Goal: Task Accomplishment & Management: Use online tool/utility

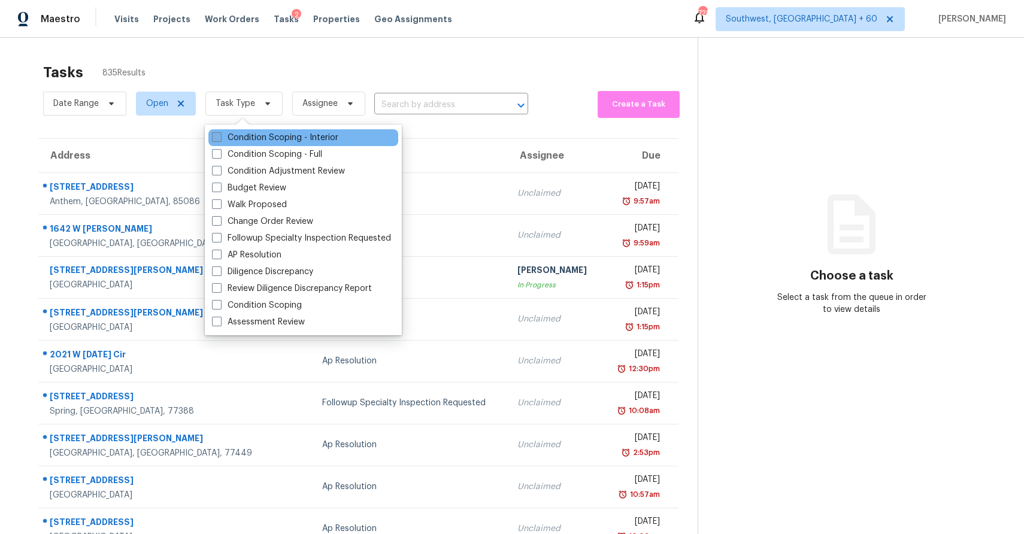
click at [270, 138] on label "Condition Scoping - Interior" at bounding box center [275, 138] width 126 height 12
click at [220, 138] on input "Condition Scoping - Interior" at bounding box center [216, 136] width 8 height 8
checkbox input "true"
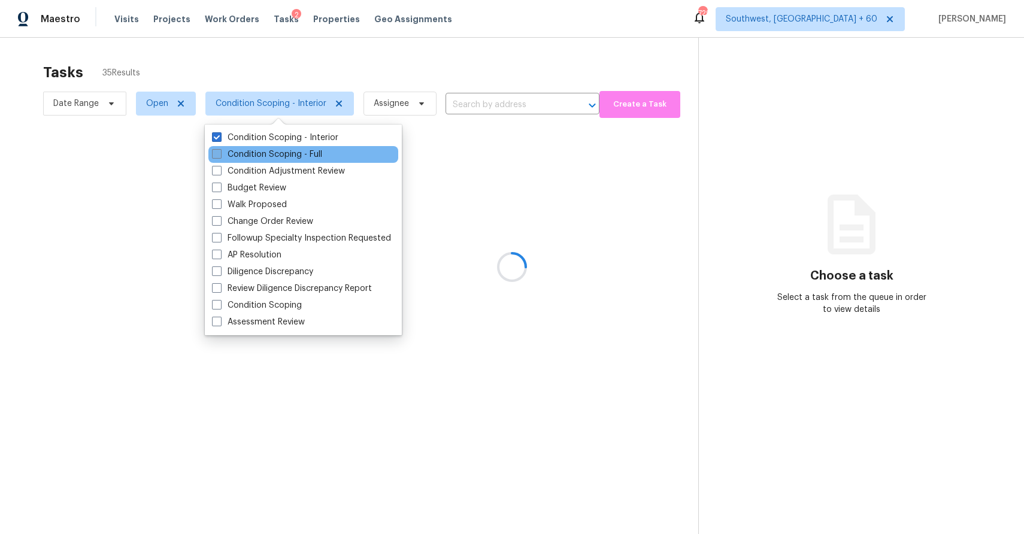
click at [281, 153] on label "Condition Scoping - Full" at bounding box center [267, 155] width 110 height 12
click at [220, 153] on input "Condition Scoping - Full" at bounding box center [216, 153] width 8 height 8
checkbox input "true"
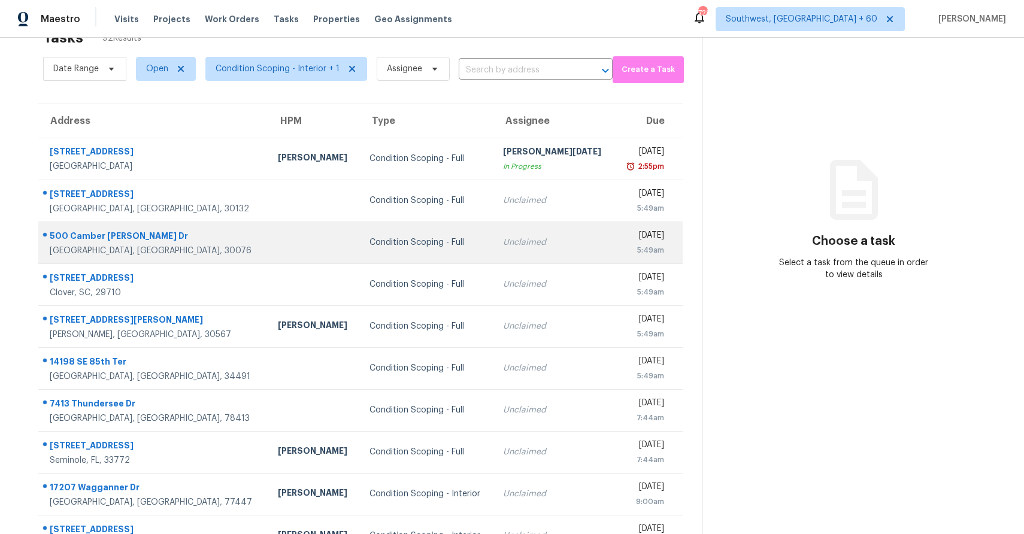
scroll to position [16, 0]
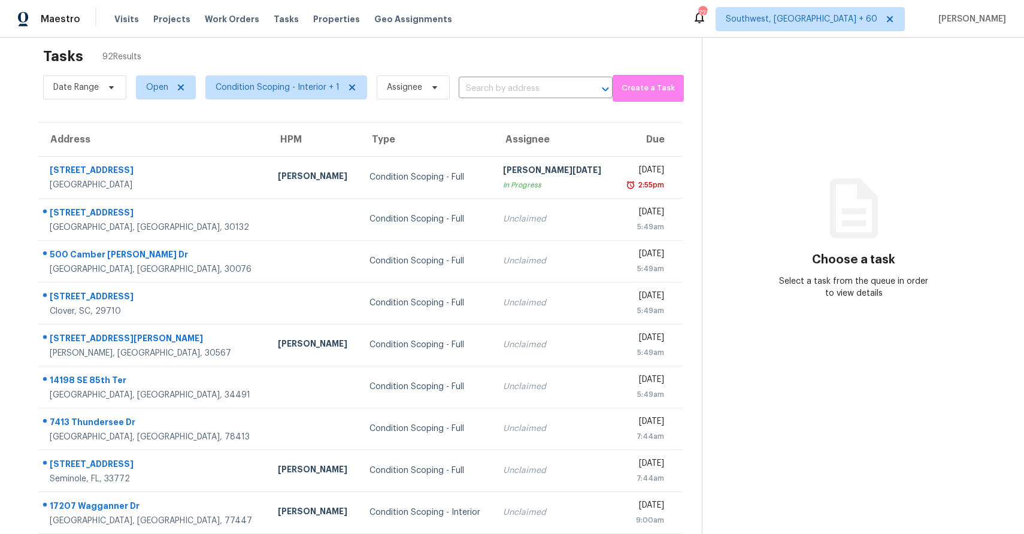
click at [286, 99] on span "Condition Scoping - Interior + 1" at bounding box center [281, 87] width 171 height 31
click at [304, 83] on span "Condition Scoping - Interior + 1" at bounding box center [278, 87] width 124 height 12
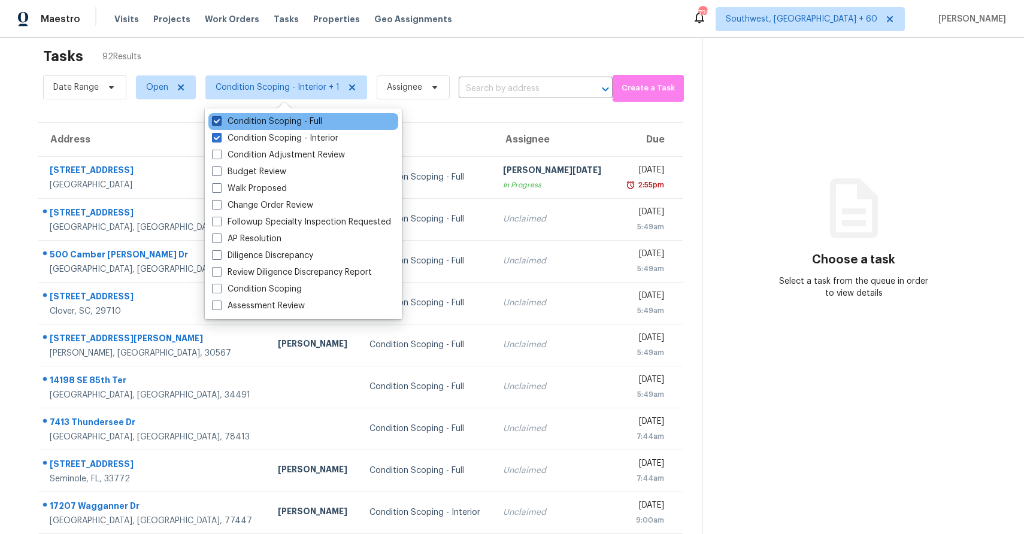
click at [300, 124] on label "Condition Scoping - Full" at bounding box center [267, 122] width 110 height 12
click at [220, 123] on input "Condition Scoping - Full" at bounding box center [216, 120] width 8 height 8
checkbox input "false"
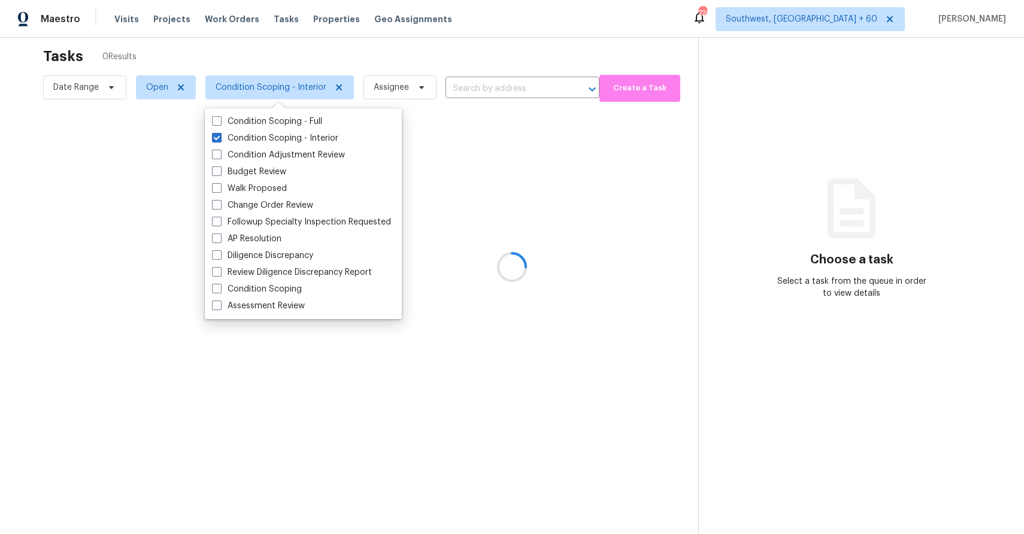
click at [386, 50] on div at bounding box center [512, 267] width 1024 height 534
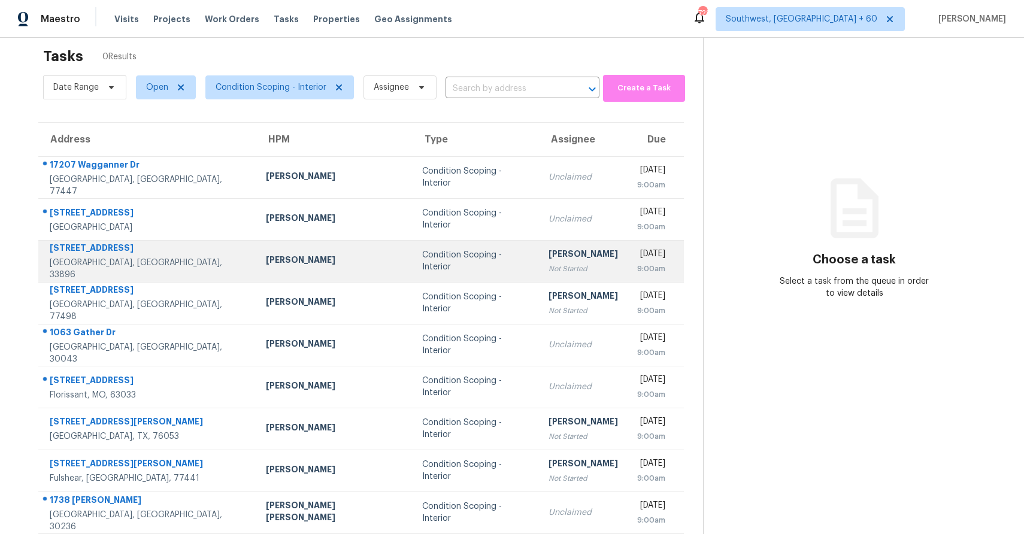
scroll to position [67, 0]
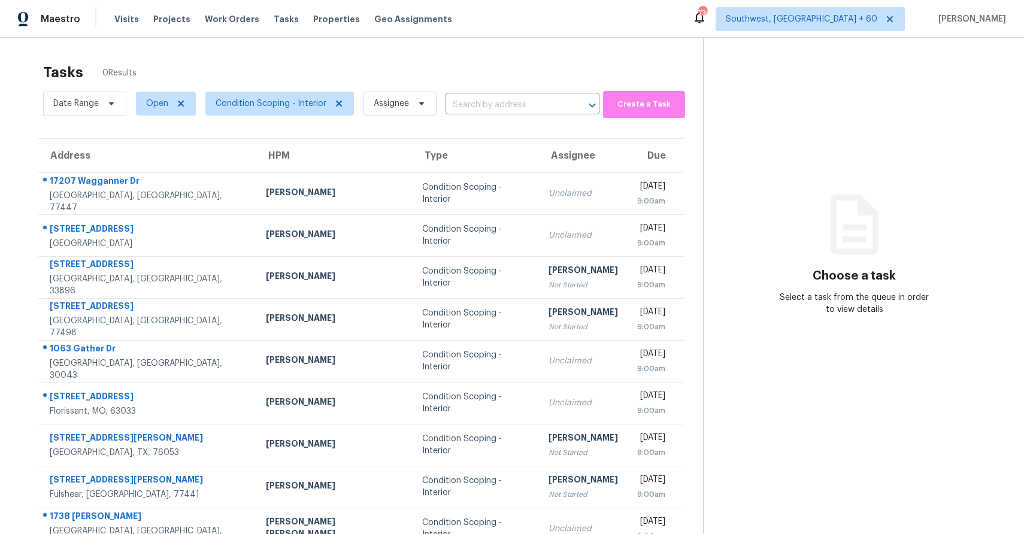
scroll to position [67, 0]
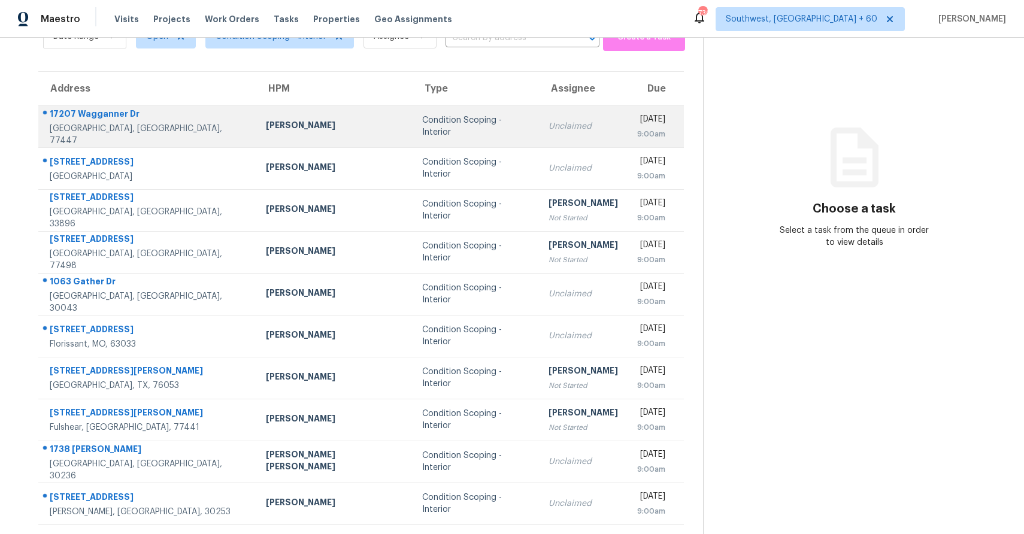
click at [539, 114] on td "Unclaimed" at bounding box center [583, 126] width 89 height 42
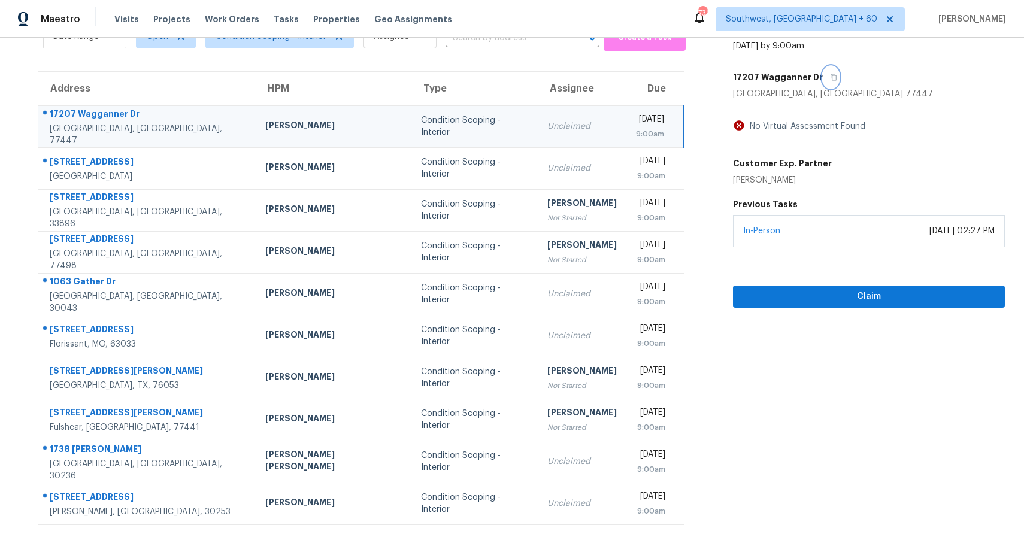
click at [823, 68] on button "button" at bounding box center [831, 77] width 16 height 22
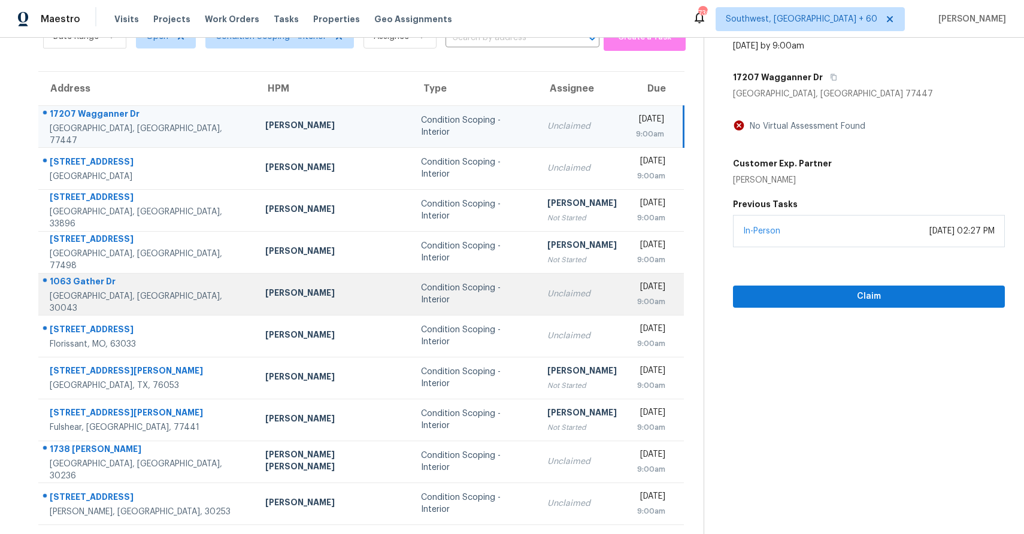
click at [548, 295] on div "Unclaimed" at bounding box center [582, 294] width 69 height 12
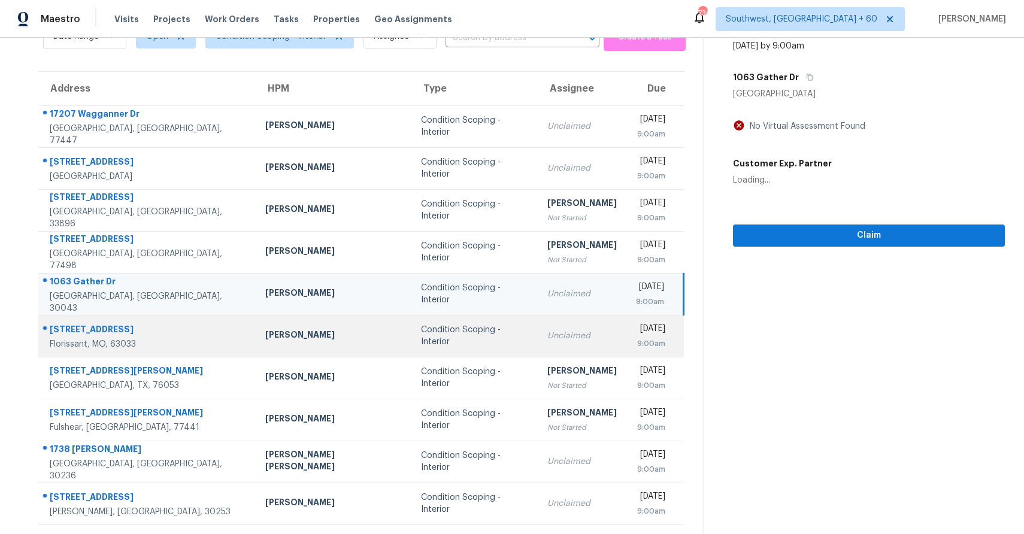
click at [538, 326] on td "Unclaimed" at bounding box center [582, 336] width 89 height 42
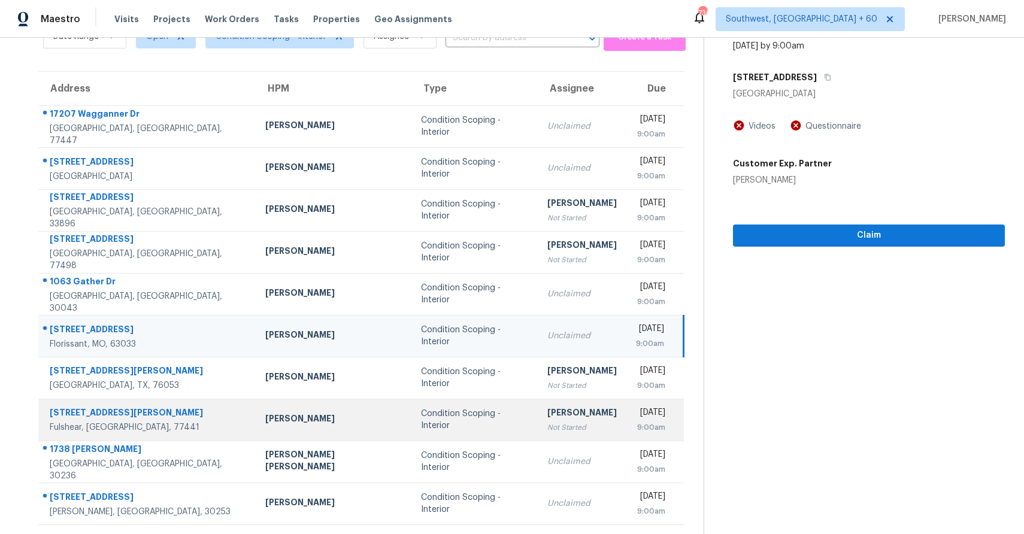
scroll to position [89, 0]
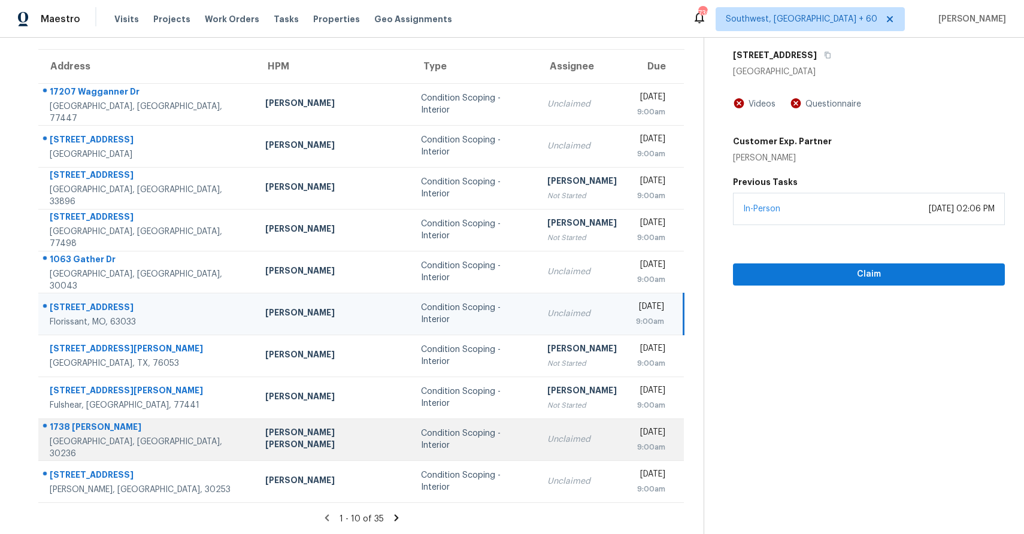
click at [538, 422] on td "Unclaimed" at bounding box center [582, 440] width 89 height 42
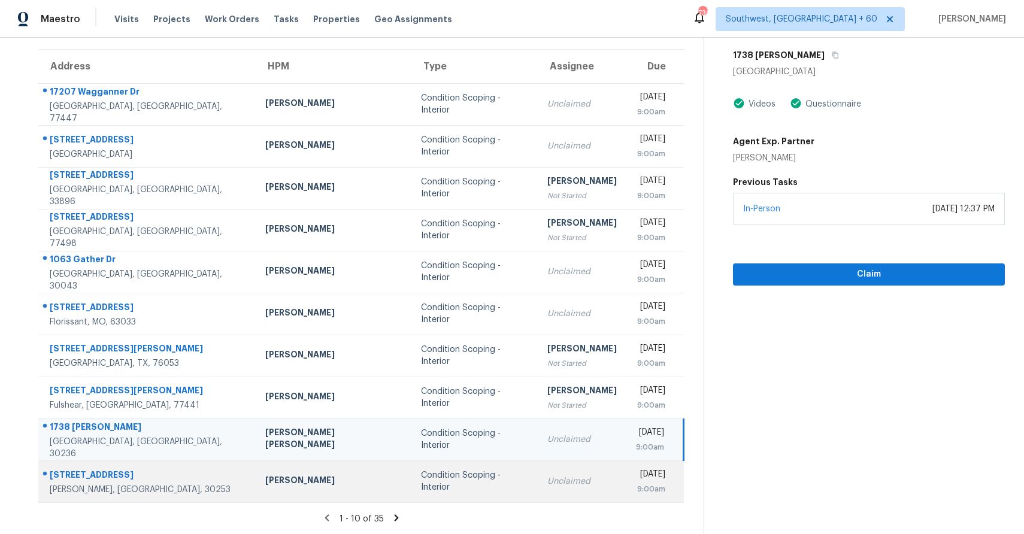
click at [538, 495] on td "Unclaimed" at bounding box center [582, 482] width 89 height 42
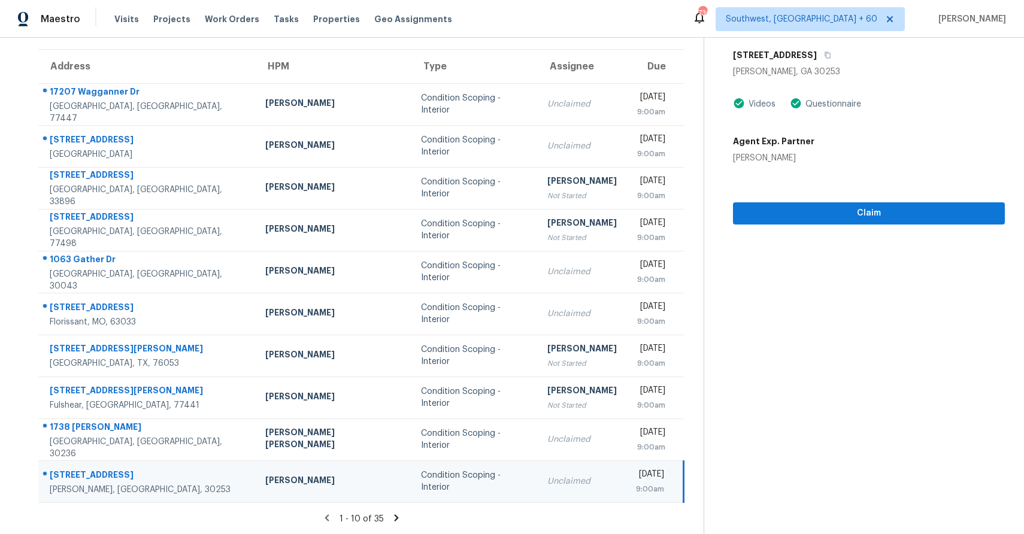
click at [394, 516] on icon at bounding box center [396, 518] width 4 height 7
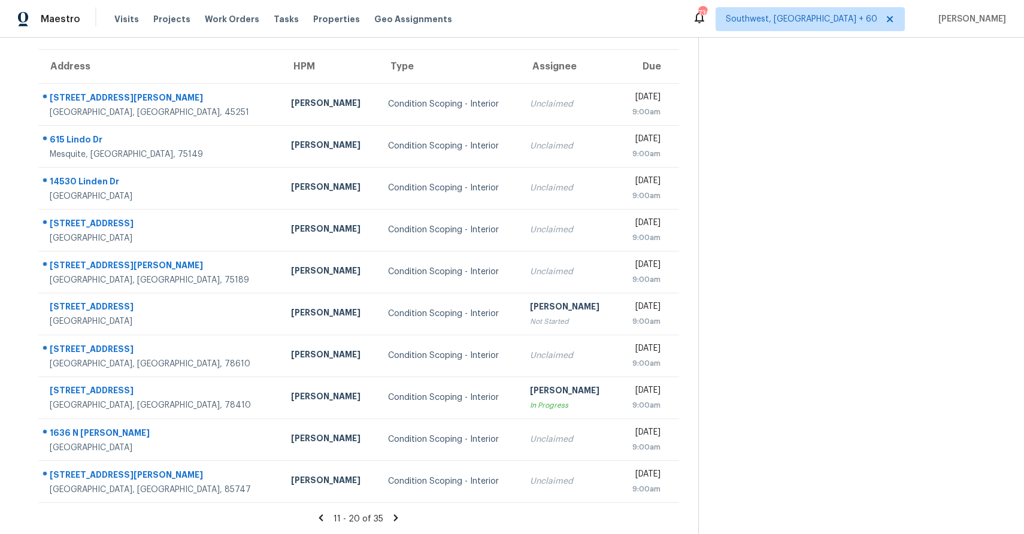
scroll to position [72, 0]
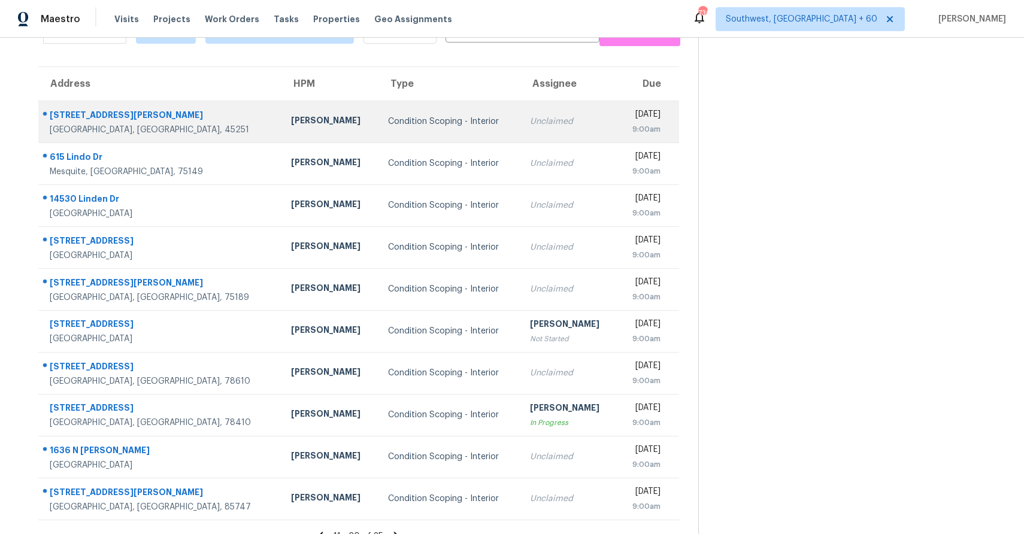
click at [521, 102] on td "Unclaimed" at bounding box center [569, 122] width 97 height 42
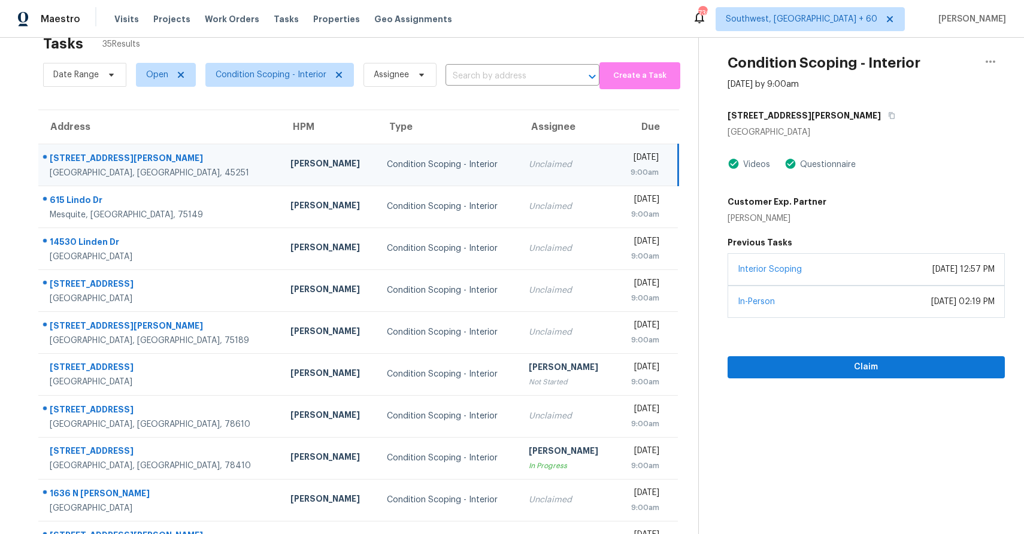
scroll to position [28, 0]
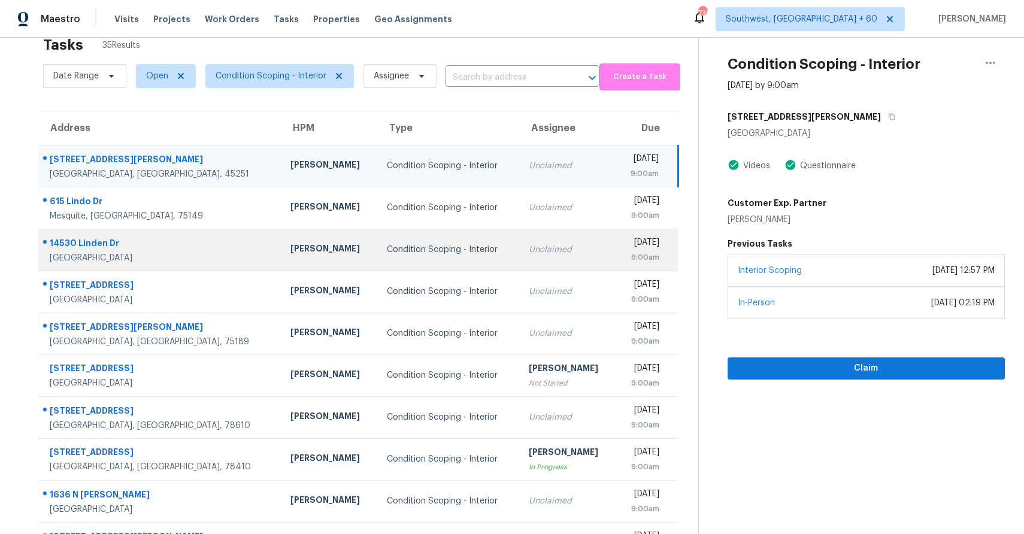
click at [519, 232] on td "Unclaimed" at bounding box center [567, 250] width 96 height 42
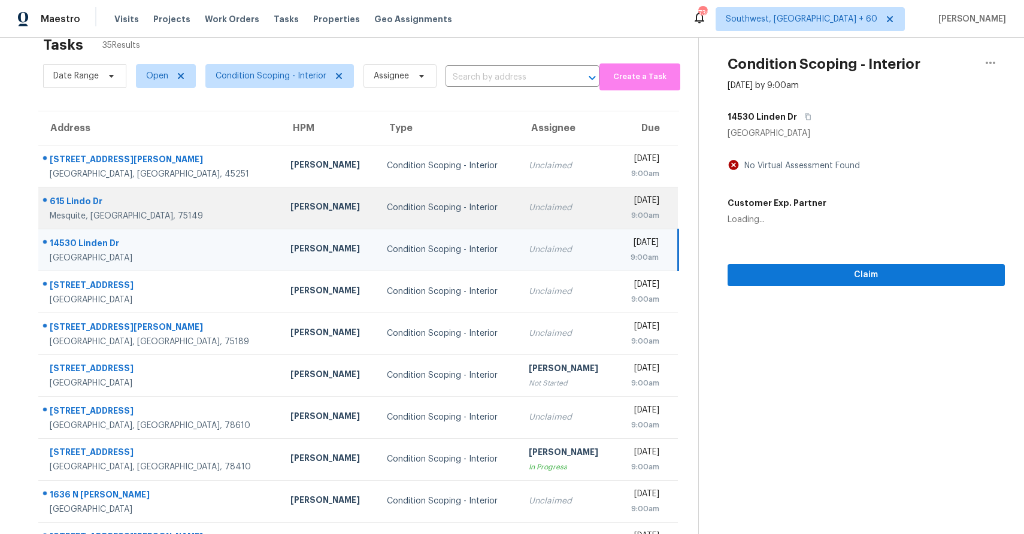
click at [525, 219] on td "Unclaimed" at bounding box center [567, 208] width 96 height 42
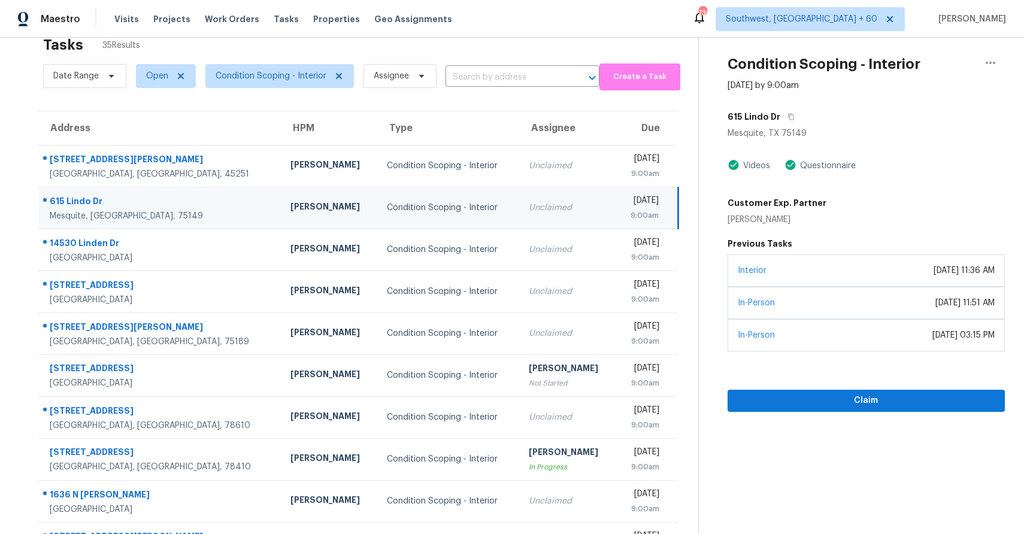
click at [789, 129] on div "Mesquite, TX 75149" at bounding box center [866, 134] width 277 height 12
click at [793, 132] on div "Mesquite, TX 75149" at bounding box center [866, 134] width 277 height 12
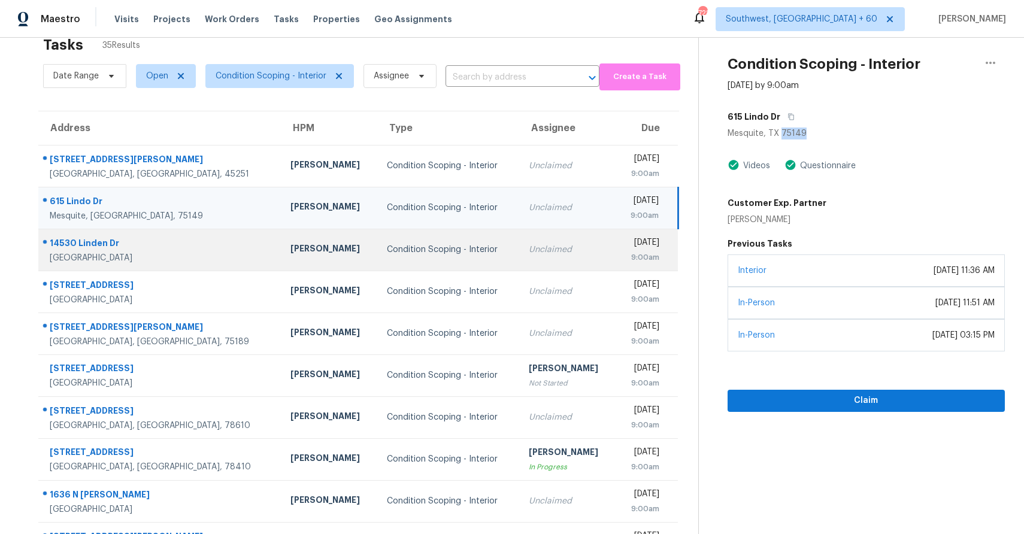
click at [519, 261] on td "Unclaimed" at bounding box center [567, 250] width 96 height 42
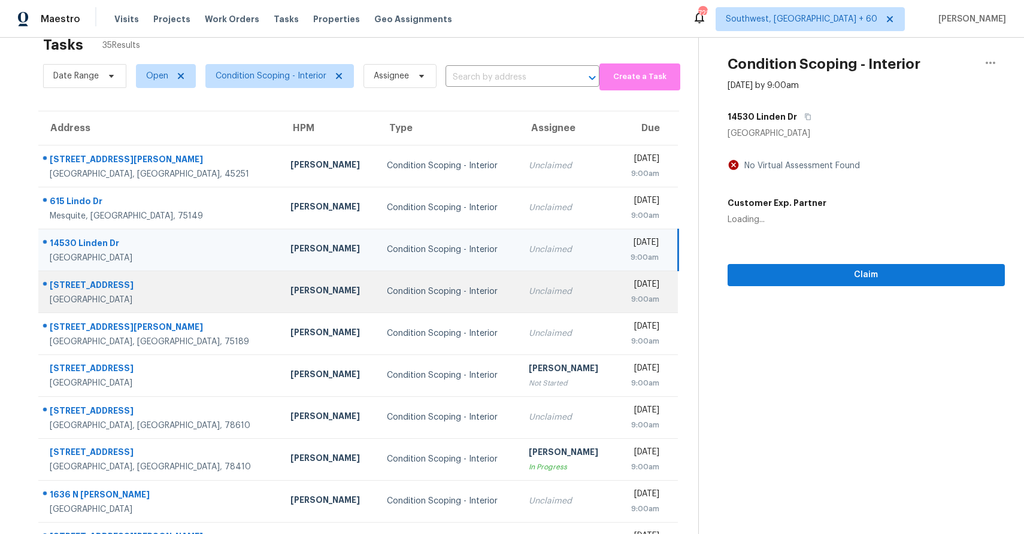
click at [529, 290] on div "Unclaimed" at bounding box center [567, 292] width 77 height 12
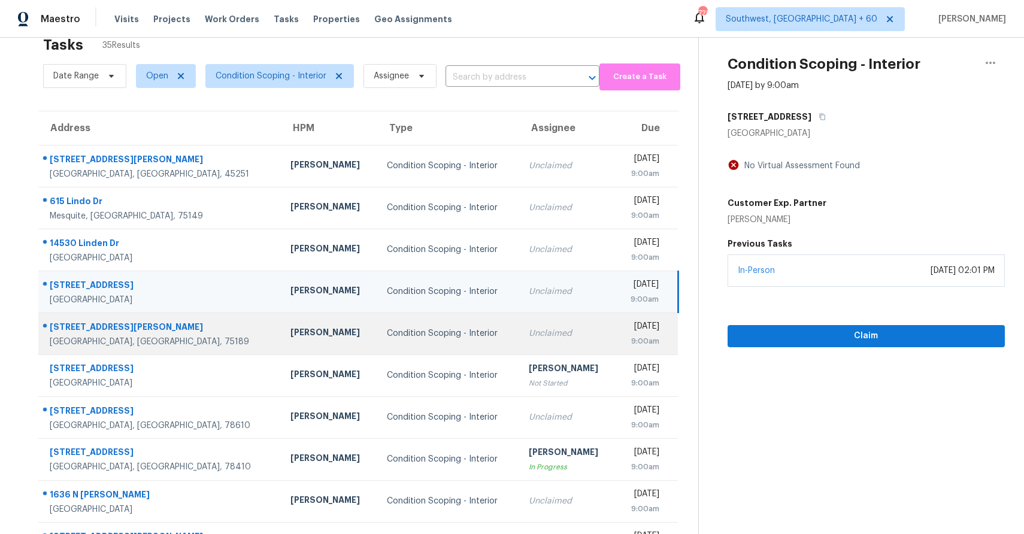
click at [529, 329] on div "Unclaimed" at bounding box center [567, 334] width 77 height 12
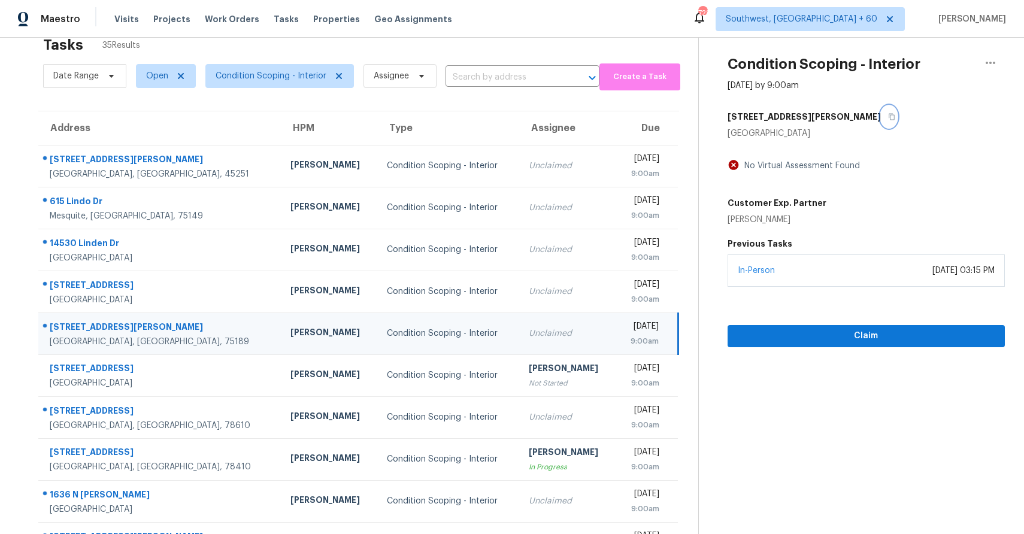
click at [888, 117] on icon "button" at bounding box center [891, 116] width 7 height 7
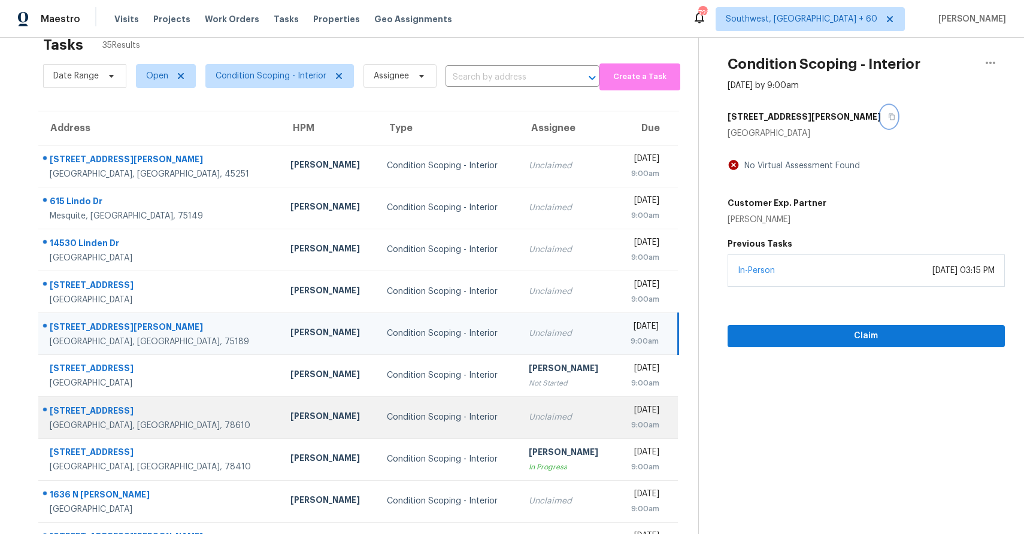
scroll to position [89, 0]
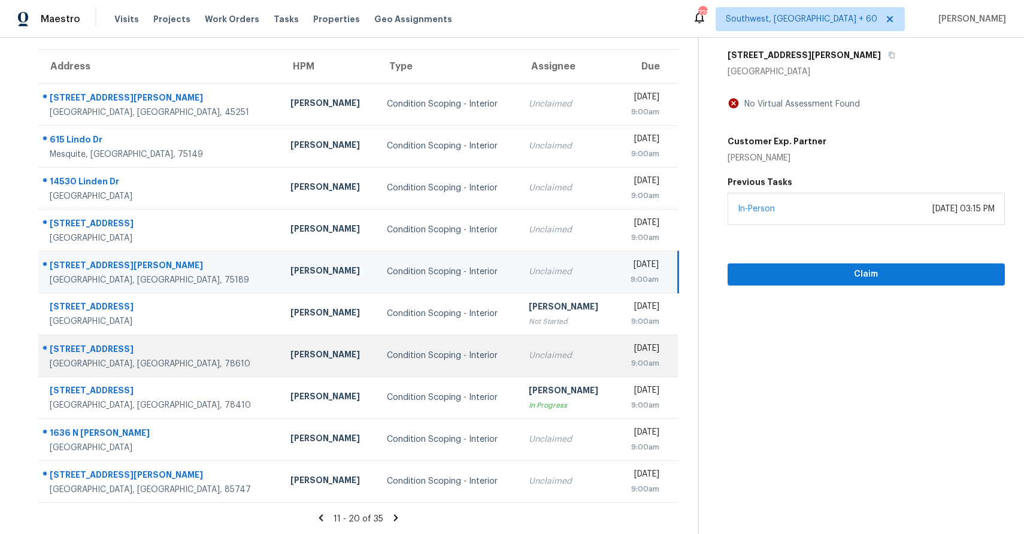
click at [453, 369] on td "Condition Scoping - Interior" at bounding box center [448, 356] width 142 height 42
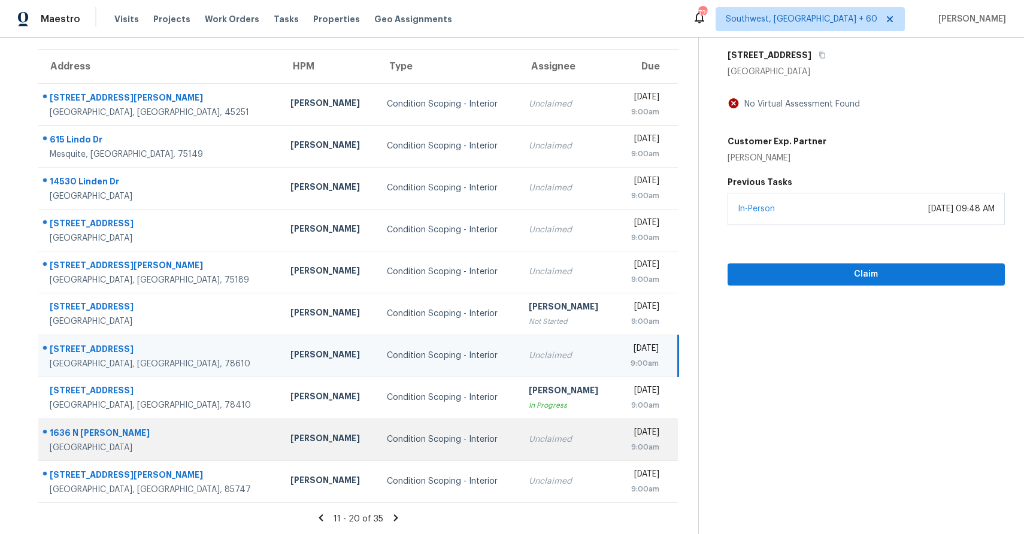
click at [519, 449] on td "Unclaimed" at bounding box center [567, 440] width 96 height 42
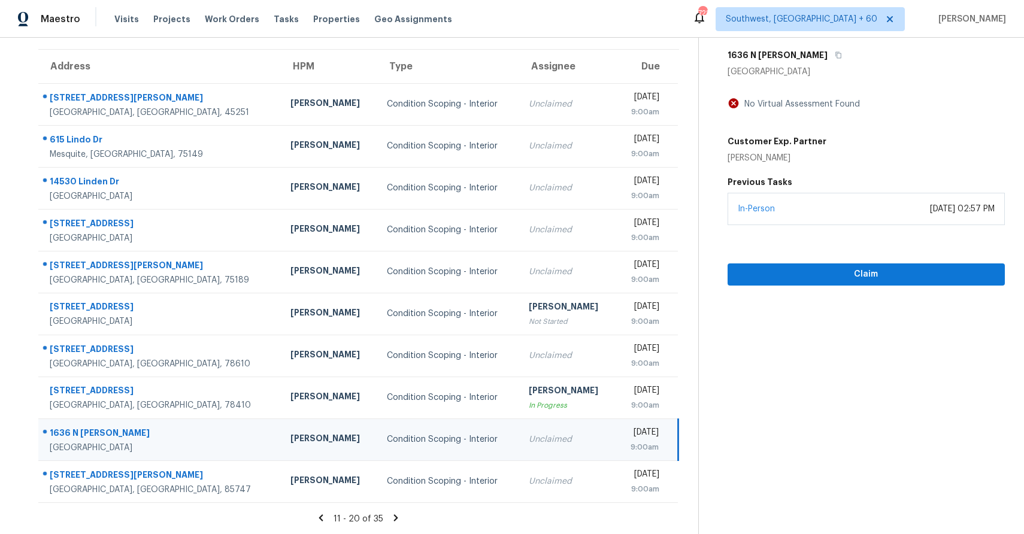
click at [519, 448] on td "Unclaimed" at bounding box center [567, 440] width 96 height 42
click at [836, 53] on icon "button" at bounding box center [839, 55] width 6 height 7
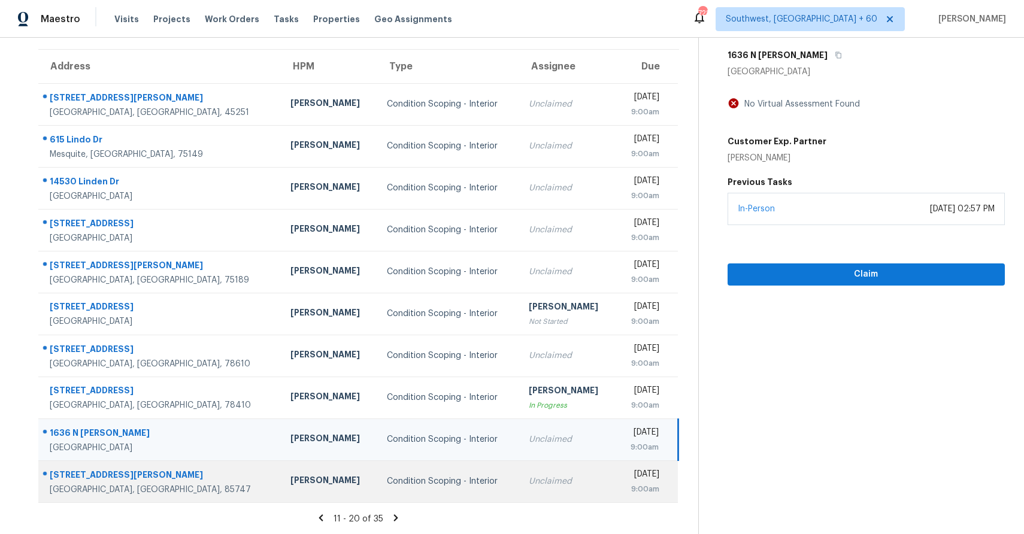
click at [519, 465] on td "Unclaimed" at bounding box center [567, 482] width 96 height 42
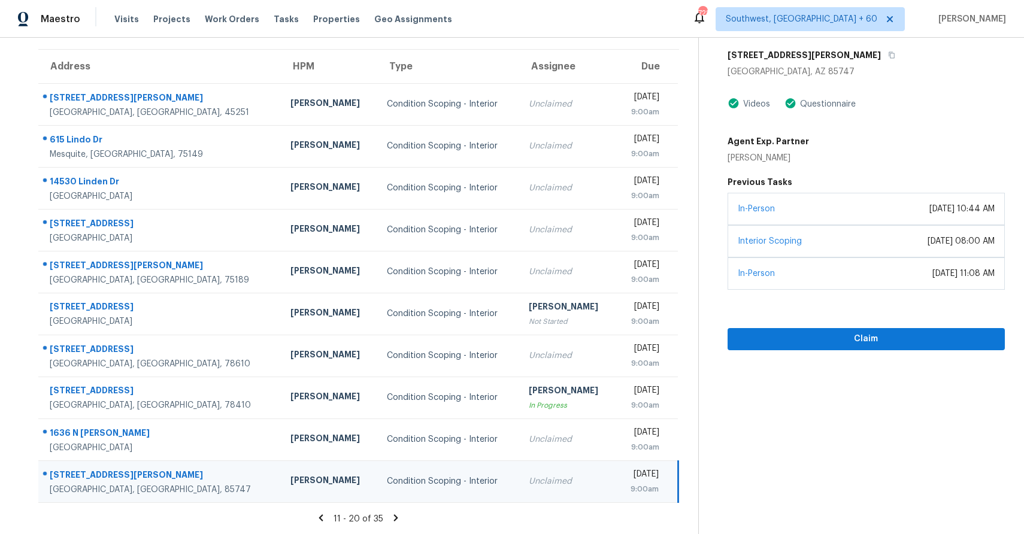
click at [813, 53] on h5 "[STREET_ADDRESS][PERSON_NAME]" at bounding box center [804, 55] width 153 height 12
click at [529, 484] on div "Unclaimed" at bounding box center [567, 482] width 77 height 12
click at [881, 50] on button "button" at bounding box center [889, 55] width 16 height 22
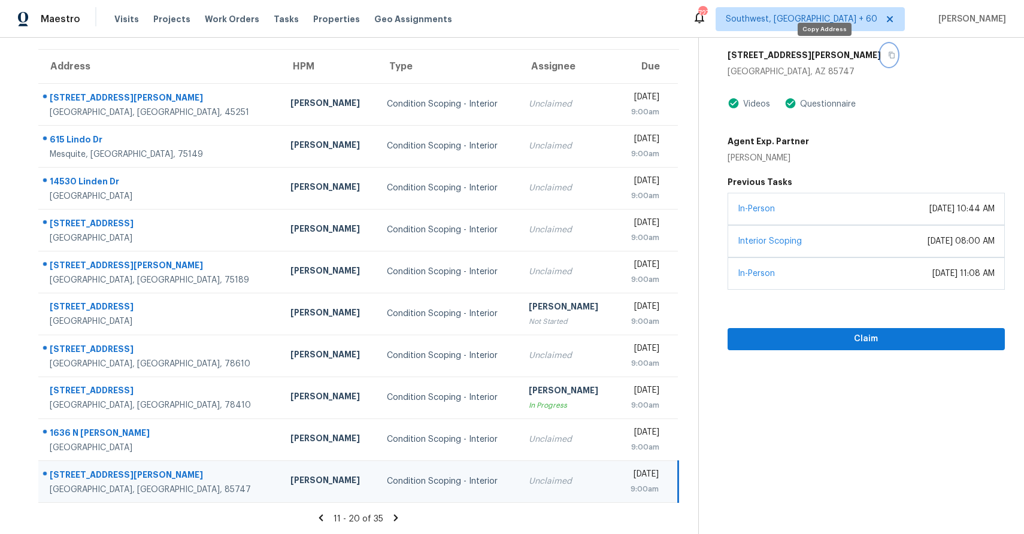
click at [881, 50] on button "button" at bounding box center [889, 55] width 16 height 22
click at [392, 516] on icon at bounding box center [396, 518] width 11 height 11
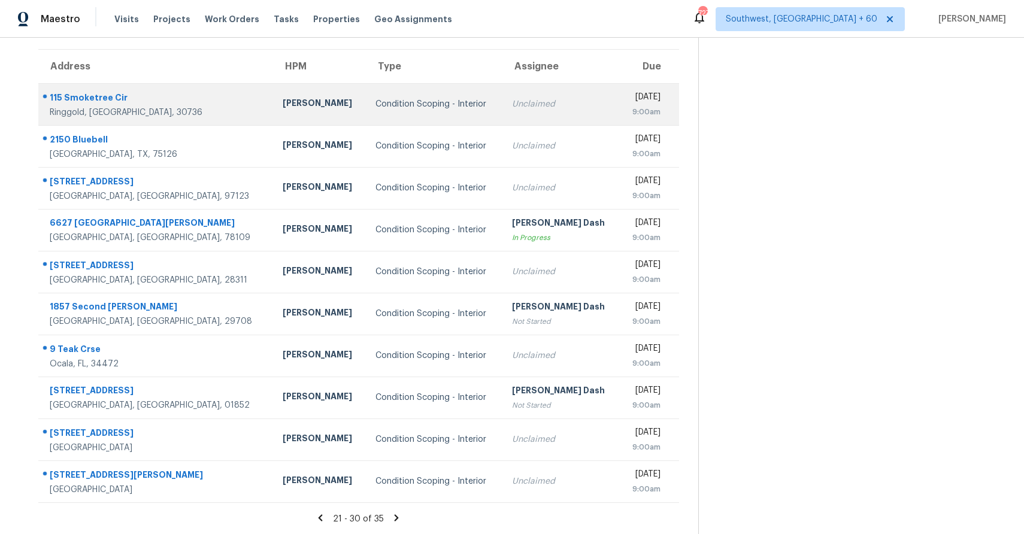
click at [537, 104] on div "Unclaimed" at bounding box center [561, 104] width 98 height 12
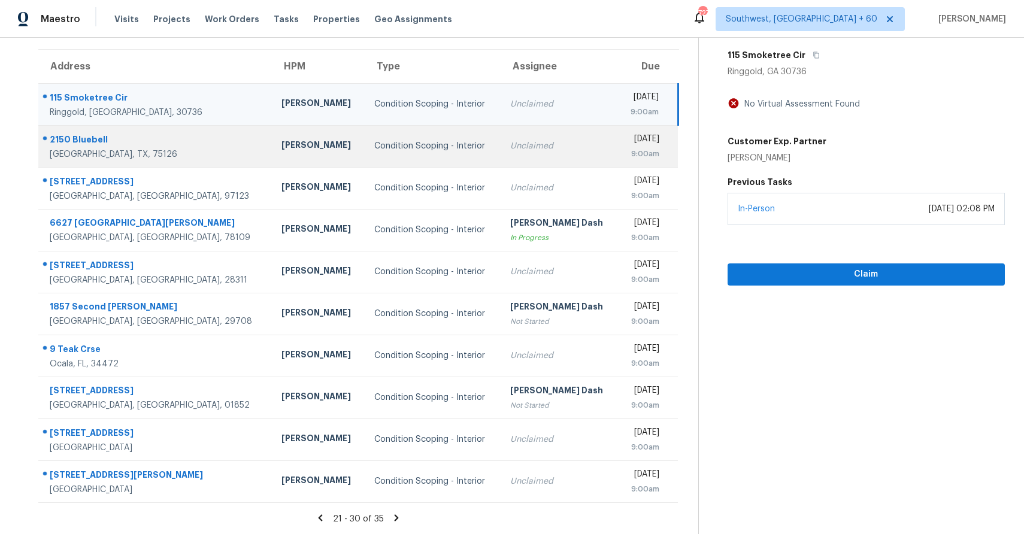
click at [536, 135] on td "Unclaimed" at bounding box center [559, 146] width 117 height 42
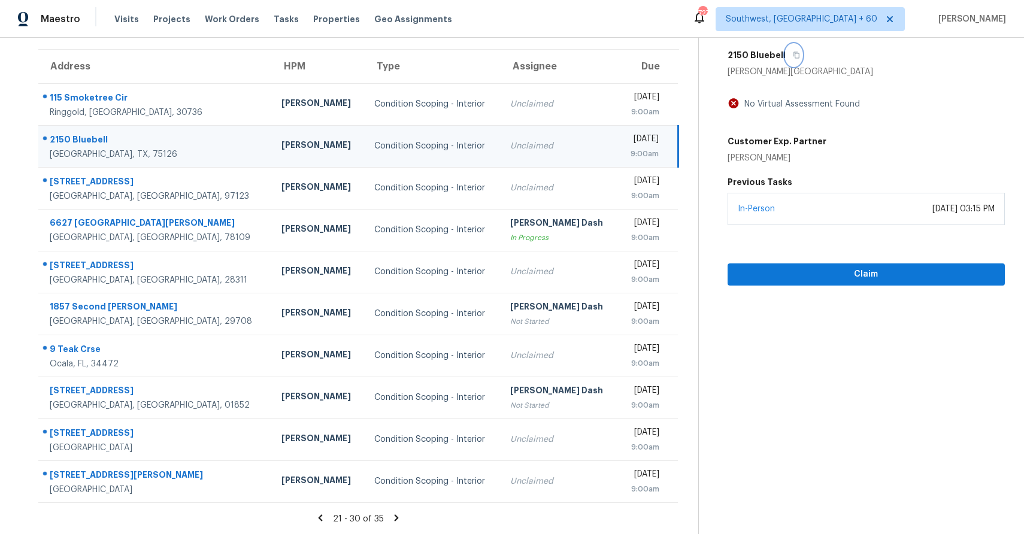
click at [792, 61] on button "button" at bounding box center [794, 55] width 16 height 22
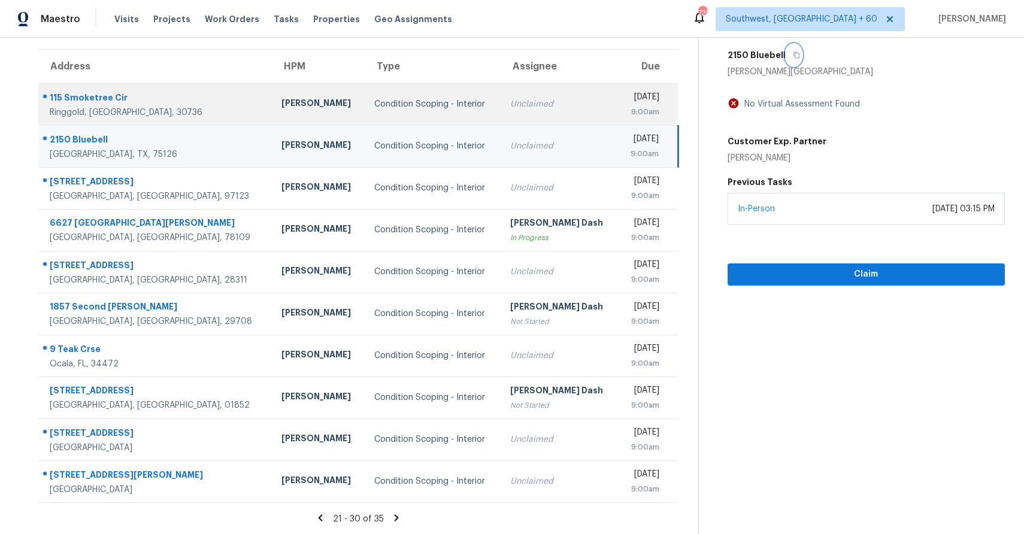
scroll to position [0, 0]
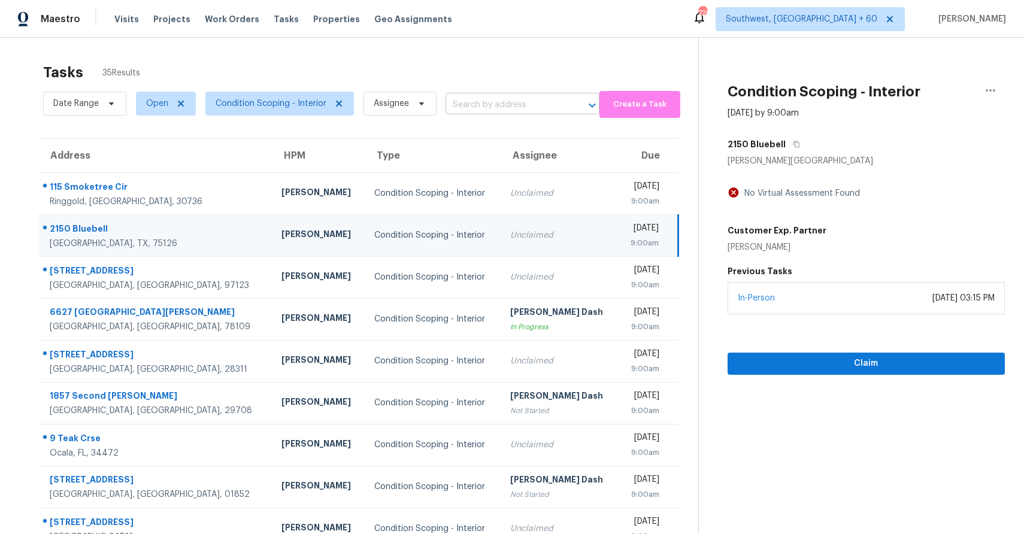
click at [484, 99] on input "text" at bounding box center [506, 105] width 120 height 19
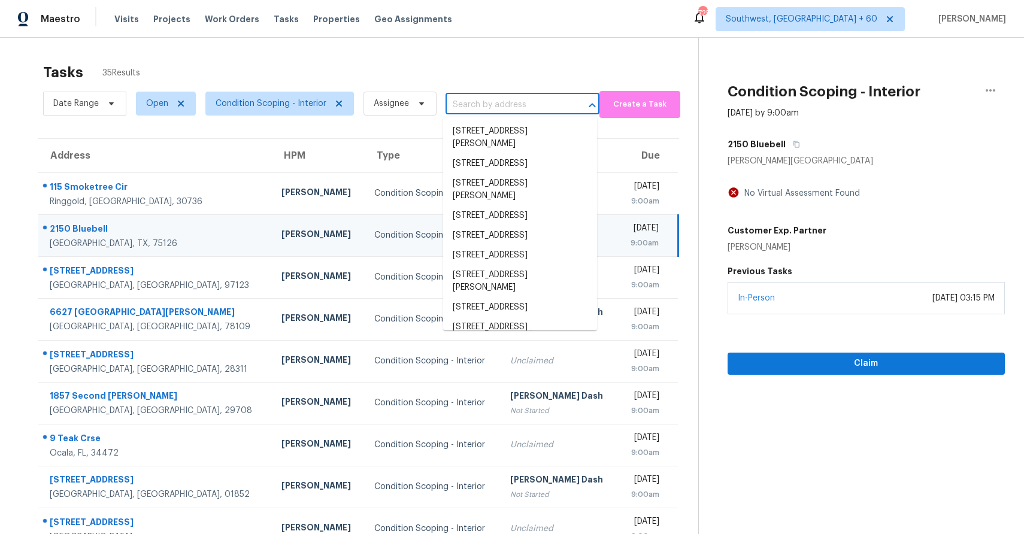
paste input "2150 Bluebell, Forney, TX 75126"
type input "2150 Bluebell, Forney, TX 75126"
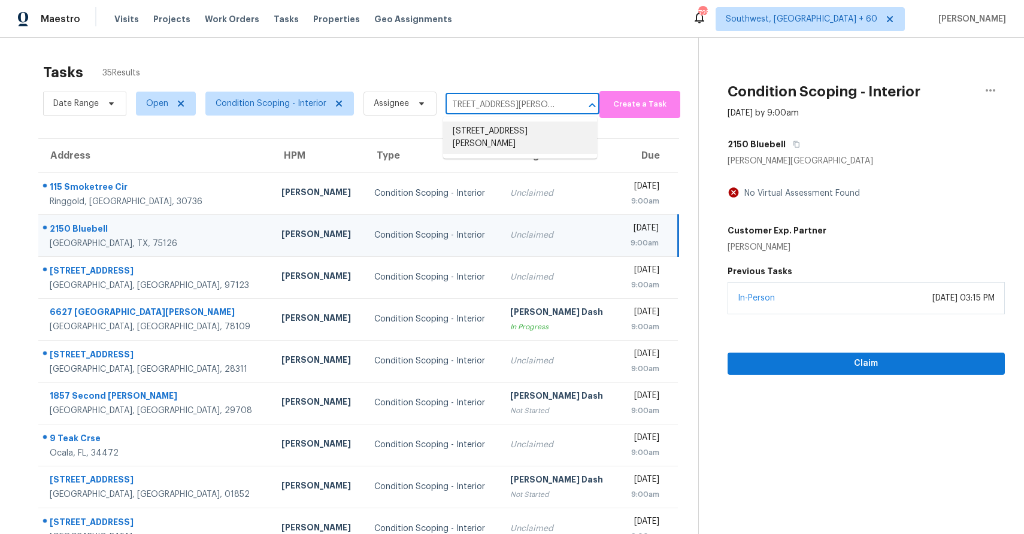
click at [525, 136] on li "2150 Bluebell, Forney, TX 75126" at bounding box center [520, 138] width 154 height 32
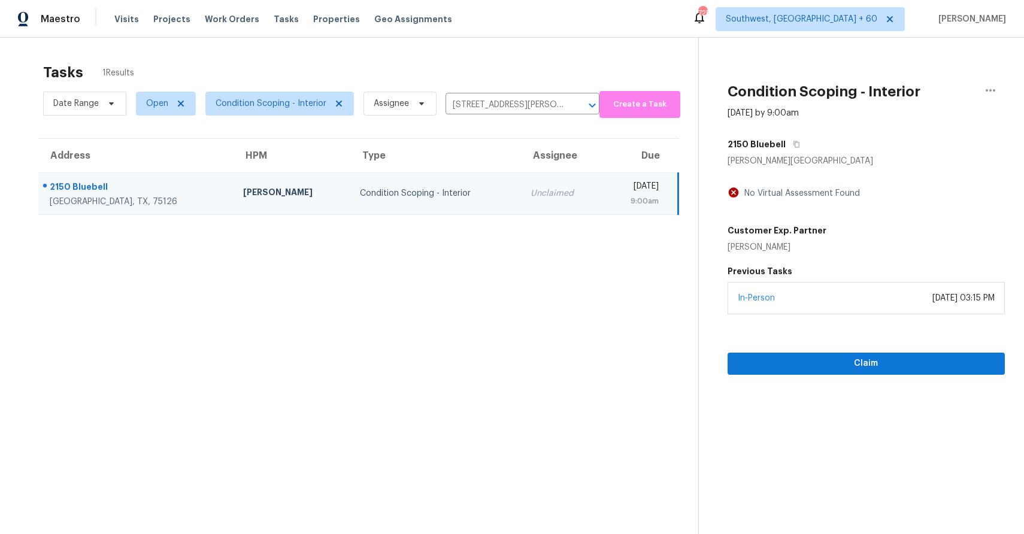
click at [531, 195] on div "Unclaimed" at bounding box center [562, 193] width 63 height 12
click at [830, 360] on span "Claim" at bounding box center [866, 363] width 258 height 15
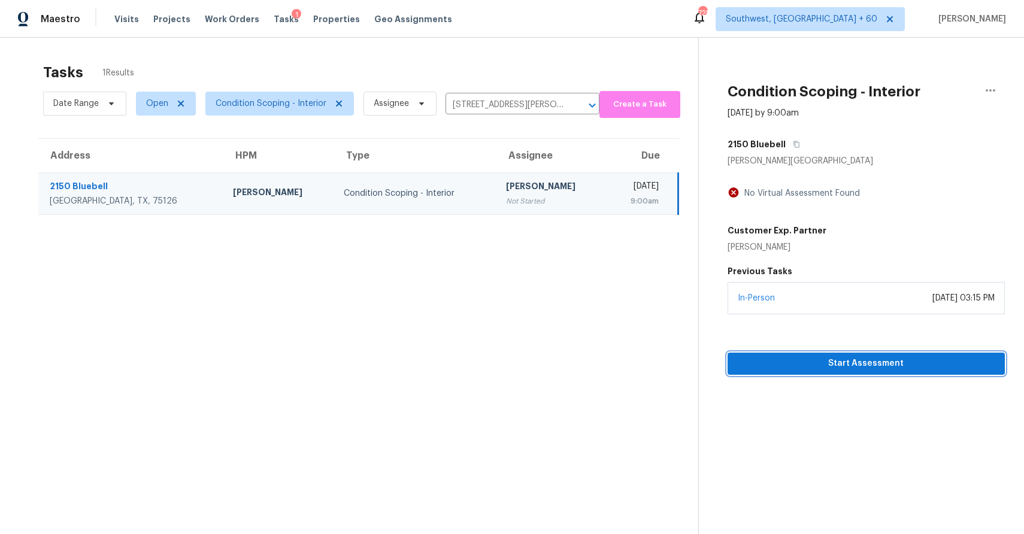
click at [824, 359] on span "Start Assessment" at bounding box center [866, 363] width 258 height 15
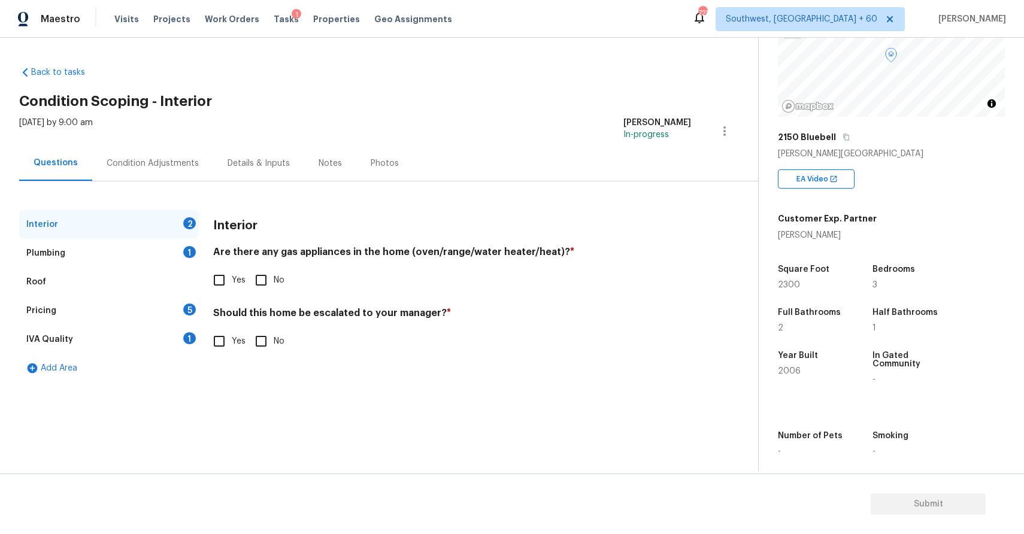
scroll to position [113, 0]
click at [172, 133] on div "Mon, Sep 29 2025 by 9:00 am Ranjith Kumar P In-progress" at bounding box center [388, 131] width 739 height 29
click at [180, 164] on div "Condition Adjustments" at bounding box center [153, 164] width 92 height 12
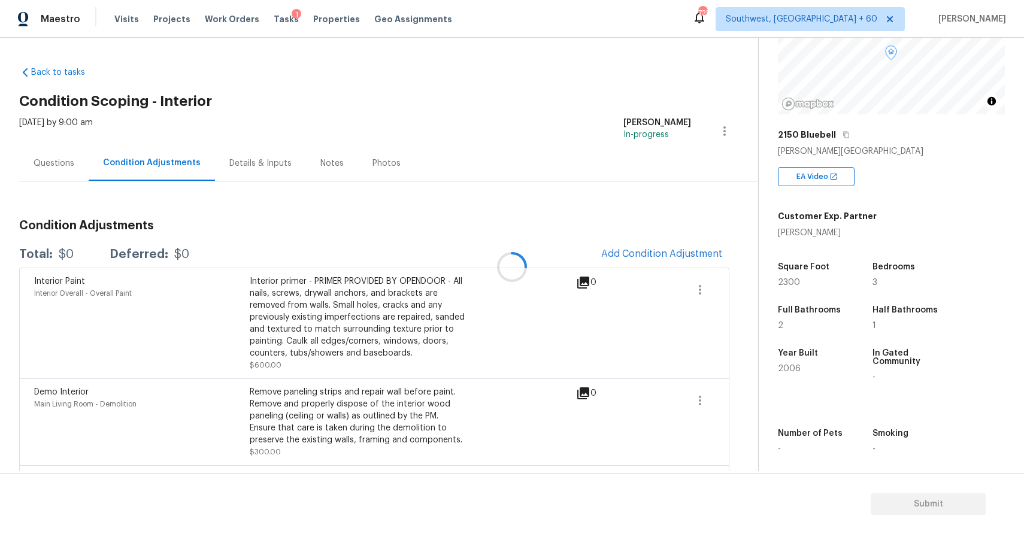
click at [607, 254] on div at bounding box center [512, 267] width 1024 height 534
click at [662, 249] on span "Add Condition Adjustment" at bounding box center [661, 254] width 121 height 11
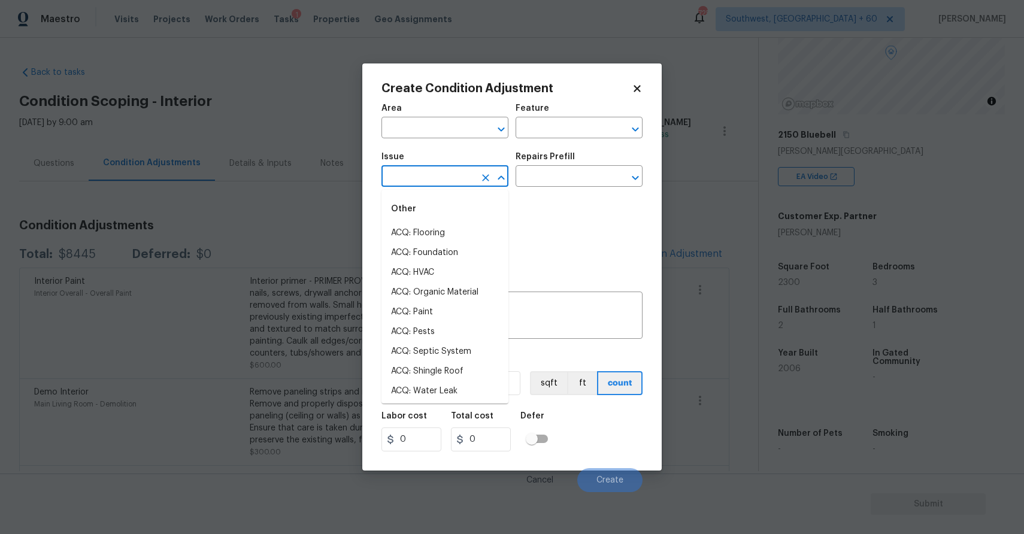
click at [454, 177] on input "text" at bounding box center [428, 177] width 93 height 19
click at [455, 225] on li "ACQ: Paint" at bounding box center [445, 233] width 127 height 20
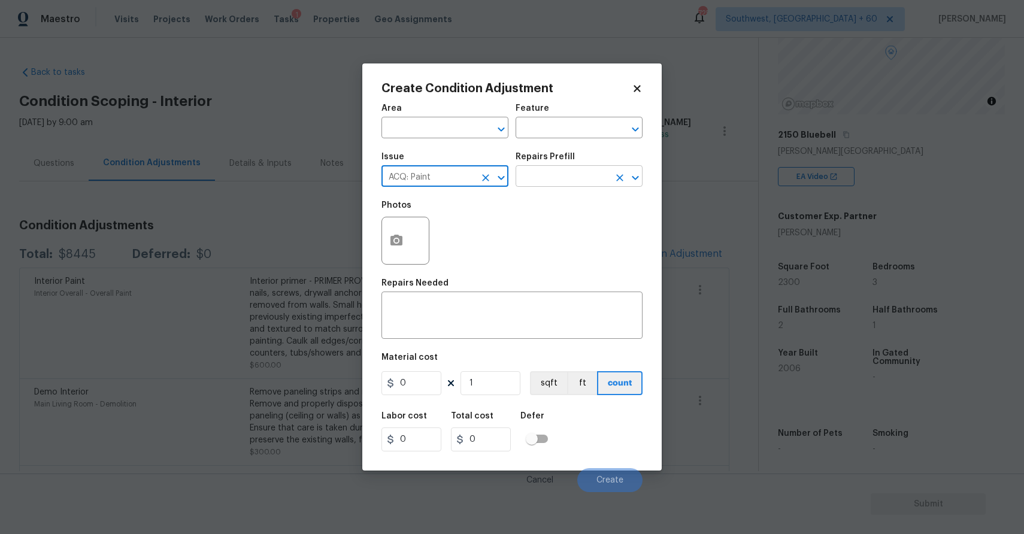
type input "ACQ: Paint"
click at [526, 187] on input "text" at bounding box center [562, 177] width 93 height 19
click at [568, 179] on input "text" at bounding box center [562, 177] width 93 height 19
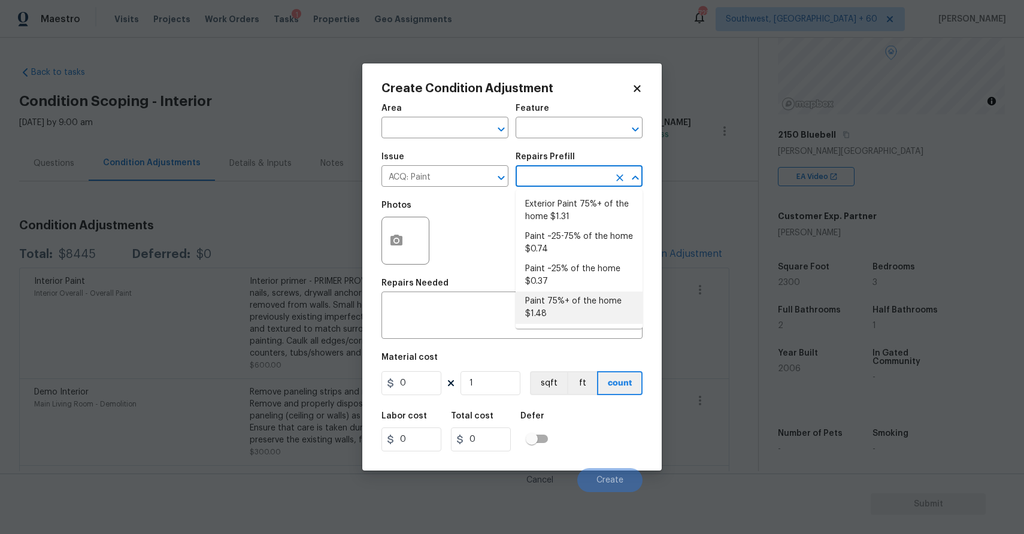
click at [595, 301] on li "Paint 75%+ of the home $1.48" at bounding box center [579, 308] width 127 height 32
type input "Acquisition"
type textarea "Acquisition Scope: 75%+ of the home will likely require interior paint"
type input "1.48"
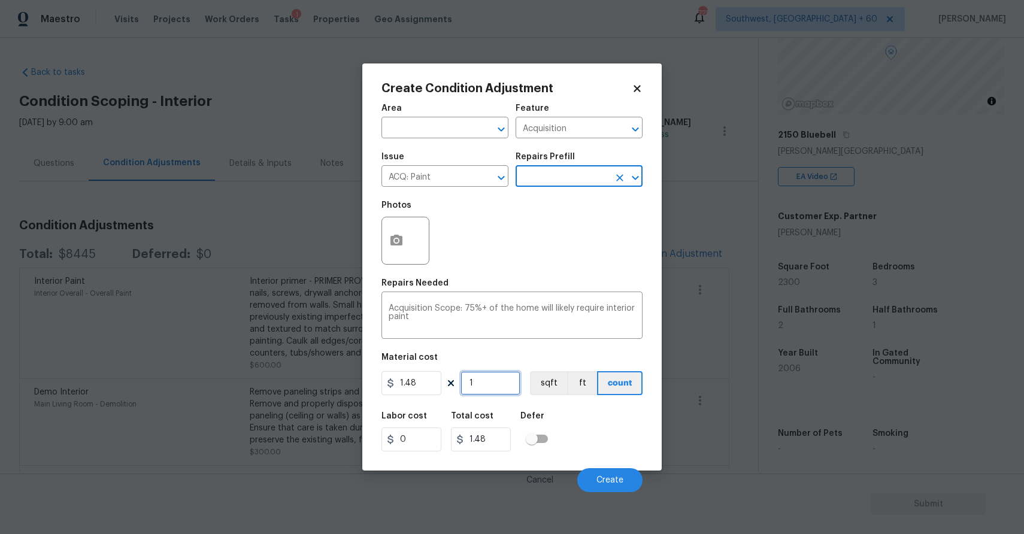
click at [498, 383] on input "1" at bounding box center [491, 383] width 60 height 24
type input "0"
type input "2"
type input "2.96"
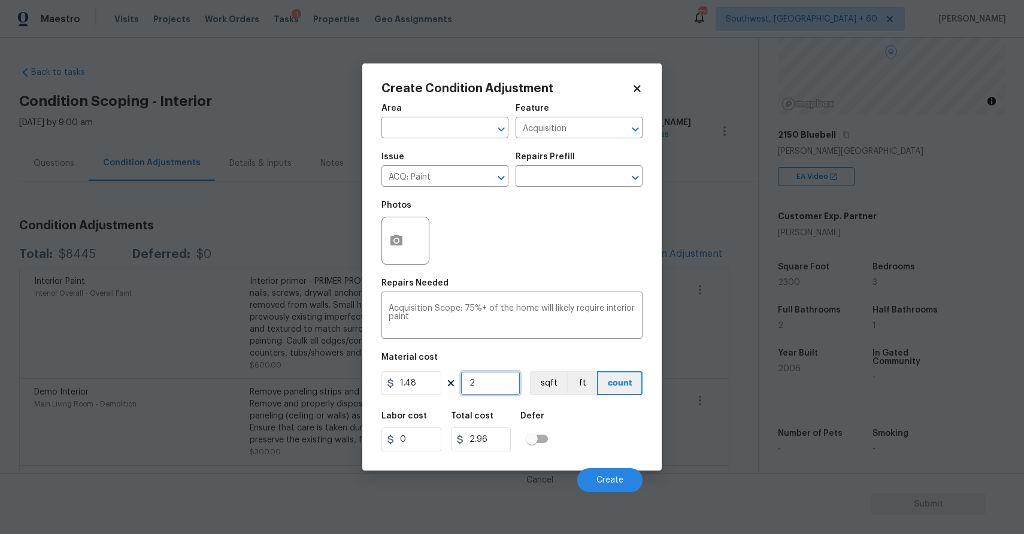
type input "23"
type input "34.04"
type input "230"
type input "340.4"
type input "2300"
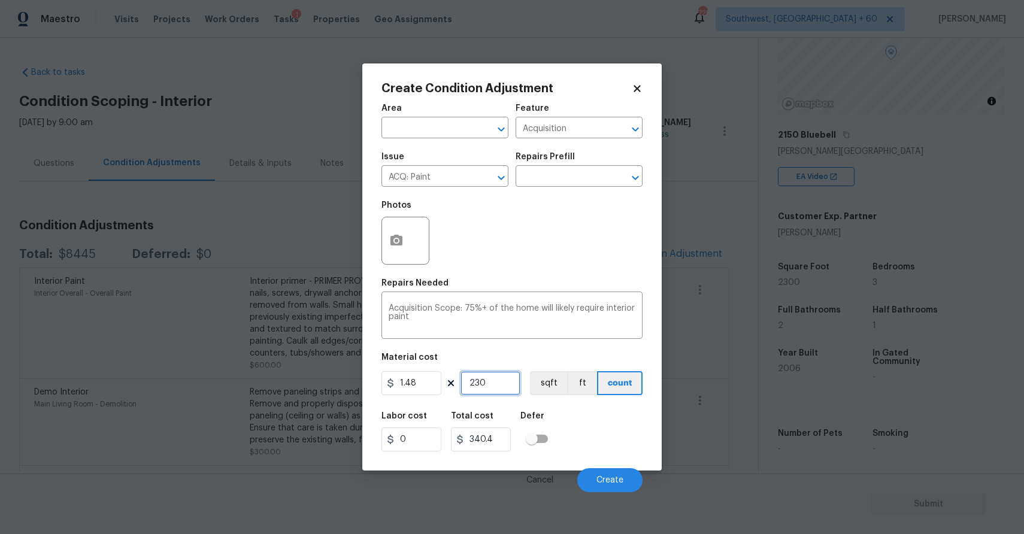
type input "3404"
type input "2300"
click at [390, 235] on icon "button" at bounding box center [396, 241] width 14 height 14
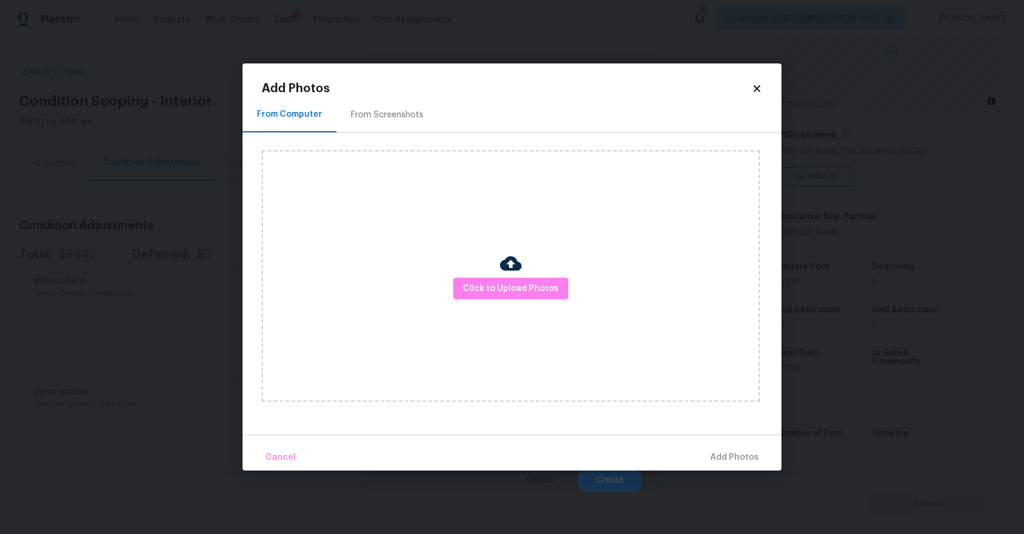
click at [514, 302] on div "Click to Upload Photos" at bounding box center [511, 276] width 498 height 252
click at [519, 289] on span "Click to Upload Photos" at bounding box center [511, 289] width 96 height 15
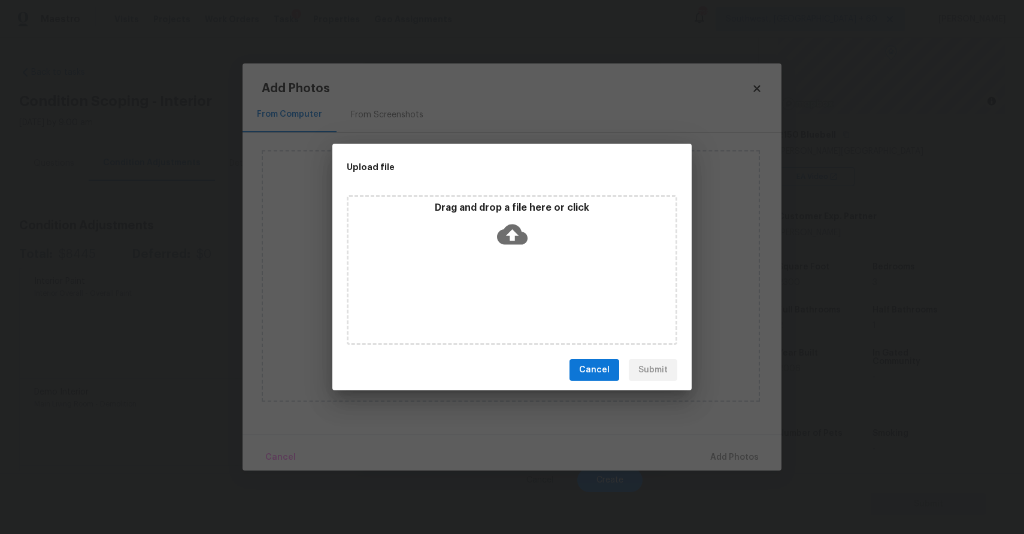
click at [519, 289] on div "Drag and drop a file here or click" at bounding box center [512, 270] width 331 height 150
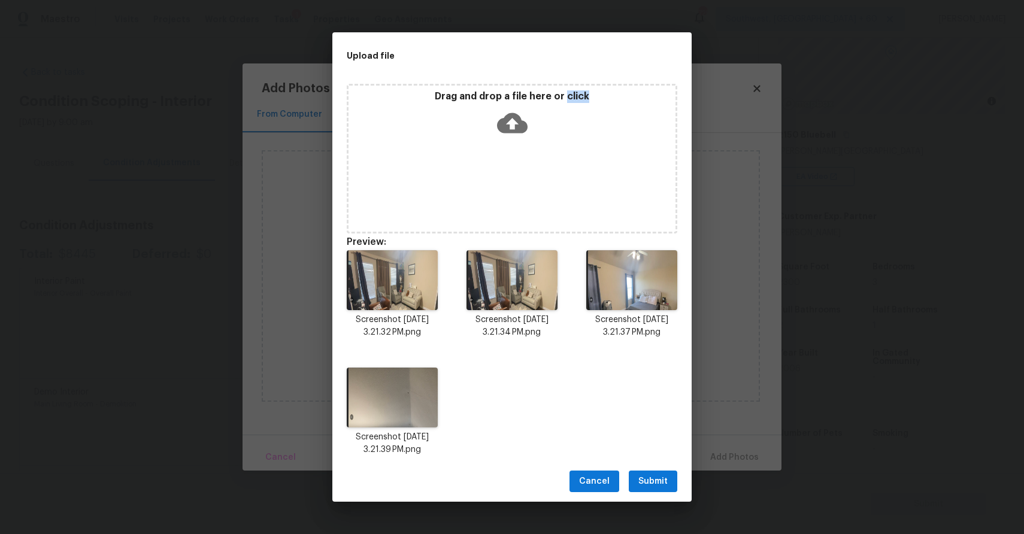
click at [652, 498] on div "Cancel Submit" at bounding box center [511, 481] width 359 height 41
click at [654, 486] on span "Submit" at bounding box center [653, 481] width 29 height 15
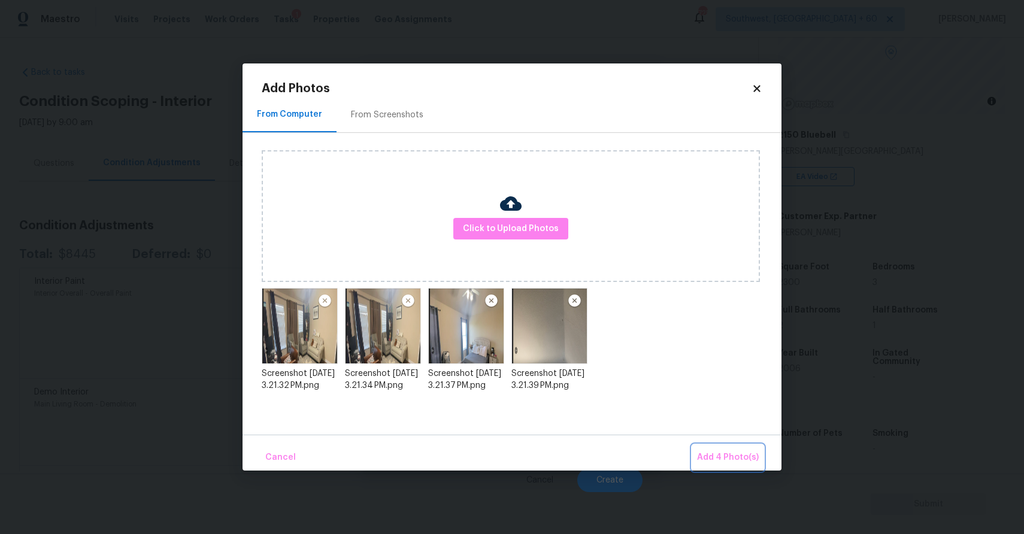
click at [721, 458] on span "Add 4 Photo(s)" at bounding box center [728, 457] width 62 height 15
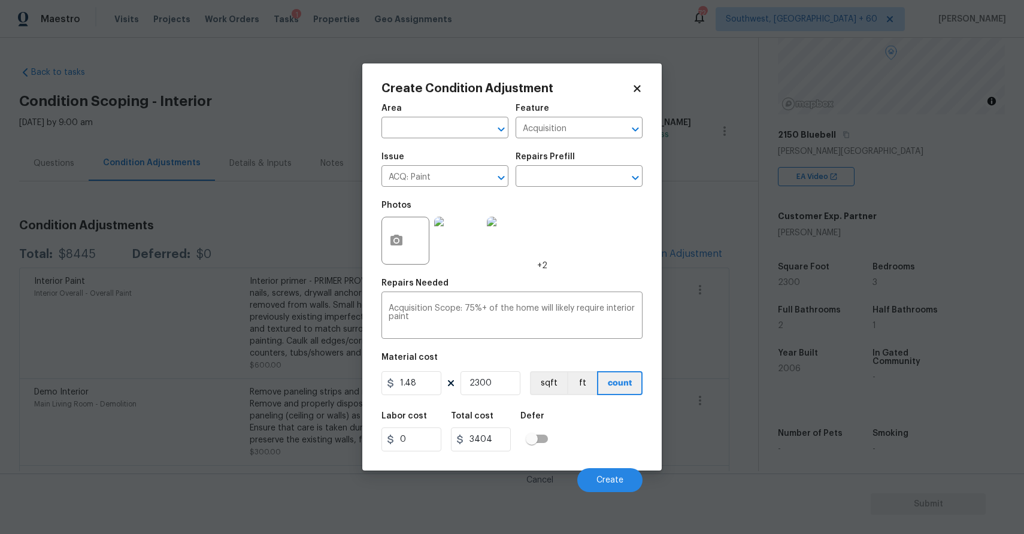
click at [618, 466] on div "Cancel Create" at bounding box center [512, 476] width 261 height 34
click at [616, 479] on span "Create" at bounding box center [610, 480] width 27 height 9
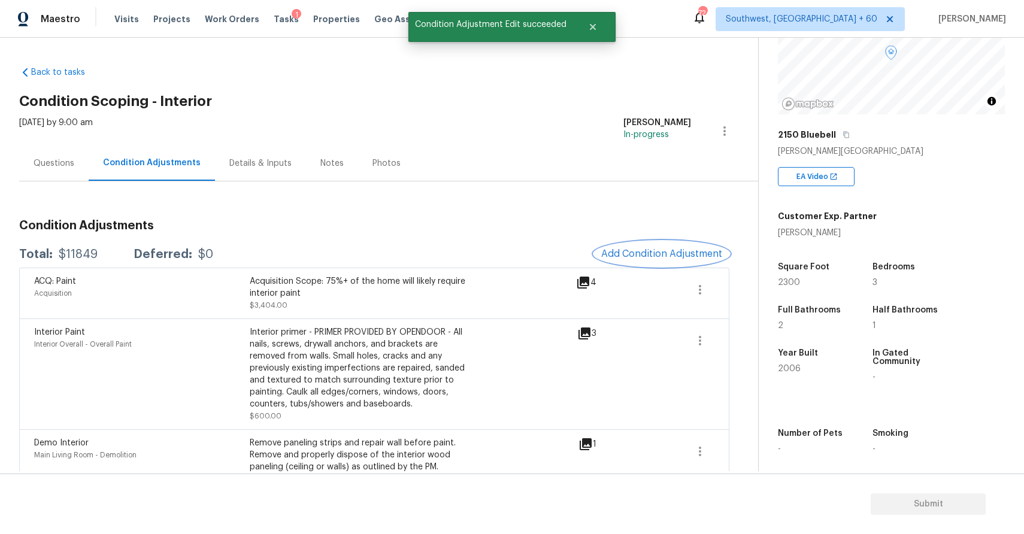
click at [667, 251] on span "Add Condition Adjustment" at bounding box center [661, 254] width 121 height 11
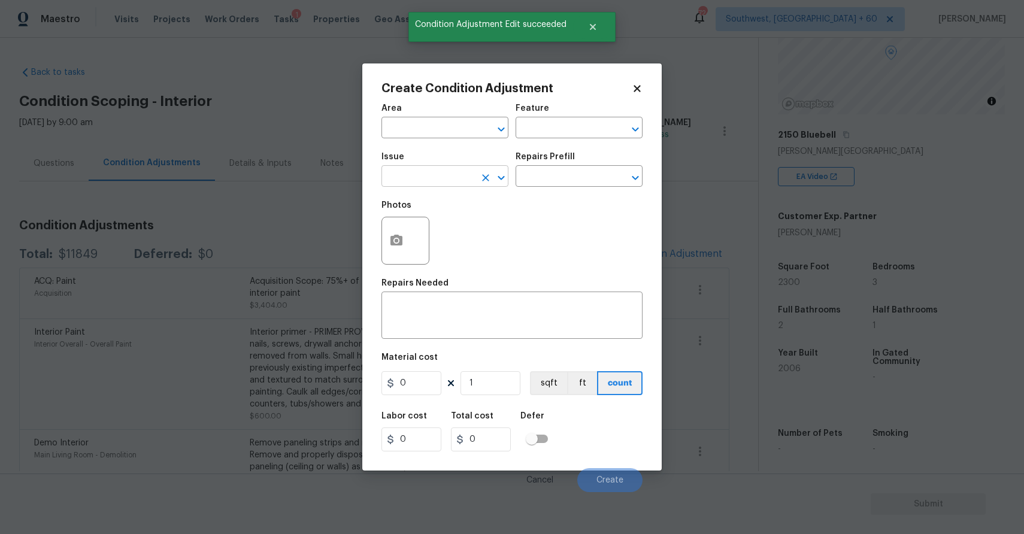
click at [412, 173] on input "text" at bounding box center [428, 177] width 93 height 19
type input "flo"
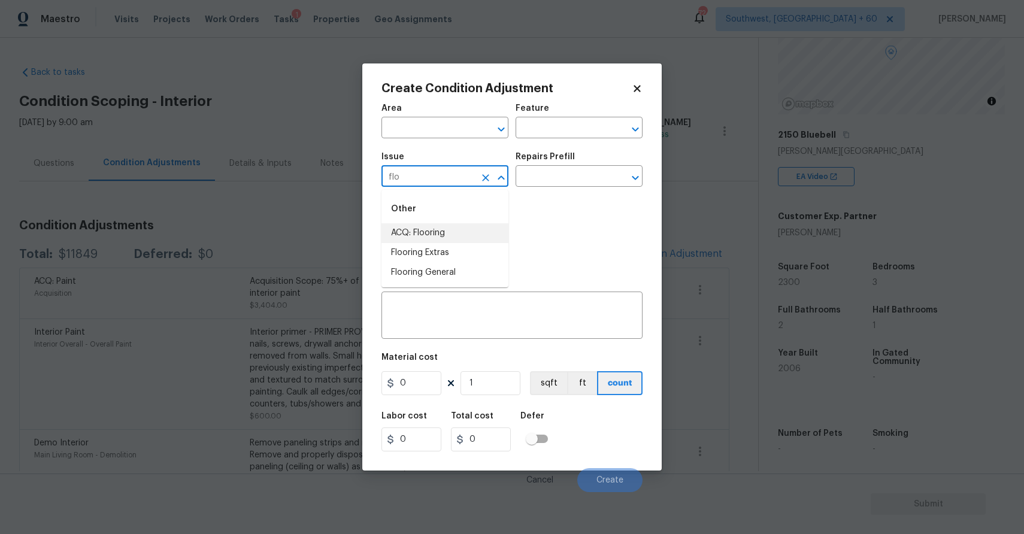
click at [484, 234] on li "ACQ: Flooring" at bounding box center [445, 233] width 127 height 20
type input "ACQ: Flooring"
click at [541, 184] on input "text" at bounding box center [562, 177] width 93 height 19
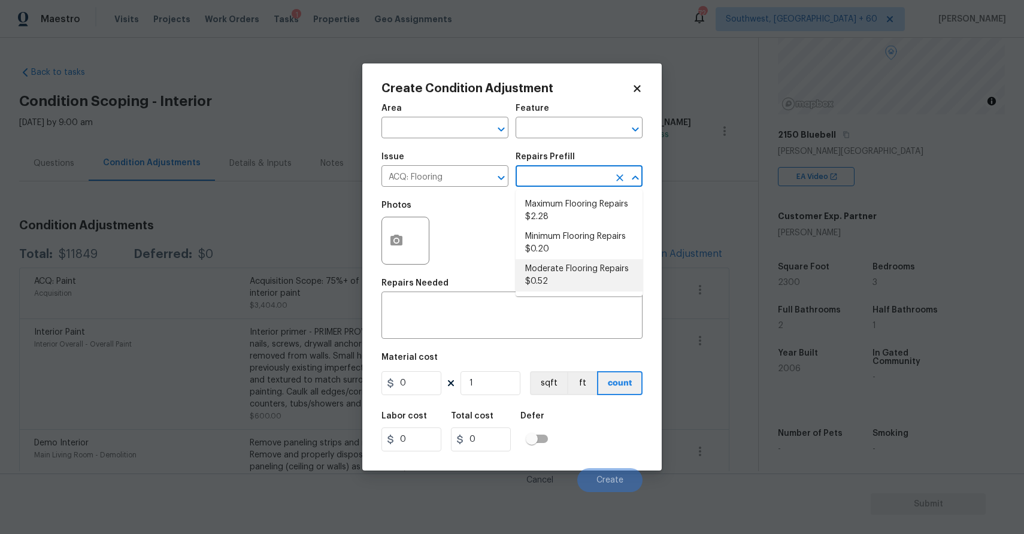
click at [601, 261] on li "Moderate Flooring Repairs $0.52" at bounding box center [579, 275] width 127 height 32
type input "Acquisition"
type textarea "Acquisition Scope: Moderate flooring repairs"
type input "0.52"
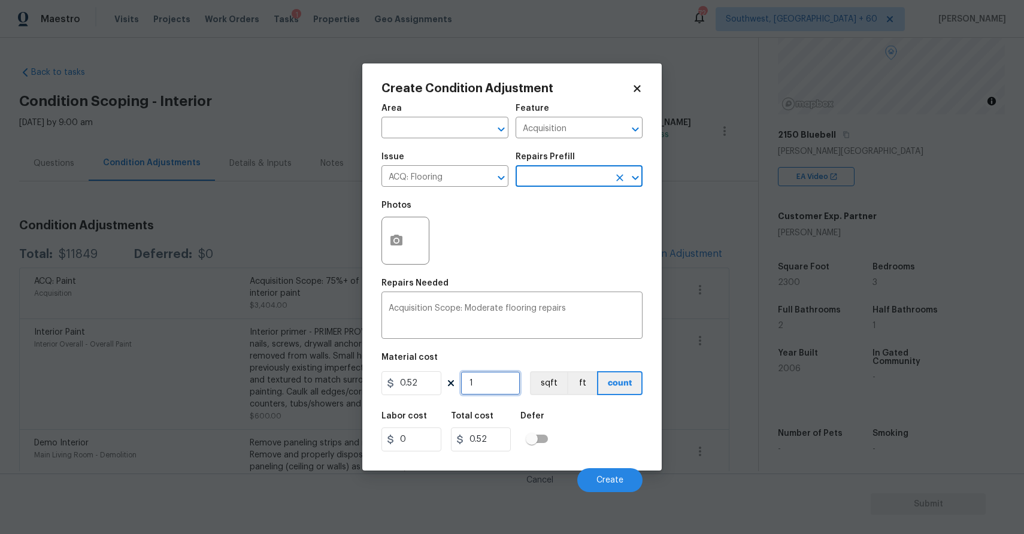
click at [504, 382] on input "1" at bounding box center [491, 383] width 60 height 24
type input "0"
type input "2"
type input "1.04"
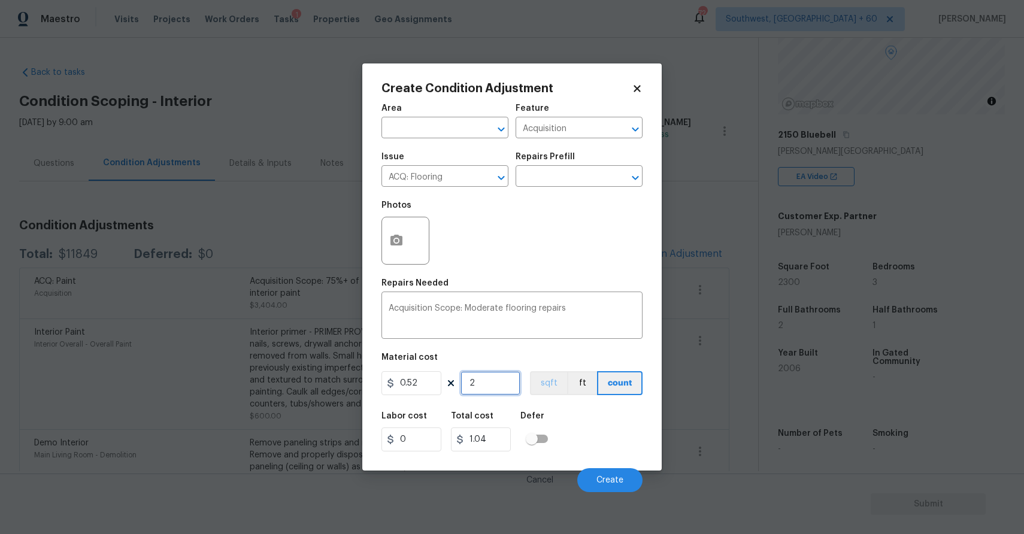
type input "23"
type input "11.96"
type input "230"
type input "119.6"
type input "2300"
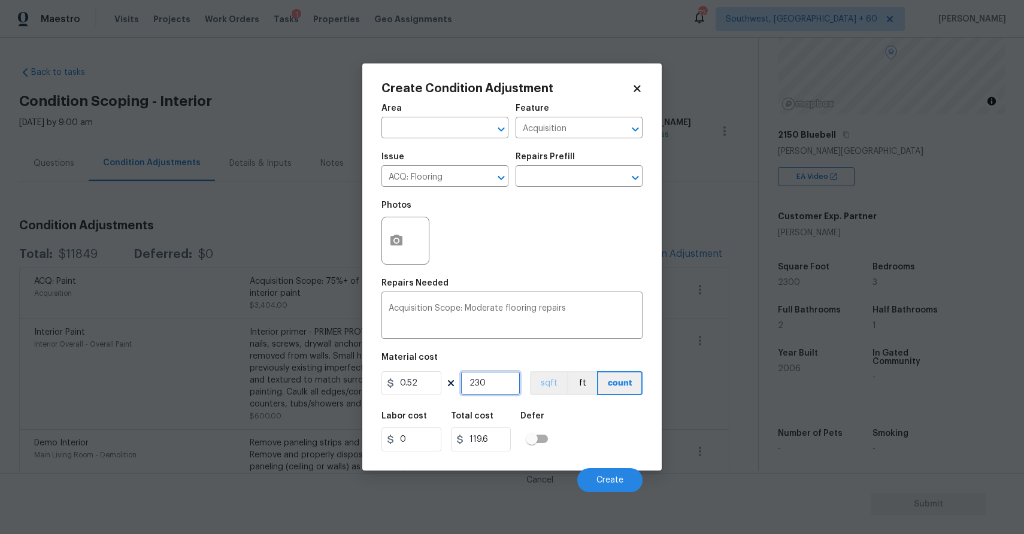
type input "1196"
type input "2300"
click at [400, 259] on button "button" at bounding box center [396, 240] width 29 height 47
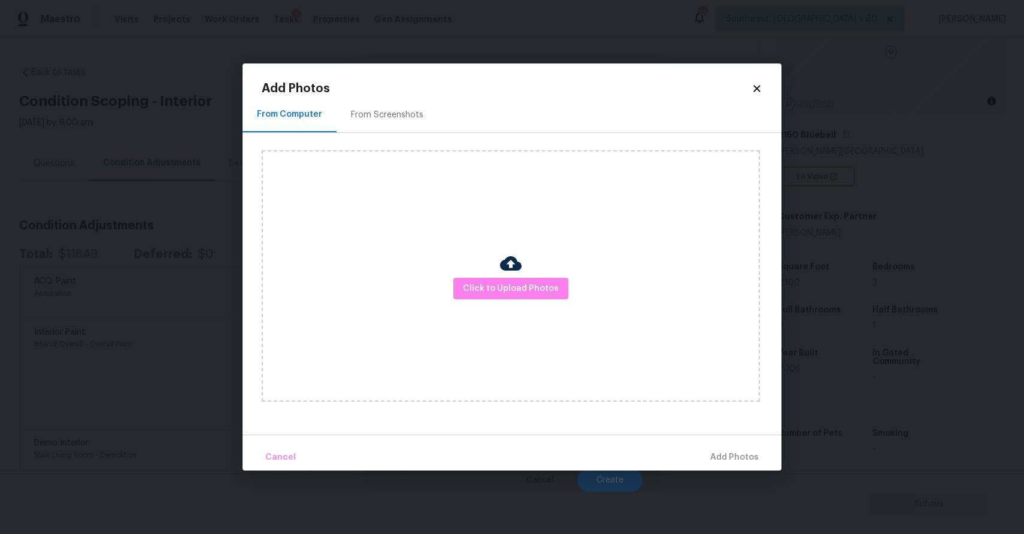
click at [500, 306] on div "Click to Upload Photos" at bounding box center [511, 276] width 498 height 252
click at [510, 289] on span "Click to Upload Photos" at bounding box center [511, 289] width 96 height 15
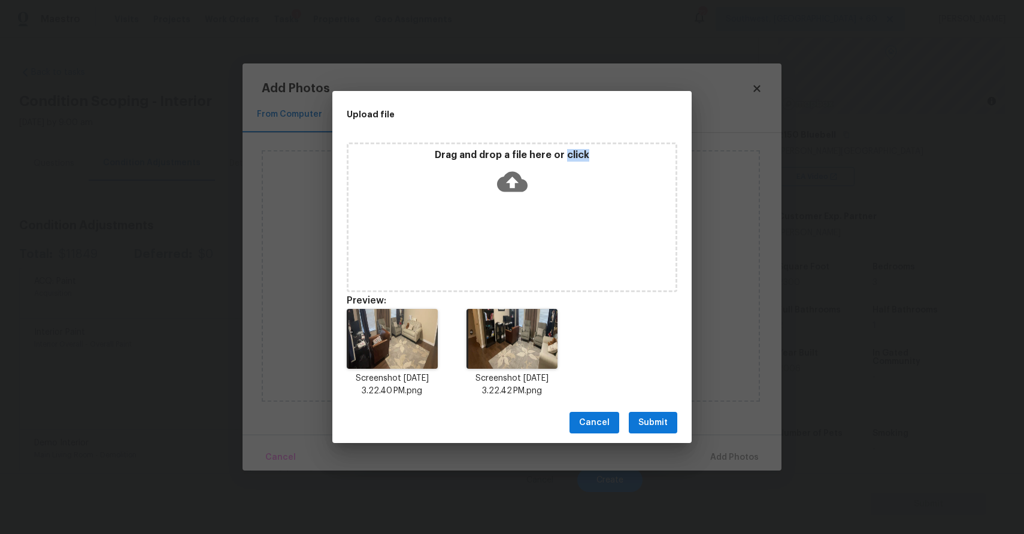
click at [661, 416] on span "Submit" at bounding box center [653, 423] width 29 height 15
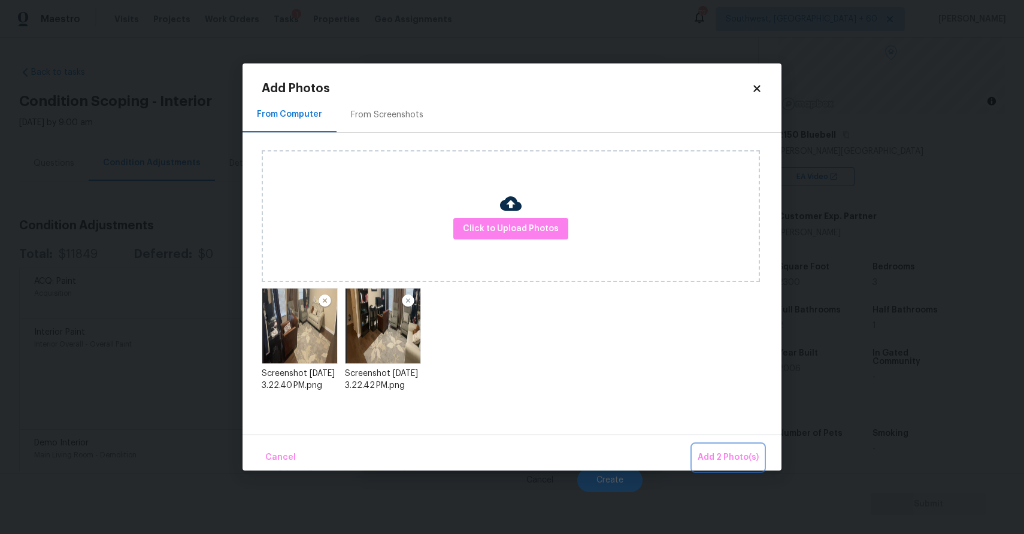
click at [716, 452] on span "Add 2 Photo(s)" at bounding box center [728, 457] width 61 height 15
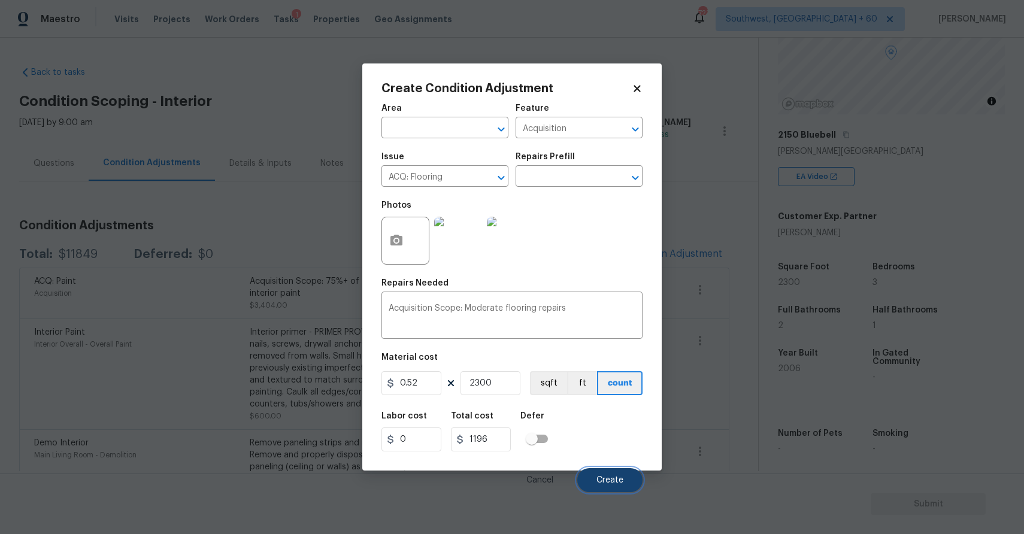
click at [616, 477] on span "Create" at bounding box center [610, 480] width 27 height 9
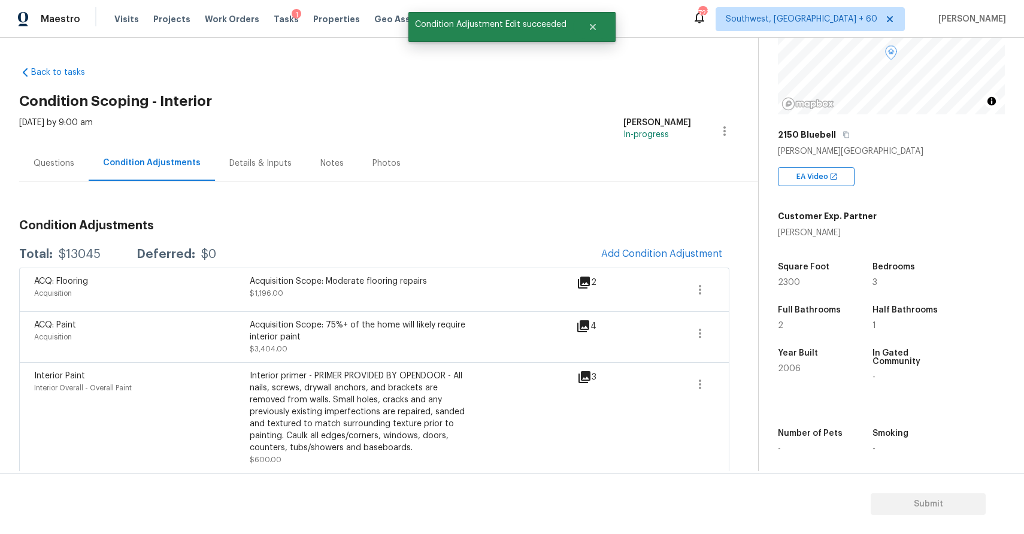
click at [62, 170] on div "Questions" at bounding box center [53, 163] width 69 height 35
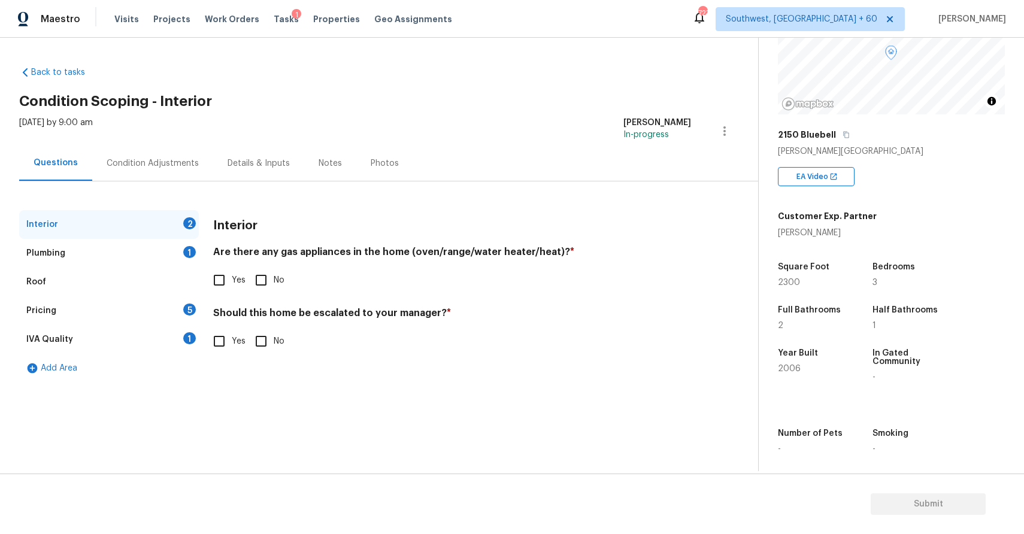
click at [226, 277] on input "Yes" at bounding box center [219, 280] width 25 height 25
checkbox input "true"
click at [256, 333] on input "No" at bounding box center [261, 341] width 25 height 25
checkbox input "true"
click at [153, 223] on div "Interior" at bounding box center [109, 224] width 180 height 29
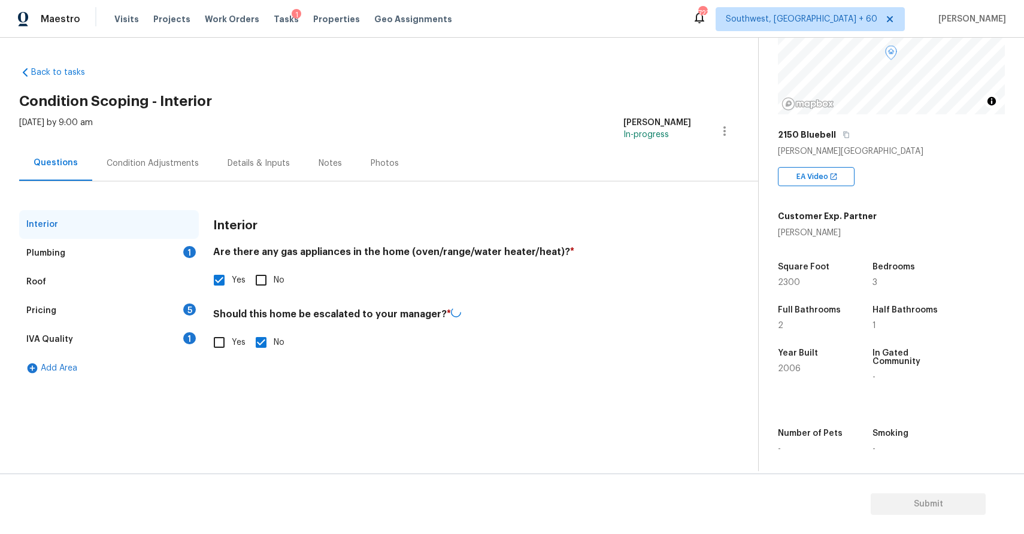
click at [163, 251] on div "Plumbing 1" at bounding box center [109, 253] width 180 height 29
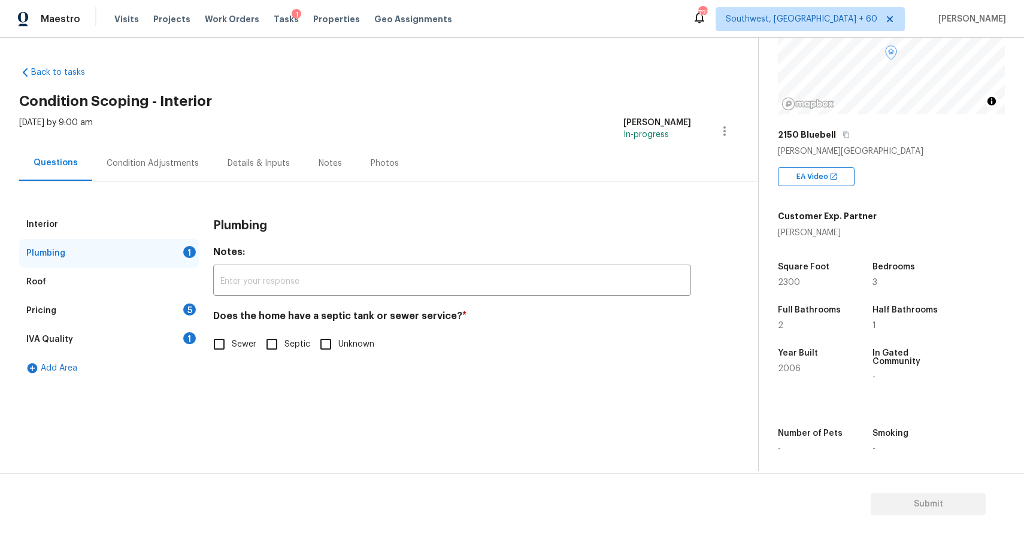
click at [234, 340] on span "Sewer" at bounding box center [244, 344] width 25 height 13
click at [232, 340] on input "Sewer" at bounding box center [219, 344] width 25 height 25
checkbox input "true"
click at [167, 316] on div "Pricing 5" at bounding box center [109, 311] width 180 height 29
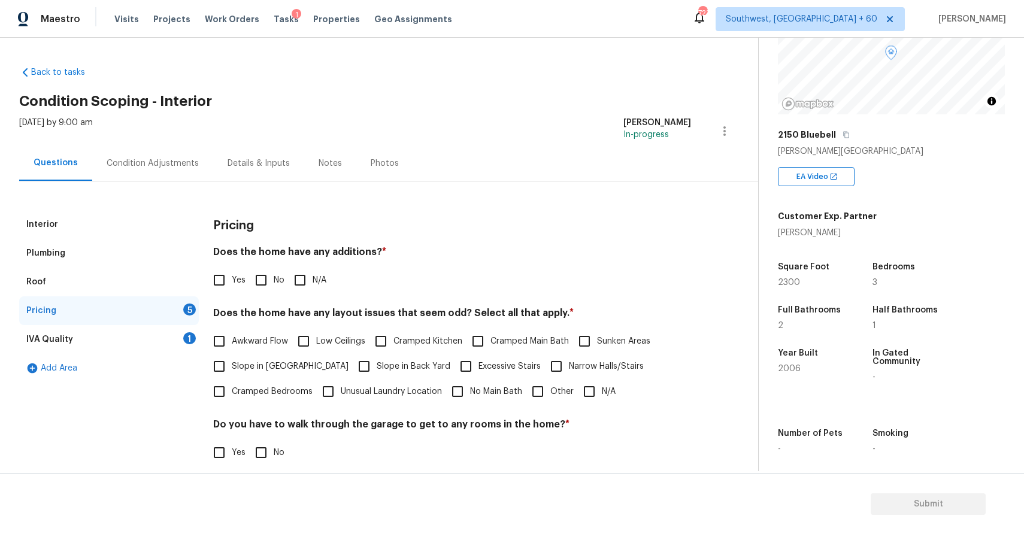
click at [304, 270] on input "N/A" at bounding box center [300, 280] width 25 height 25
checkbox input "true"
click at [593, 397] on input "N/A" at bounding box center [589, 391] width 25 height 25
checkbox input "true"
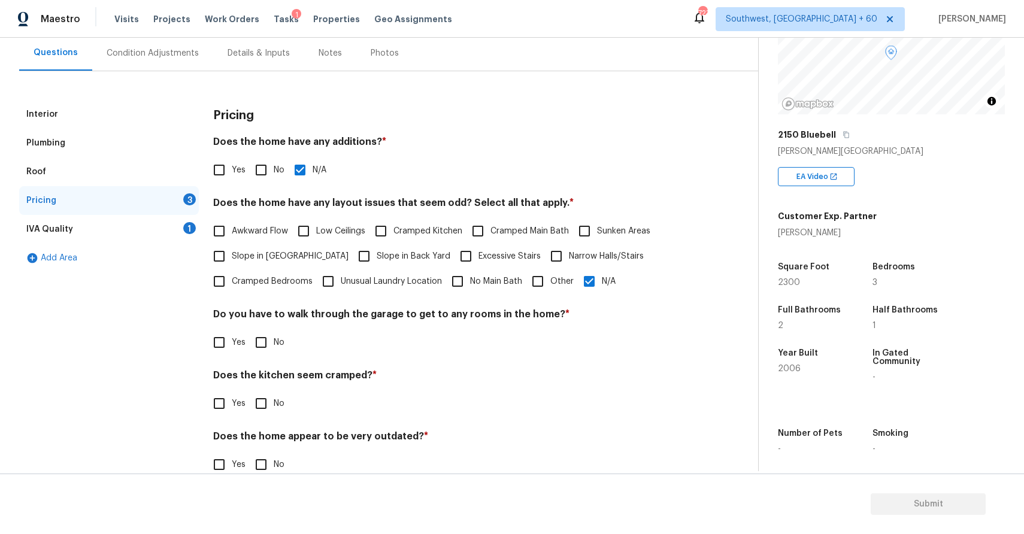
scroll to position [134, 0]
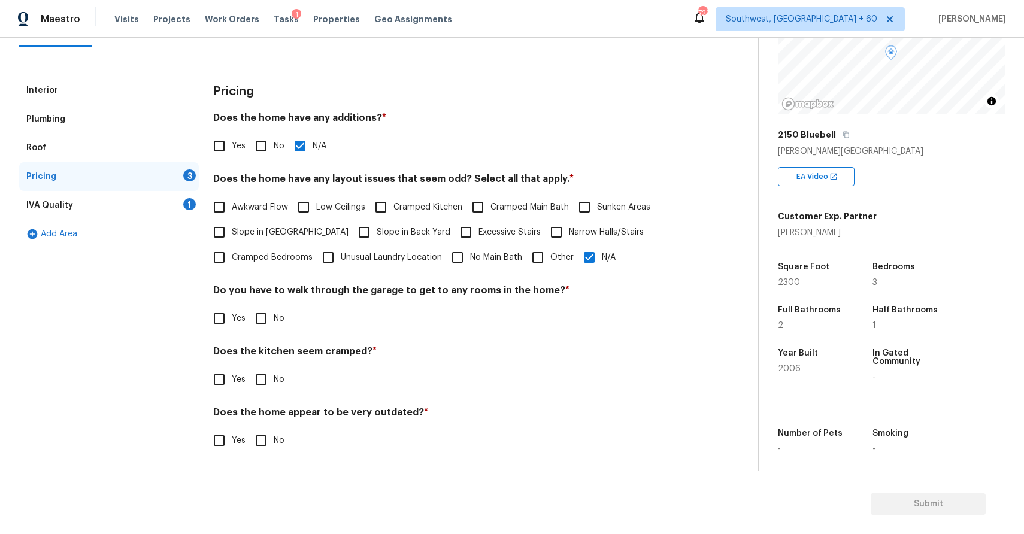
click at [264, 317] on input "No" at bounding box center [261, 318] width 25 height 25
checkbox input "true"
click at [271, 379] on input "No" at bounding box center [261, 379] width 25 height 25
checkbox input "true"
click at [262, 425] on div "Does the home appear to be very outdated? * Yes No" at bounding box center [452, 430] width 478 height 47
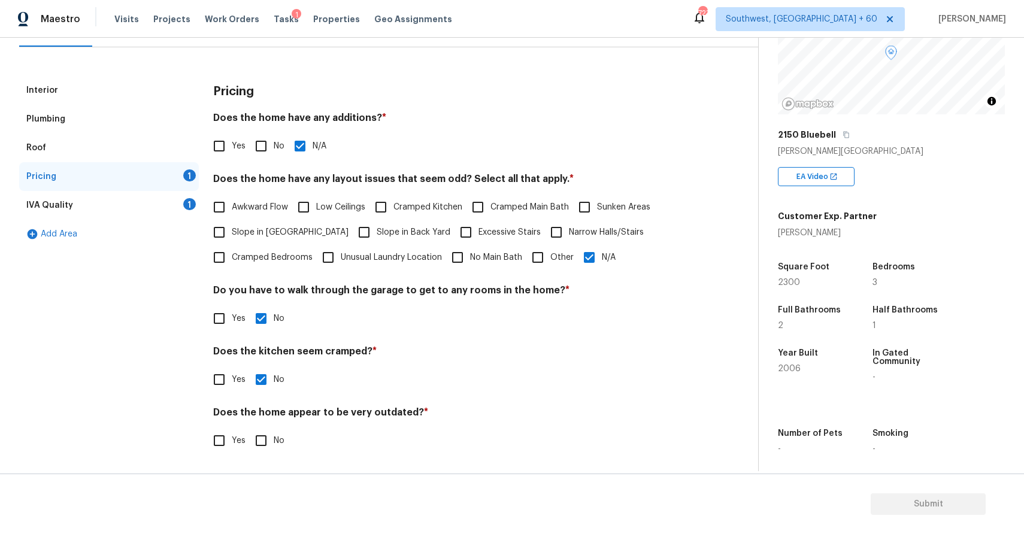
click at [273, 437] on input "No" at bounding box center [261, 440] width 25 height 25
checkbox input "true"
click at [163, 210] on div "IVA Quality 1" at bounding box center [109, 205] width 180 height 29
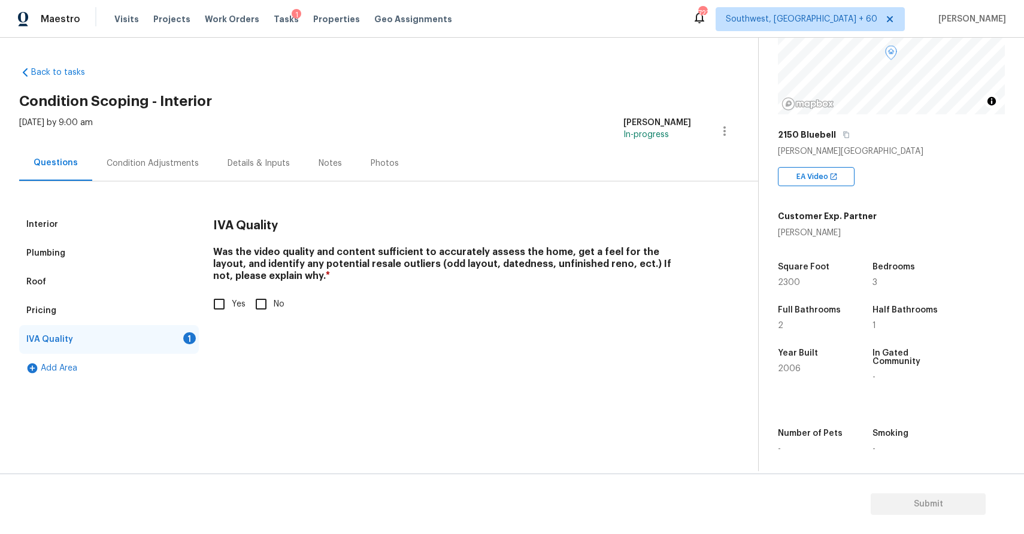
click at [242, 305] on span "Yes" at bounding box center [239, 304] width 14 height 13
click at [232, 305] on input "Yes" at bounding box center [219, 304] width 25 height 25
checkbox input "true"
click at [177, 175] on div "Condition Adjustments" at bounding box center [152, 163] width 121 height 35
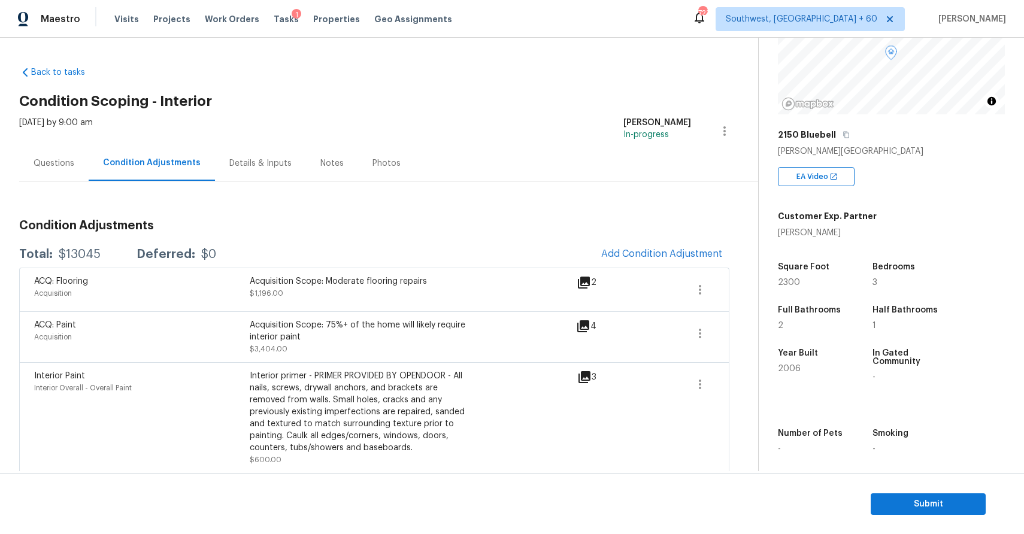
scroll to position [143, 0]
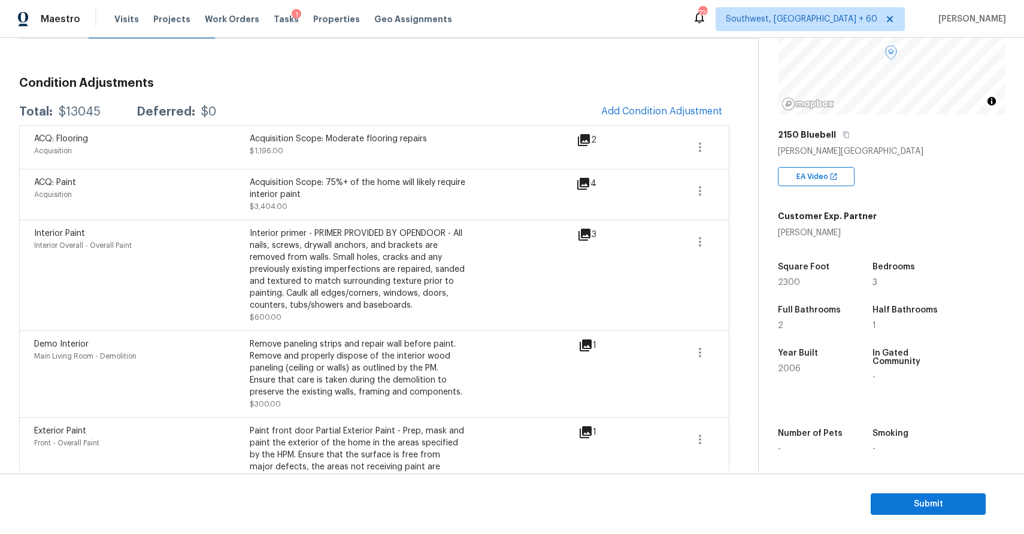
click at [94, 102] on div "Total: $13045 Deferred: $0 Add Condition Adjustment" at bounding box center [374, 112] width 710 height 26
copy div "$13045"
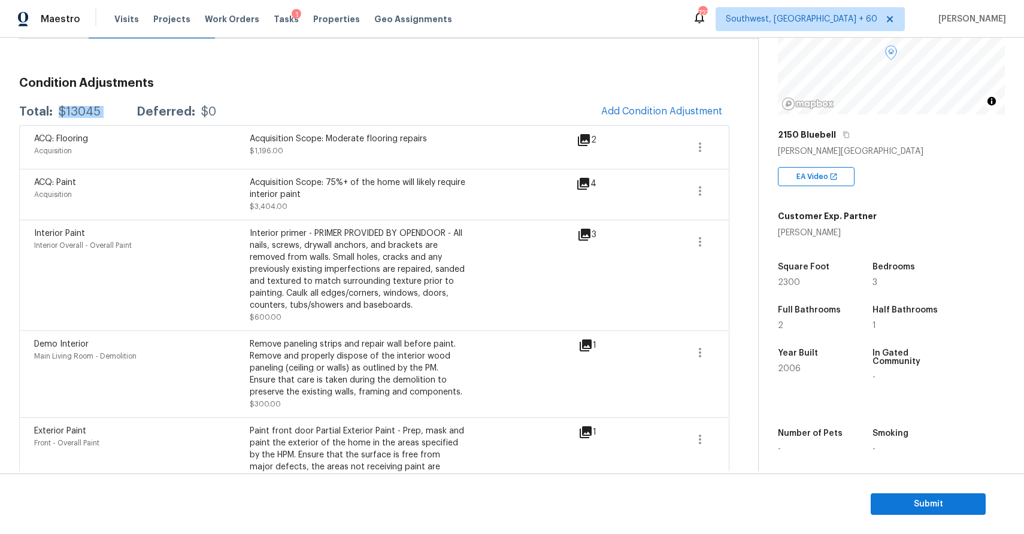
scroll to position [98, 0]
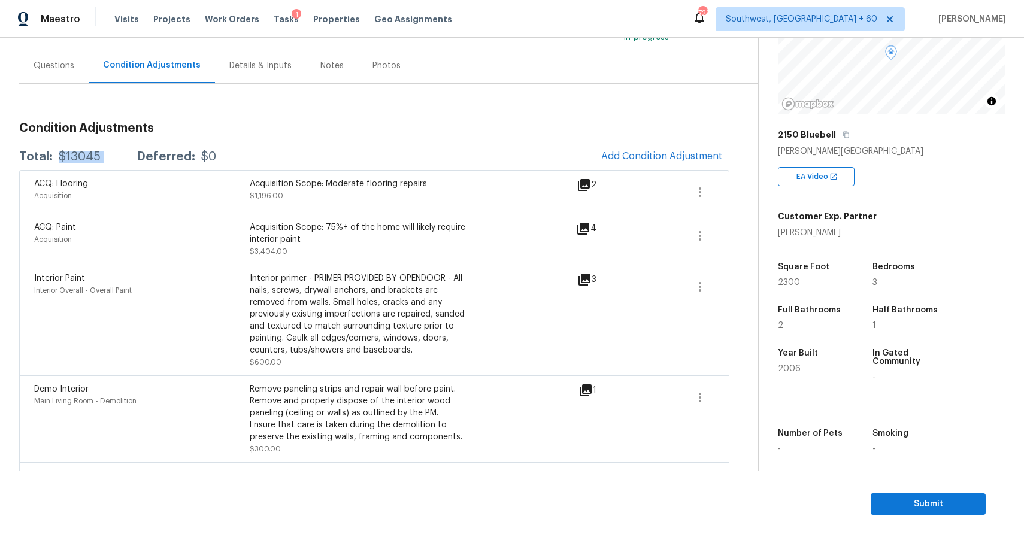
click at [65, 68] on div "Questions" at bounding box center [54, 66] width 41 height 12
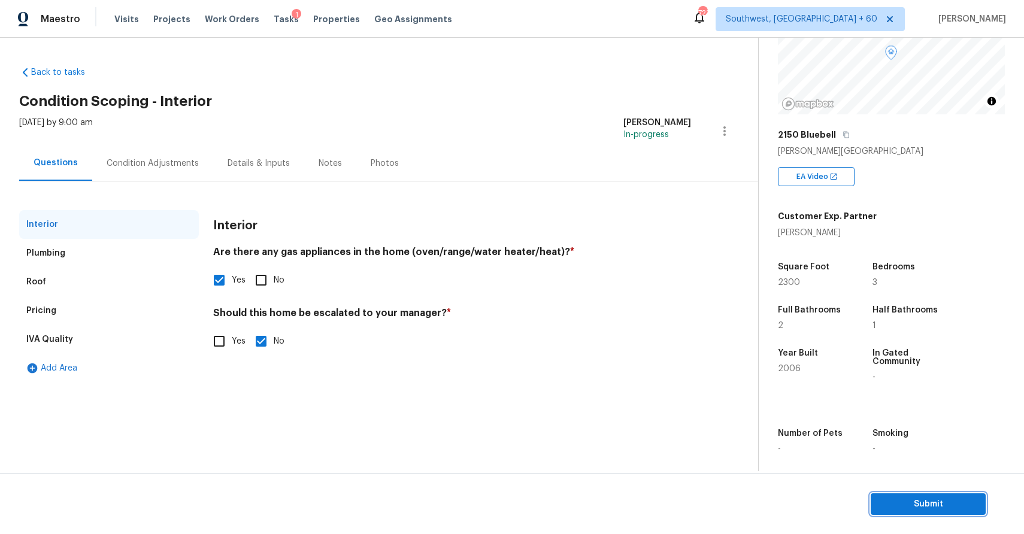
click at [922, 507] on span "Submit" at bounding box center [929, 504] width 96 height 15
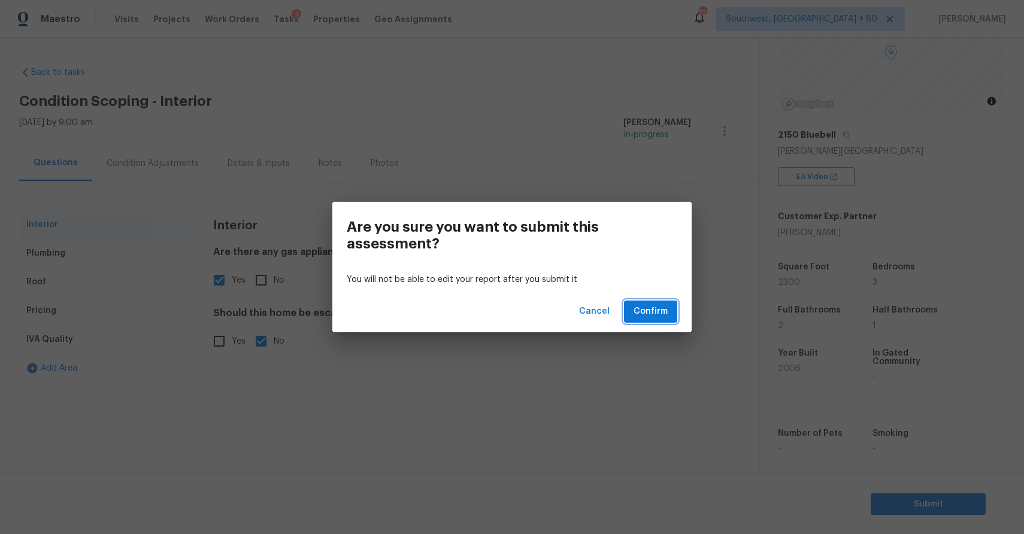
click at [655, 306] on span "Confirm" at bounding box center [651, 311] width 34 height 15
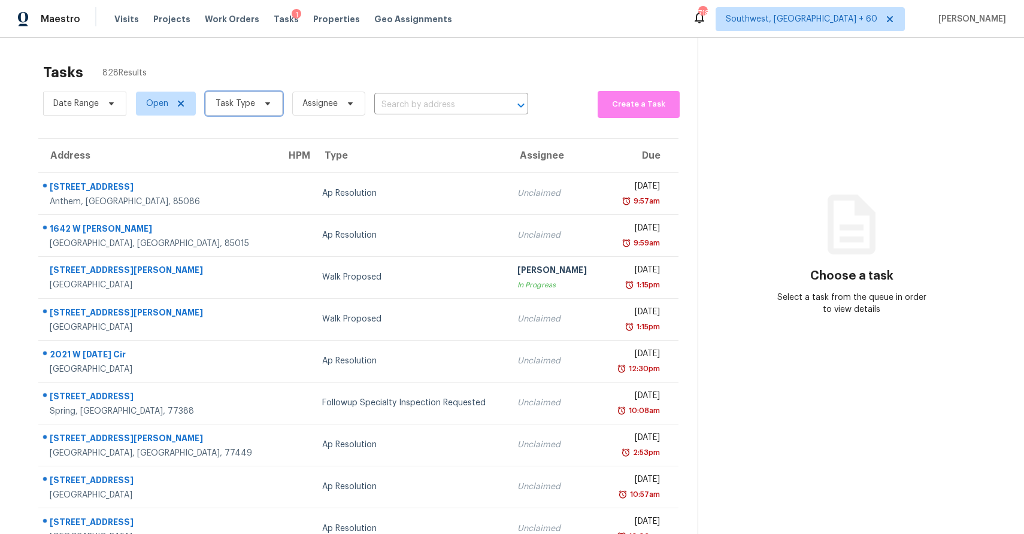
click at [239, 98] on span "Task Type" at bounding box center [236, 104] width 40 height 12
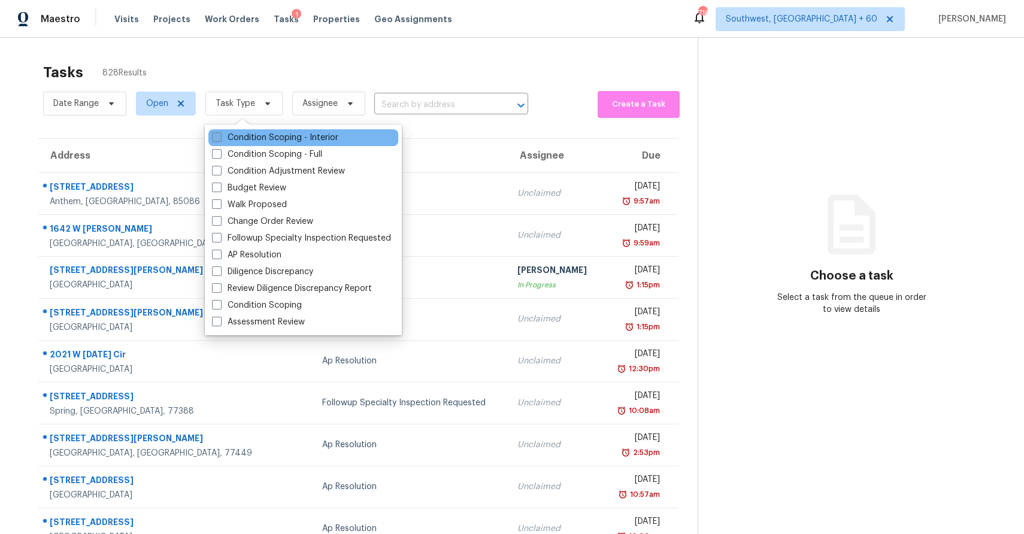
click at [291, 139] on label "Condition Scoping - Interior" at bounding box center [275, 138] width 126 height 12
click at [220, 139] on input "Condition Scoping - Interior" at bounding box center [216, 136] width 8 height 8
checkbox input "true"
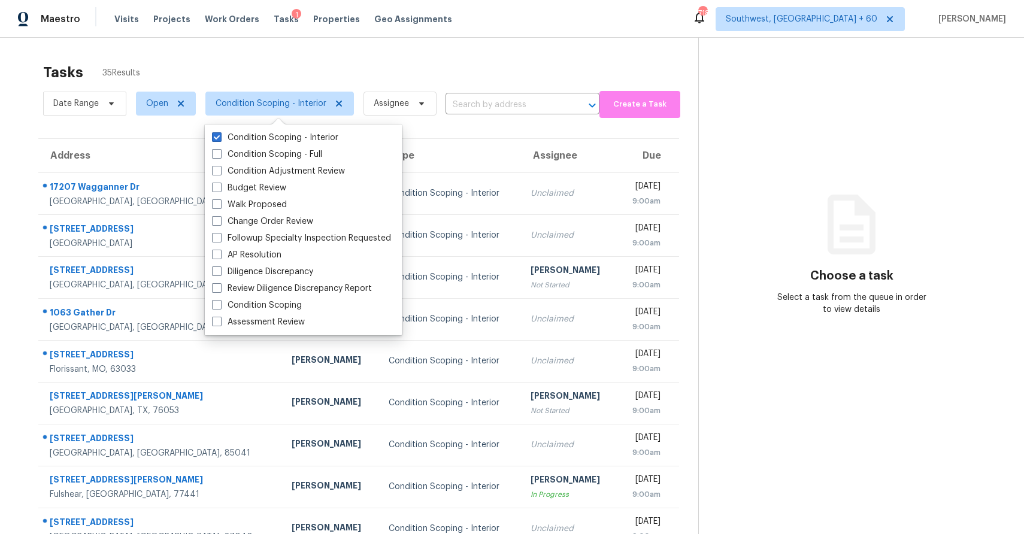
click at [401, 56] on div "Tasks 35 Results Date Range Open Condition Scoping - Interior Assignee ​ Create…" at bounding box center [512, 331] width 1024 height 586
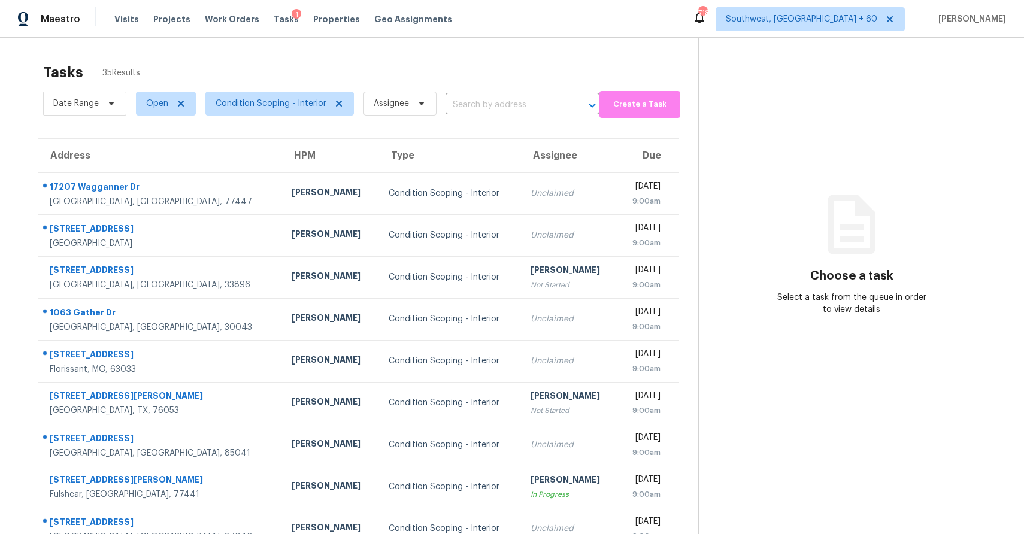
click at [409, 78] on div "Tasks 35 Results" at bounding box center [370, 72] width 655 height 31
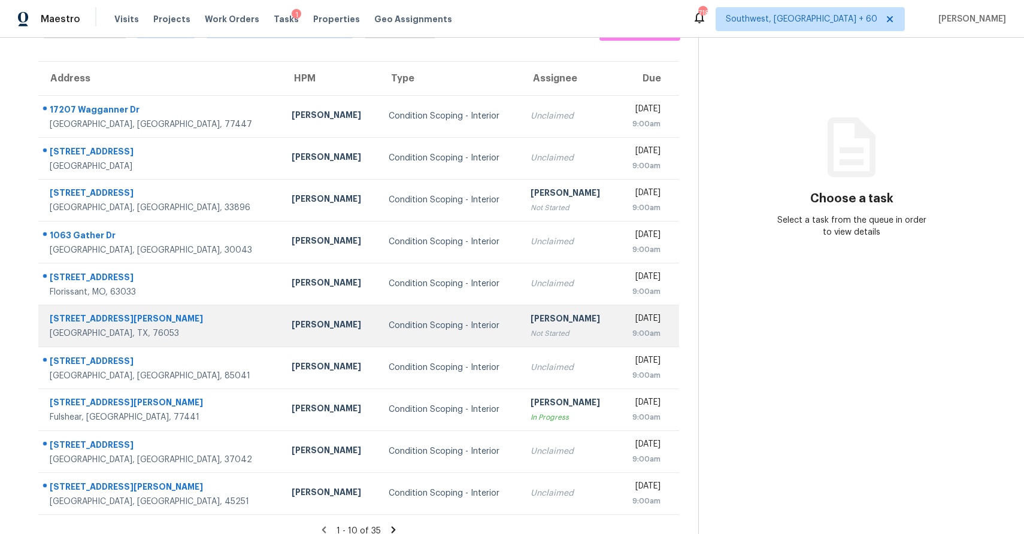
scroll to position [89, 0]
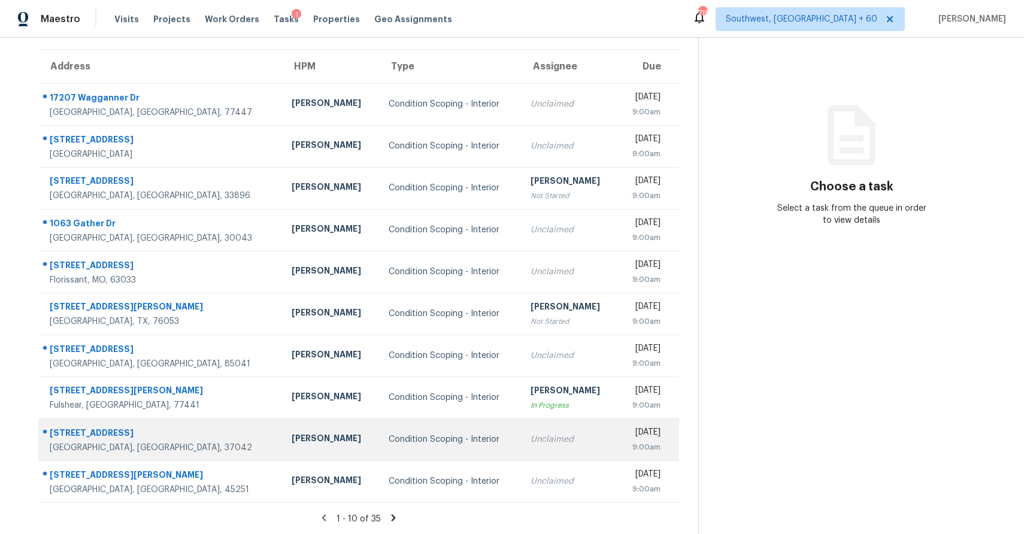
click at [521, 450] on td "Unclaimed" at bounding box center [569, 440] width 97 height 42
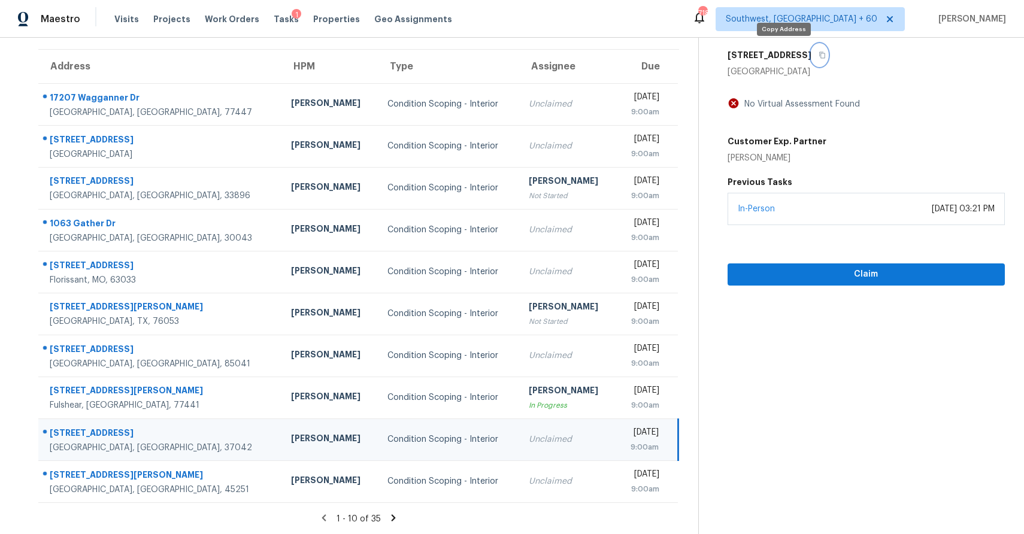
click at [812, 59] on button "button" at bounding box center [820, 55] width 16 height 22
click at [885, 270] on span "Claim" at bounding box center [866, 274] width 258 height 15
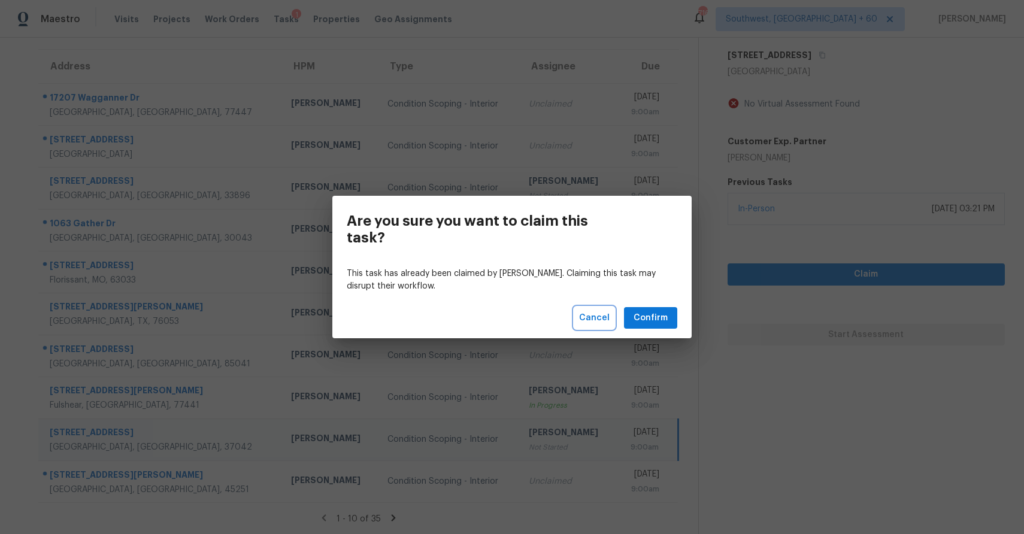
click at [601, 322] on span "Cancel" at bounding box center [594, 318] width 31 height 15
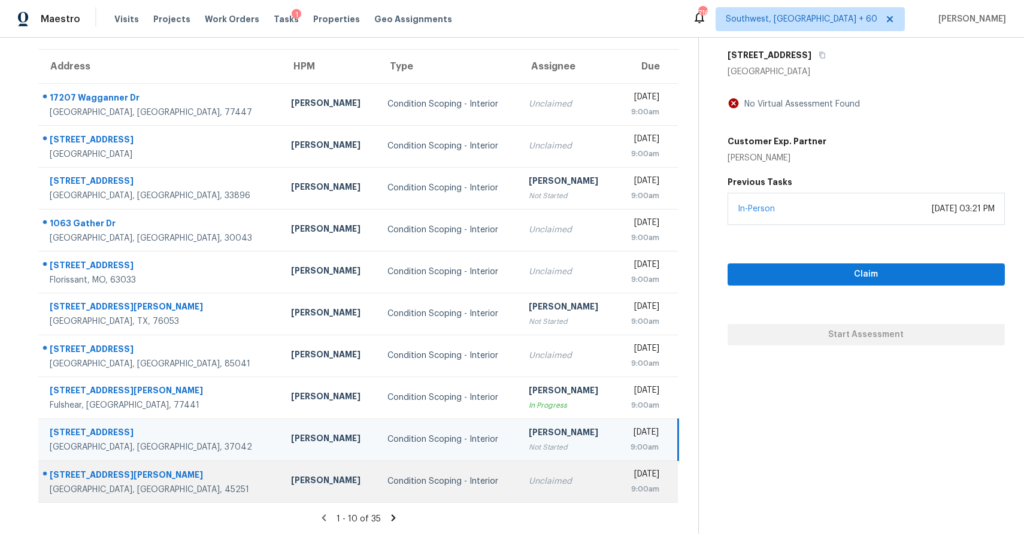
click at [625, 473] on div "Mon, Sep 29th 2025" at bounding box center [642, 475] width 34 height 15
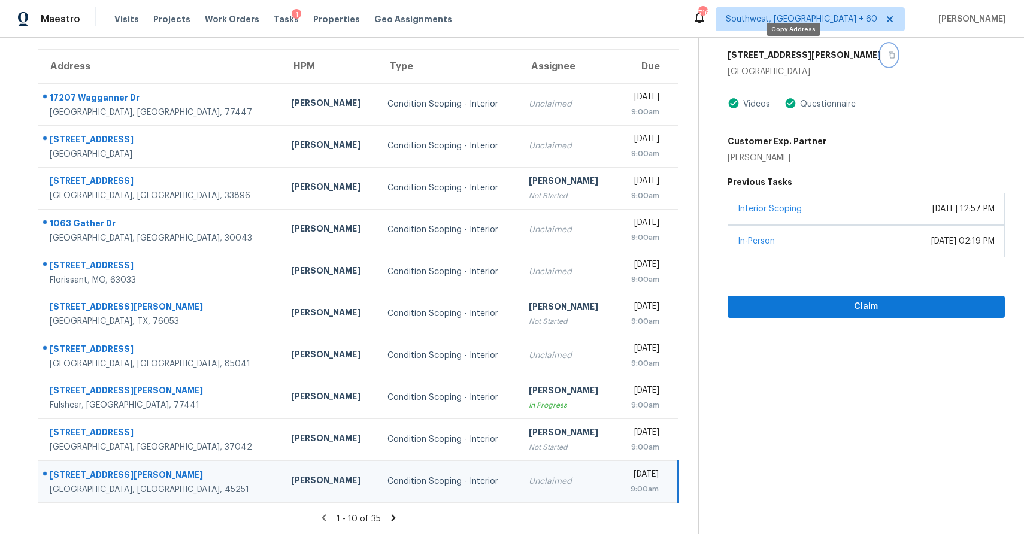
click at [888, 55] on icon "button" at bounding box center [891, 55] width 7 height 7
click at [386, 515] on div "1 - 10 of 35" at bounding box center [358, 519] width 679 height 13
click at [388, 518] on icon at bounding box center [393, 518] width 11 height 11
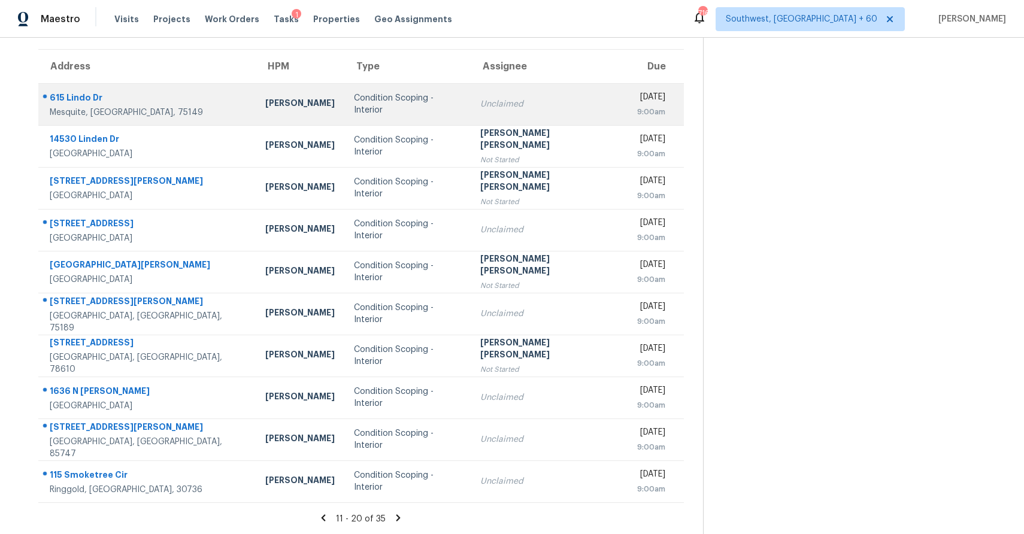
click at [439, 104] on div "Condition Scoping - Interior" at bounding box center [407, 104] width 107 height 24
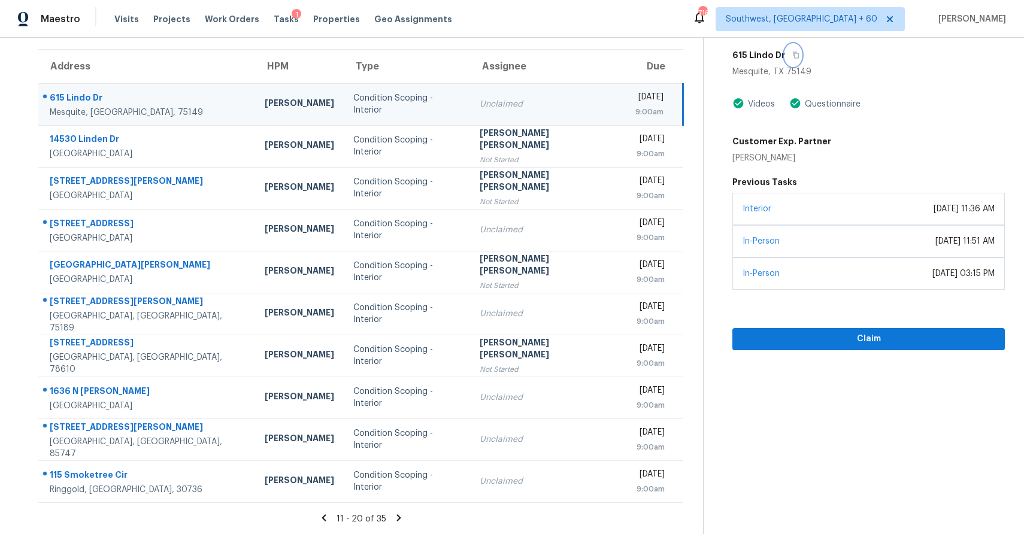
click at [793, 54] on icon "button" at bounding box center [796, 55] width 7 height 7
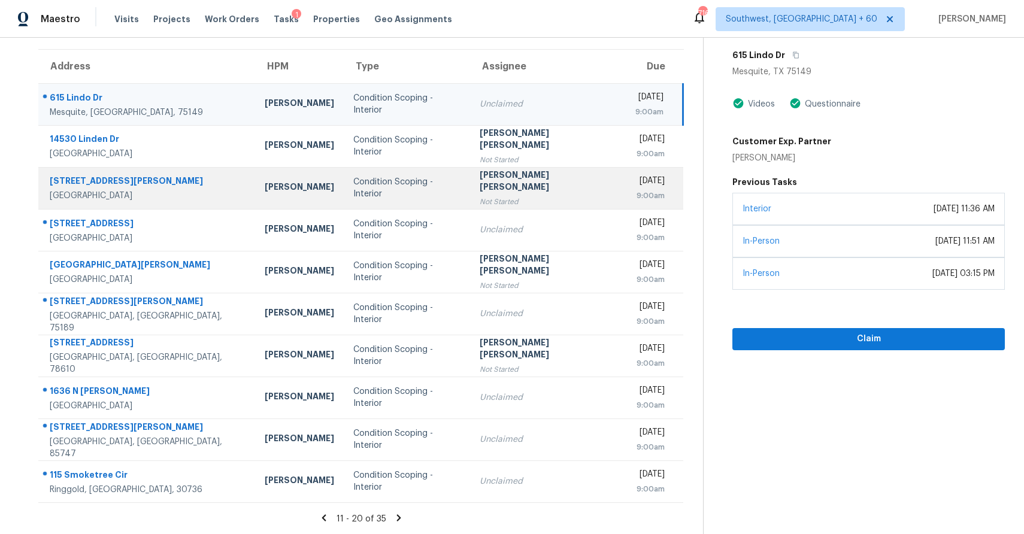
click at [506, 205] on td "Jishnu Manoj Not Started" at bounding box center [548, 188] width 156 height 42
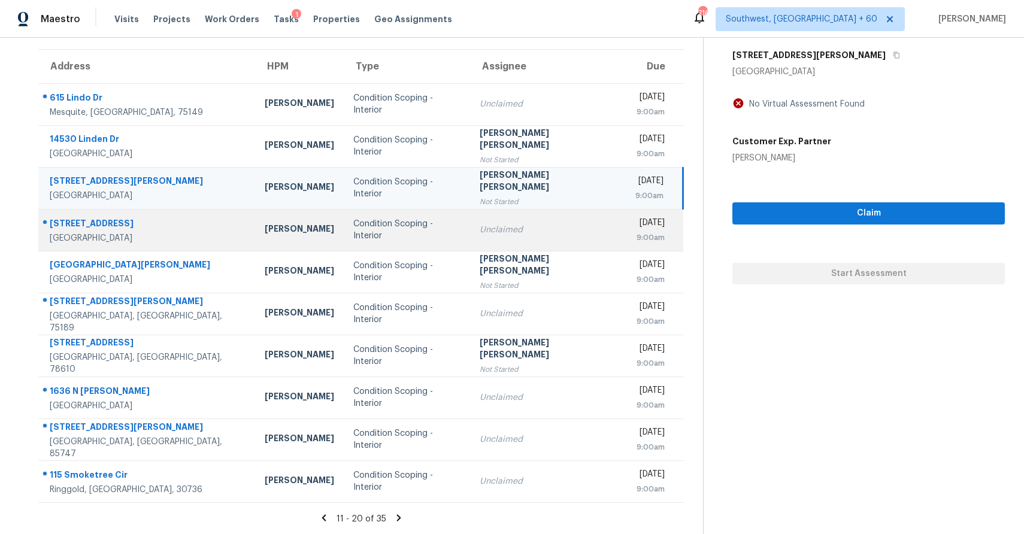
click at [626, 231] on td "Mon, Sep 29th 2025 9:00am" at bounding box center [655, 230] width 58 height 42
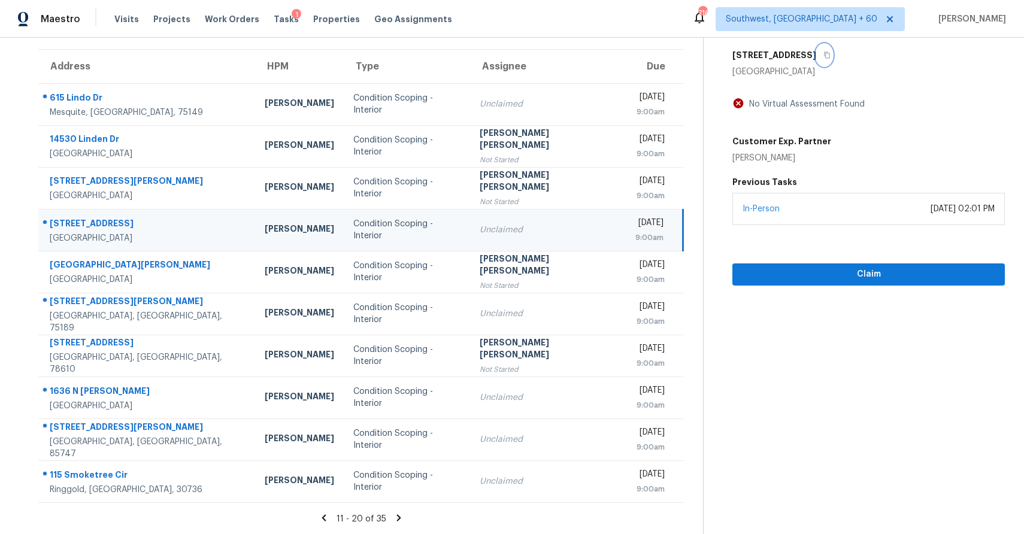
click at [825, 54] on icon "button" at bounding box center [828, 55] width 6 height 7
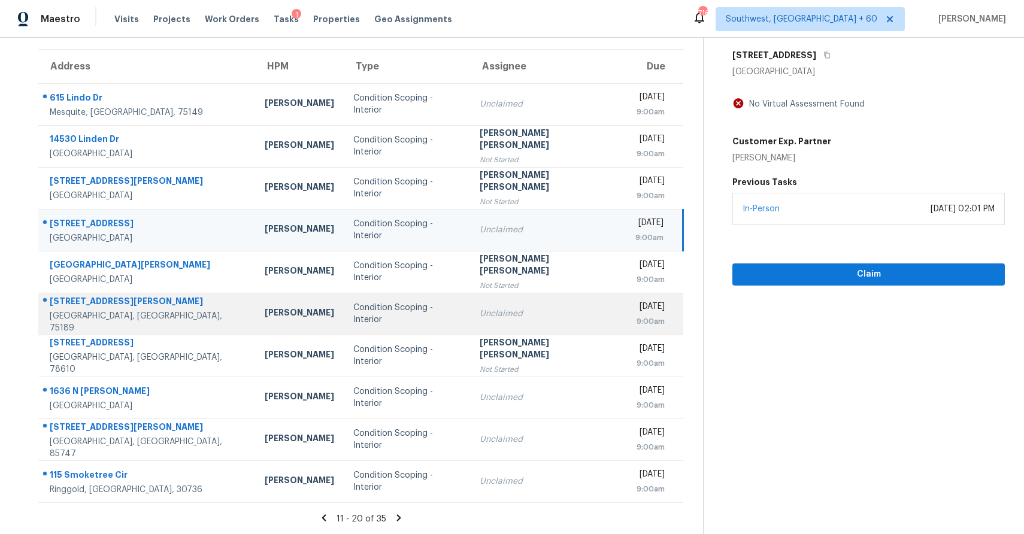
click at [470, 316] on td "Unclaimed" at bounding box center [548, 314] width 156 height 42
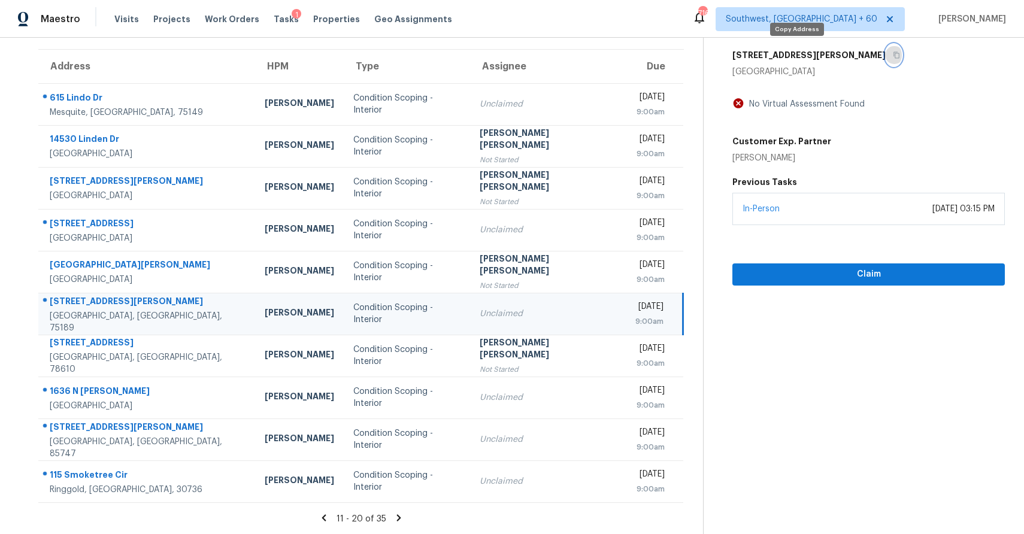
click at [894, 56] on icon "button" at bounding box center [897, 55] width 6 height 7
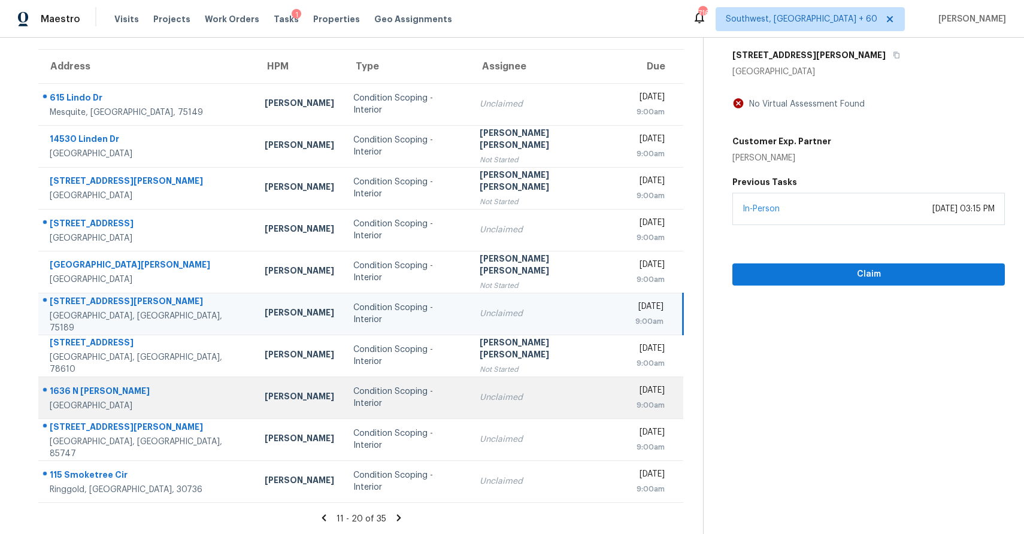
click at [397, 409] on td "Condition Scoping - Interior" at bounding box center [407, 398] width 126 height 42
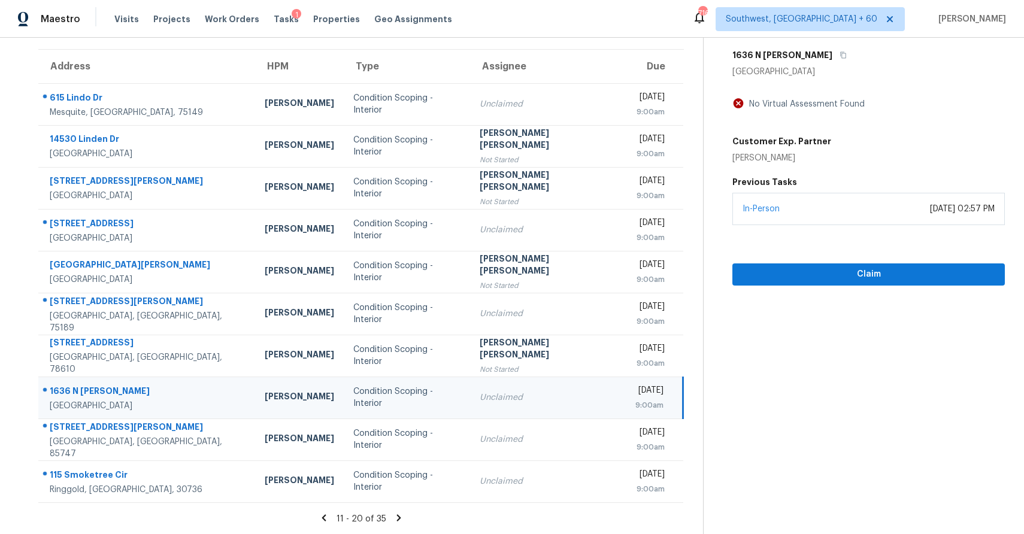
click at [394, 518] on icon at bounding box center [399, 518] width 11 height 11
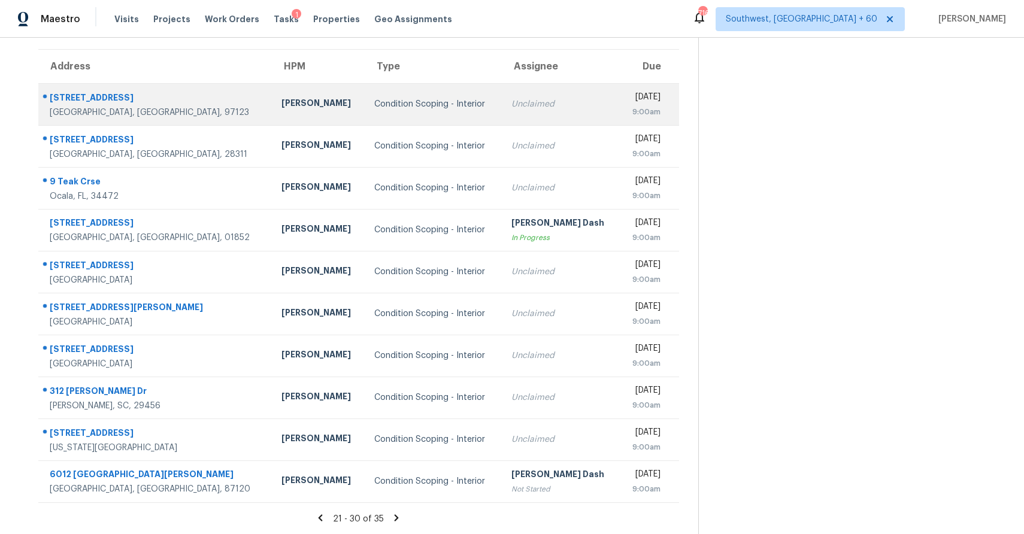
click at [513, 101] on div "Unclaimed" at bounding box center [561, 104] width 99 height 12
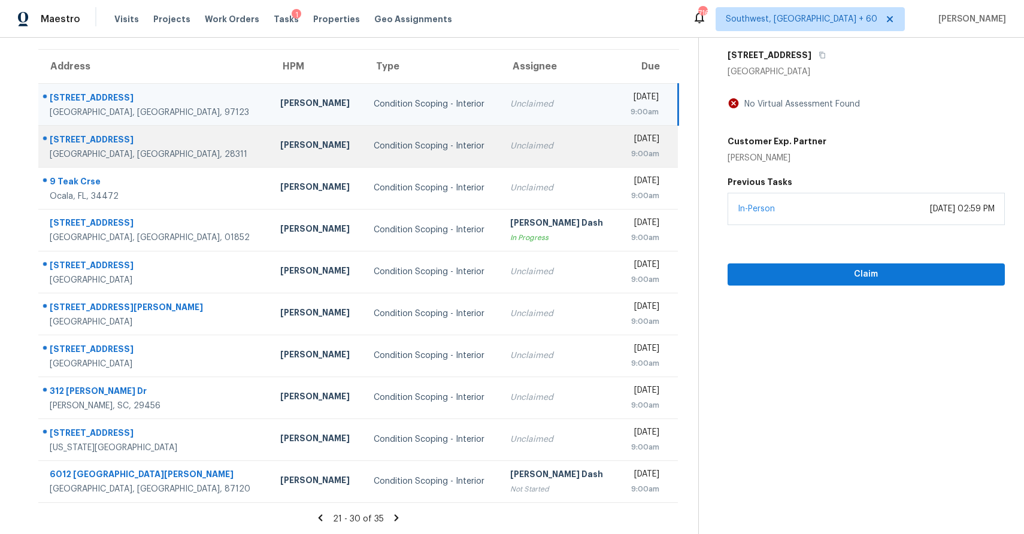
click at [533, 138] on td "Unclaimed" at bounding box center [559, 146] width 117 height 42
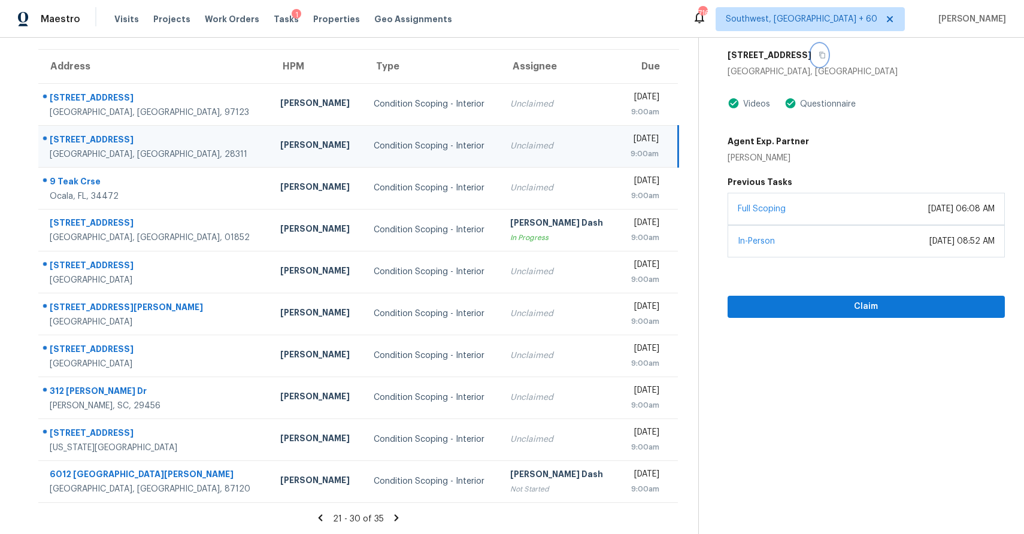
click at [819, 56] on icon "button" at bounding box center [822, 55] width 7 height 7
click at [819, 55] on icon "button" at bounding box center [822, 55] width 7 height 7
click at [844, 309] on span "Claim" at bounding box center [866, 307] width 258 height 15
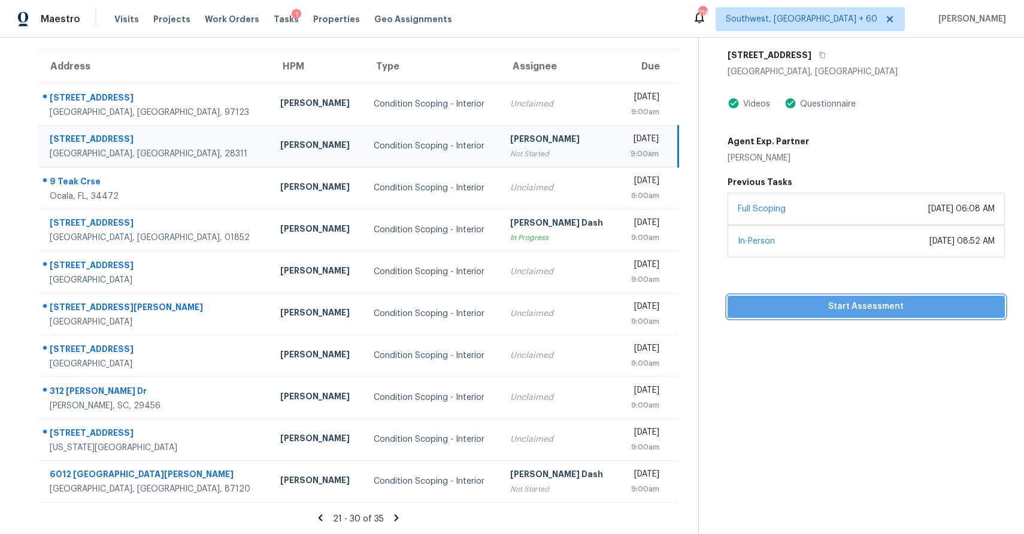
click at [923, 303] on span "Start Assessment" at bounding box center [866, 307] width 258 height 15
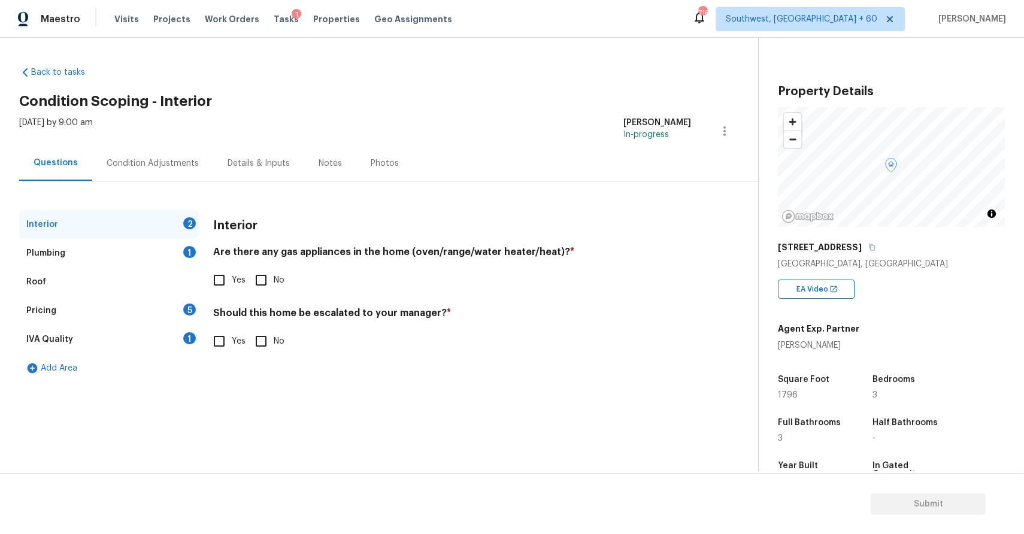
click at [99, 290] on div "Roof" at bounding box center [109, 282] width 180 height 29
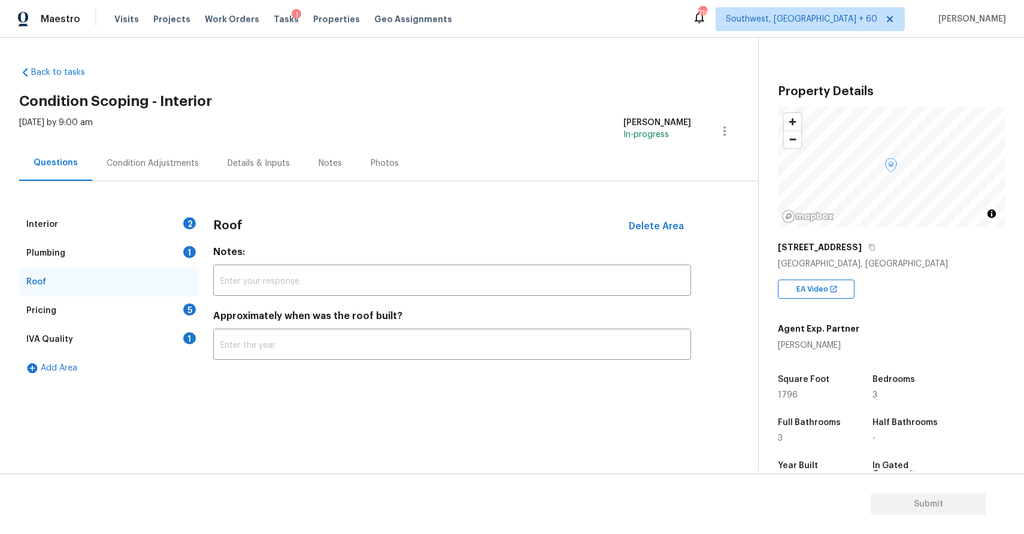
click at [117, 312] on div "Pricing 5" at bounding box center [109, 311] width 180 height 29
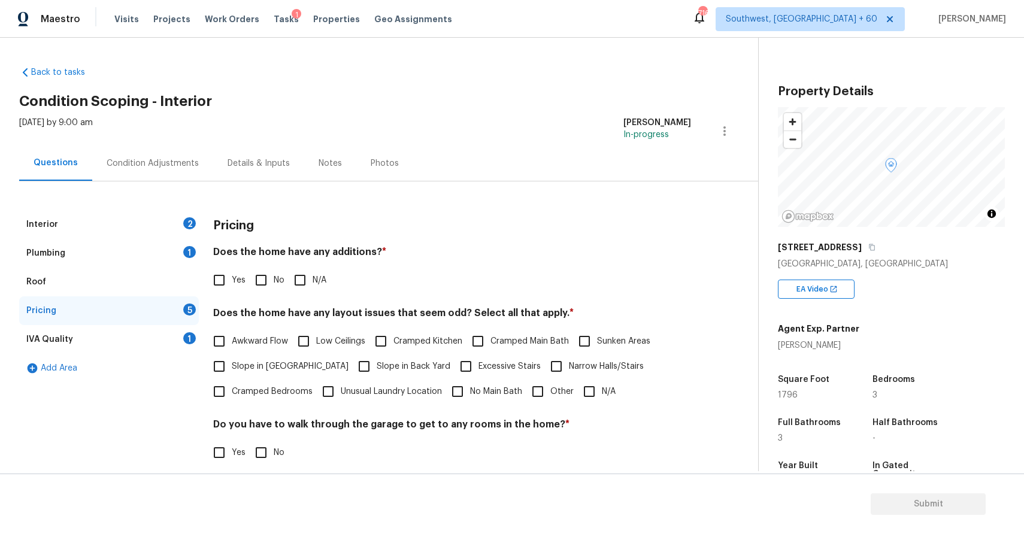
scroll to position [134, 0]
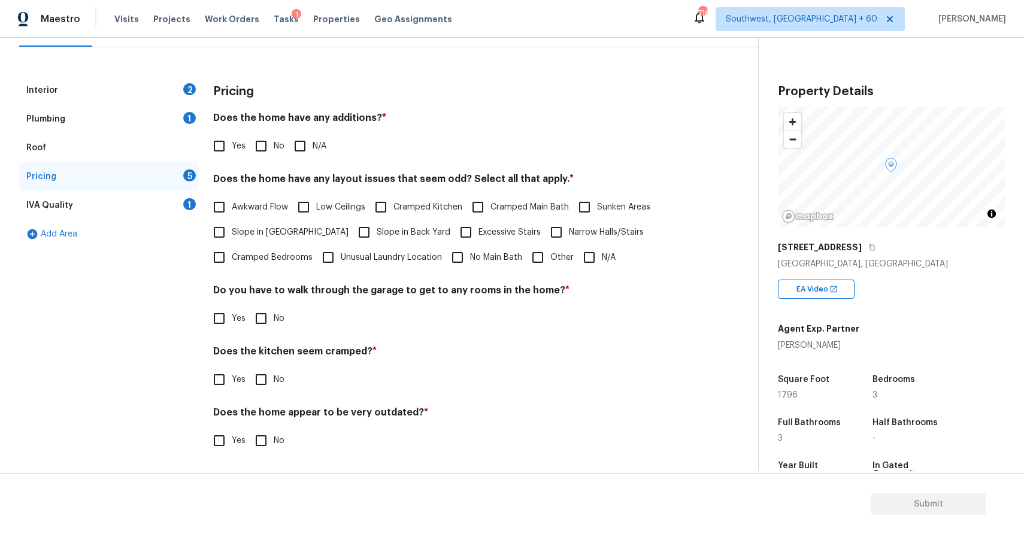
click at [556, 255] on span "Other" at bounding box center [562, 258] width 23 height 13
click at [551, 255] on input "Other" at bounding box center [537, 257] width 25 height 25
checkbox input "true"
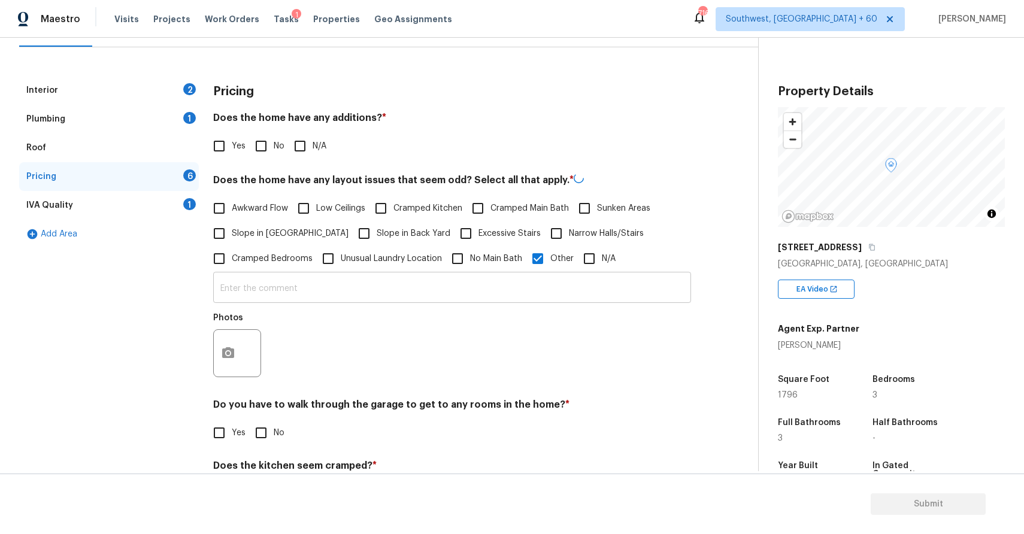
click at [522, 292] on input "text" at bounding box center [452, 289] width 478 height 28
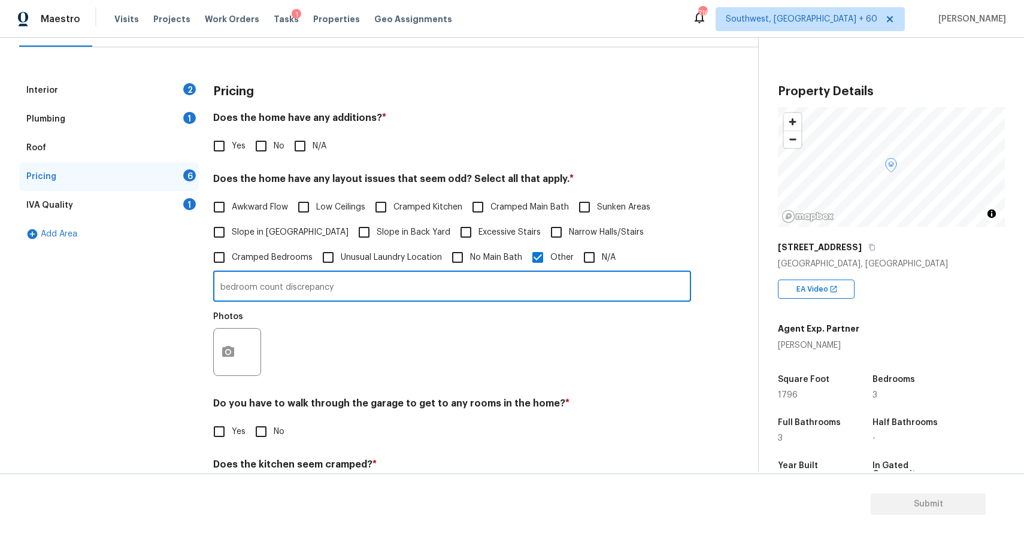
type input "bedroom count discrepancy"
click at [234, 355] on icon "button" at bounding box center [228, 351] width 12 height 11
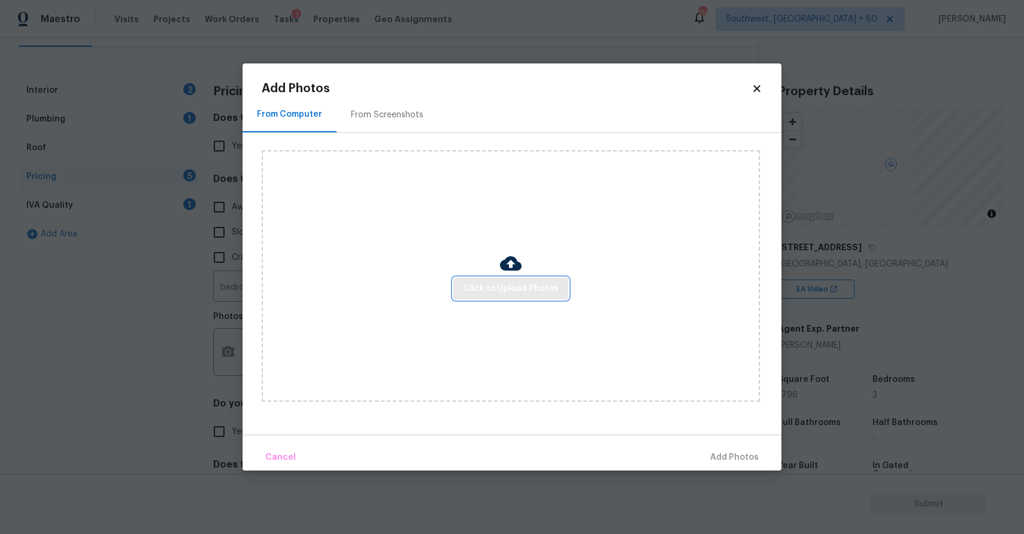
click at [537, 295] on span "Click to Upload Photos" at bounding box center [511, 289] width 96 height 15
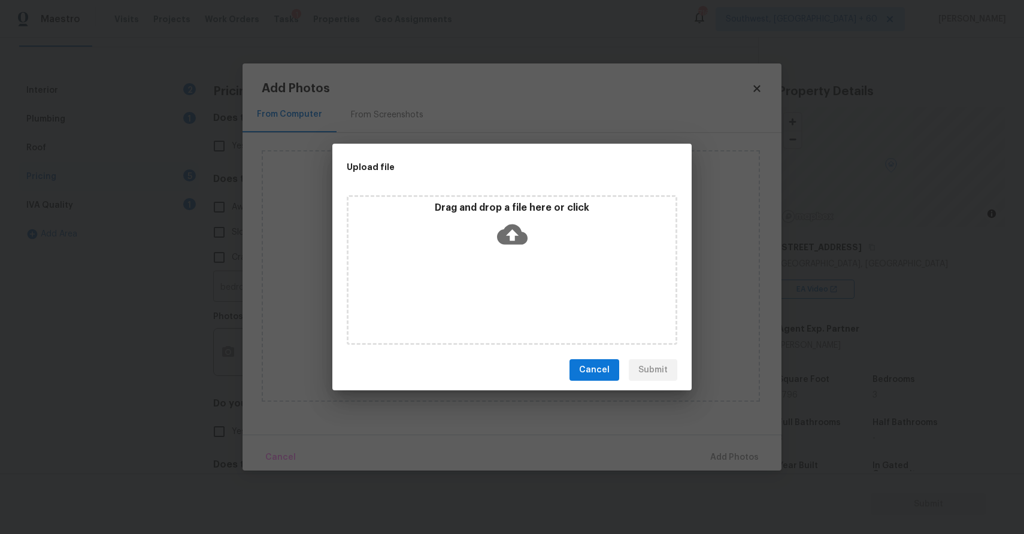
click at [537, 295] on div "Drag and drop a file here or click" at bounding box center [512, 270] width 331 height 150
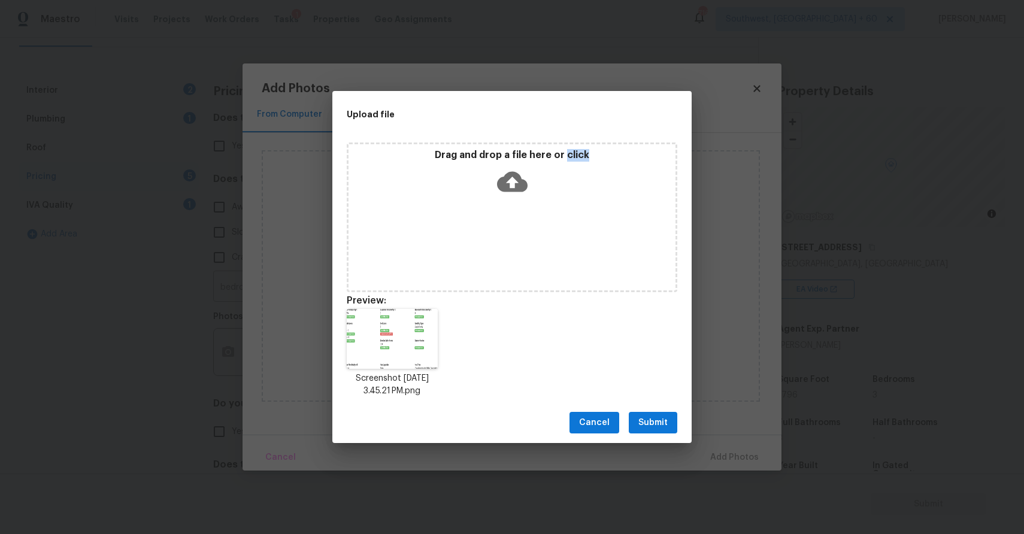
click at [643, 416] on span "Submit" at bounding box center [653, 423] width 29 height 15
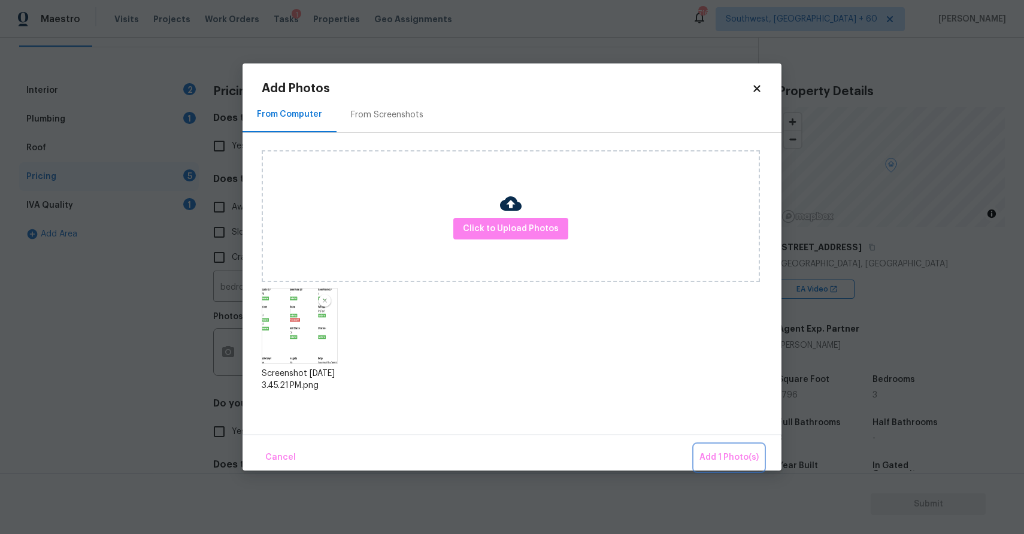
click at [731, 447] on button "Add 1 Photo(s)" at bounding box center [729, 458] width 69 height 26
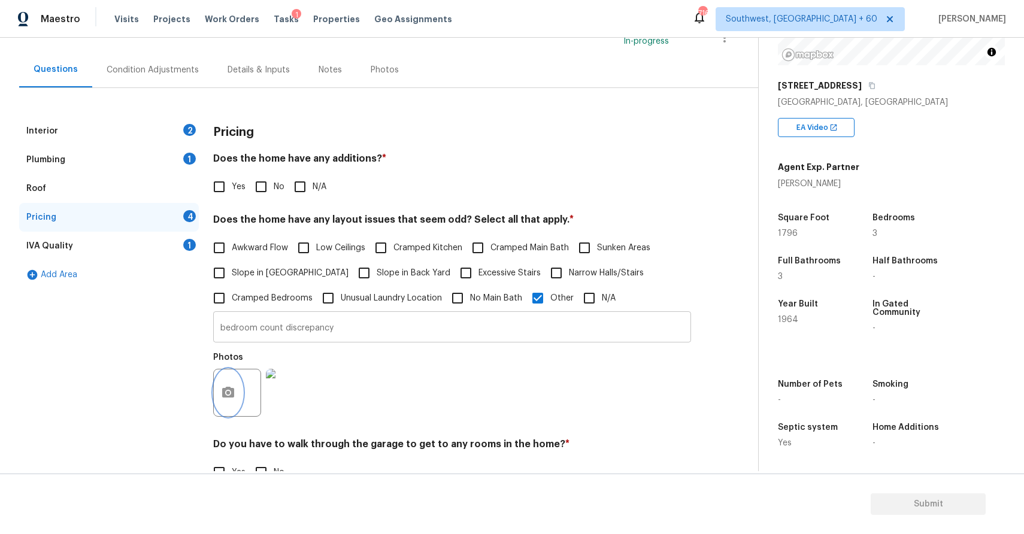
scroll to position [0, 0]
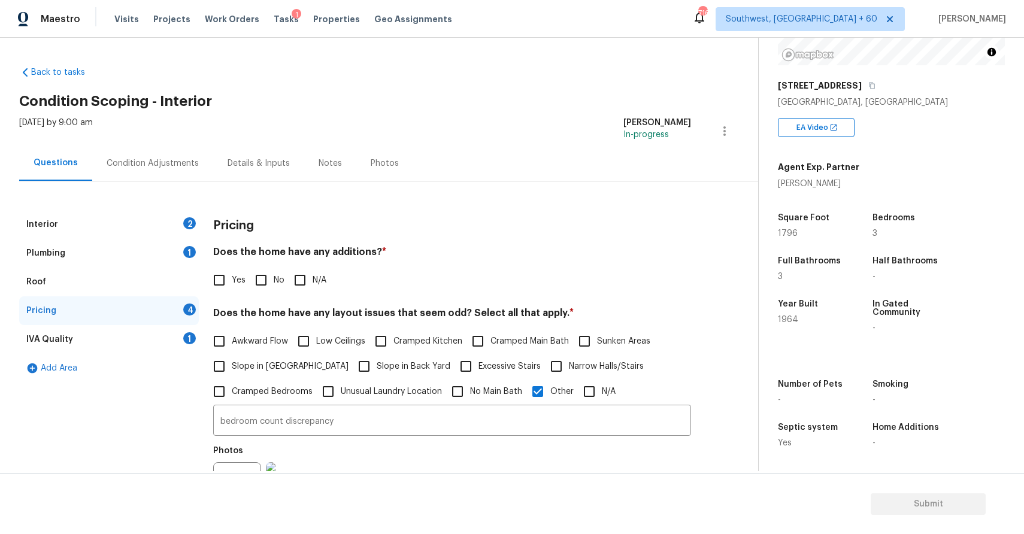
click at [154, 162] on div "Condition Adjustments" at bounding box center [153, 164] width 92 height 12
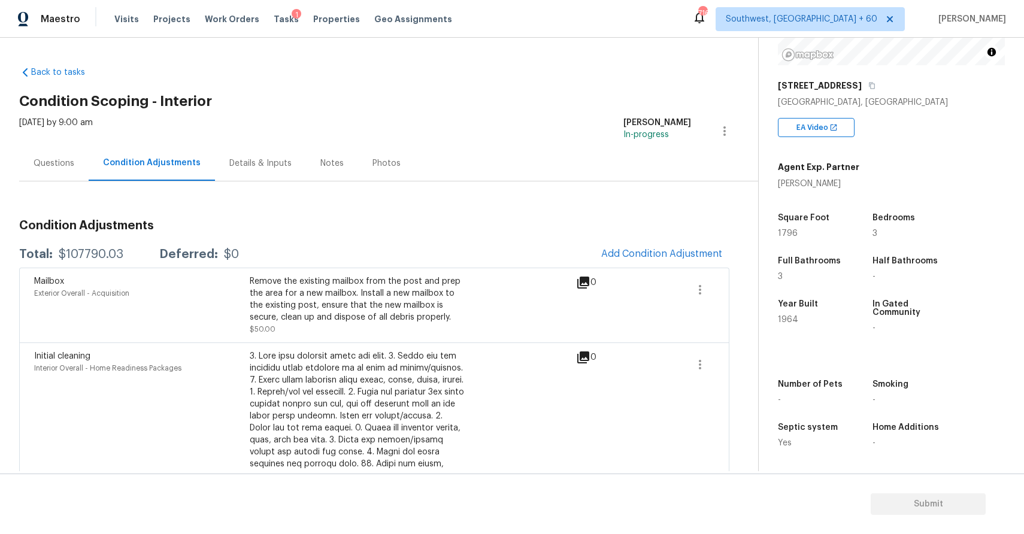
click at [81, 172] on div "Questions" at bounding box center [53, 163] width 69 height 35
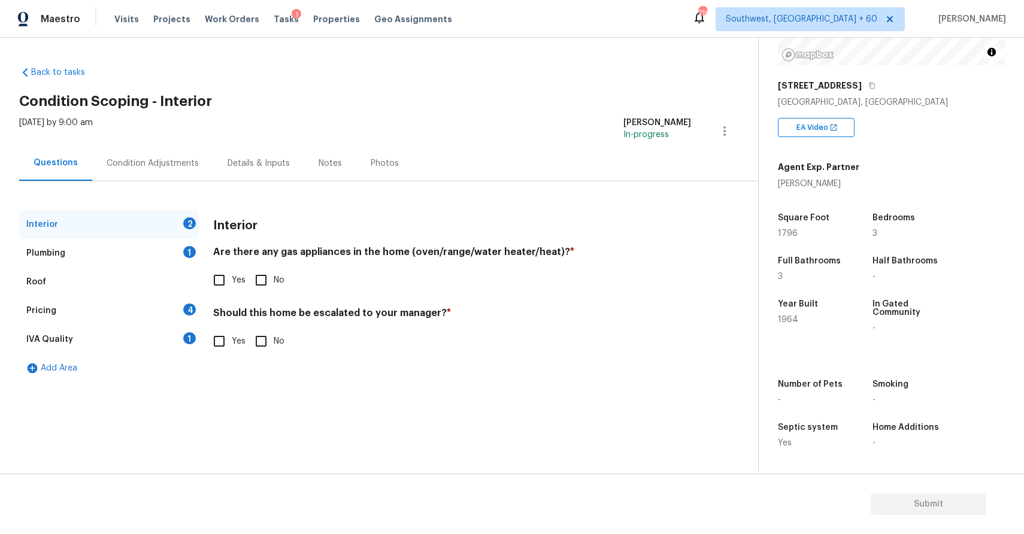
click at [222, 353] on input "Yes" at bounding box center [219, 341] width 25 height 25
checkbox input "true"
click at [283, 384] on input "text" at bounding box center [452, 372] width 478 height 28
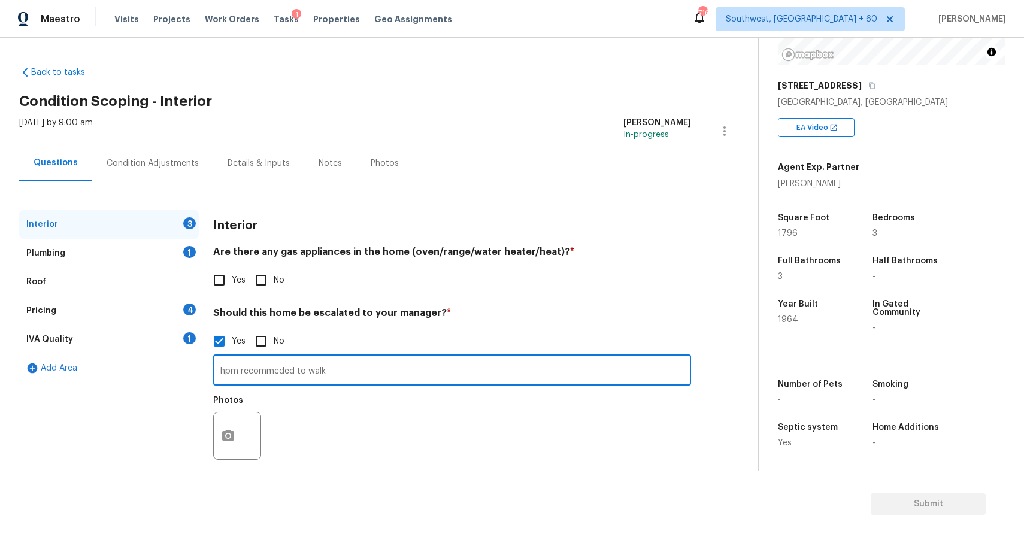
click at [269, 368] on input "hpm recommeded to walk" at bounding box center [452, 372] width 478 height 28
click at [358, 364] on input "hpm recommended to walk" at bounding box center [452, 372] width 478 height 28
click at [338, 370] on input "hpm recommended to walk" at bounding box center [452, 372] width 478 height 28
paste input "Roof= bad Corner lot on a busy road=bad Price=bad HVAC=bad Foundation=bad Windo…"
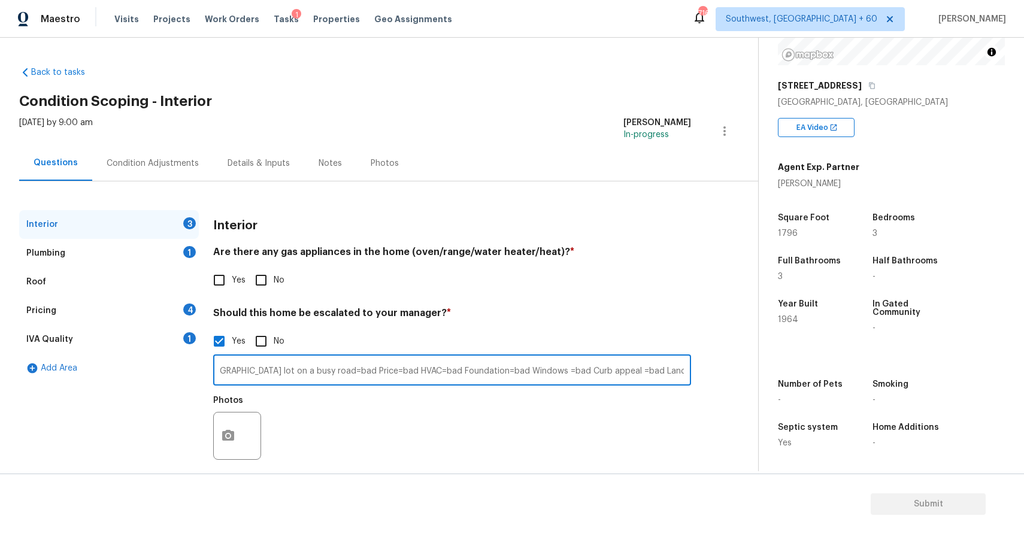
type input "hpm recommended to walk due to Roof= bad Corner lot on a busy road=bad Price=ba…"
click at [223, 443] on icon "button" at bounding box center [228, 436] width 14 height 14
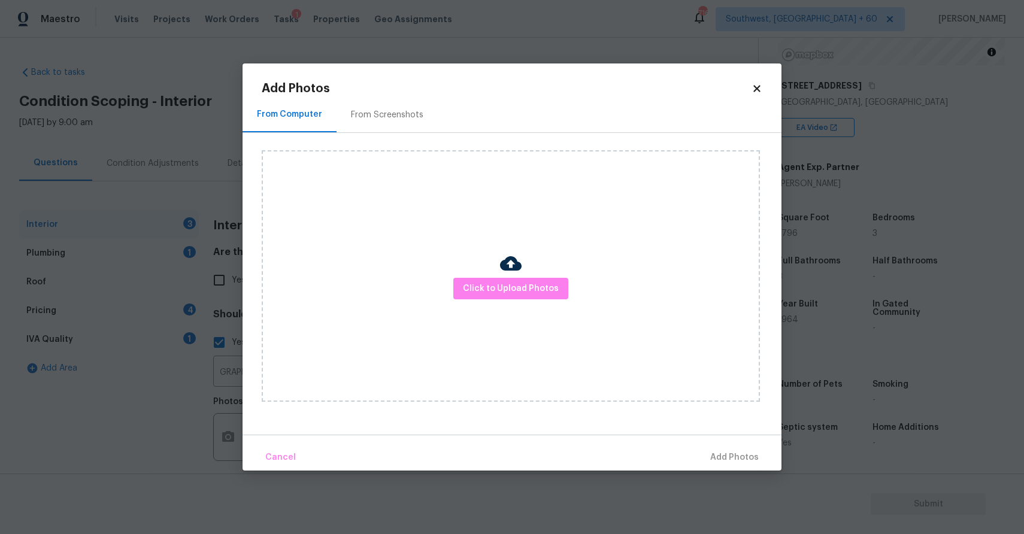
scroll to position [0, 0]
click at [488, 294] on span "Click to Upload Photos" at bounding box center [511, 289] width 96 height 15
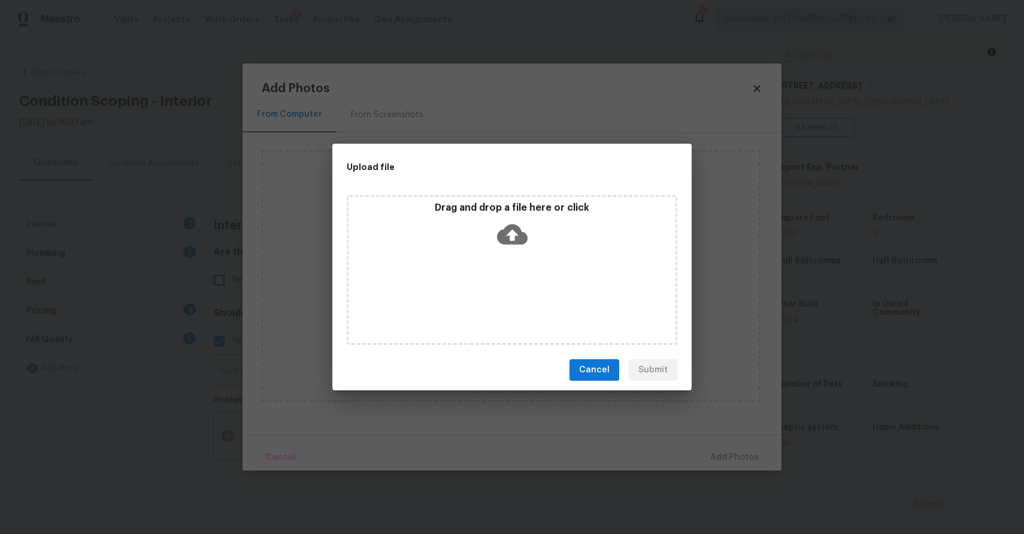
click at [488, 294] on div "Drag and drop a file here or click" at bounding box center [512, 270] width 331 height 150
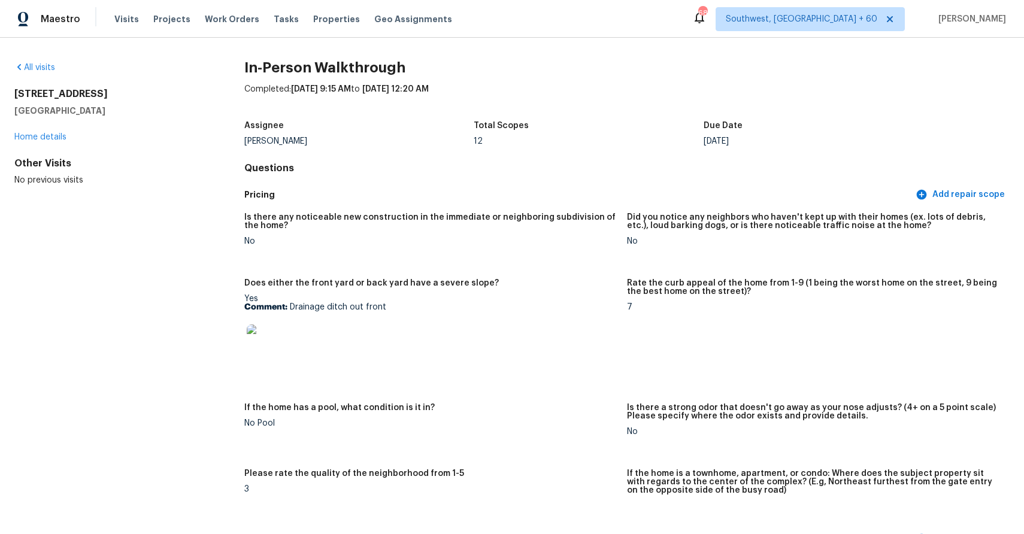
click at [125, 25] on span "Visits" at bounding box center [126, 19] width 25 height 12
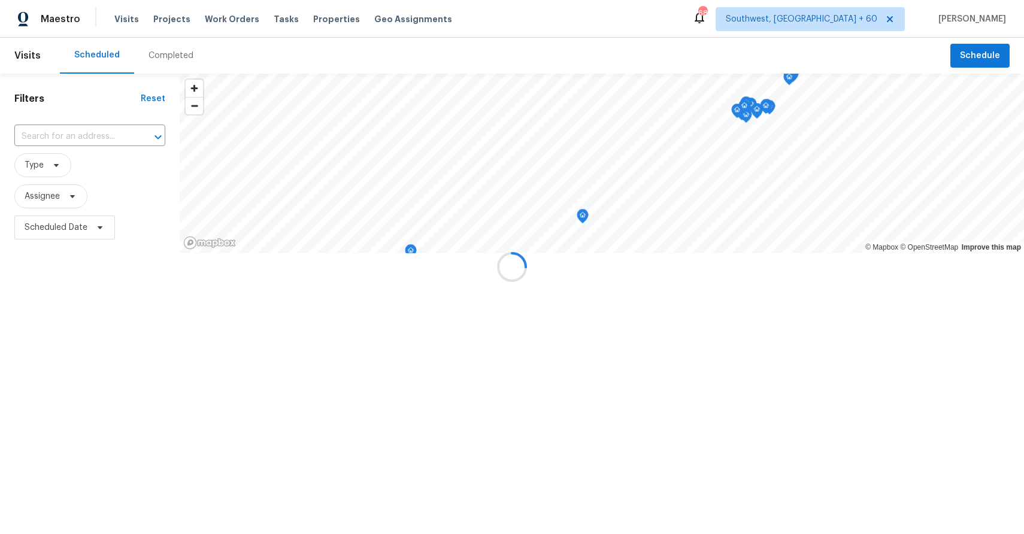
click at [161, 59] on div at bounding box center [512, 267] width 1024 height 534
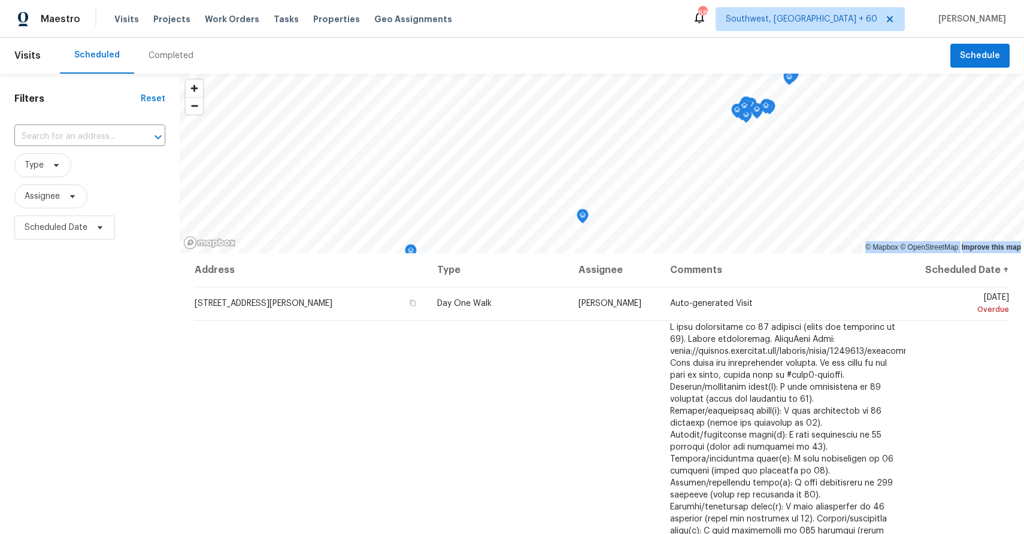
click at [168, 59] on div "Completed" at bounding box center [171, 56] width 45 height 12
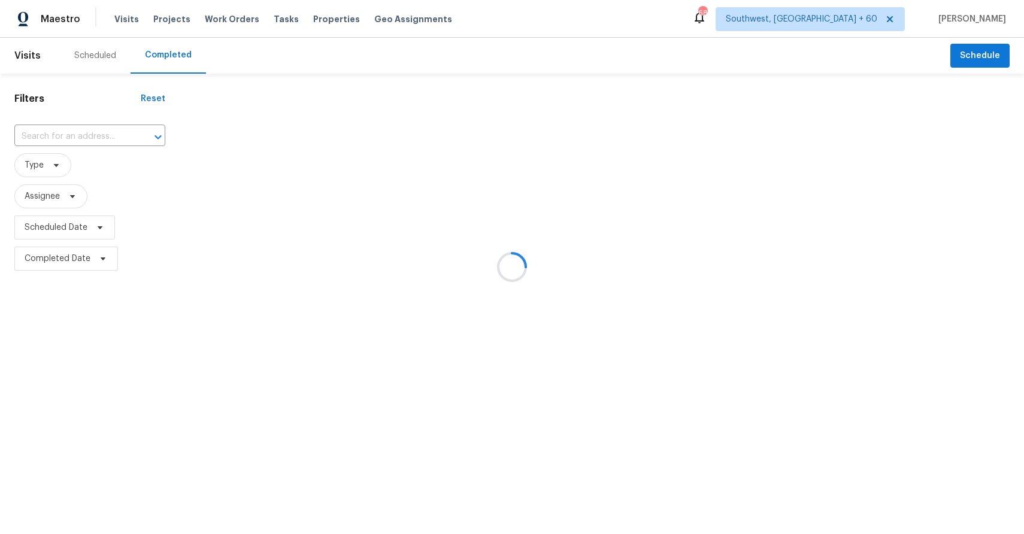
click at [168, 59] on div at bounding box center [512, 267] width 1024 height 534
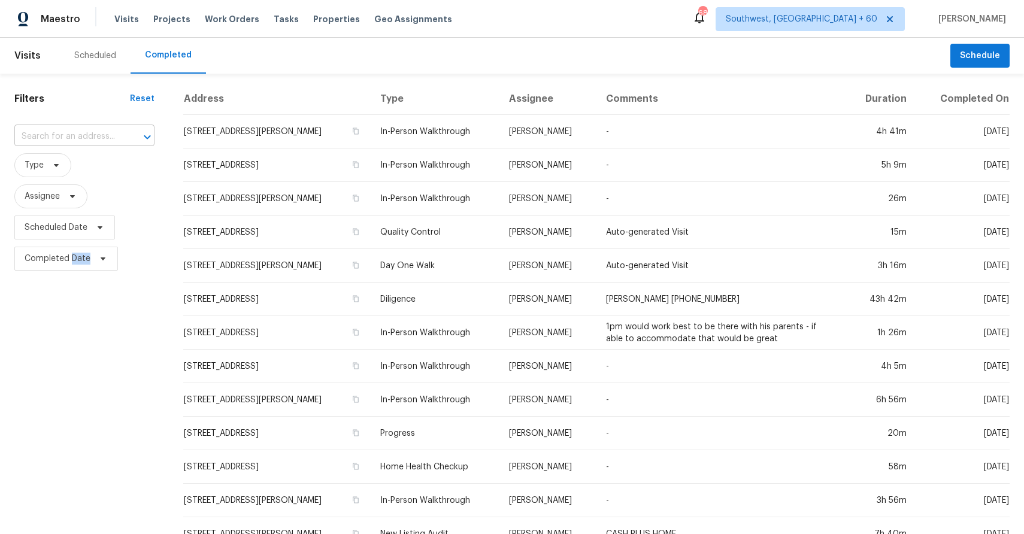
click at [68, 132] on input "text" at bounding box center [67, 137] width 107 height 19
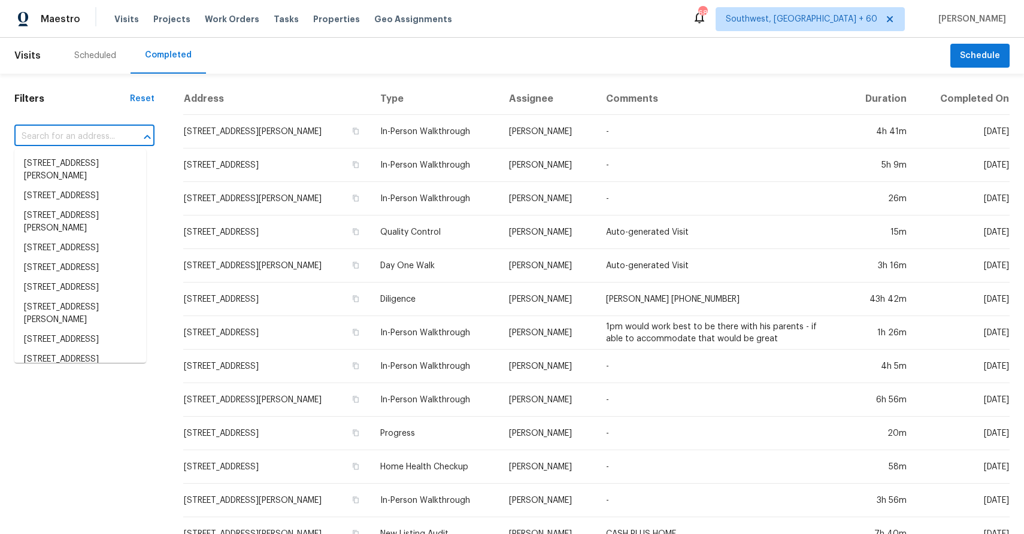
paste input "17207 Wagganner Dr, Hockley, TX 77447"
type input "17207 Wagganner Dr, Hockley, TX 77447"
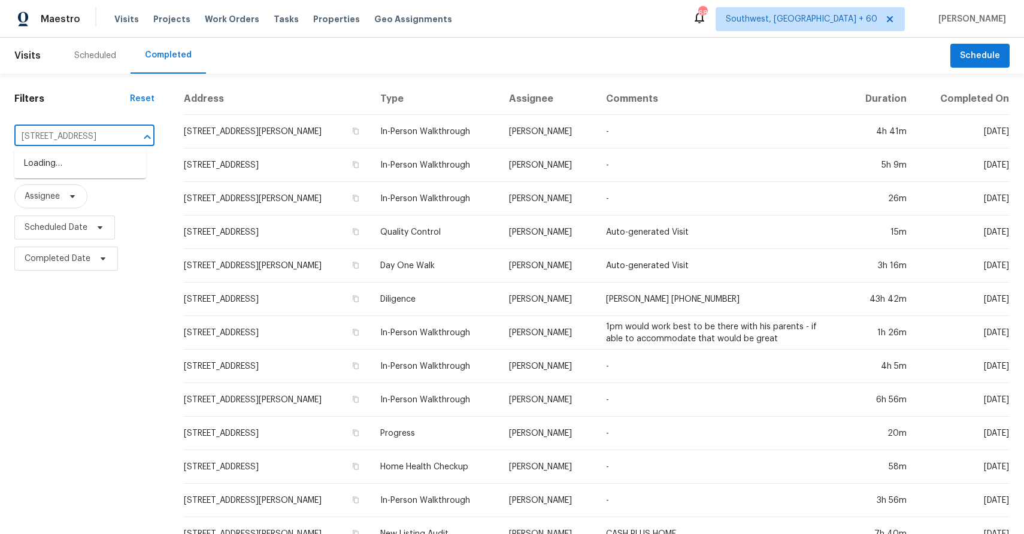
scroll to position [0, 64]
click at [66, 163] on li "17207 Wagganner Dr, Hockley, TX 77447" at bounding box center [80, 164] width 132 height 20
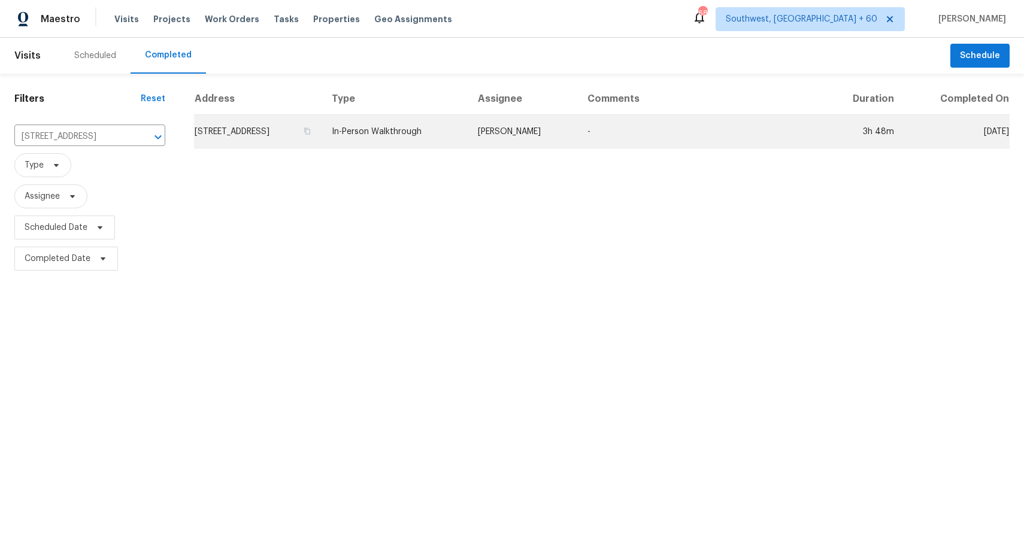
click at [568, 122] on td "Maria Zakharnitskaia" at bounding box center [523, 132] width 110 height 34
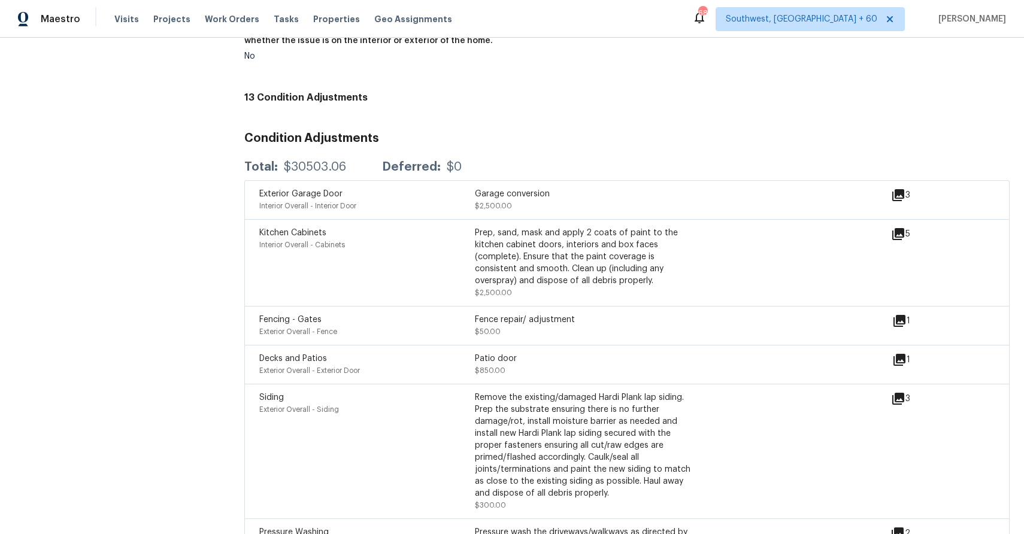
scroll to position [3498, 0]
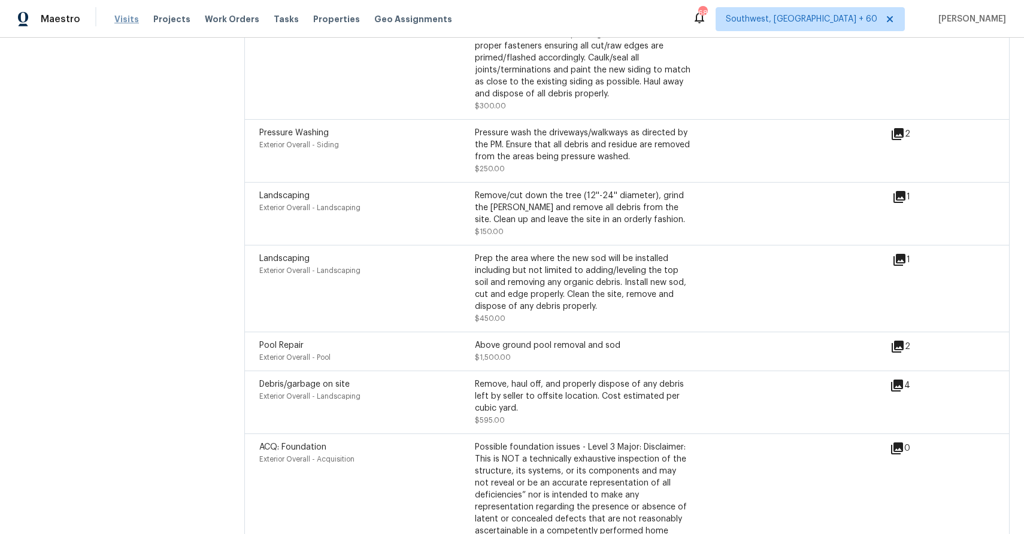
click at [125, 19] on span "Visits" at bounding box center [126, 19] width 25 height 12
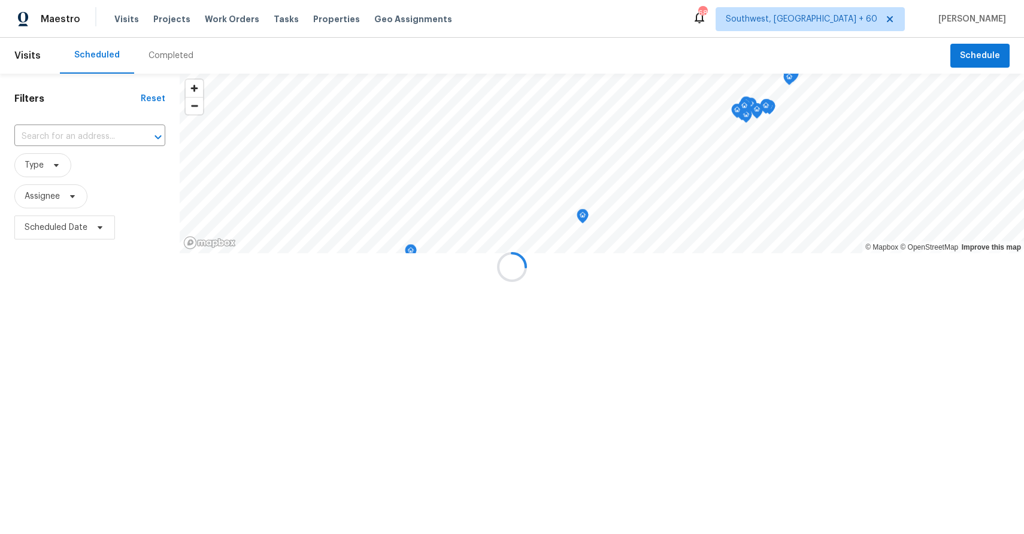
click at [156, 42] on div at bounding box center [512, 267] width 1024 height 534
click at [156, 42] on div "Completed" at bounding box center [171, 56] width 74 height 36
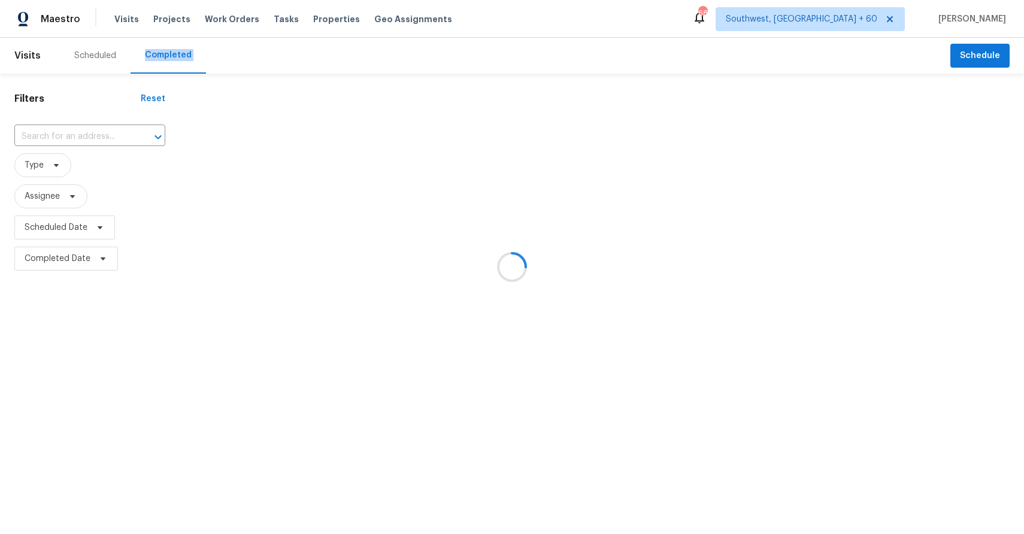
click at [164, 49] on div at bounding box center [512, 267] width 1024 height 534
click at [87, 131] on div at bounding box center [512, 267] width 1024 height 534
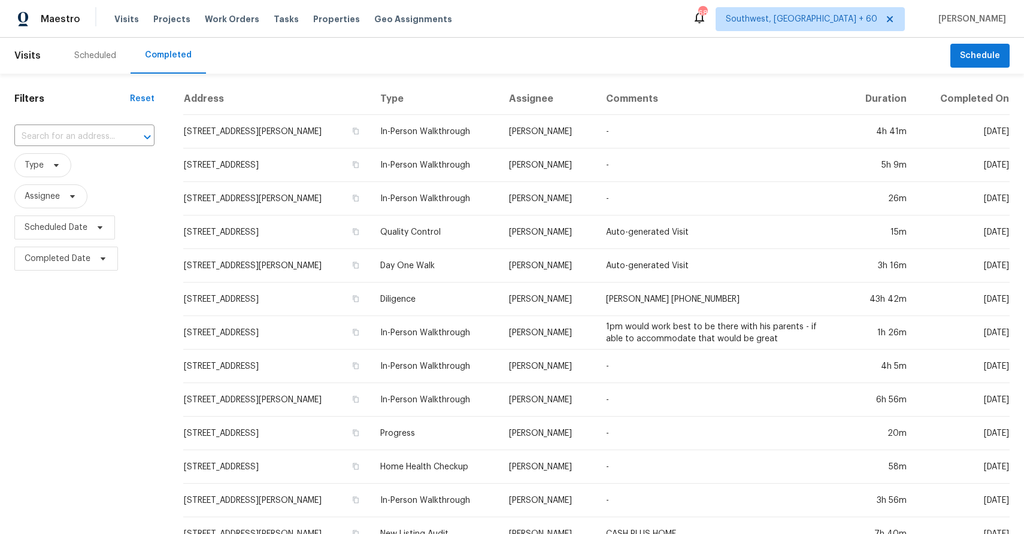
click at [87, 131] on input "text" at bounding box center [67, 137] width 107 height 19
paste input "17207 Wagganner Dr, Hockley, TX 77447"
type input "17207 Wagganner Dr, Hockley, TX 77447"
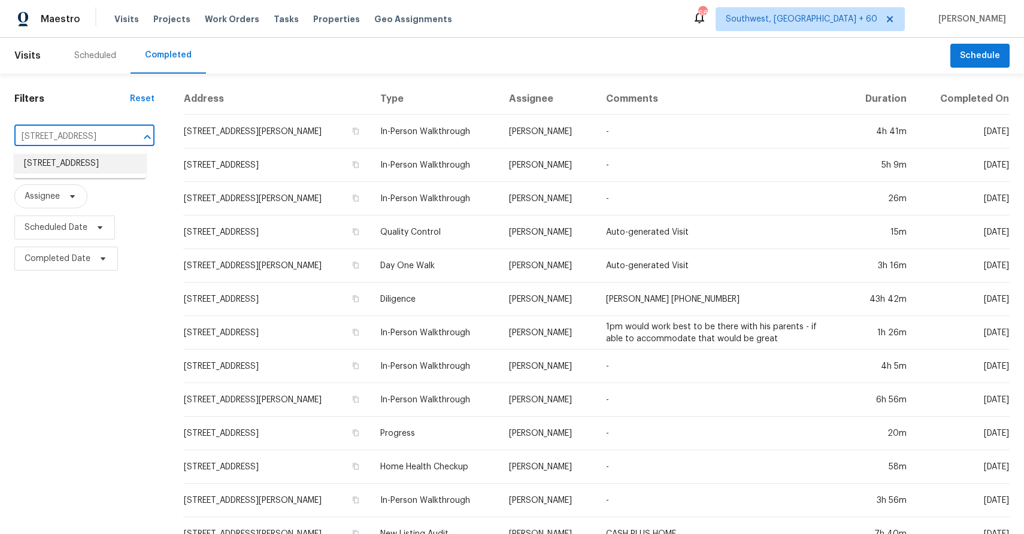
click at [73, 173] on li "17207 Wagganner Dr, Hockley, TX 77447" at bounding box center [80, 164] width 132 height 20
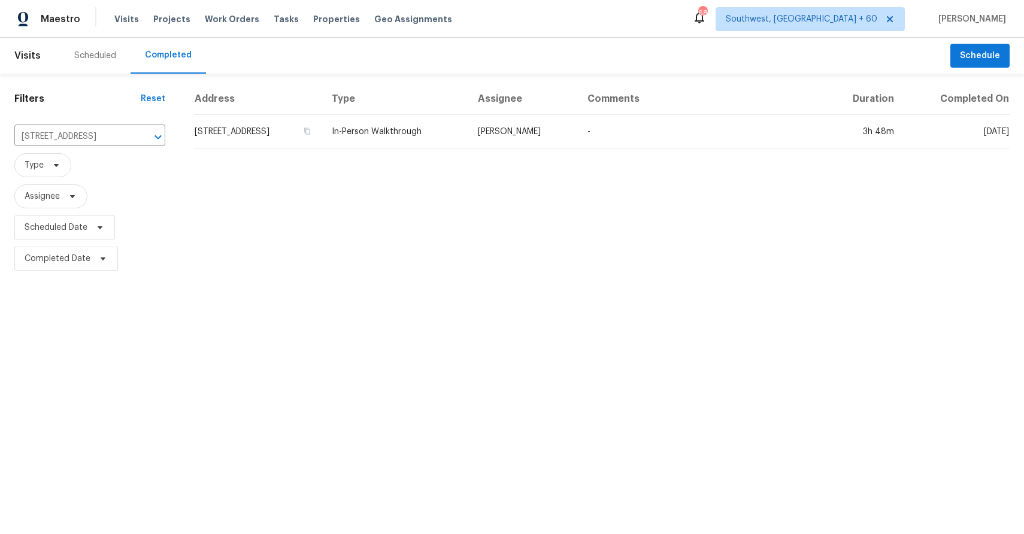
click at [468, 135] on td "In-Person Walkthrough" at bounding box center [395, 132] width 146 height 34
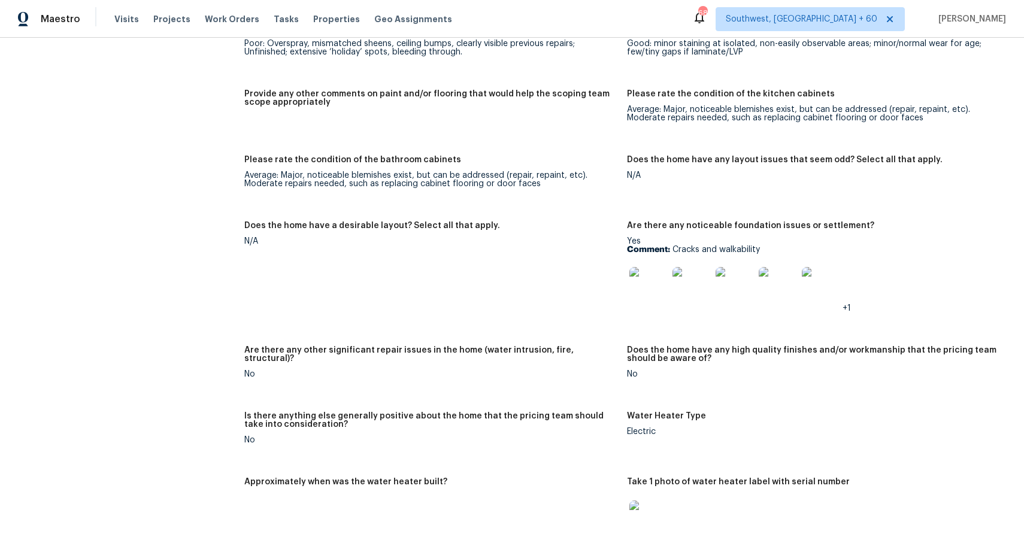
scroll to position [2067, 0]
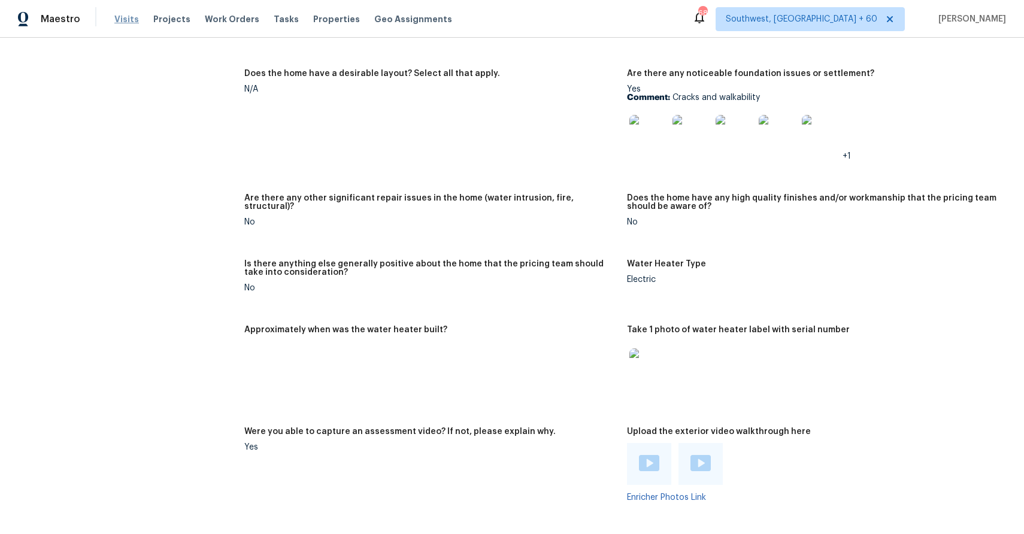
click at [122, 19] on span "Visits" at bounding box center [126, 19] width 25 height 12
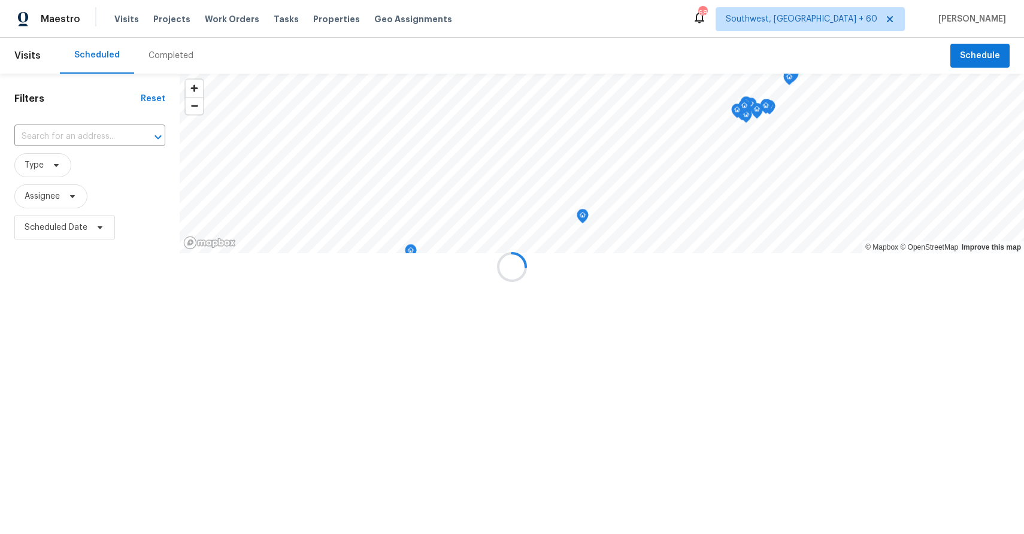
click at [180, 59] on div at bounding box center [512, 267] width 1024 height 534
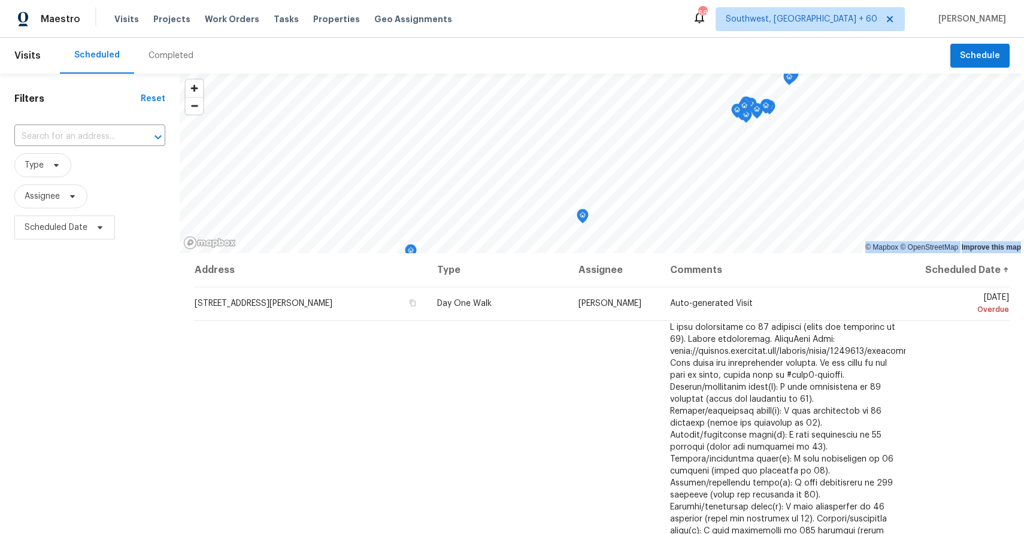
click at [180, 59] on div "Completed" at bounding box center [171, 56] width 45 height 12
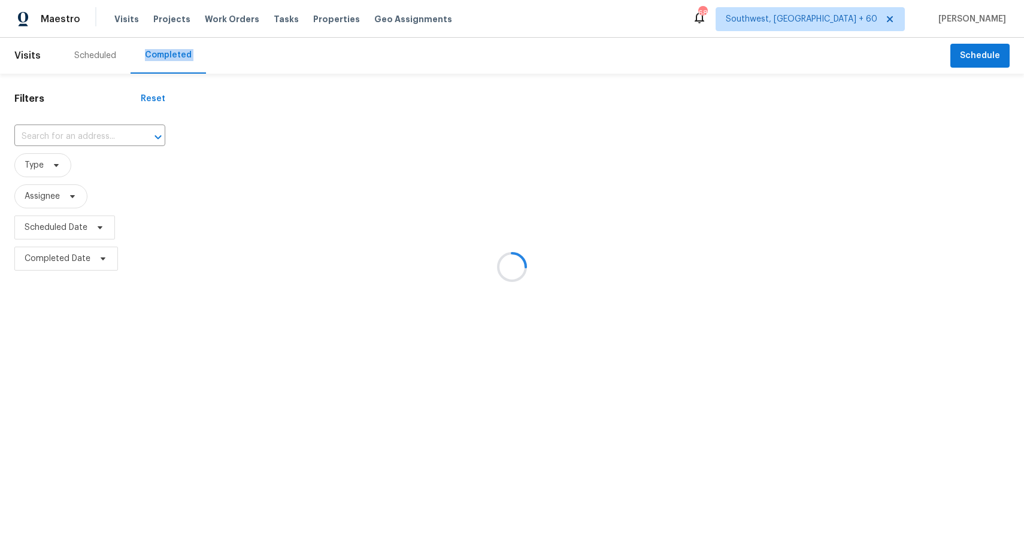
click at [180, 59] on div at bounding box center [512, 267] width 1024 height 534
click at [81, 136] on div at bounding box center [512, 267] width 1024 height 534
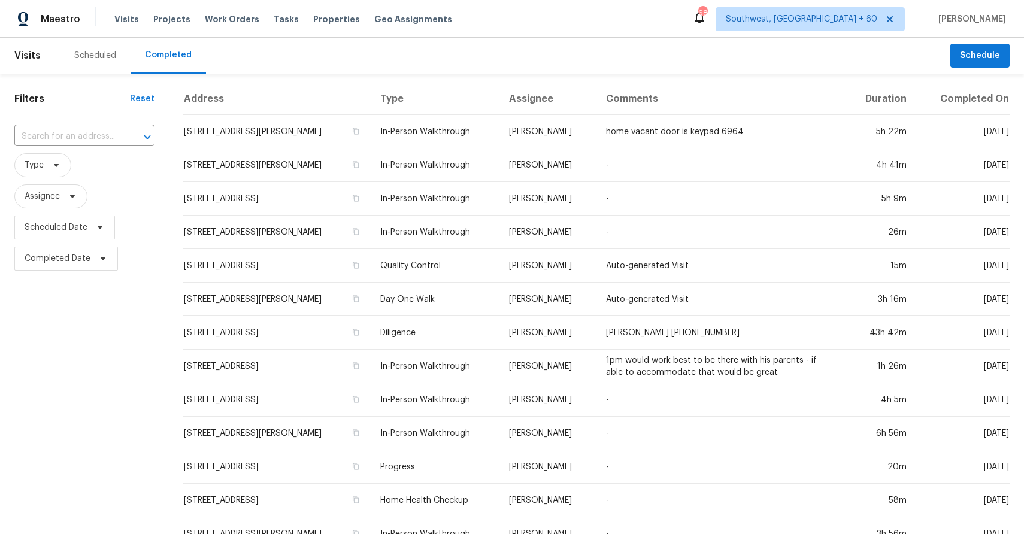
click at [81, 136] on input "text" at bounding box center [67, 137] width 107 height 19
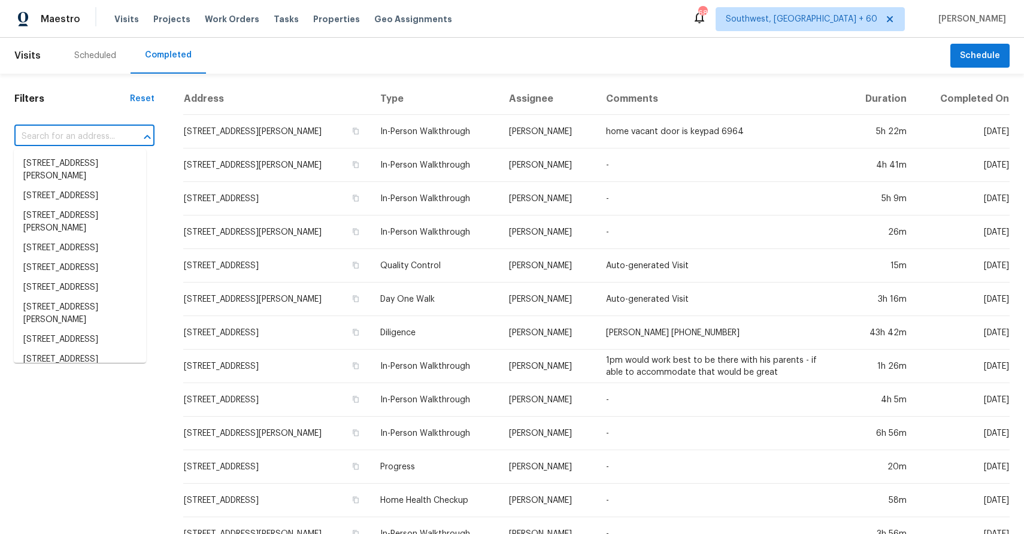
paste input "908 Cooper Ln, Royse City, TX 75189"
type input "908 Cooper Ln, Royse City, TX 75189"
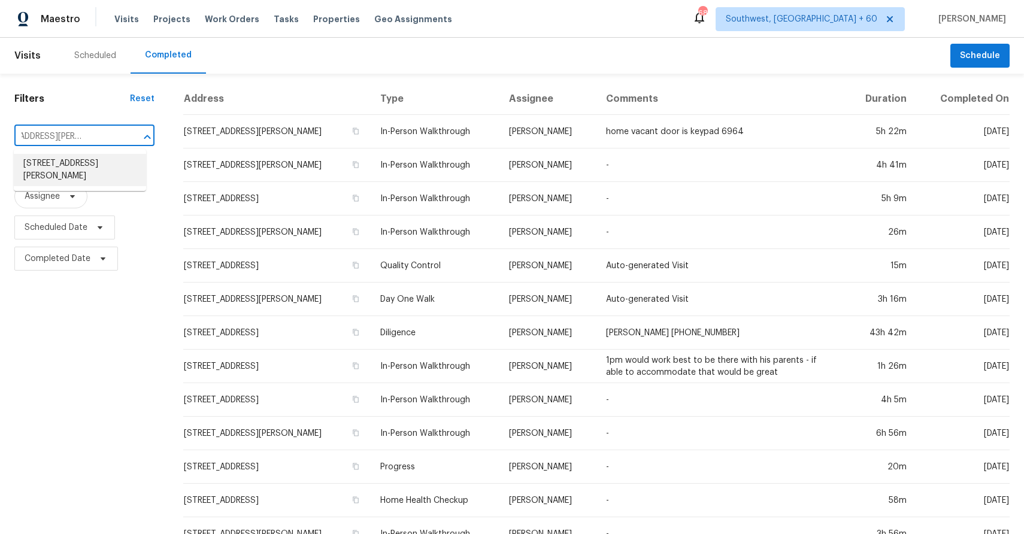
click at [86, 173] on li "908 Cooper Ln, Royse City, TX 75189" at bounding box center [80, 170] width 132 height 32
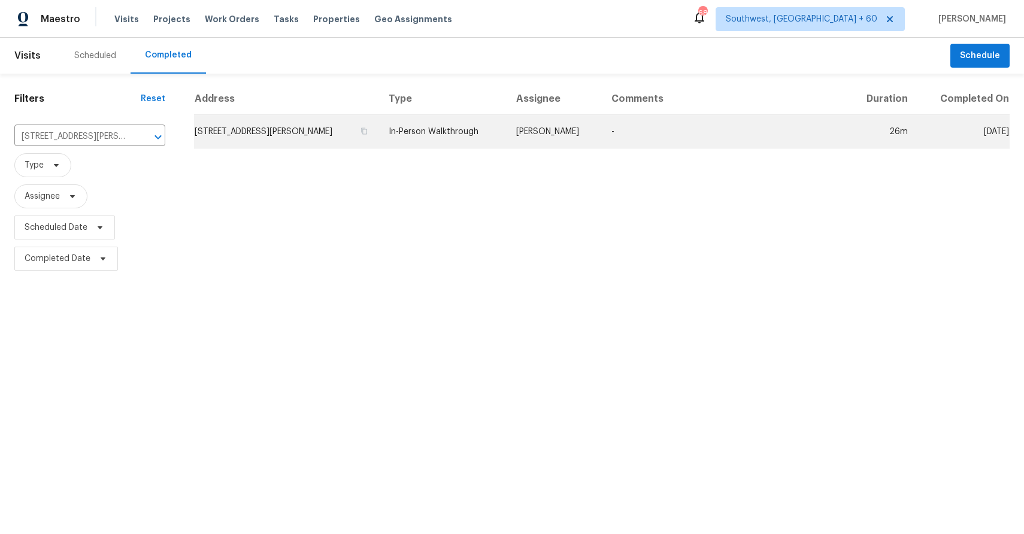
click at [453, 139] on td "In-Person Walkthrough" at bounding box center [442, 132] width 127 height 34
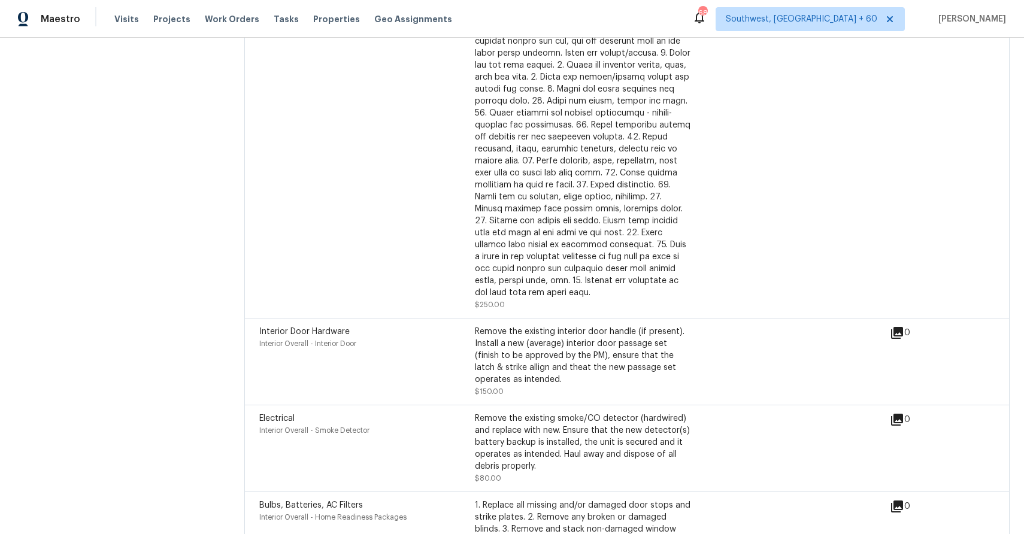
scroll to position [2357, 0]
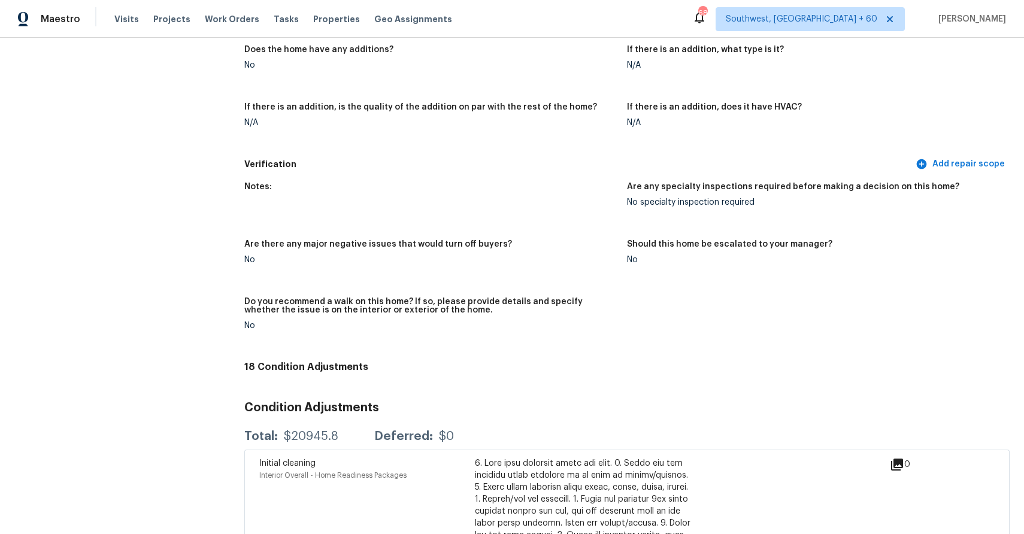
click at [121, 11] on div "Visits Projects Work Orders Tasks Properties Geo Assignments" at bounding box center [290, 19] width 352 height 24
click at [129, 17] on span "Visits" at bounding box center [126, 19] width 25 height 12
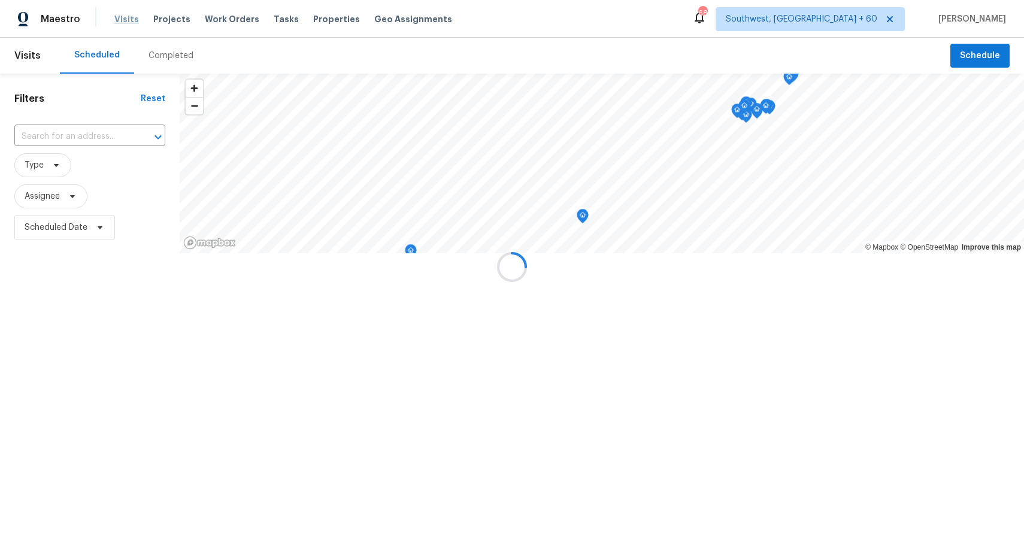
click at [129, 17] on div at bounding box center [512, 267] width 1024 height 534
click at [161, 53] on div at bounding box center [512, 267] width 1024 height 534
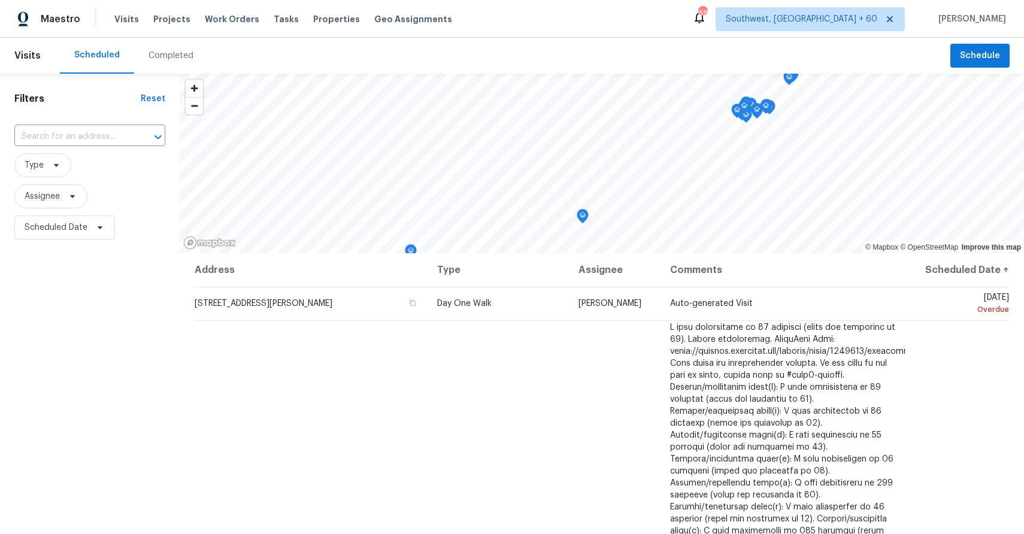
click at [166, 53] on div "Completed" at bounding box center [171, 56] width 45 height 12
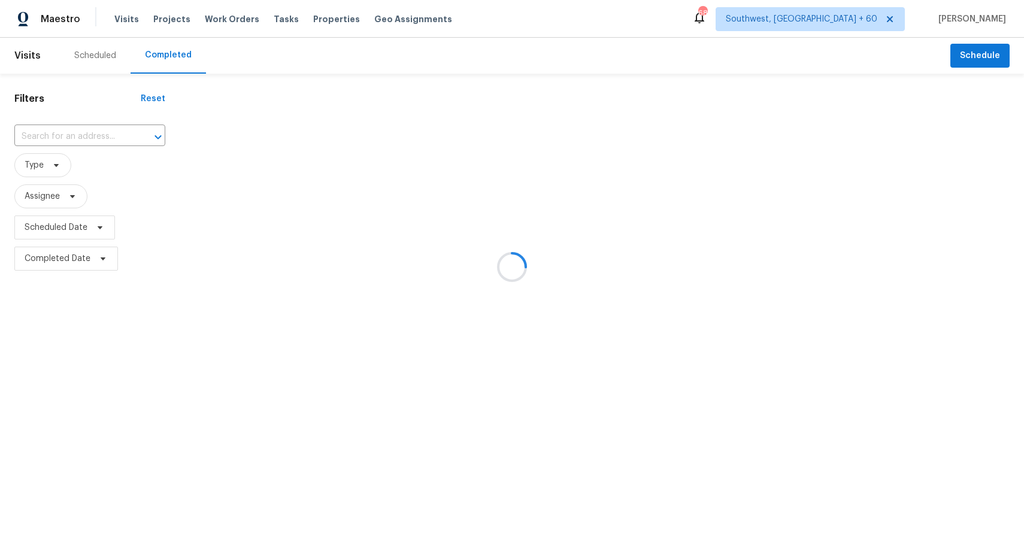
click at [166, 53] on div at bounding box center [512, 267] width 1024 height 534
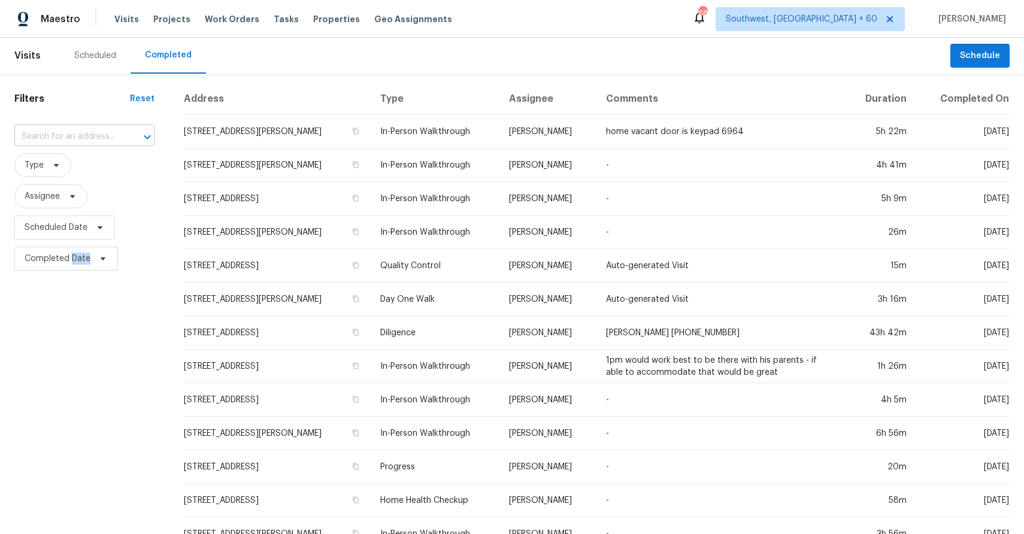
click at [96, 137] on input "text" at bounding box center [67, 137] width 107 height 19
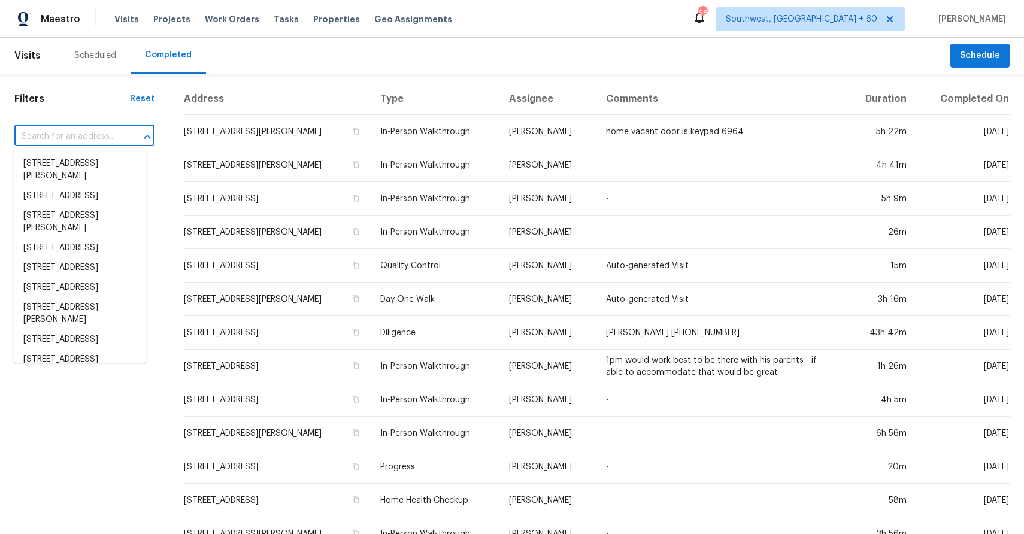
paste input "1636 N Wilbur, Mesa, AZ 85201"
type input "1636 N Wilbur, Mesa, AZ 85201"
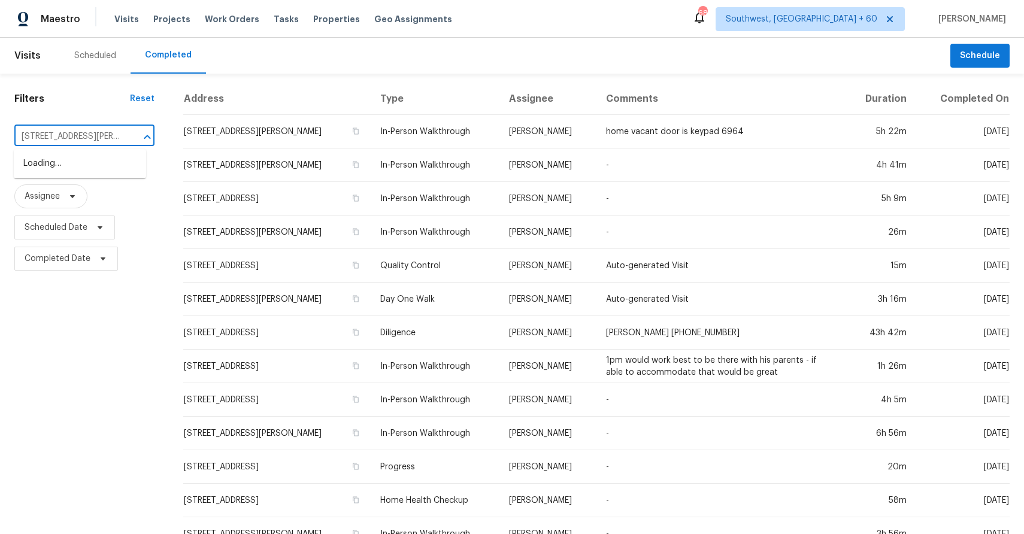
scroll to position [0, 28]
click at [63, 164] on li "1636 N Wilbur, Mesa, AZ 85201" at bounding box center [80, 170] width 132 height 32
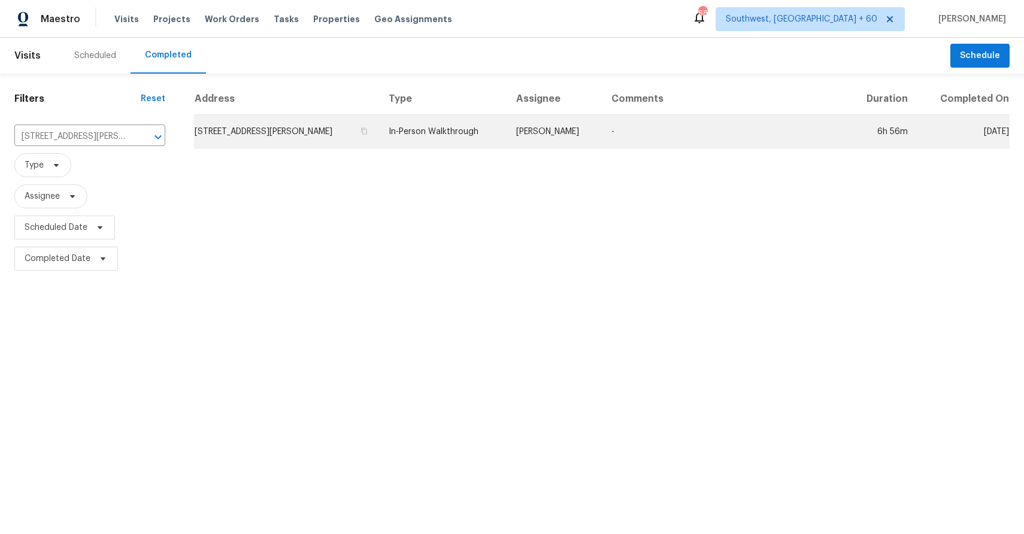
click at [626, 127] on td "-" at bounding box center [724, 132] width 245 height 34
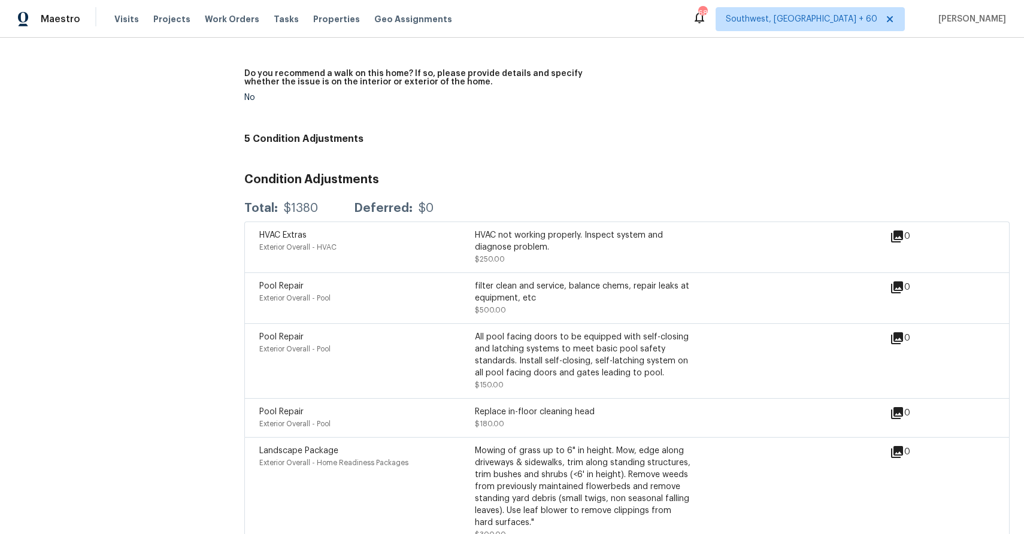
scroll to position [3581, 0]
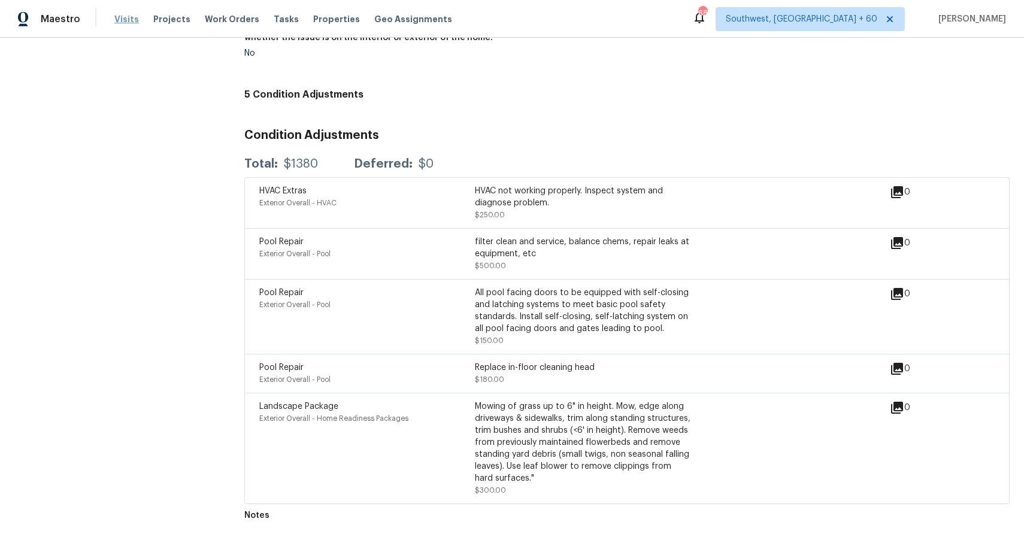
click at [126, 14] on span "Visits" at bounding box center [126, 19] width 25 height 12
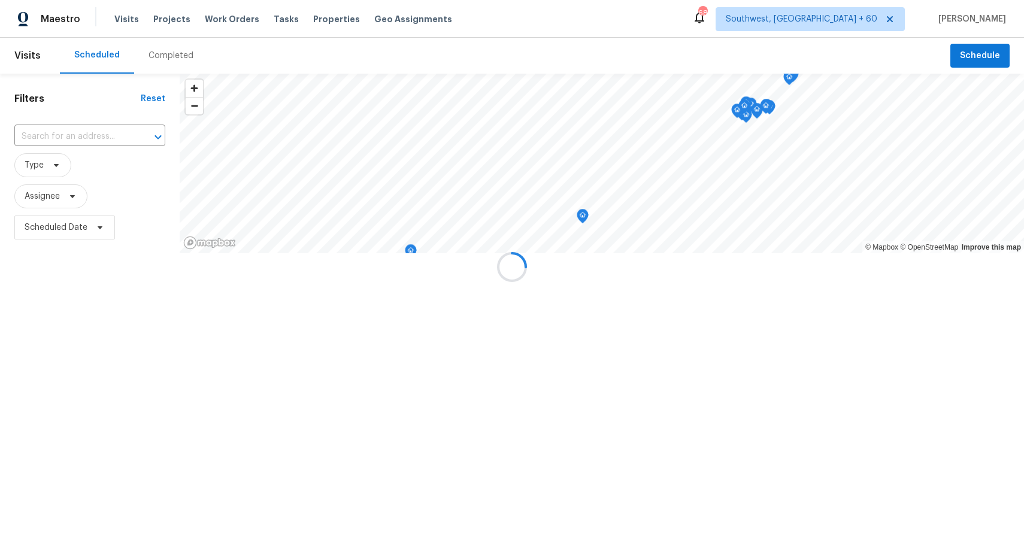
click at [155, 45] on div at bounding box center [512, 267] width 1024 height 534
click at [177, 58] on div at bounding box center [512, 267] width 1024 height 534
click at [177, 58] on div "Completed" at bounding box center [171, 56] width 45 height 12
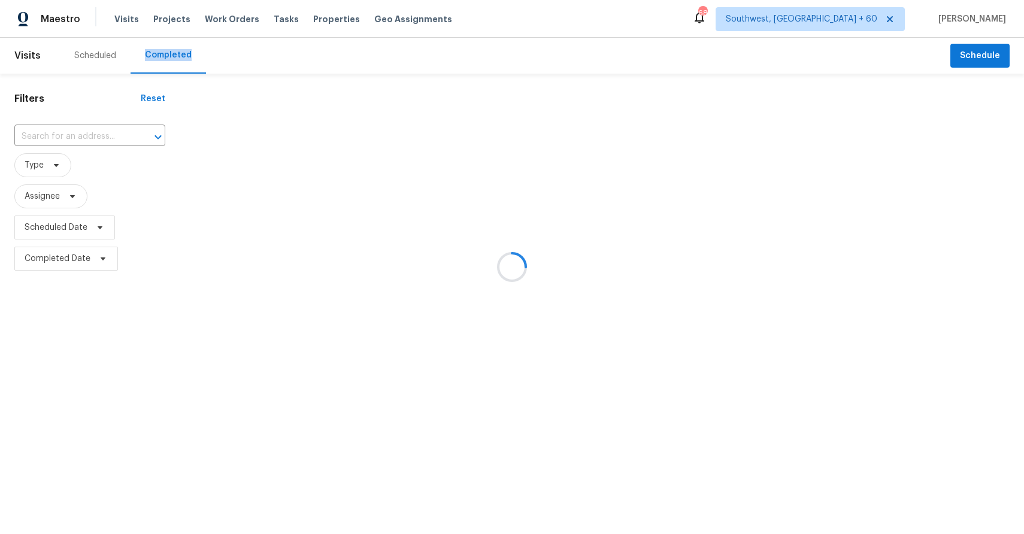
click at [192, 134] on div at bounding box center [512, 267] width 1024 height 534
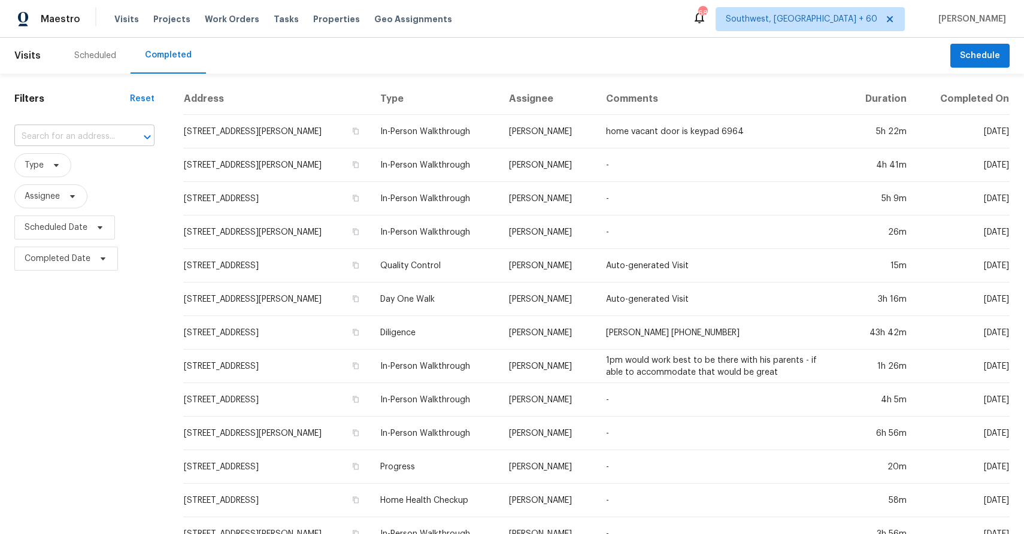
click at [82, 137] on input "text" at bounding box center [67, 137] width 107 height 19
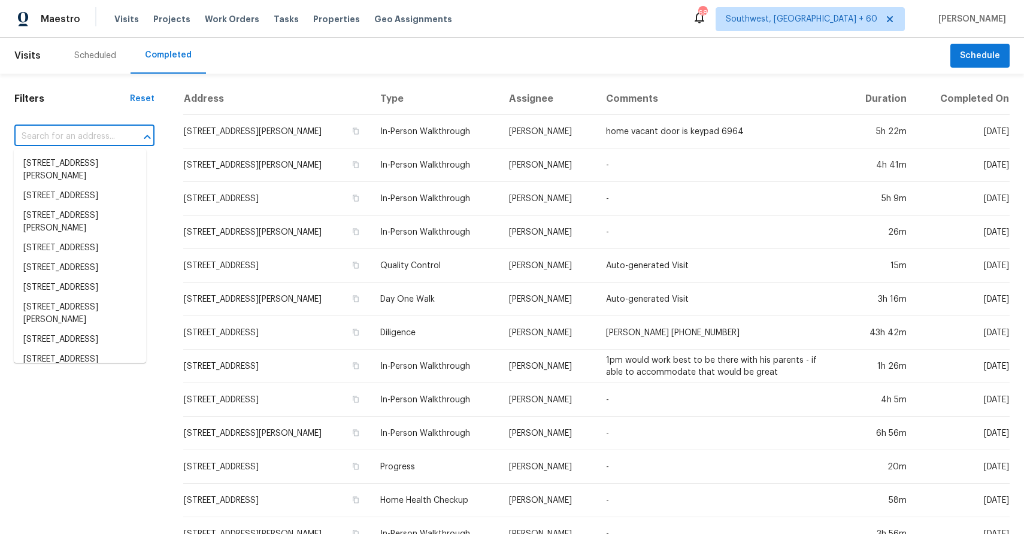
paste input "1636 N Wilbur, Mesa, AZ 85201"
type input "1636 N Wilbur, Mesa, AZ 85201"
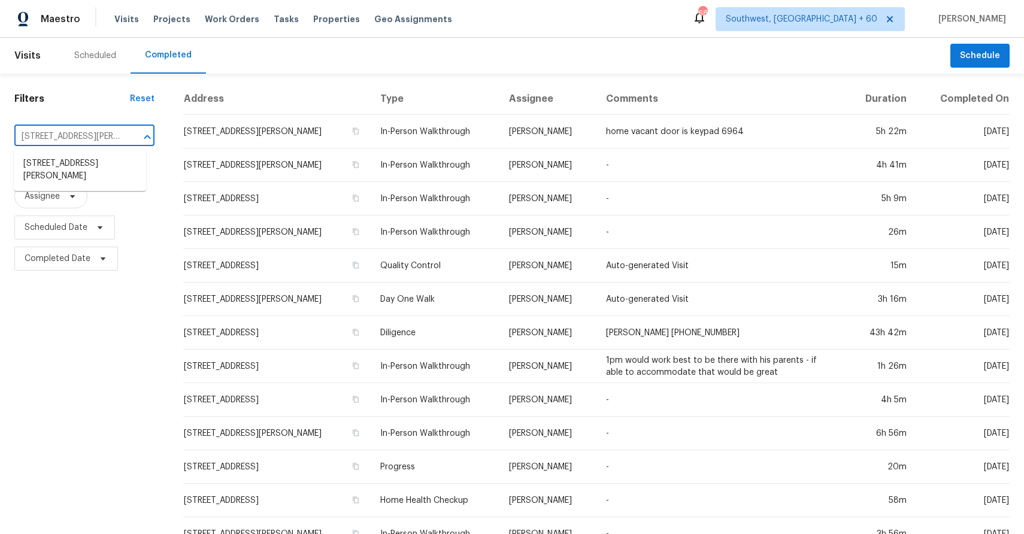
scroll to position [0, 28]
click at [85, 179] on li "1636 N Wilbur, Mesa, AZ 85201" at bounding box center [80, 170] width 132 height 32
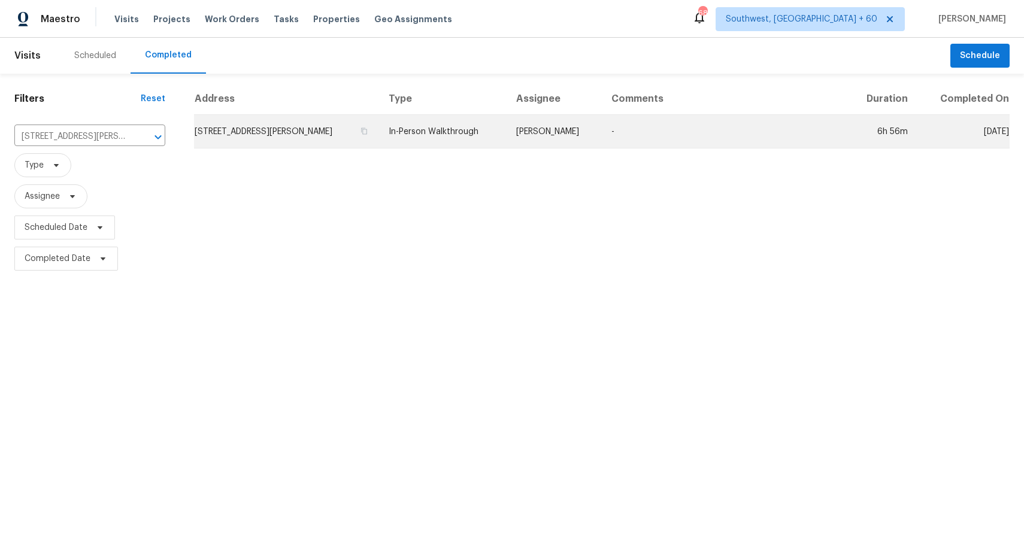
click at [559, 137] on td "[PERSON_NAME]" at bounding box center [555, 132] width 96 height 34
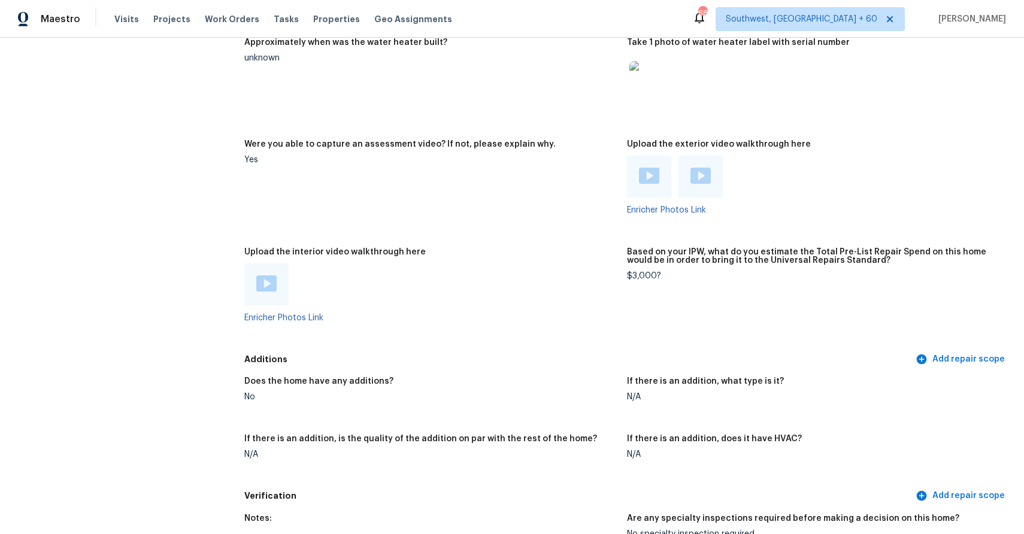
scroll to position [2796, 0]
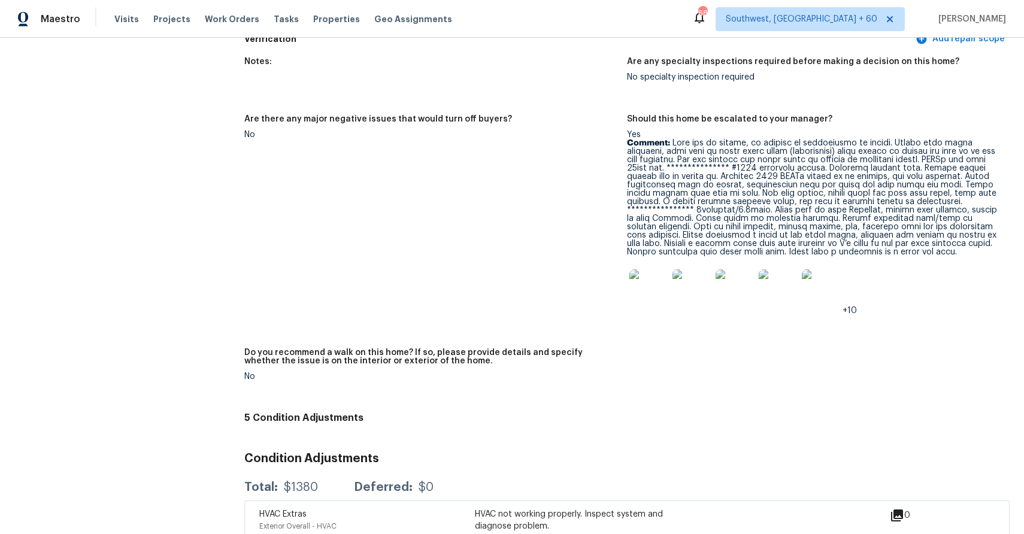
click at [675, 190] on p "Comment:" at bounding box center [813, 197] width 373 height 117
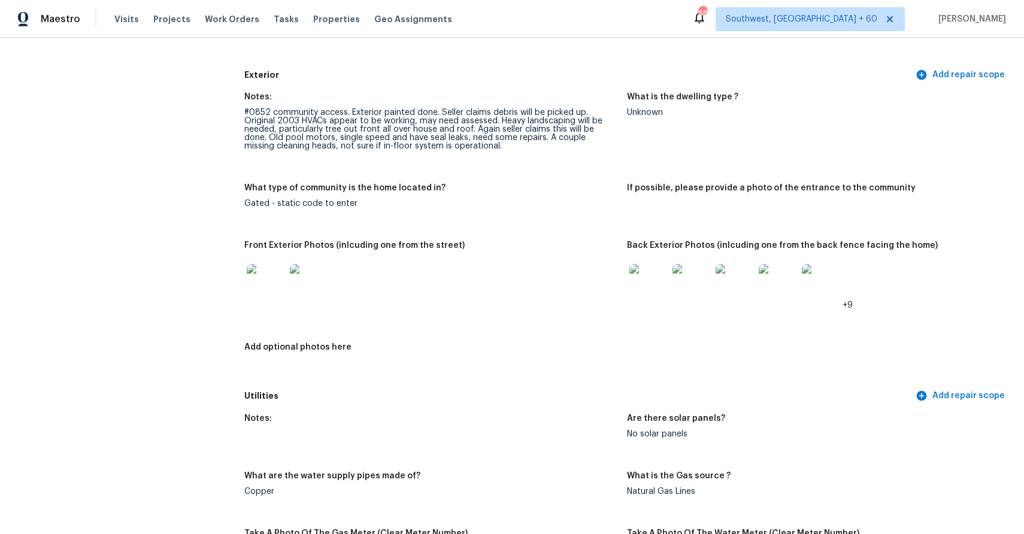
scroll to position [0, 0]
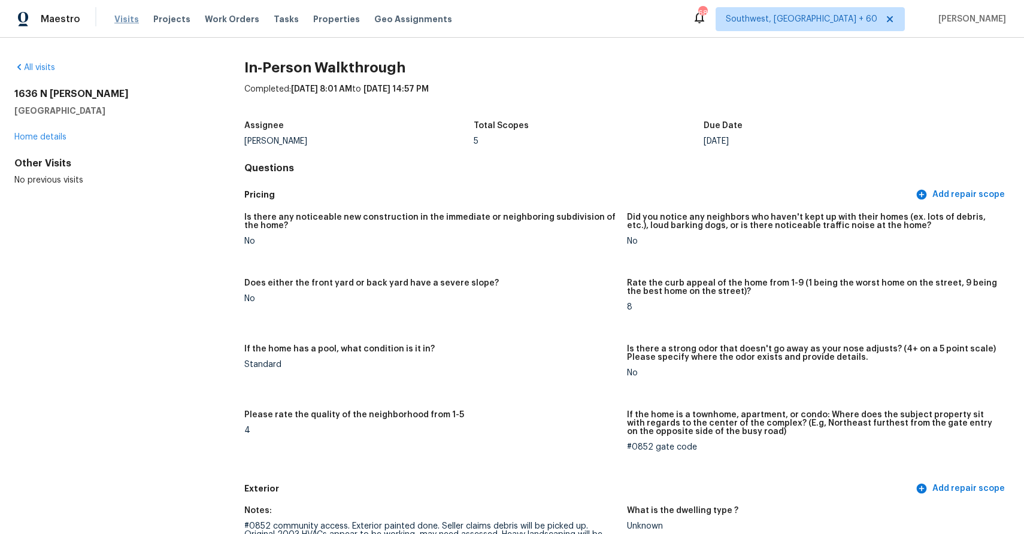
click at [121, 20] on span "Visits" at bounding box center [126, 19] width 25 height 12
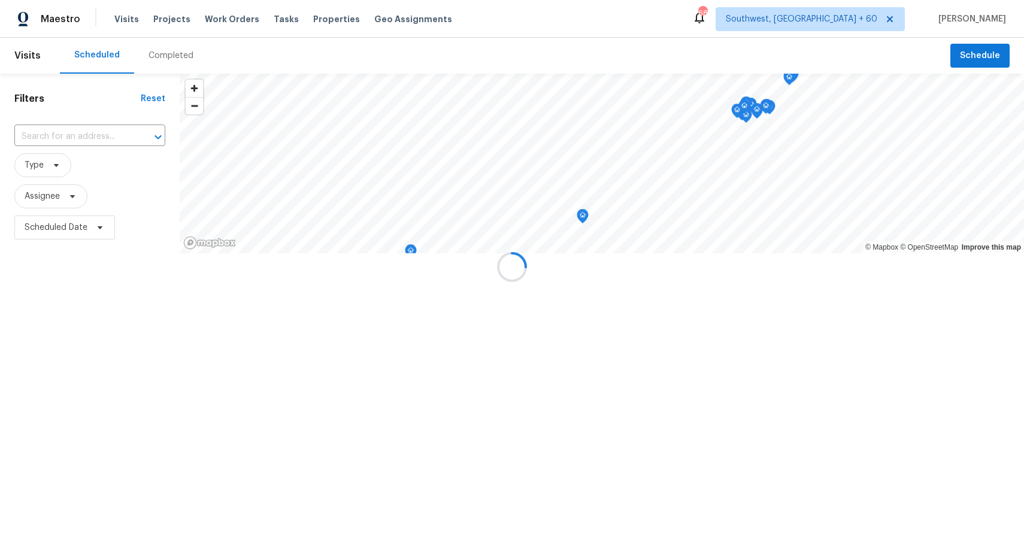
click at [164, 55] on div at bounding box center [512, 267] width 1024 height 534
click at [164, 55] on div "Completed" at bounding box center [171, 56] width 45 height 12
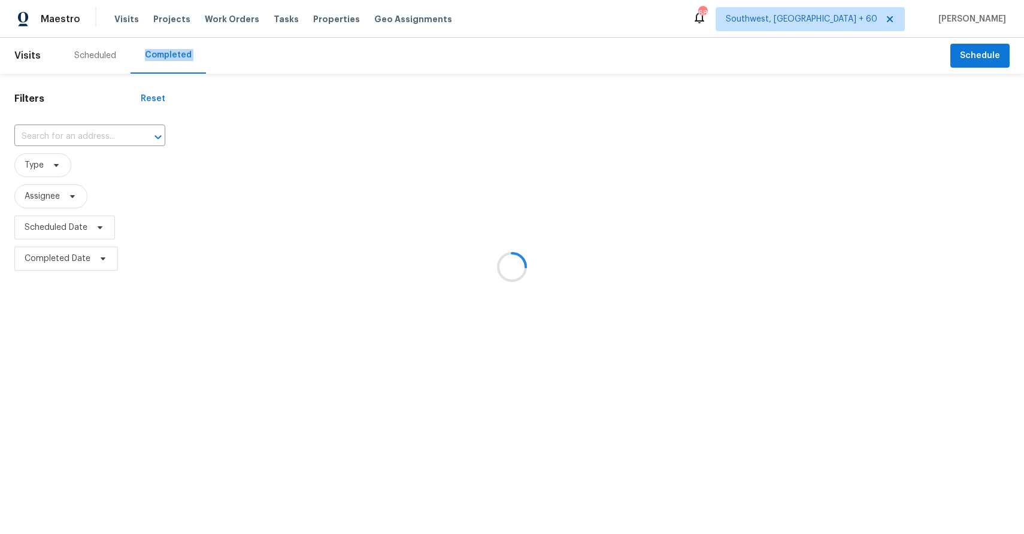
click at [164, 55] on div at bounding box center [512, 267] width 1024 height 534
click at [87, 135] on div at bounding box center [512, 267] width 1024 height 534
click at [93, 140] on div at bounding box center [512, 267] width 1024 height 534
click at [83, 134] on input "text" at bounding box center [72, 137] width 117 height 19
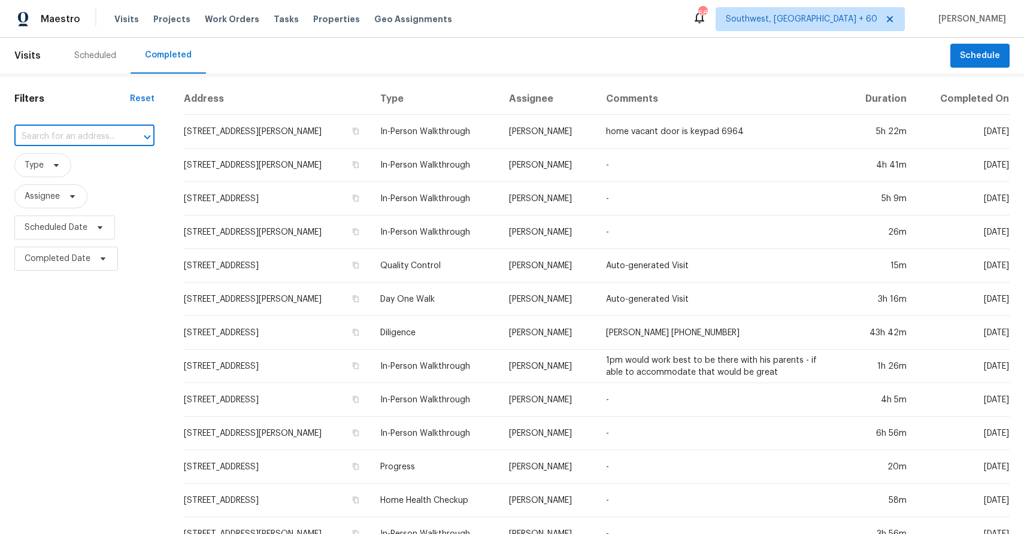
click at [83, 134] on input "text" at bounding box center [67, 137] width 107 height 19
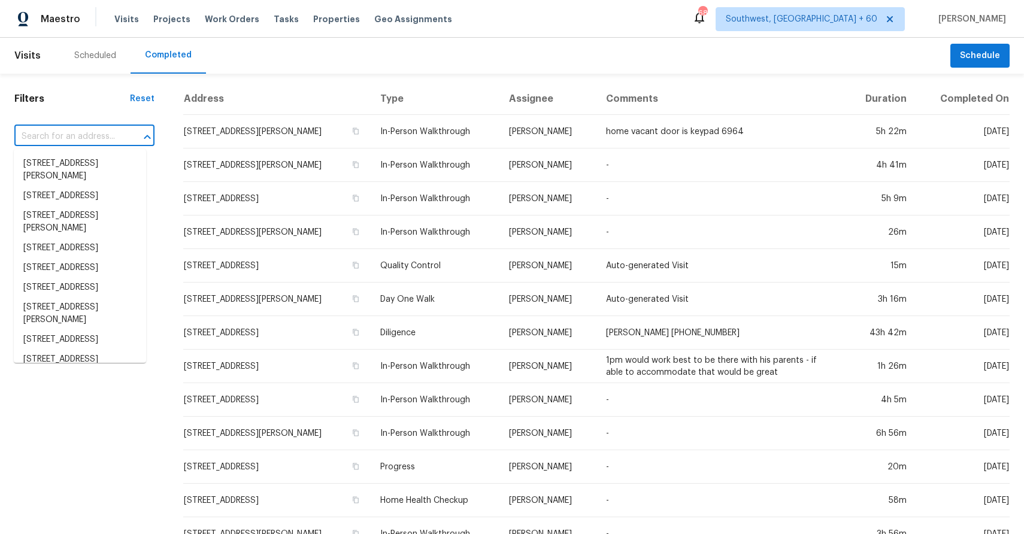
paste input "7501 S Placita De Pina, Tucson, AZ 85747"
type input "7501 S Placita De Pina, Tucson, AZ 85747"
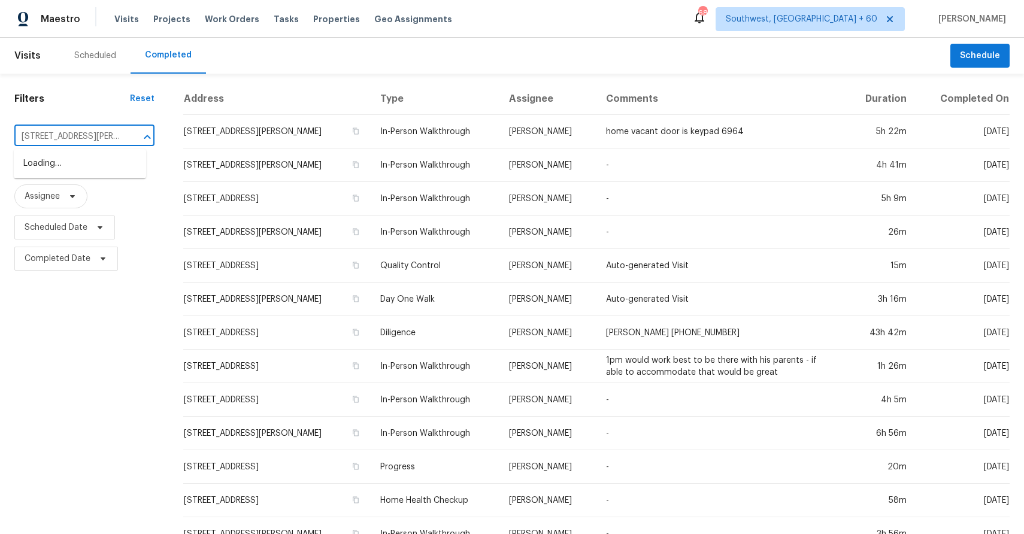
scroll to position [0, 66]
click at [84, 168] on li "7501 S Placita De Pina, Tucson, AZ 85747" at bounding box center [80, 170] width 132 height 32
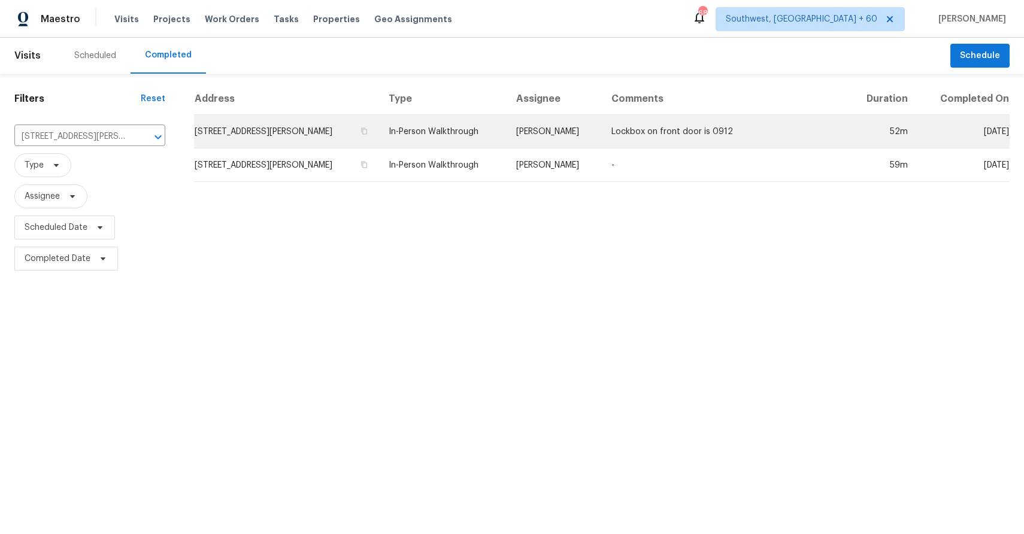
click at [483, 141] on td "In-Person Walkthrough" at bounding box center [442, 132] width 127 height 34
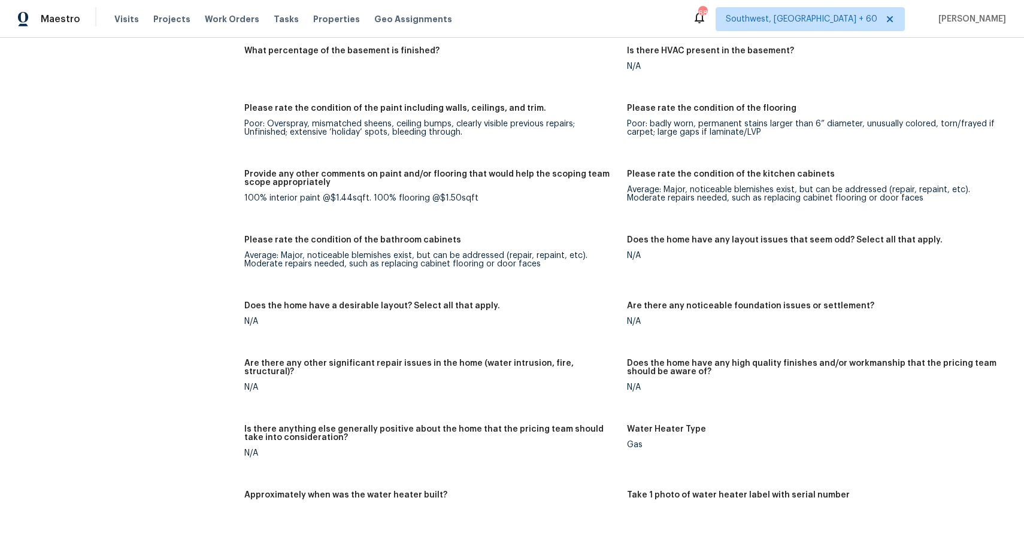
scroll to position [2026, 0]
click at [128, 21] on span "Visits" at bounding box center [126, 19] width 25 height 12
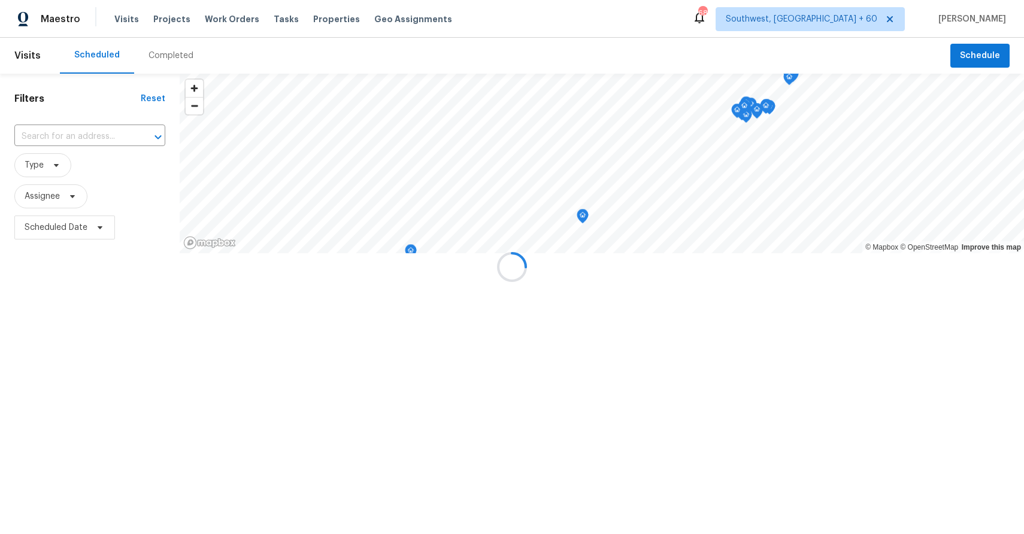
click at [185, 59] on div at bounding box center [512, 267] width 1024 height 534
click at [185, 59] on div "Completed" at bounding box center [171, 56] width 45 height 12
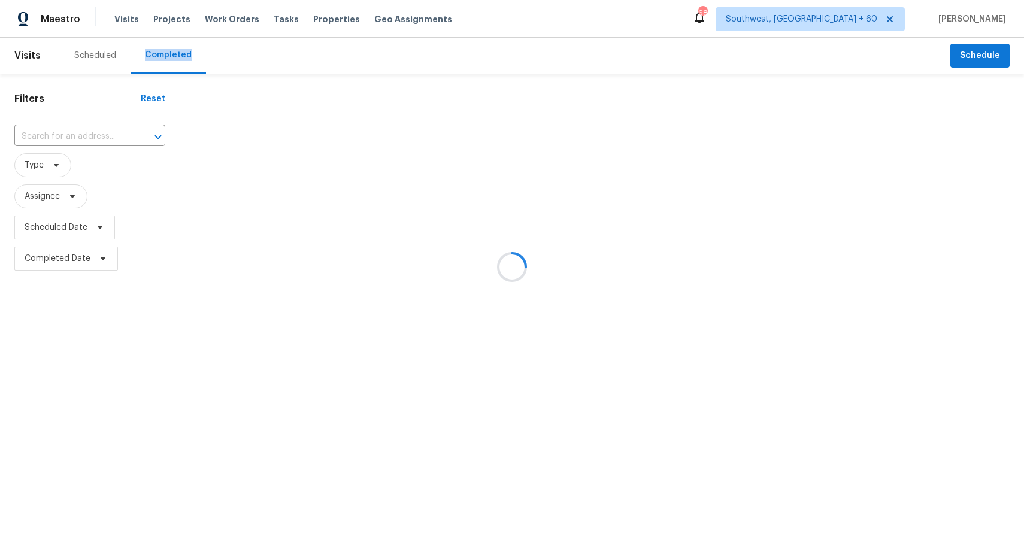
click at [100, 128] on input "text" at bounding box center [72, 137] width 117 height 19
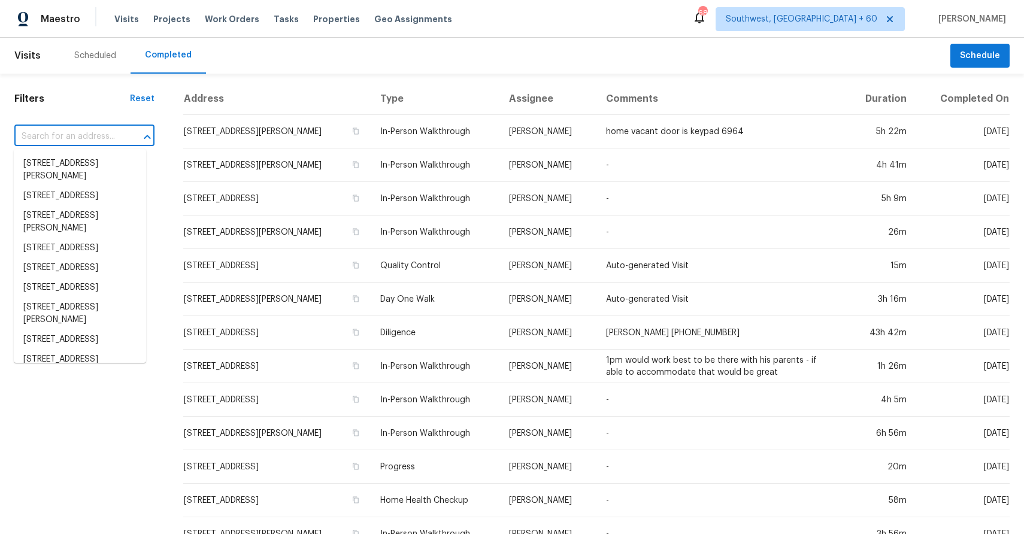
click at [123, 132] on div at bounding box center [138, 137] width 31 height 17
paste input "2150 Bluebell, Forney, TX 75126"
type input "2150 Bluebell, Forney, TX 75126"
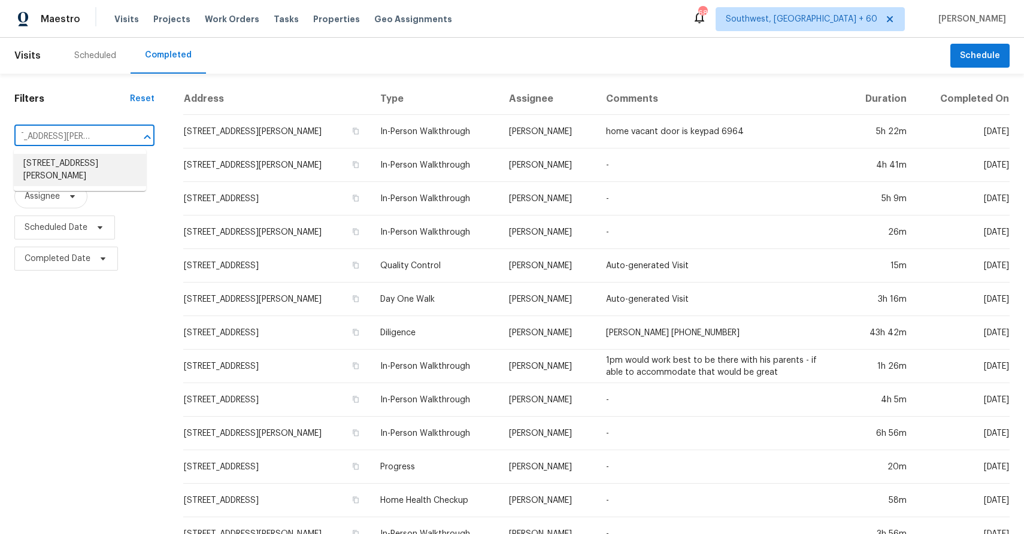
click at [99, 166] on li "2150 Bluebell, Forney, TX 75126" at bounding box center [80, 170] width 132 height 32
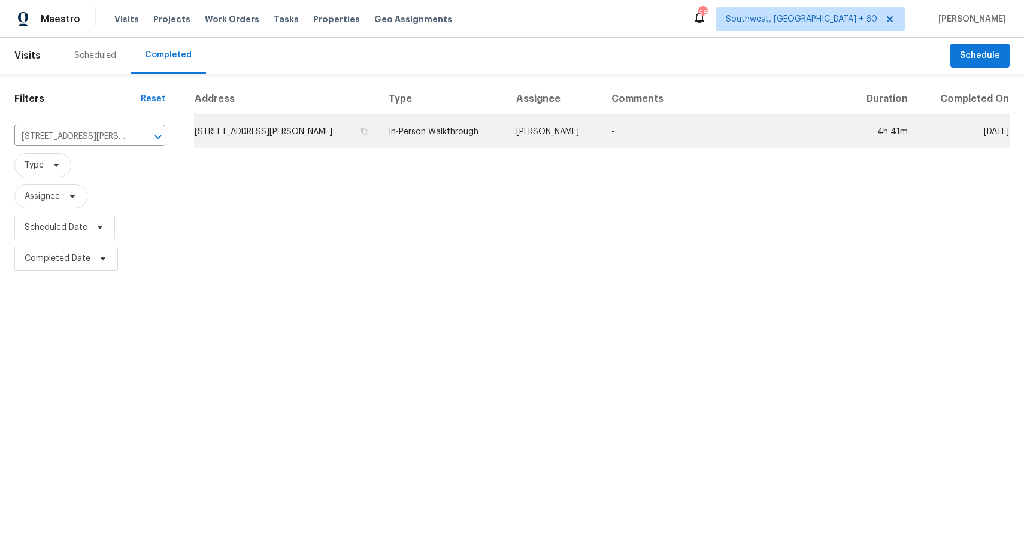
click at [359, 122] on td "2150 Bluebell, Forney, TX 75126" at bounding box center [286, 132] width 185 height 34
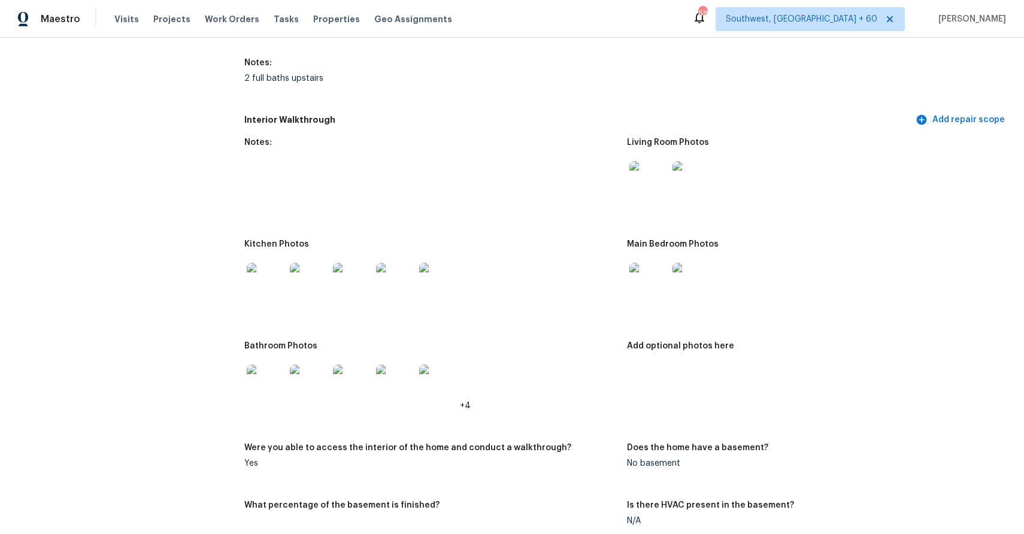
scroll to position [1610, 0]
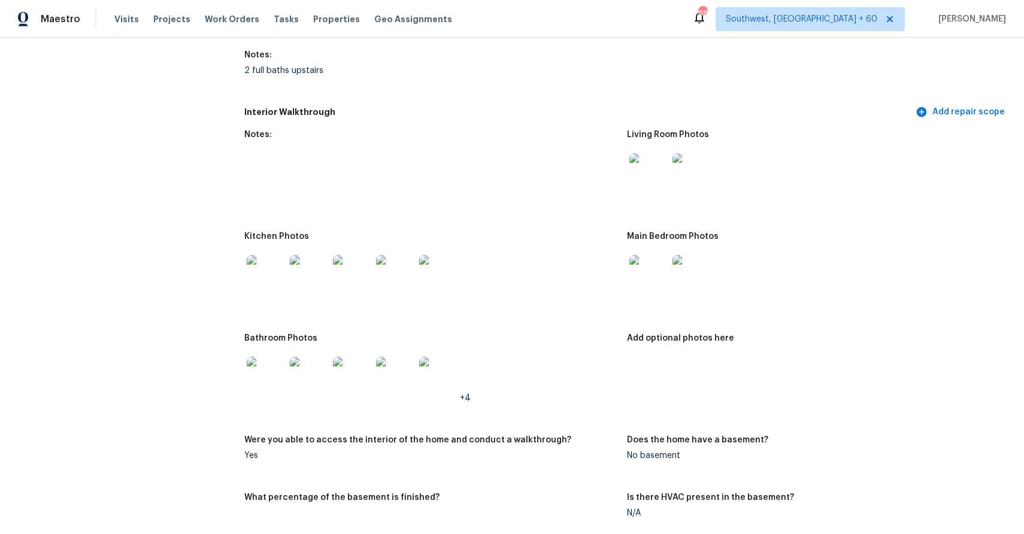
click at [640, 185] on img at bounding box center [649, 172] width 38 height 38
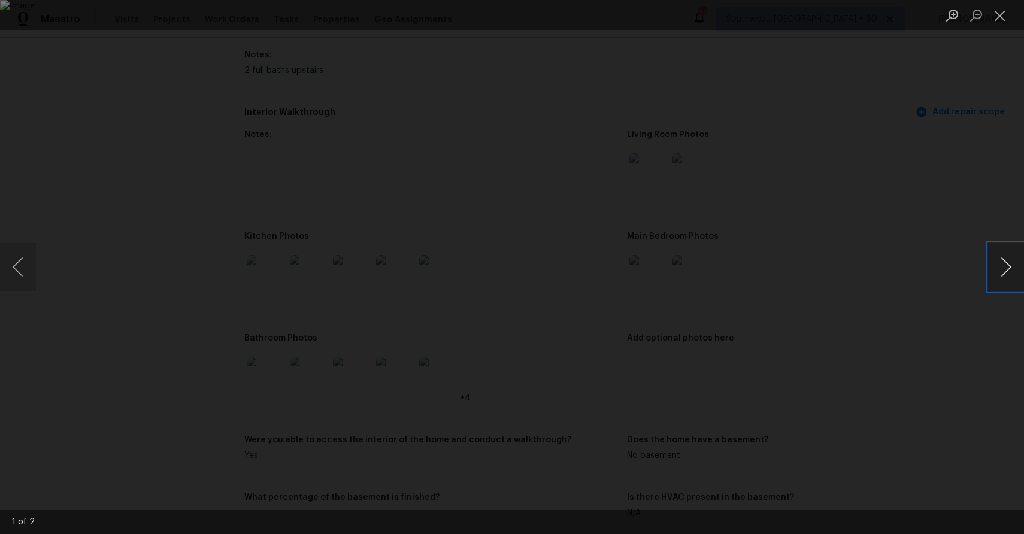
click at [1005, 259] on button "Next image" at bounding box center [1006, 267] width 36 height 48
click at [964, 148] on div "Lightbox" at bounding box center [512, 267] width 1024 height 534
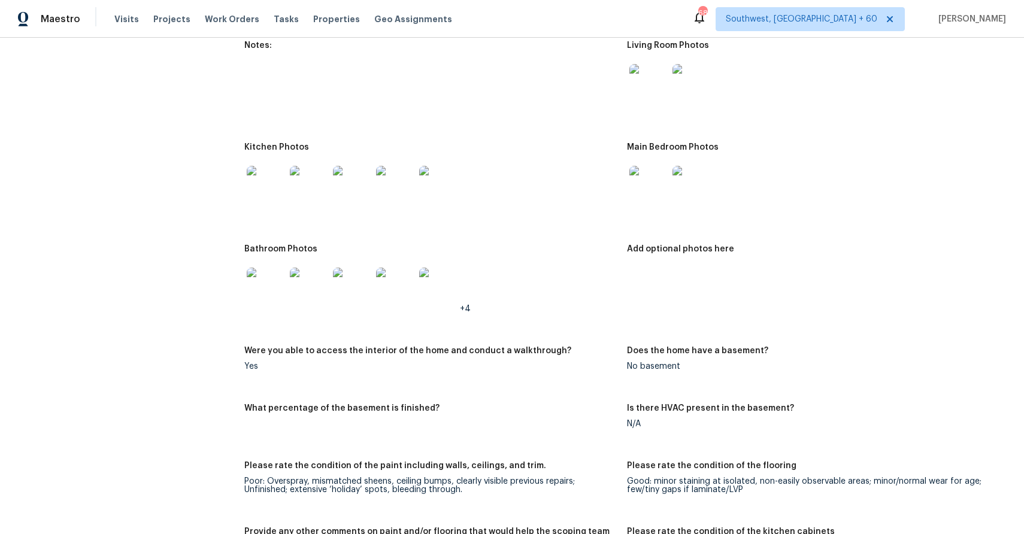
scroll to position [1544, 0]
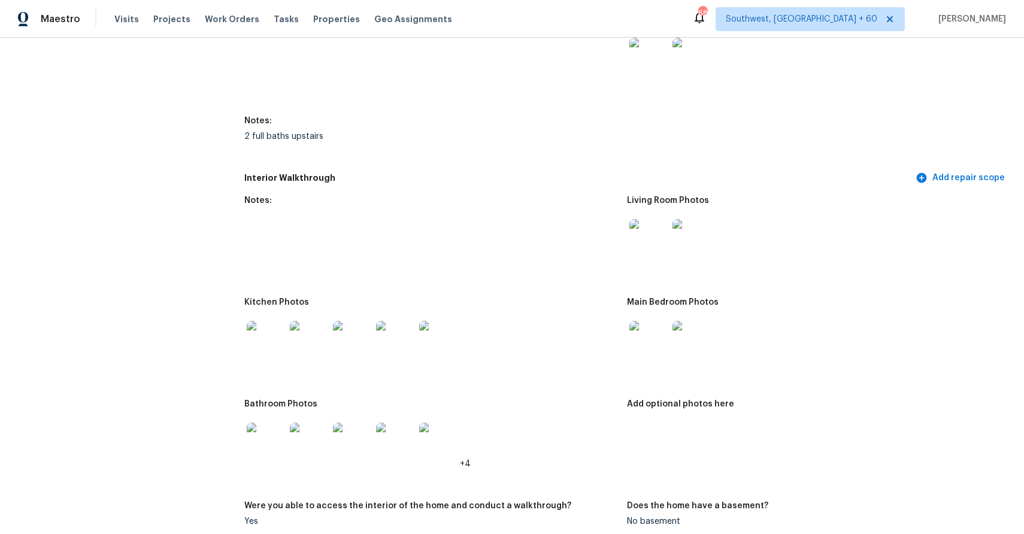
click at [655, 233] on img at bounding box center [649, 238] width 38 height 38
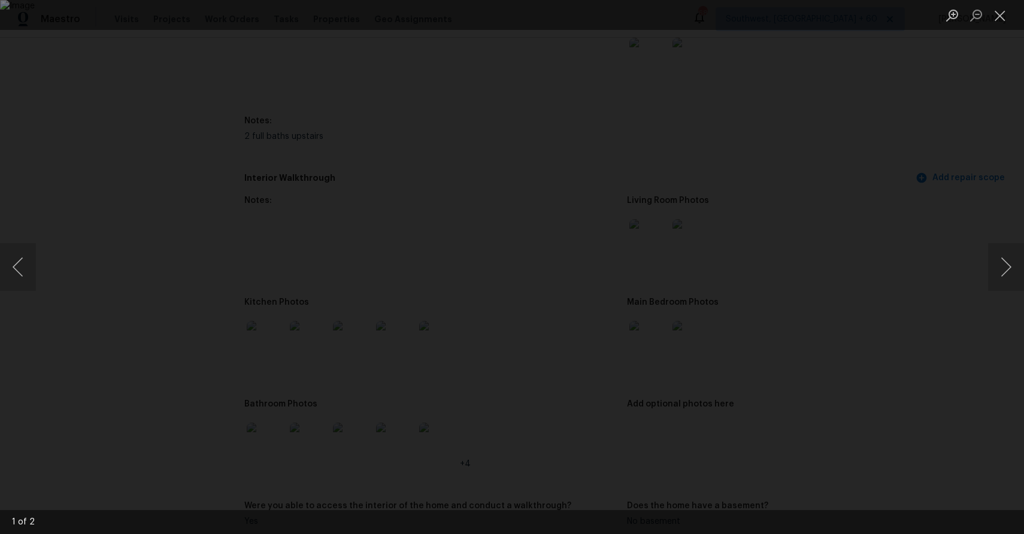
click at [866, 293] on div "Lightbox" at bounding box center [512, 267] width 1024 height 534
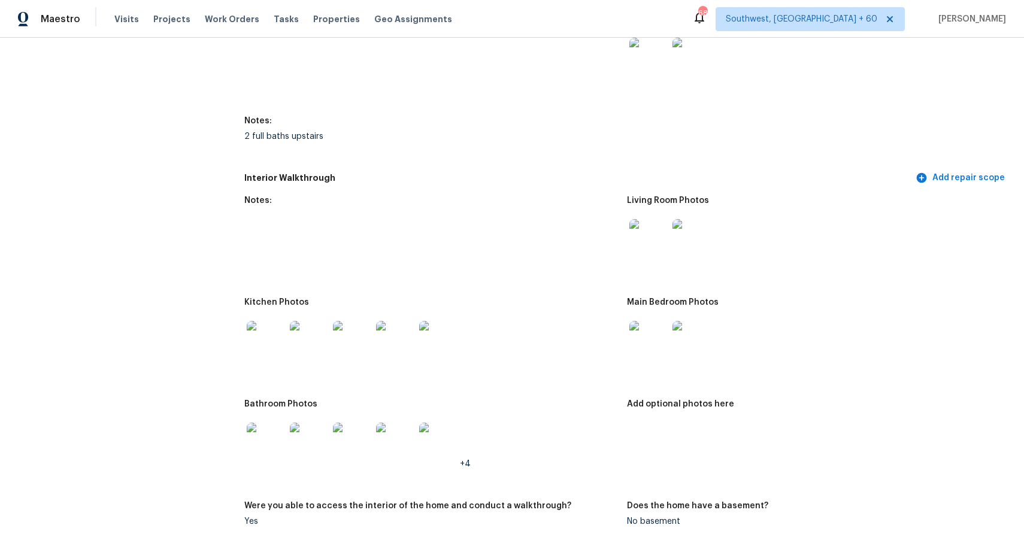
click at [649, 340] on img at bounding box center [649, 340] width 38 height 38
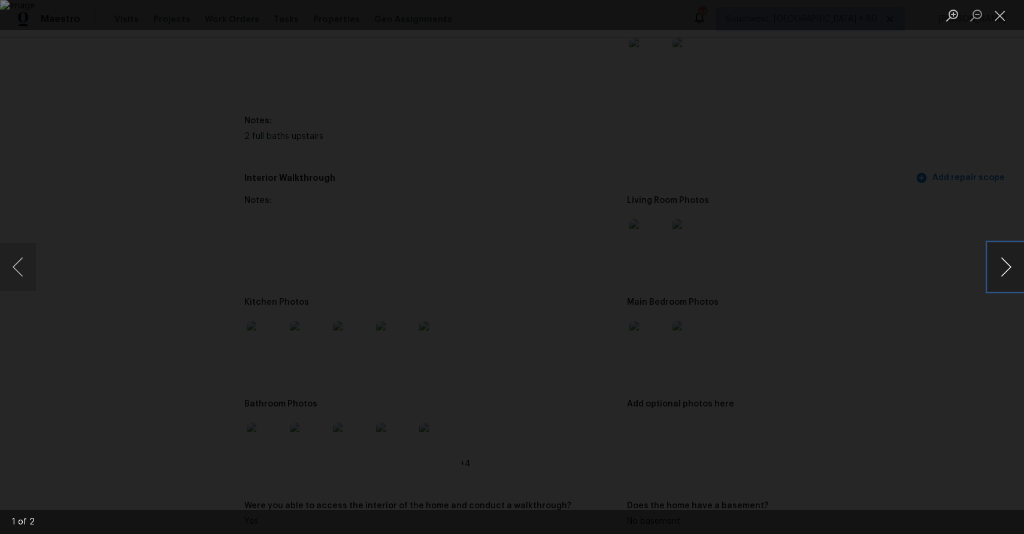
click at [1009, 264] on button "Next image" at bounding box center [1006, 267] width 36 height 48
click at [847, 252] on div "Lightbox" at bounding box center [512, 267] width 1024 height 534
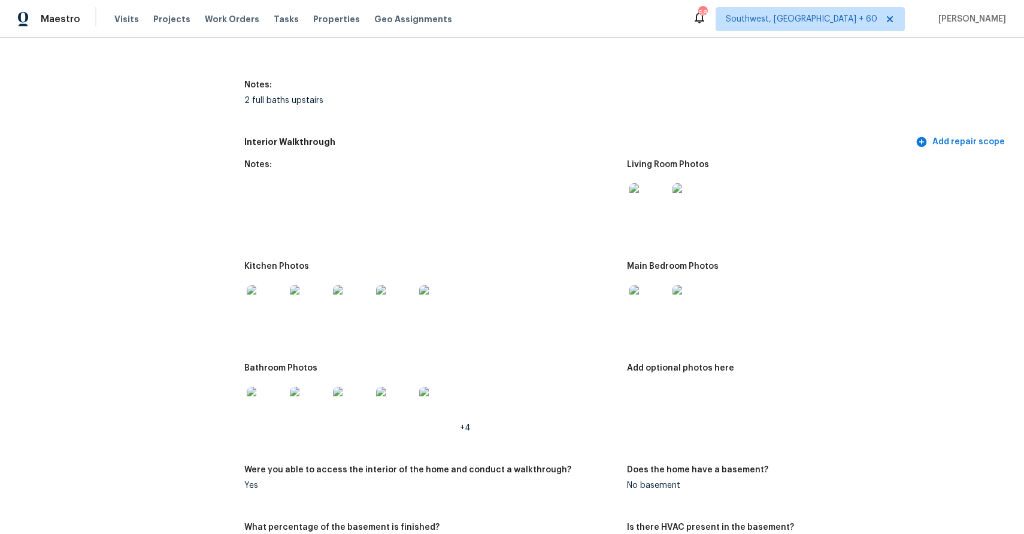
scroll to position [1580, 0]
click at [668, 320] on div at bounding box center [648, 303] width 43 height 53
click at [660, 303] on img at bounding box center [649, 304] width 38 height 38
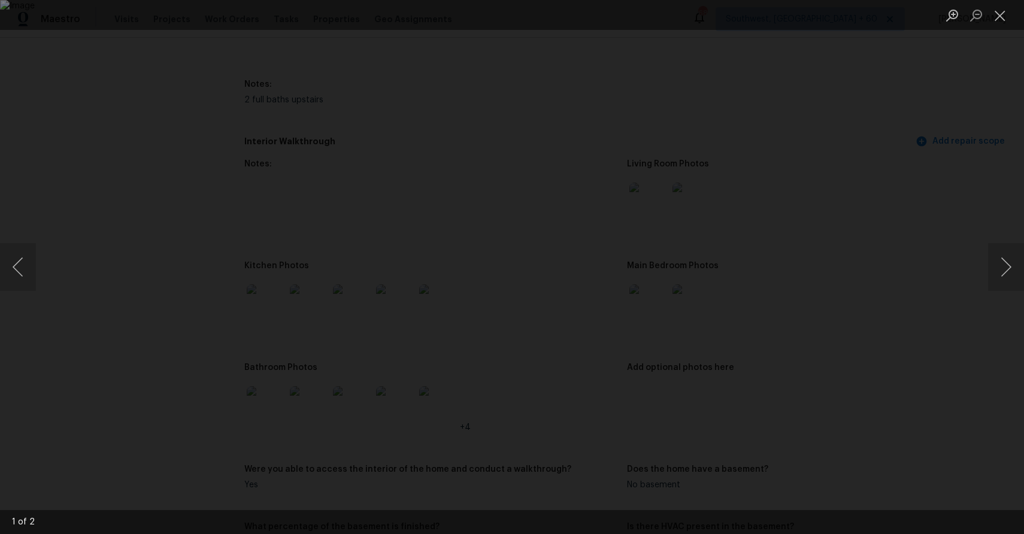
click at [897, 319] on div "Lightbox" at bounding box center [512, 267] width 1024 height 534
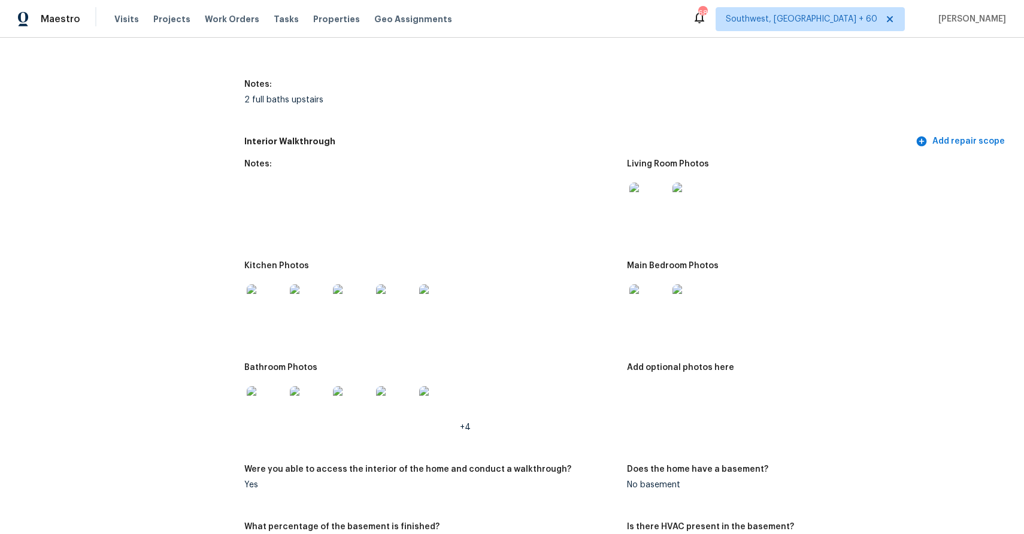
click at [262, 407] on img at bounding box center [266, 405] width 38 height 38
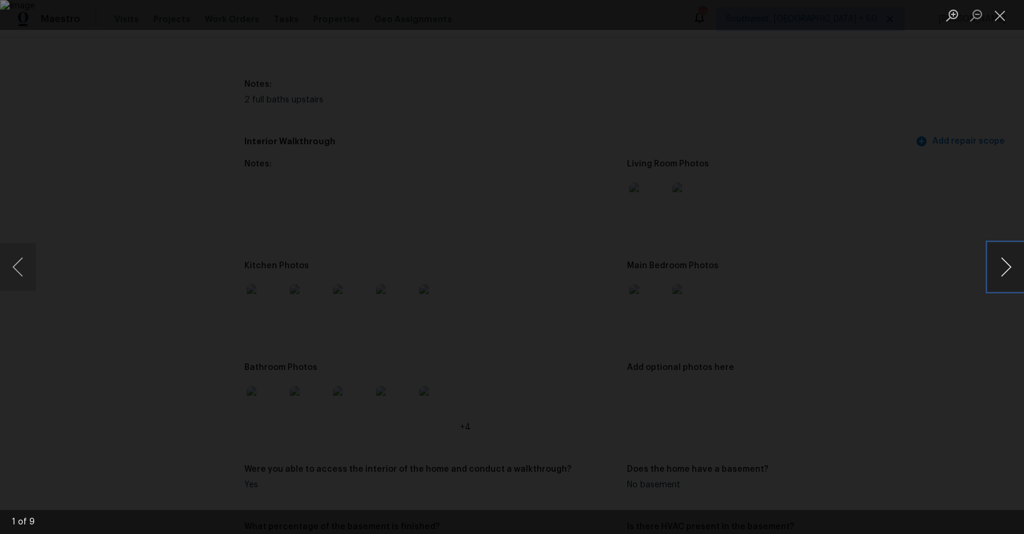
click at [999, 252] on button "Next image" at bounding box center [1006, 267] width 36 height 48
click at [960, 233] on div "Lightbox" at bounding box center [512, 267] width 1024 height 534
click at [881, 253] on div "Lightbox" at bounding box center [512, 267] width 1024 height 534
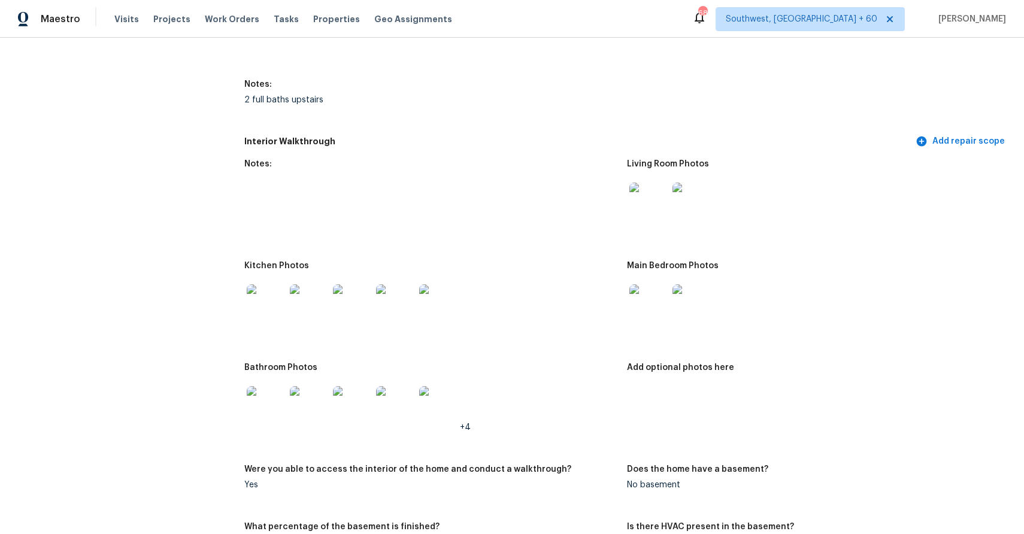
click at [646, 204] on img at bounding box center [649, 202] width 38 height 38
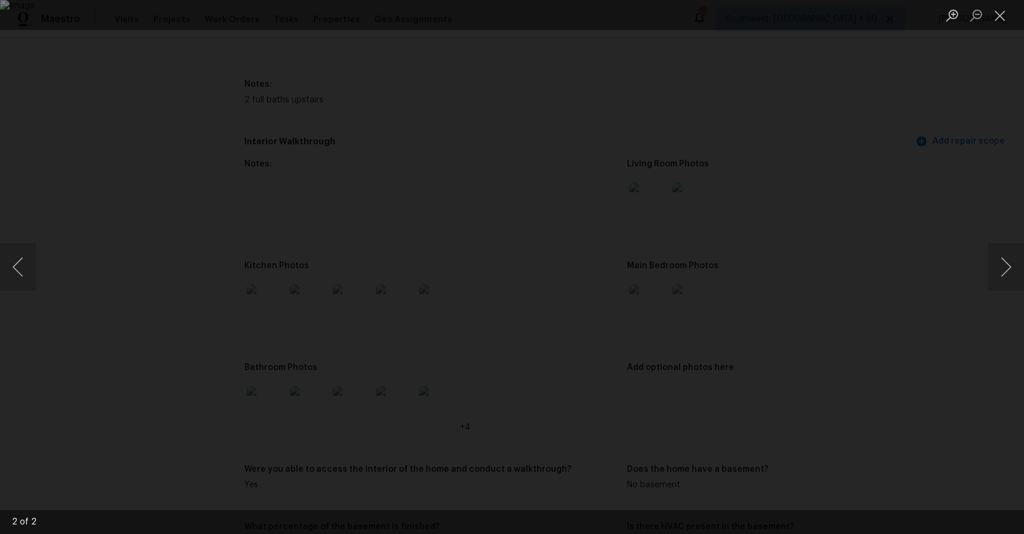
click at [867, 253] on div "Lightbox" at bounding box center [512, 267] width 1024 height 534
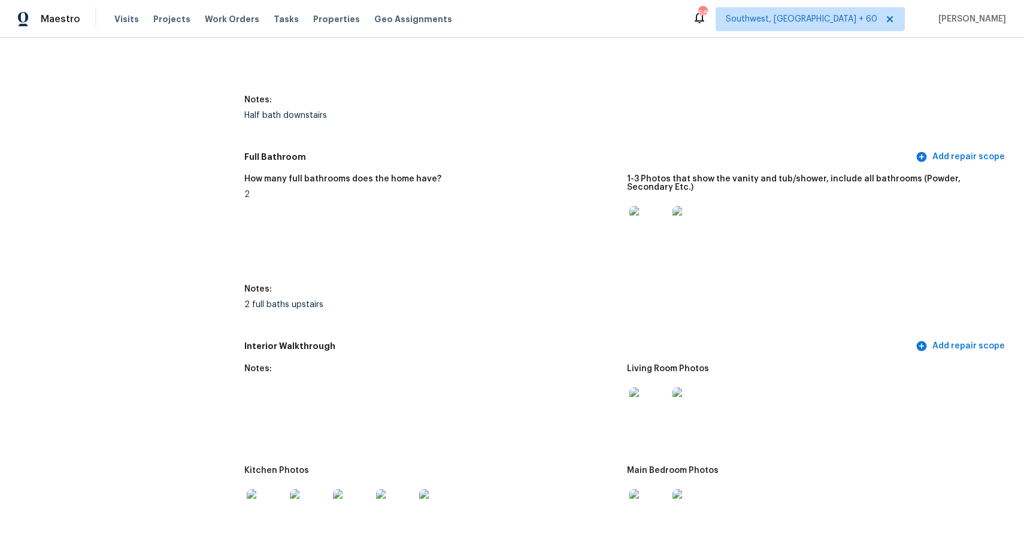
scroll to position [1664, 0]
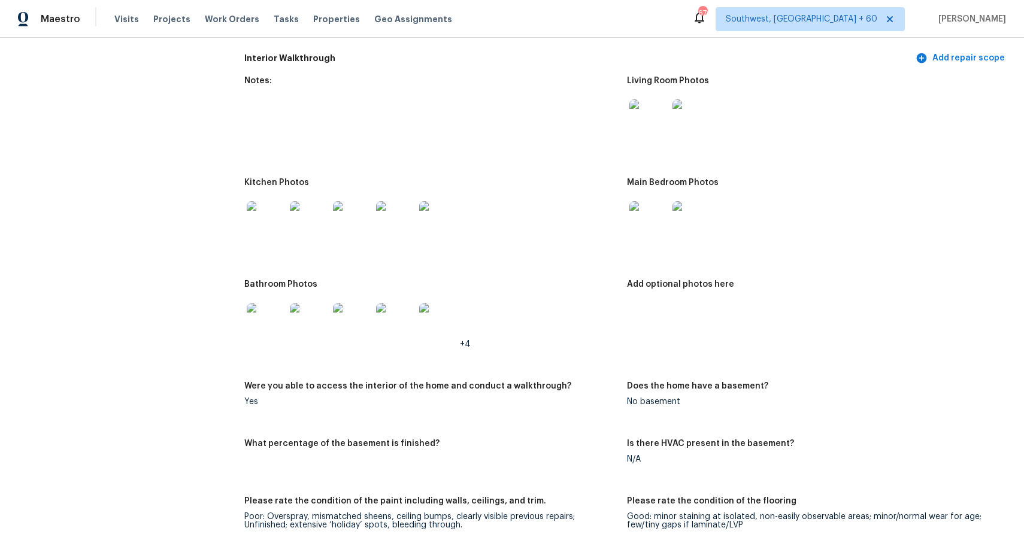
click at [122, 26] on div "Visits Projects Work Orders Tasks Properties Geo Assignments" at bounding box center [290, 19] width 352 height 24
click at [129, 19] on span "Visits" at bounding box center [126, 19] width 25 height 12
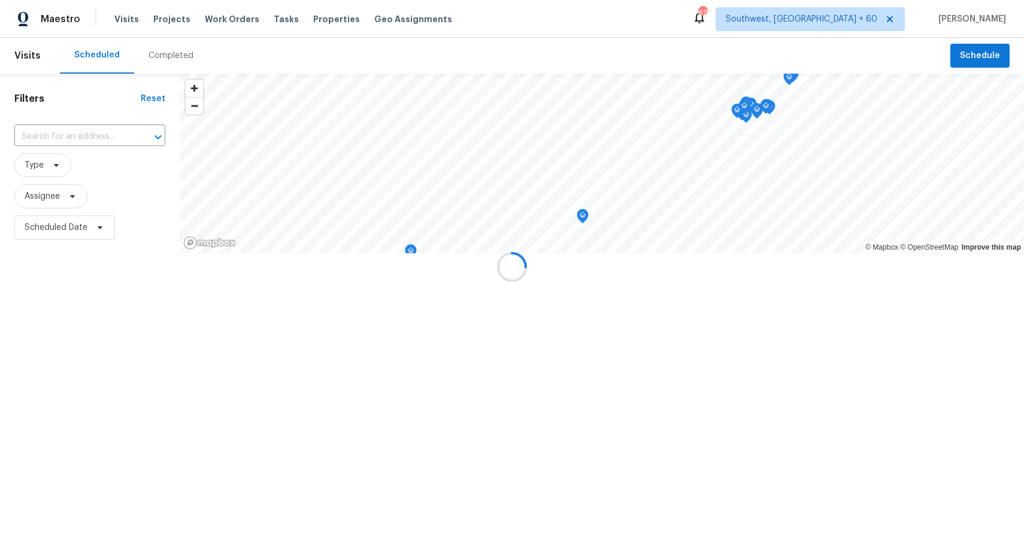
click at [167, 39] on div at bounding box center [512, 267] width 1024 height 534
click at [170, 48] on div at bounding box center [512, 267] width 1024 height 534
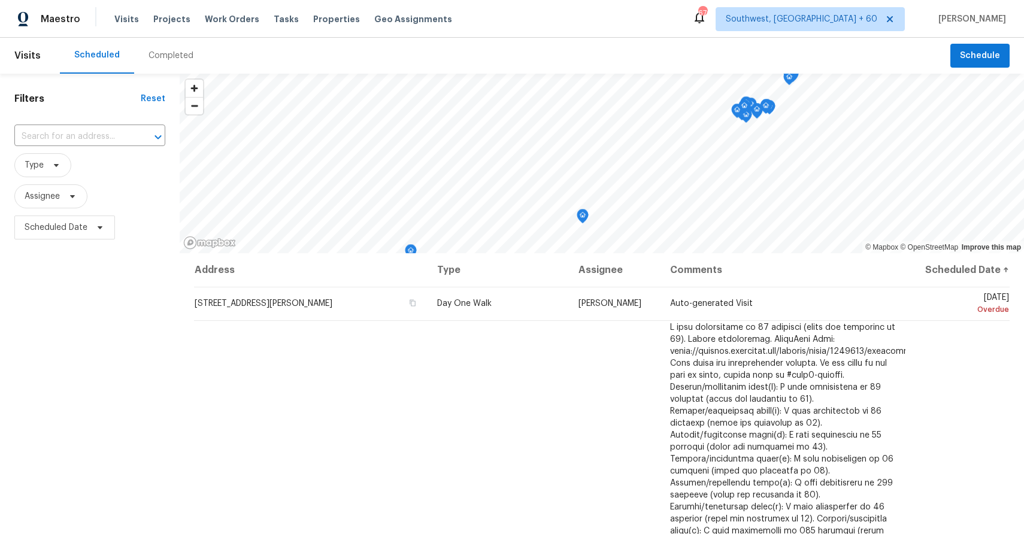
click at [176, 55] on div "Completed" at bounding box center [171, 56] width 45 height 12
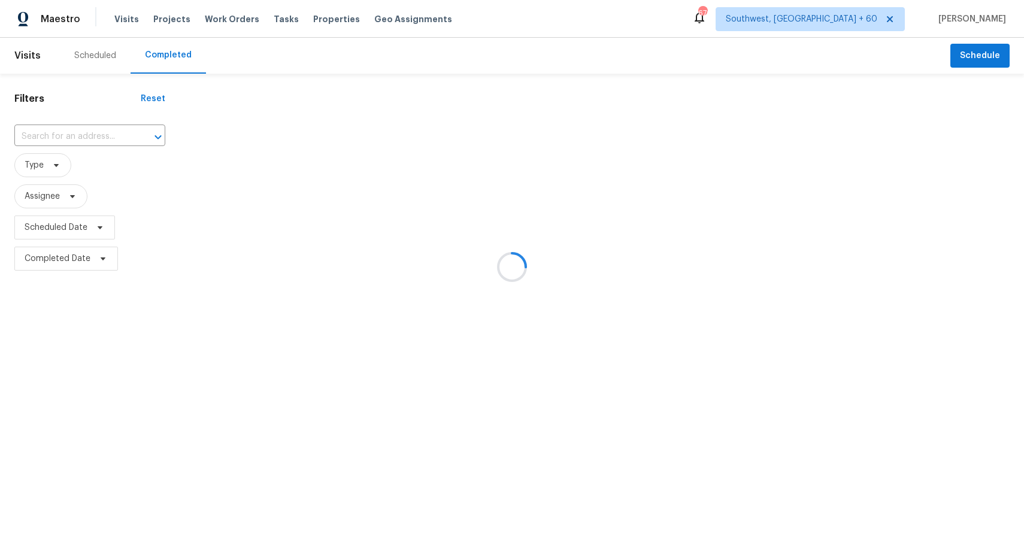
click at [47, 129] on div at bounding box center [512, 267] width 1024 height 534
click at [61, 132] on div at bounding box center [512, 267] width 1024 height 534
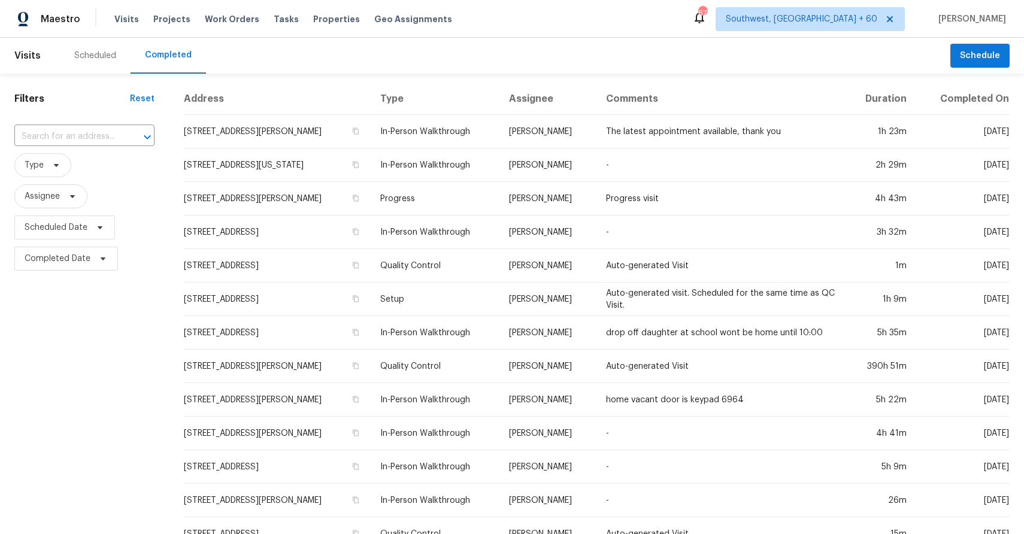
click at [61, 132] on input "text" at bounding box center [67, 137] width 107 height 19
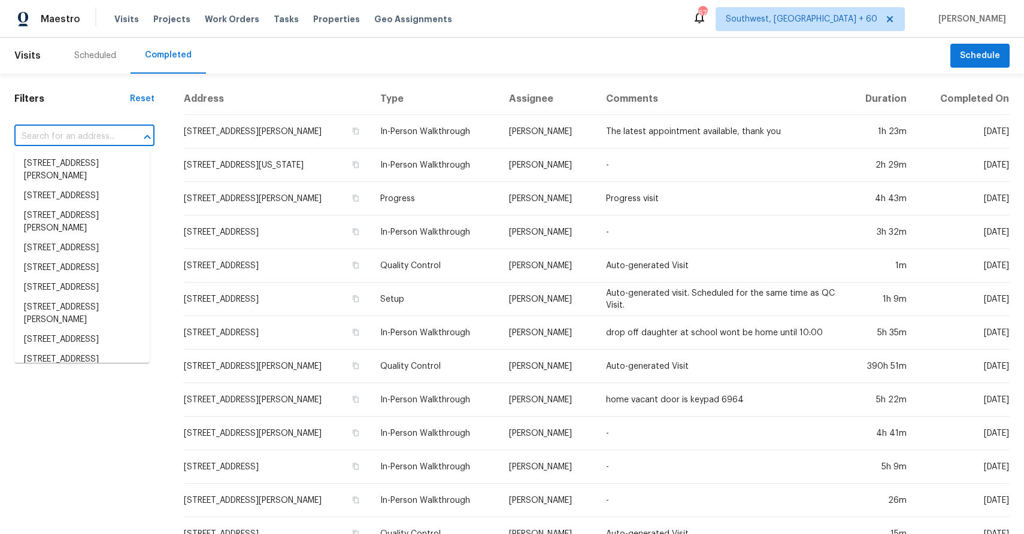
paste input "198 Cave St # C, Clarksville, TN 37042"
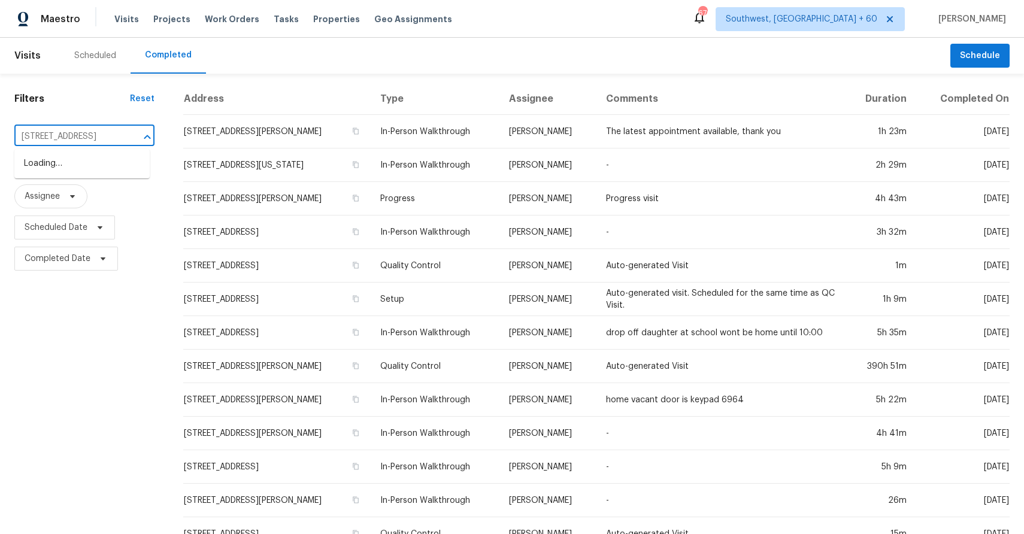
scroll to position [0, 52]
type input "198 Cave St # C, Clarksville, TN 37042"
click at [91, 143] on input "text" at bounding box center [67, 137] width 107 height 19
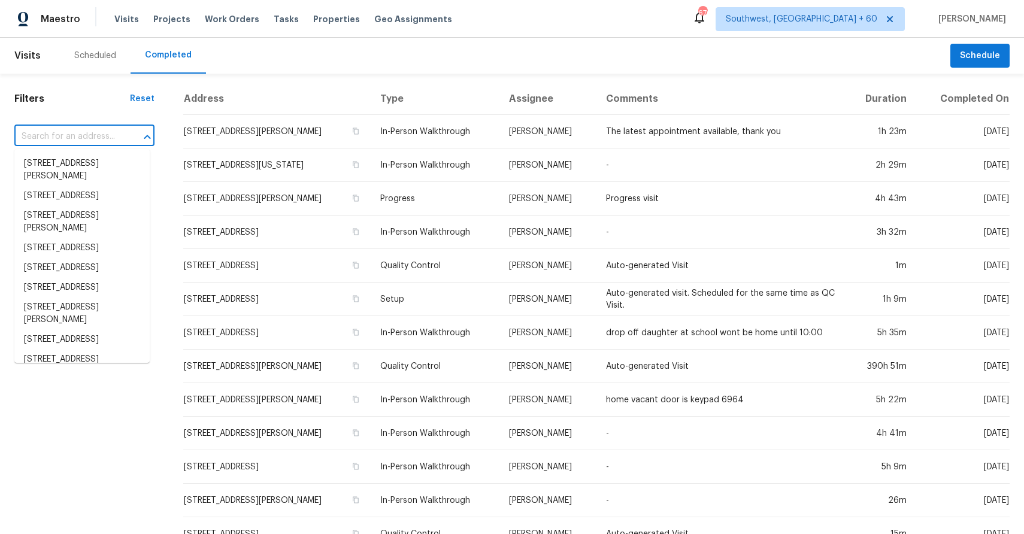
paste input "198 Cave St # C, Clarksville, TN 37042"
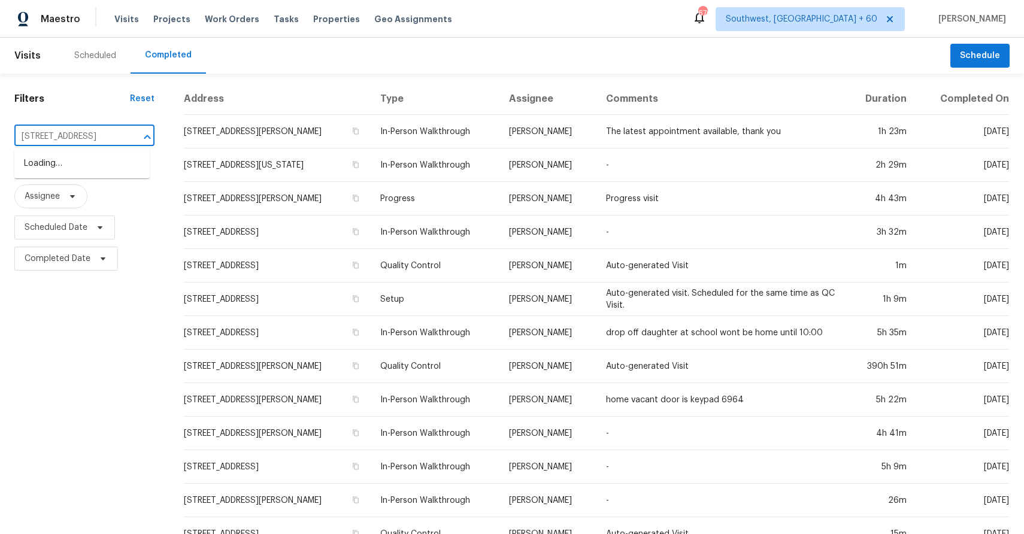
type input "198 Cave St"
click at [73, 166] on li "198 Cave St # C, Clarksville, TN 37042" at bounding box center [81, 164] width 135 height 20
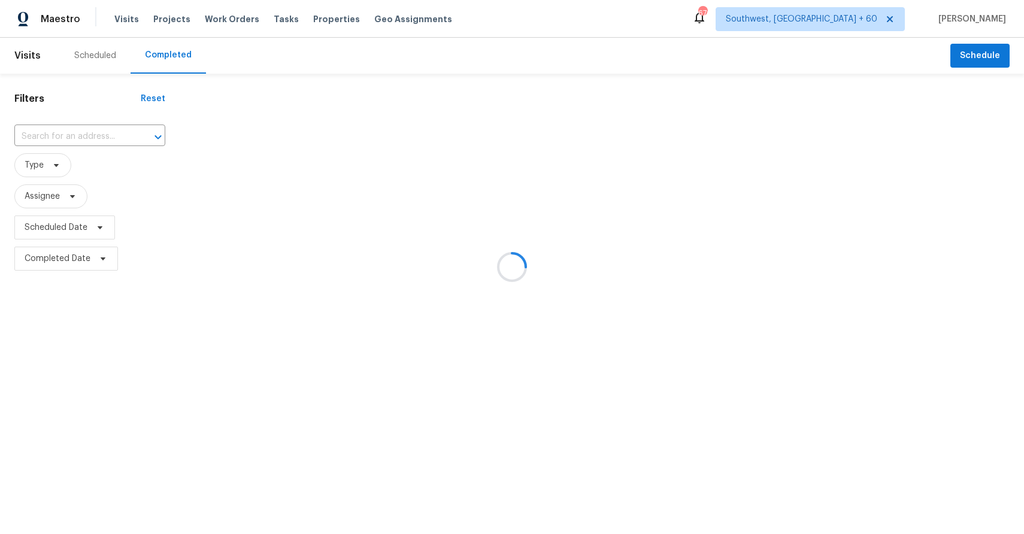
type input "198 Cave St # C, Clarksville, TN 37042"
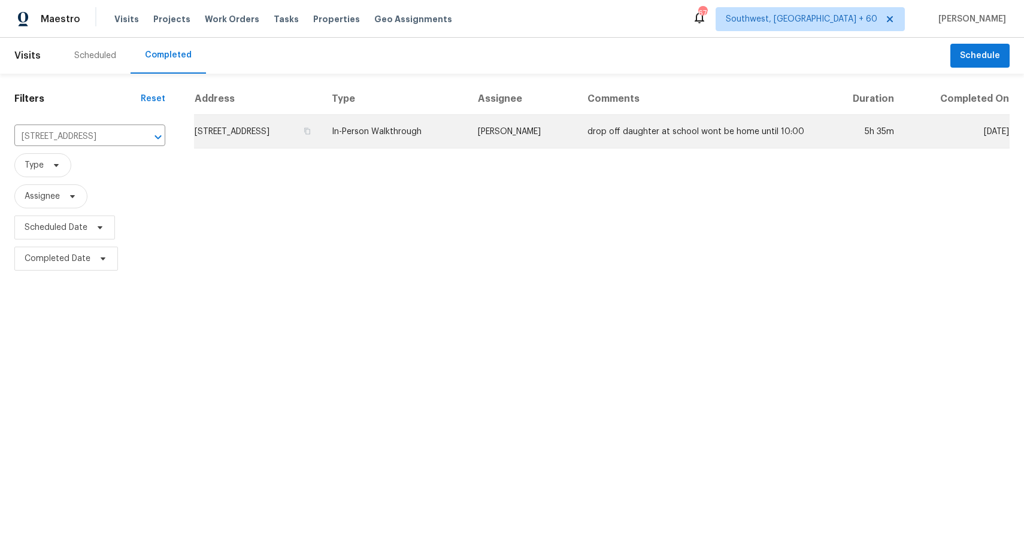
click at [548, 141] on td "Cynthia Upshaw" at bounding box center [523, 132] width 110 height 34
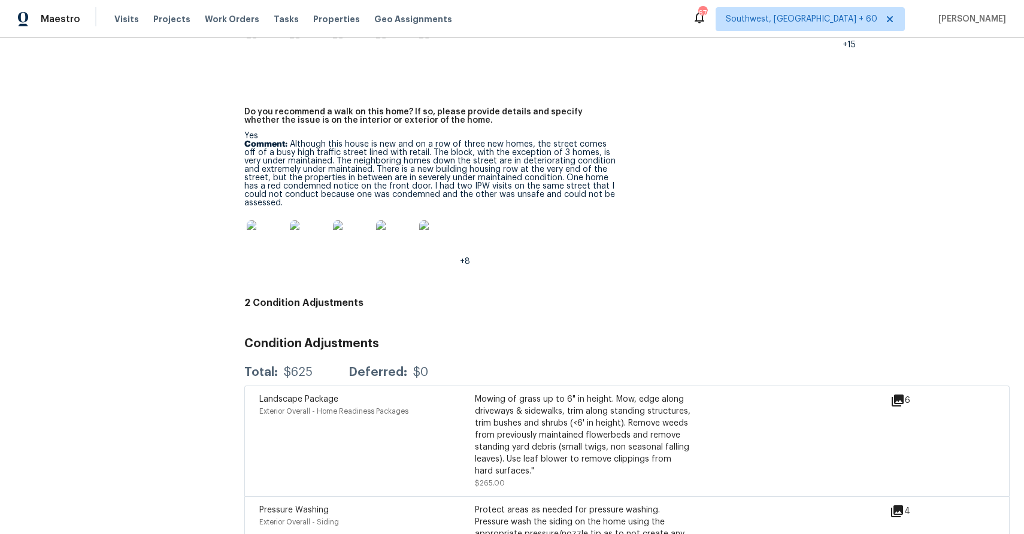
scroll to position [2859, 0]
click at [273, 221] on img at bounding box center [266, 240] width 38 height 38
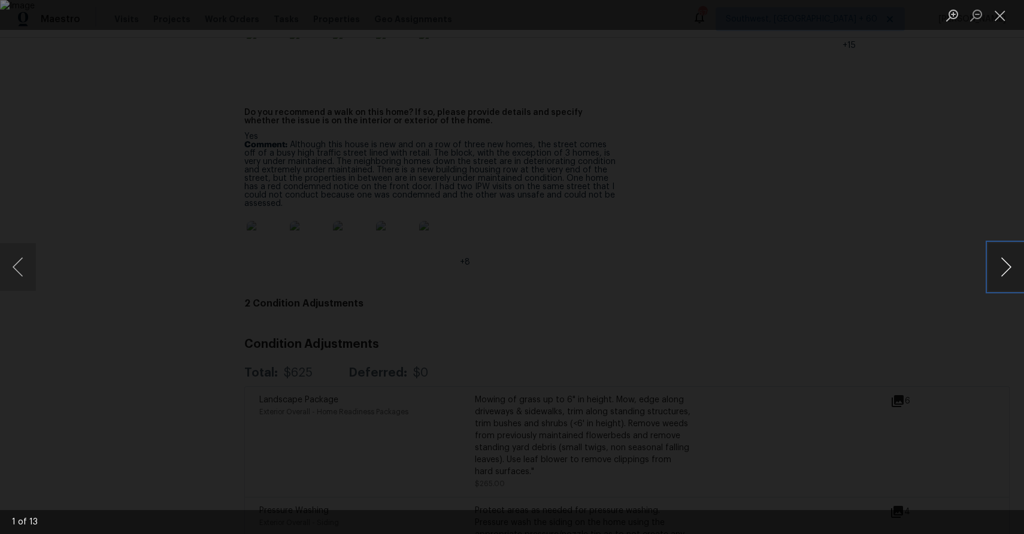
click at [1003, 271] on button "Next image" at bounding box center [1006, 267] width 36 height 48
click at [934, 204] on div "Lightbox" at bounding box center [512, 267] width 1024 height 534
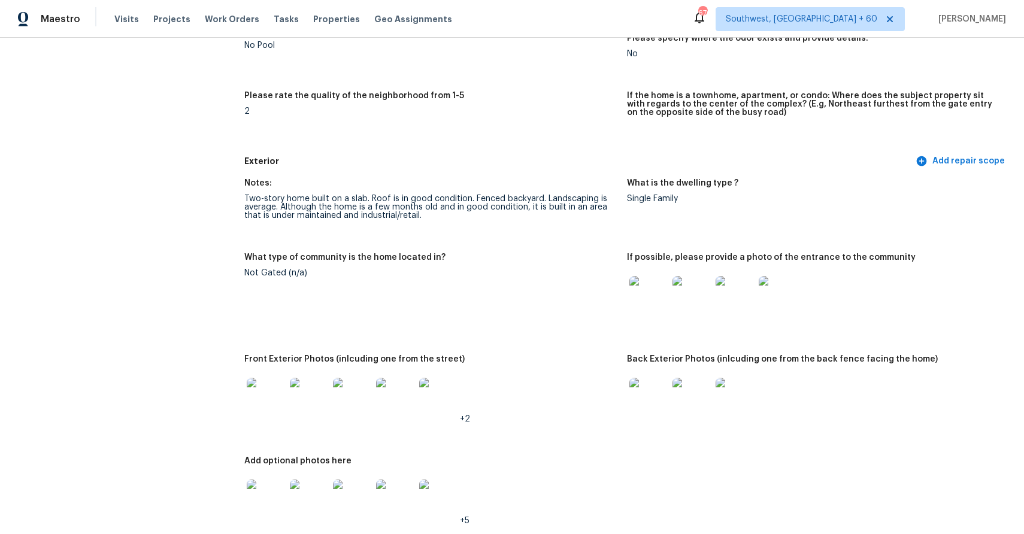
scroll to position [358, 0]
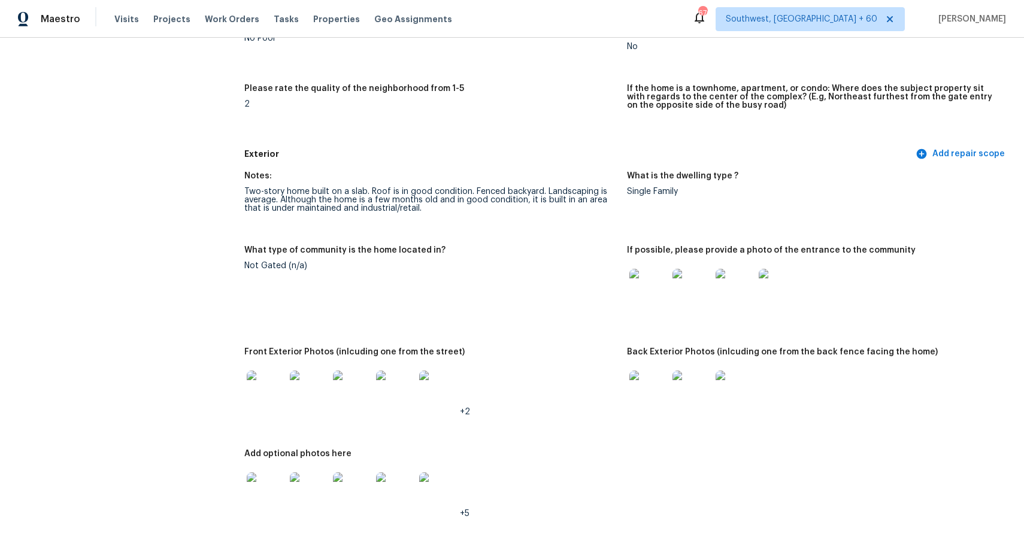
click at [656, 283] on img at bounding box center [649, 288] width 38 height 38
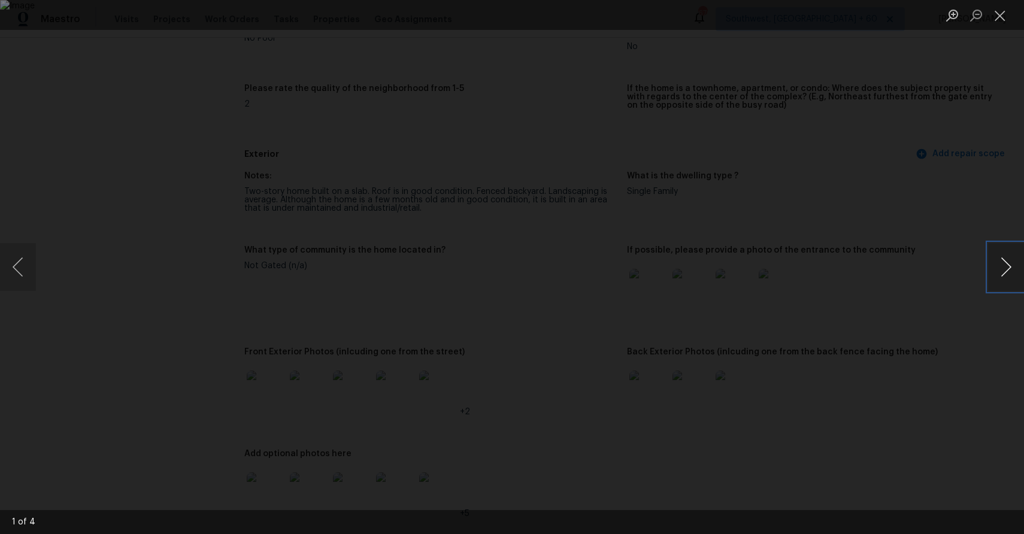
click at [1003, 271] on button "Next image" at bounding box center [1006, 267] width 36 height 48
click at [973, 260] on div "Lightbox" at bounding box center [512, 267] width 1024 height 534
click at [942, 269] on div "Lightbox" at bounding box center [512, 267] width 1024 height 534
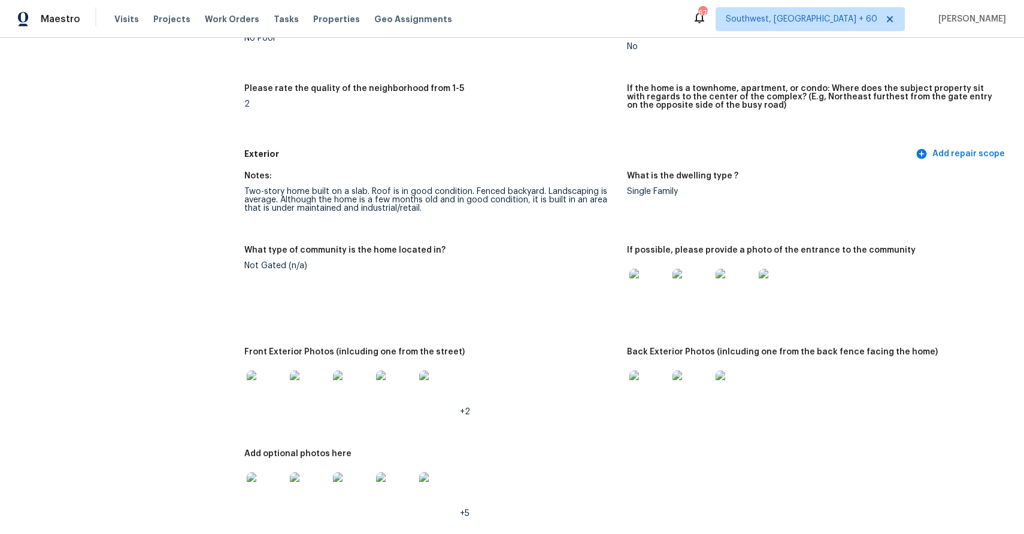
click at [651, 388] on img at bounding box center [649, 390] width 38 height 38
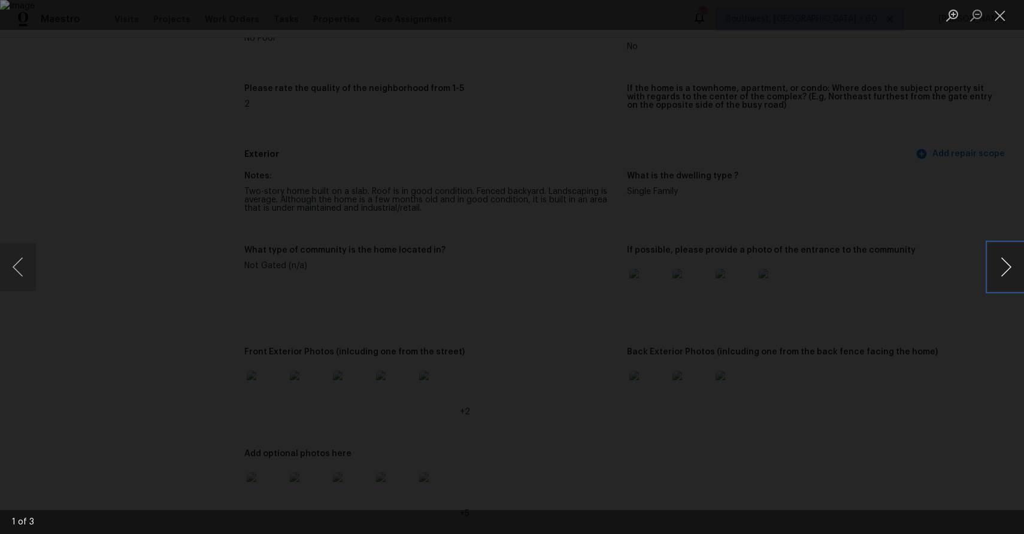
click at [999, 254] on button "Next image" at bounding box center [1006, 267] width 36 height 48
click at [963, 227] on div "Lightbox" at bounding box center [512, 267] width 1024 height 534
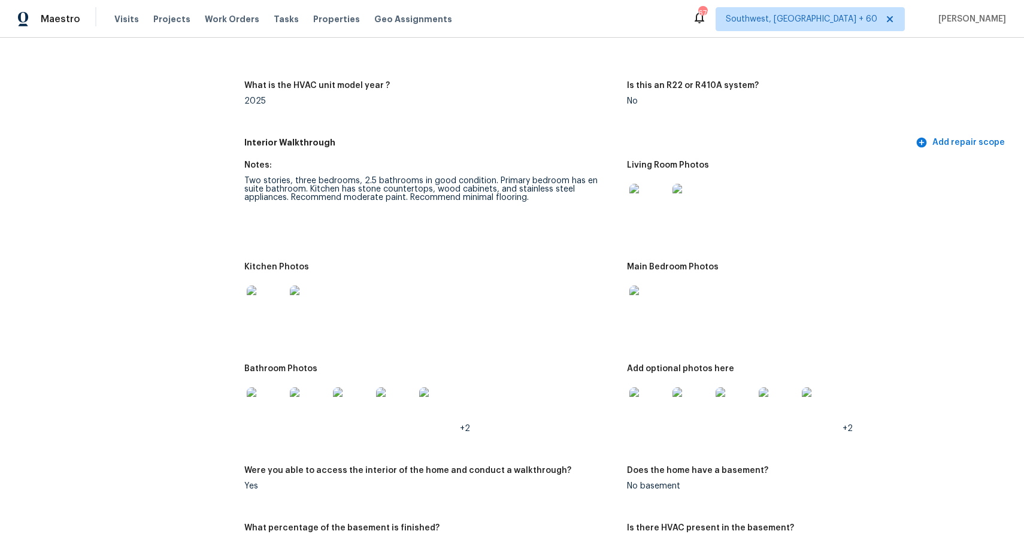
scroll to position [1305, 0]
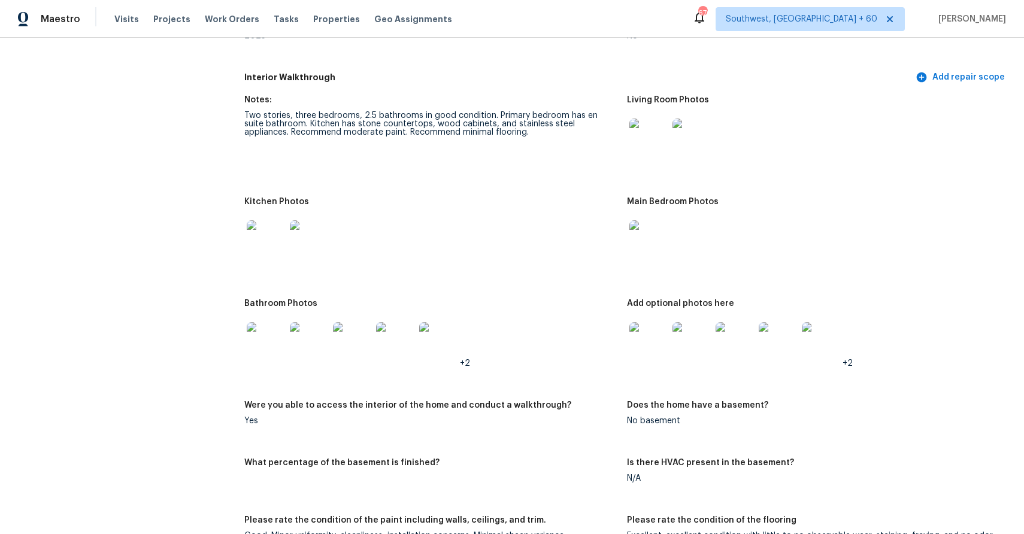
click at [659, 129] on img at bounding box center [649, 138] width 38 height 38
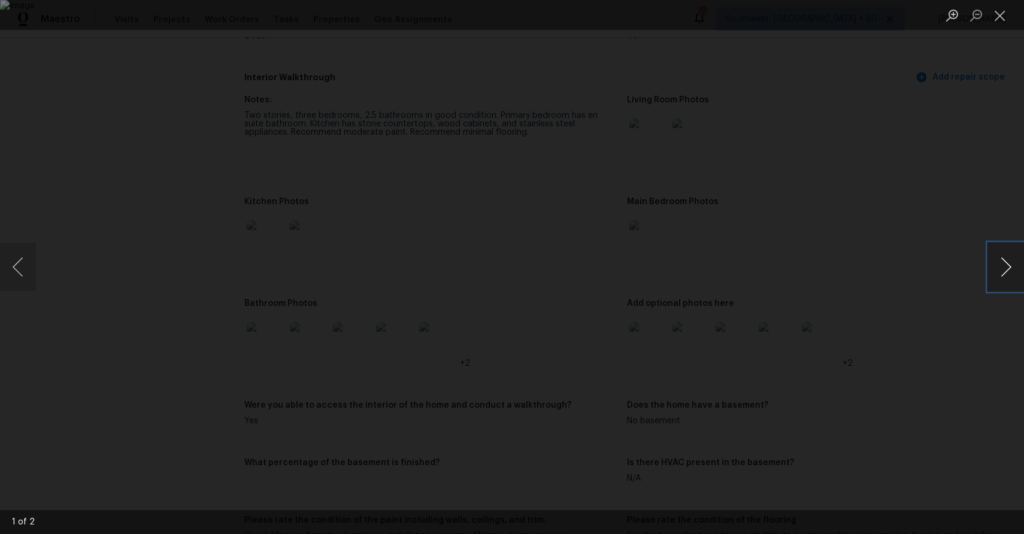
click at [1003, 263] on button "Next image" at bounding box center [1006, 267] width 36 height 48
click at [943, 208] on div "Lightbox" at bounding box center [512, 267] width 1024 height 534
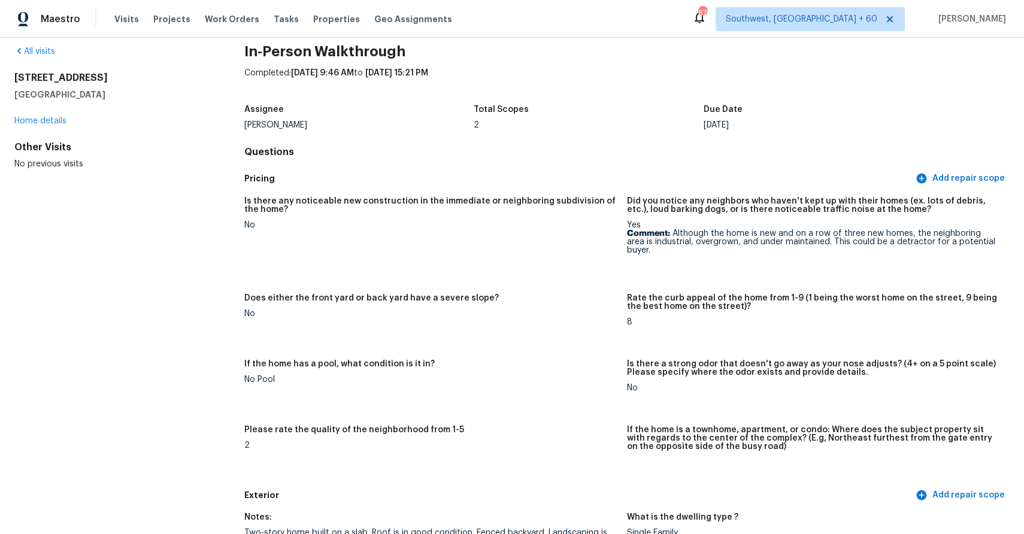
scroll to position [0, 0]
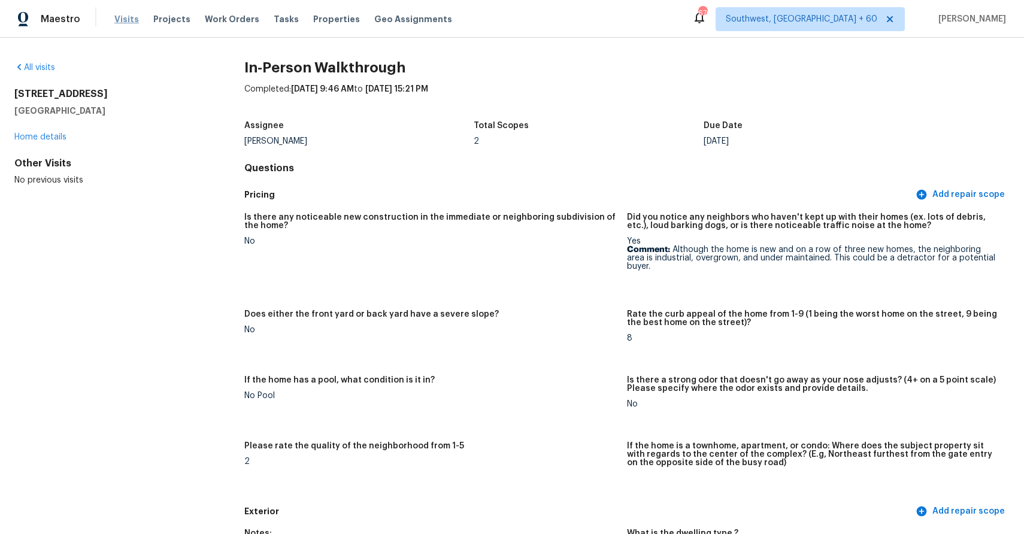
click at [119, 14] on span "Visits" at bounding box center [126, 19] width 25 height 12
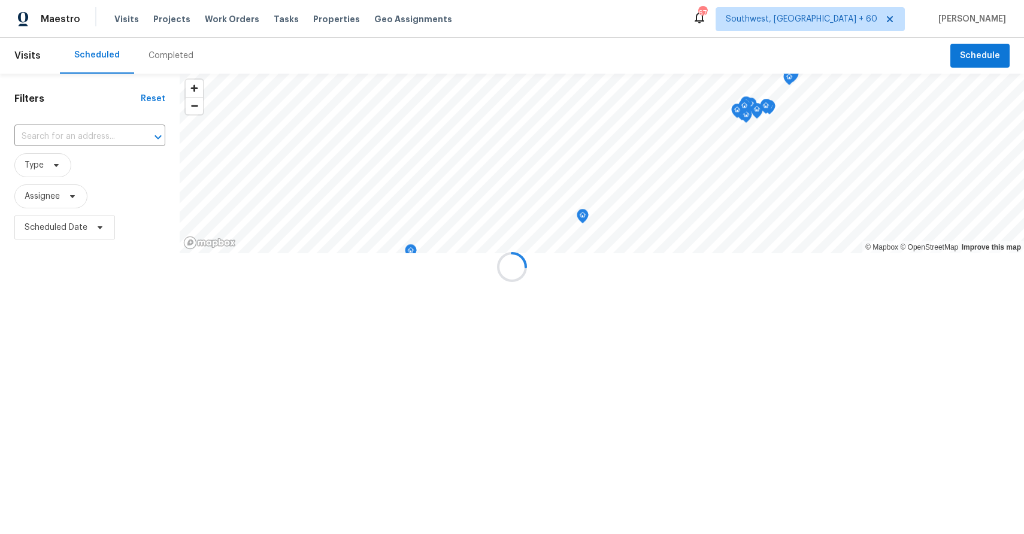
click at [171, 59] on div at bounding box center [512, 267] width 1024 height 534
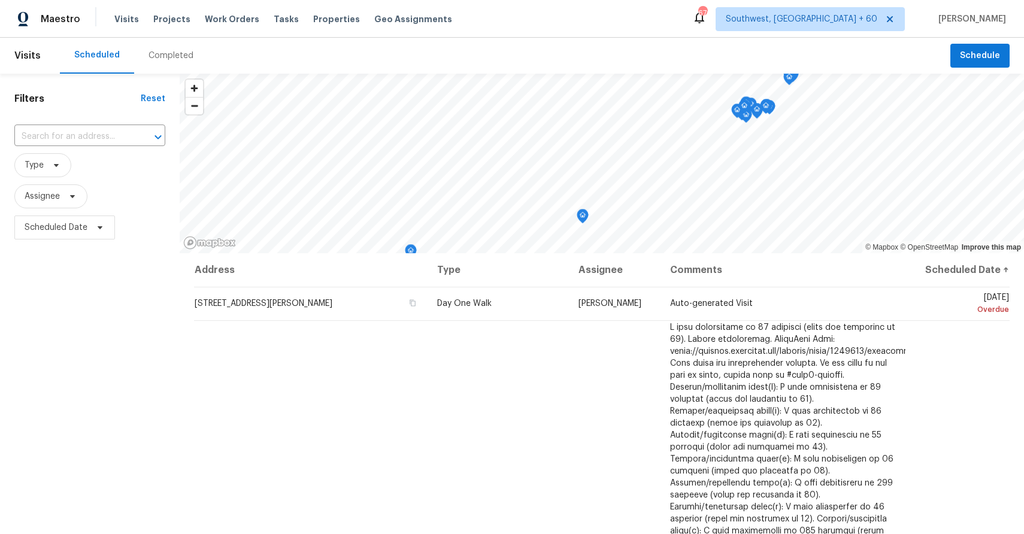
click at [169, 57] on div "Completed" at bounding box center [171, 56] width 45 height 12
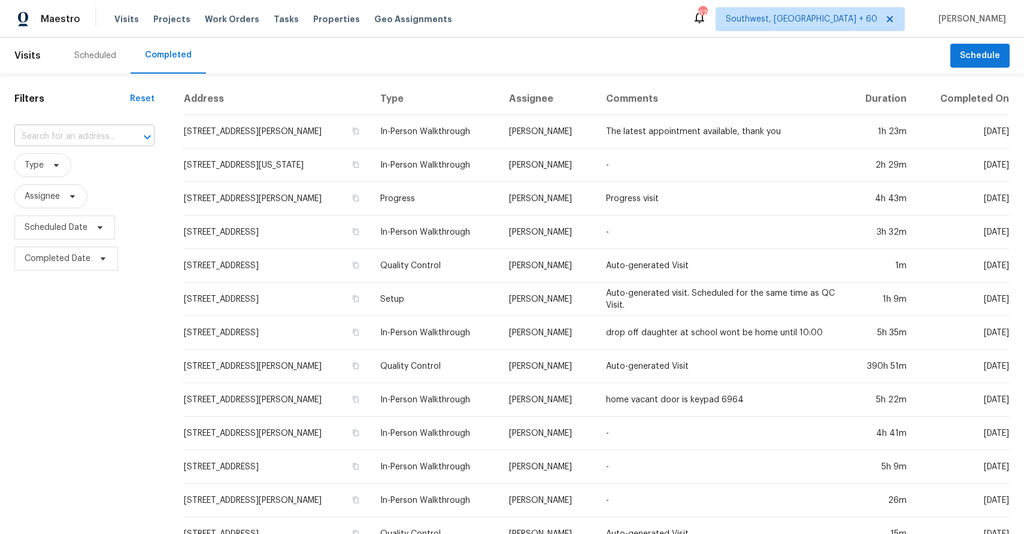
click at [78, 142] on input "text" at bounding box center [67, 137] width 107 height 19
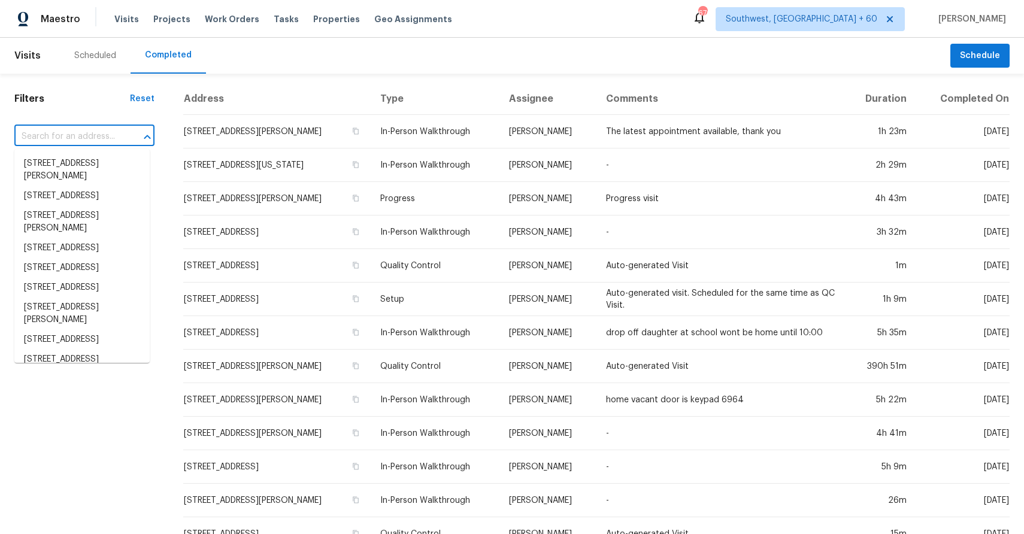
click at [78, 142] on input "text" at bounding box center [67, 137] width 107 height 19
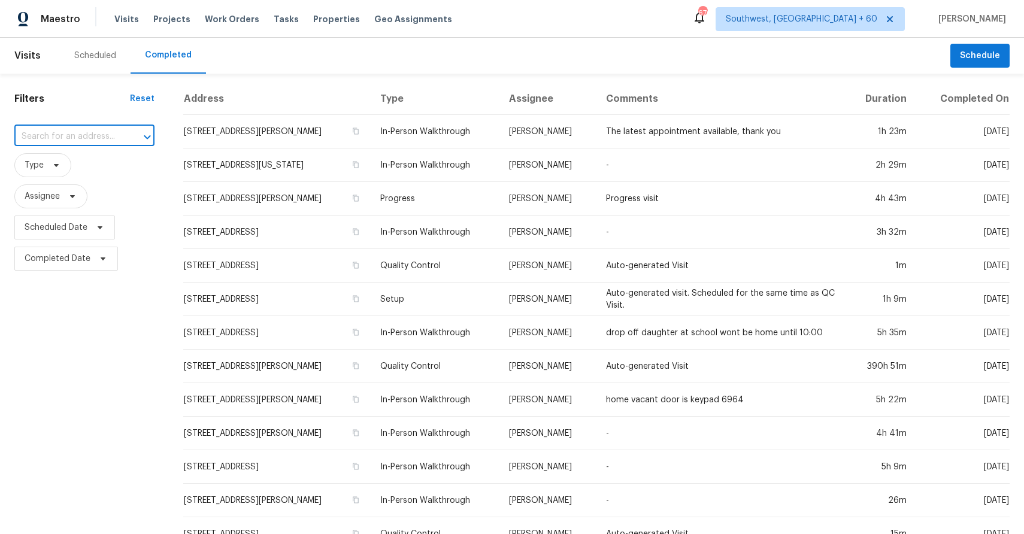
paste input "9970 Hollis Dr, Cincinnati, OH 45251"
type input "9970 Hollis Dr, Cincinnati, OH 45251"
click at [60, 161] on li "9970 Hollis Dr, Cincinnati, OH 45251" at bounding box center [81, 170] width 135 height 32
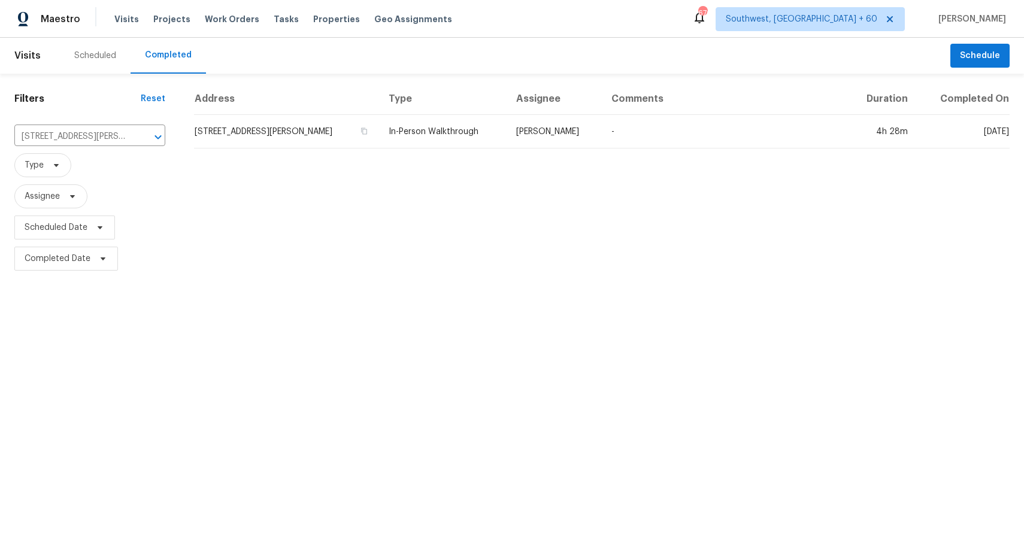
click at [544, 155] on div "Address Type Assignee Comments Duration Completed On 9970 Hollis Dr, Cincinnati…" at bounding box center [602, 178] width 845 height 191
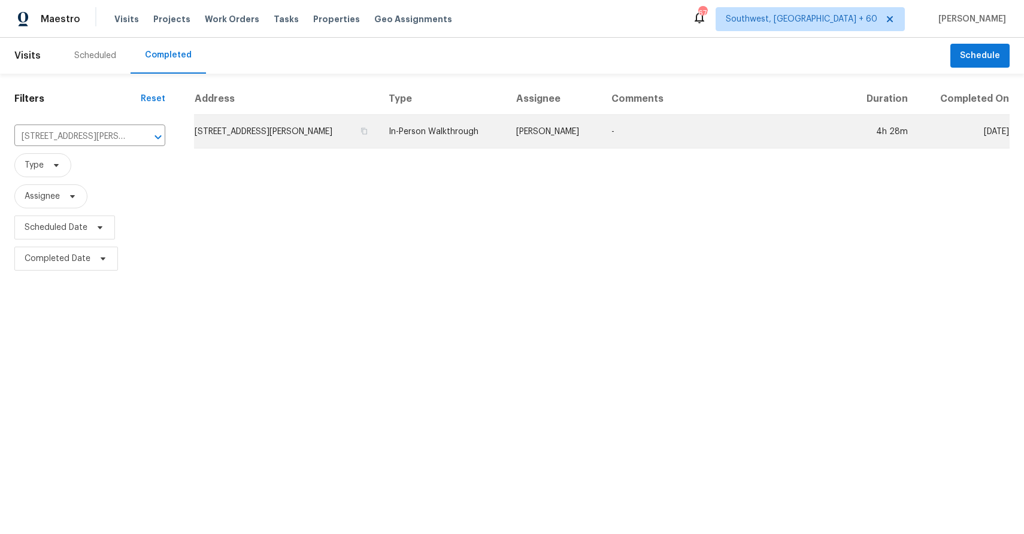
click at [598, 139] on td "Robert Carl" at bounding box center [555, 132] width 96 height 34
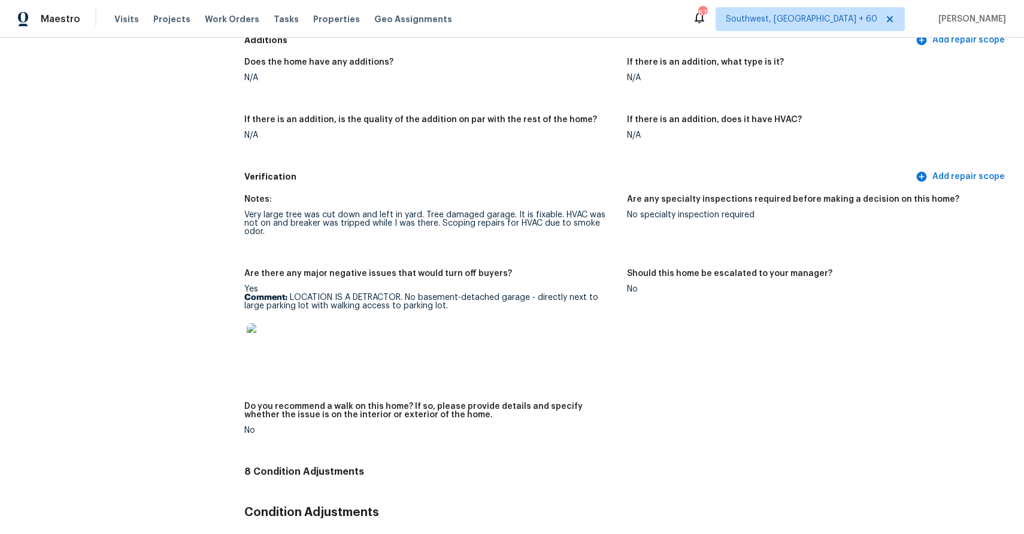
scroll to position [2660, 0]
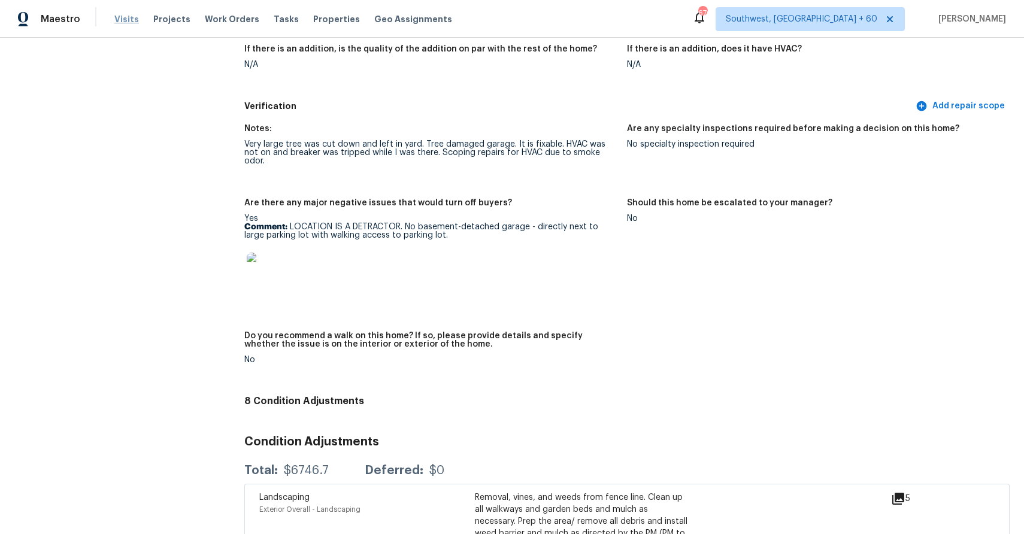
click at [127, 14] on span "Visits" at bounding box center [126, 19] width 25 height 12
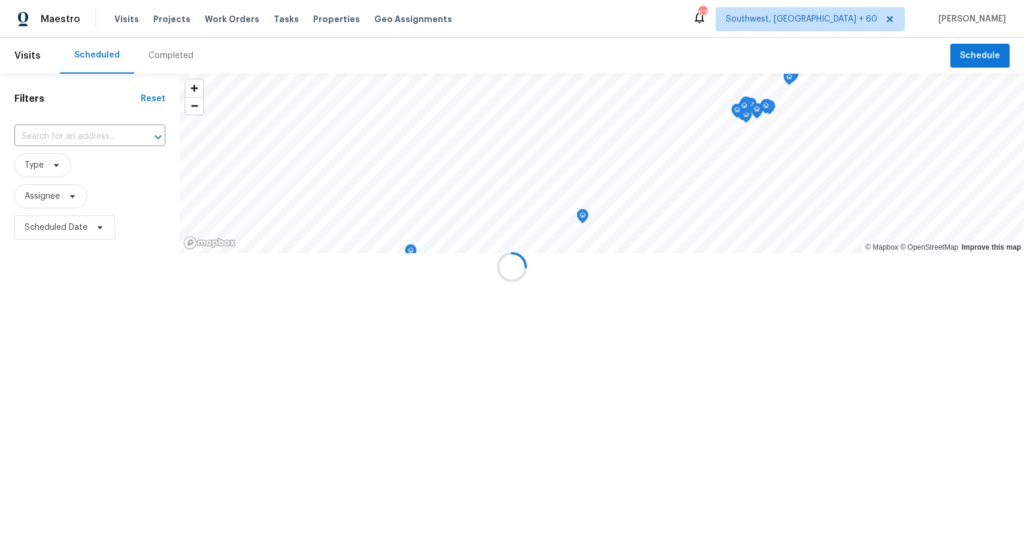
click at [167, 52] on div at bounding box center [512, 267] width 1024 height 534
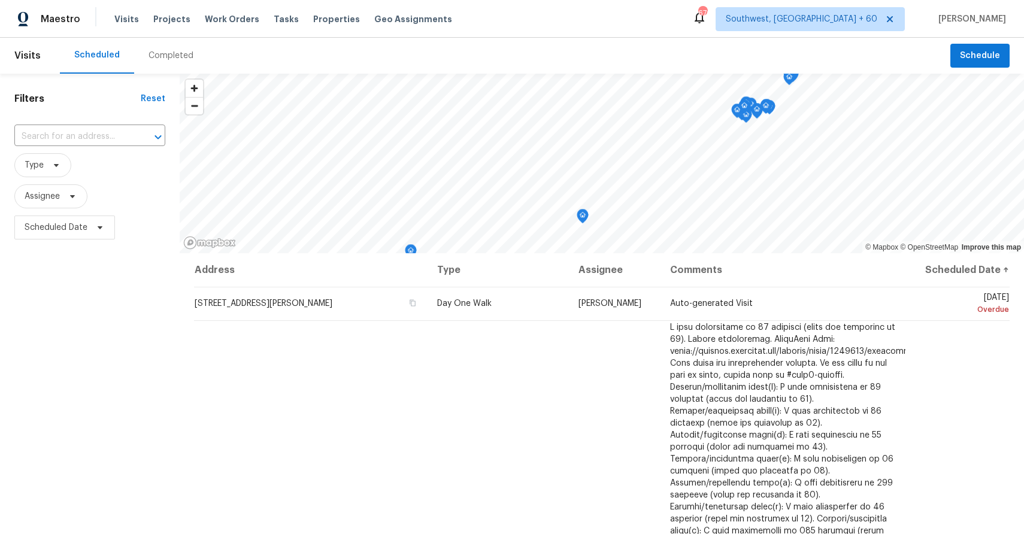
click at [177, 53] on div "Completed" at bounding box center [171, 56] width 45 height 12
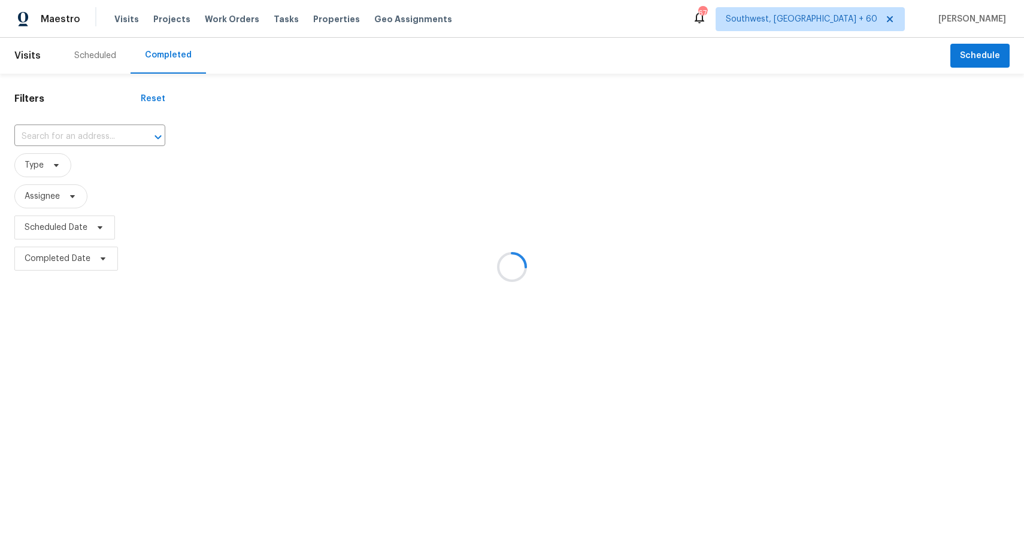
click at [102, 131] on div at bounding box center [512, 267] width 1024 height 534
click at [89, 131] on div at bounding box center [512, 267] width 1024 height 534
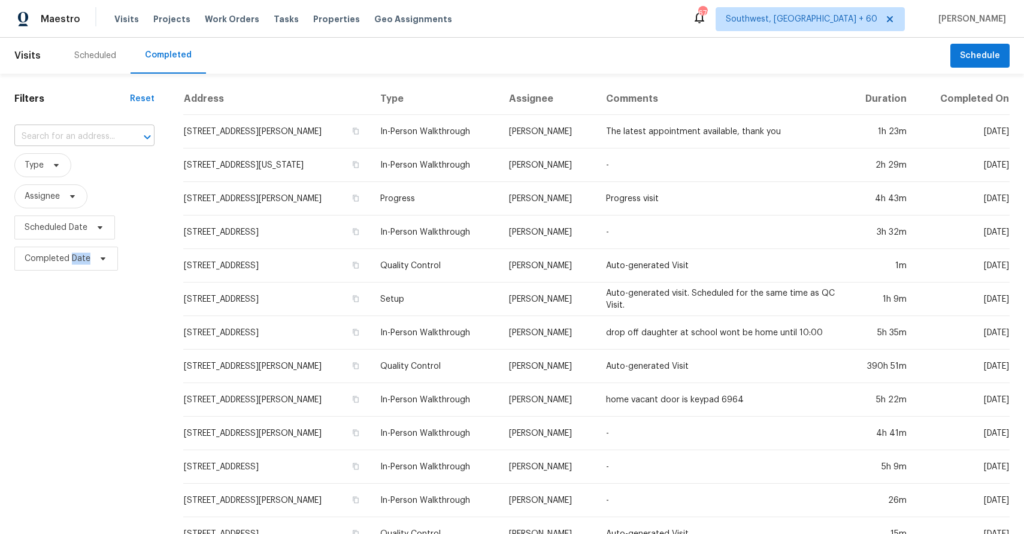
click at [95, 138] on input "text" at bounding box center [67, 137] width 107 height 19
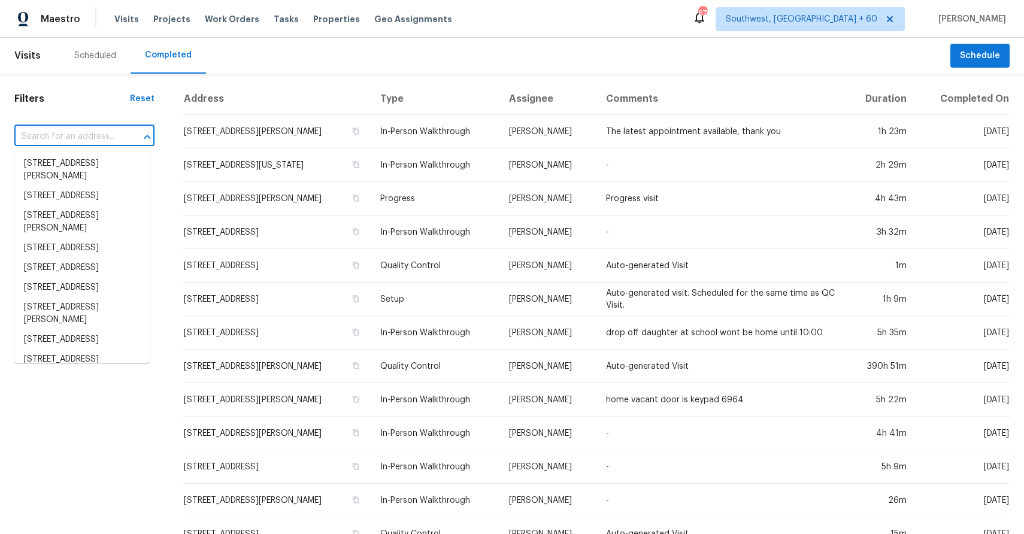
paste input "3720 Flamingo St, Saint Augustine, FL 32080"
type input "3720 Flamingo St, Saint Augustine, FL 32080"
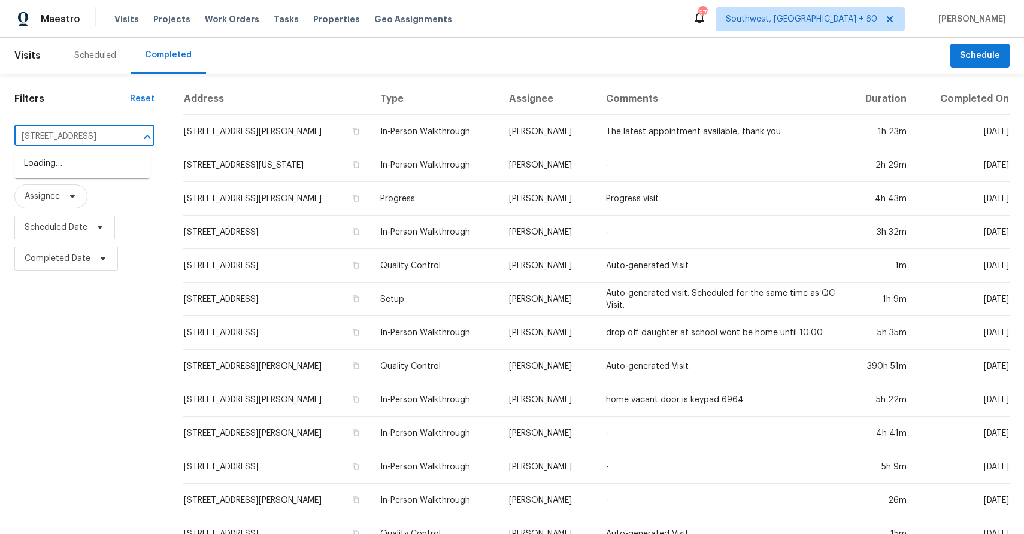
scroll to position [0, 82]
click at [77, 174] on li "3720 Flamingo St, Saint Augustine, FL 32080" at bounding box center [81, 164] width 135 height 20
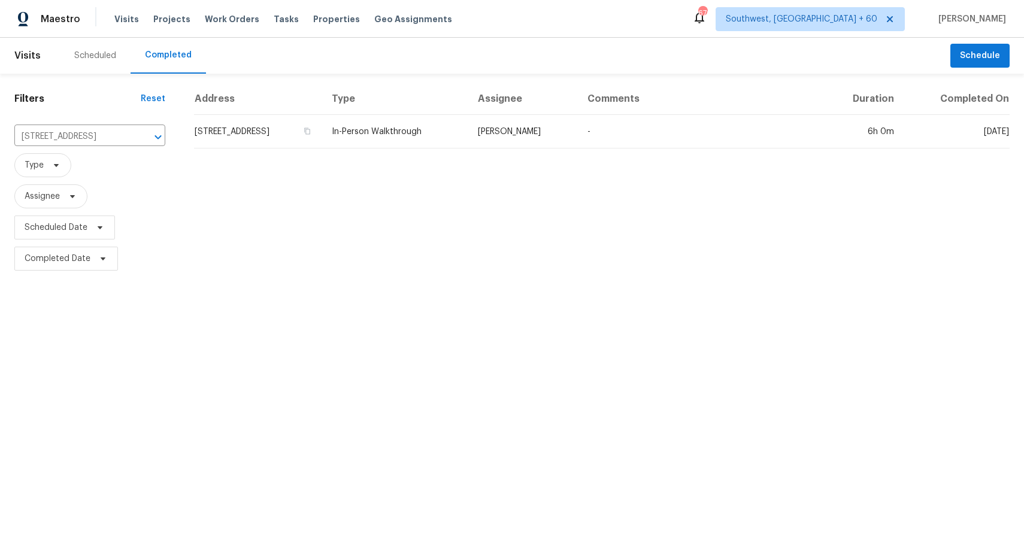
click at [545, 174] on div "Address Type Assignee Comments Duration Completed On 3720 Flamingo St, Saint Au…" at bounding box center [602, 178] width 845 height 191
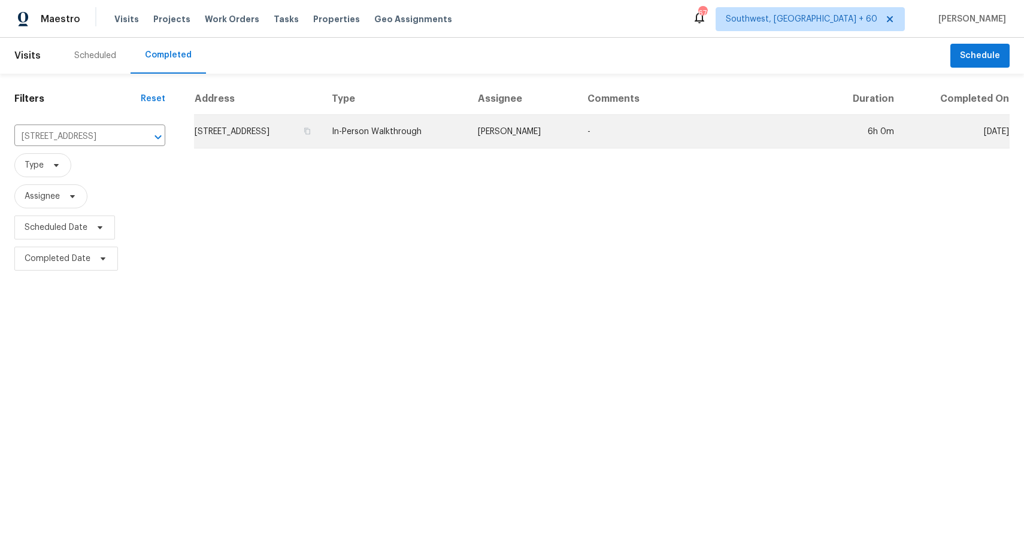
click at [624, 137] on td "-" at bounding box center [700, 132] width 245 height 34
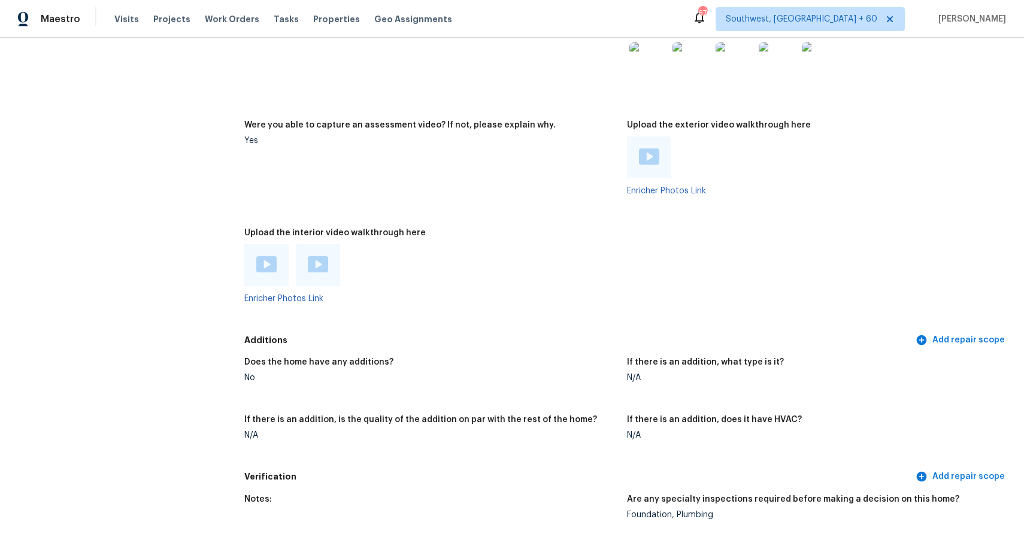
scroll to position [2355, 0]
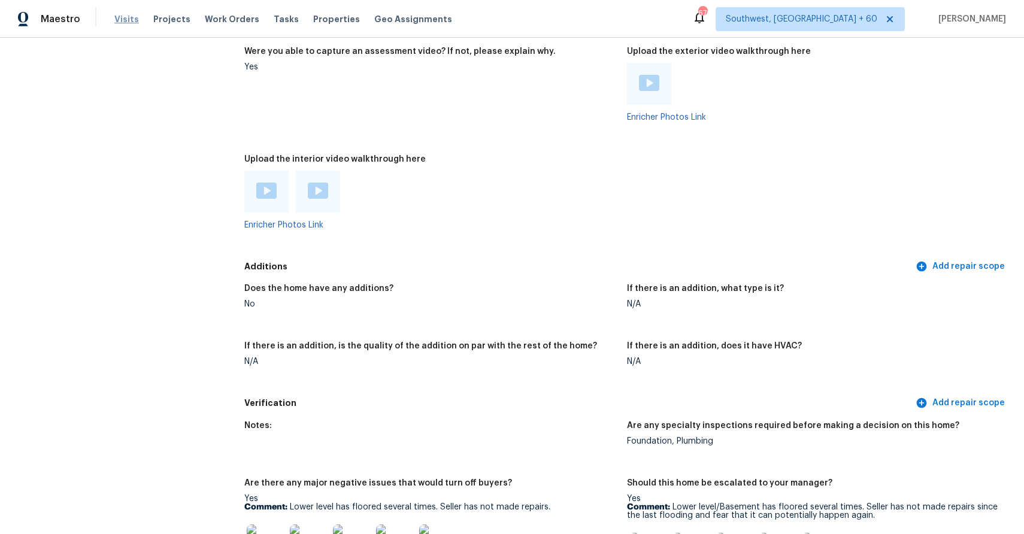
click at [127, 17] on span "Visits" at bounding box center [126, 19] width 25 height 12
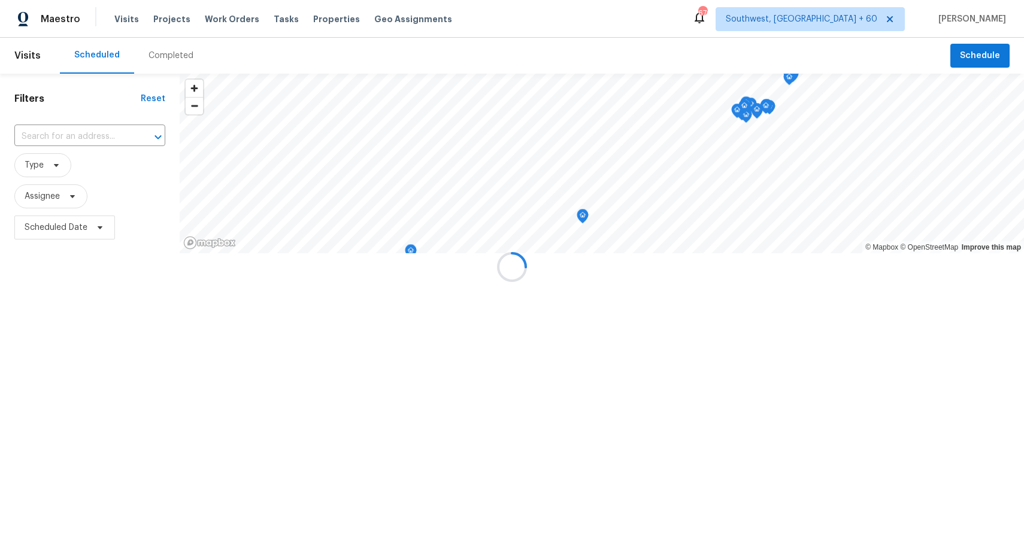
click at [161, 58] on div at bounding box center [512, 267] width 1024 height 534
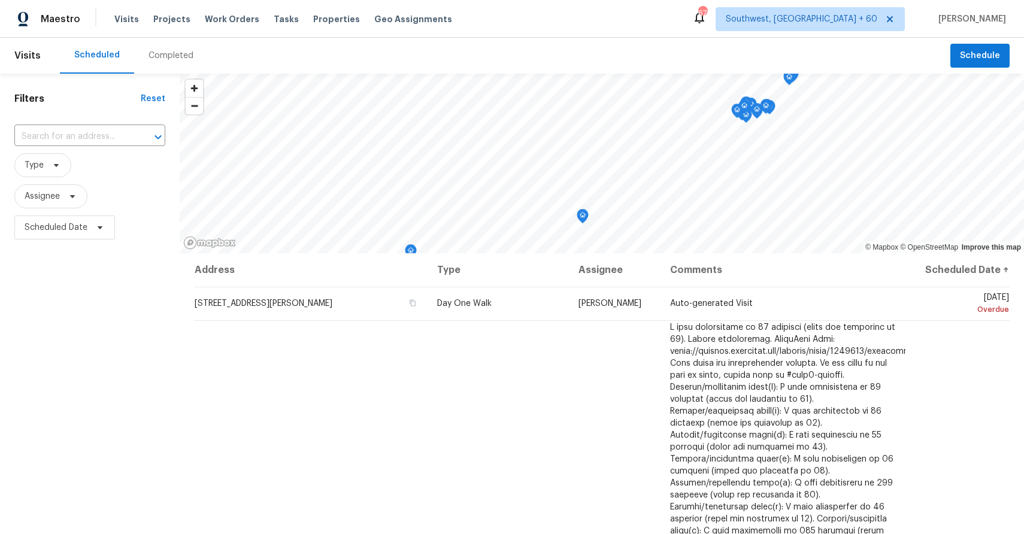
click at [161, 58] on div "Completed" at bounding box center [171, 56] width 45 height 12
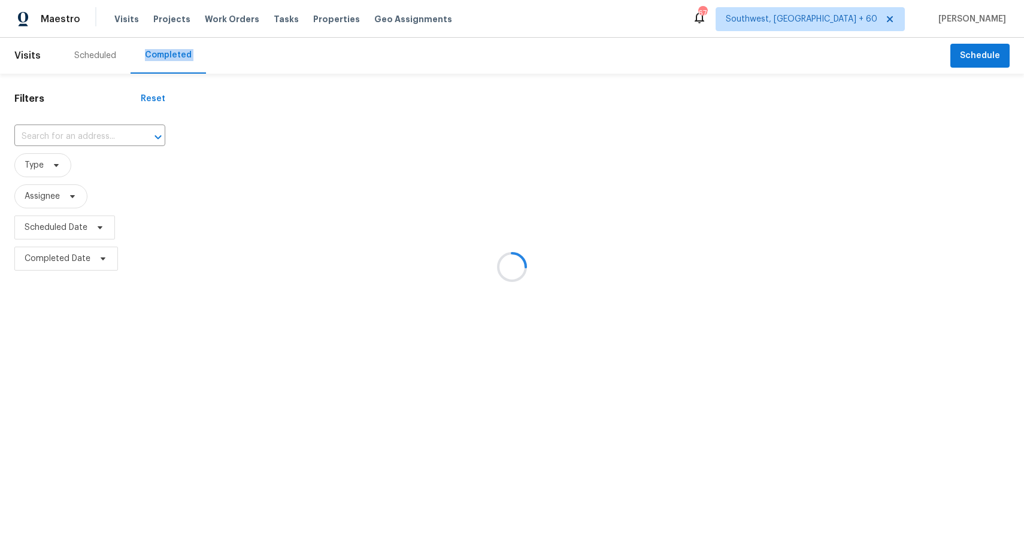
click at [109, 129] on div at bounding box center [512, 267] width 1024 height 534
click at [80, 135] on input "text" at bounding box center [72, 137] width 117 height 19
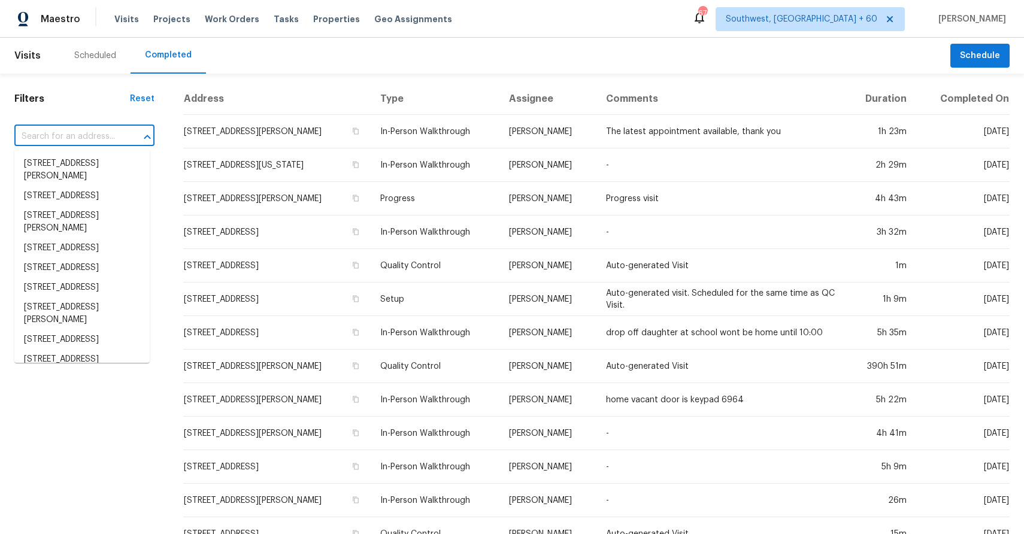
click at [80, 135] on input "text" at bounding box center [67, 137] width 107 height 19
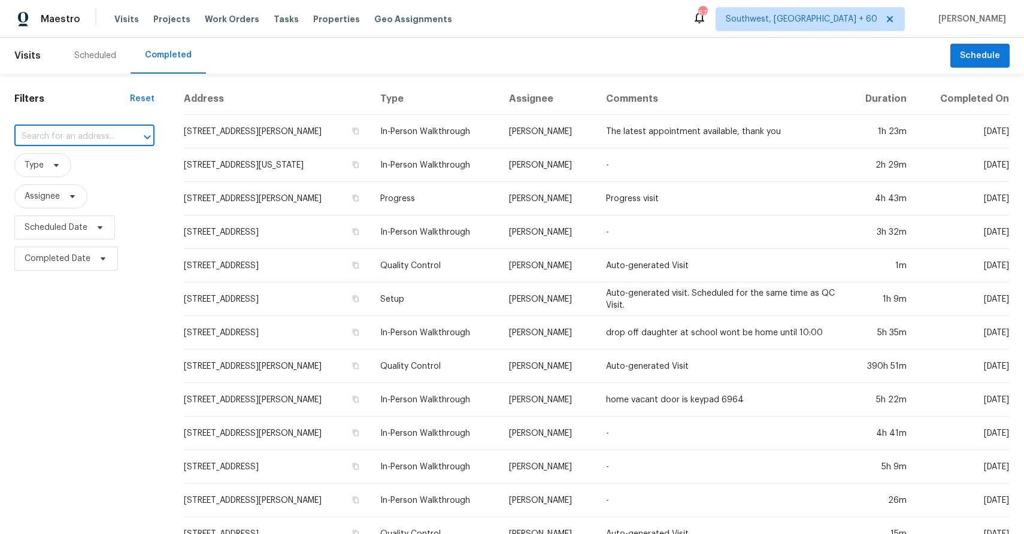
paste input "908 Cooper Ln, Royse City, TX 75189"
type input "908 Cooper Ln, Royse City, TX 75189"
click at [101, 189] on ul "908 Cooper Ln, Royse City, TX 75189" at bounding box center [81, 170] width 135 height 42
click at [129, 167] on li "908 Cooper Ln, Royse City, TX 75189" at bounding box center [81, 170] width 135 height 32
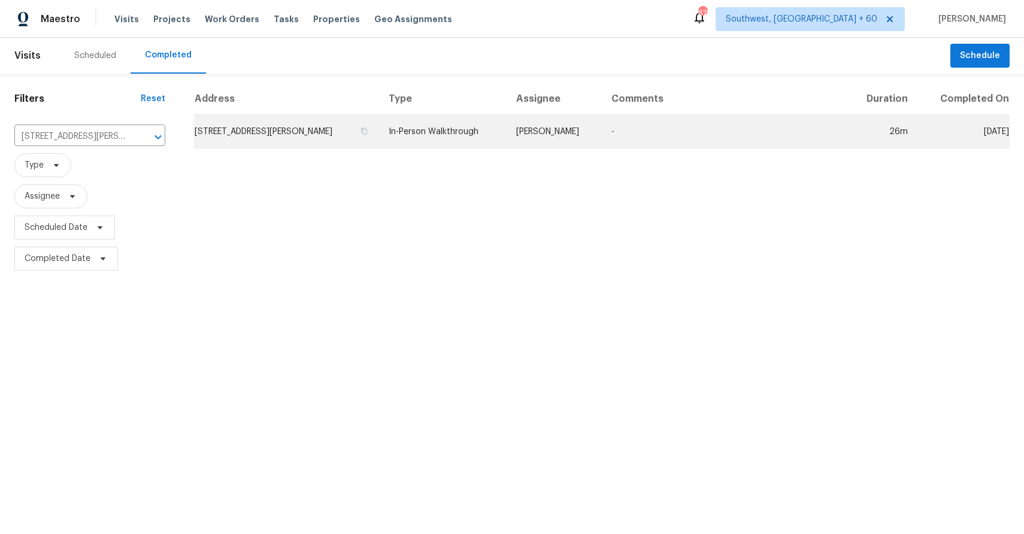
click at [441, 131] on td "In-Person Walkthrough" at bounding box center [442, 132] width 127 height 34
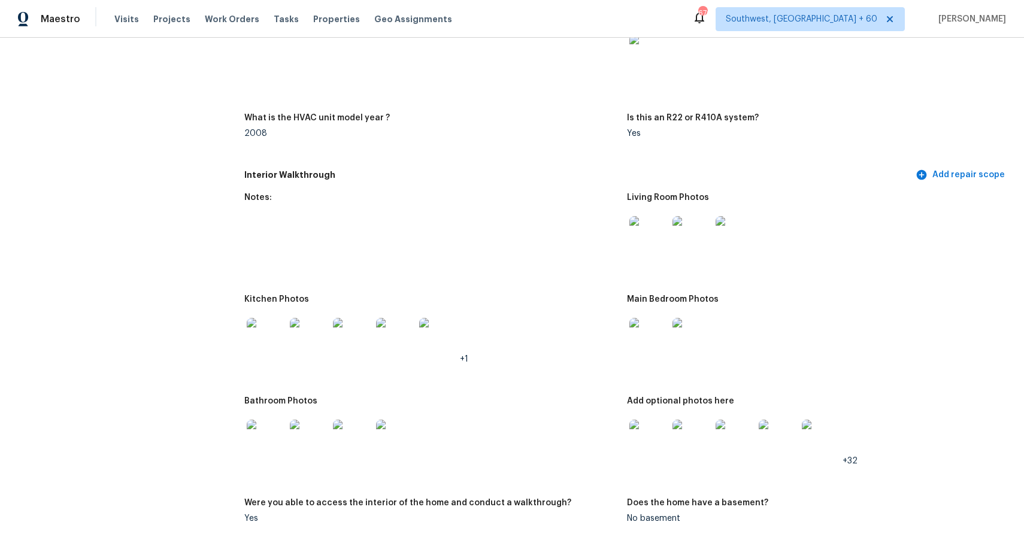
scroll to position [1108, 0]
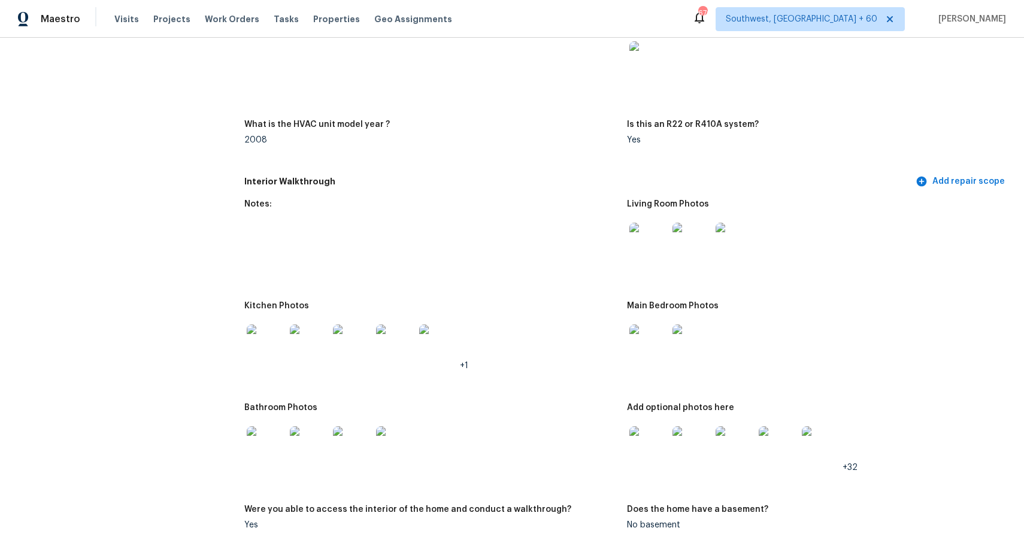
click at [660, 230] on img at bounding box center [649, 242] width 38 height 38
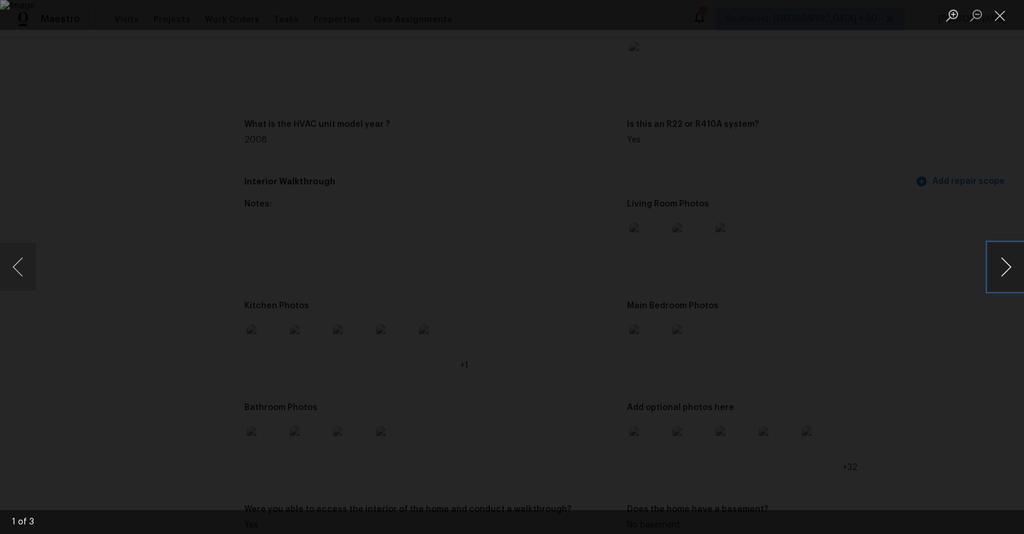
click at [1005, 261] on button "Next image" at bounding box center [1006, 267] width 36 height 48
click at [1002, 259] on button "Next image" at bounding box center [1006, 267] width 36 height 48
click at [948, 210] on div "Lightbox" at bounding box center [512, 267] width 1024 height 534
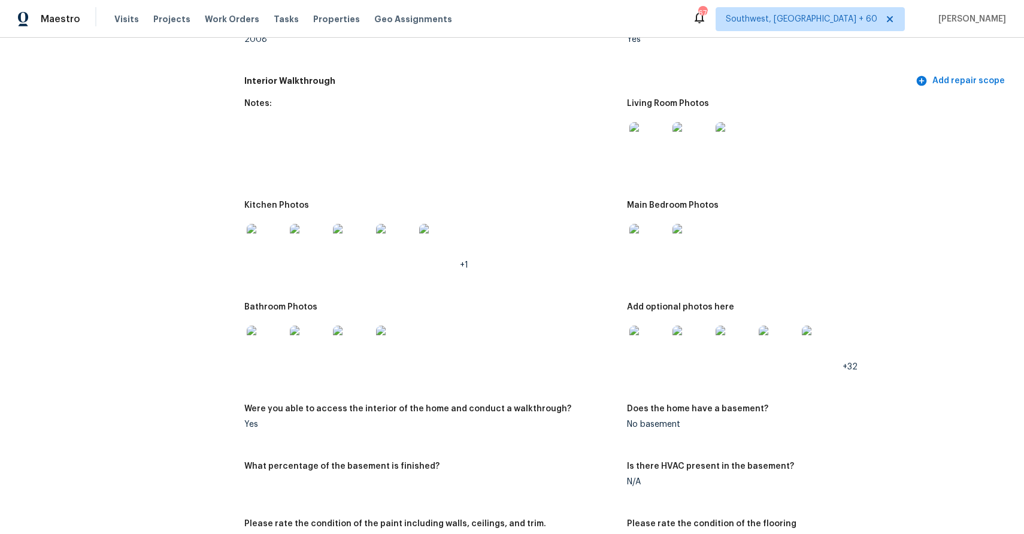
scroll to position [1041, 0]
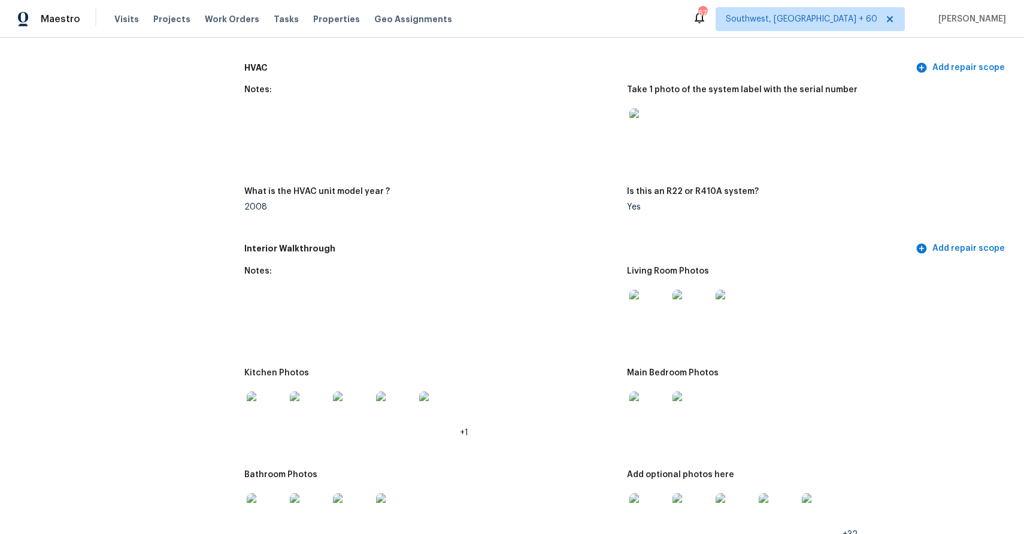
click at [655, 308] on img at bounding box center [649, 309] width 38 height 38
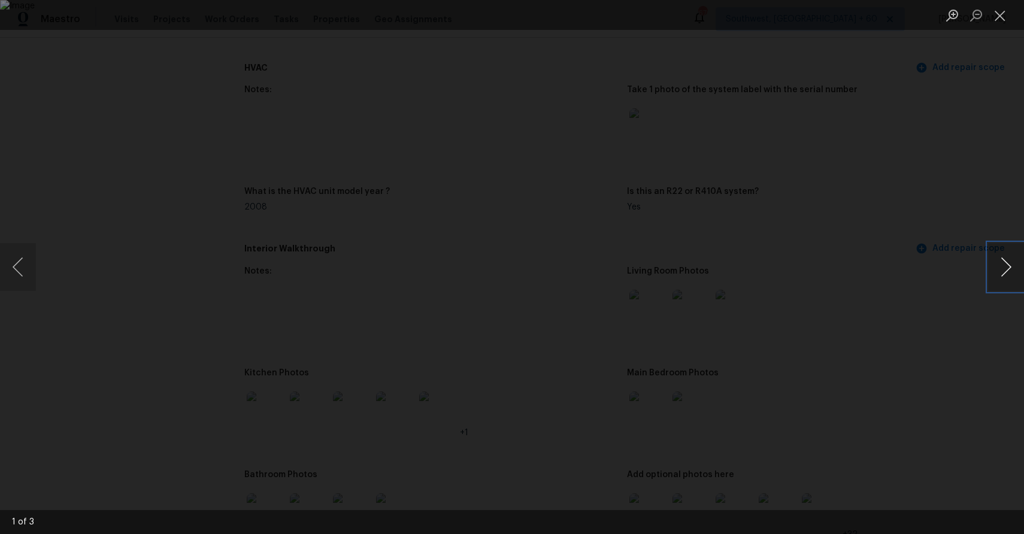
click at [1009, 262] on button "Next image" at bounding box center [1006, 267] width 36 height 48
click at [908, 267] on div "Lightbox" at bounding box center [512, 267] width 1024 height 534
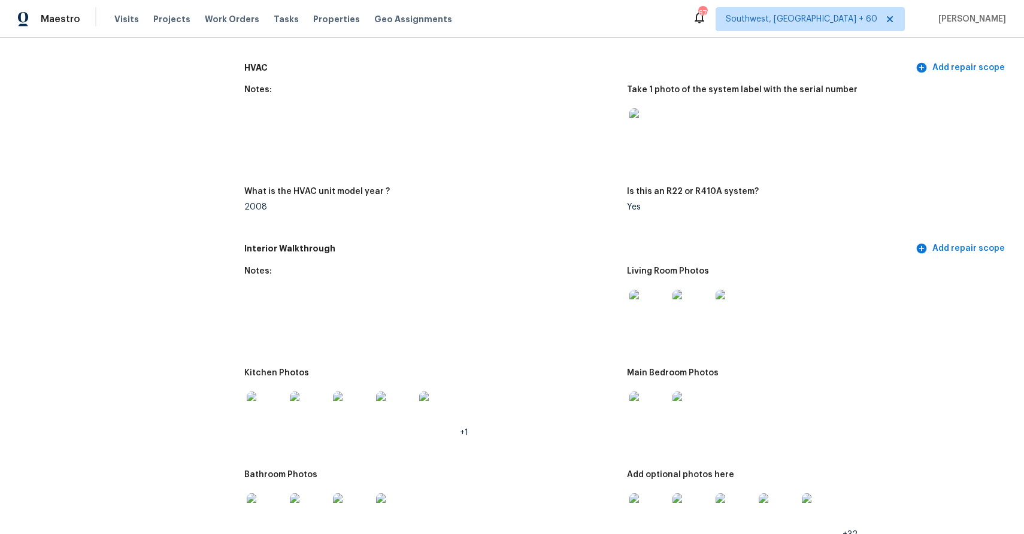
click at [654, 306] on img at bounding box center [649, 309] width 38 height 38
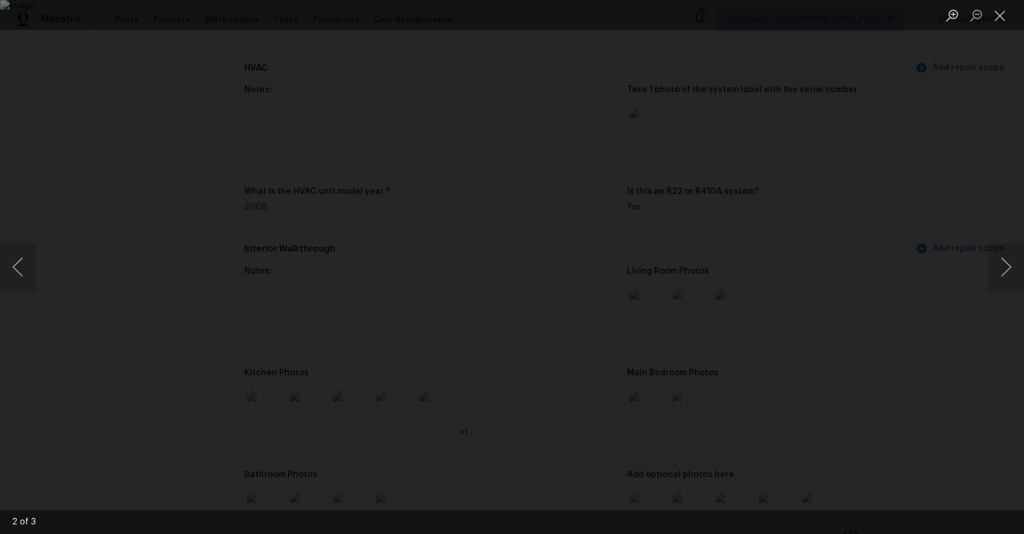
click at [984, 265] on div "Lightbox" at bounding box center [512, 267] width 1024 height 534
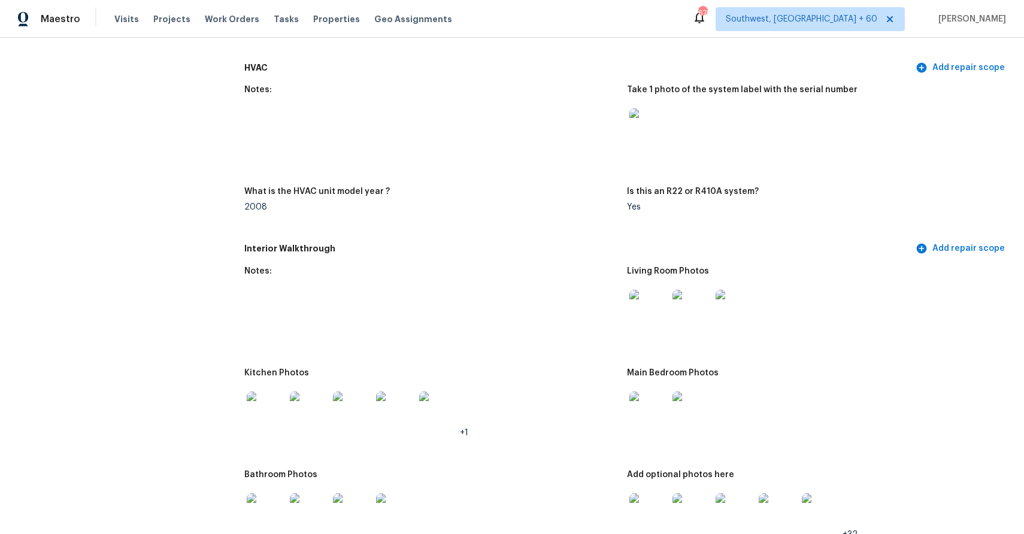
click at [689, 304] on img at bounding box center [692, 309] width 38 height 38
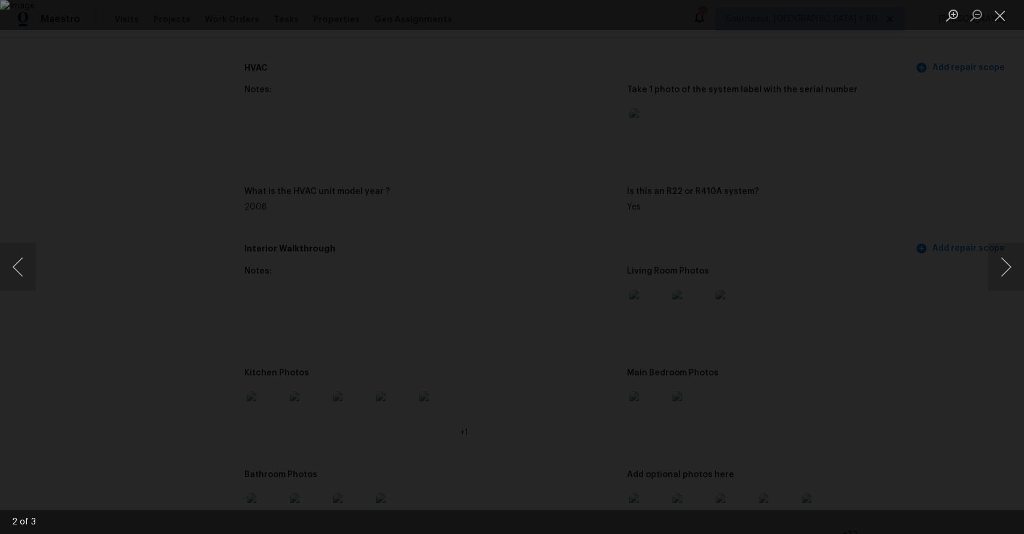
click at [903, 273] on div "Lightbox" at bounding box center [512, 267] width 1024 height 534
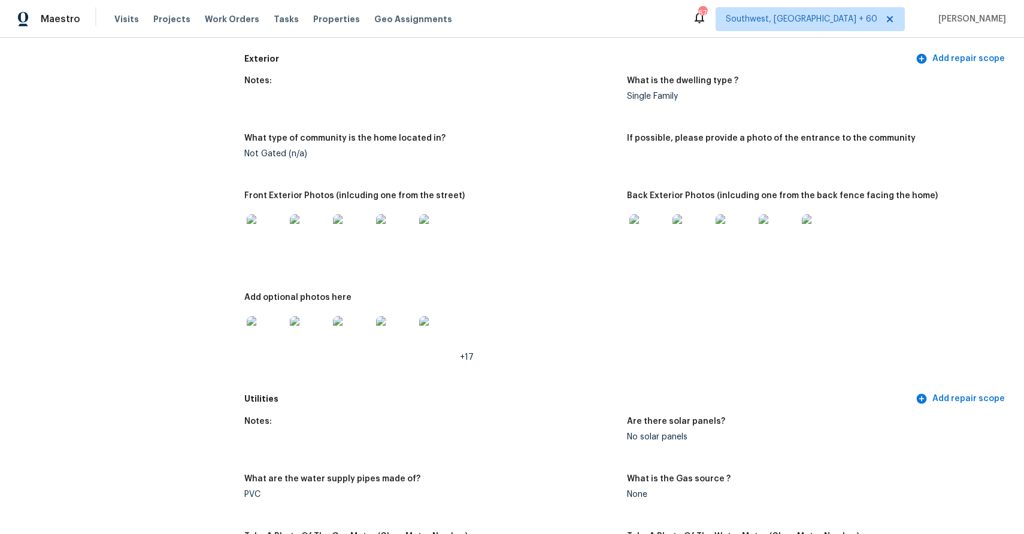
scroll to position [0, 0]
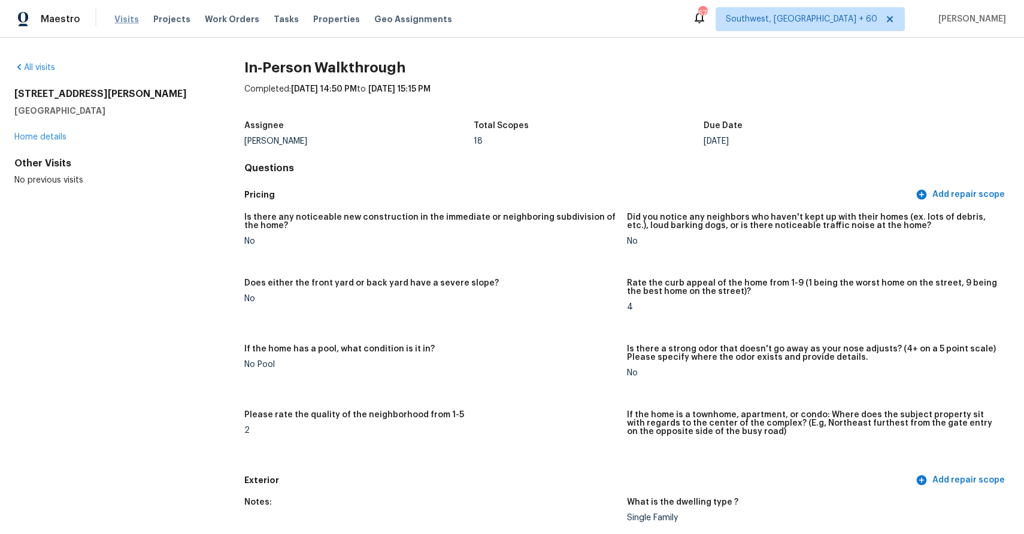
click at [130, 20] on span "Visits" at bounding box center [126, 19] width 25 height 12
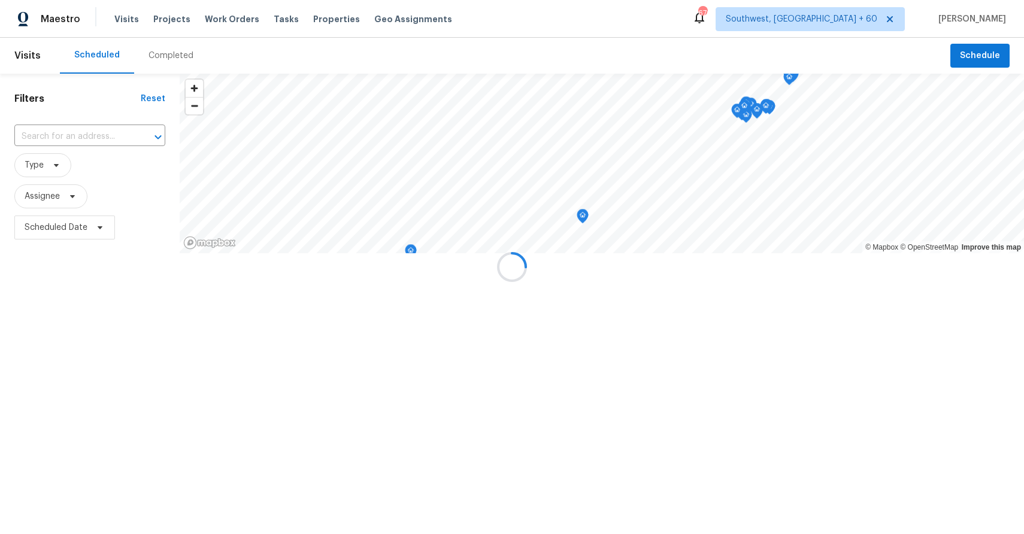
click at [179, 63] on div at bounding box center [512, 267] width 1024 height 534
click at [179, 61] on div "Completed" at bounding box center [171, 56] width 45 height 12
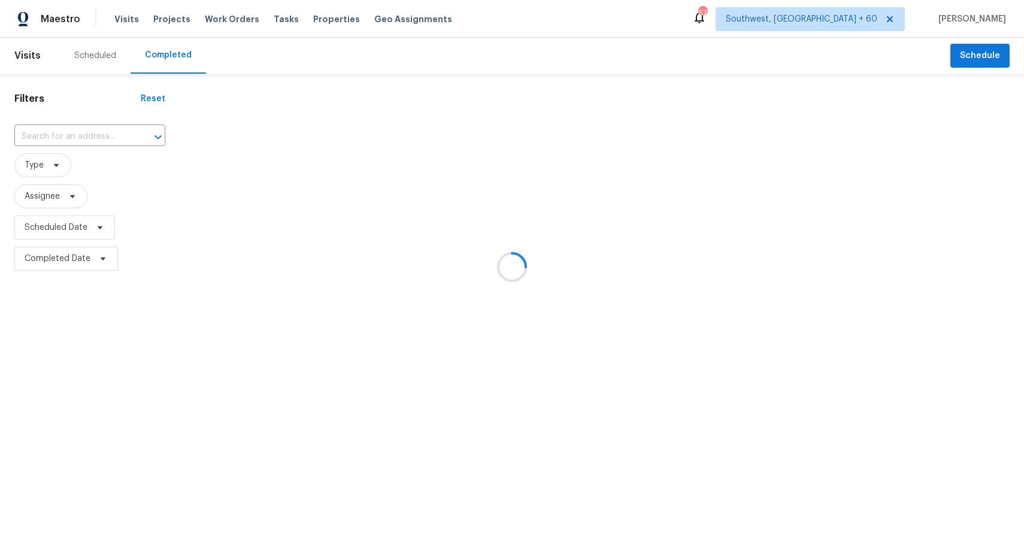
click at [179, 61] on div at bounding box center [512, 267] width 1024 height 534
click at [102, 147] on div at bounding box center [512, 267] width 1024 height 534
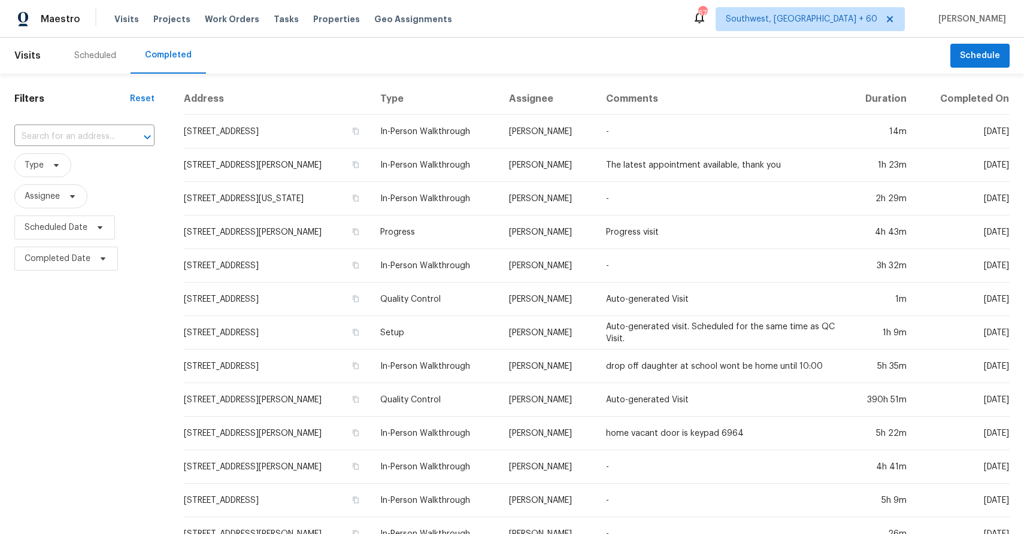
click at [92, 138] on input "text" at bounding box center [67, 137] width 107 height 19
paste input "4737 Rosehill Rd, Fayetteville, NC 28311"
type input "4737 Rosehill Rd, Fayetteville, NC 28311"
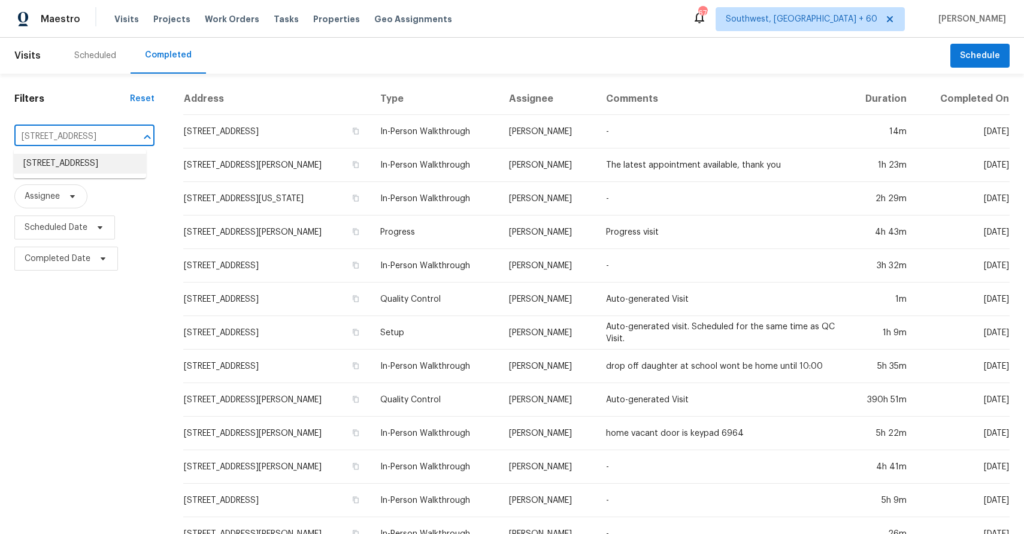
click at [85, 173] on li "4737 Rosehill Rd, Fayetteville, NC 28311" at bounding box center [80, 164] width 132 height 20
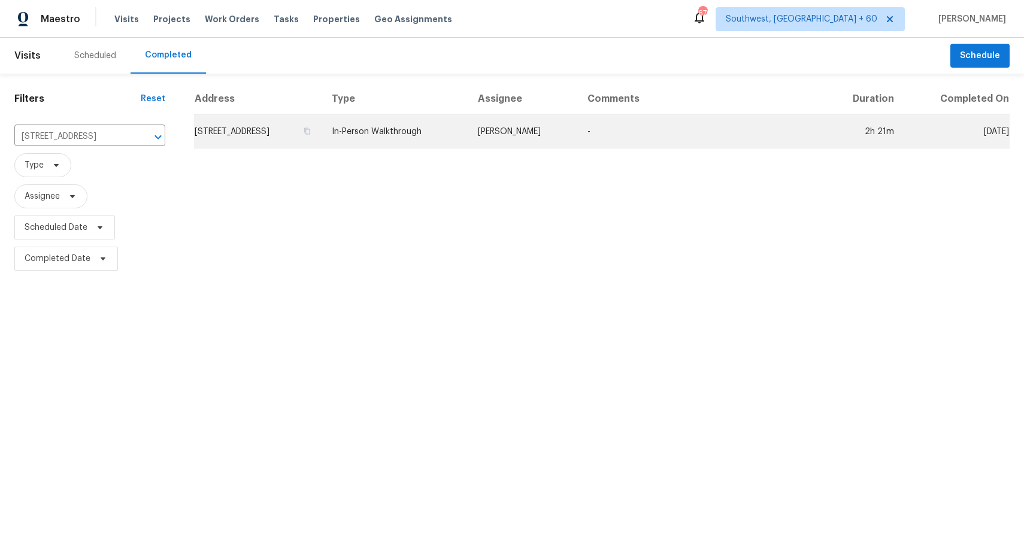
click at [669, 119] on td "-" at bounding box center [700, 132] width 245 height 34
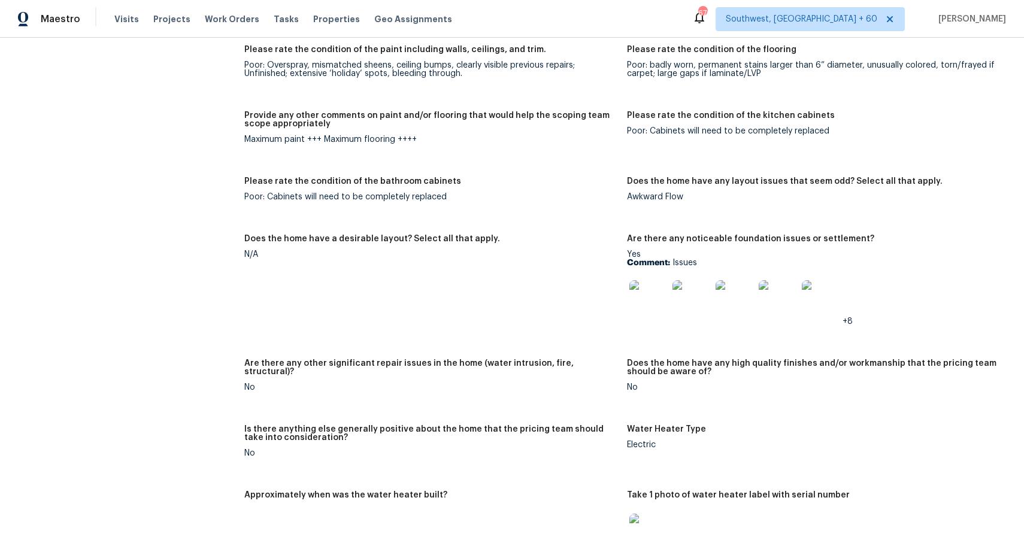
scroll to position [2102, 0]
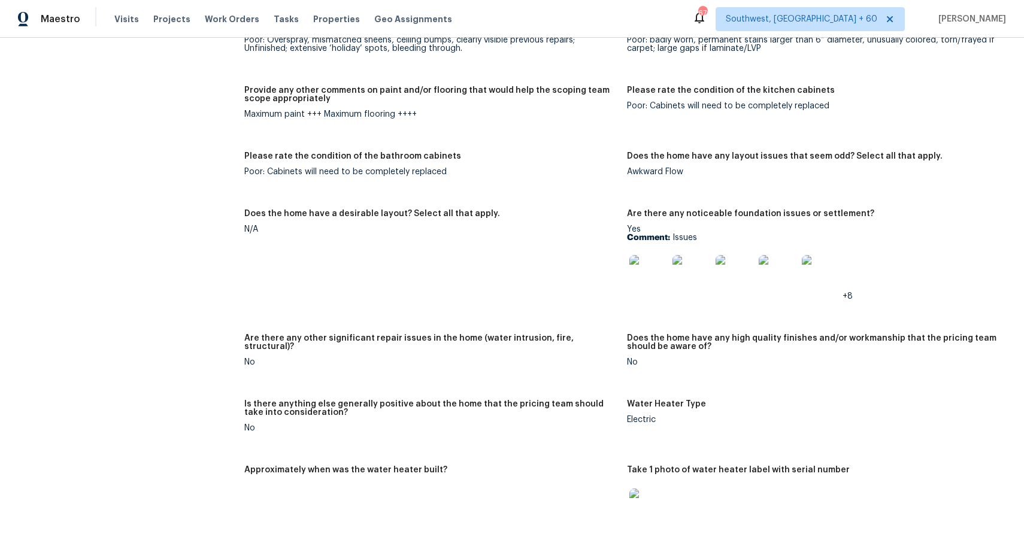
click at [655, 251] on div at bounding box center [648, 274] width 43 height 53
click at [652, 278] on img at bounding box center [649, 274] width 38 height 38
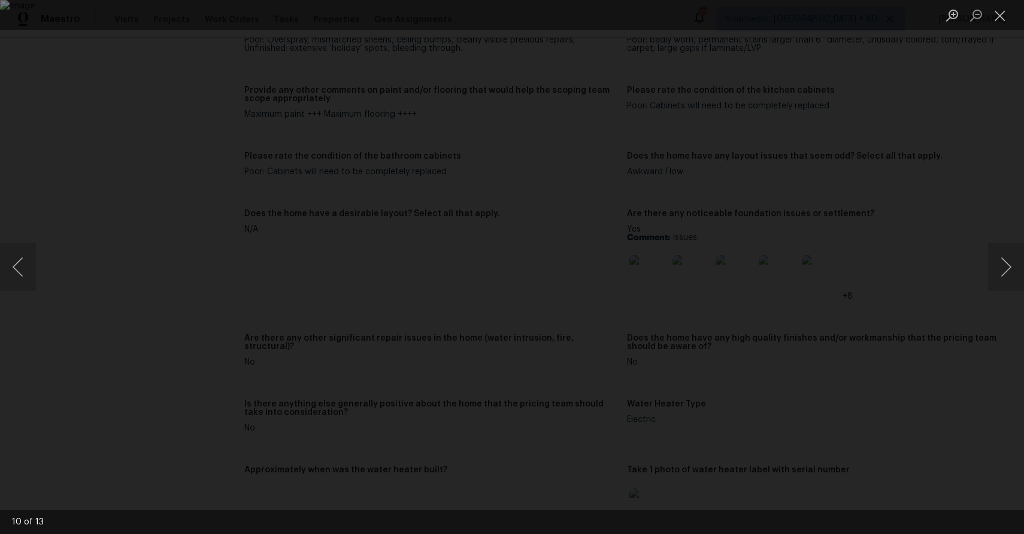
click at [940, 393] on div "Lightbox" at bounding box center [512, 267] width 1024 height 534
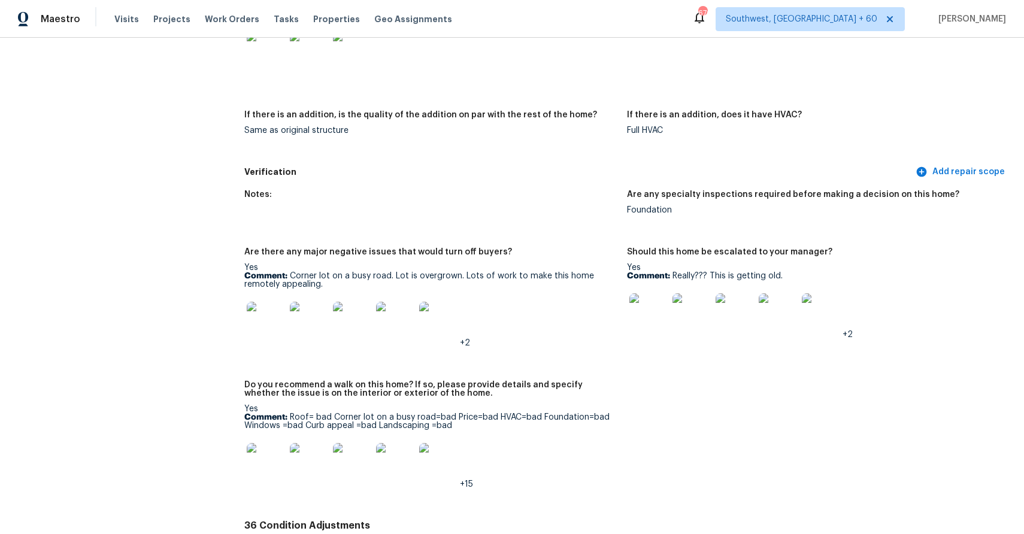
scroll to position [2926, 0]
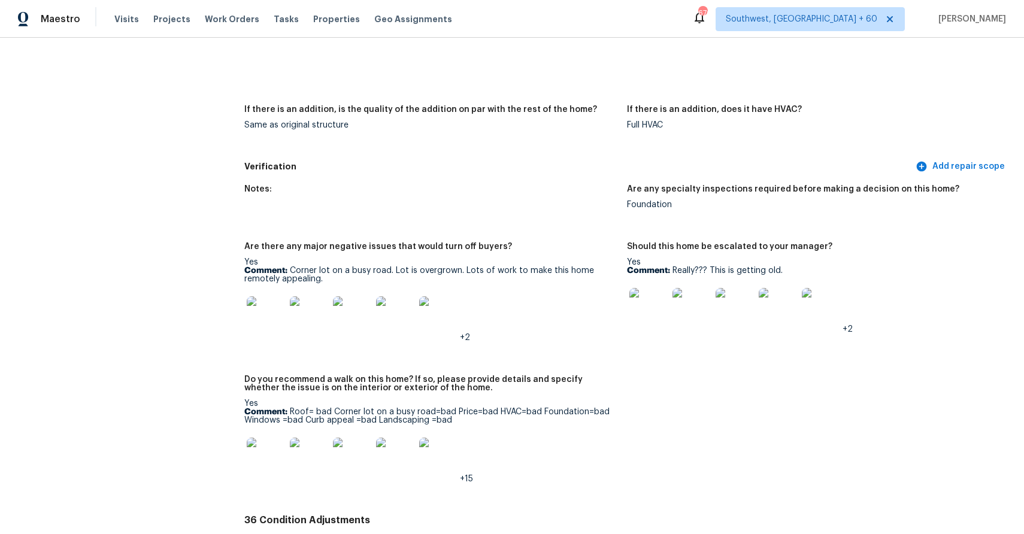
click at [273, 446] on img at bounding box center [266, 457] width 38 height 38
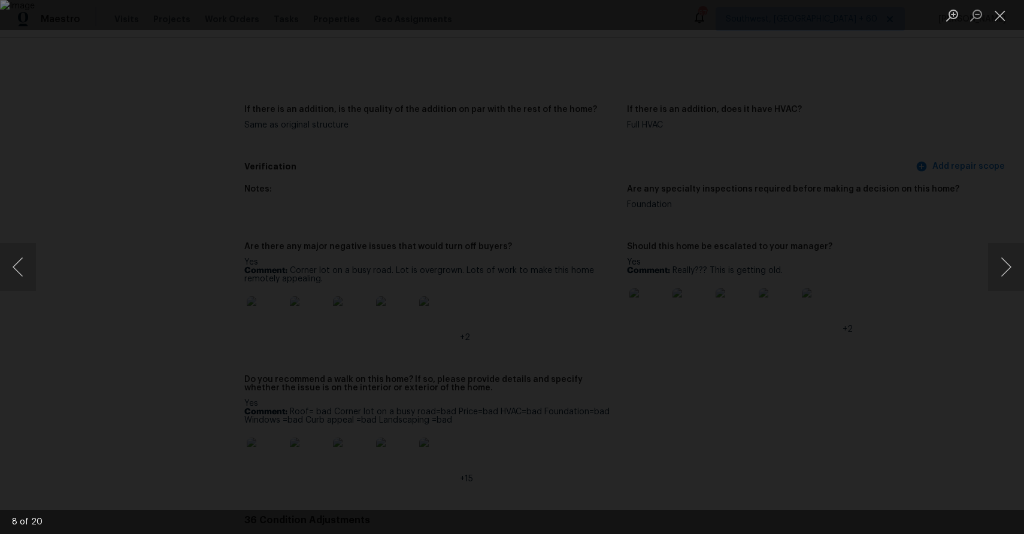
click at [912, 355] on div "Lightbox" at bounding box center [512, 267] width 1024 height 534
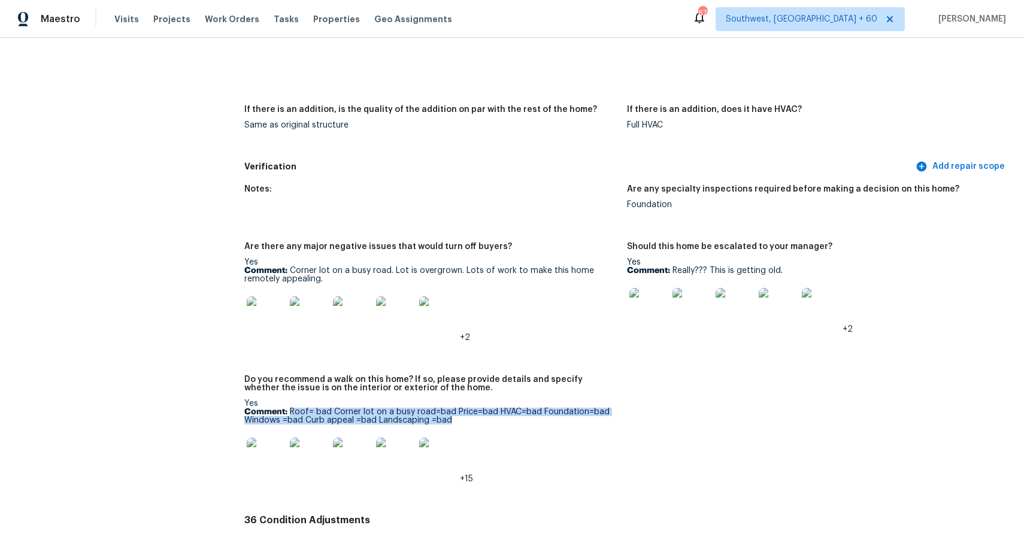
click at [476, 421] on p "Comment: Roof= bad Corner lot on a busy road=bad Price=bad HVAC=bad Foundation=…" at bounding box center [430, 416] width 373 height 17
copy p "Roof= bad Corner lot on a busy road=bad Price=bad HVAC=bad Foundation=bad Windo…"
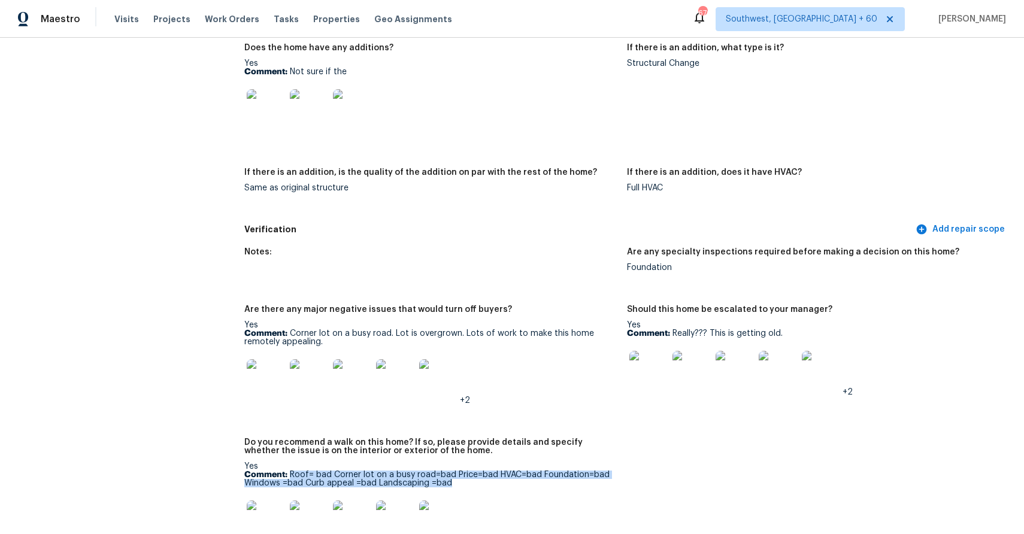
copy p "Roof= bad Corner lot on a busy road=bad Price=bad HVAC=bad Foundation=bad Windo…"
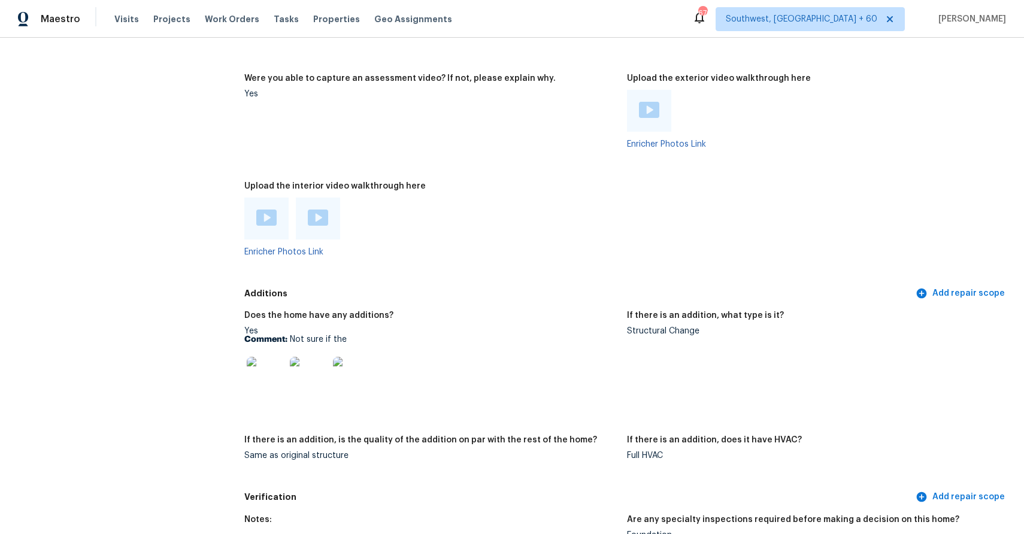
scroll to position [2607, 0]
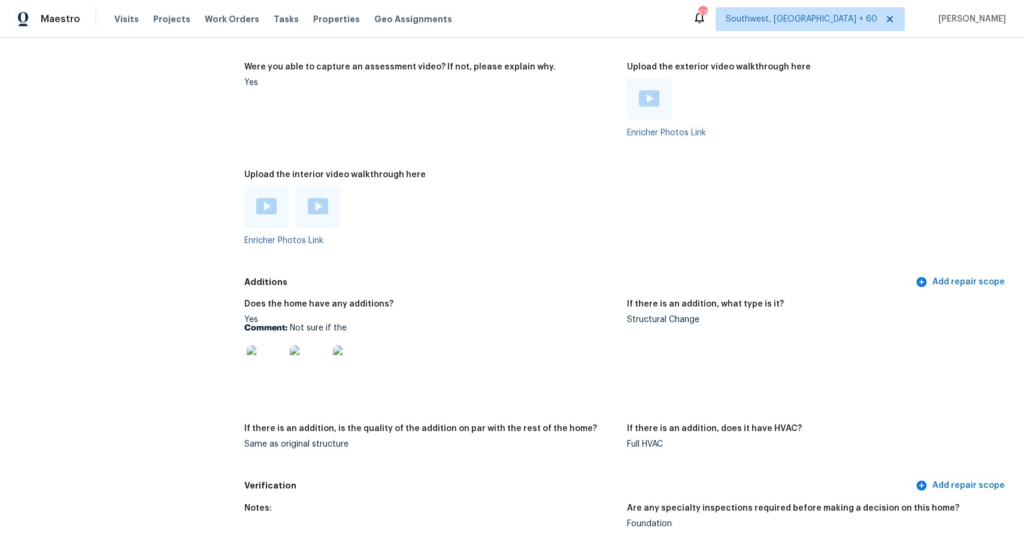
click at [272, 373] on img at bounding box center [266, 365] width 38 height 38
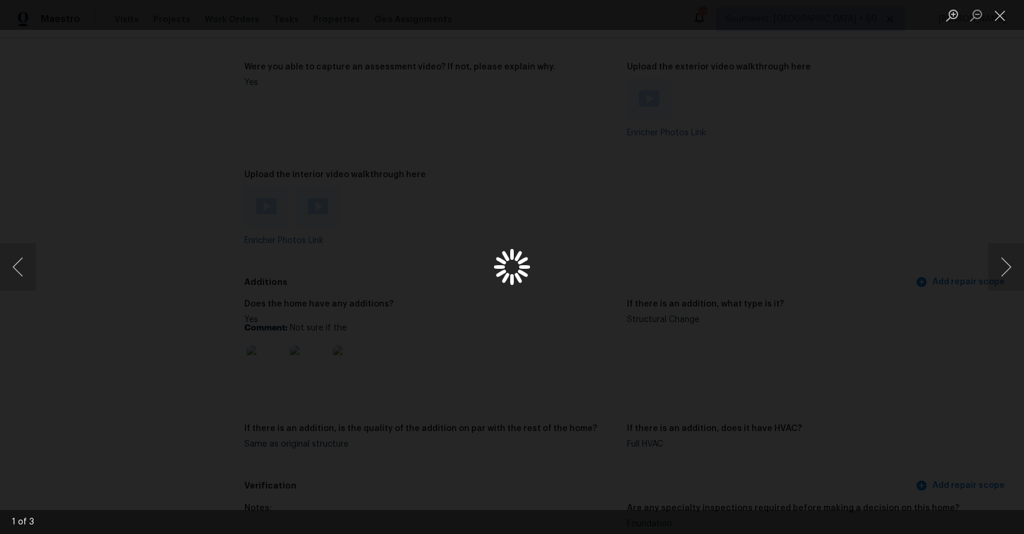
click at [272, 373] on div "Lightbox" at bounding box center [512, 267] width 1024 height 534
click at [875, 198] on div "Lightbox" at bounding box center [512, 267] width 1024 height 534
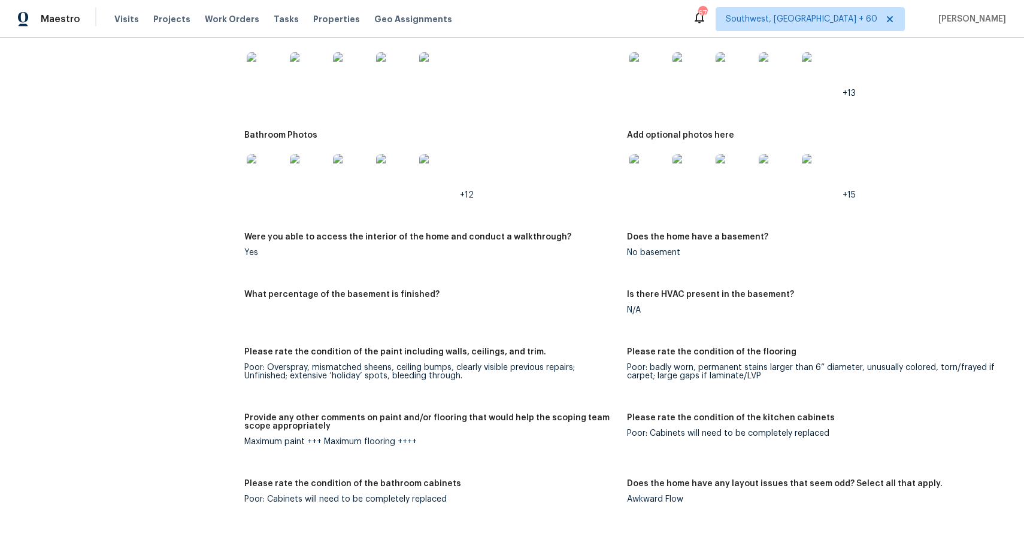
scroll to position [1817, 0]
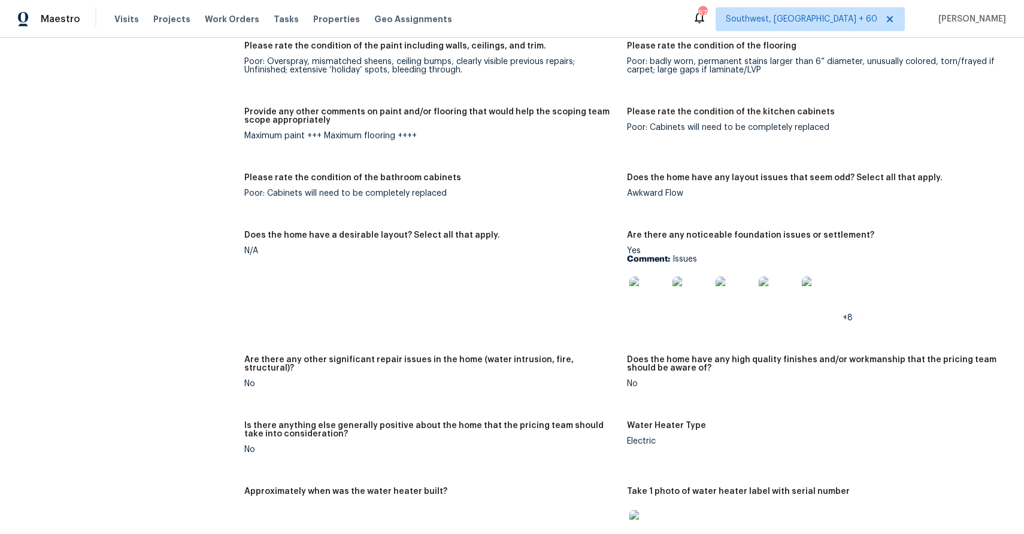
click at [519, 217] on div "Notes: Poorly maintained. Needs major work and upgrades. I deleted the scope th…" at bounding box center [627, 206] width 766 height 1184
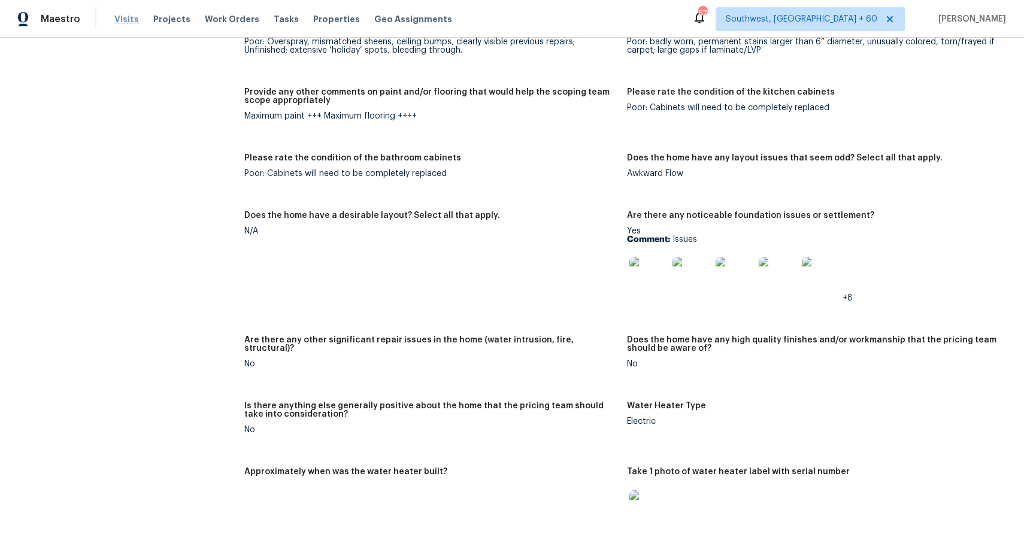
click at [131, 23] on span "Visits" at bounding box center [126, 19] width 25 height 12
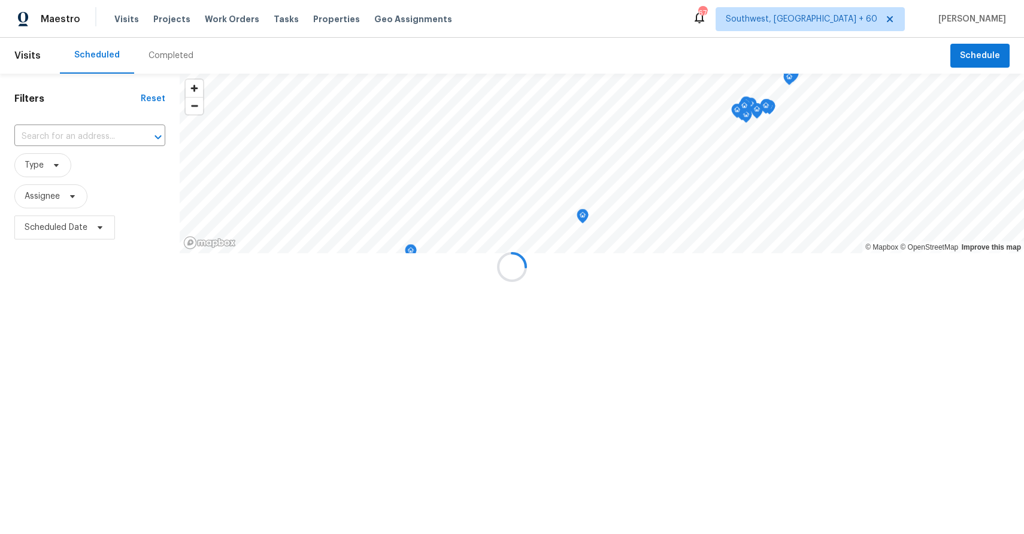
click at [170, 52] on div at bounding box center [512, 267] width 1024 height 534
click at [170, 52] on div "Completed" at bounding box center [171, 56] width 45 height 12
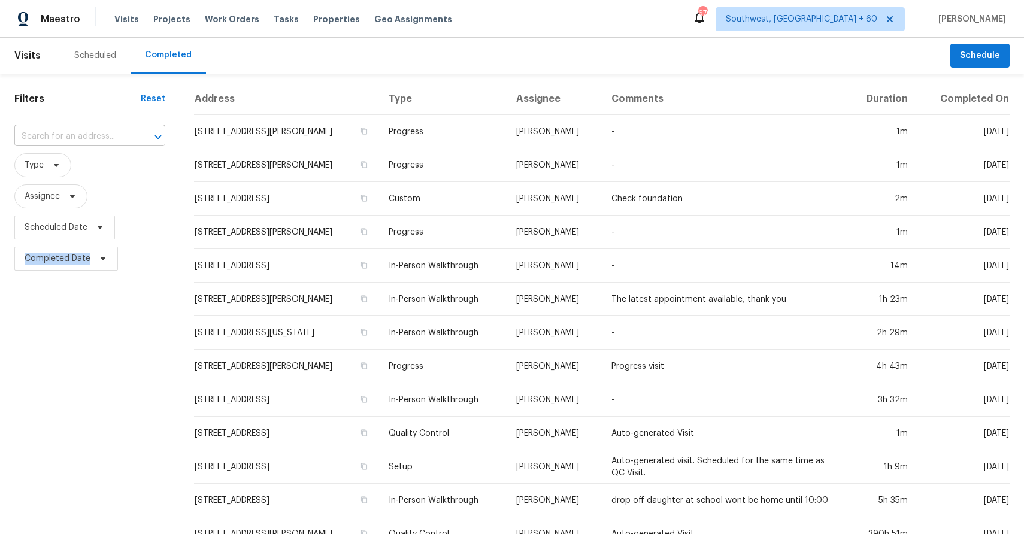
click at [89, 134] on input "text" at bounding box center [72, 137] width 117 height 19
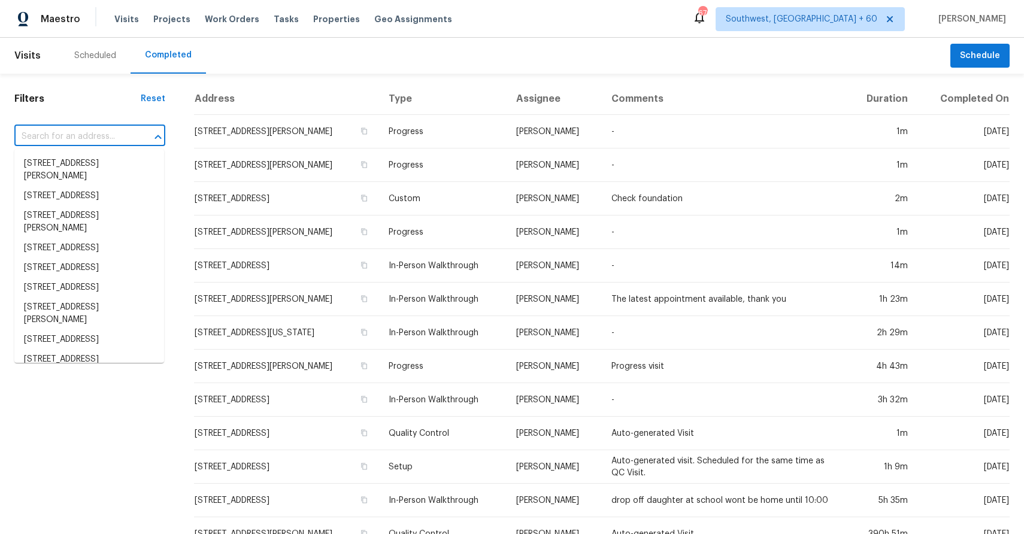
paste input "3720 Flamingo St, Saint Augustine, FL 32080"
type input "3720 Flamingo St, Saint Augustine, FL 32080"
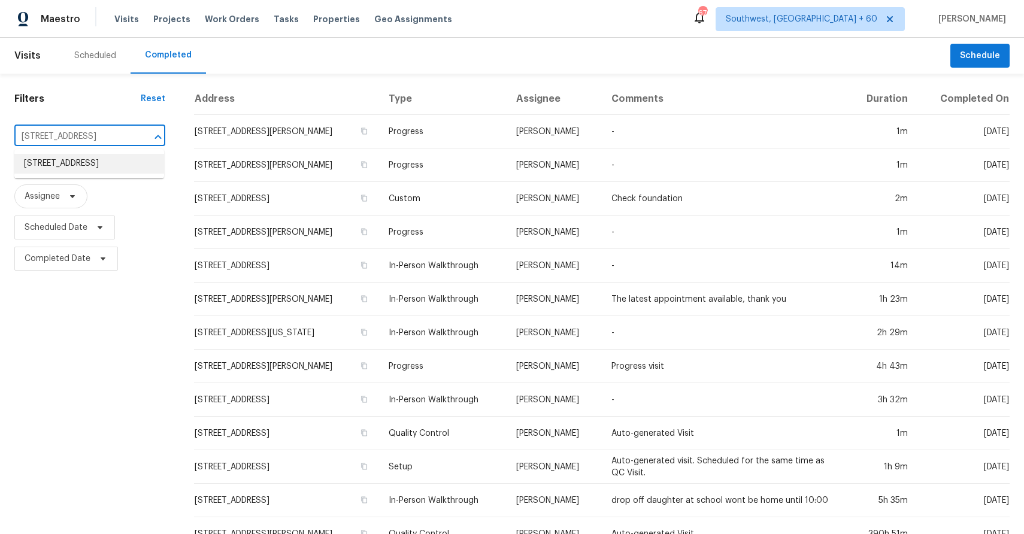
click at [79, 161] on li "3720 Flamingo St, Saint Augustine, FL 32080" at bounding box center [89, 164] width 150 height 20
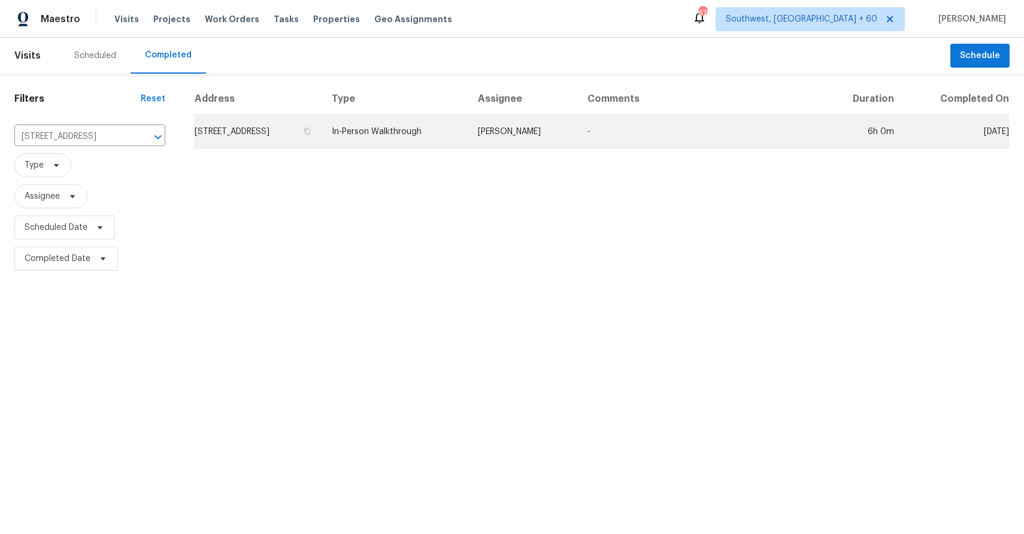
click at [634, 138] on td "-" at bounding box center [700, 132] width 245 height 34
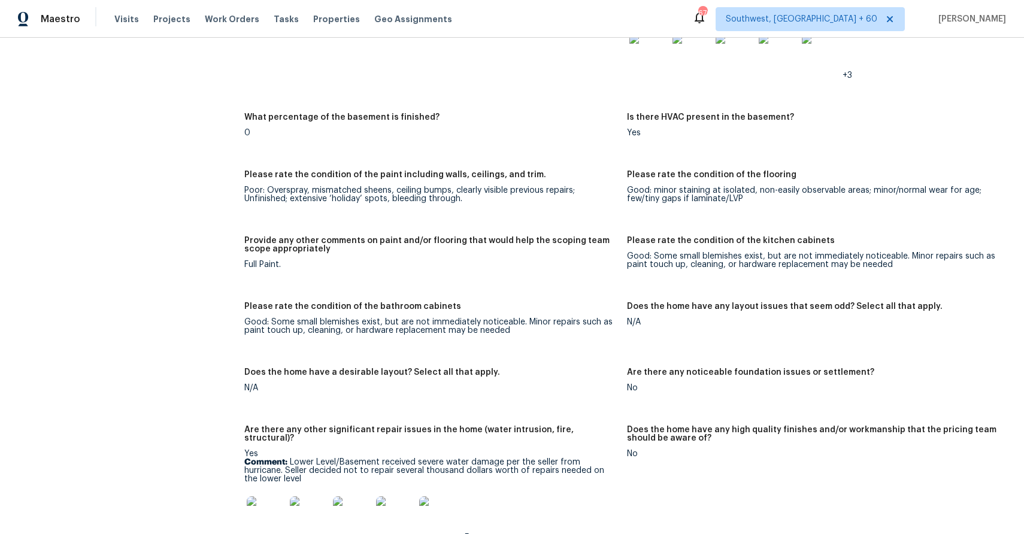
scroll to position [1659, 0]
click at [122, 15] on span "Visits" at bounding box center [126, 19] width 25 height 12
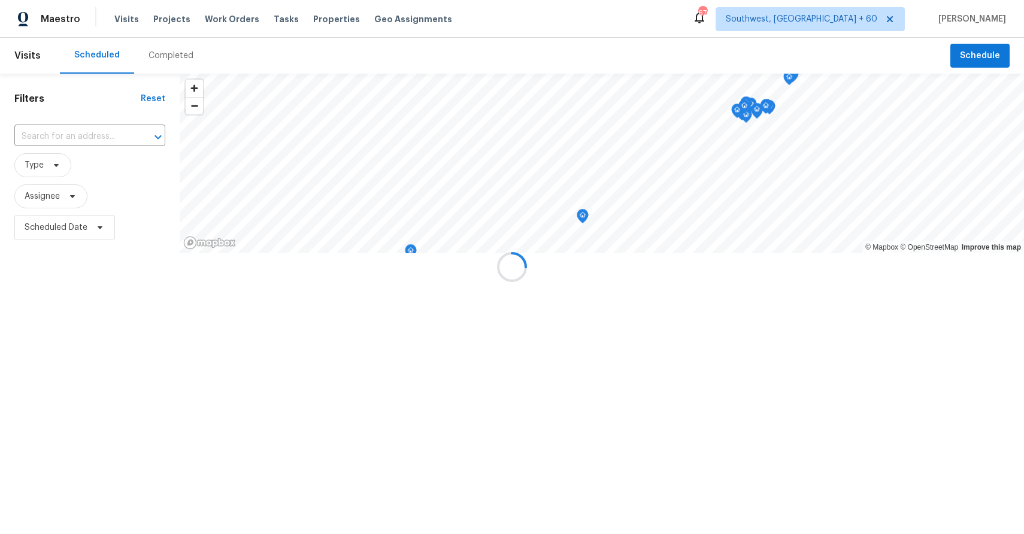
click at [166, 46] on div at bounding box center [512, 267] width 1024 height 534
click at [179, 56] on div at bounding box center [512, 267] width 1024 height 534
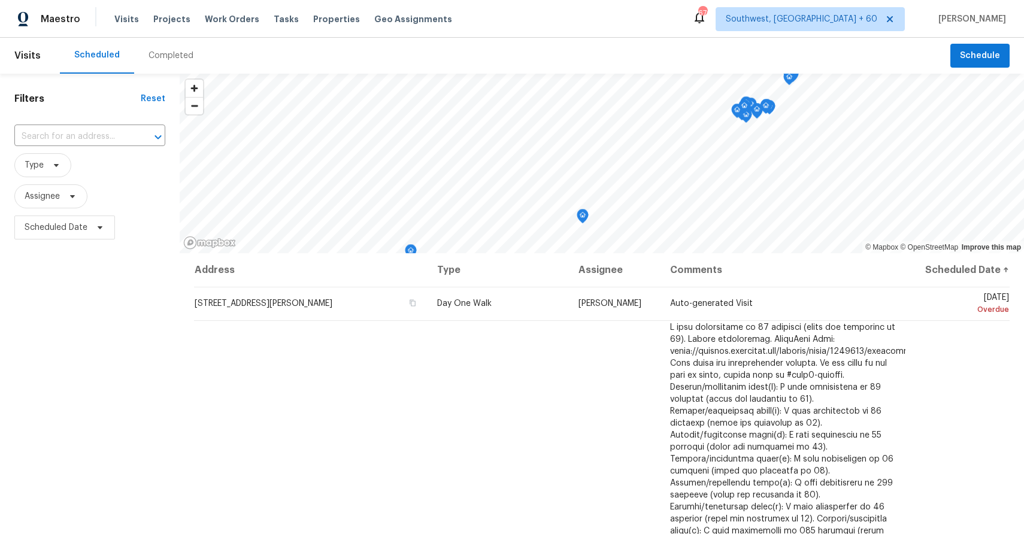
click at [179, 56] on div "Completed" at bounding box center [171, 56] width 45 height 12
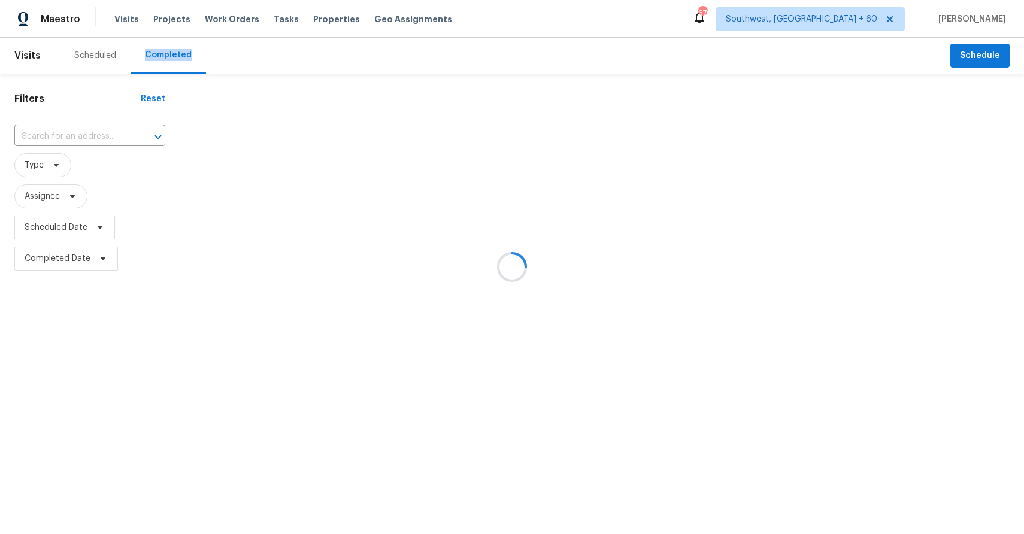
click at [176, 56] on div at bounding box center [512, 267] width 1024 height 534
click at [90, 129] on div at bounding box center [512, 267] width 1024 height 534
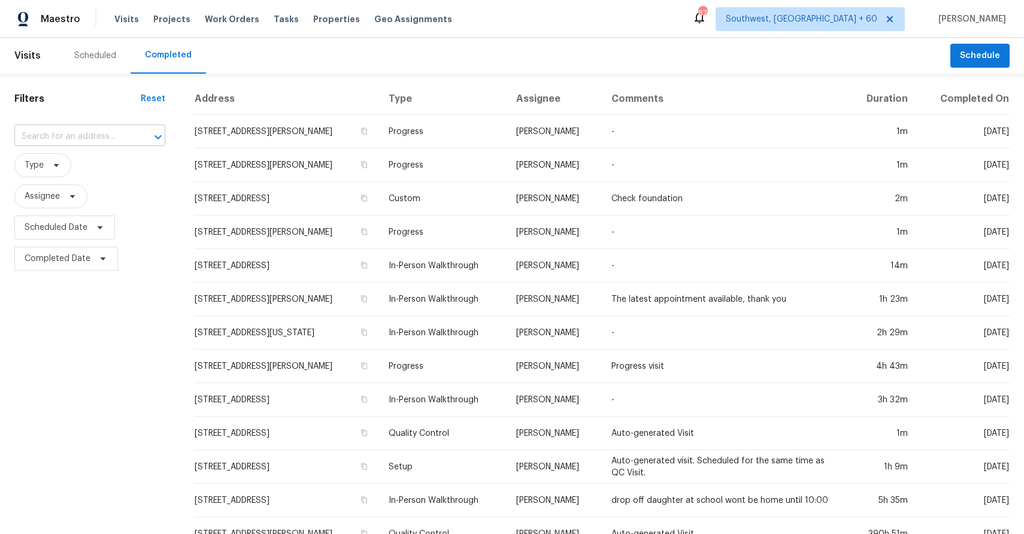
click at [93, 131] on input "text" at bounding box center [72, 137] width 117 height 19
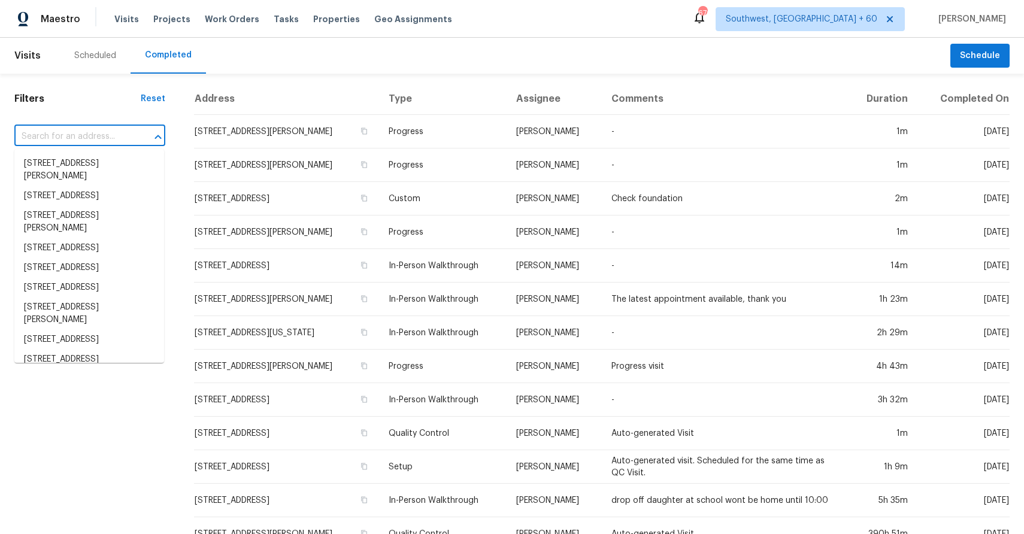
paste input "133 Tulane St, Colorado Springs, CO 80910"
type input "133 Tulane St, Colorado Springs, CO 80910"
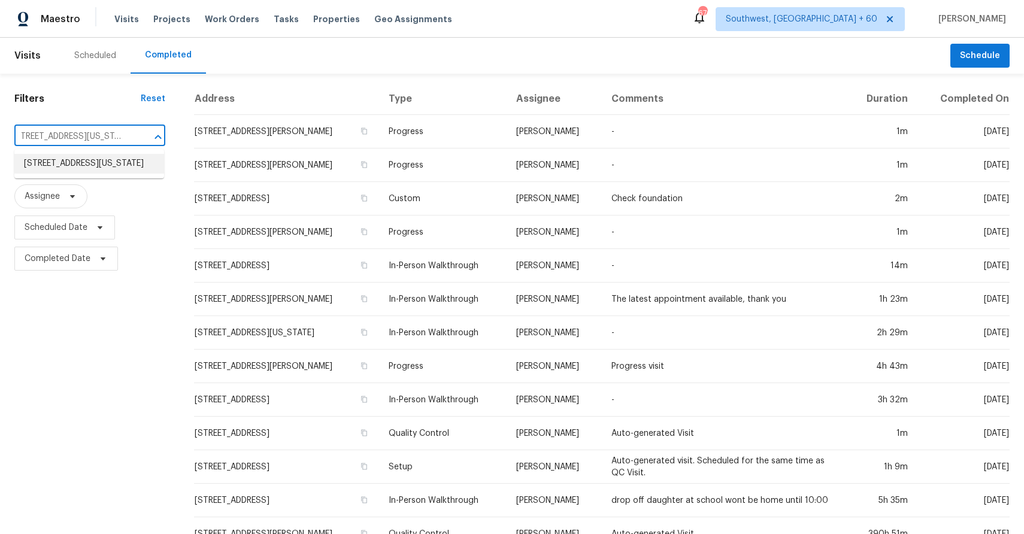
click at [86, 173] on li "133 Tulane St, Colorado Springs, CO 80910" at bounding box center [89, 164] width 150 height 20
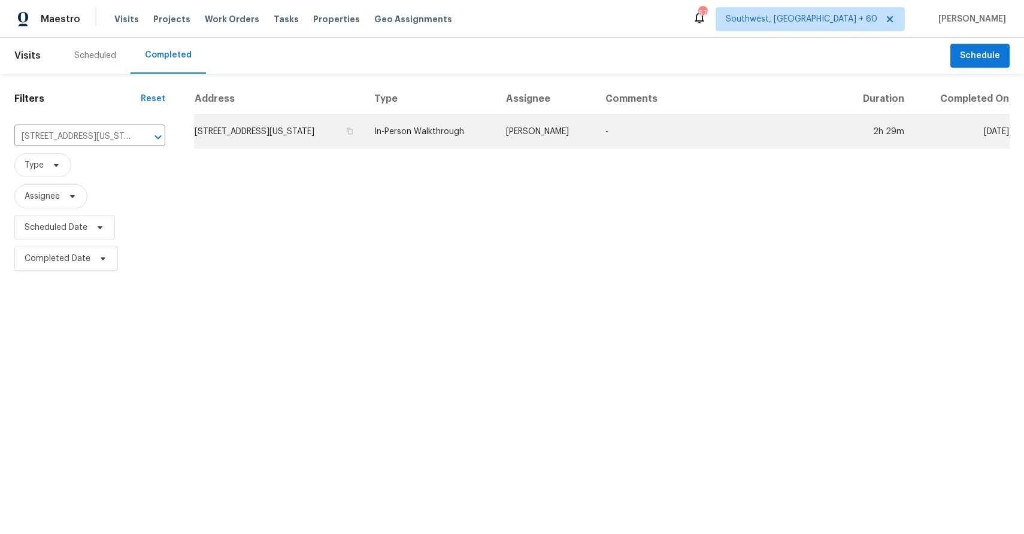
click at [561, 127] on td "Chris Thomas" at bounding box center [546, 132] width 99 height 34
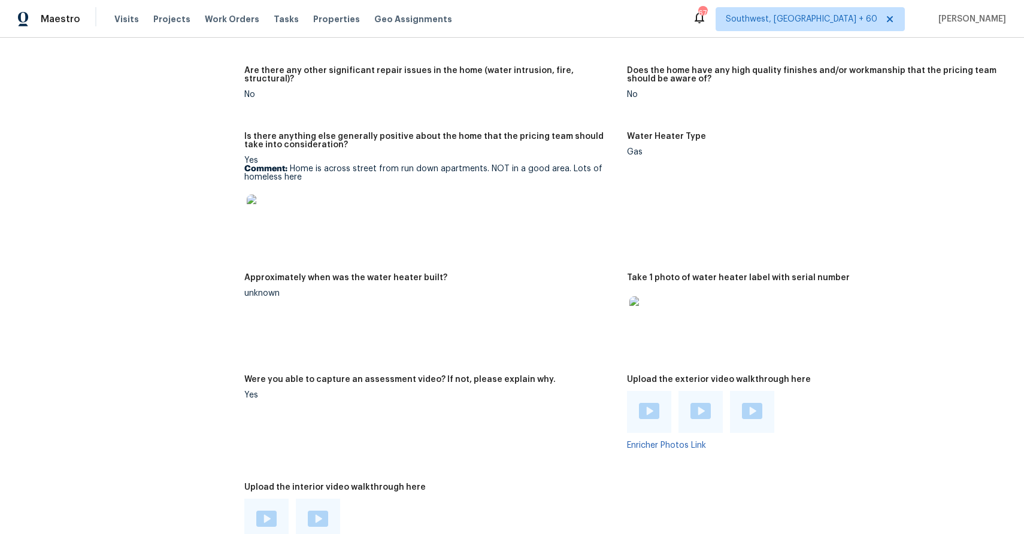
scroll to position [2287, 0]
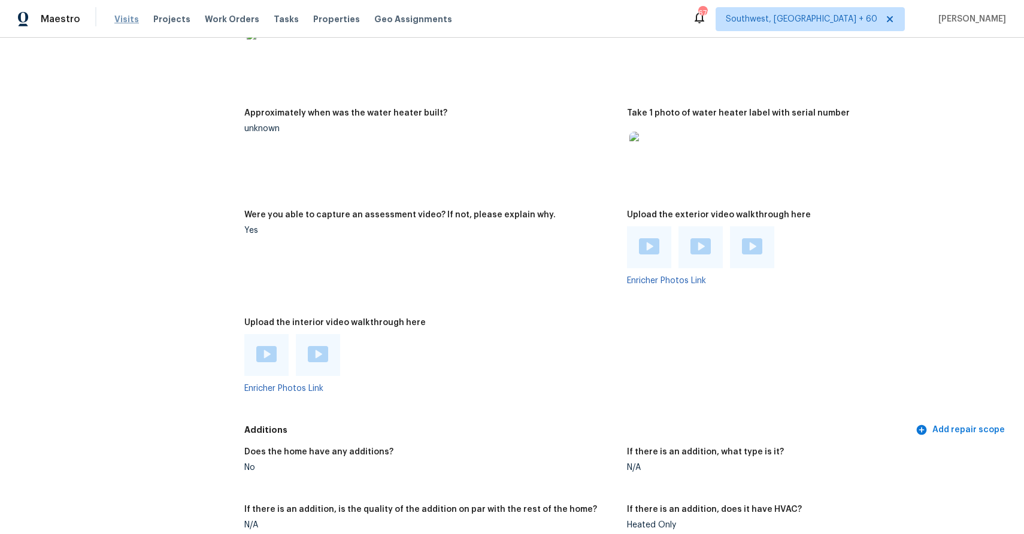
click at [125, 22] on span "Visits" at bounding box center [126, 19] width 25 height 12
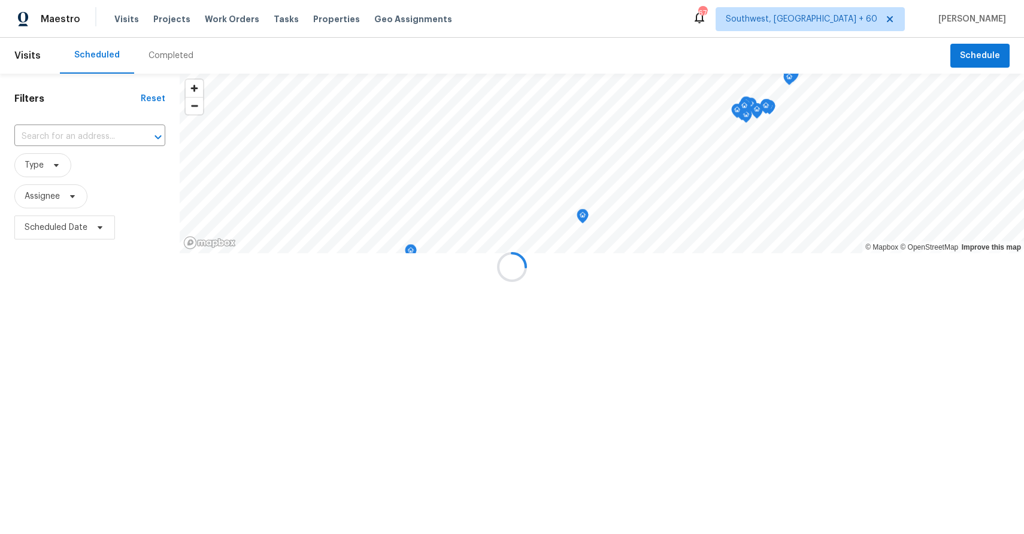
click at [167, 53] on div at bounding box center [512, 267] width 1024 height 534
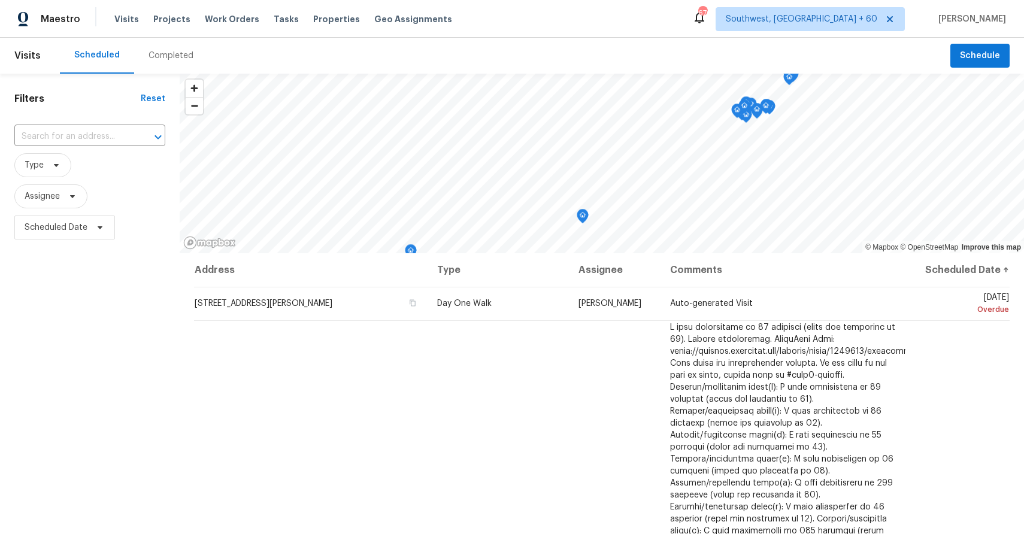
click at [180, 57] on div "Completed" at bounding box center [171, 56] width 45 height 12
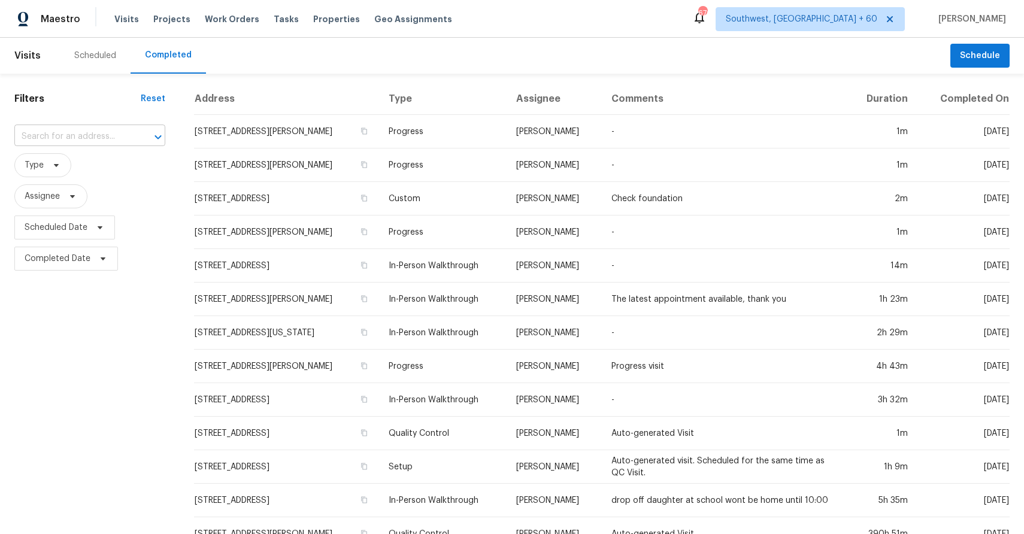
click at [131, 144] on div "​" at bounding box center [89, 137] width 151 height 19
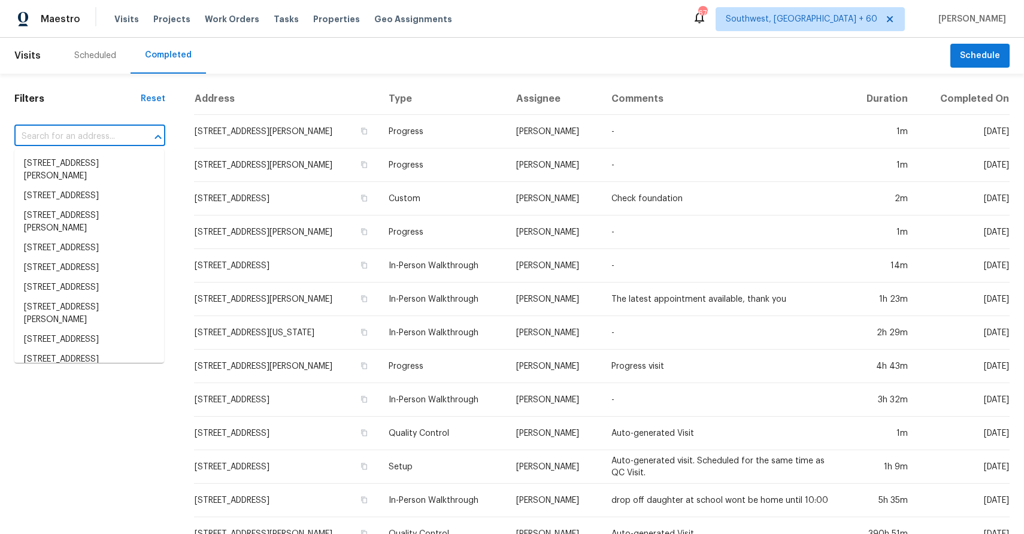
paste input "312 Elliott Dr, Ladson, SC 29456"
type input "312 Elliott Dr, Ladson, SC 29456"
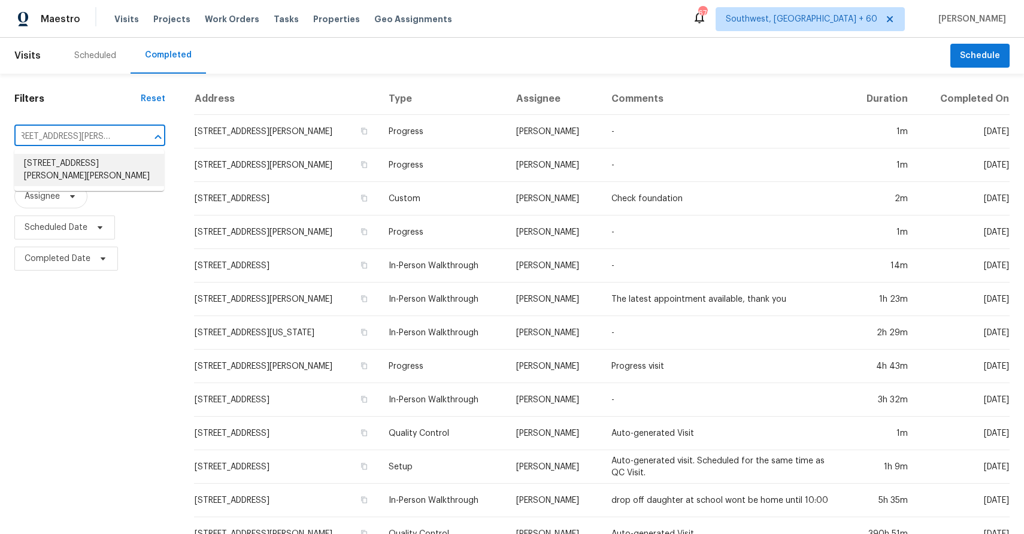
click at [95, 160] on li "312 Elliott Dr, Ladson, SC 29456" at bounding box center [89, 170] width 150 height 32
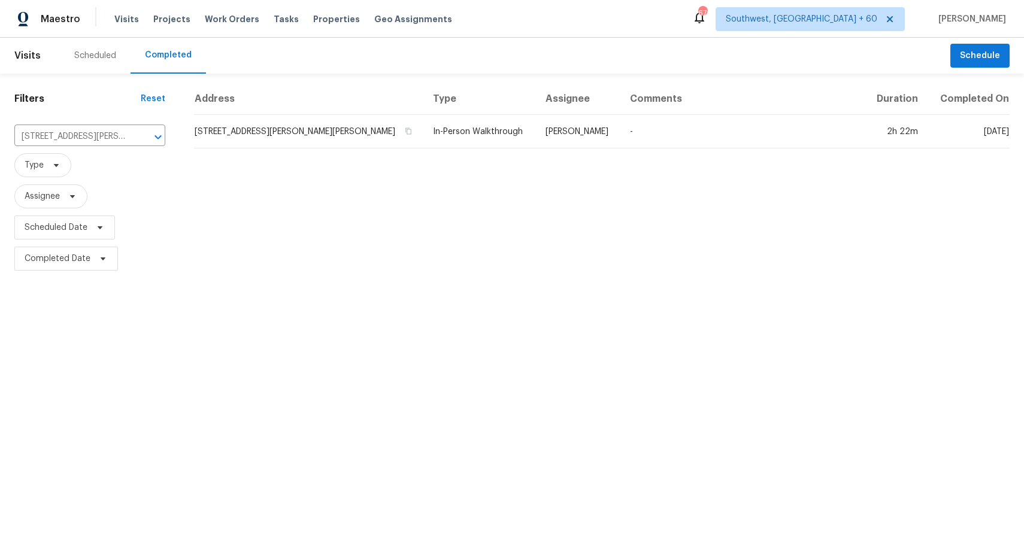
click at [554, 101] on th "Assignee" at bounding box center [578, 99] width 85 height 32
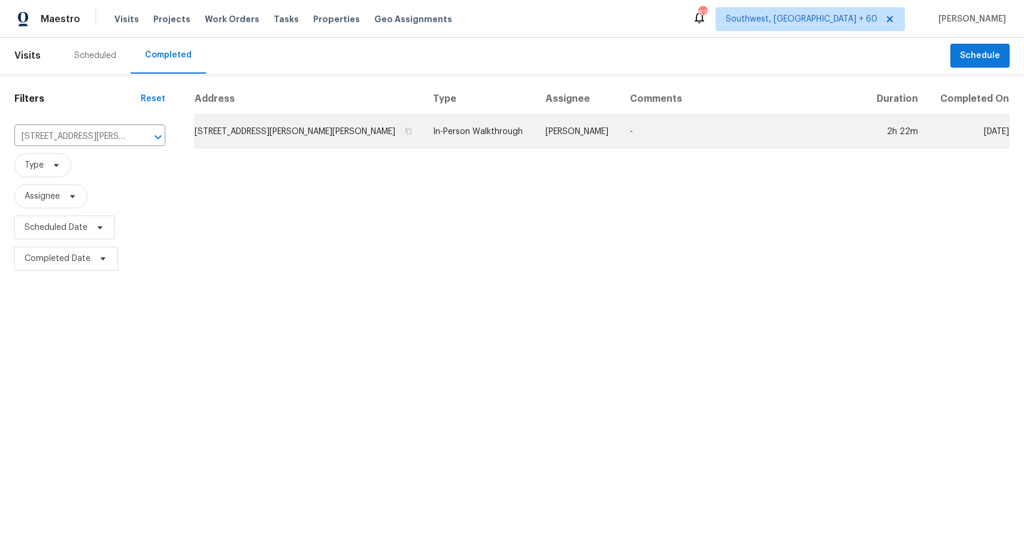
click at [568, 125] on td "Matt Davidson" at bounding box center [578, 132] width 85 height 34
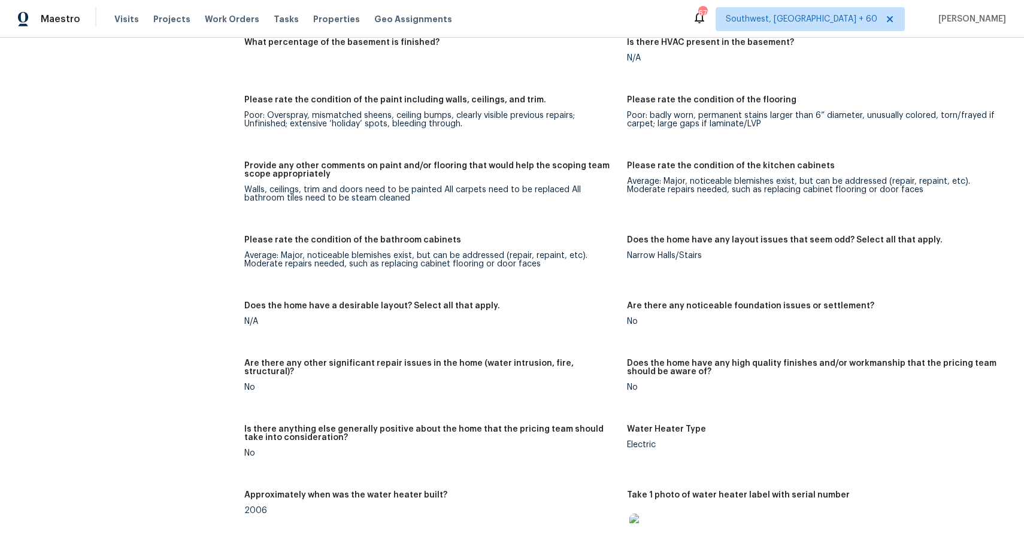
scroll to position [2155, 0]
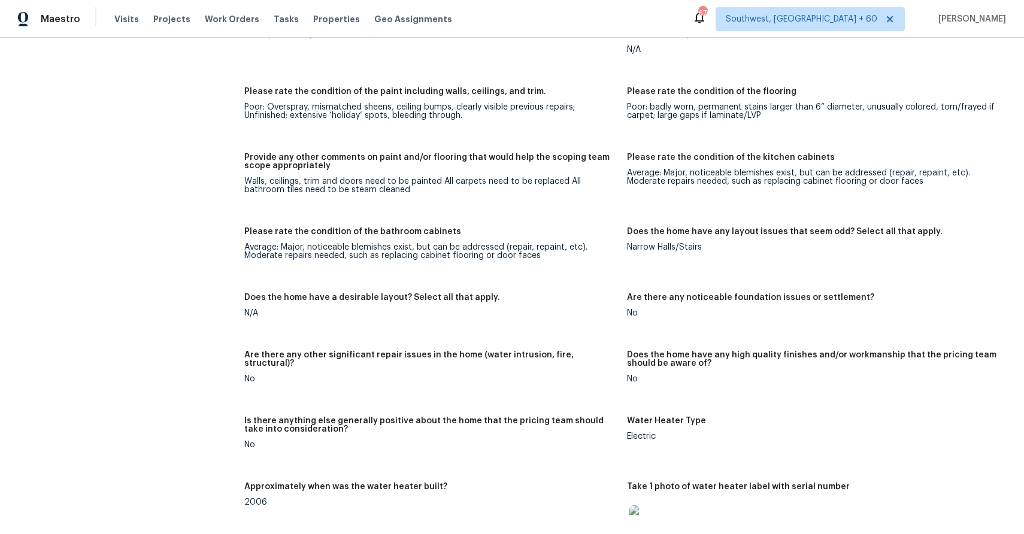
click at [137, 17] on div "Visits Projects Work Orders Tasks Properties Geo Assignments" at bounding box center [290, 19] width 352 height 24
click at [127, 19] on span "Visits" at bounding box center [126, 19] width 25 height 12
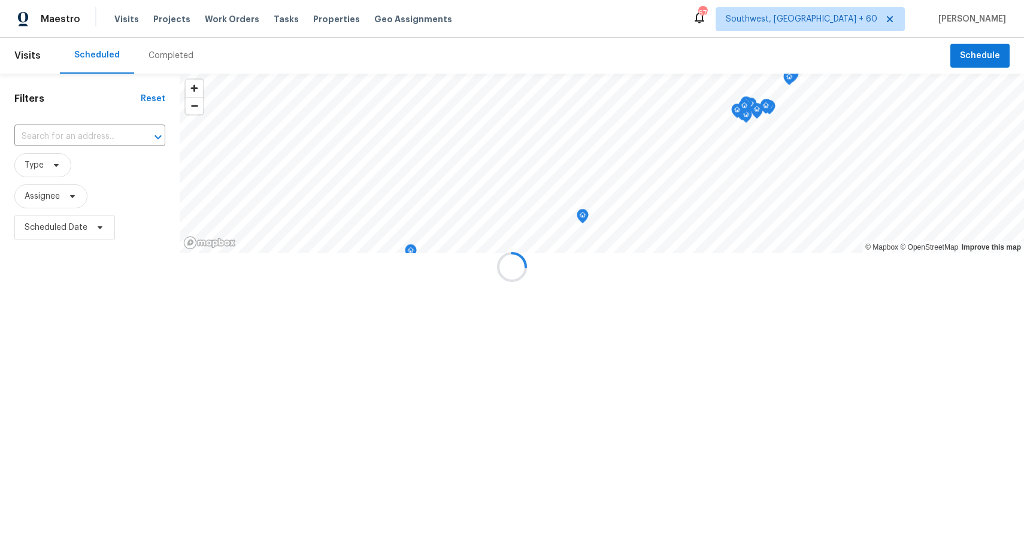
click at [168, 48] on div at bounding box center [512, 267] width 1024 height 534
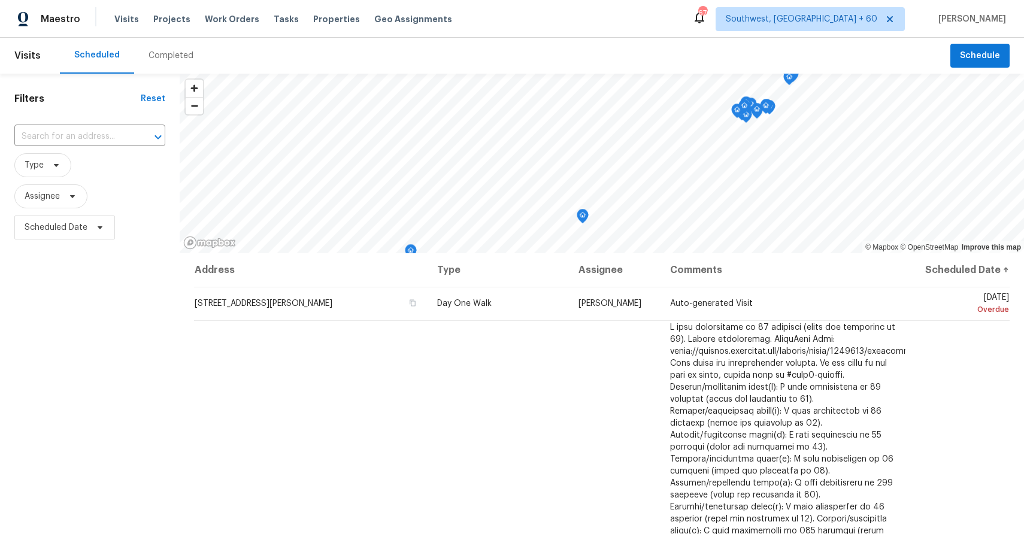
click at [176, 50] on div "Completed" at bounding box center [171, 56] width 45 height 12
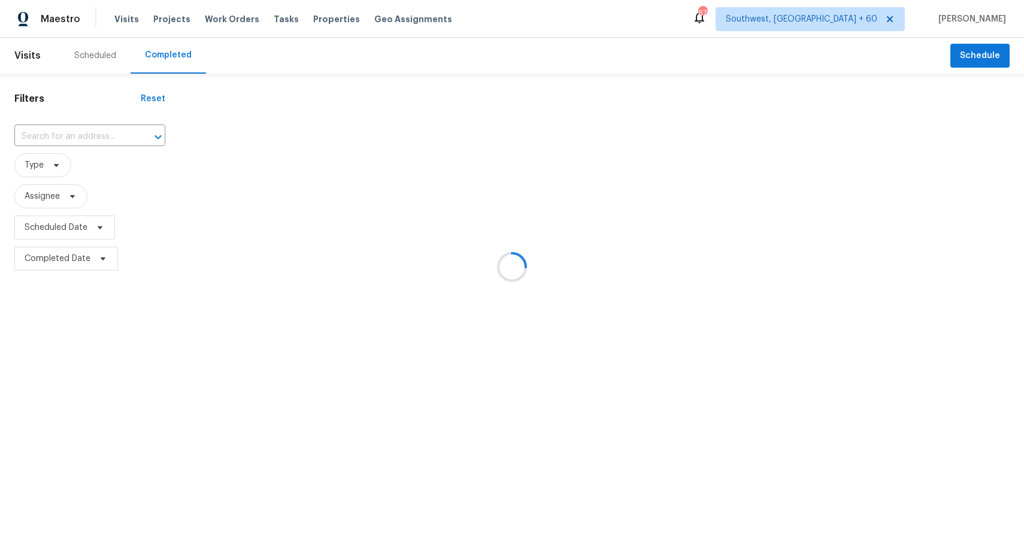
click at [92, 128] on div at bounding box center [512, 267] width 1024 height 534
click at [96, 137] on div at bounding box center [512, 267] width 1024 height 534
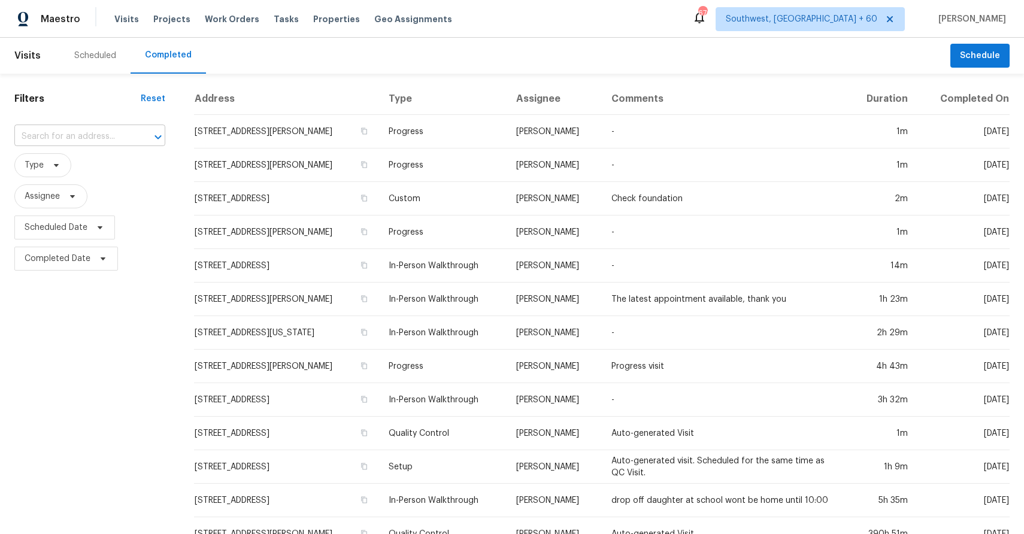
click at [81, 129] on input "text" at bounding box center [72, 137] width 117 height 19
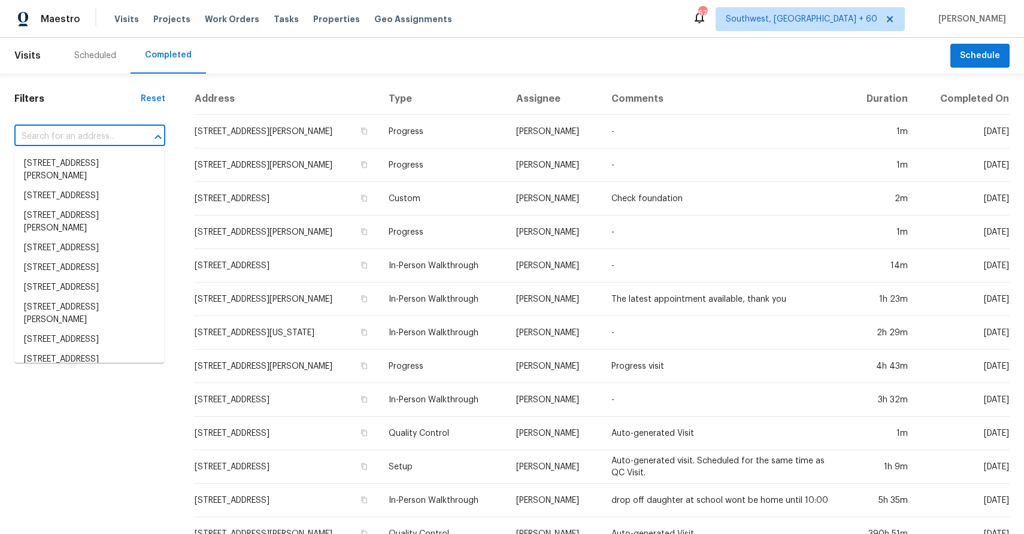
paste input "217 S Buckhorn Bath Ave, Saratoga Springs, UT 84045"
type input "217 S Buckhorn Bath Ave, Saratoga Springs, UT 84045"
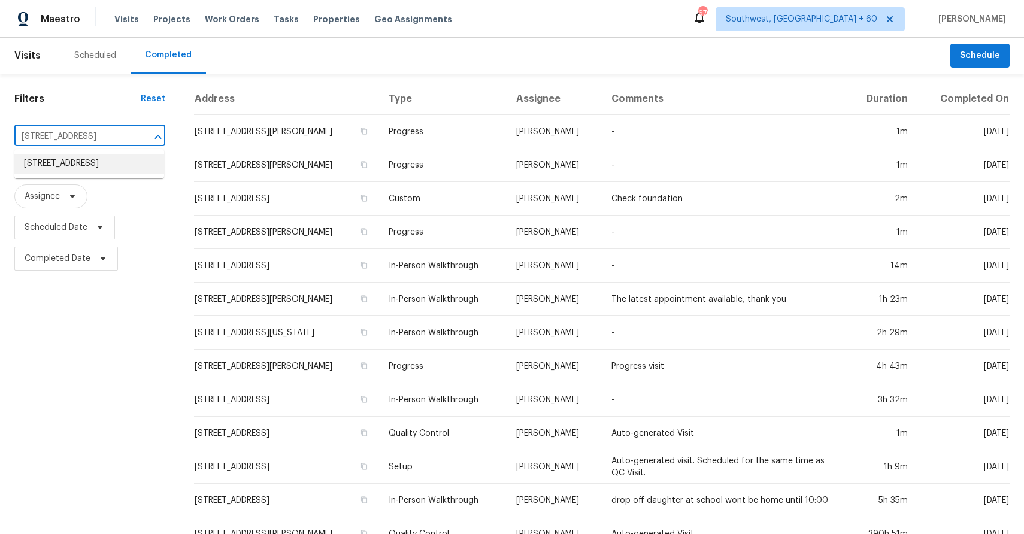
click at [86, 173] on li "217 S Buckhorn Bath Ave, Saratoga Springs, UT 84045" at bounding box center [89, 164] width 150 height 20
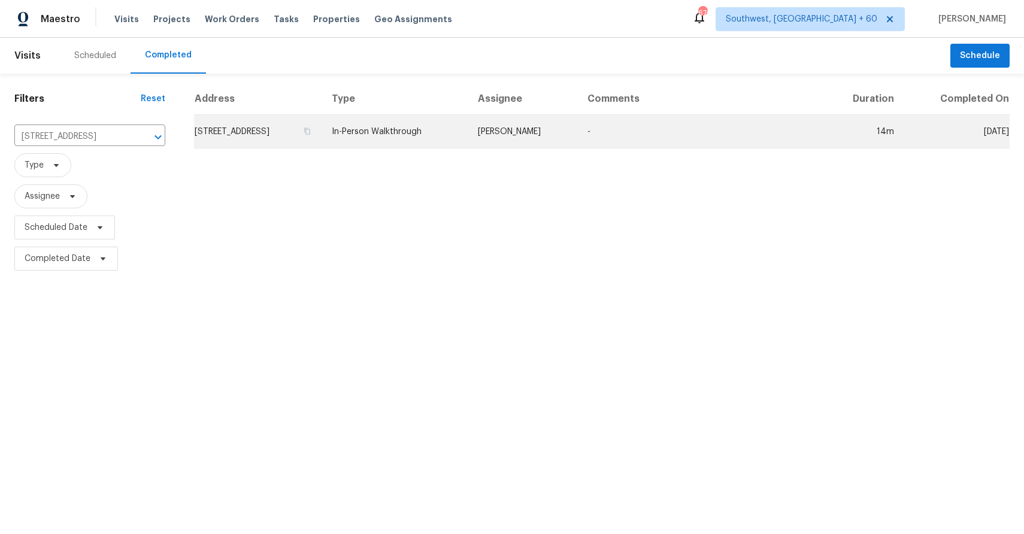
click at [578, 134] on td "Scott Beirdneau" at bounding box center [523, 132] width 110 height 34
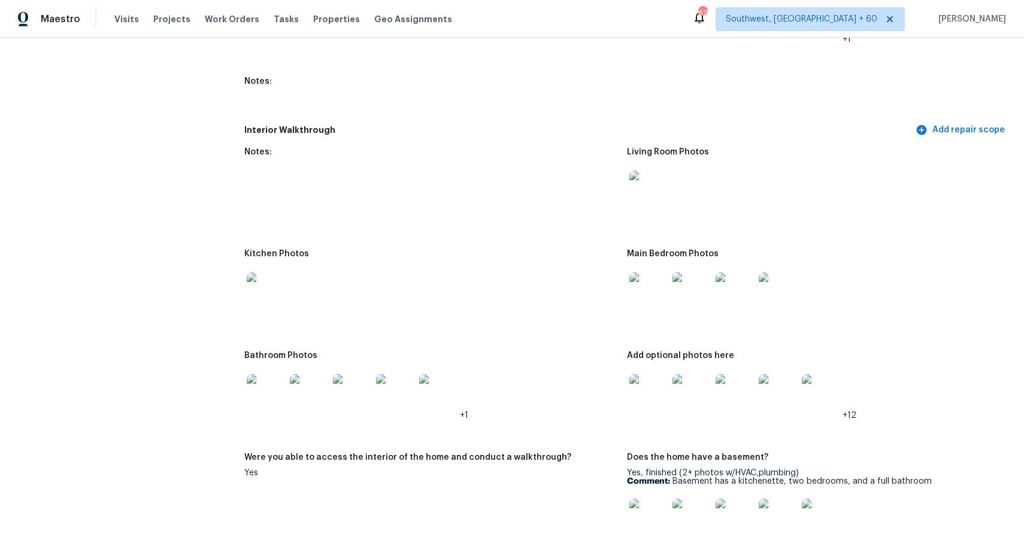
scroll to position [1727, 0]
click at [264, 401] on img at bounding box center [266, 395] width 38 height 38
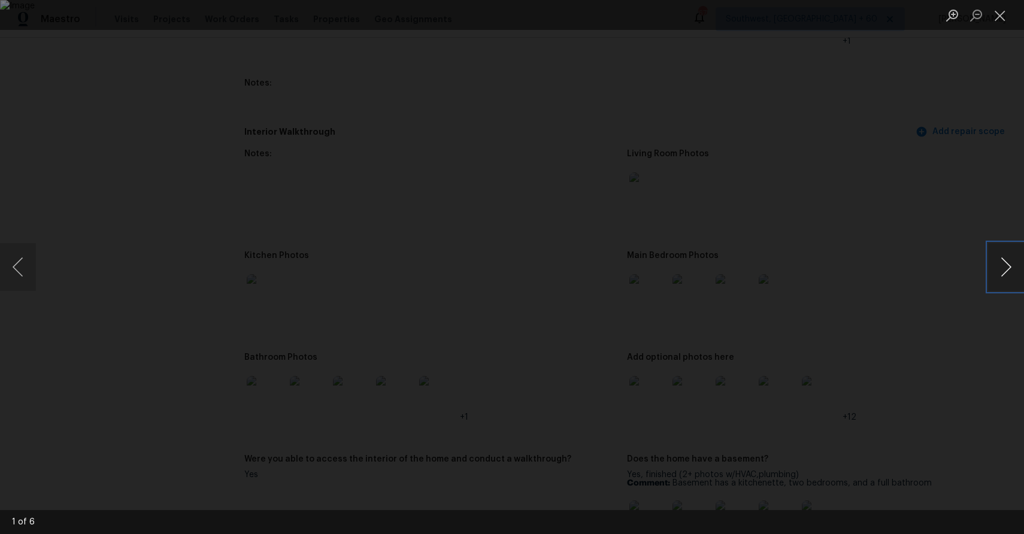
click at [990, 267] on button "Next image" at bounding box center [1006, 267] width 36 height 48
click at [959, 226] on div "Lightbox" at bounding box center [512, 267] width 1024 height 534
click at [888, 204] on div "Lightbox" at bounding box center [512, 267] width 1024 height 534
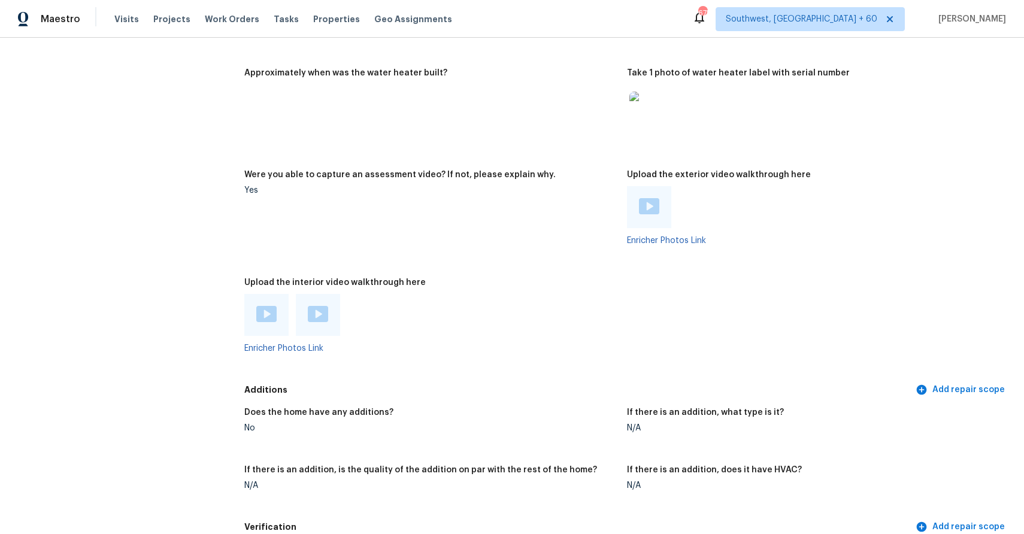
scroll to position [2663, 0]
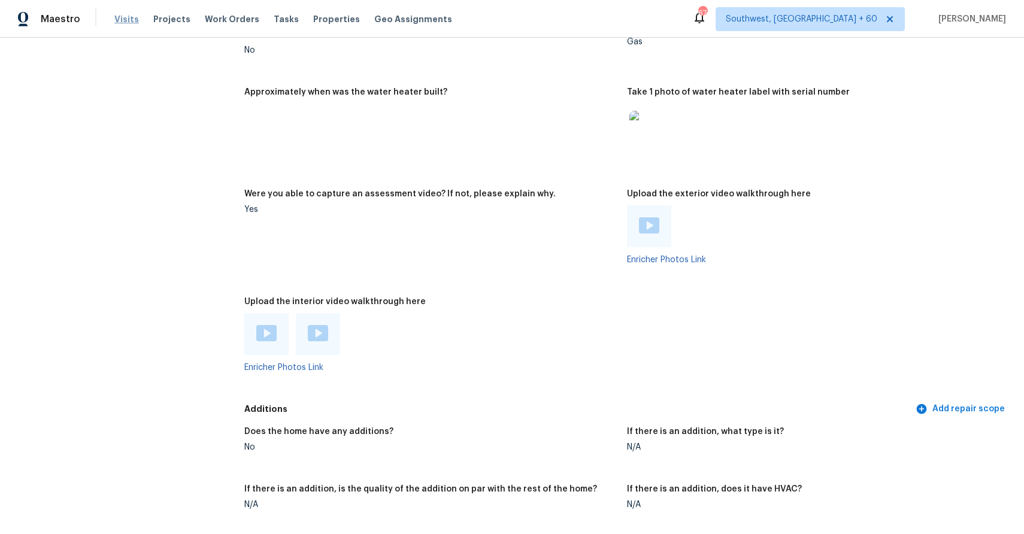
click at [126, 21] on span "Visits" at bounding box center [126, 19] width 25 height 12
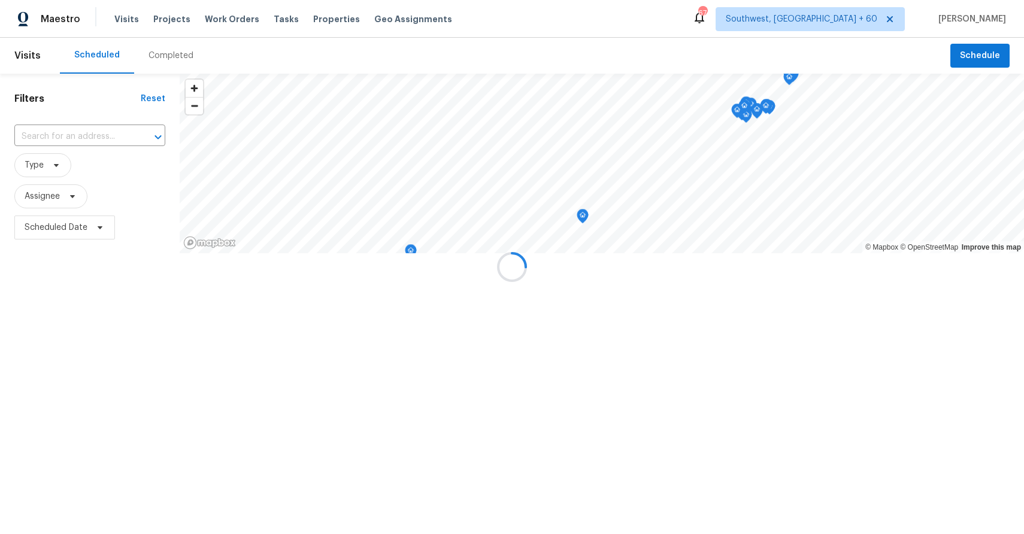
click at [184, 59] on div at bounding box center [512, 267] width 1024 height 534
click at [179, 55] on div at bounding box center [512, 267] width 1024 height 534
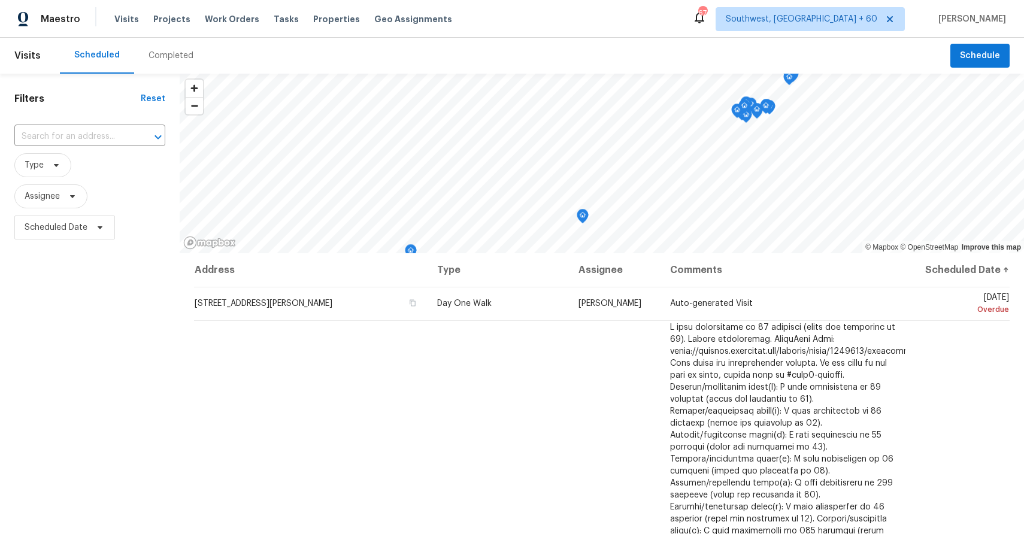
click at [149, 53] on div "Completed" at bounding box center [171, 56] width 45 height 12
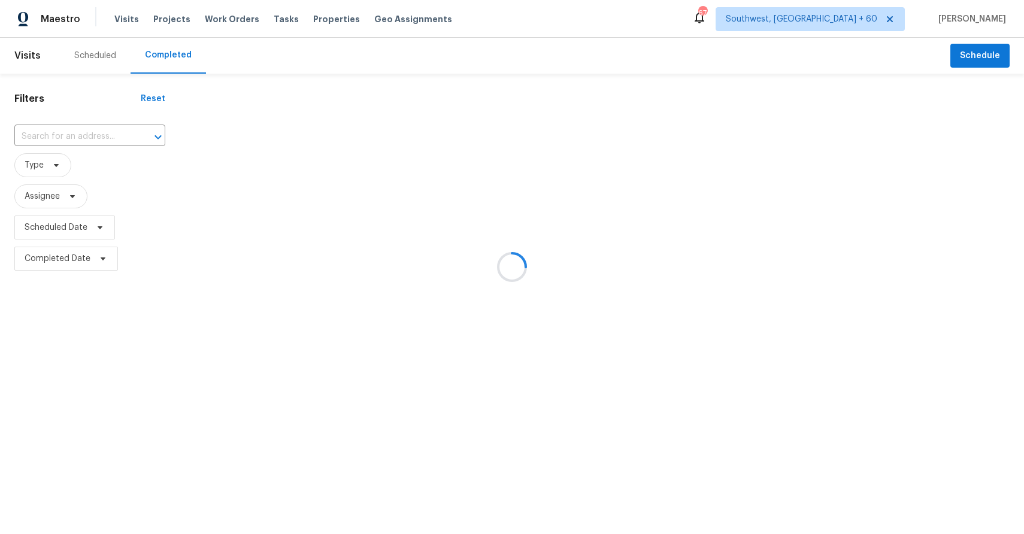
click at [99, 133] on div at bounding box center [512, 267] width 1024 height 534
click at [95, 131] on div at bounding box center [512, 267] width 1024 height 534
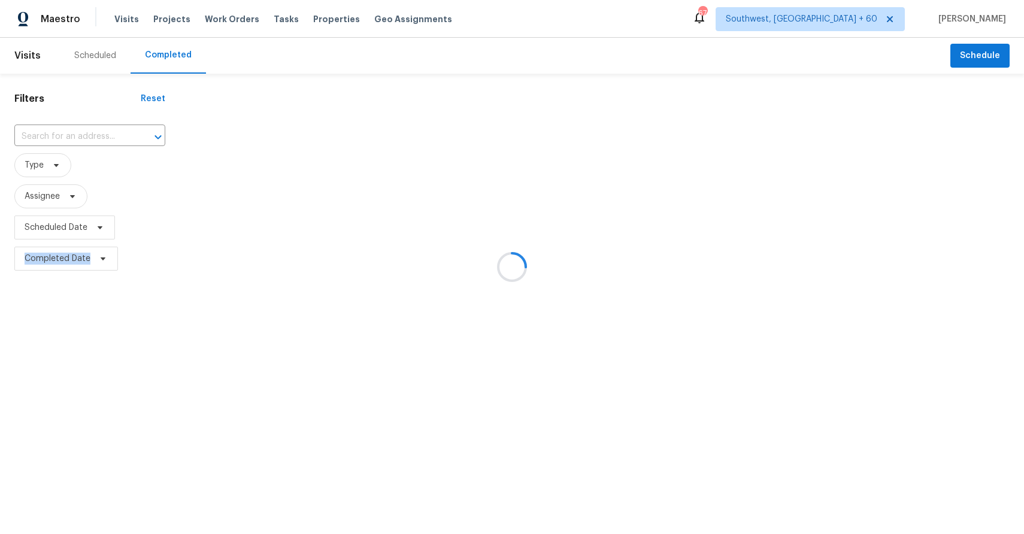
click at [95, 131] on div at bounding box center [512, 267] width 1024 height 534
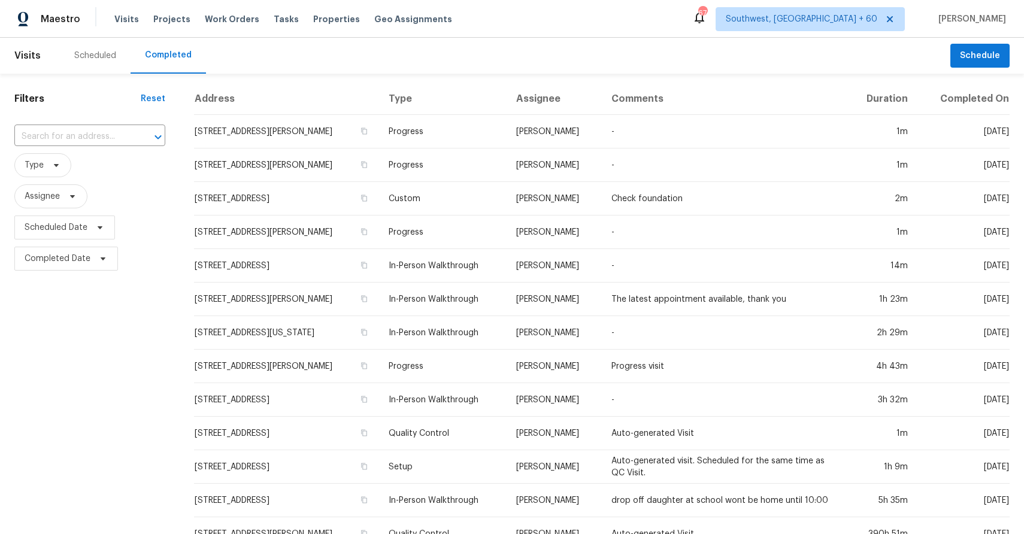
click at [262, 263] on td "217 S Buckhorn Bath Ave, Saratoga Springs, UT 84045" at bounding box center [286, 266] width 185 height 34
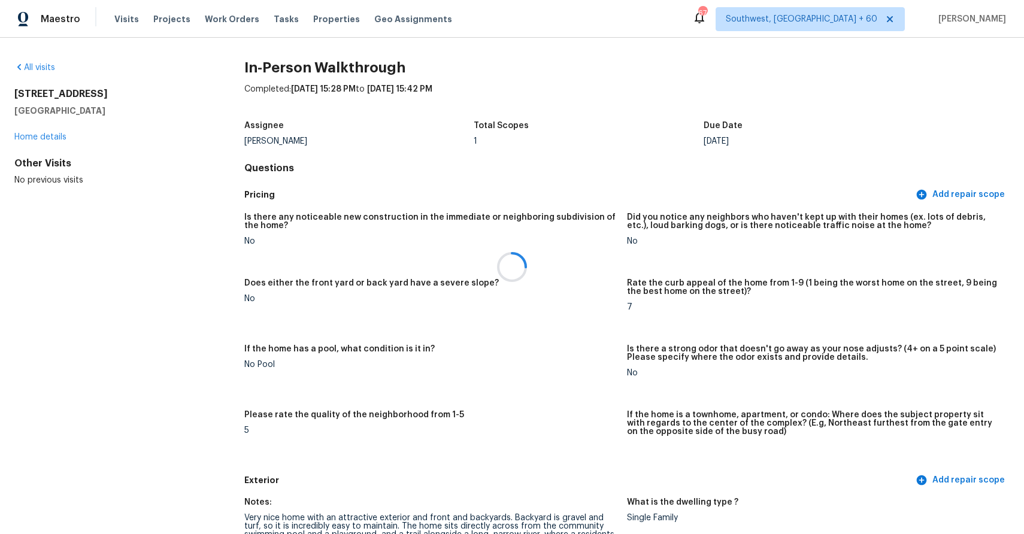
click at [125, 16] on div at bounding box center [512, 267] width 1024 height 534
click at [118, 13] on span "Visits" at bounding box center [126, 19] width 25 height 12
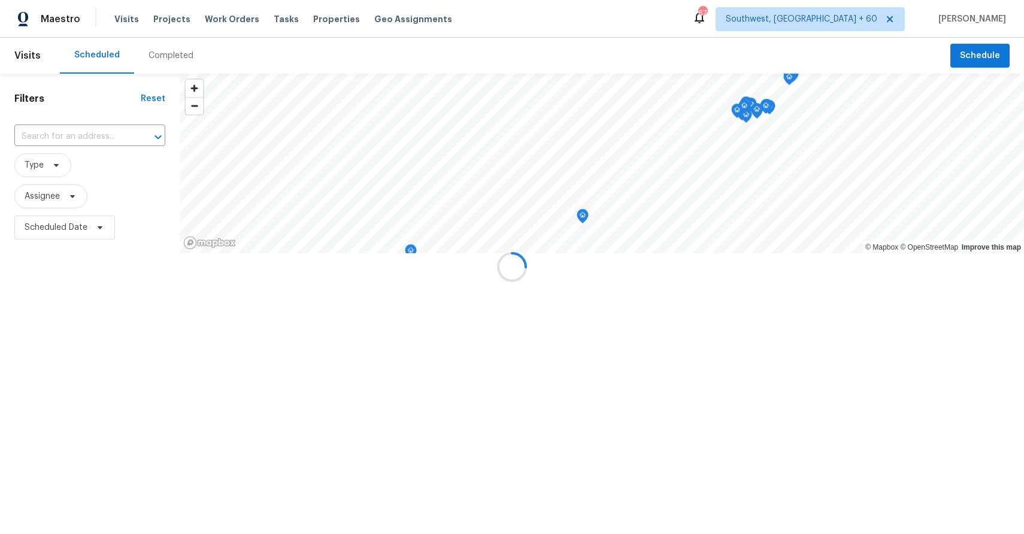
click at [167, 54] on div at bounding box center [512, 267] width 1024 height 534
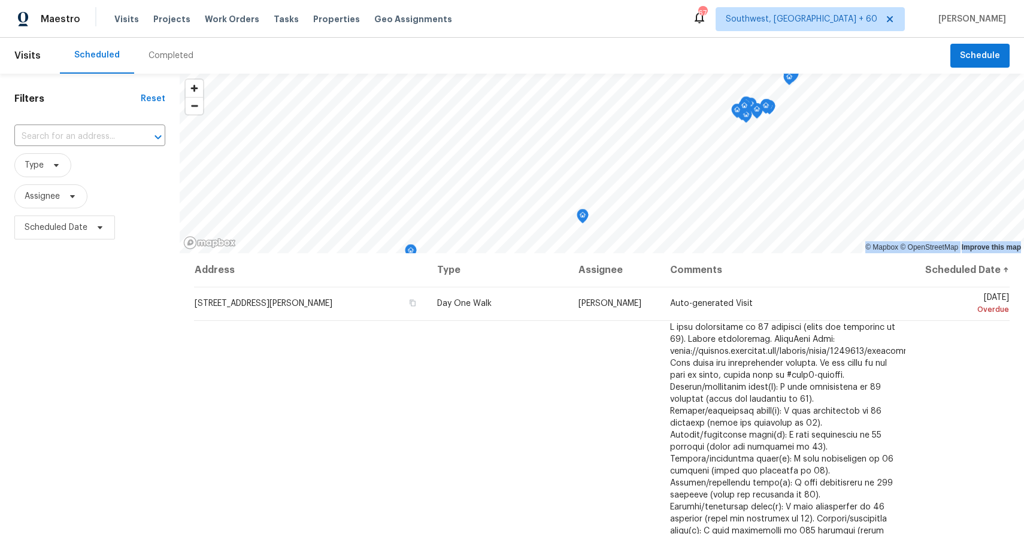
click at [186, 62] on div "Completed" at bounding box center [171, 56] width 74 height 36
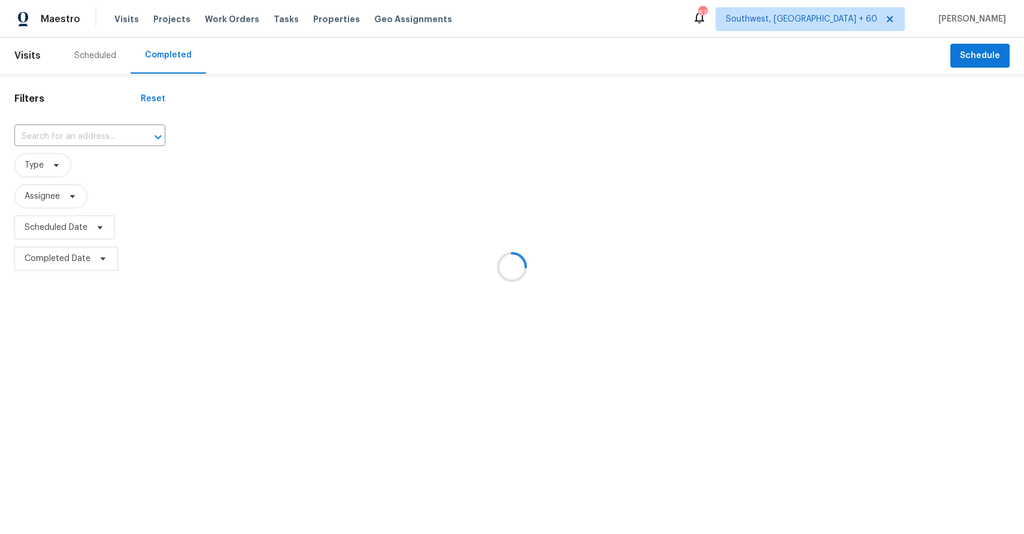
click at [79, 131] on div at bounding box center [512, 267] width 1024 height 534
click at [68, 129] on div at bounding box center [512, 267] width 1024 height 534
click at [75, 135] on div at bounding box center [512, 267] width 1024 height 534
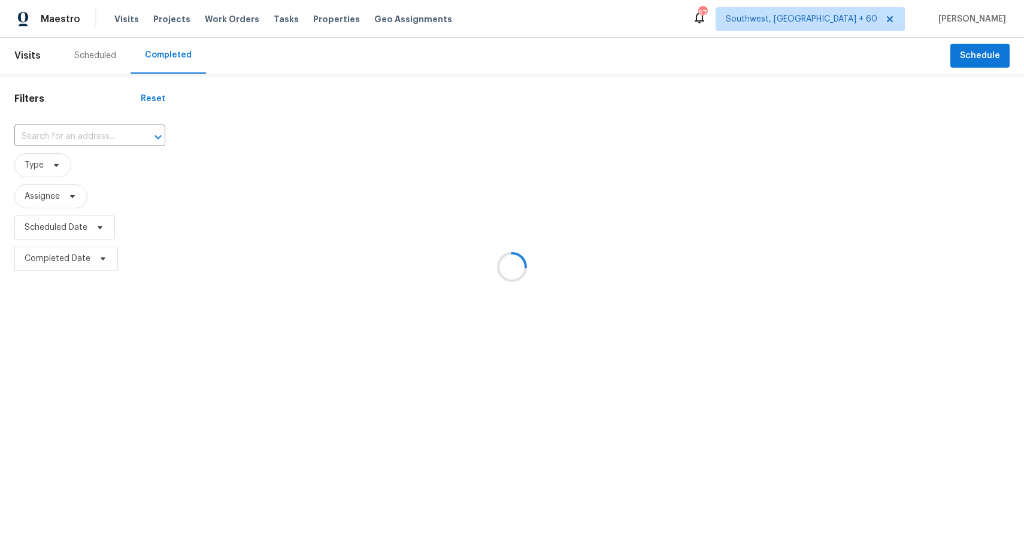
click at [75, 135] on div at bounding box center [512, 267] width 1024 height 534
click at [72, 134] on div at bounding box center [512, 267] width 1024 height 534
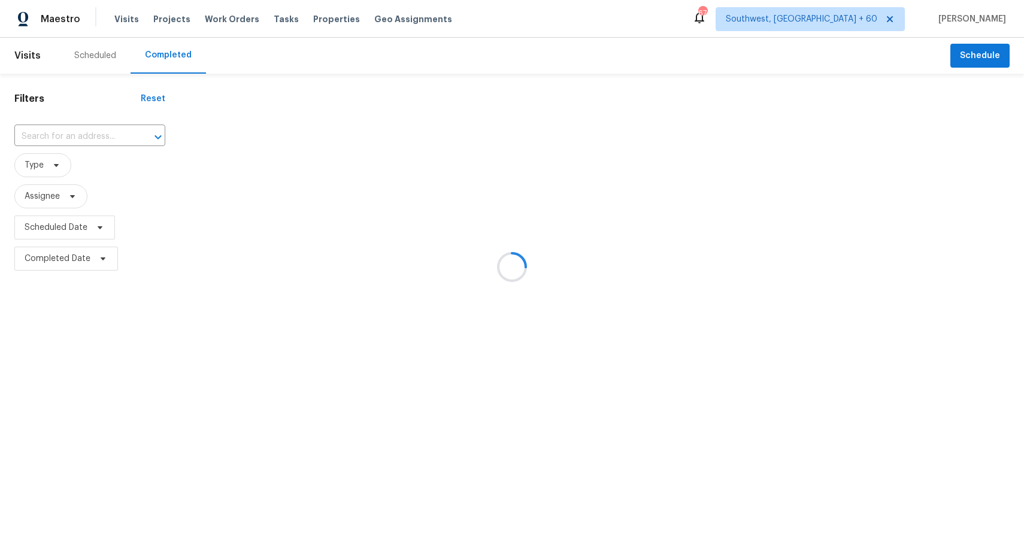
click at [72, 134] on div at bounding box center [512, 267] width 1024 height 534
click at [72, 134] on input "text" at bounding box center [72, 137] width 117 height 19
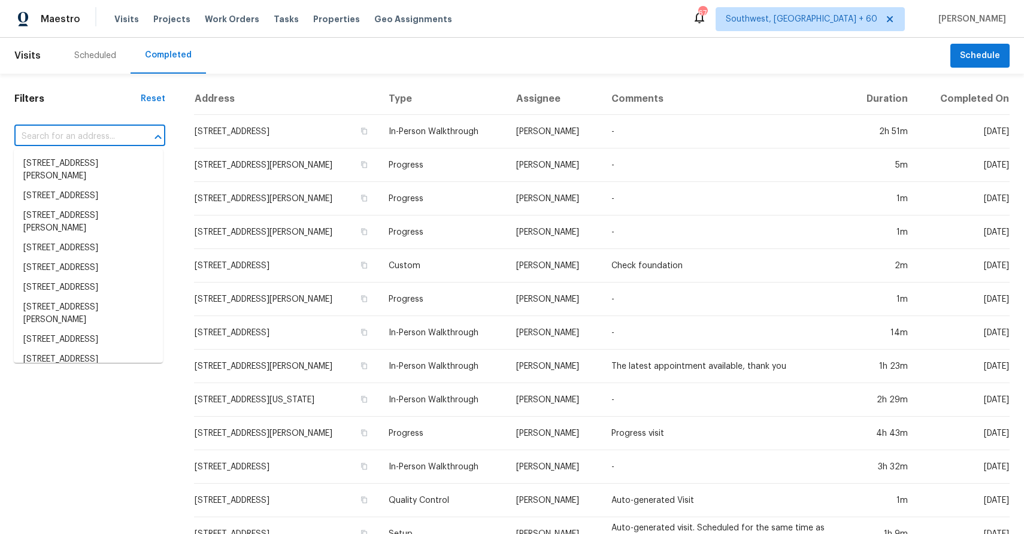
paste input "133 Tulane St, Colorado Springs, CO 80910"
type input "133 Tulane St, Colorado Springs, CO 80910"
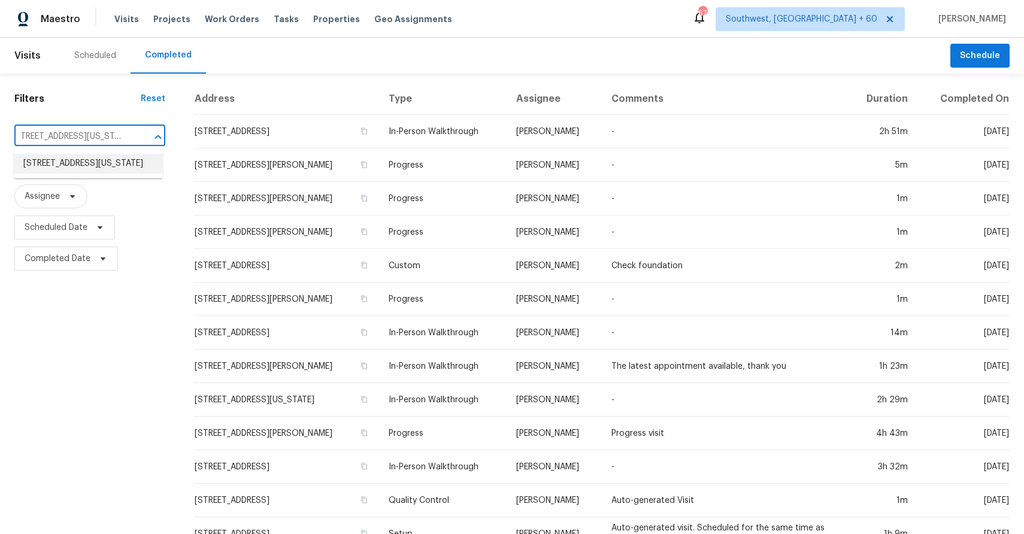
click at [90, 174] on li "133 Tulane St, Colorado Springs, CO 80910" at bounding box center [88, 164] width 149 height 20
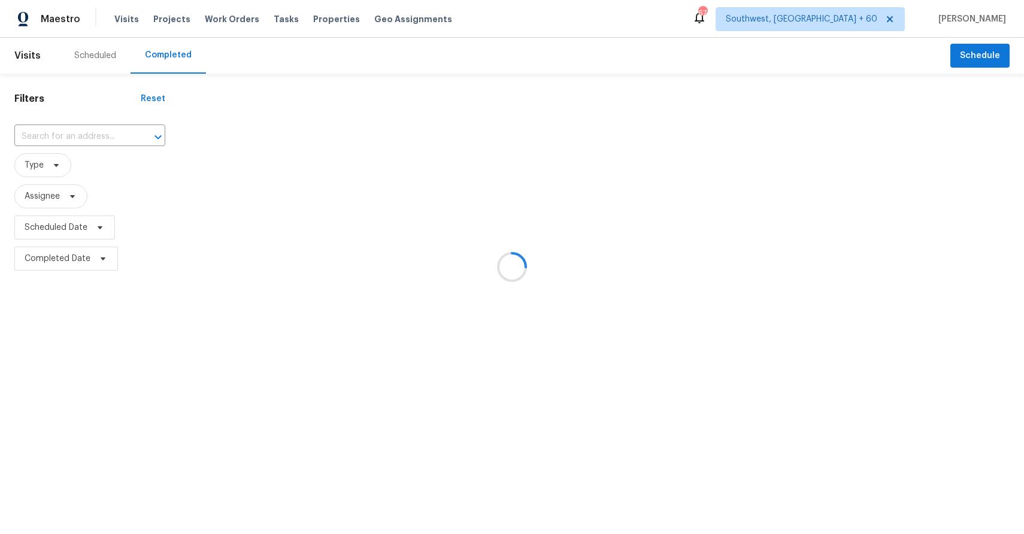
type input "133 Tulane St, Colorado Springs, CO 80910"
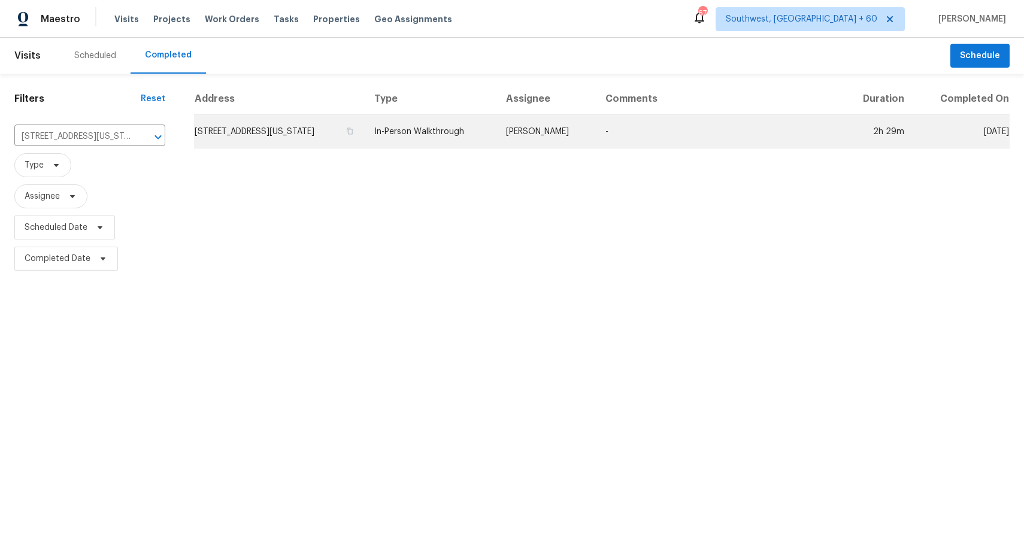
click at [679, 139] on td "-" at bounding box center [718, 132] width 245 height 34
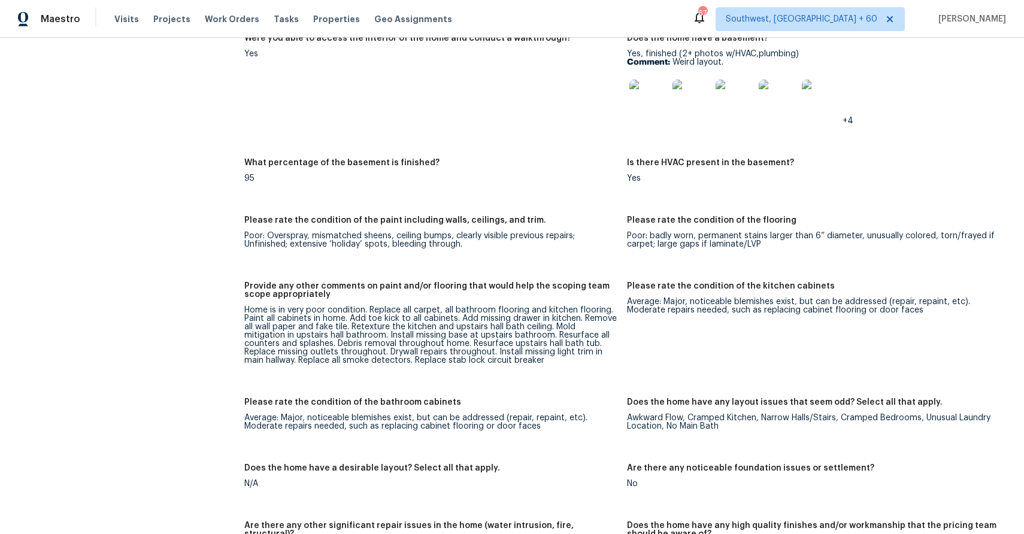
scroll to position [1676, 0]
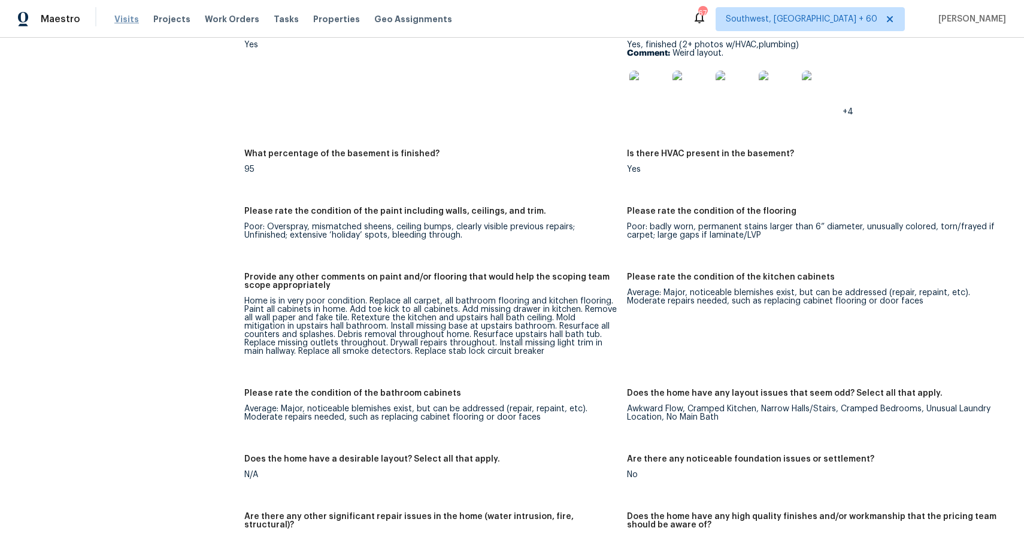
click at [123, 14] on span "Visits" at bounding box center [126, 19] width 25 height 12
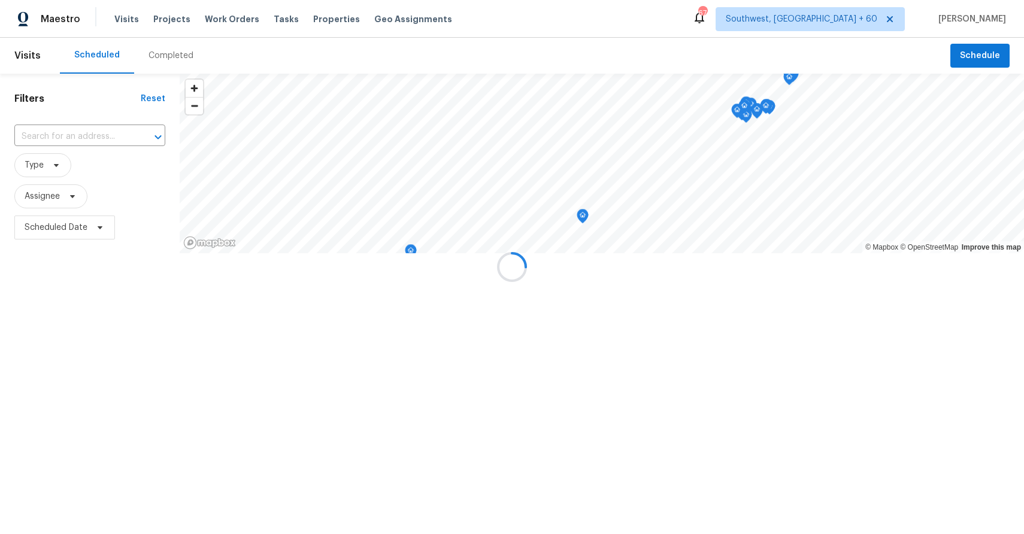
click at [161, 50] on div at bounding box center [512, 267] width 1024 height 534
click at [171, 56] on div at bounding box center [512, 267] width 1024 height 534
click at [171, 56] on div "Completed" at bounding box center [171, 56] width 45 height 12
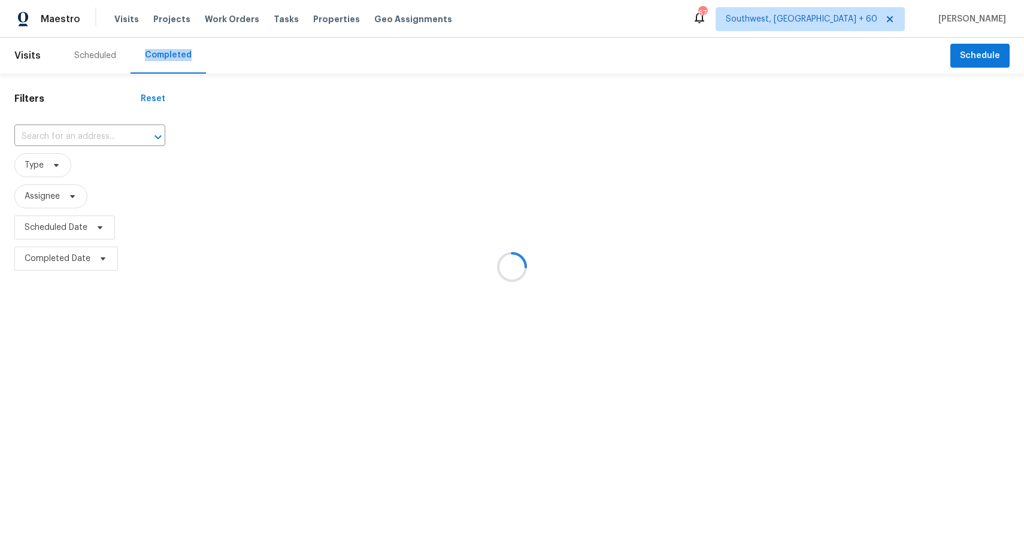
click at [171, 56] on div at bounding box center [512, 267] width 1024 height 534
click at [90, 137] on div at bounding box center [512, 267] width 1024 height 534
click at [62, 133] on div at bounding box center [512, 267] width 1024 height 534
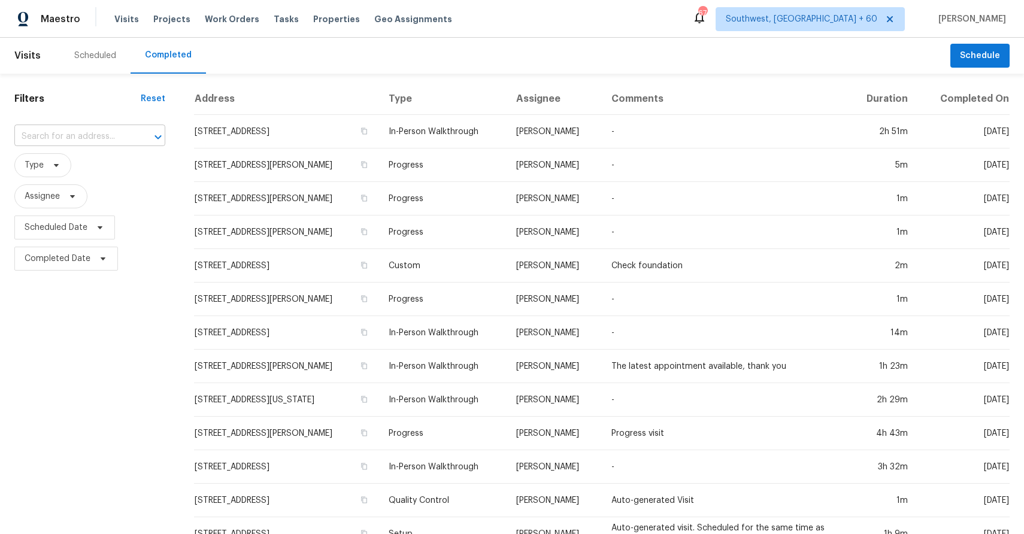
click at [78, 135] on input "text" at bounding box center [72, 137] width 117 height 19
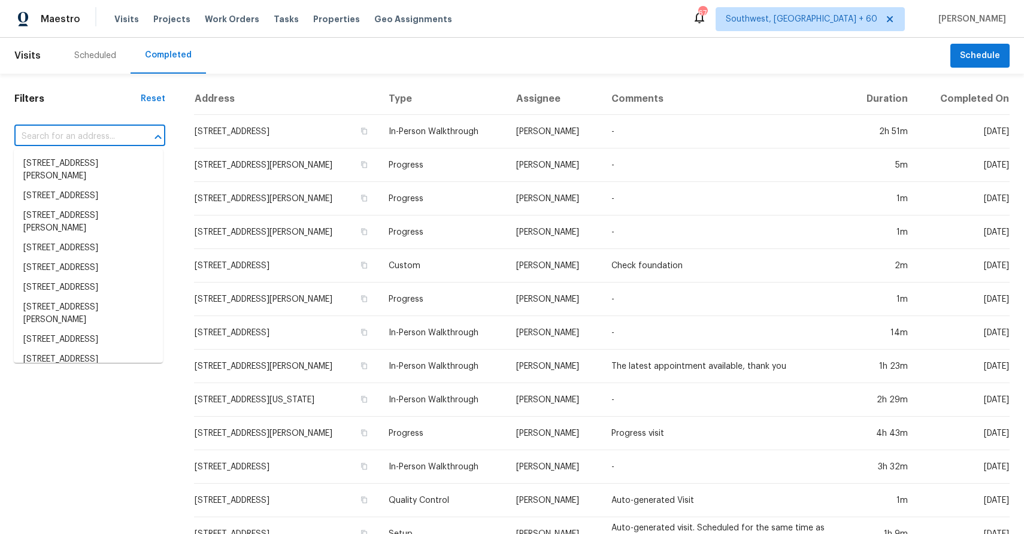
paste input "312 Elliott Dr, Ladson, SC 29456"
type input "312 Elliott Dr, Ladson, SC 29456"
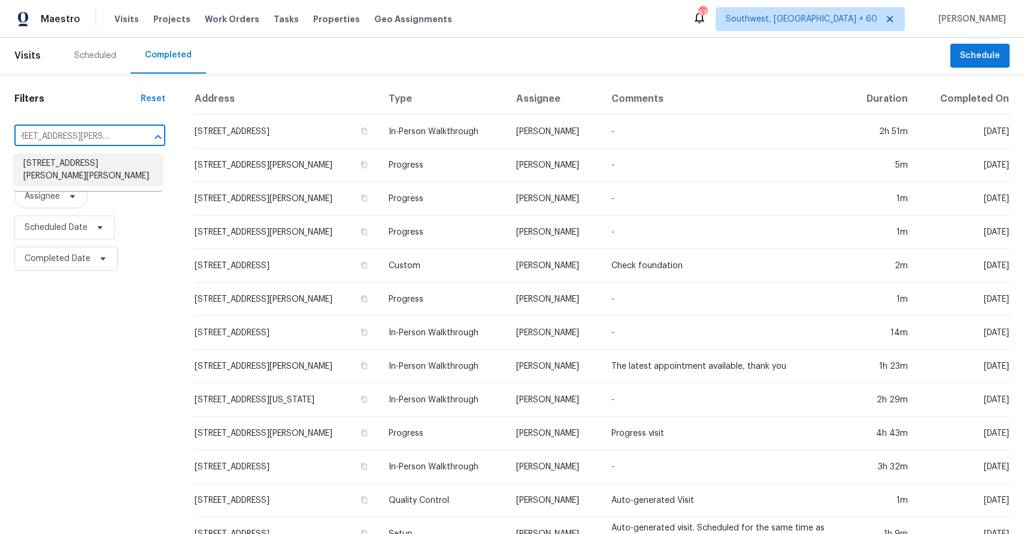
click at [102, 162] on li "312 Elliott Dr, Ladson, SC 29456" at bounding box center [88, 170] width 149 height 32
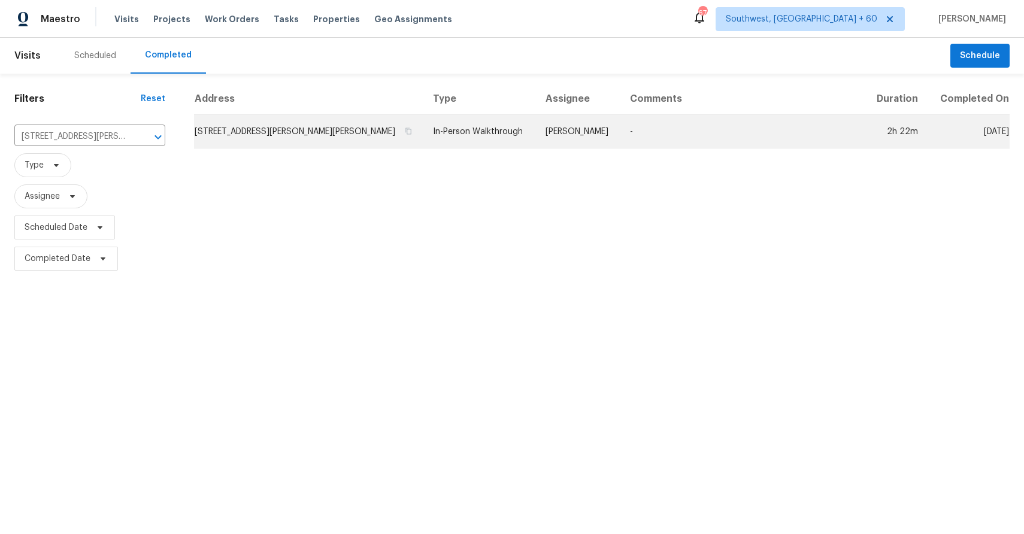
click at [549, 142] on td "Matt Davidson" at bounding box center [578, 132] width 85 height 34
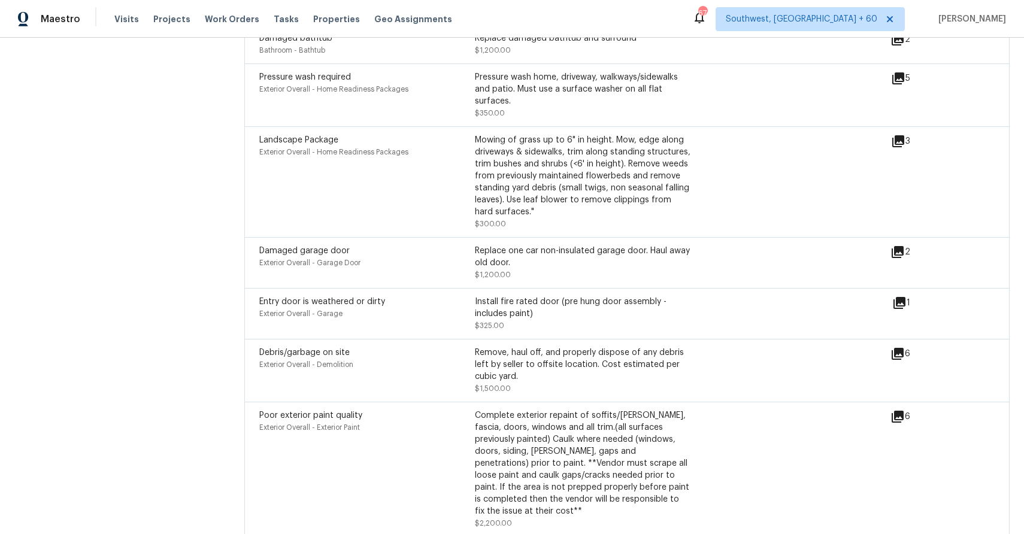
scroll to position [3469, 0]
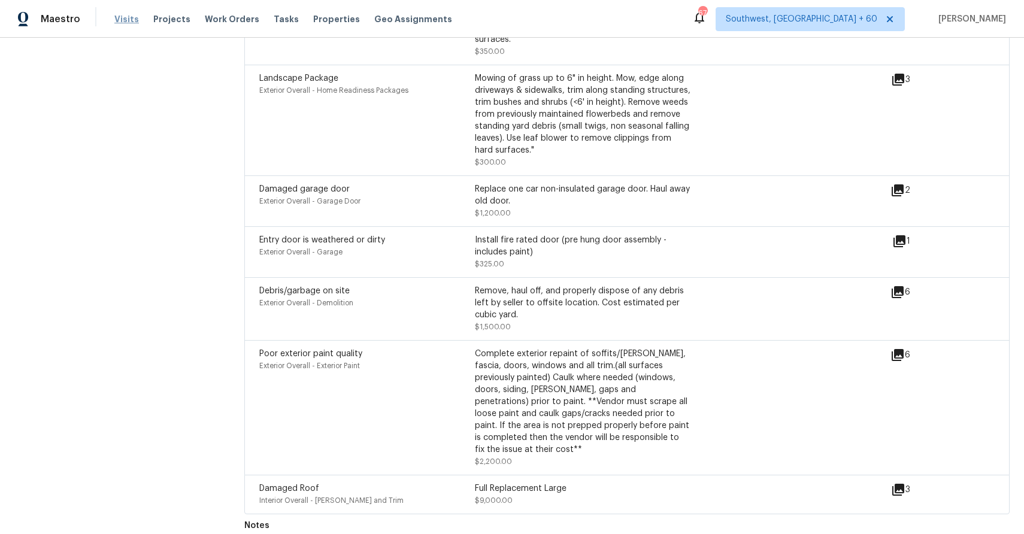
click at [119, 15] on span "Visits" at bounding box center [126, 19] width 25 height 12
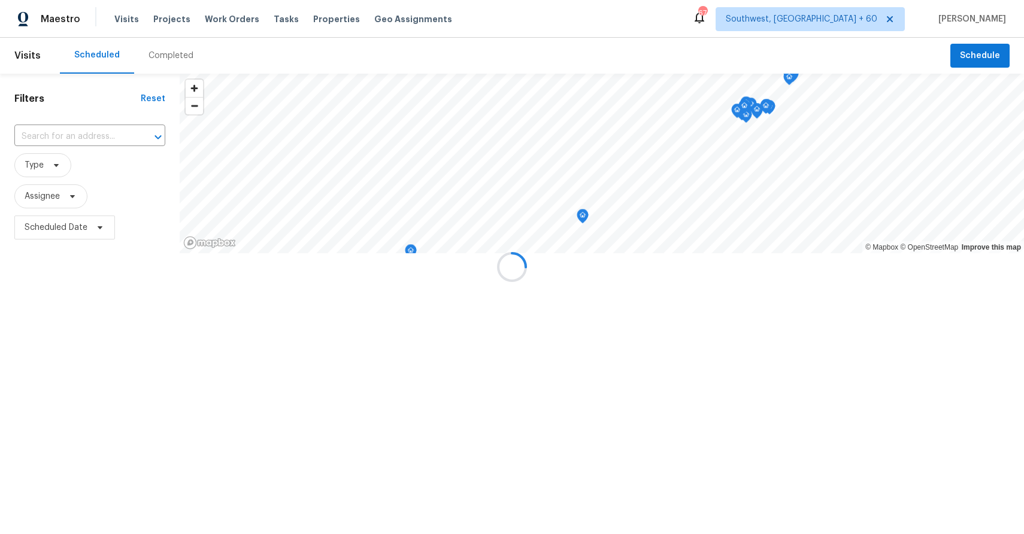
click at [168, 54] on div at bounding box center [512, 267] width 1024 height 534
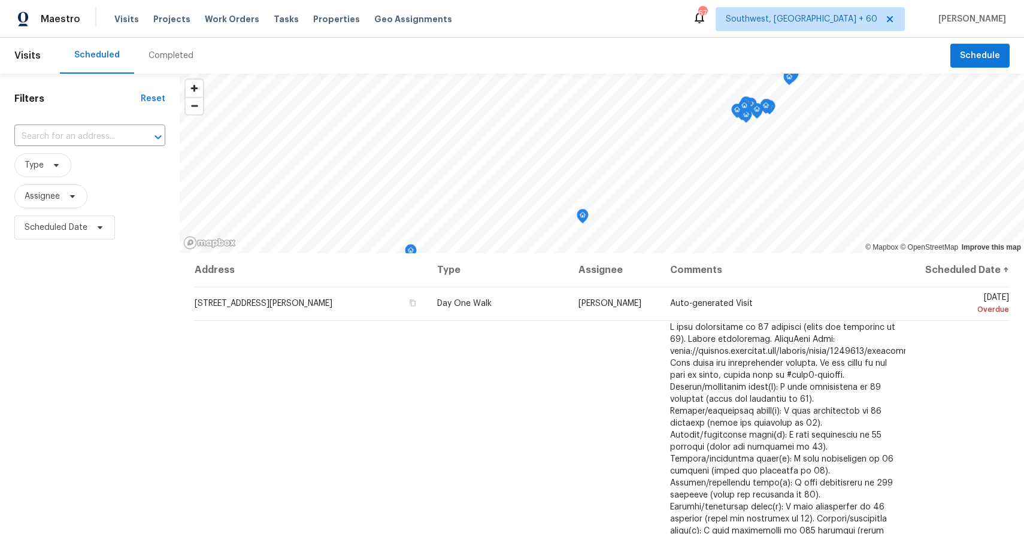
click at [179, 57] on div "Completed" at bounding box center [171, 56] width 45 height 12
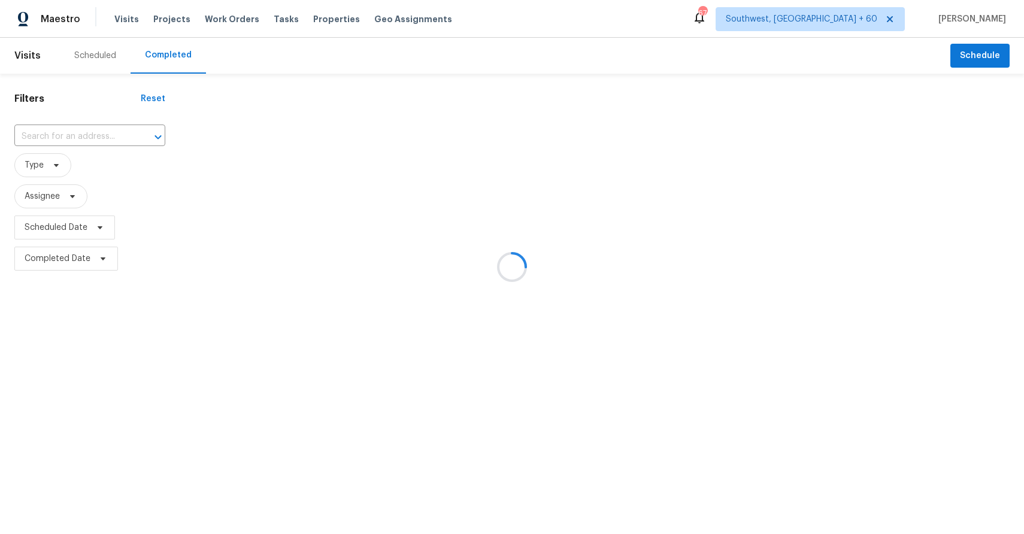
click at [79, 137] on div at bounding box center [512, 267] width 1024 height 534
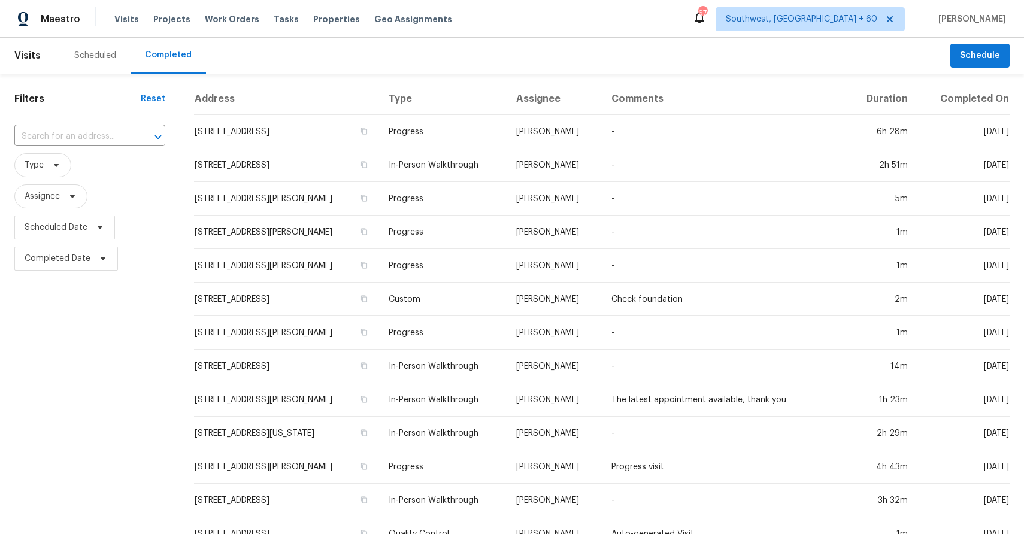
click at [66, 131] on input "text" at bounding box center [72, 137] width 117 height 19
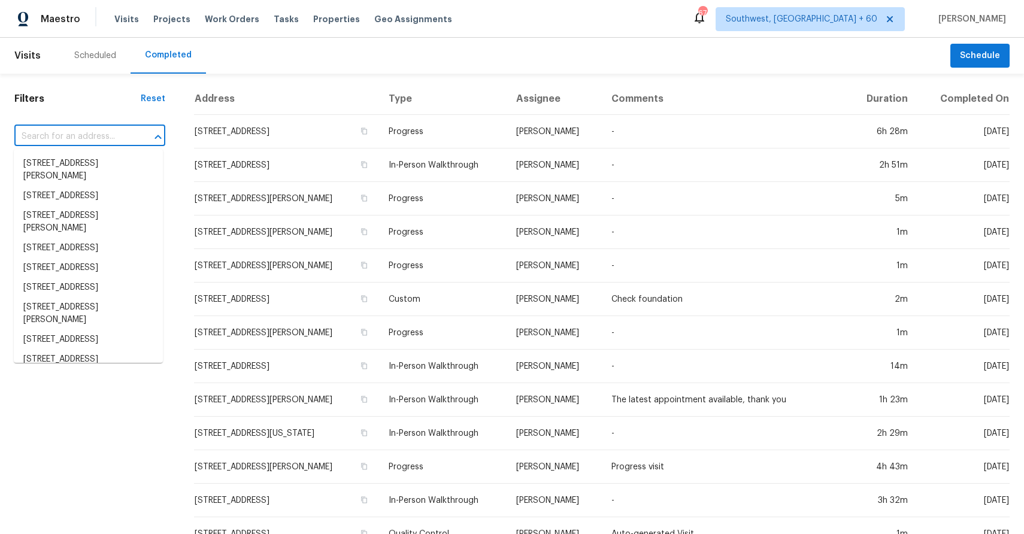
click at [71, 134] on input "text" at bounding box center [72, 137] width 117 height 19
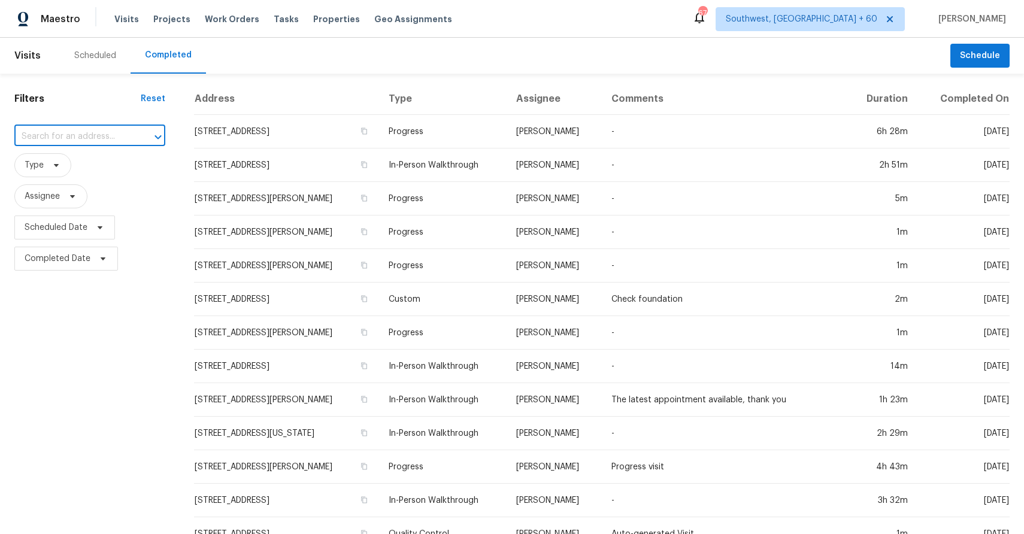
paste input "5197 Rosen Blvd, Boynton Beach, FL 33472"
type input "5197 Rosen Blvd, Boynton Beach, FL 33472"
click at [76, 168] on li "5197 Rosen Blvd, Boynton Beach, FL 33472" at bounding box center [88, 170] width 149 height 32
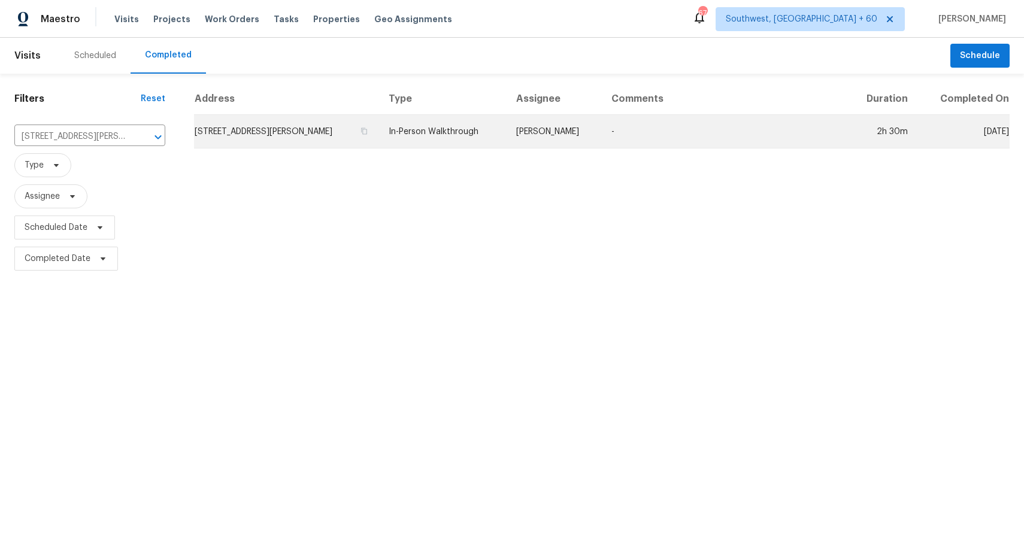
click at [573, 140] on td "Alex Baquerizo" at bounding box center [555, 132] width 96 height 34
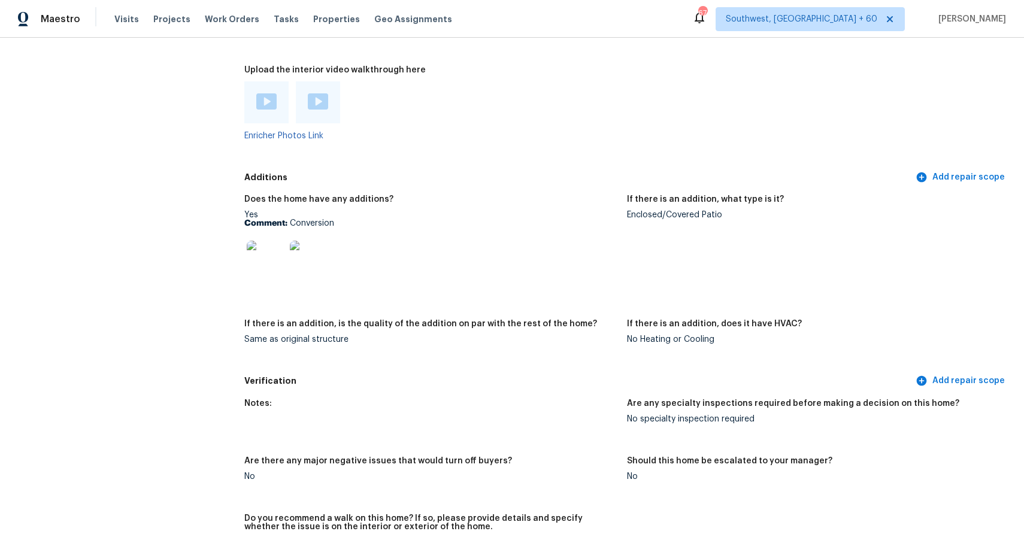
scroll to position [2505, 0]
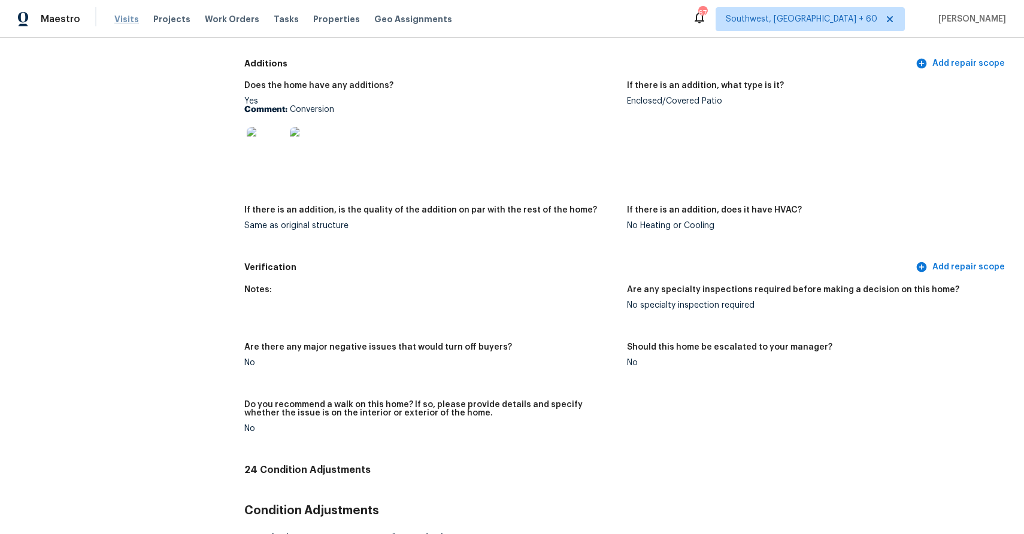
click at [123, 19] on span "Visits" at bounding box center [126, 19] width 25 height 12
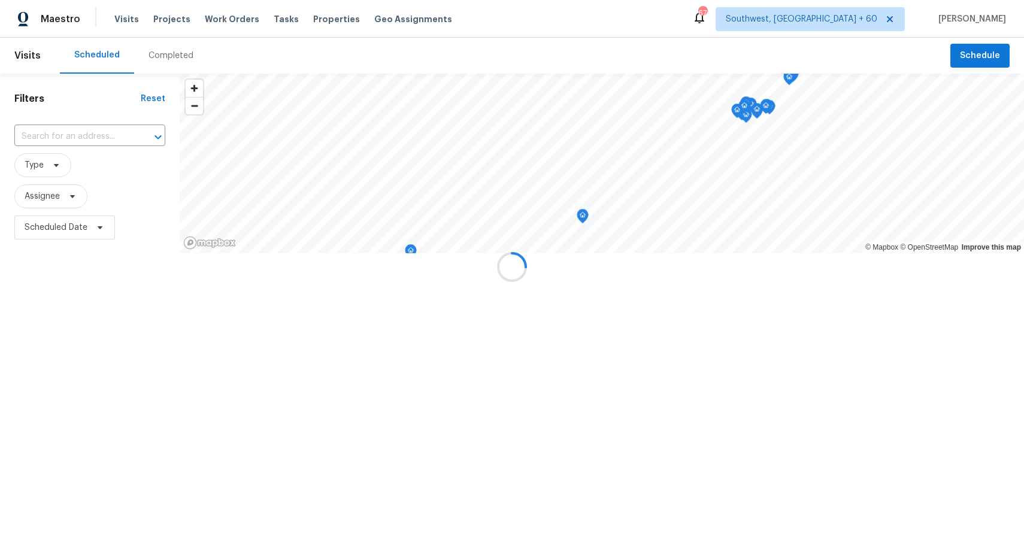
click at [167, 45] on div at bounding box center [512, 267] width 1024 height 534
click at [179, 56] on div at bounding box center [512, 267] width 1024 height 534
click at [179, 56] on div "Completed" at bounding box center [171, 56] width 45 height 12
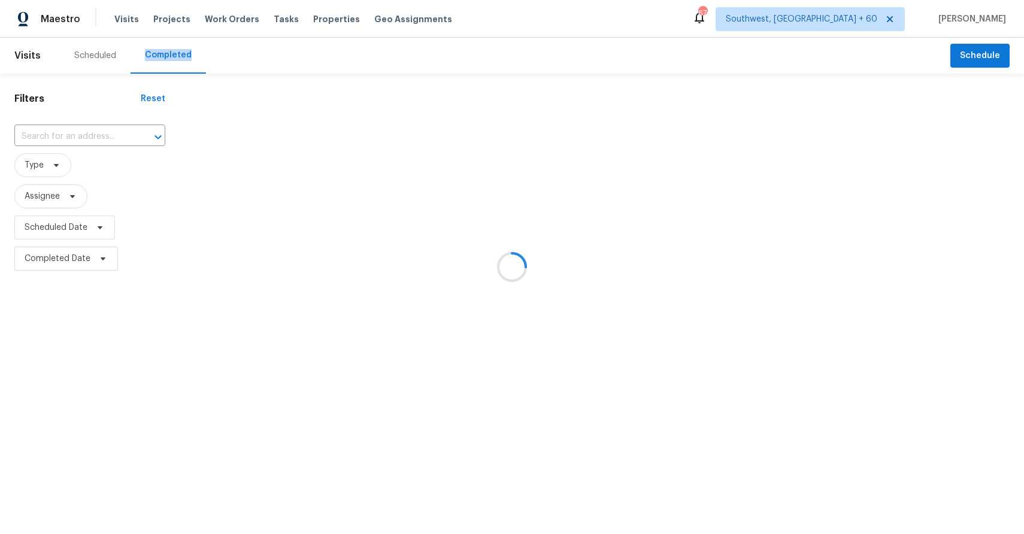
click at [179, 56] on div at bounding box center [512, 267] width 1024 height 534
click at [86, 143] on div at bounding box center [512, 267] width 1024 height 534
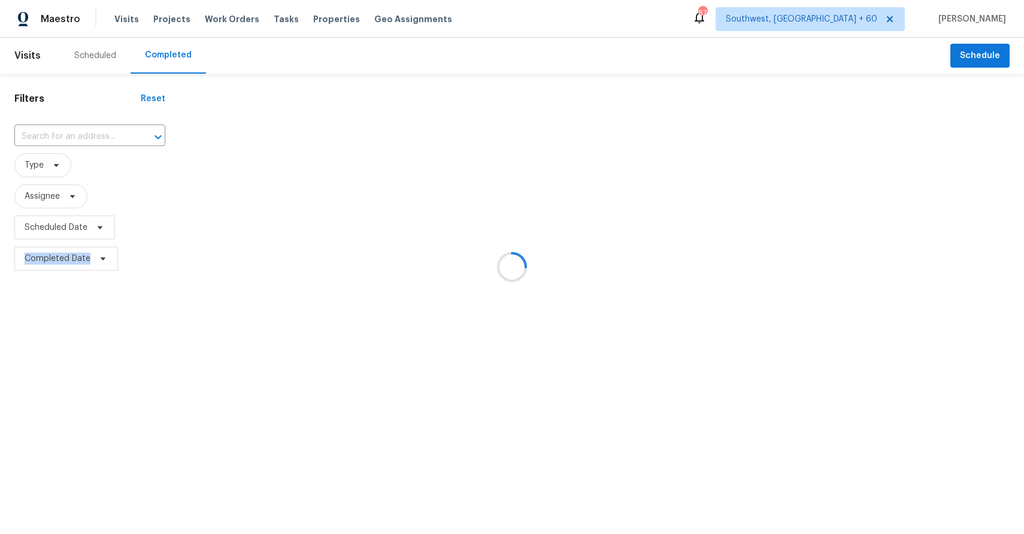
click at [62, 137] on div at bounding box center [512, 267] width 1024 height 534
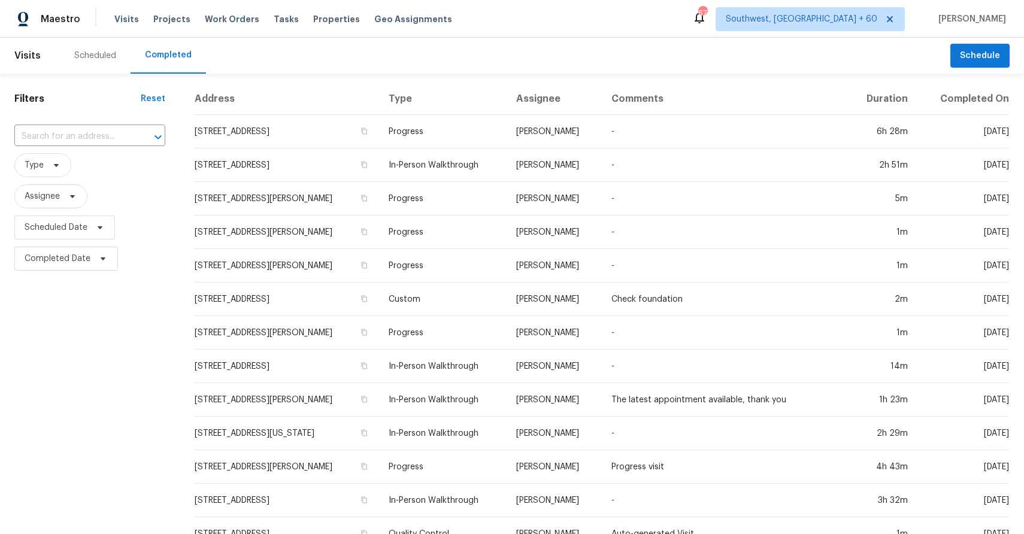
click at [62, 137] on input "text" at bounding box center [72, 137] width 117 height 19
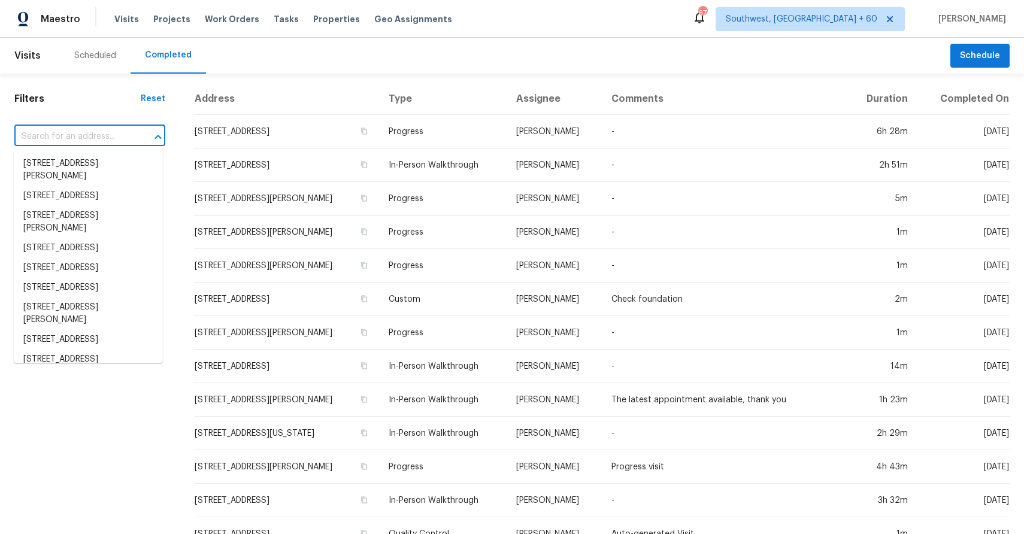
paste input "8901 Firethorne Ln, North Chesterfield, VA 23237"
type input "8901 Firethorne Ln, North Chesterfield, VA 23237"
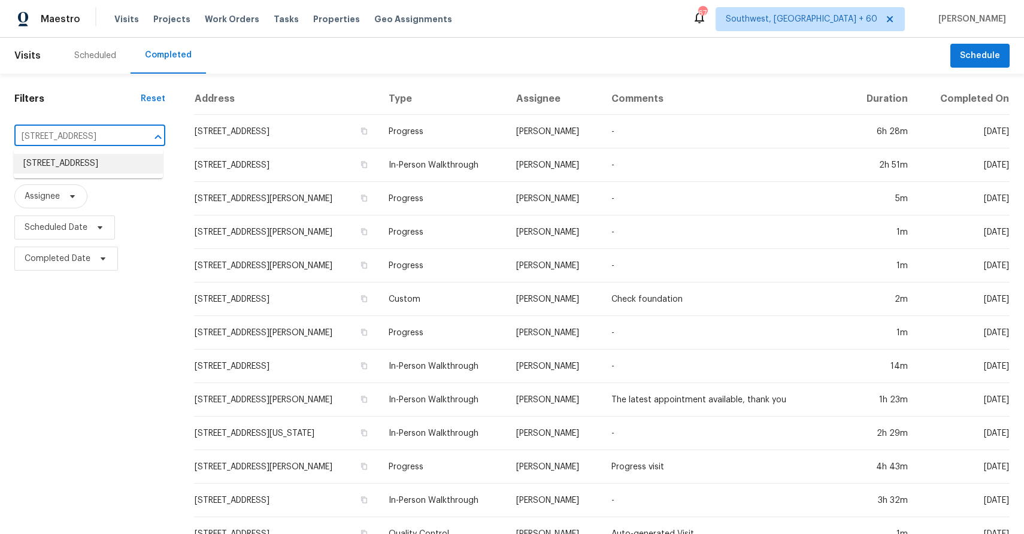
click at [75, 170] on li "8901 Firethorne Ln, North Chesterfield, VA 23237" at bounding box center [88, 164] width 149 height 20
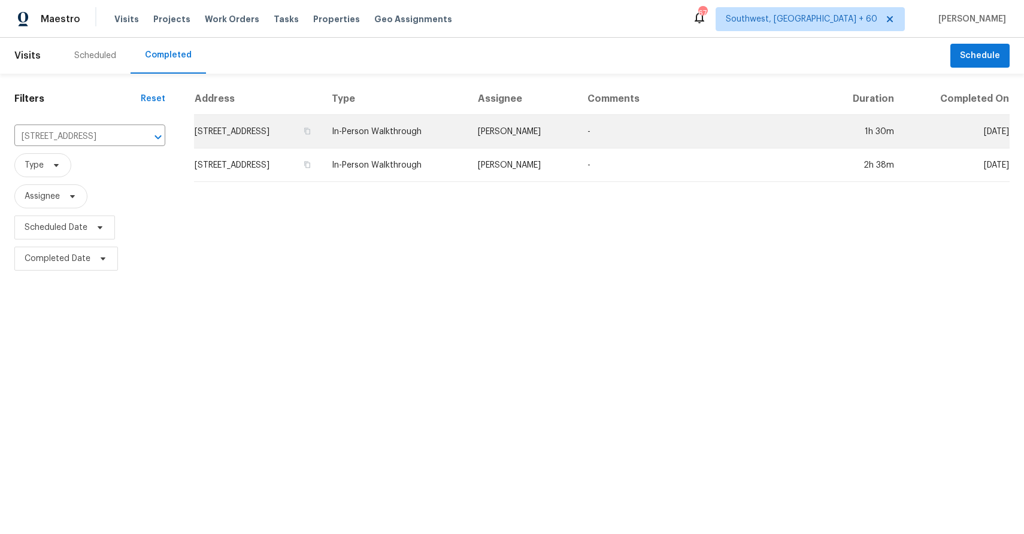
click at [524, 136] on td "Christopher Neilson" at bounding box center [523, 132] width 110 height 34
click at [524, 136] on html "Maestro Visits Projects Work Orders Tasks Properties Geo Assignments 674 Southw…" at bounding box center [512, 137] width 1024 height 274
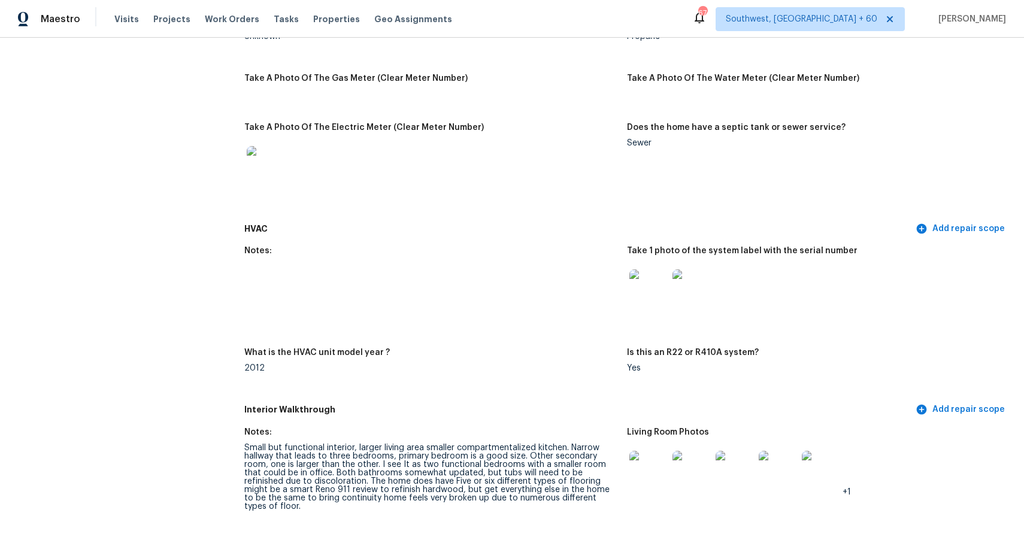
scroll to position [538, 0]
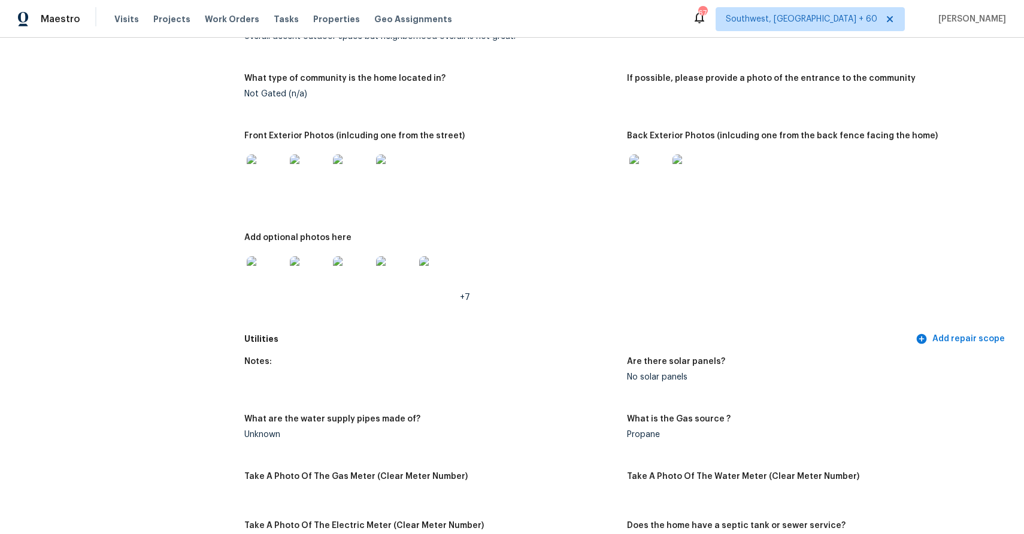
click at [111, 12] on div "Maestro Visits Projects Work Orders Tasks Properties Geo Assignments" at bounding box center [233, 19] width 467 height 24
click at [128, 16] on span "Visits" at bounding box center [126, 19] width 25 height 12
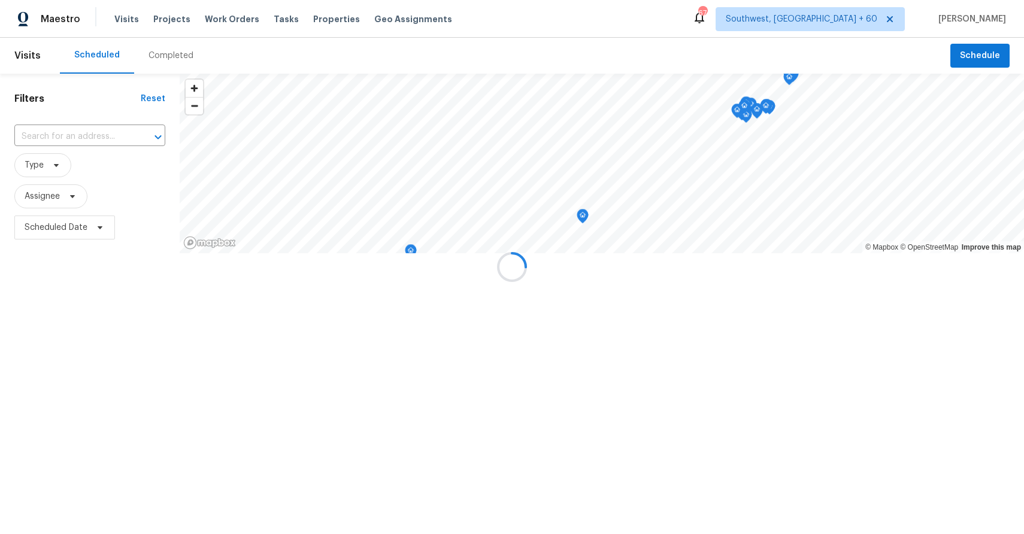
click at [147, 57] on div at bounding box center [512, 267] width 1024 height 534
click at [179, 59] on div at bounding box center [512, 267] width 1024 height 534
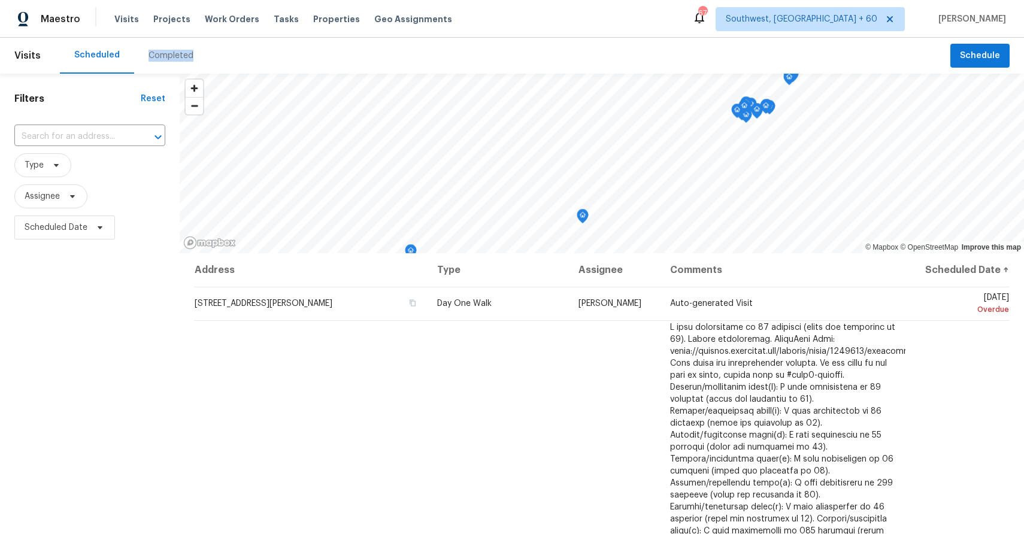
click at [179, 59] on div "Completed" at bounding box center [171, 56] width 45 height 12
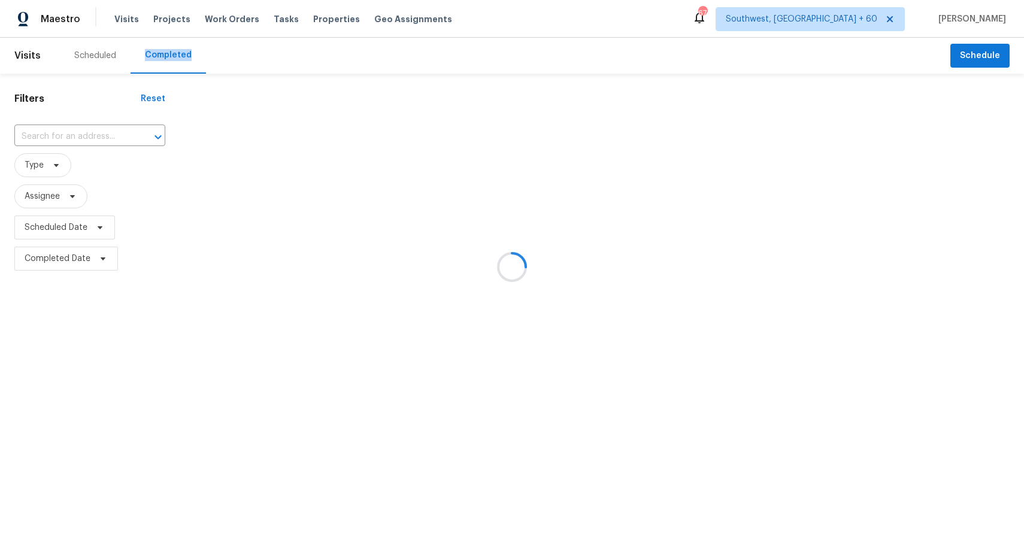
click at [179, 59] on div at bounding box center [512, 267] width 1024 height 534
click at [72, 133] on div at bounding box center [512, 267] width 1024 height 534
click at [80, 133] on div at bounding box center [512, 267] width 1024 height 534
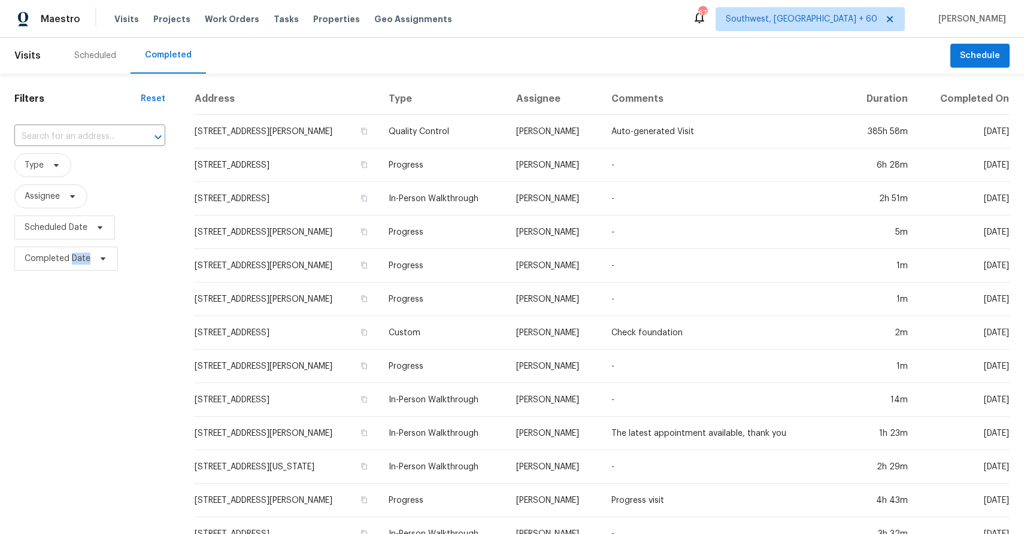
click at [80, 133] on input "text" at bounding box center [72, 137] width 117 height 19
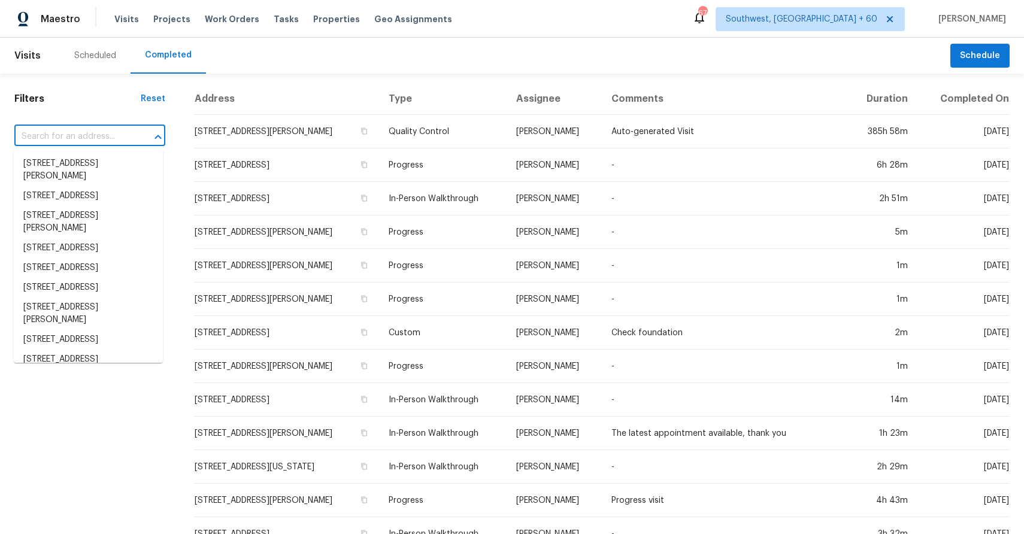
paste input "1063 Gather Dr, Lawrenceville, GA 30043"
type input "1063 Gather Dr, Lawrenceville, GA 30043"
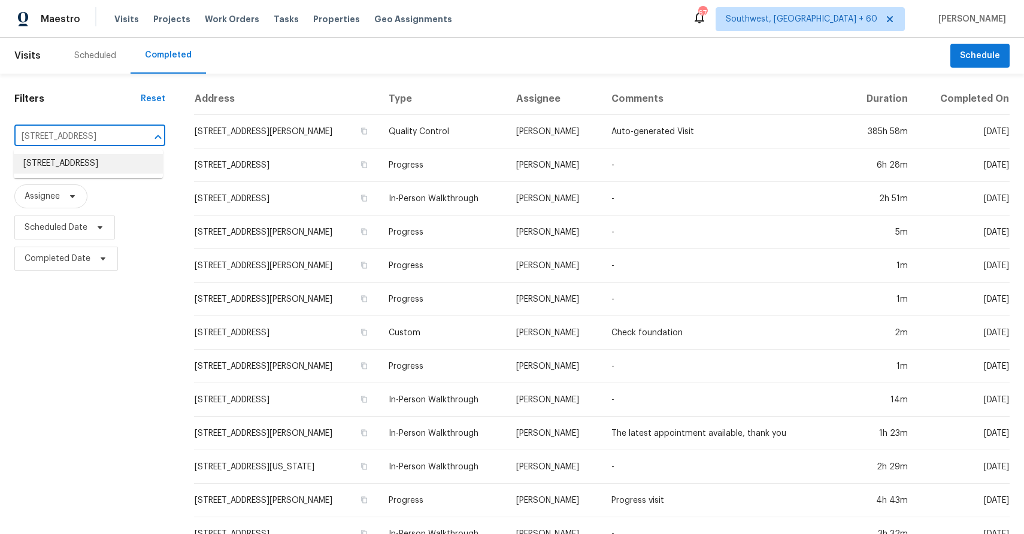
click at [71, 168] on li "1063 Gather Dr, Lawrenceville, GA 30043" at bounding box center [88, 164] width 149 height 20
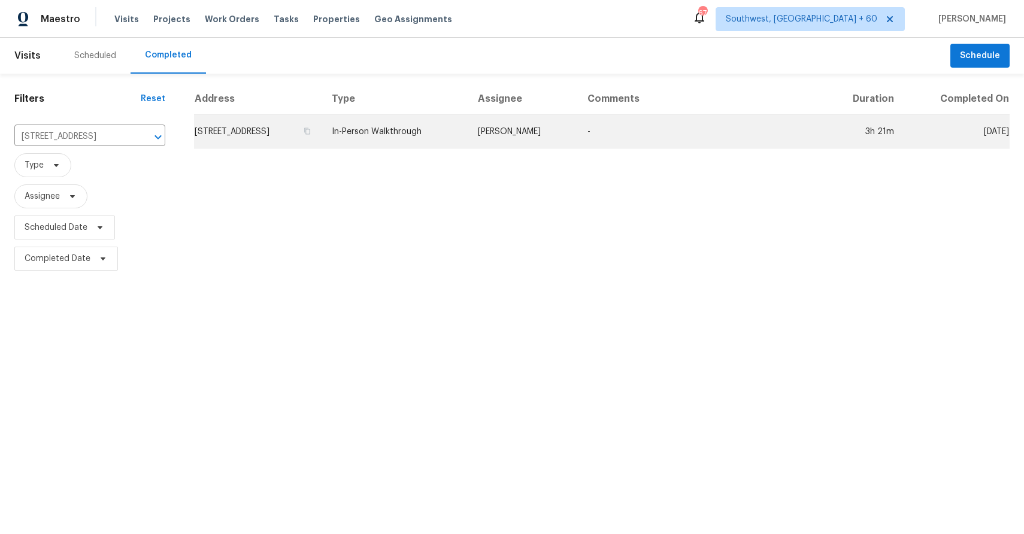
click at [614, 129] on td "-" at bounding box center [700, 132] width 245 height 34
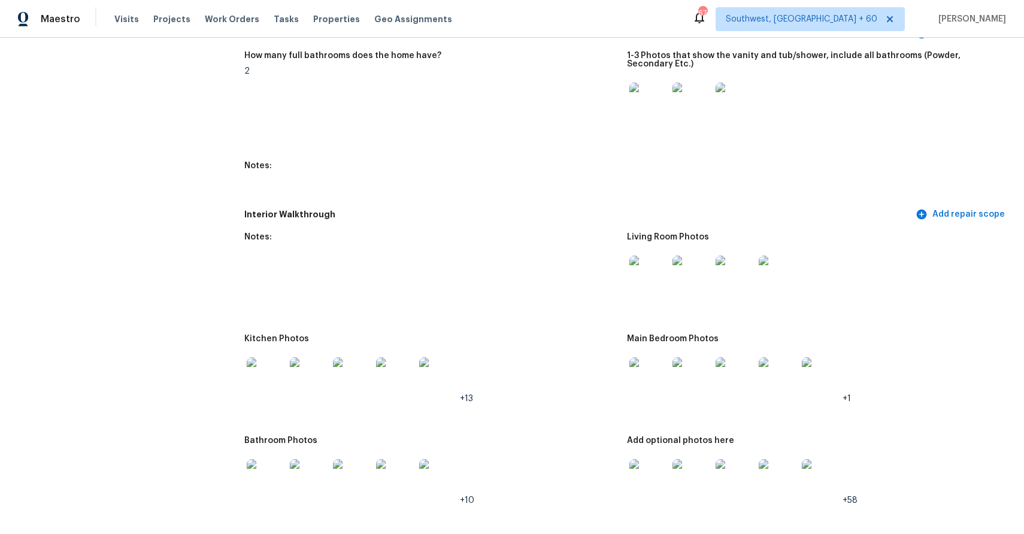
scroll to position [1849, 0]
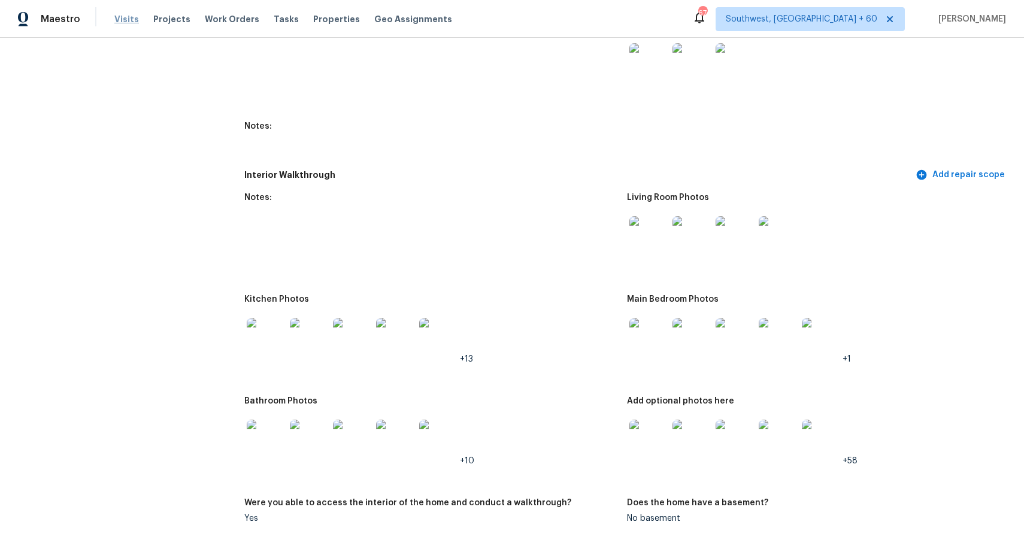
click at [123, 19] on span "Visits" at bounding box center [126, 19] width 25 height 12
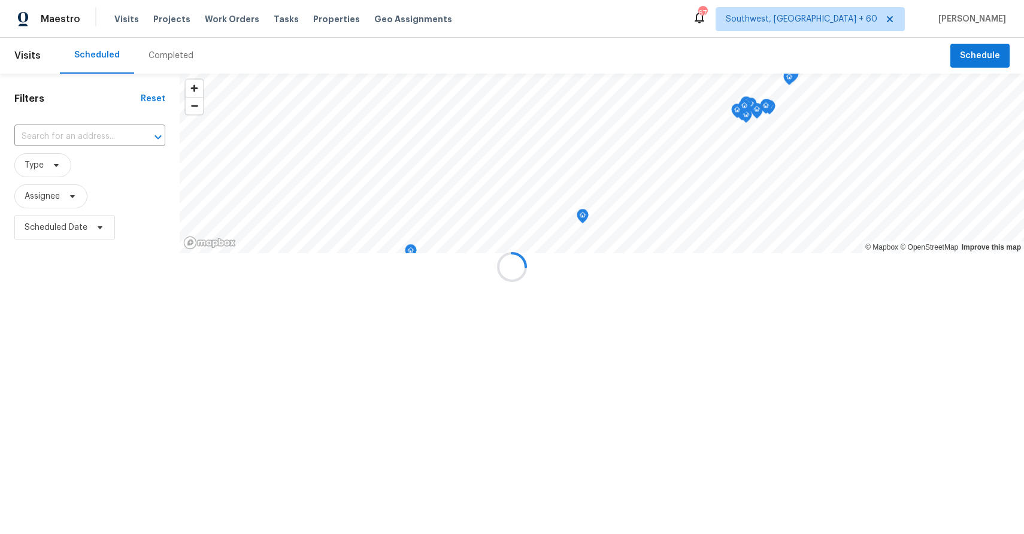
click at [159, 50] on div at bounding box center [512, 267] width 1024 height 534
click at [169, 53] on div at bounding box center [512, 267] width 1024 height 534
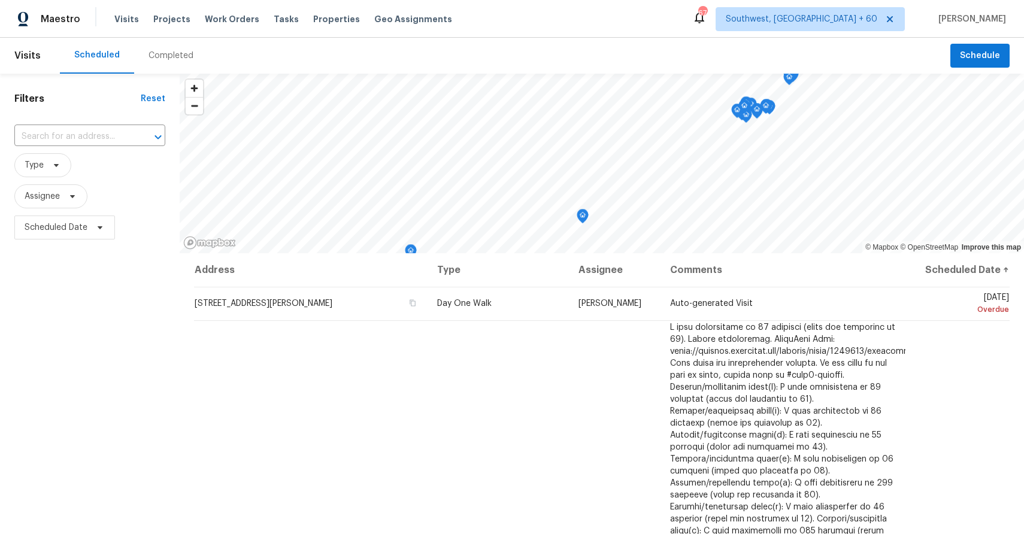
click at [176, 53] on div "Completed" at bounding box center [171, 56] width 45 height 12
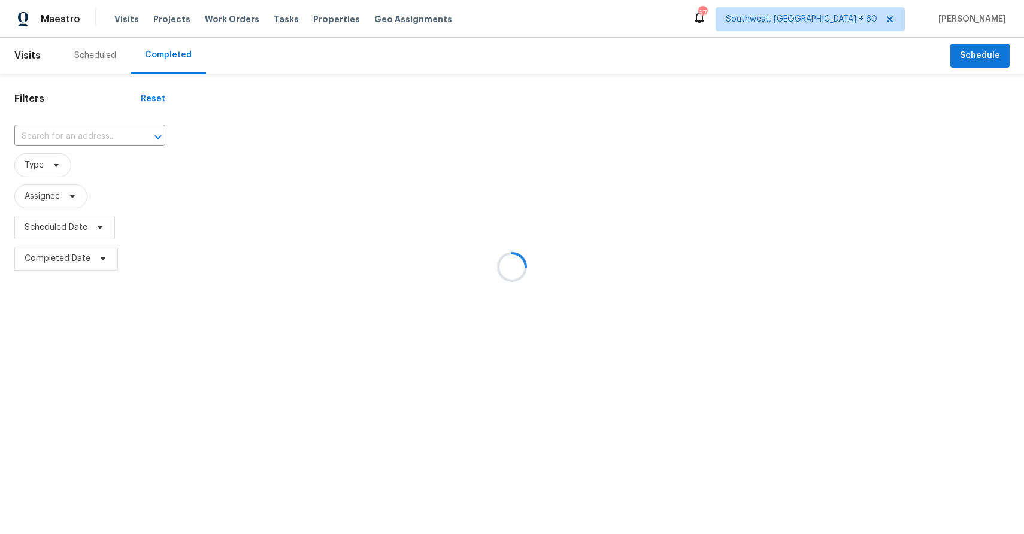
click at [176, 53] on div at bounding box center [512, 267] width 1024 height 534
click at [75, 128] on div at bounding box center [512, 267] width 1024 height 534
click at [87, 132] on div at bounding box center [512, 267] width 1024 height 534
click at [87, 132] on input "text" at bounding box center [72, 137] width 117 height 19
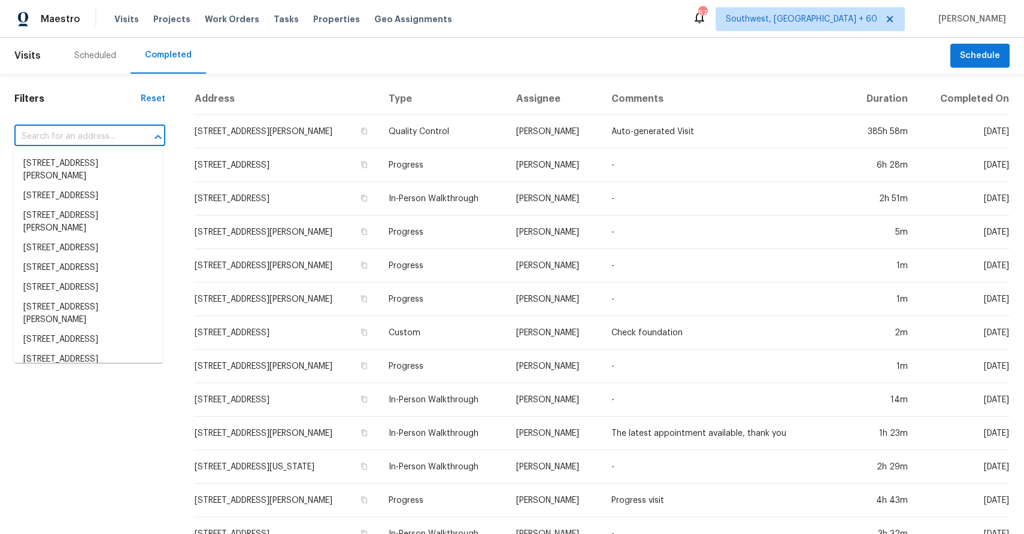
paste input "1494 NW 15th St, Gresham, OR 97030"
type input "1494 NW 15th St, Gresham, OR 97030"
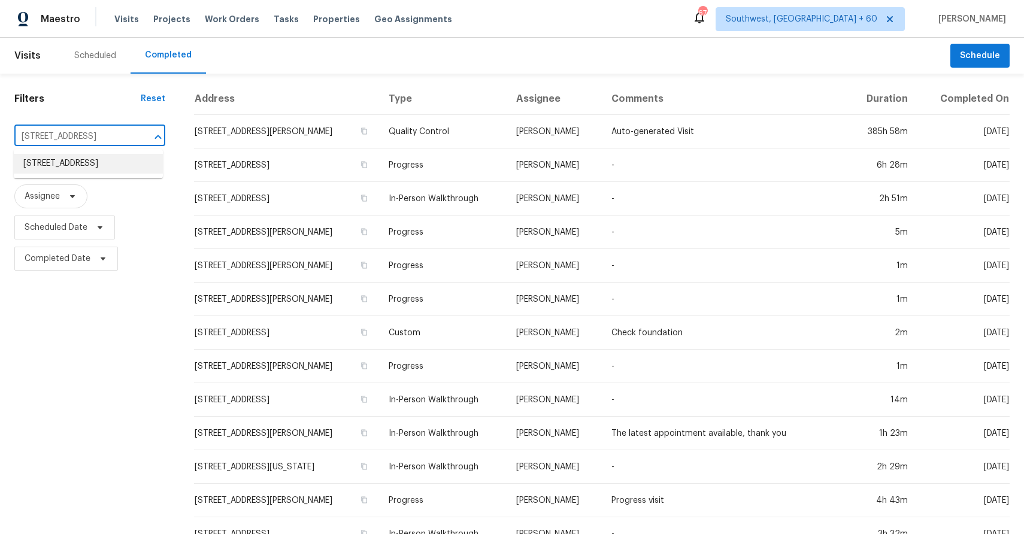
click at [63, 170] on li "1494 NW 15th St, Gresham, OR 97030" at bounding box center [88, 164] width 149 height 20
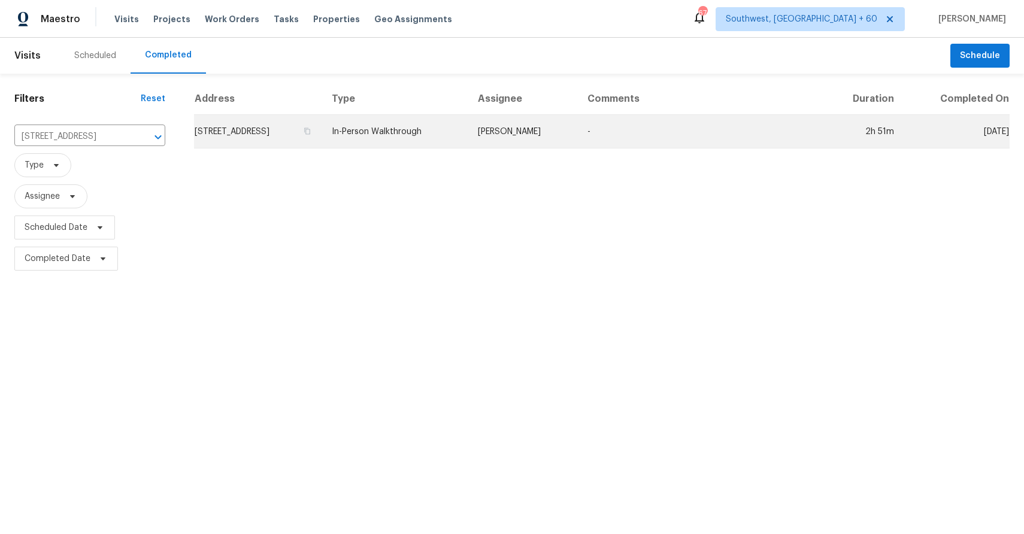
click at [616, 138] on td "-" at bounding box center [700, 132] width 245 height 34
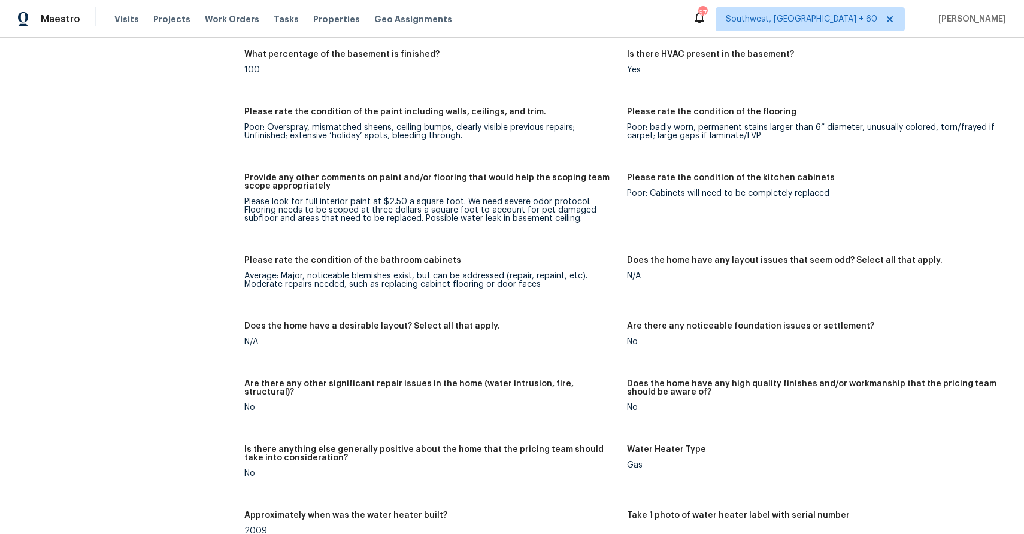
scroll to position [1926, 0]
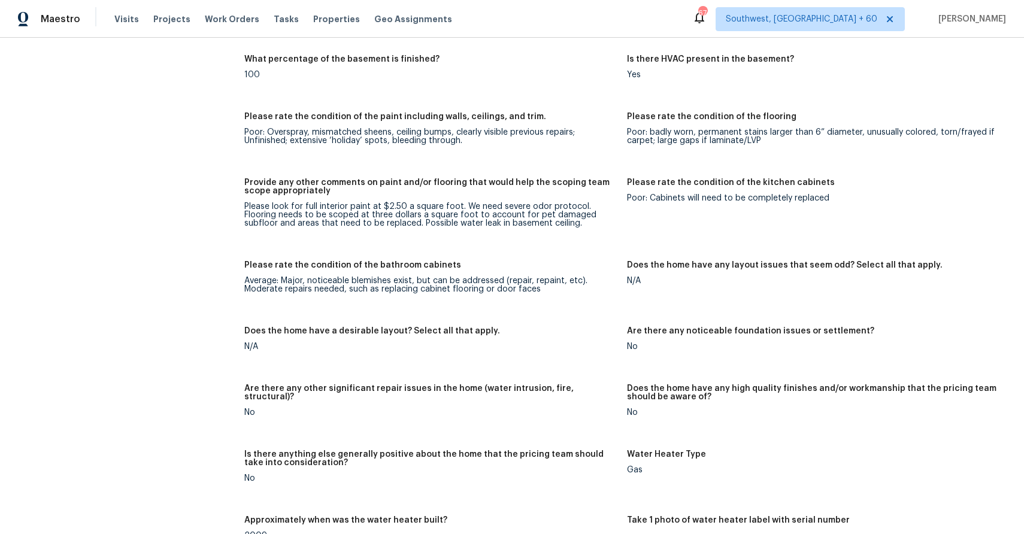
click at [111, 15] on div "Maestro Visits Projects Work Orders Tasks Properties Geo Assignments" at bounding box center [233, 19] width 467 height 24
click at [123, 22] on span "Visits" at bounding box center [126, 19] width 25 height 12
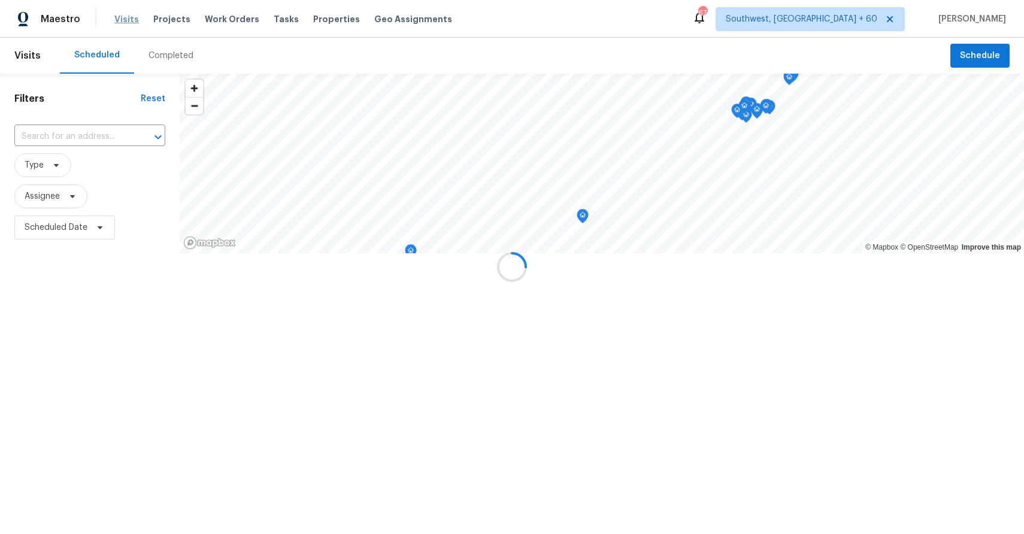
click at [123, 22] on div at bounding box center [512, 267] width 1024 height 534
click at [158, 53] on div at bounding box center [512, 267] width 1024 height 534
click at [158, 53] on div "Completed" at bounding box center [171, 56] width 45 height 12
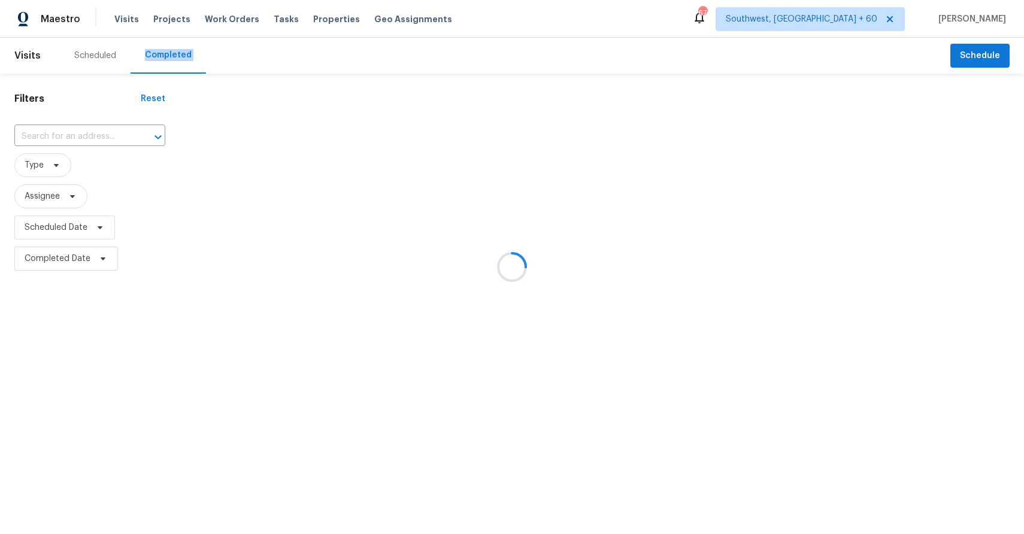
click at [174, 58] on div at bounding box center [512, 267] width 1024 height 534
click at [105, 128] on div at bounding box center [512, 267] width 1024 height 534
click at [113, 135] on div at bounding box center [512, 267] width 1024 height 534
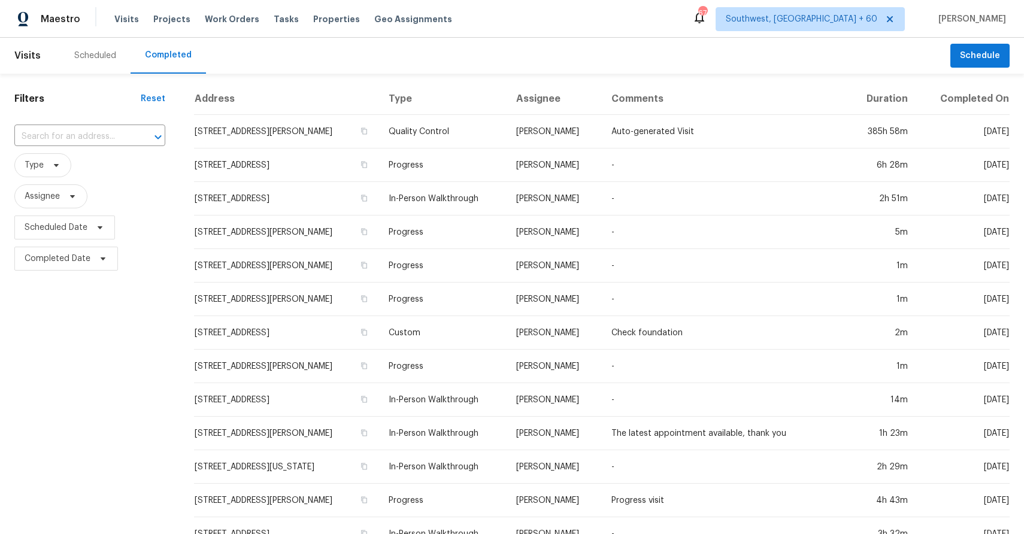
click at [99, 134] on input "text" at bounding box center [72, 137] width 117 height 19
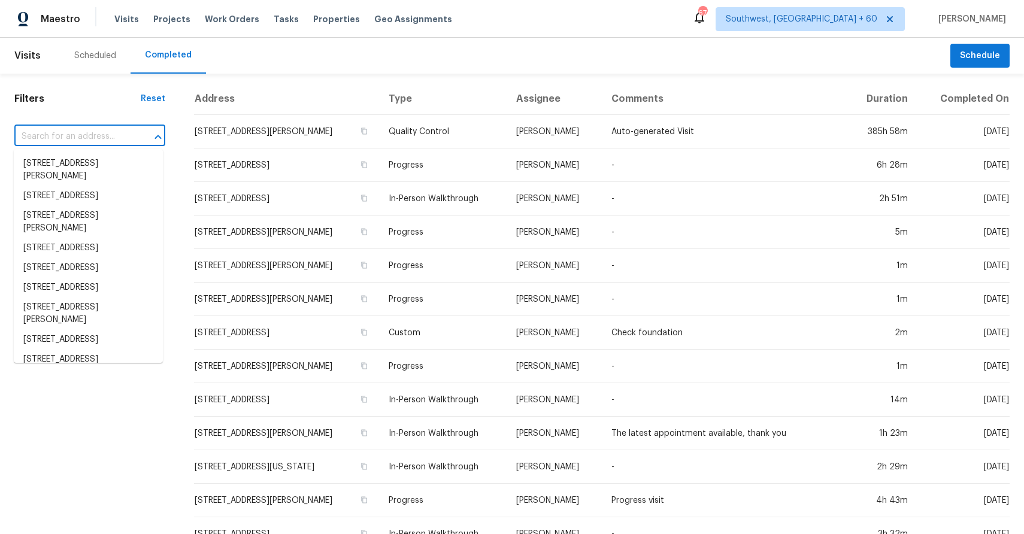
paste input "908 Cooper Ln, Royse City, TX 75189"
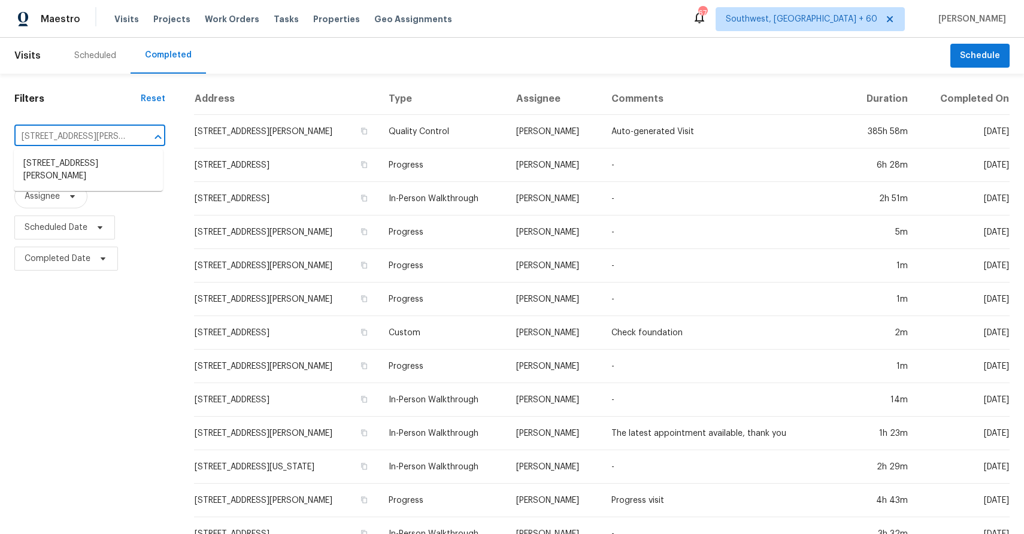
scroll to position [0, 35]
type input "908 Cooper Ln, Royse City, TX 75189"
click at [71, 122] on div "Filters Reset ​ Type Assignee Scheduled Date Completed Date" at bounding box center [90, 446] width 180 height 744
click at [76, 131] on input "text" at bounding box center [72, 137] width 117 height 19
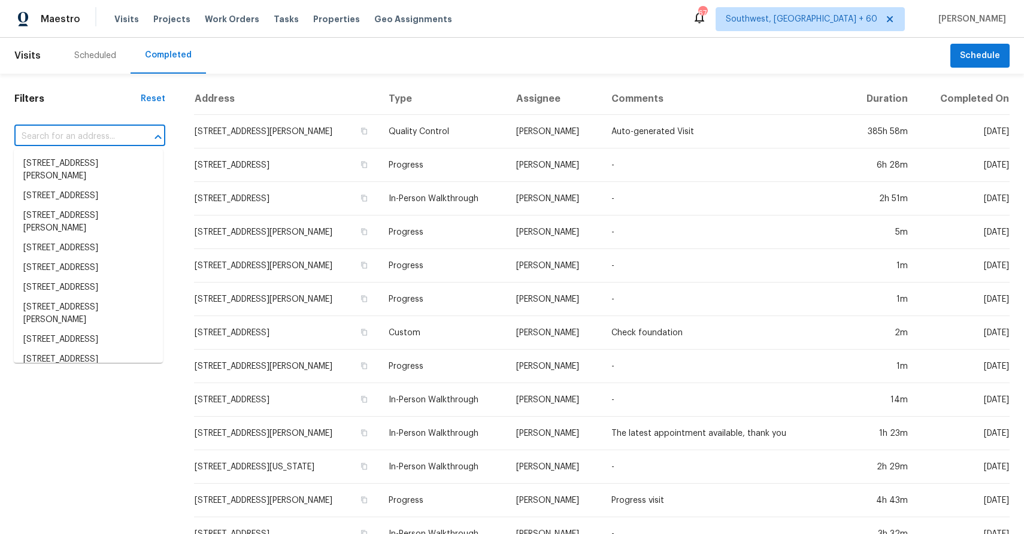
paste input "908 Cooper Ln, Royse City, TX 75189"
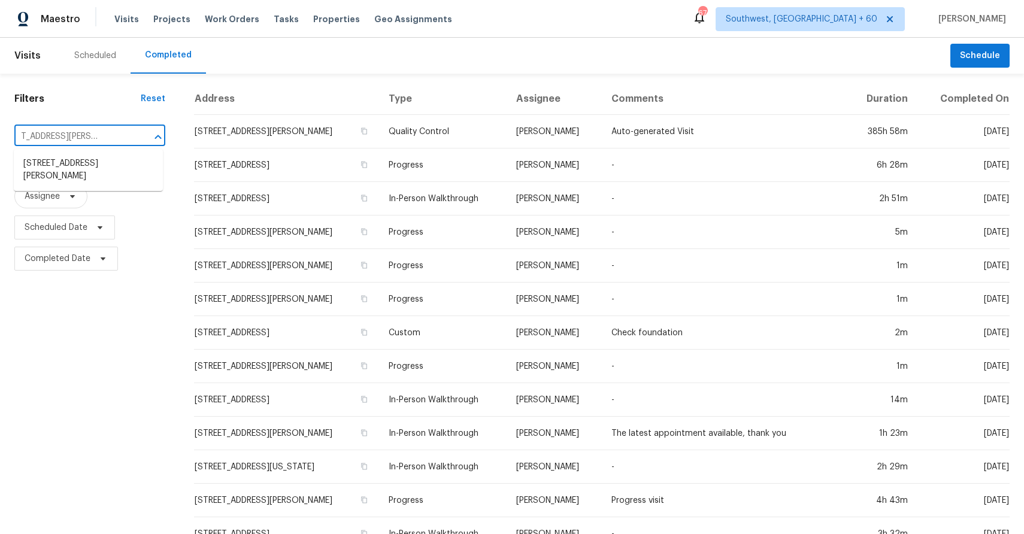
type input "908 Cooper Ln, Royse City, TX 75189"
click at [86, 158] on span "Type" at bounding box center [89, 165] width 151 height 24
click at [87, 152] on span "Type" at bounding box center [89, 165] width 151 height 31
click at [91, 140] on input "text" at bounding box center [72, 137] width 117 height 19
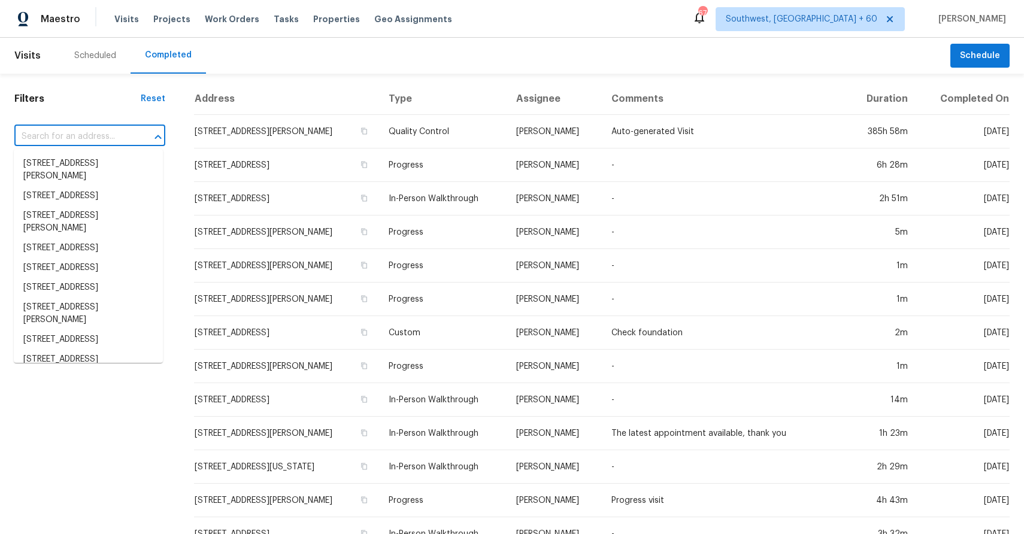
paste input "908 Cooper Ln, Royse City, TX 75189"
type input "908 Cooper Ln, Royse City, TX 75189"
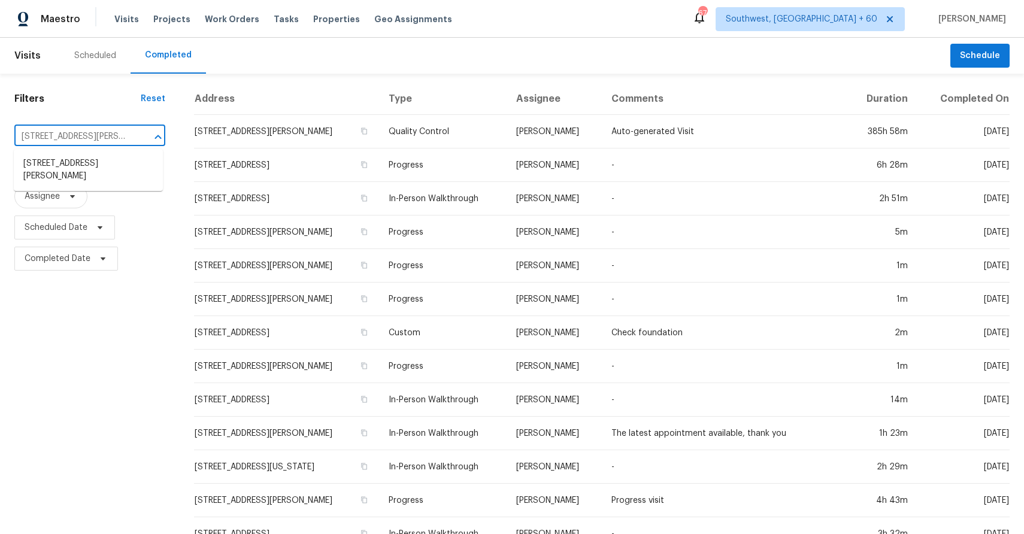
scroll to position [0, 35]
click at [68, 171] on li "908 Cooper Ln, Royse City, TX 75189" at bounding box center [88, 170] width 149 height 32
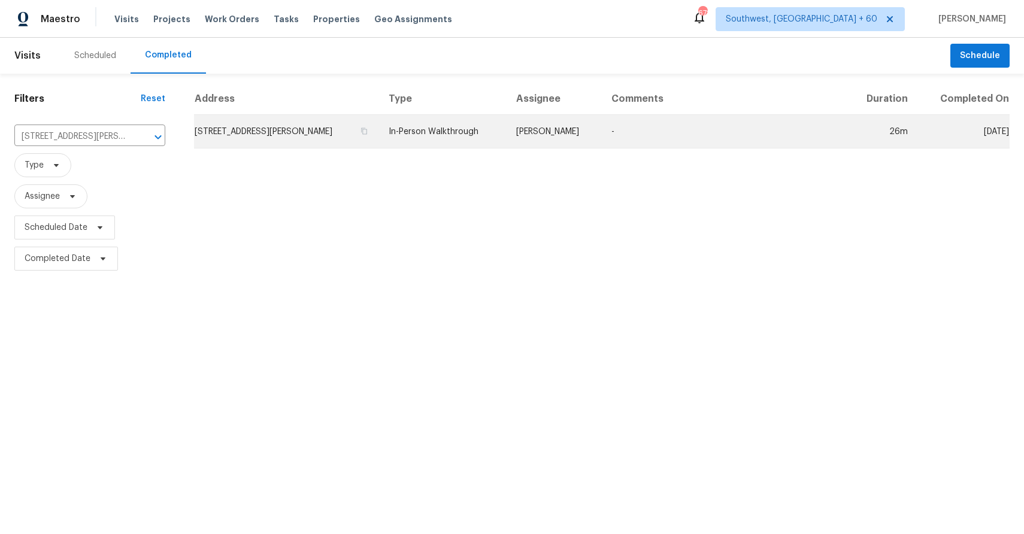
click at [322, 134] on td "908 Cooper Ln, Royse City, TX 75189" at bounding box center [286, 132] width 185 height 34
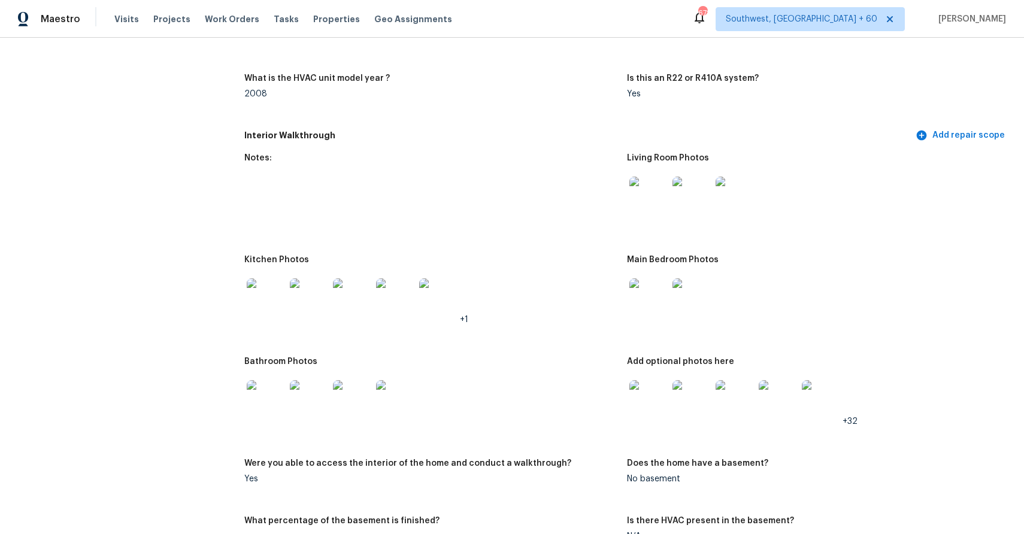
scroll to position [1134, 0]
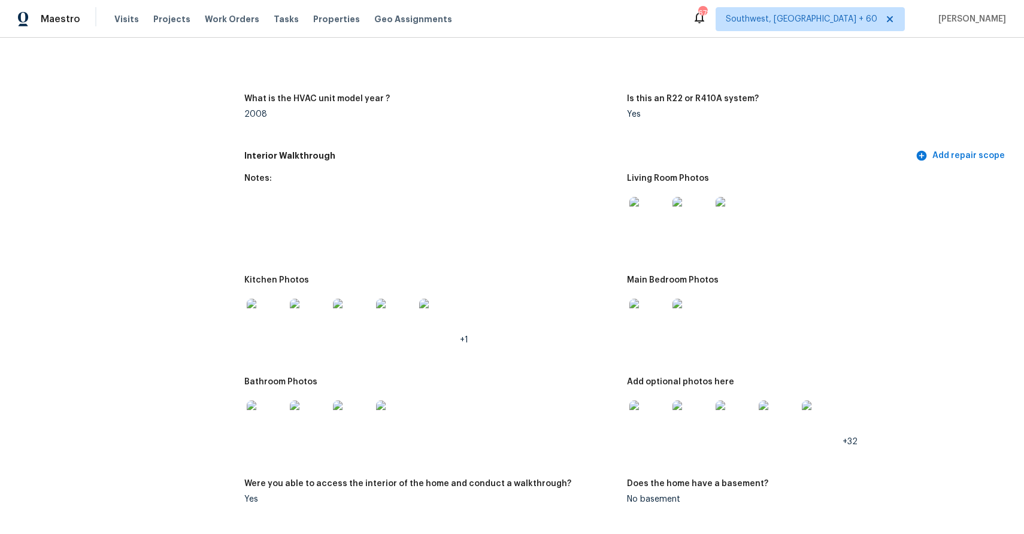
click at [661, 208] on img at bounding box center [649, 216] width 38 height 38
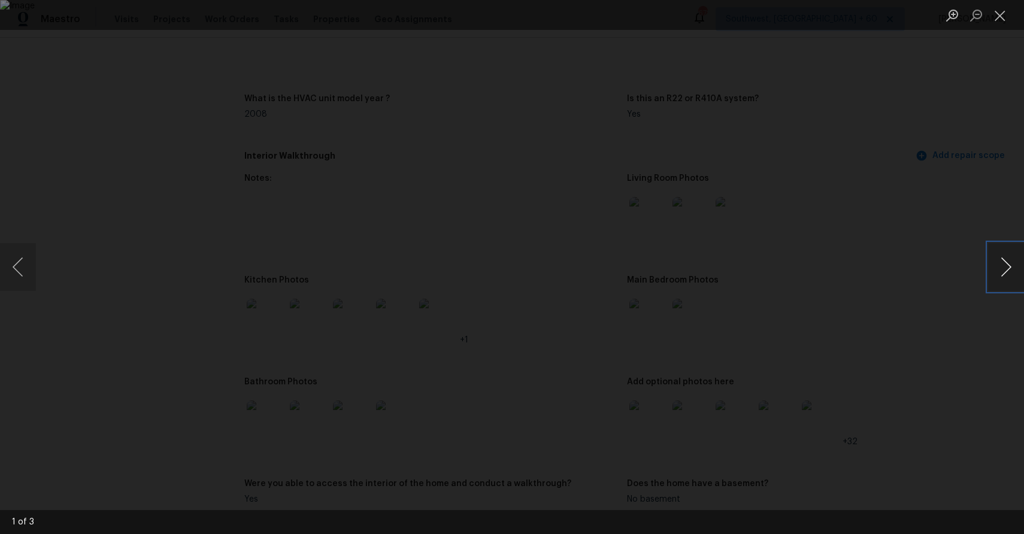
click at [1012, 254] on button "Next image" at bounding box center [1006, 267] width 36 height 48
click at [955, 209] on div "Lightbox" at bounding box center [512, 267] width 1024 height 534
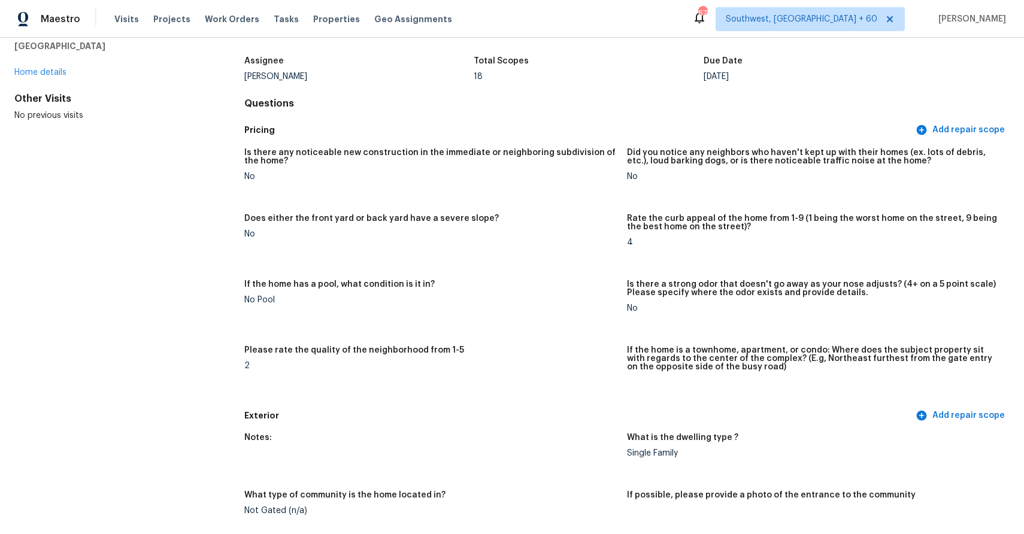
scroll to position [0, 0]
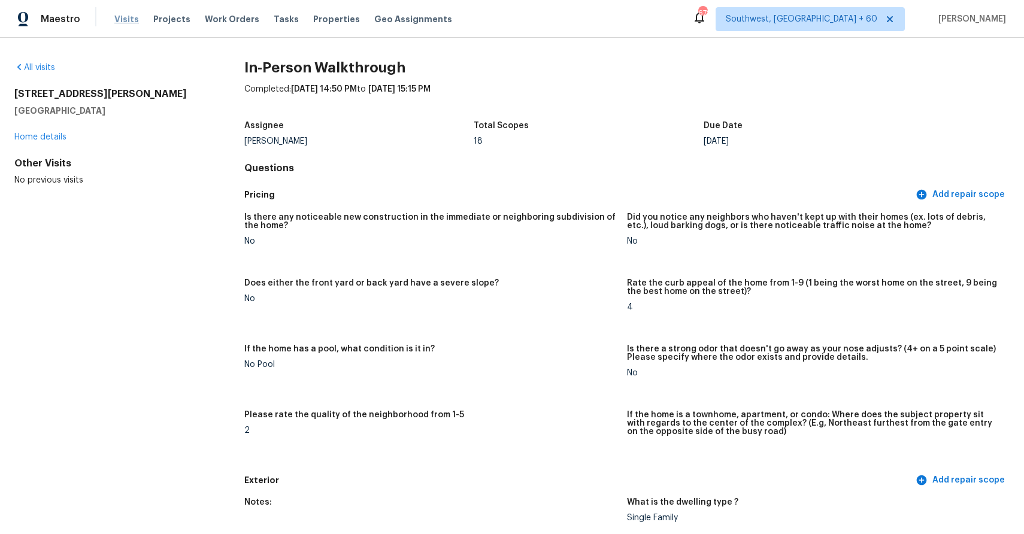
click at [128, 21] on span "Visits" at bounding box center [126, 19] width 25 height 12
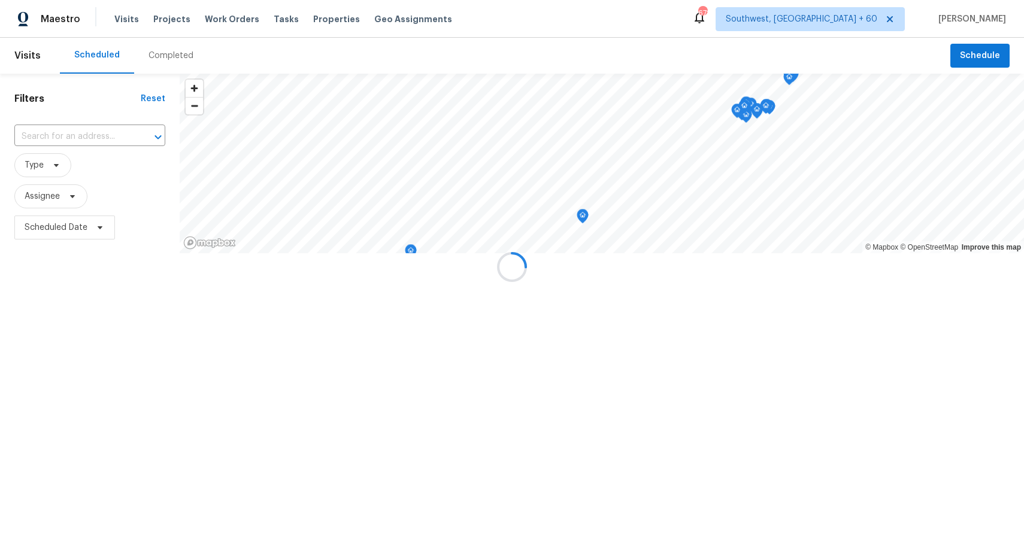
click at [170, 52] on div at bounding box center [512, 267] width 1024 height 534
click at [182, 56] on div "Completed" at bounding box center [171, 56] width 45 height 12
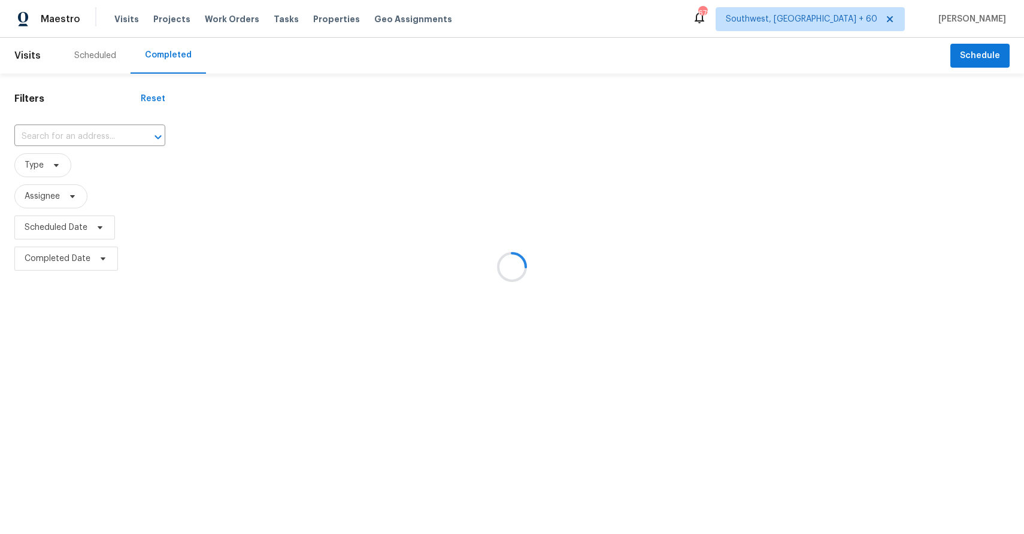
click at [182, 56] on div at bounding box center [512, 267] width 1024 height 534
click at [78, 124] on div at bounding box center [512, 267] width 1024 height 534
click at [91, 132] on div at bounding box center [512, 267] width 1024 height 534
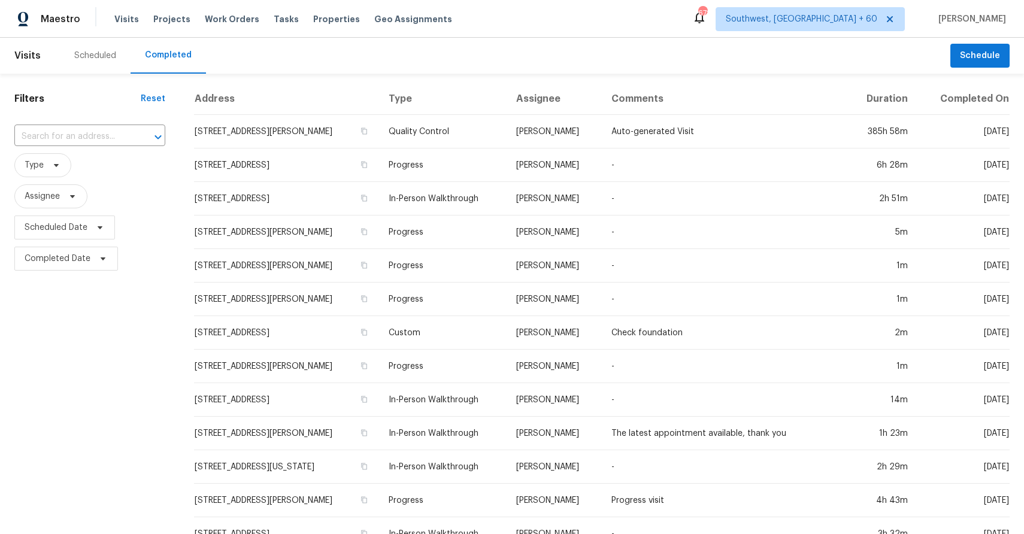
click at [91, 132] on input "text" at bounding box center [72, 137] width 117 height 19
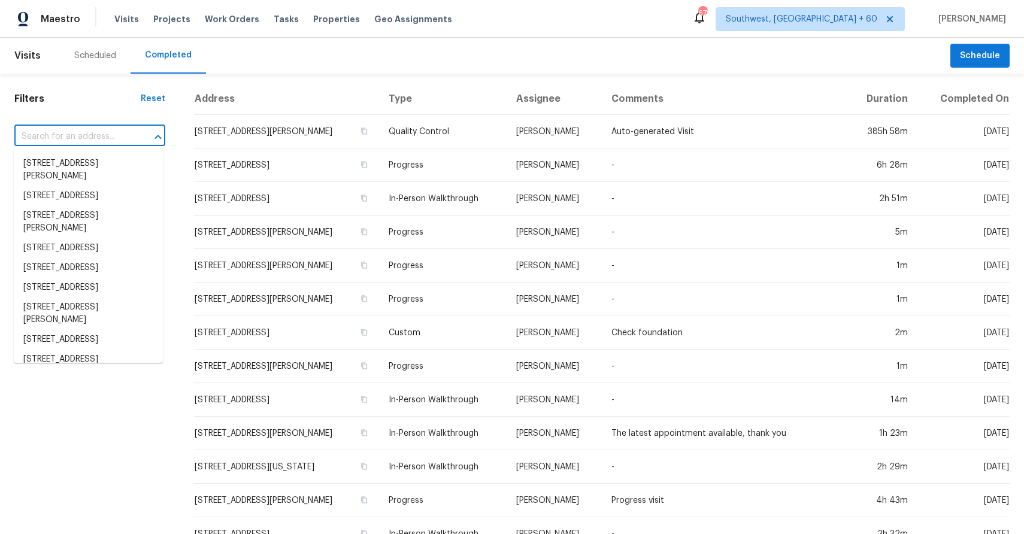
paste input "8853 N Maplebrook Ct, Brooklyn Park, MN 55445"
type input "8853 N Maplebrook Ct, Brooklyn Park, MN 55445"
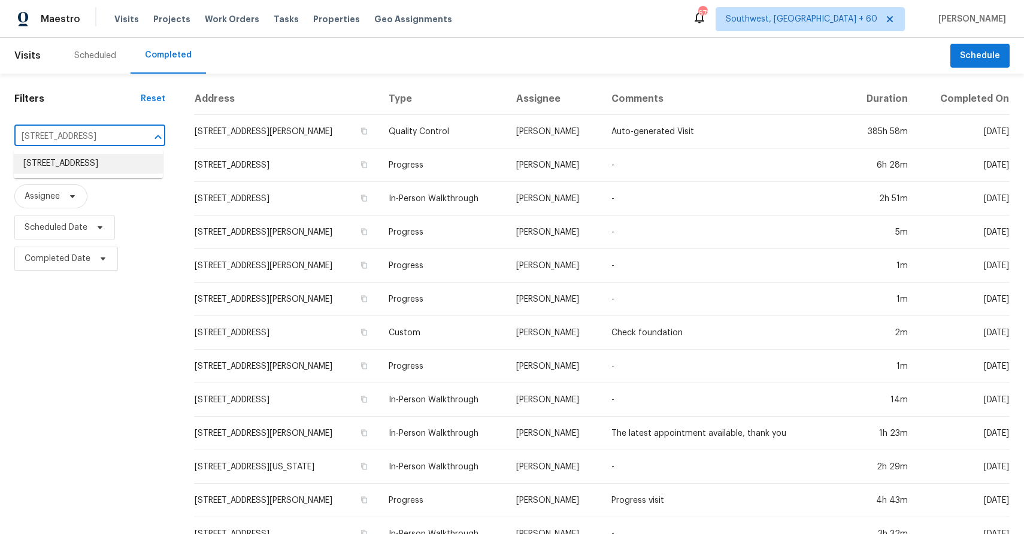
click at [85, 169] on li "8853 N Maplebrook Ct, Brooklyn Park, MN 55445" at bounding box center [88, 164] width 149 height 20
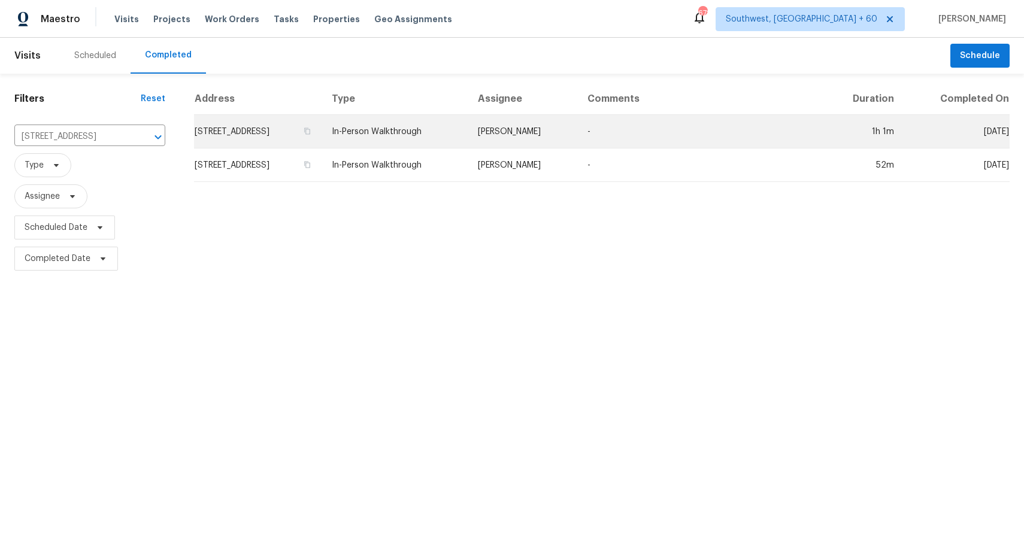
click at [578, 131] on td "Jeffrey Lenz" at bounding box center [523, 132] width 110 height 34
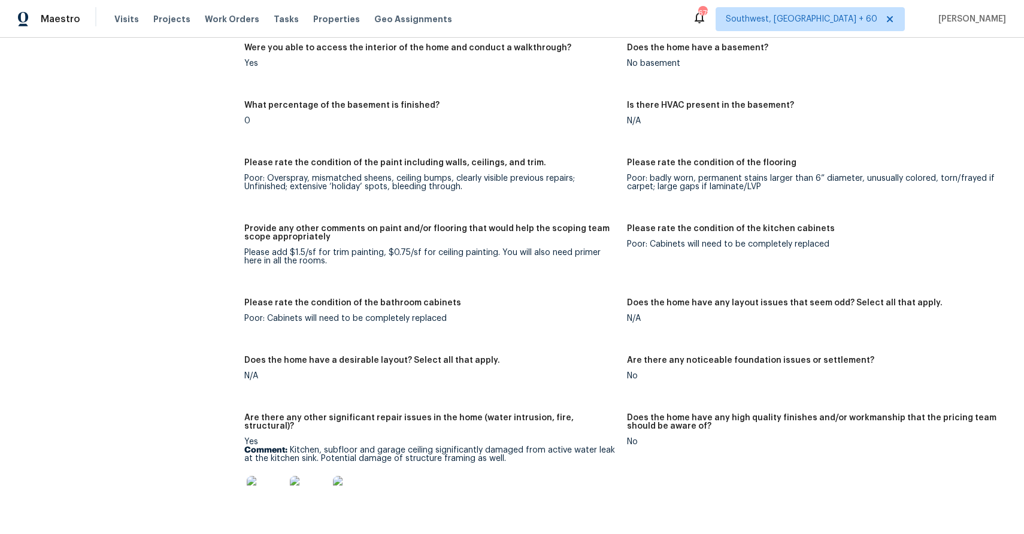
scroll to position [1587, 0]
click at [751, 250] on figure "Please rate the condition of the kitchen cabinets Poor: Cabinets will need to b…" at bounding box center [818, 254] width 383 height 60
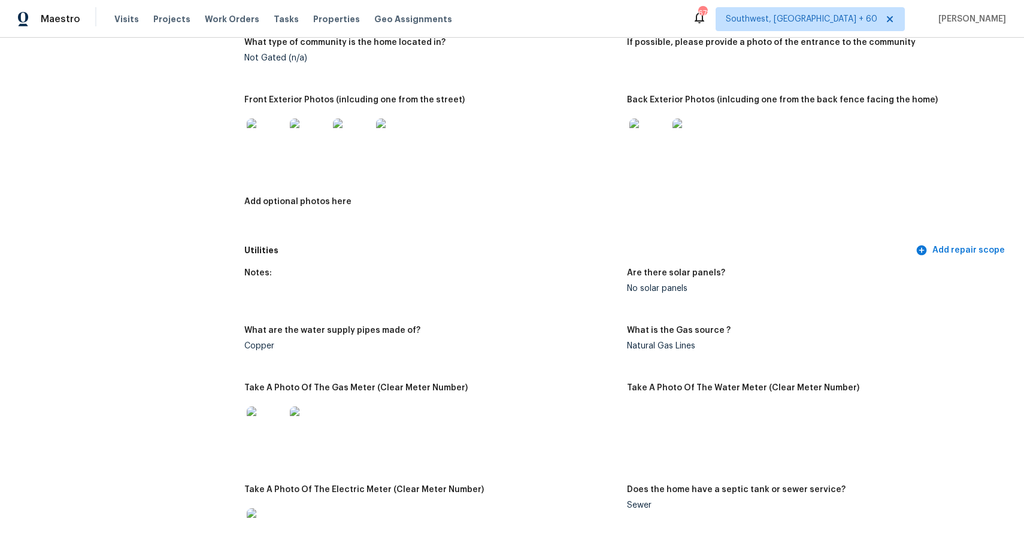
scroll to position [0, 0]
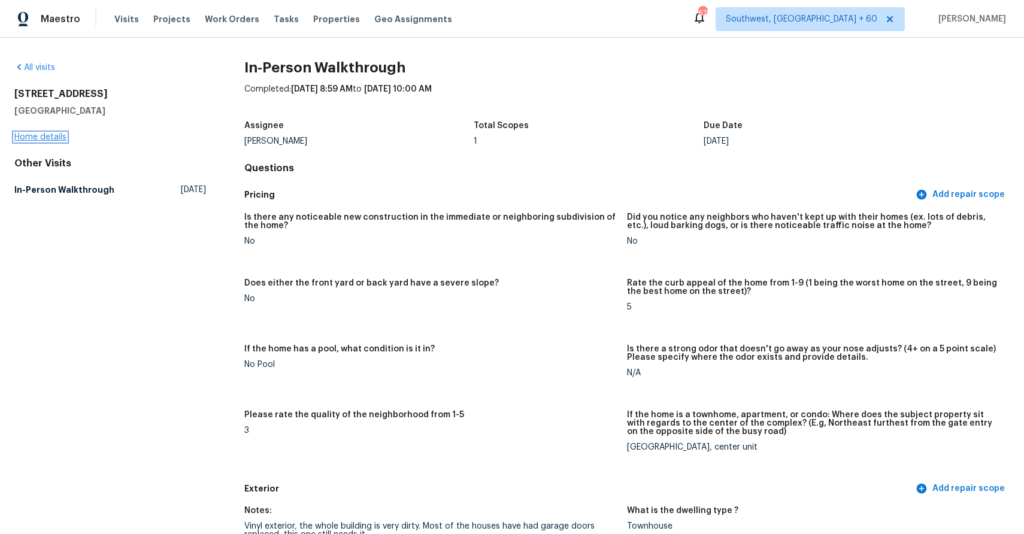
click at [45, 137] on link "Home details" at bounding box center [40, 137] width 52 height 8
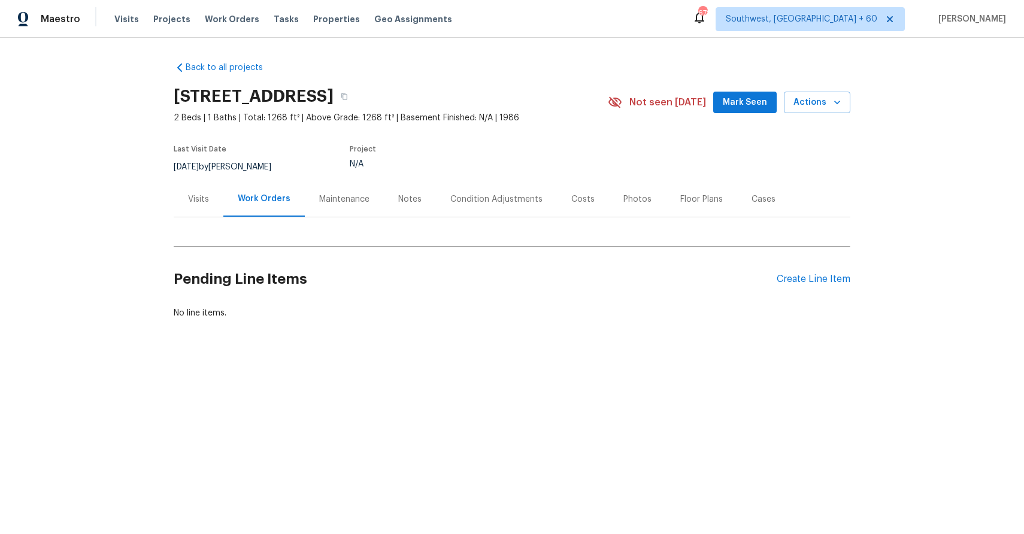
click at [476, 196] on div "Condition Adjustments" at bounding box center [496, 199] width 92 height 12
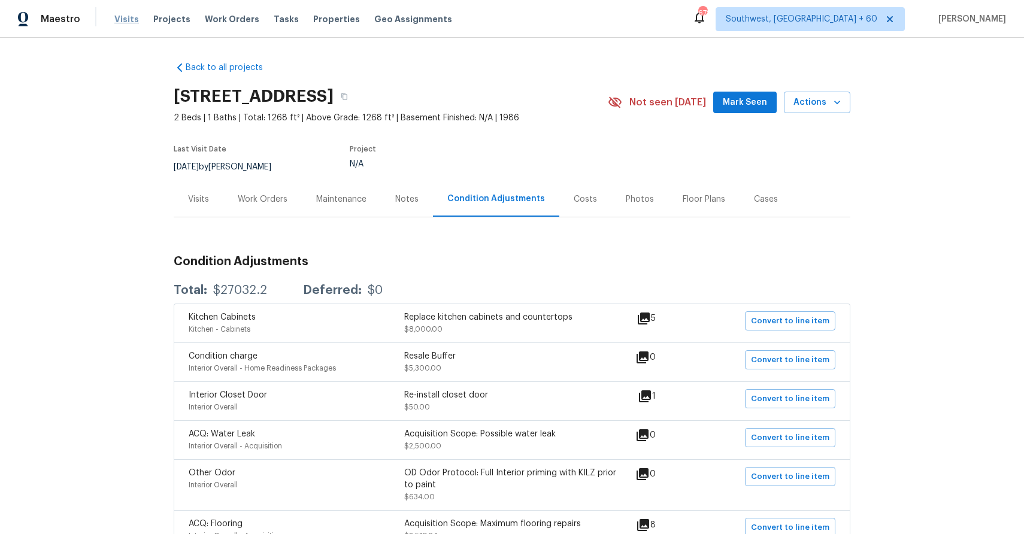
click at [120, 22] on span "Visits" at bounding box center [126, 19] width 25 height 12
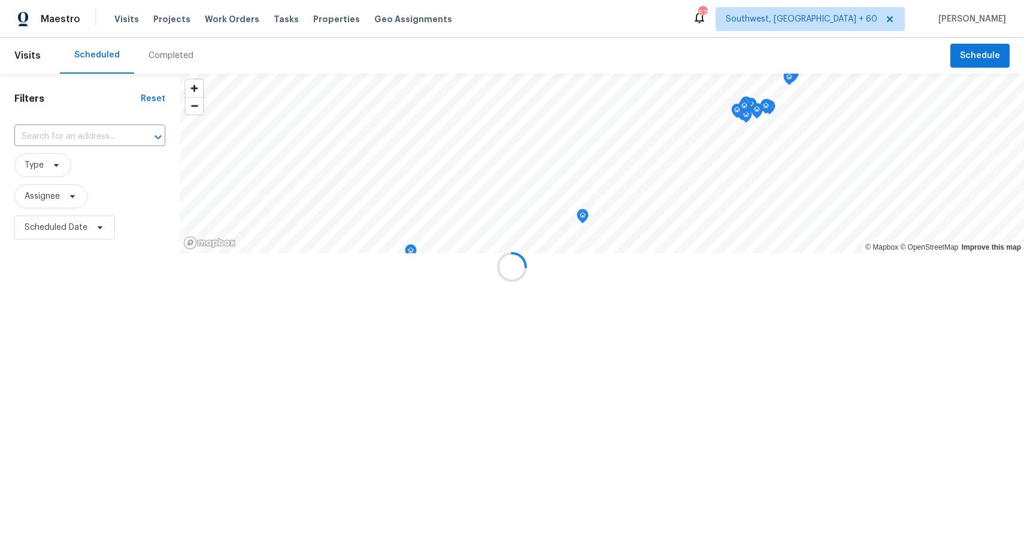
click at [156, 55] on div at bounding box center [512, 267] width 1024 height 534
click at [156, 55] on div "Completed" at bounding box center [171, 56] width 45 height 12
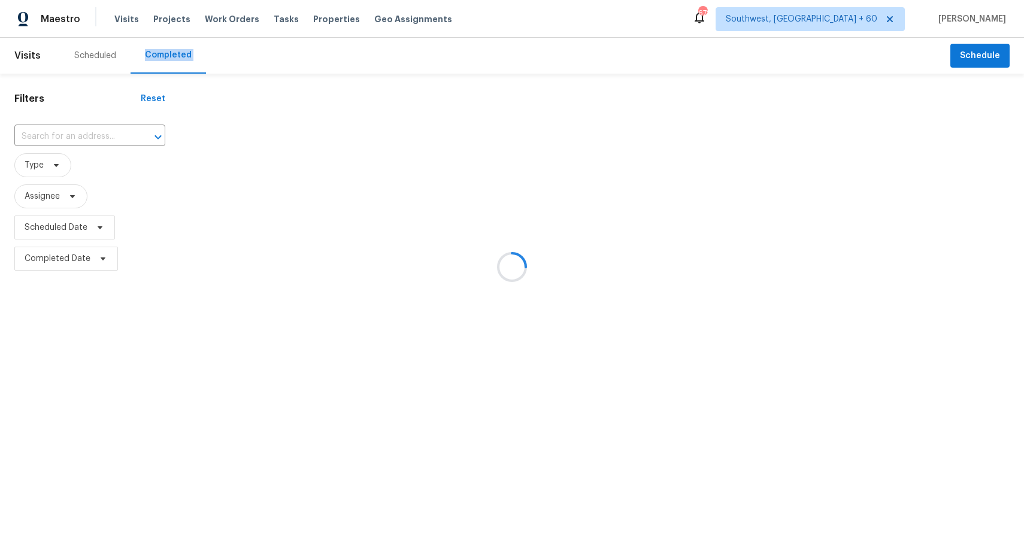
click at [86, 141] on div at bounding box center [512, 267] width 1024 height 534
click at [76, 137] on div at bounding box center [512, 267] width 1024 height 534
click at [72, 134] on div at bounding box center [512, 267] width 1024 height 534
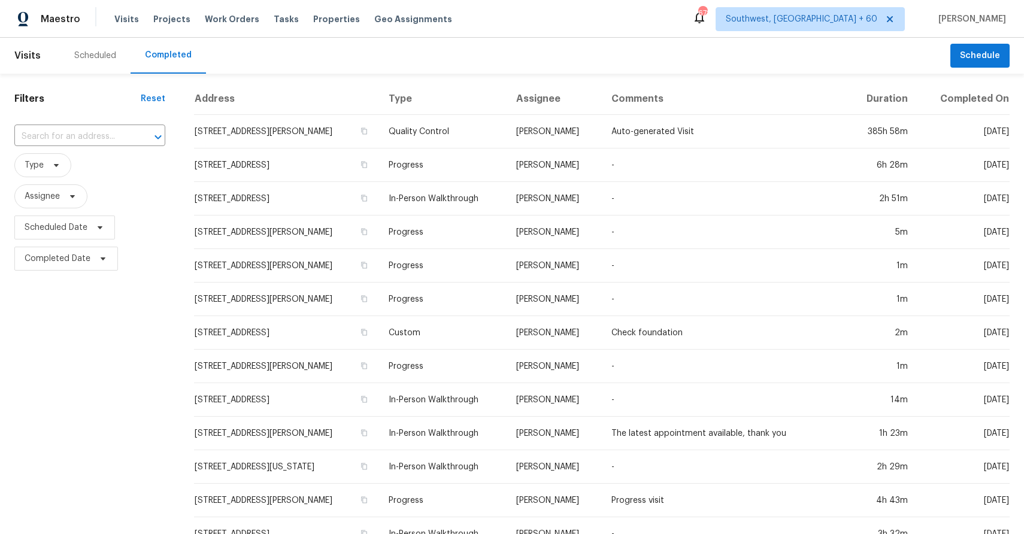
click at [72, 134] on input "text" at bounding box center [72, 137] width 117 height 19
paste input "8901 Firethorne Ln, North Chesterfield, VA 23237"
type input "8901 Firethorne Ln, North Chesterfield, VA 23237"
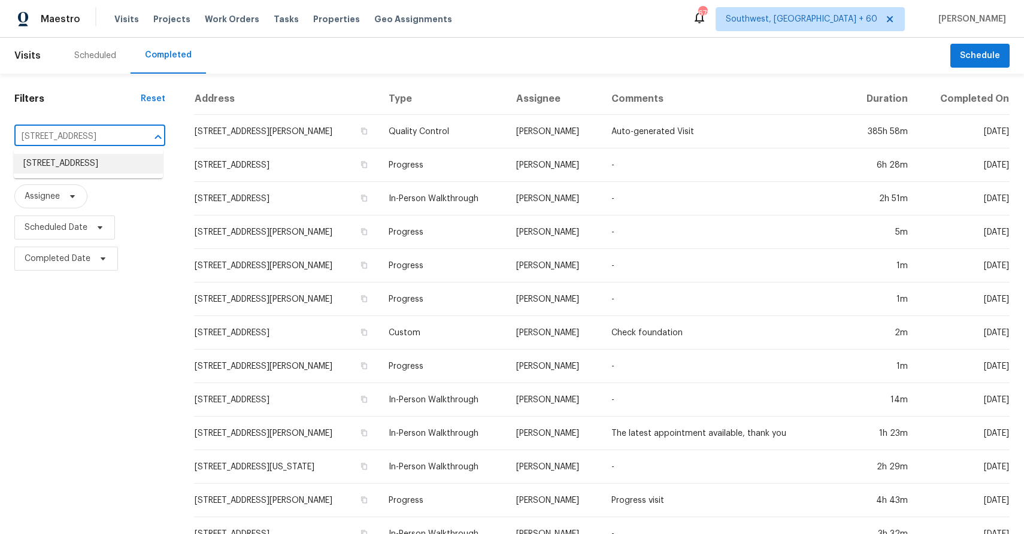
click at [79, 161] on li "8901 Firethorne Ln, North Chesterfield, VA 23237" at bounding box center [88, 164] width 149 height 20
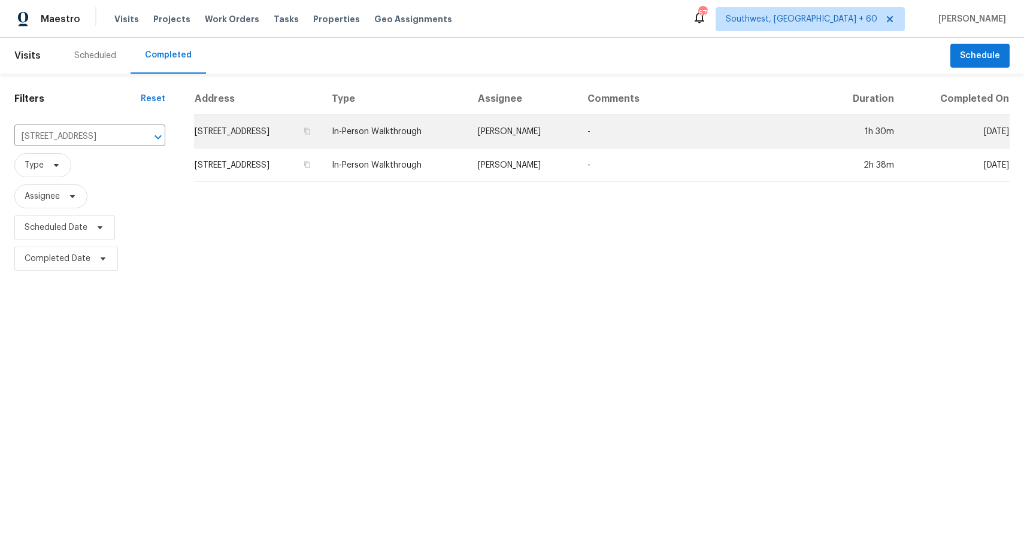
click at [468, 135] on td "In-Person Walkthrough" at bounding box center [395, 132] width 146 height 34
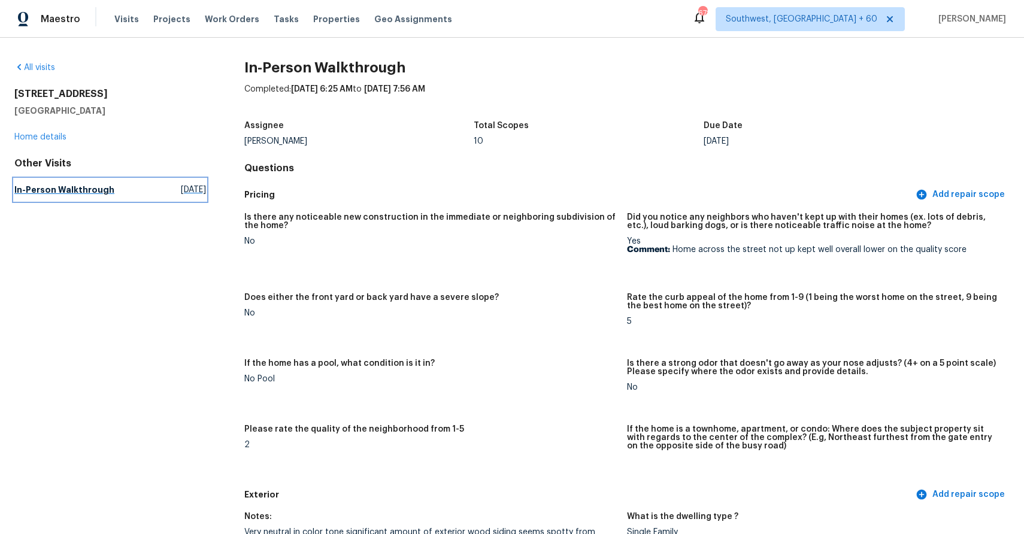
click at [99, 195] on h5 "In-Person Walkthrough" at bounding box center [64, 190] width 100 height 12
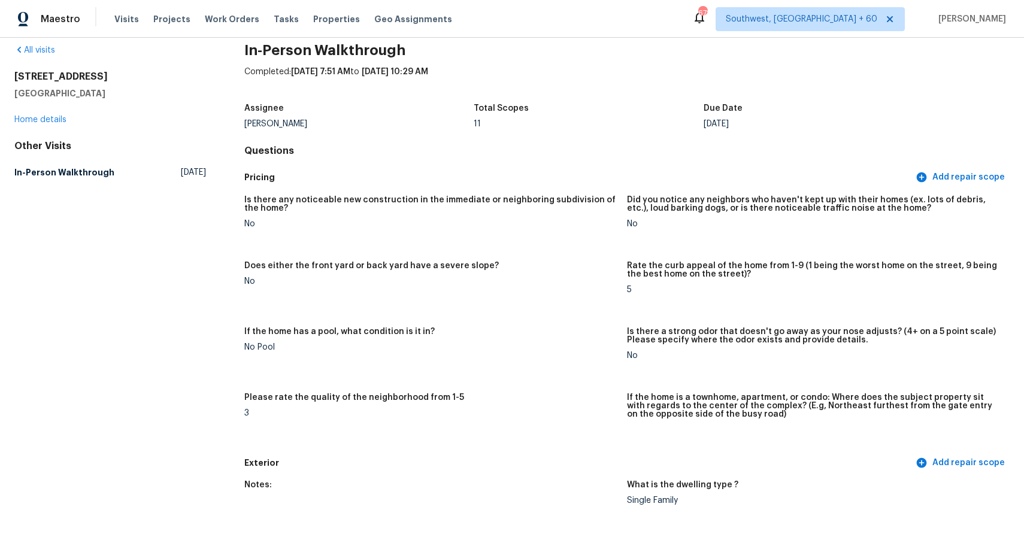
scroll to position [17, 0]
click at [274, 19] on span "Tasks" at bounding box center [286, 19] width 25 height 8
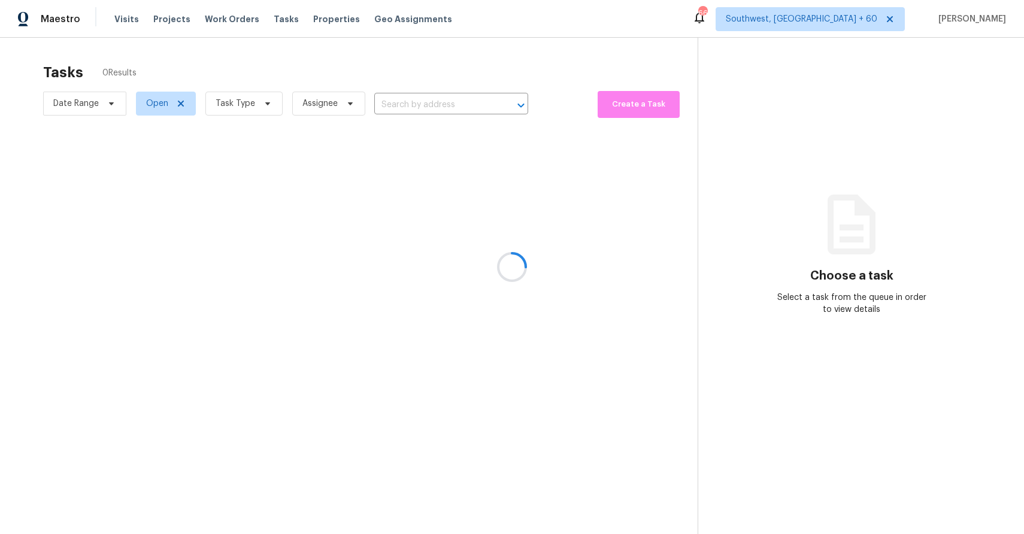
click at [169, 111] on div at bounding box center [512, 267] width 1024 height 534
click at [243, 105] on div at bounding box center [512, 267] width 1024 height 534
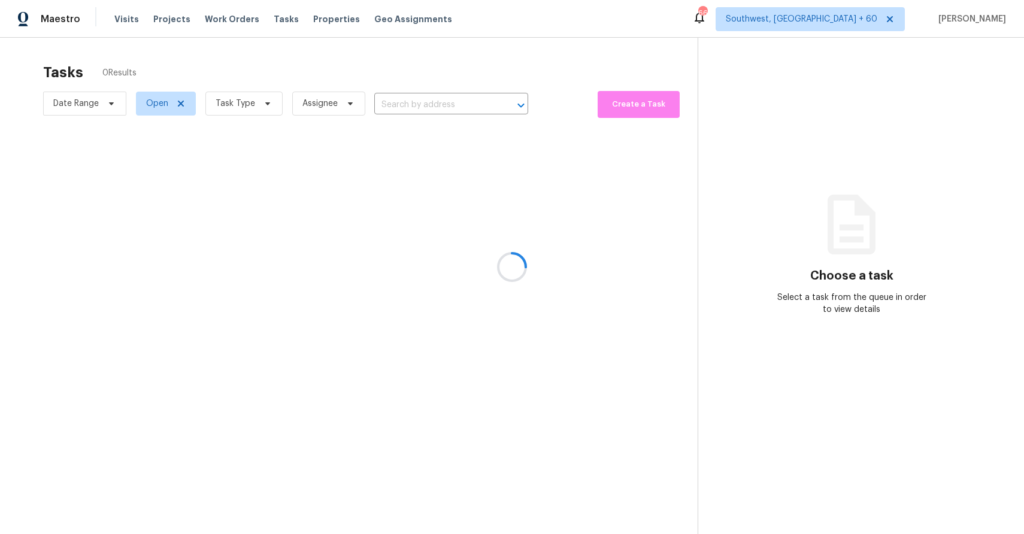
click at [243, 105] on div at bounding box center [512, 267] width 1024 height 534
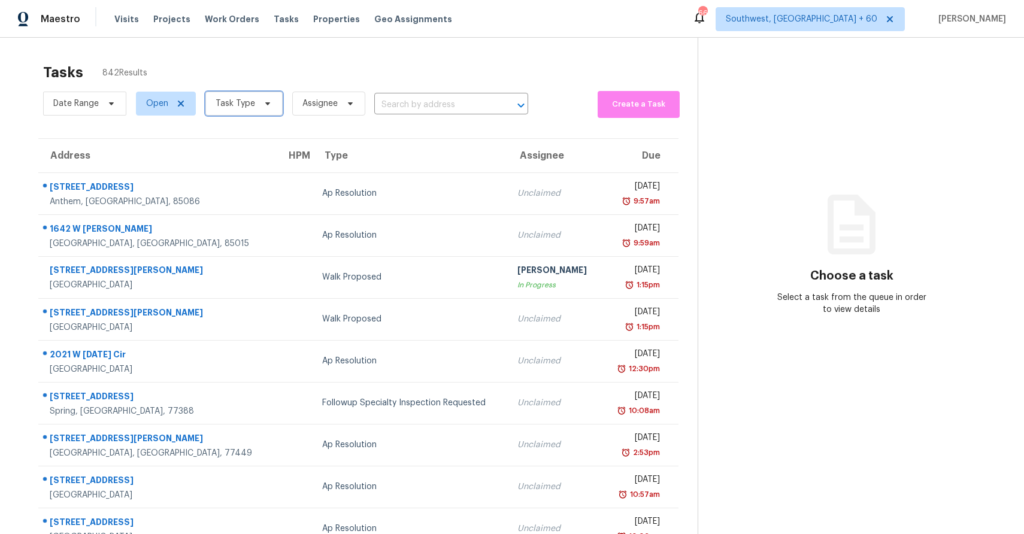
click at [243, 105] on span "Task Type" at bounding box center [236, 104] width 40 height 12
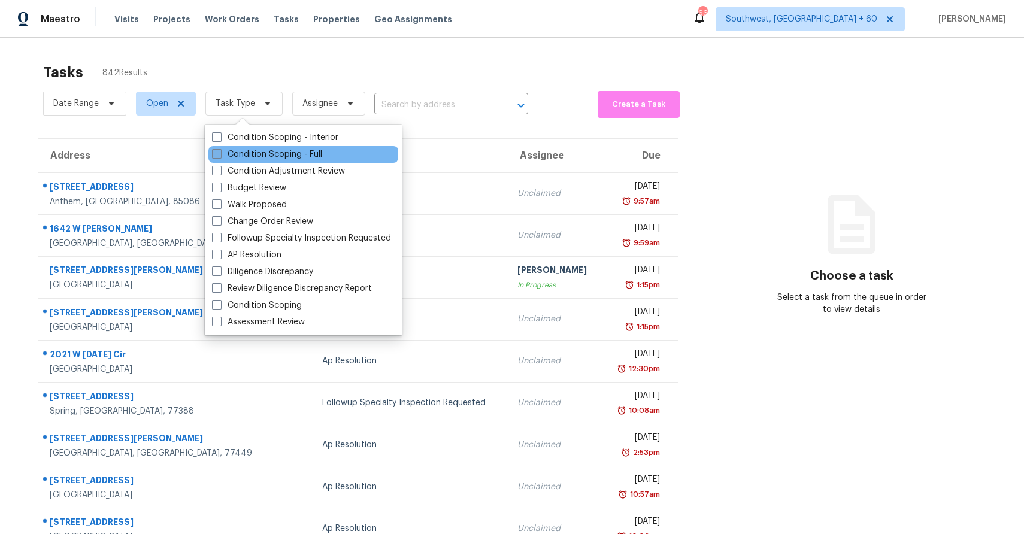
click at [278, 155] on label "Condition Scoping - Full" at bounding box center [267, 155] width 110 height 12
click at [220, 155] on input "Condition Scoping - Full" at bounding box center [216, 153] width 8 height 8
checkbox input "true"
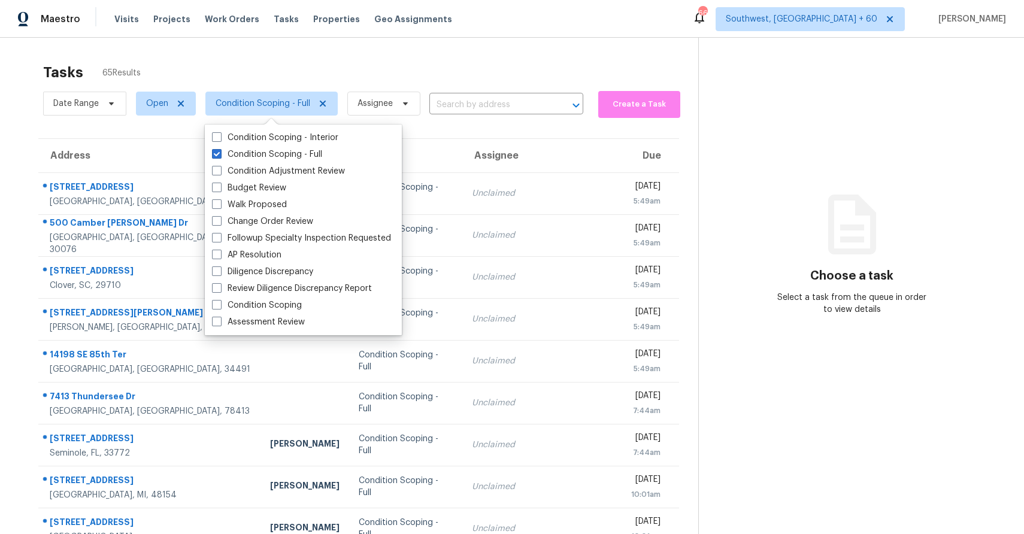
click at [412, 72] on div "Tasks 65 Results" at bounding box center [370, 72] width 655 height 31
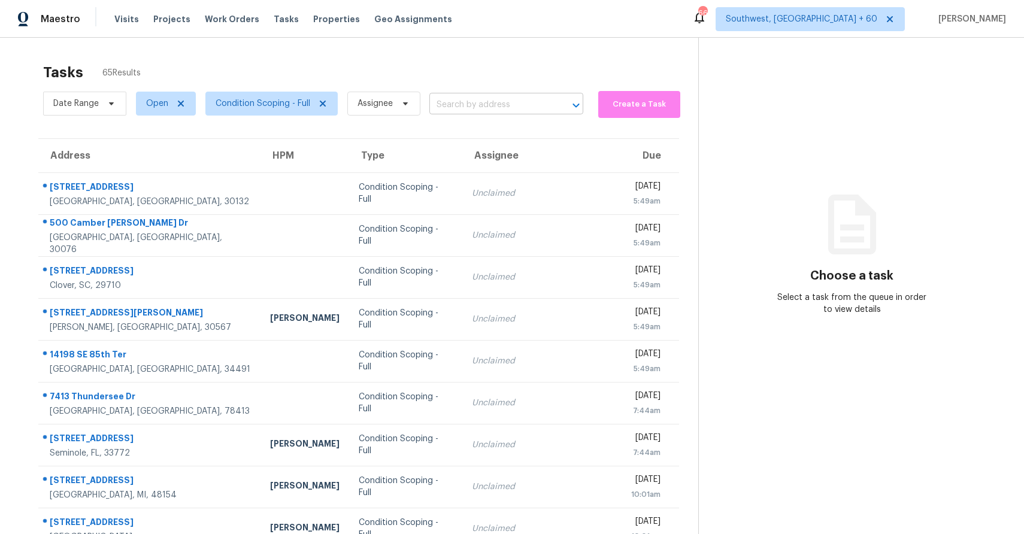
click at [454, 107] on input "text" at bounding box center [490, 105] width 120 height 19
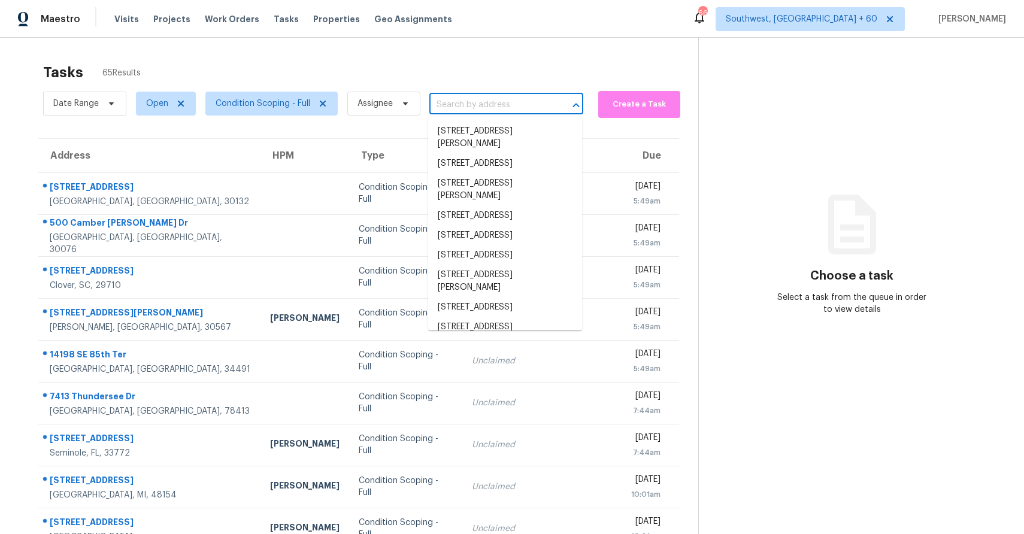
paste input "80 N Leafland Pt, Lecanto, FL 34461"
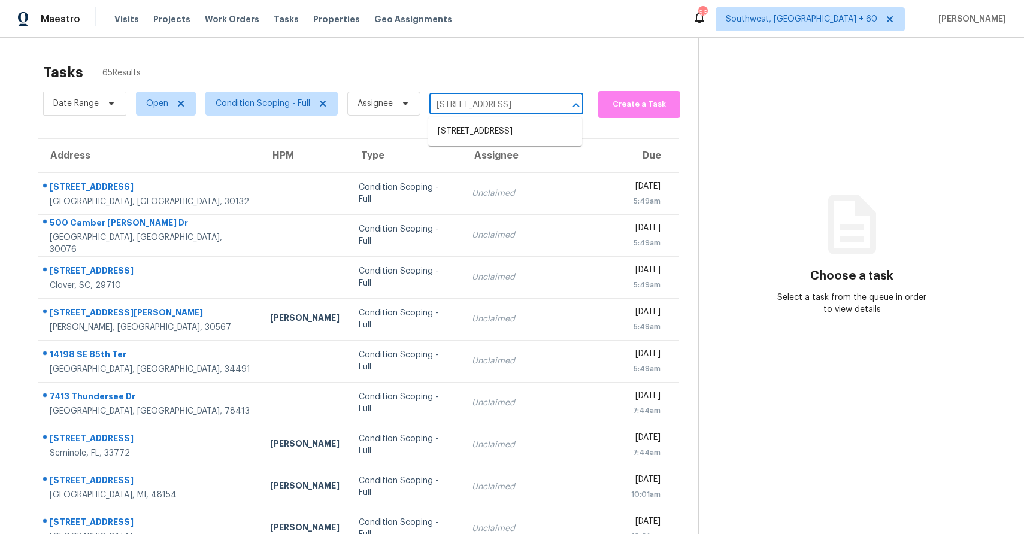
type input "80 N Leafland Pt, Lecanto, FL 34461"
click at [149, 114] on span "Open" at bounding box center [166, 104] width 60 height 24
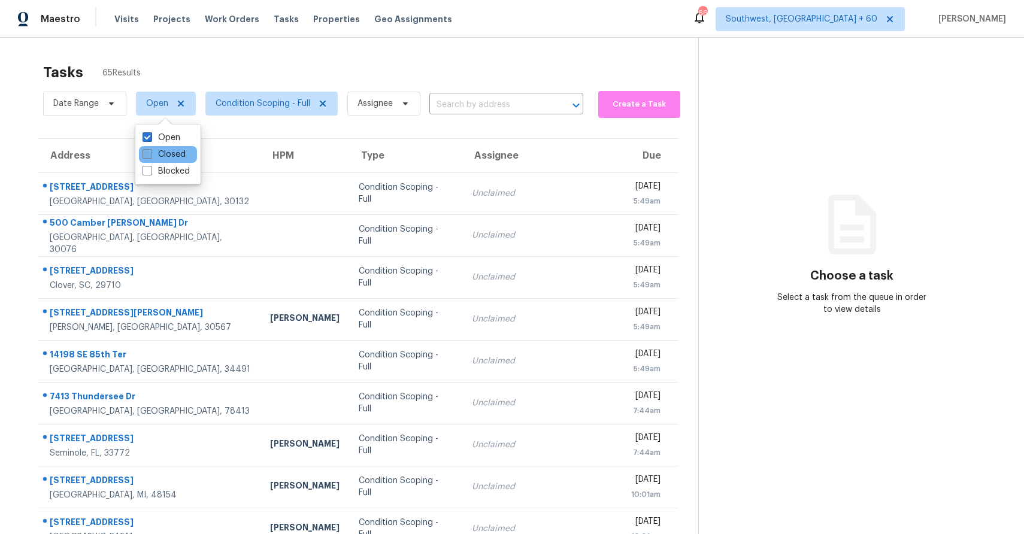
click at [168, 156] on label "Closed" at bounding box center [164, 155] width 43 height 12
click at [150, 156] on input "Closed" at bounding box center [147, 153] width 8 height 8
checkbox input "true"
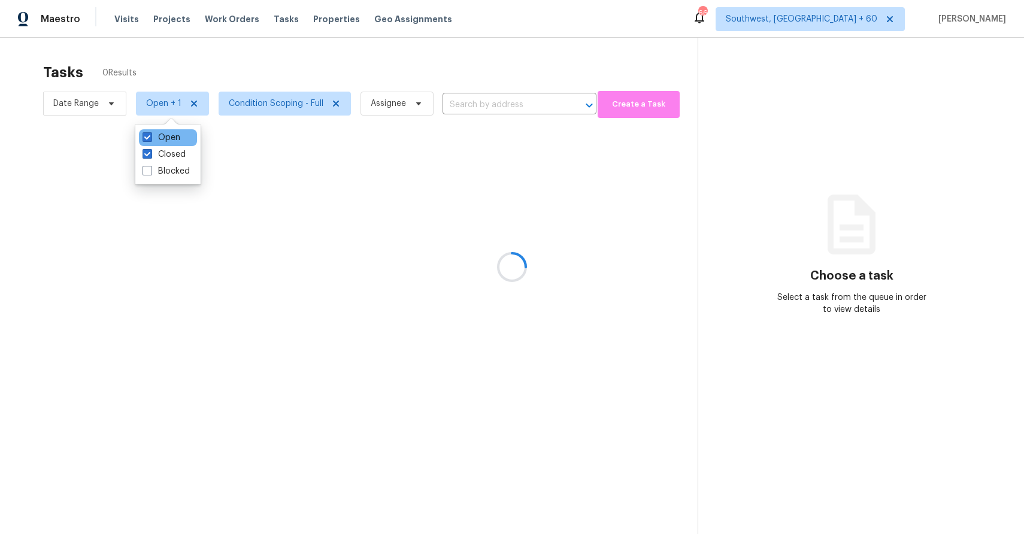
click at [164, 144] on div "Open" at bounding box center [168, 137] width 58 height 17
click at [161, 133] on label "Open" at bounding box center [162, 138] width 38 height 12
click at [150, 133] on input "Open" at bounding box center [147, 136] width 8 height 8
checkbox input "false"
click at [269, 50] on div at bounding box center [512, 267] width 1024 height 534
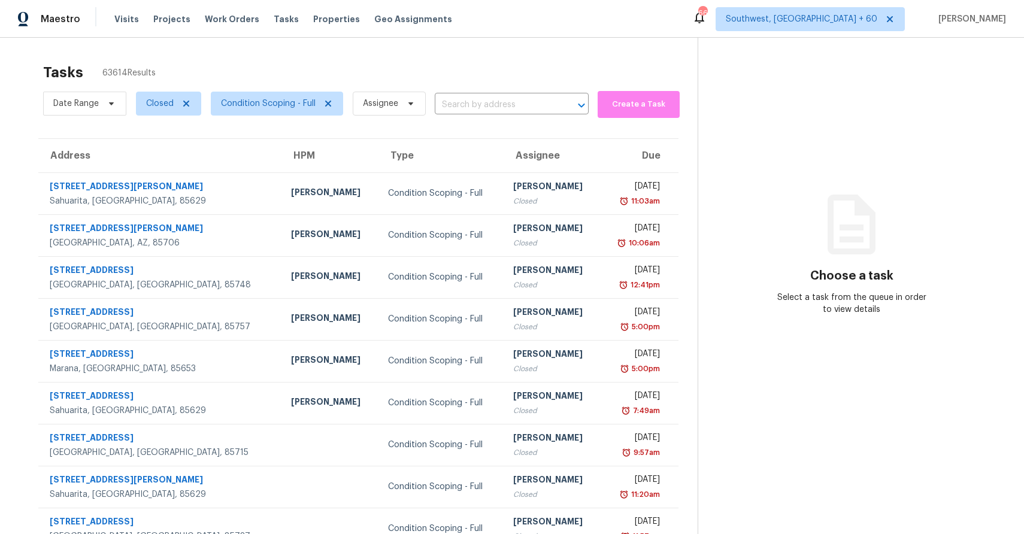
click at [484, 118] on div "Date Range Closed Condition Scoping - Full Assignee ​" at bounding box center [316, 103] width 546 height 31
click at [492, 93] on div "Date Range Closed Condition Scoping - Full Assignee ​" at bounding box center [316, 103] width 546 height 31
click at [502, 102] on input "text" at bounding box center [495, 105] width 120 height 19
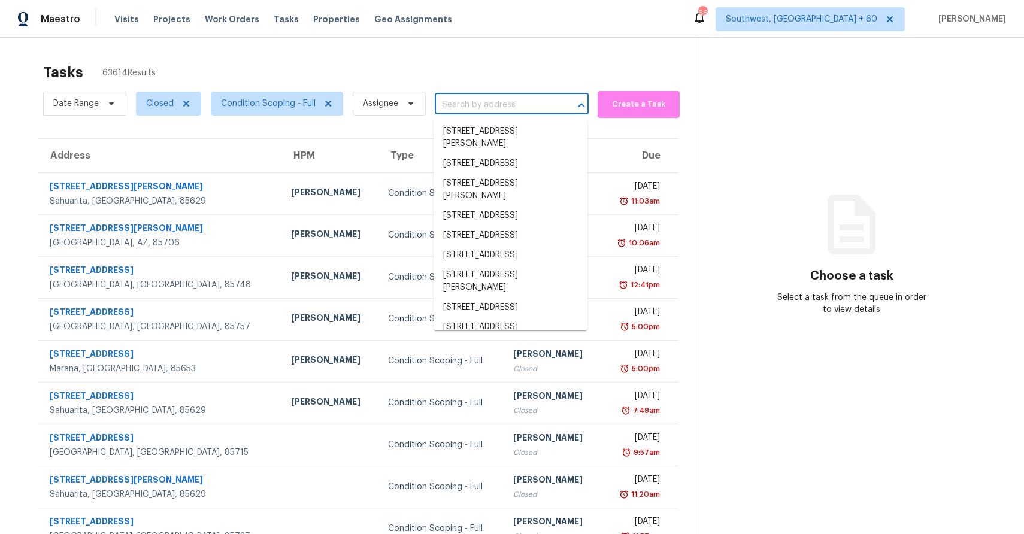
paste input "80 N Leafland Pt, Lecanto, FL 34461"
type input "80 N Leafland Pt, Lecanto, FL 34461"
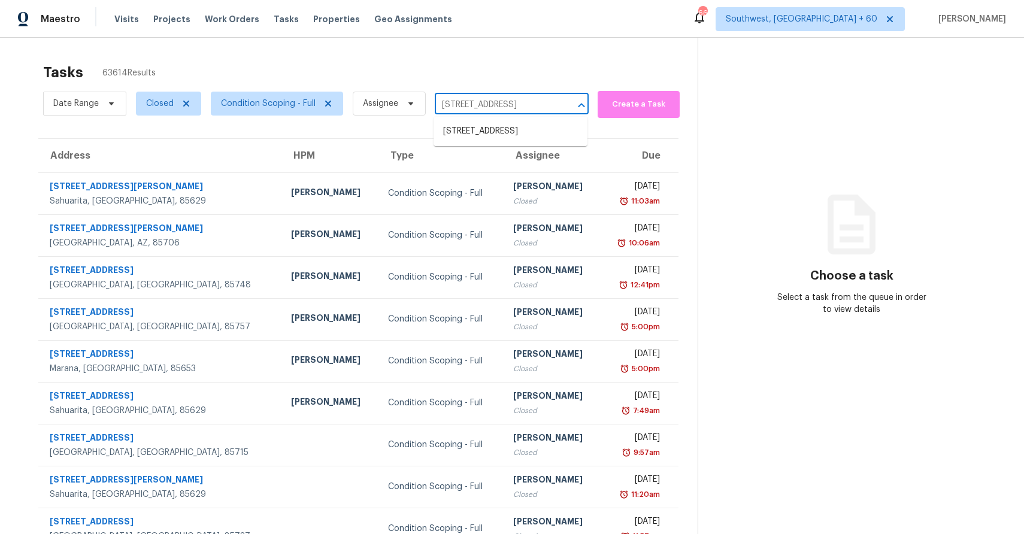
scroll to position [0, 28]
click at [500, 131] on li "80 N Leafland Pt, Lecanto, FL 34461" at bounding box center [511, 132] width 154 height 20
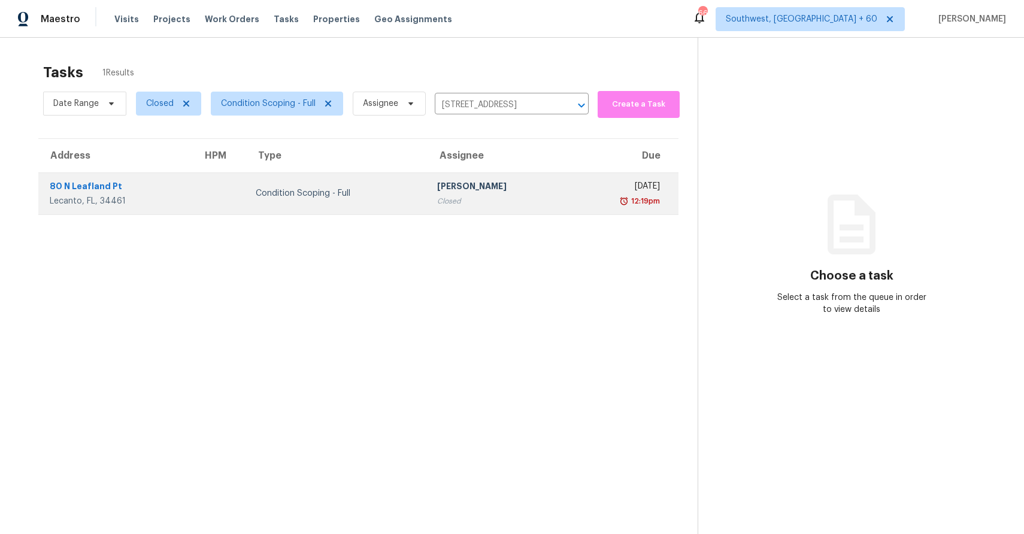
click at [510, 187] on div "Pavithran Omsekar" at bounding box center [498, 187] width 122 height 15
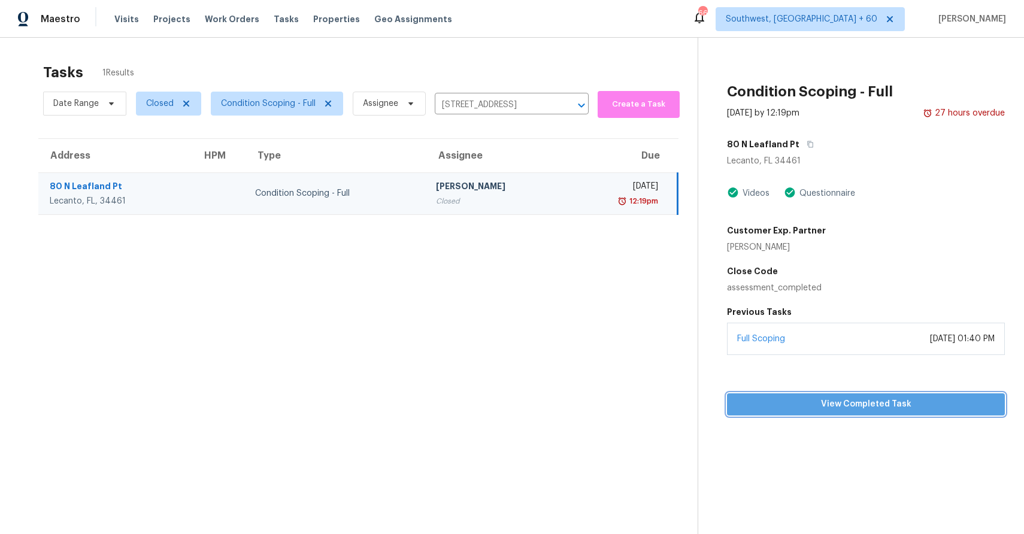
click at [882, 400] on span "View Completed Task" at bounding box center [866, 404] width 259 height 15
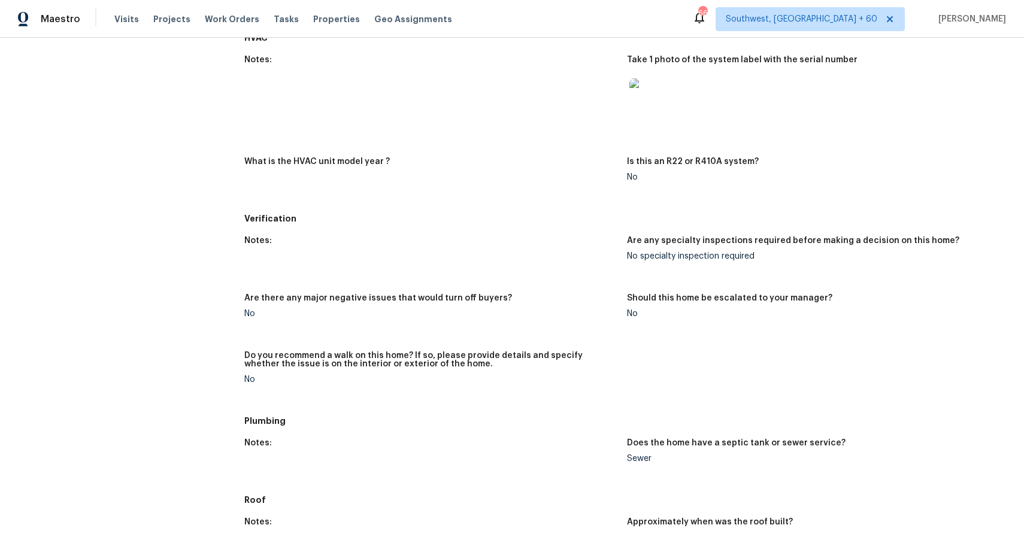
scroll to position [670, 0]
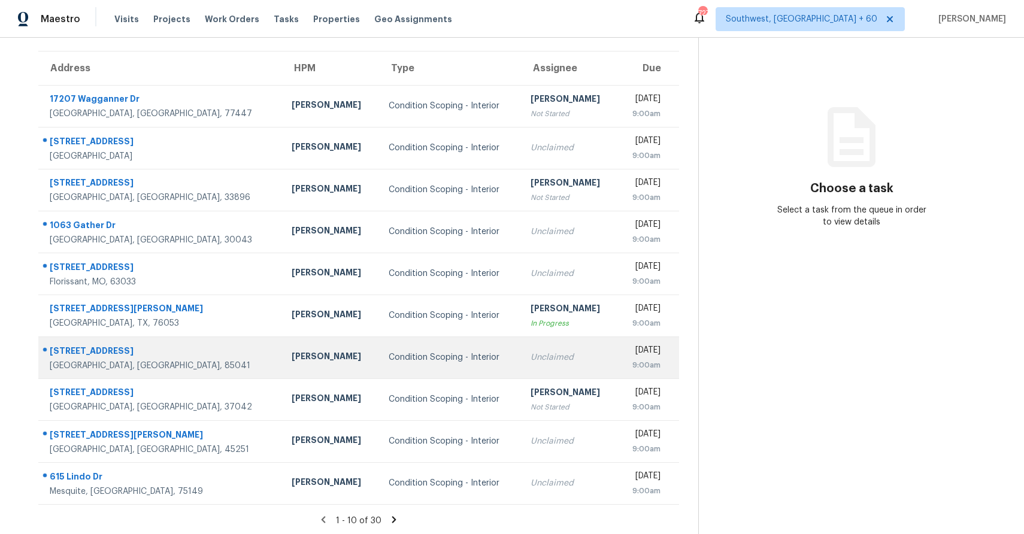
scroll to position [89, 0]
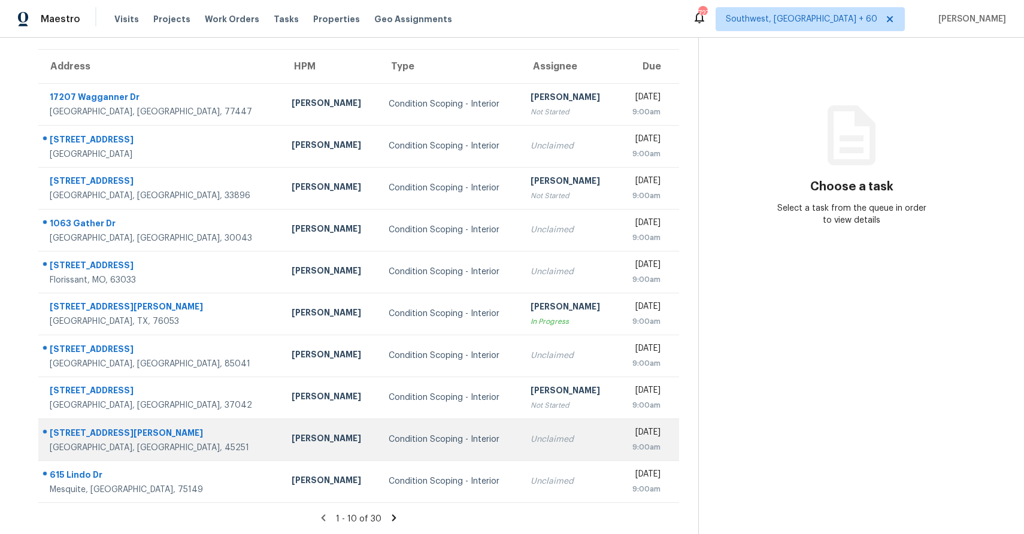
click at [521, 446] on td "Unclaimed" at bounding box center [569, 440] width 97 height 42
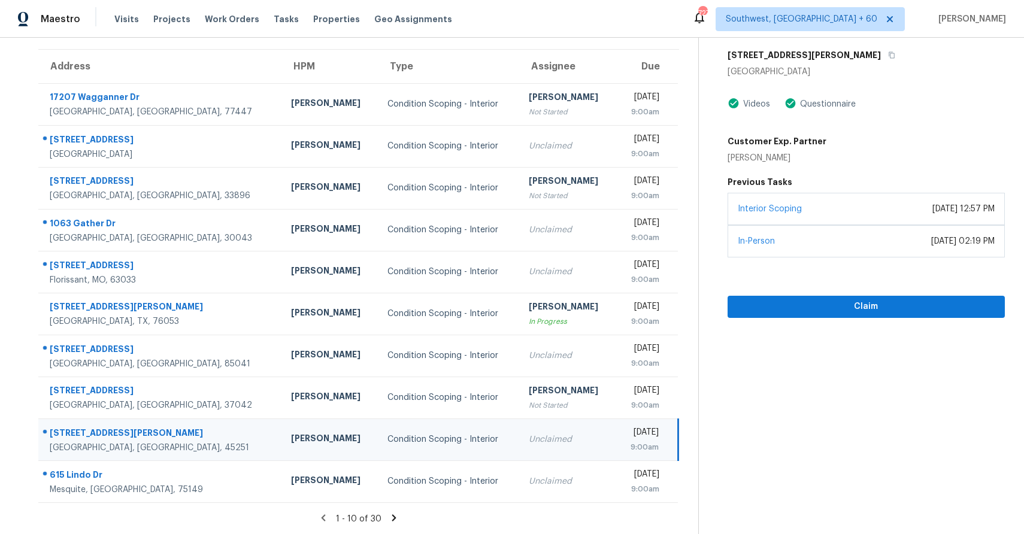
click at [396, 520] on icon at bounding box center [394, 518] width 11 height 11
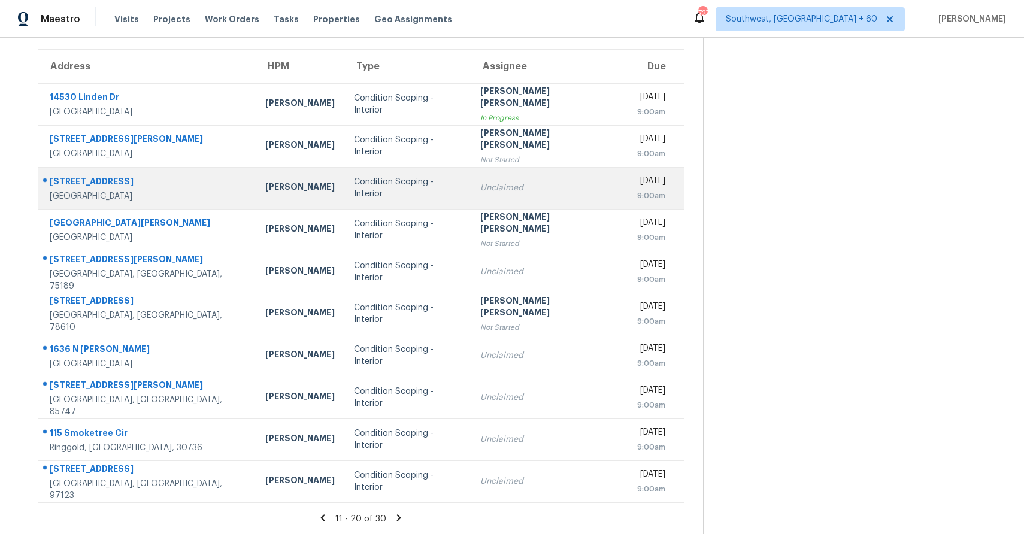
click at [502, 192] on div "Unclaimed" at bounding box center [549, 188] width 138 height 12
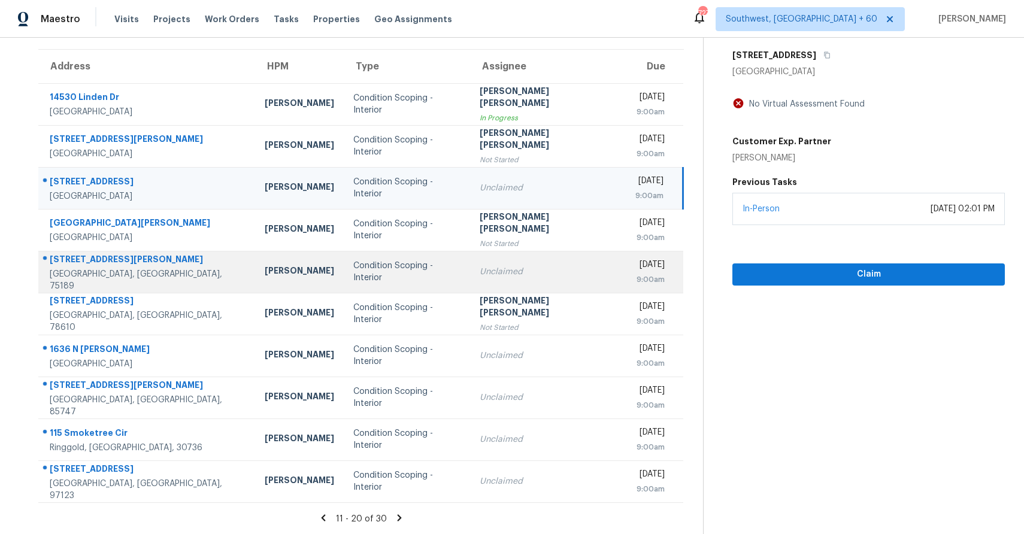
click at [488, 253] on td "Unclaimed" at bounding box center [548, 272] width 156 height 42
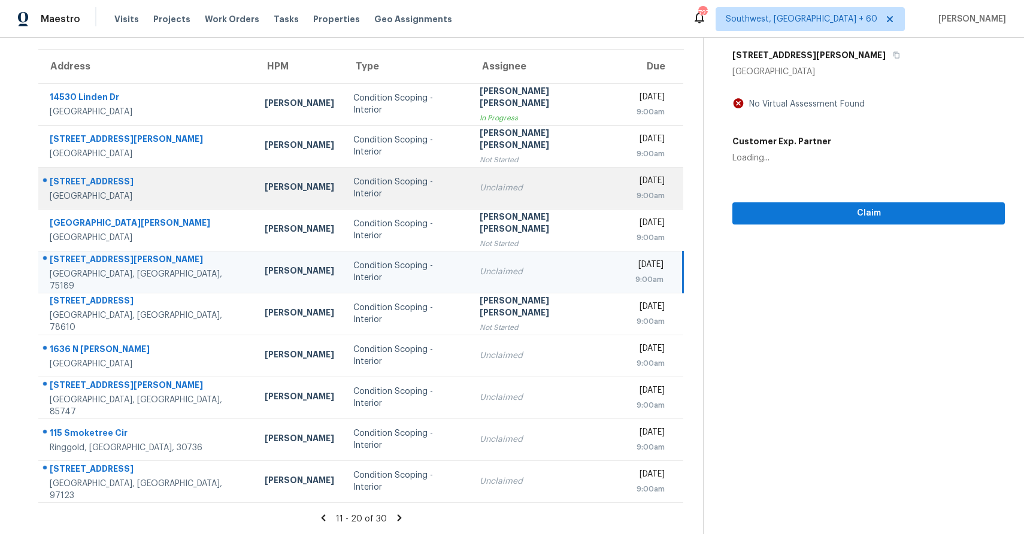
click at [510, 179] on td "Unclaimed" at bounding box center [548, 188] width 156 height 42
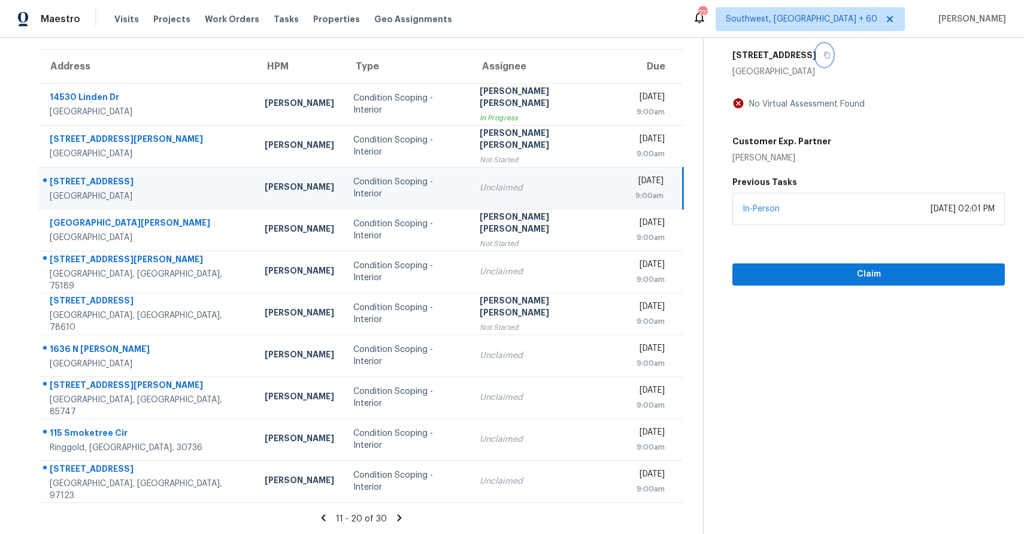
click at [824, 53] on icon "button" at bounding box center [827, 55] width 7 height 7
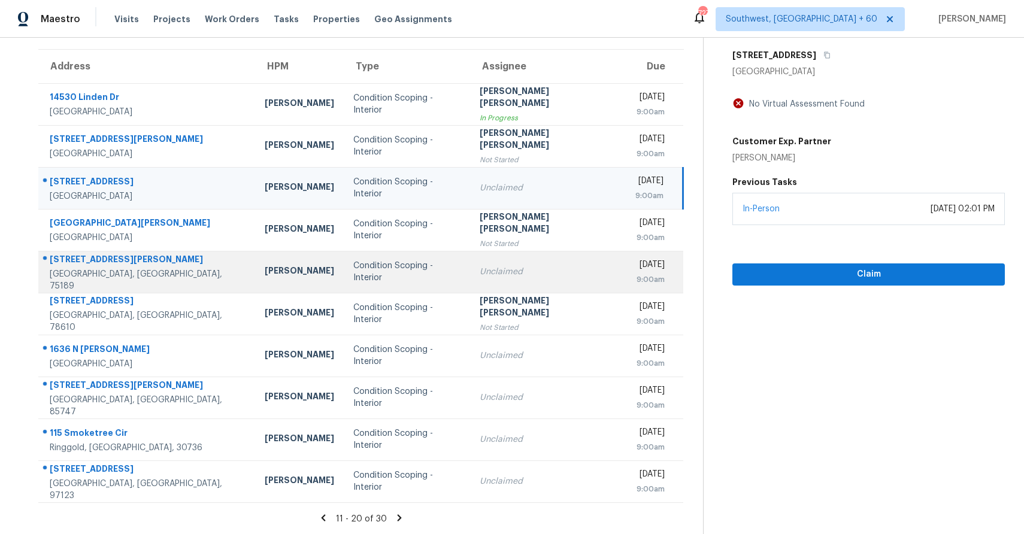
click at [448, 264] on td "Condition Scoping - Interior" at bounding box center [407, 272] width 126 height 42
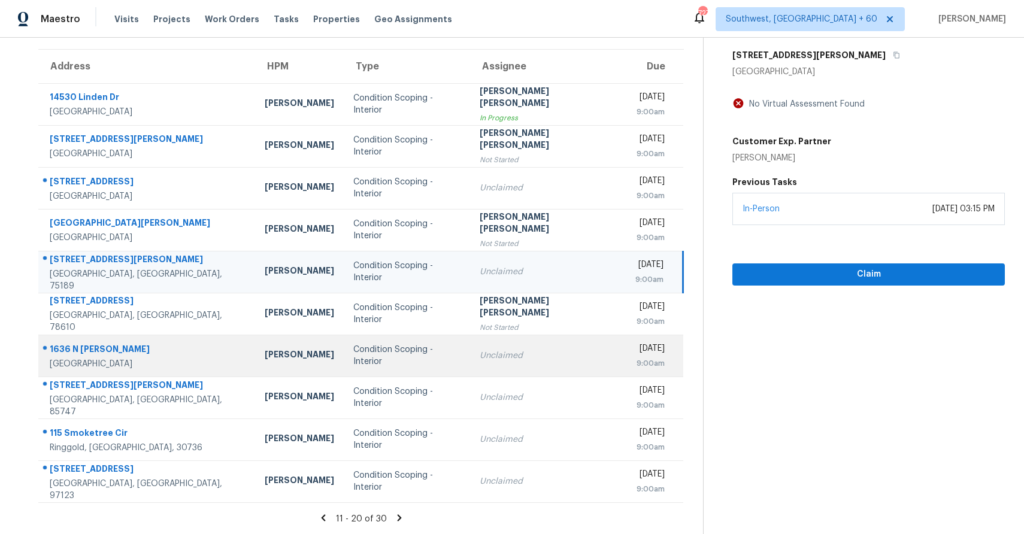
click at [522, 341] on td "Unclaimed" at bounding box center [548, 356] width 156 height 42
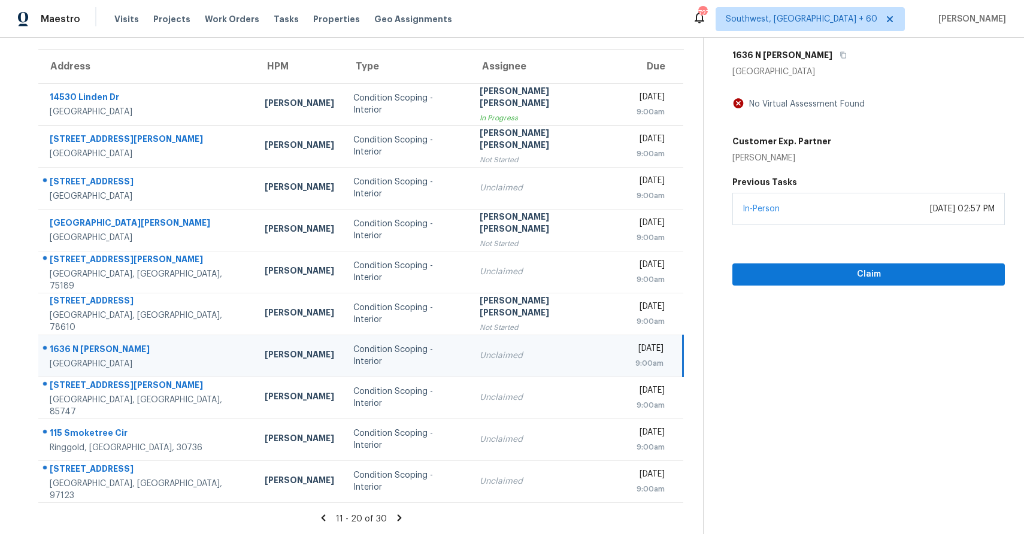
click at [394, 518] on icon at bounding box center [399, 518] width 11 height 11
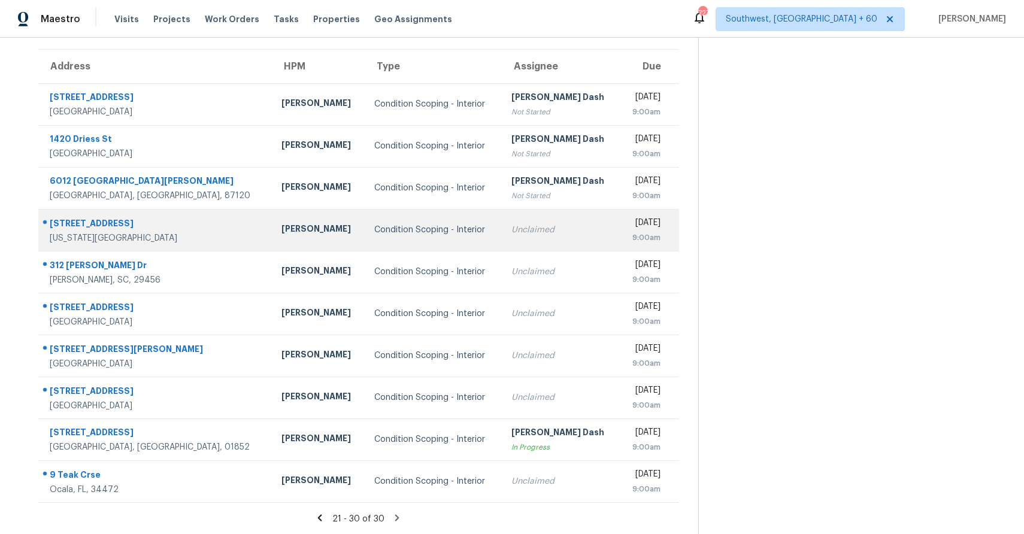
click at [502, 237] on td "Unclaimed" at bounding box center [561, 230] width 118 height 42
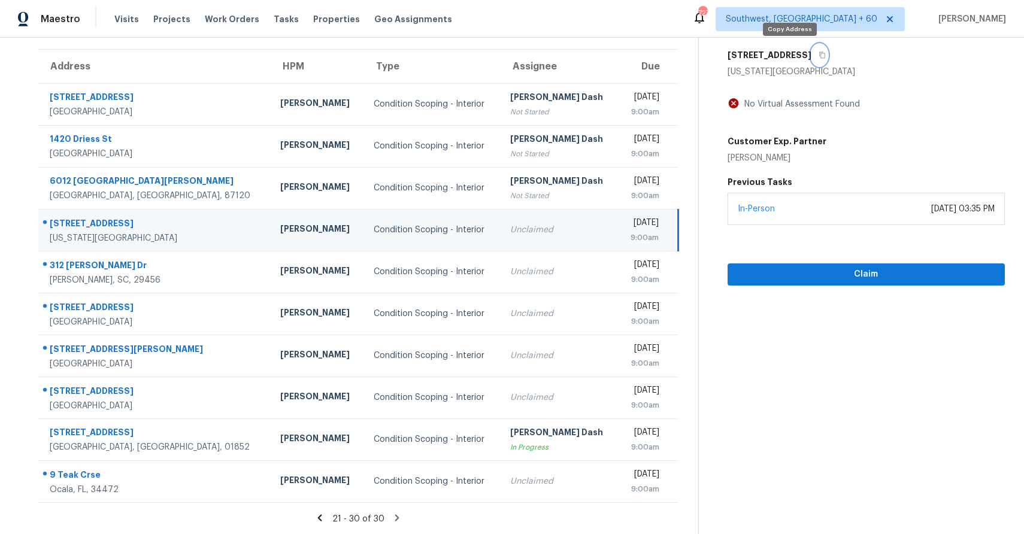
click at [812, 59] on button "button" at bounding box center [820, 55] width 16 height 22
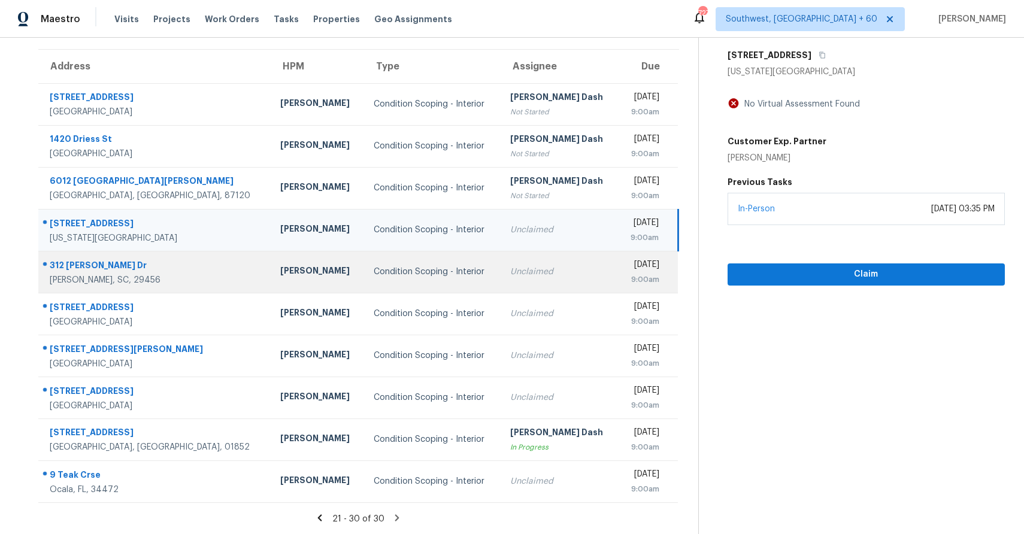
click at [438, 267] on td "Condition Scoping - Interior" at bounding box center [432, 272] width 137 height 42
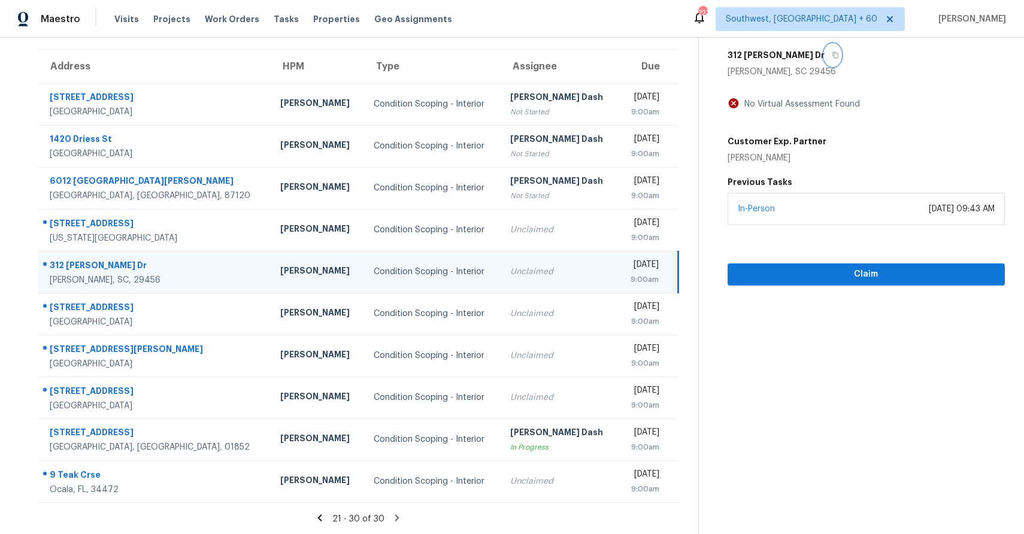
click at [825, 59] on button "button" at bounding box center [833, 55] width 16 height 22
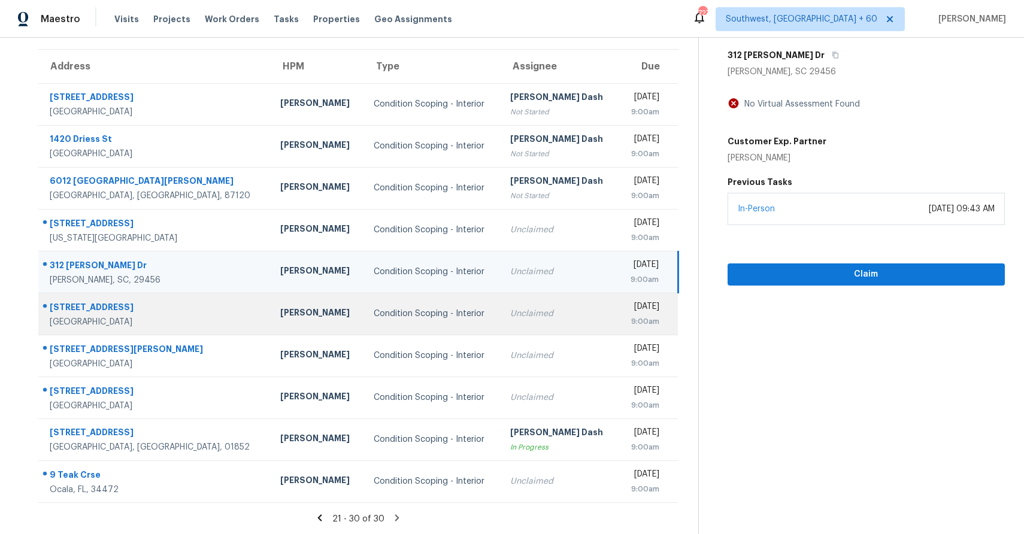
click at [507, 293] on td "Unclaimed" at bounding box center [559, 314] width 117 height 42
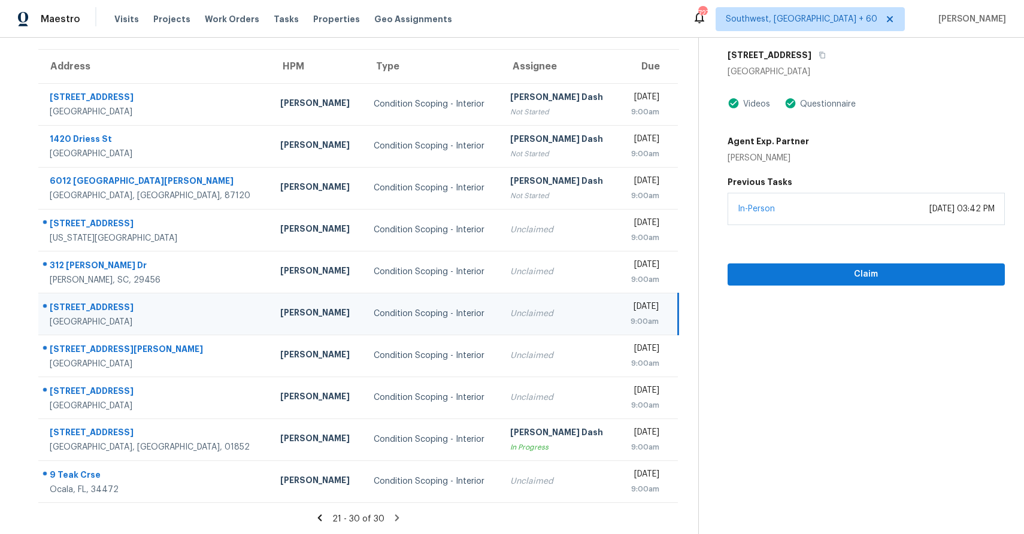
click at [845, 51] on div "217 S Buckhorn Bath Ave" at bounding box center [866, 55] width 277 height 22
click at [828, 58] on button "button" at bounding box center [820, 55] width 16 height 22
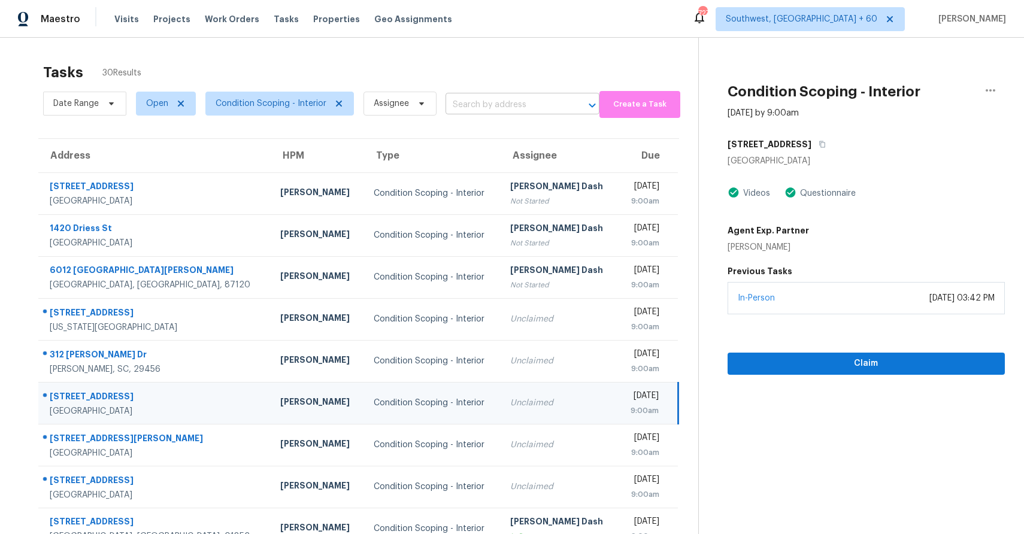
click at [484, 109] on input "text" at bounding box center [506, 105] width 120 height 19
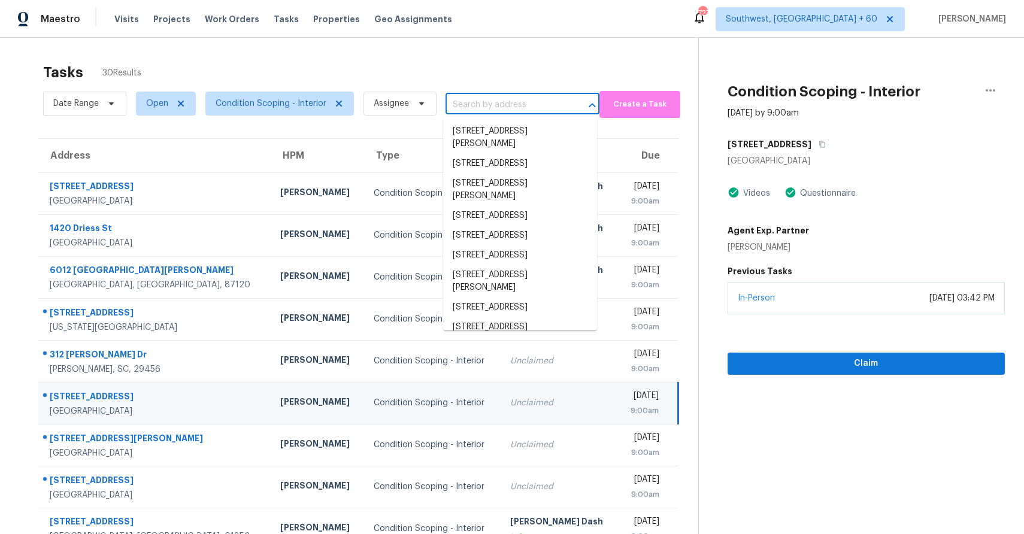
paste input "217 S Buckhorn Bath Ave, Saratoga Springs, UT 84045"
type input "217 S Buckhorn Bath Ave, Saratoga Springs, UT 84045"
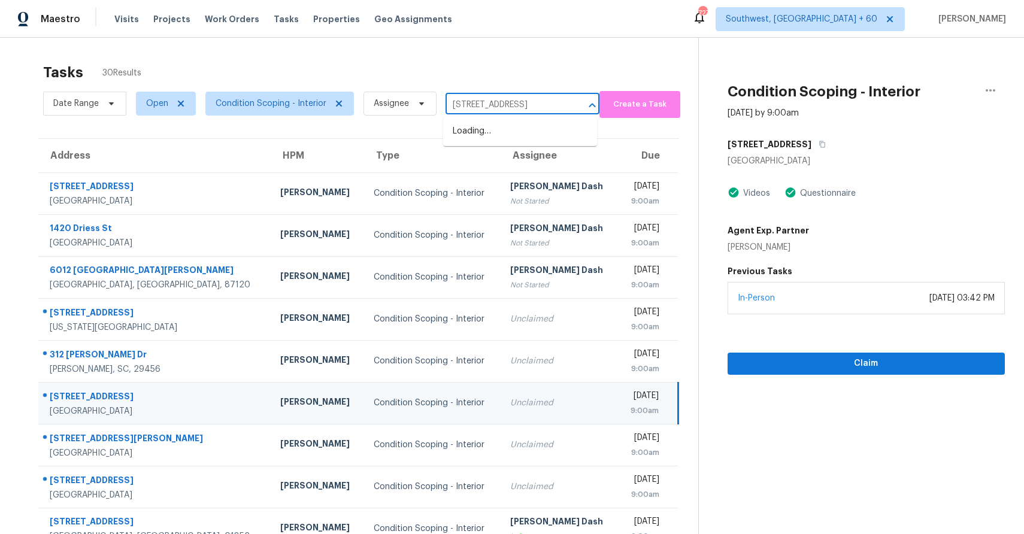
scroll to position [0, 98]
click at [509, 128] on li "217 S Buckhorn Bath Ave, Saratoga Springs, UT 84045" at bounding box center [520, 132] width 154 height 20
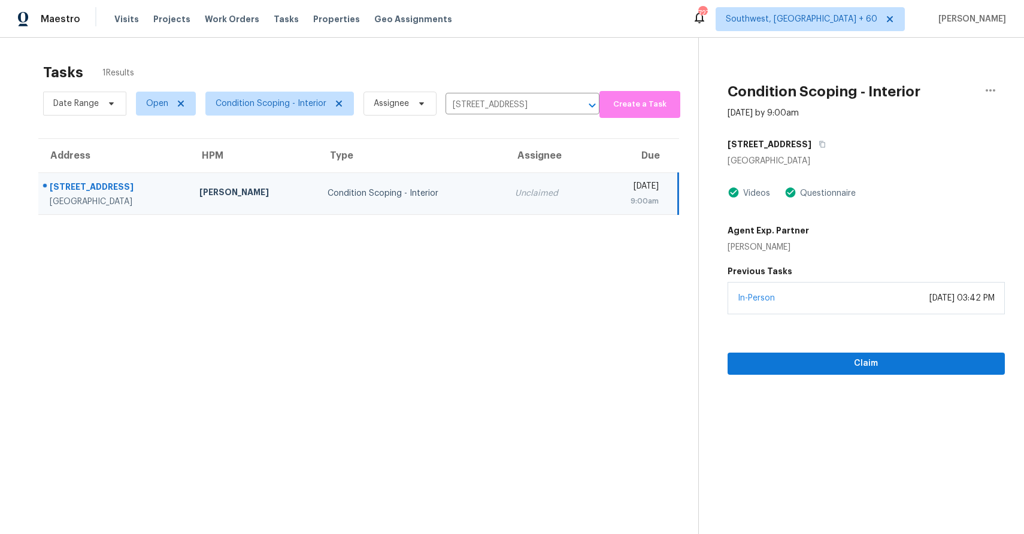
click at [533, 186] on td "Unclaimed" at bounding box center [551, 194] width 90 height 42
click at [842, 355] on button "Claim" at bounding box center [866, 364] width 277 height 22
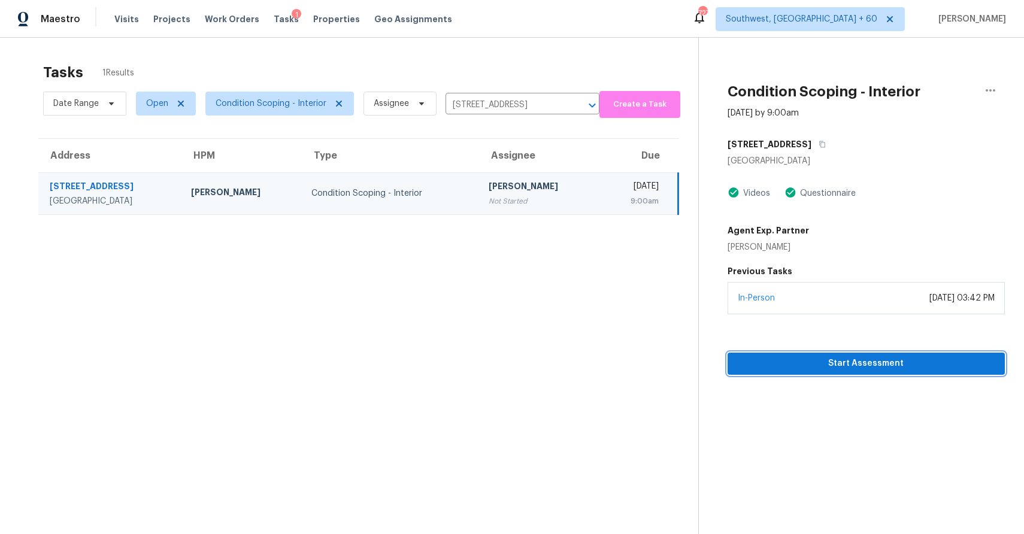
click at [803, 354] on button "Start Assessment" at bounding box center [866, 364] width 277 height 22
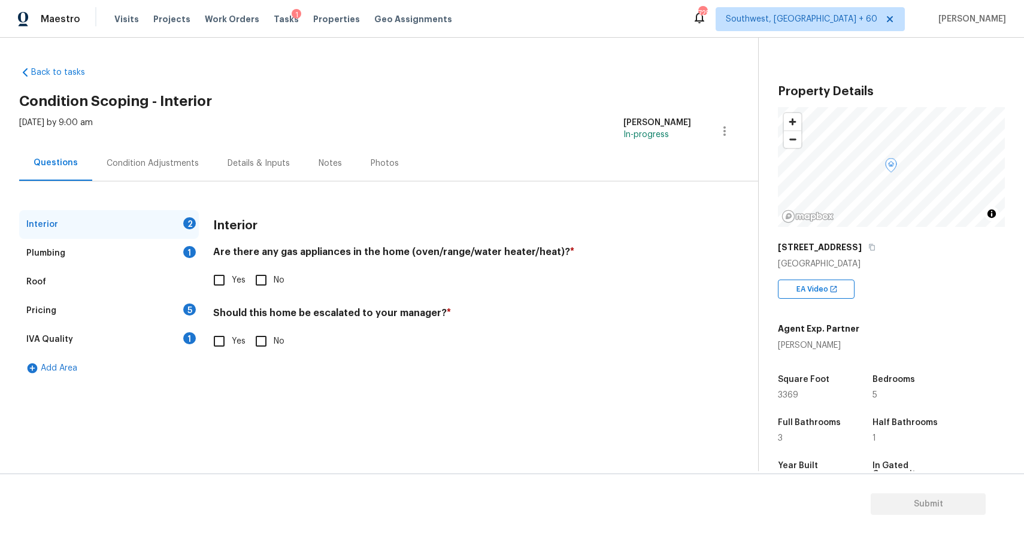
scroll to position [162, 0]
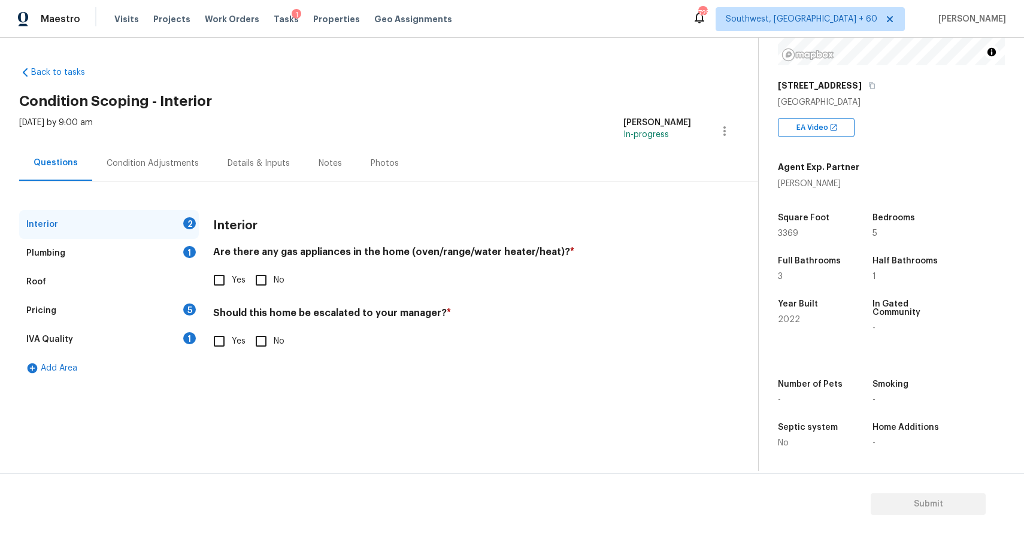
click at [233, 285] on span "Yes" at bounding box center [239, 280] width 14 height 13
click at [232, 285] on input "Yes" at bounding box center [219, 280] width 25 height 25
checkbox input "true"
click at [262, 333] on input "No" at bounding box center [261, 341] width 25 height 25
checkbox input "true"
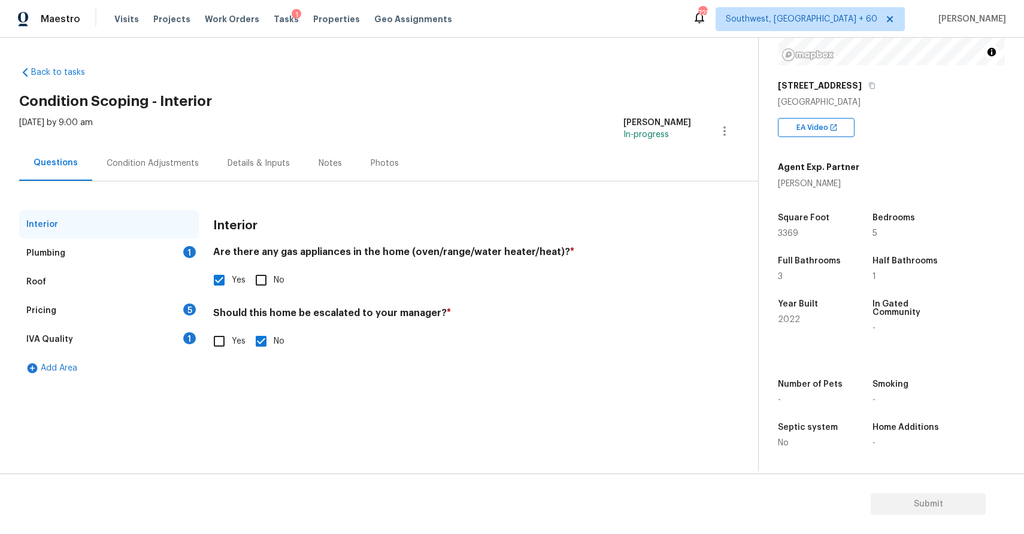
click at [117, 240] on div "Plumbing 1" at bounding box center [109, 253] width 180 height 29
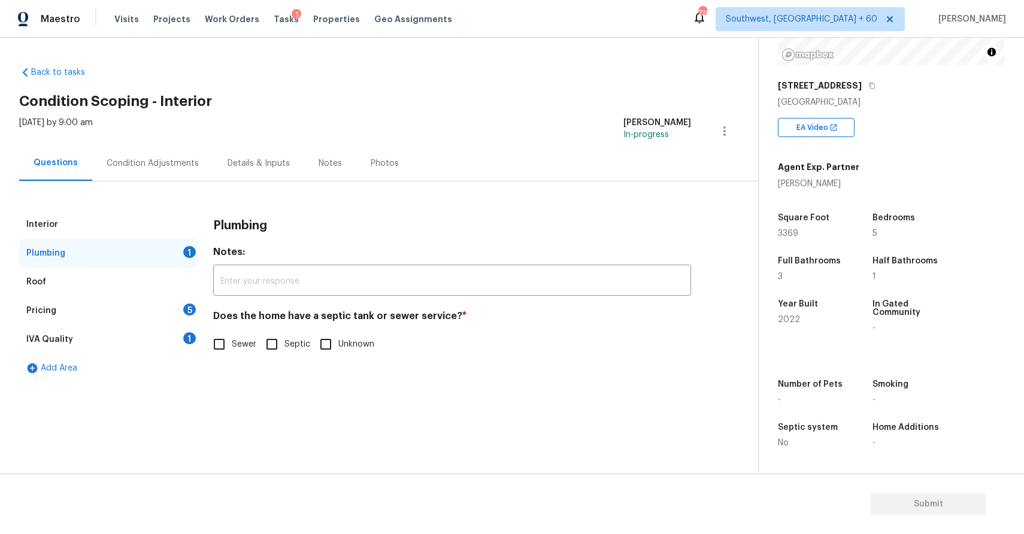
click at [231, 346] on input "Sewer" at bounding box center [219, 344] width 25 height 25
checkbox input "true"
click at [165, 300] on div "Pricing 5" at bounding box center [109, 311] width 180 height 29
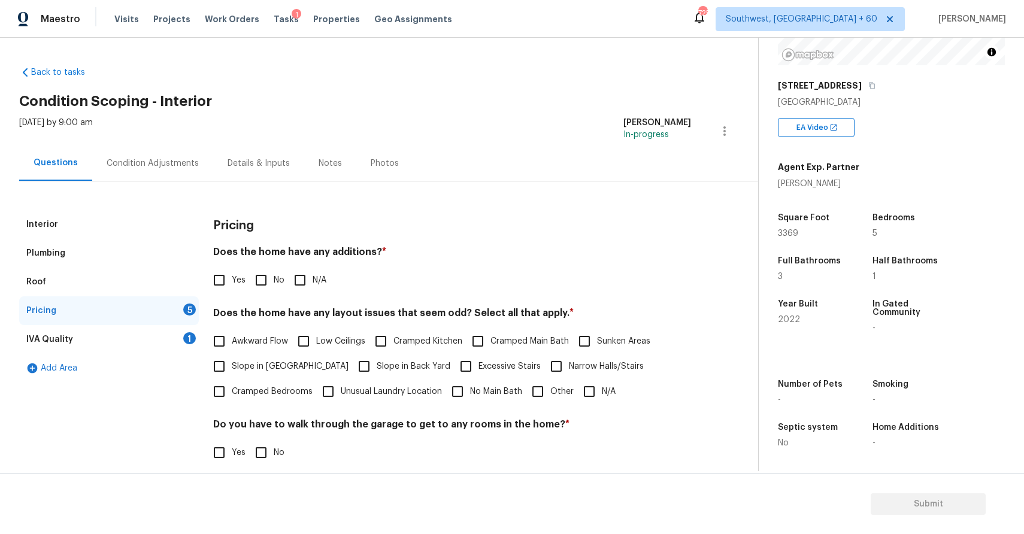
click at [322, 267] on div "Does the home have any additions? * Yes No N/A" at bounding box center [452, 269] width 478 height 47
click at [314, 282] on span "N/A" at bounding box center [320, 280] width 14 height 13
click at [313, 282] on input "N/A" at bounding box center [300, 280] width 25 height 25
checkbox input "true"
click at [603, 396] on span "N/A" at bounding box center [609, 392] width 14 height 13
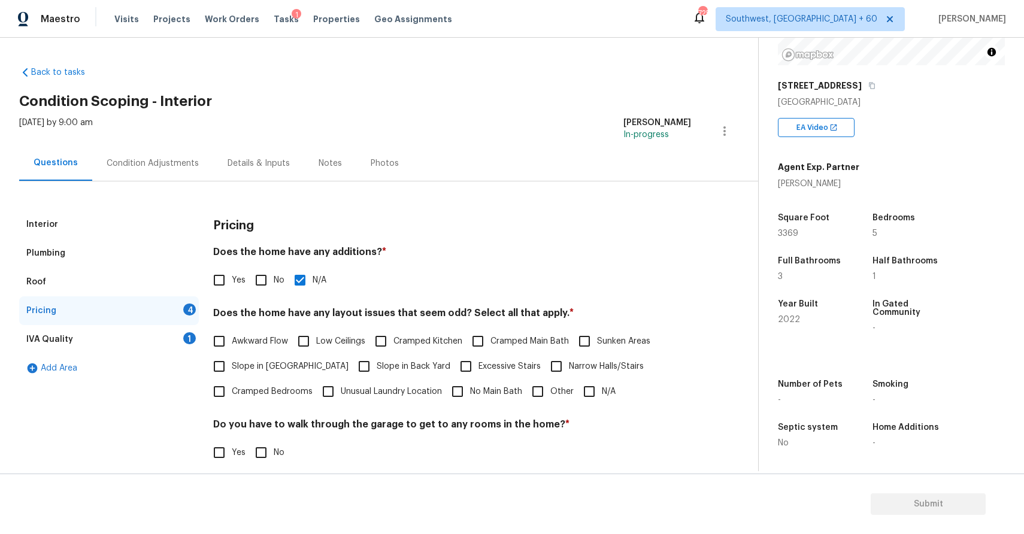
click at [602, 396] on input "N/A" at bounding box center [589, 391] width 25 height 25
checkbox input "true"
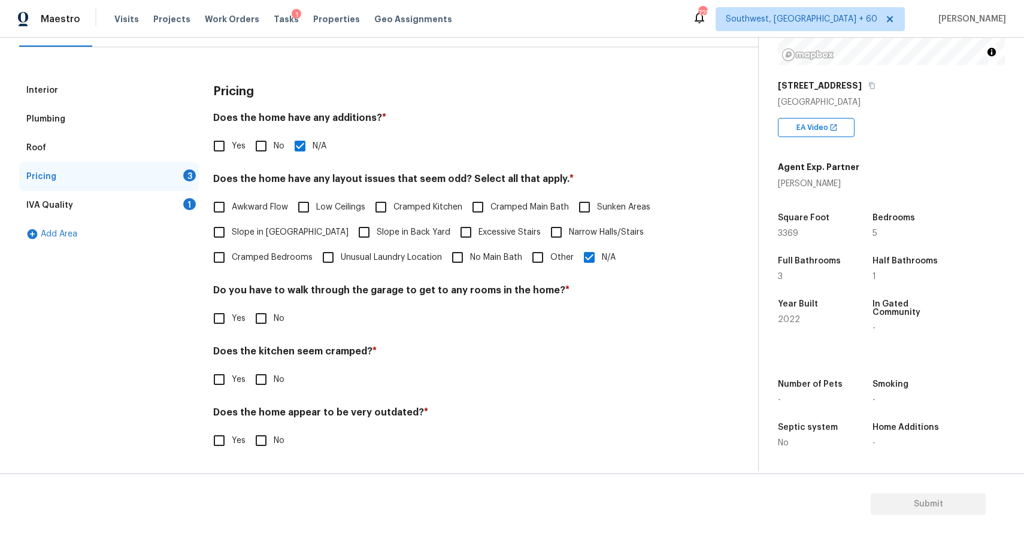
click at [265, 319] on input "No" at bounding box center [261, 318] width 25 height 25
checkbox input "true"
click at [260, 379] on input "No" at bounding box center [261, 379] width 25 height 25
checkbox input "true"
click at [261, 425] on div "Does the home appear to be very outdated? * Yes No" at bounding box center [452, 431] width 478 height 47
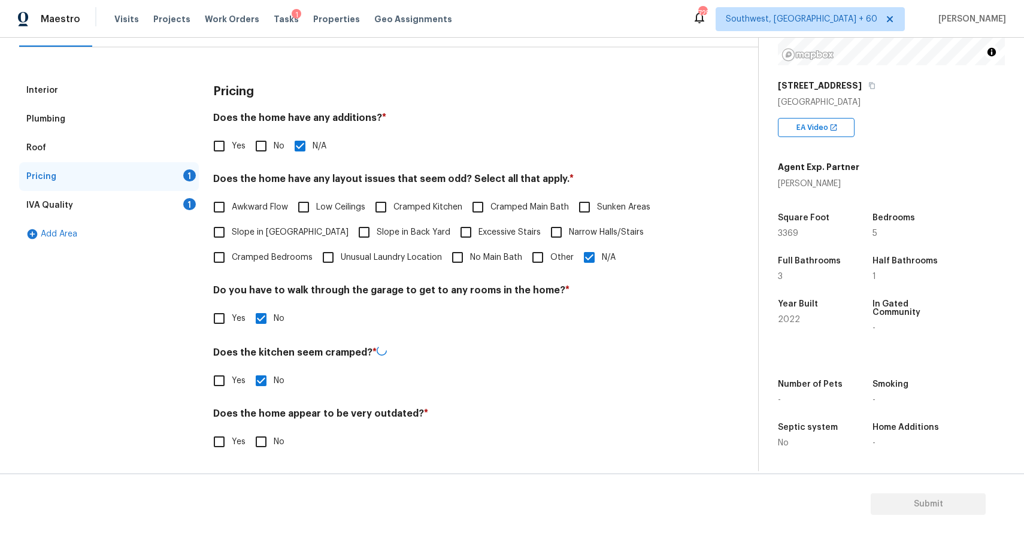
click at [261, 442] on input "No" at bounding box center [261, 442] width 25 height 25
checkbox input "true"
click at [183, 208] on div "IVA Quality 1" at bounding box center [109, 205] width 180 height 29
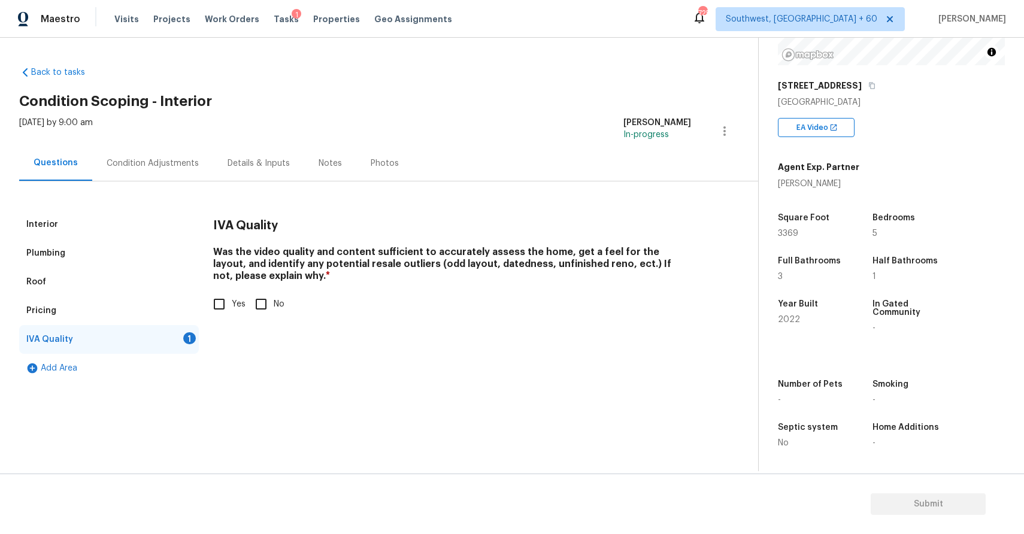
click at [233, 310] on span "Yes" at bounding box center [239, 304] width 14 height 13
click at [232, 310] on input "Yes" at bounding box center [219, 304] width 25 height 25
checkbox input "true"
click at [138, 146] on div "Condition Adjustments" at bounding box center [152, 163] width 121 height 35
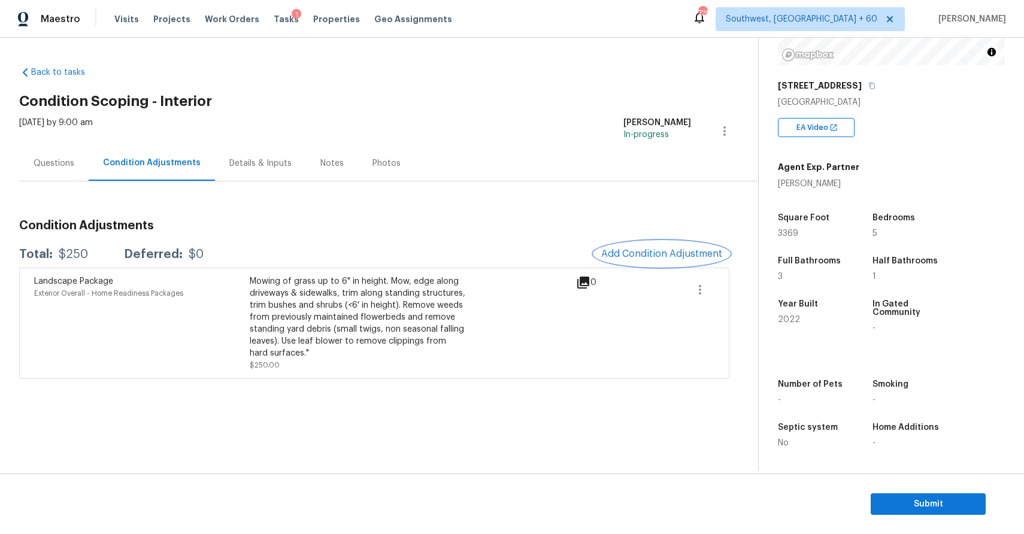
click at [707, 257] on span "Add Condition Adjustment" at bounding box center [661, 254] width 121 height 11
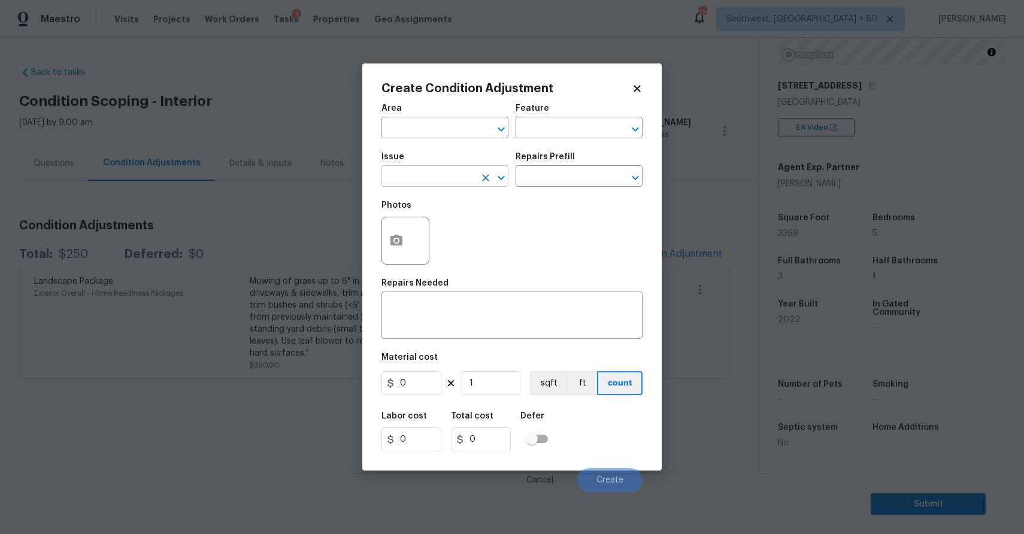
click at [460, 173] on input "text" at bounding box center [428, 177] width 93 height 19
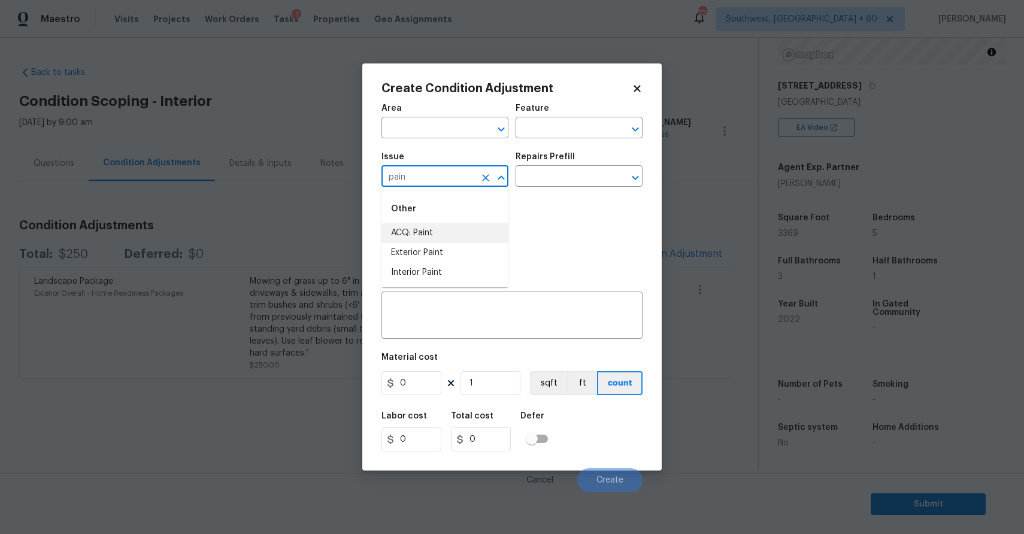
click at [412, 236] on li "ACQ: Paint" at bounding box center [445, 233] width 127 height 20
type input "ACQ: Paint"
click at [503, 189] on span "Issue ACQ: Paint ​" at bounding box center [445, 170] width 127 height 49
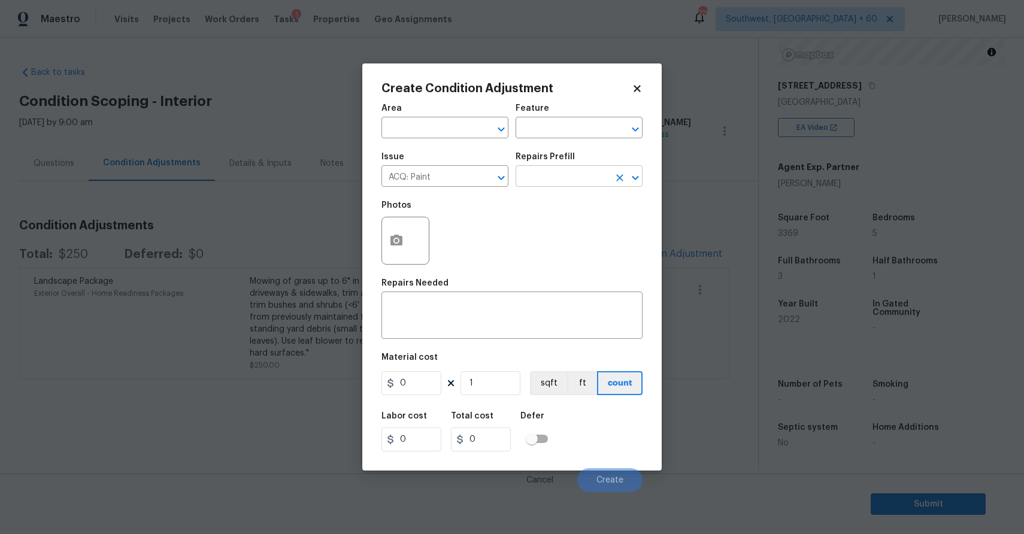
click at [541, 184] on input "text" at bounding box center [562, 177] width 93 height 19
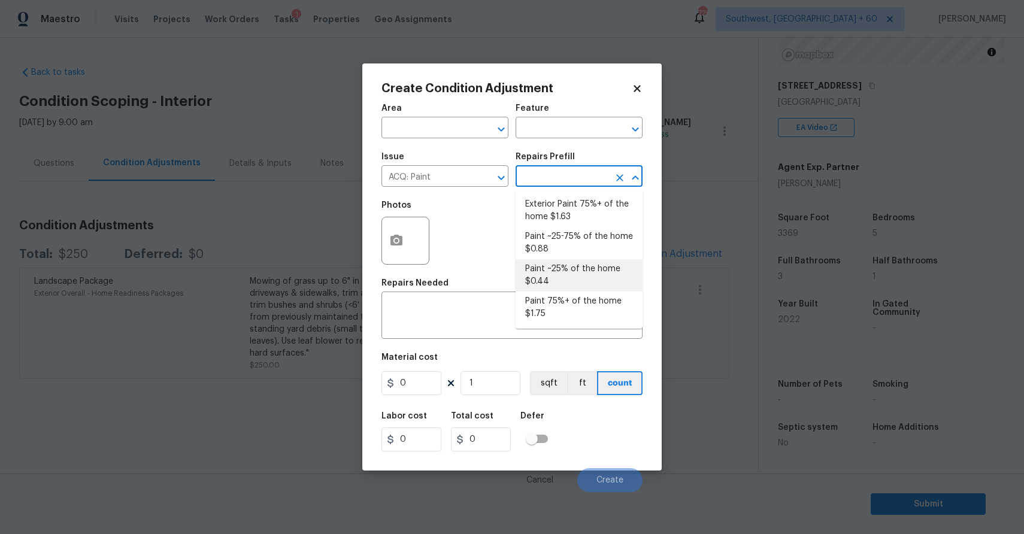
click at [576, 263] on li "Paint ~25% of the home $0.44" at bounding box center [579, 275] width 127 height 32
type input "Acquisition"
type textarea "Acquisition Scope: ~25% of the home needs interior paint"
type input "0.44"
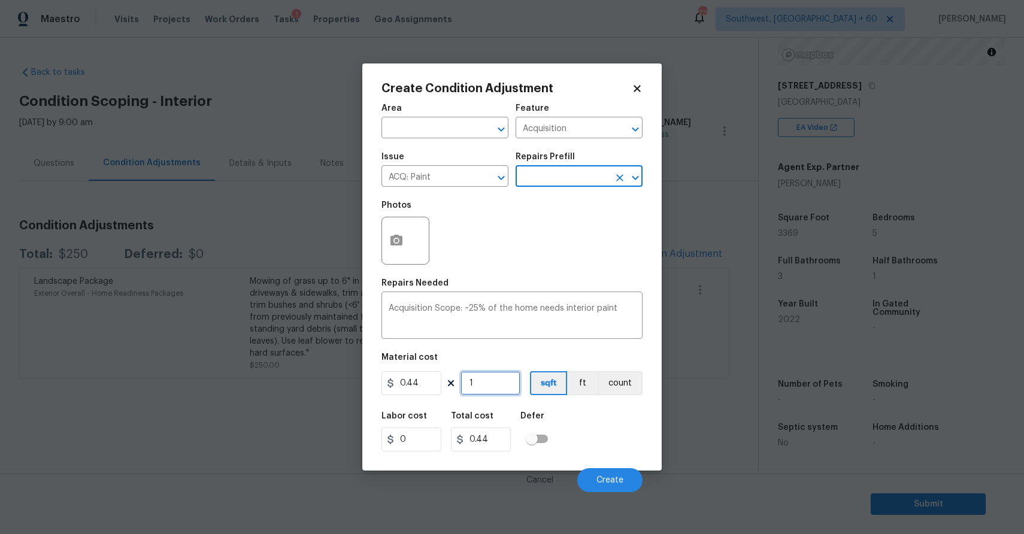
click at [491, 388] on input "1" at bounding box center [491, 383] width 60 height 24
type input "0"
type input "3"
type input "1.32"
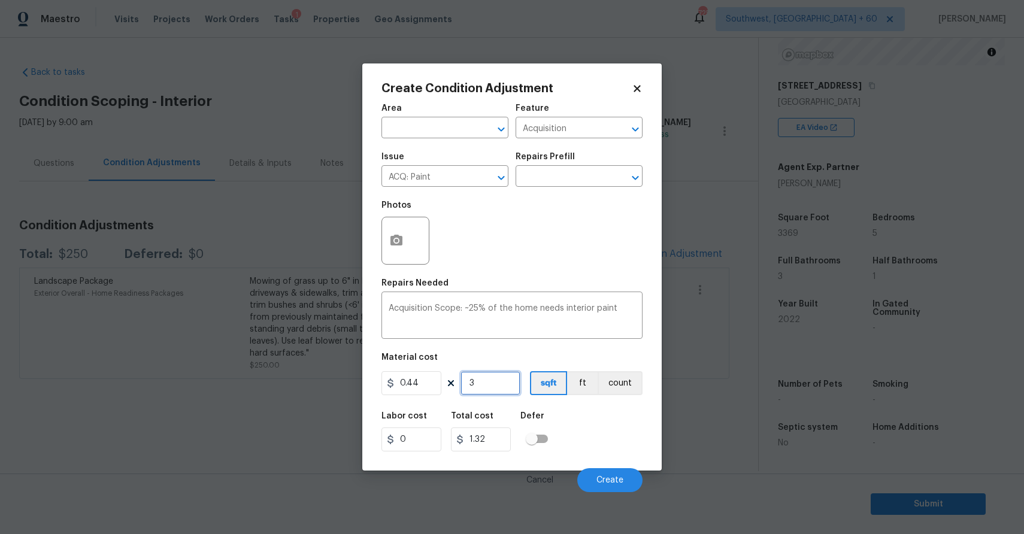
type input "33"
type input "14.52"
type input "336"
type input "147.84"
type input "3369"
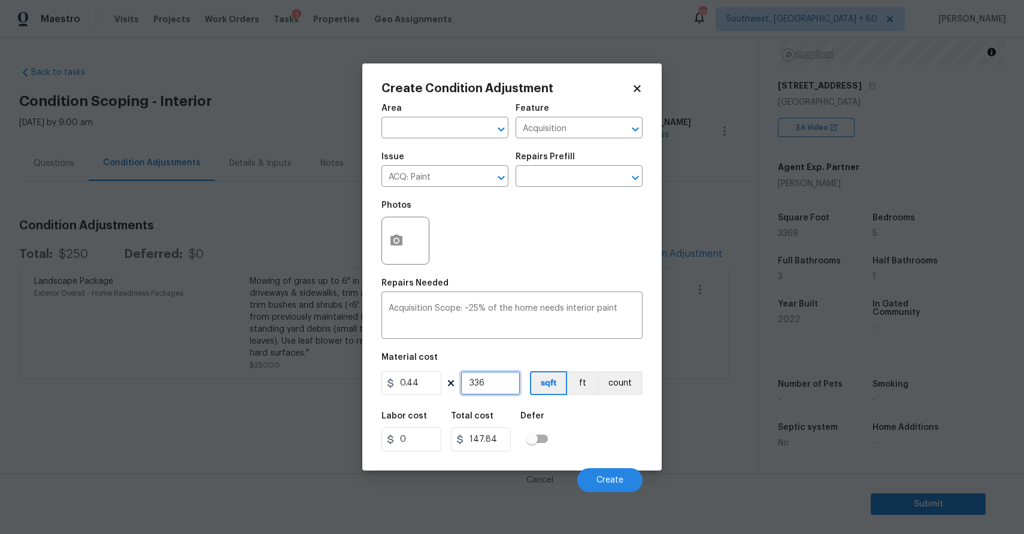
type input "1482.36"
type input "3369"
click at [621, 486] on button "Create" at bounding box center [609, 480] width 65 height 24
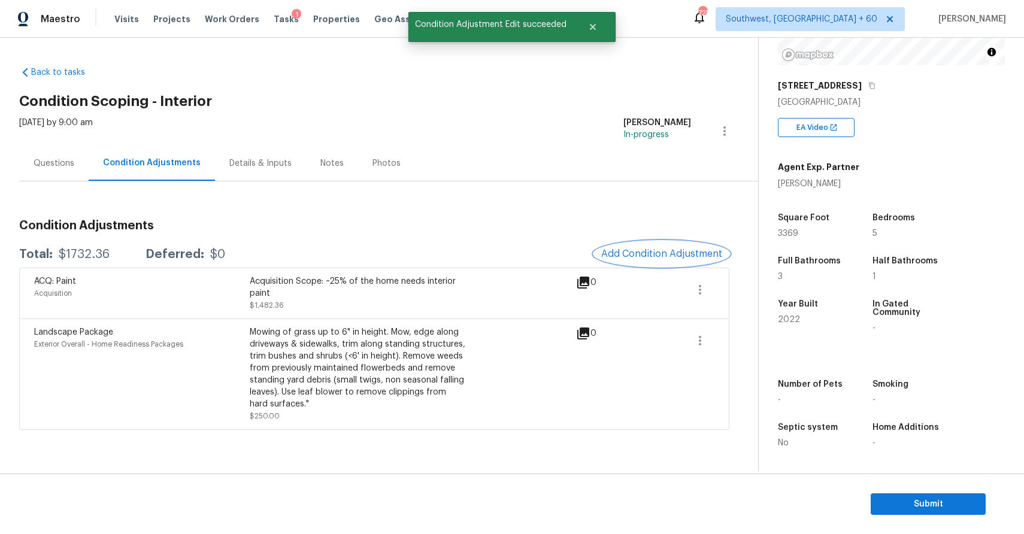
click at [656, 243] on button "Add Condition Adjustment" at bounding box center [661, 253] width 135 height 25
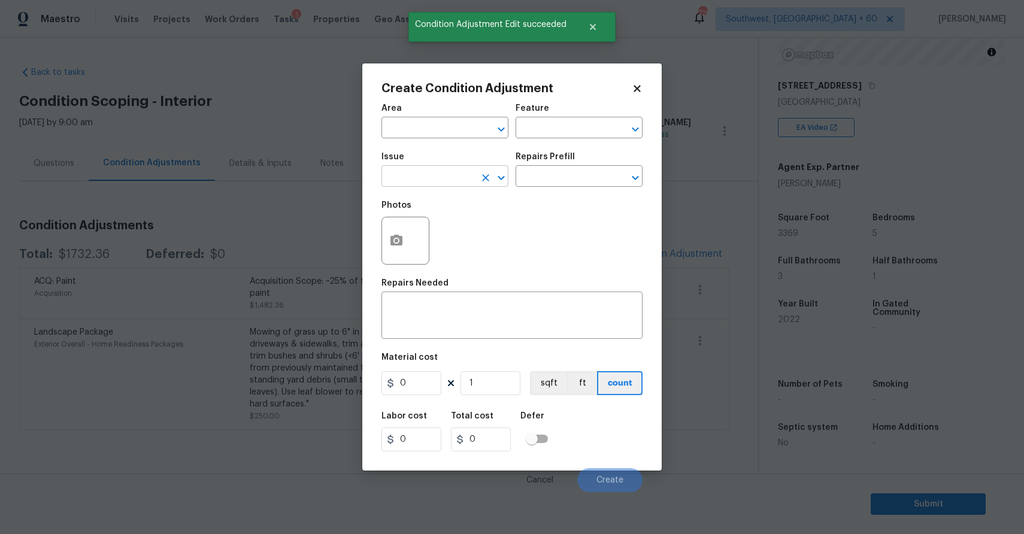
click at [427, 186] on input "text" at bounding box center [428, 177] width 93 height 19
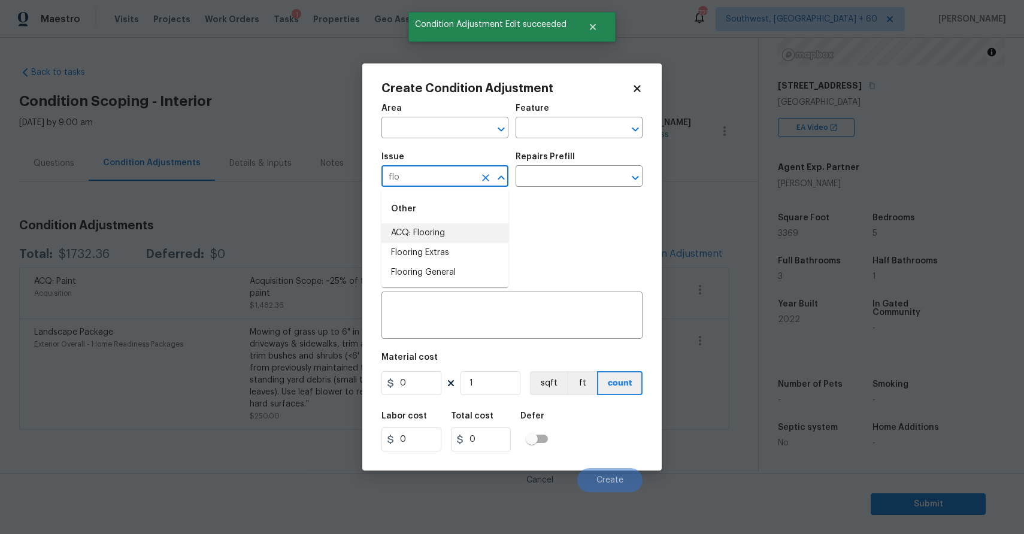
click at [461, 237] on li "ACQ: Flooring" at bounding box center [445, 233] width 127 height 20
type input "ACQ: Flooring"
click at [557, 178] on input "text" at bounding box center [562, 177] width 93 height 19
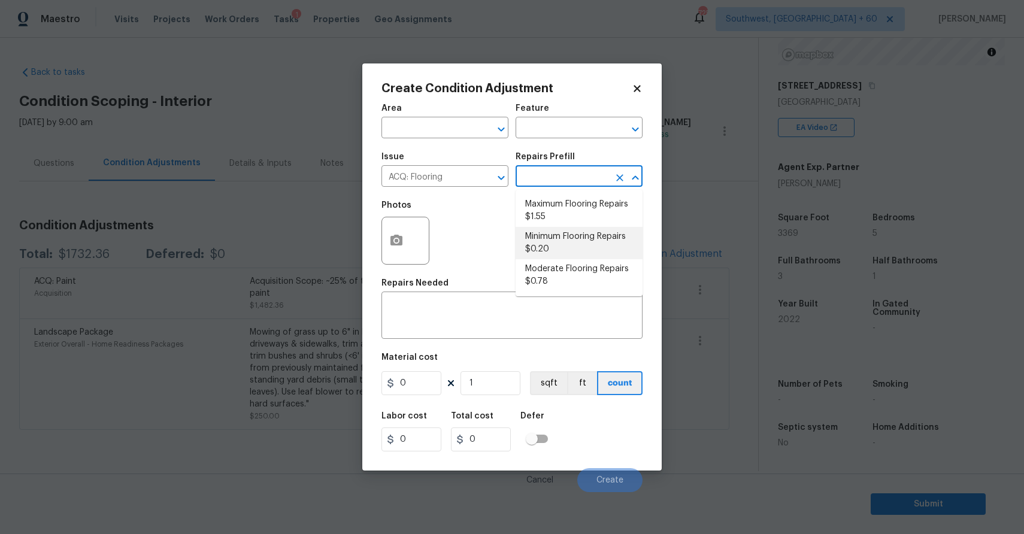
click at [595, 240] on li "Minimum Flooring Repairs $0.20" at bounding box center [579, 243] width 127 height 32
type input "Acquisition"
type textarea "Acquisition Scope: Minimum flooring repairs"
type input "0.2"
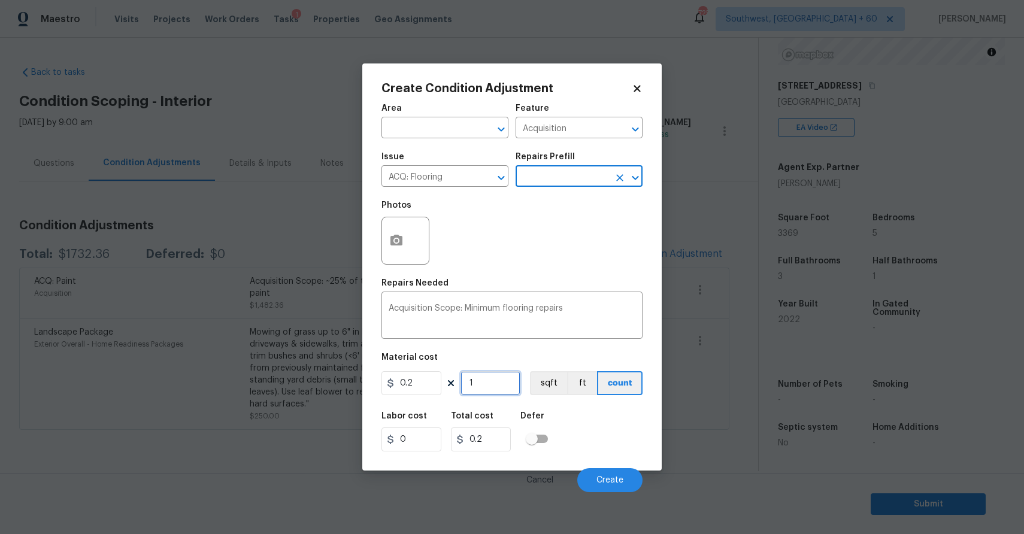
click at [474, 381] on input "1" at bounding box center [491, 383] width 60 height 24
type input "3"
type input "0.6"
type input "33"
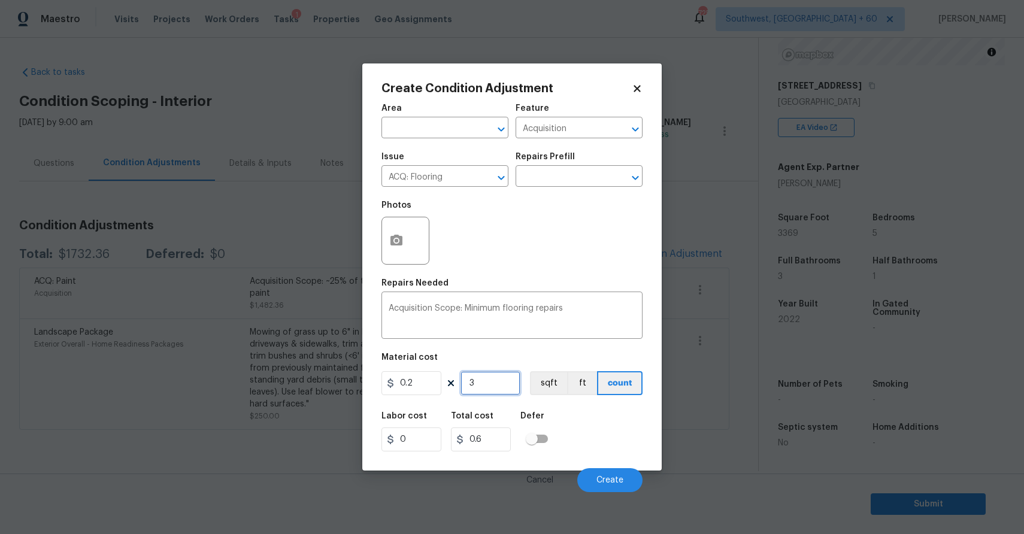
type input "6.6"
type input "336"
type input "67.2"
type input "3369"
type input "673.8"
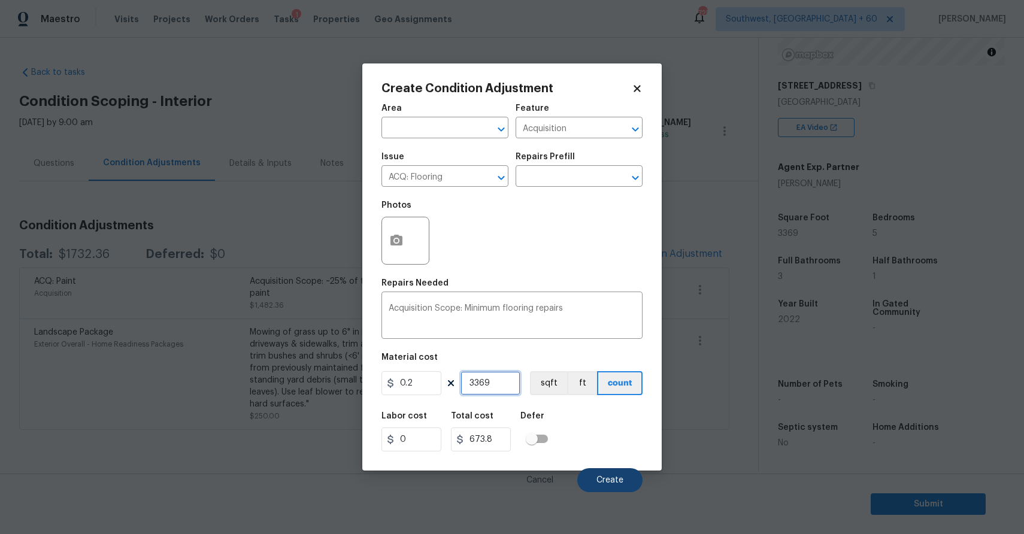
type input "3369"
click at [588, 472] on button "Create" at bounding box center [609, 480] width 65 height 24
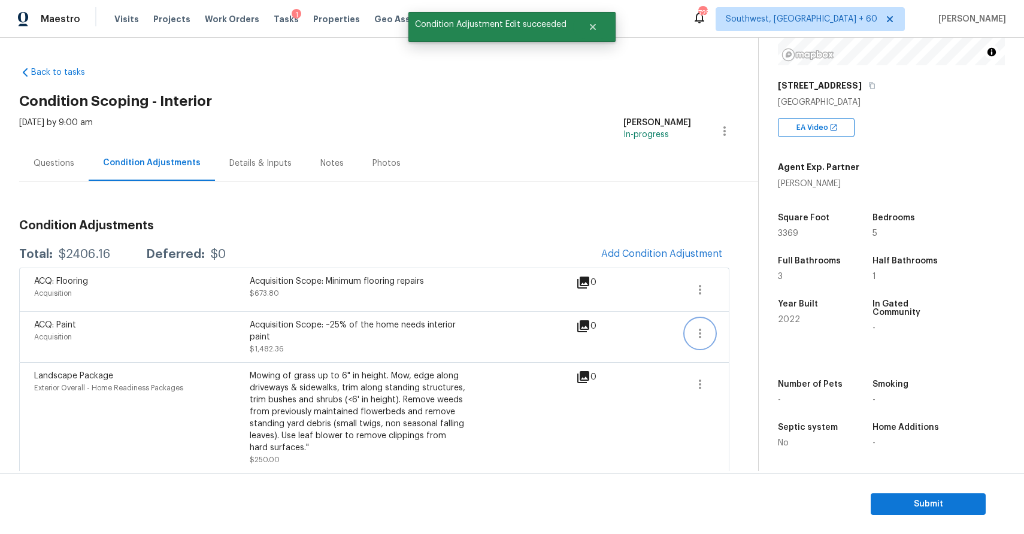
click at [694, 328] on icon "button" at bounding box center [700, 333] width 14 height 14
click at [741, 331] on div "Edit" at bounding box center [768, 331] width 93 height 12
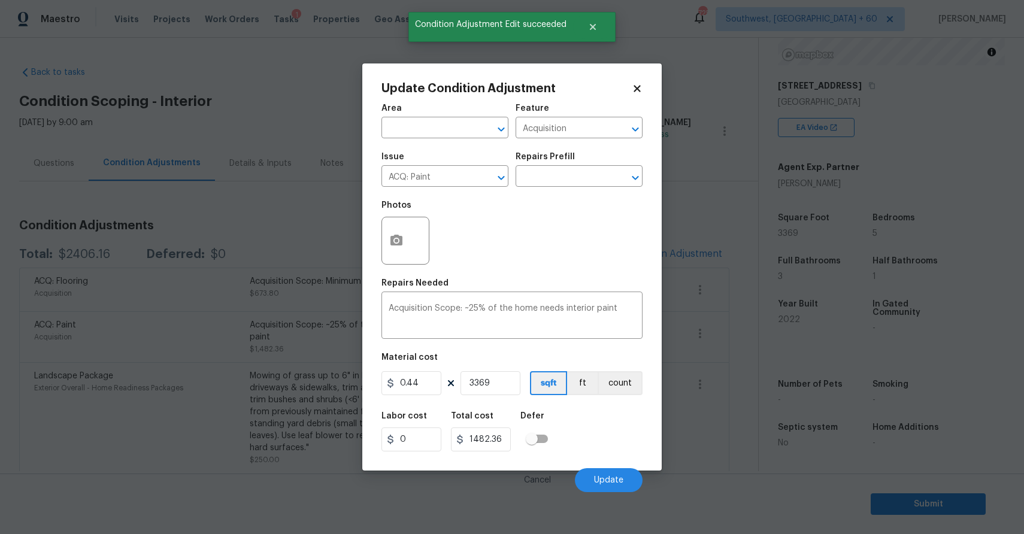
click at [709, 197] on body "Maestro Visits Projects Work Orders Tasks 1 Properties Geo Assignments 725 Sout…" at bounding box center [512, 267] width 1024 height 534
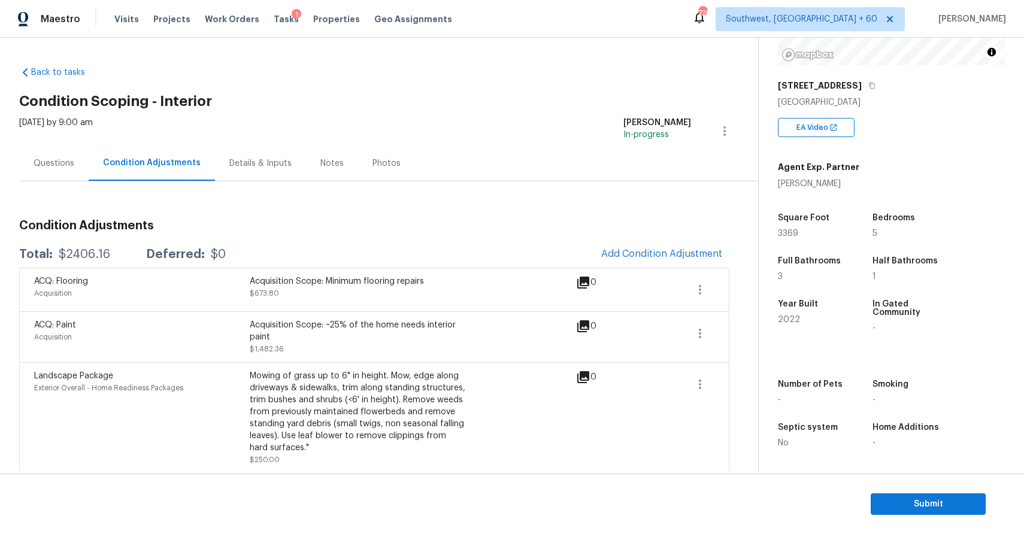
click at [49, 153] on div "Questions" at bounding box center [53, 163] width 69 height 35
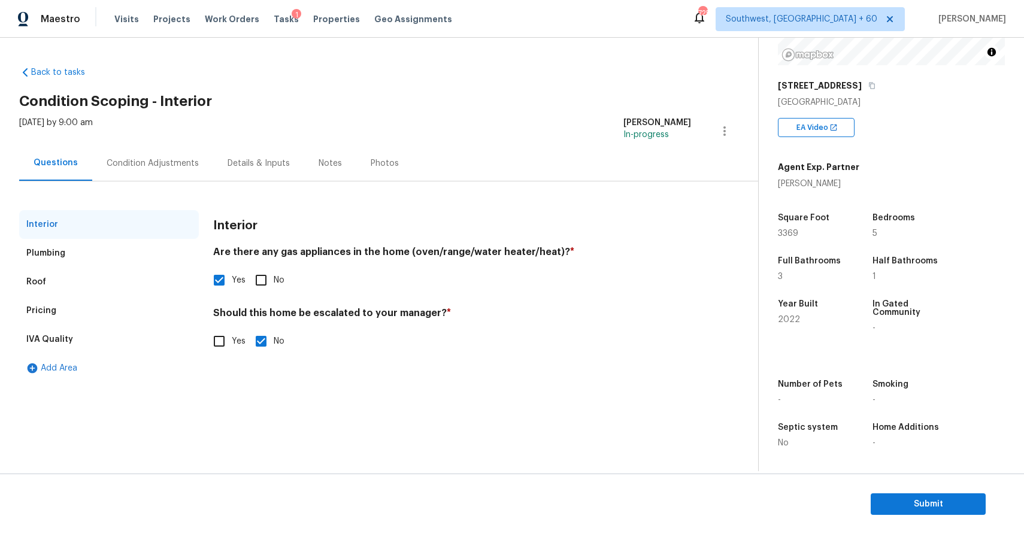
click at [149, 152] on div "Condition Adjustments" at bounding box center [152, 163] width 121 height 35
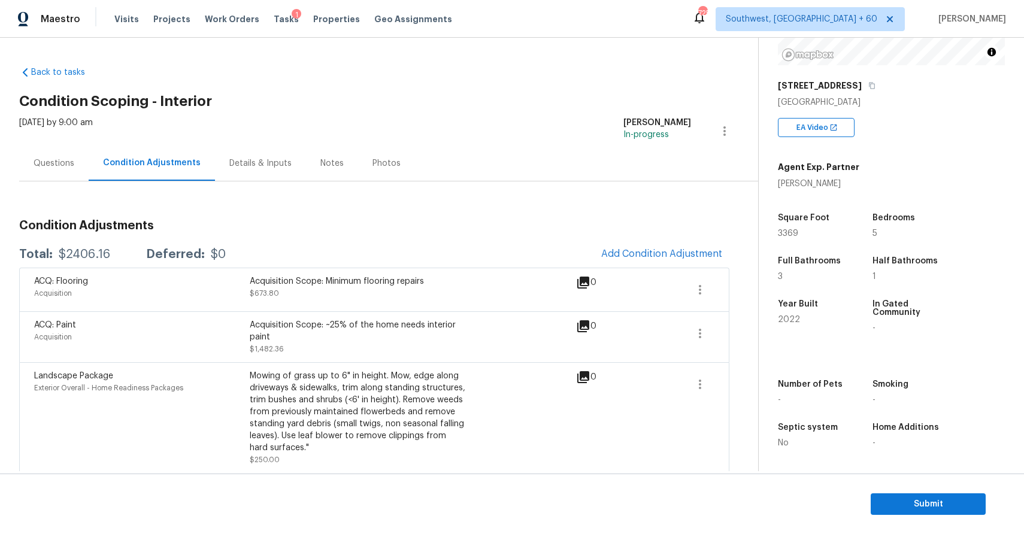
click at [89, 272] on div "ACQ: Flooring Acquisition Acquisition Scope: Minimum flooring repairs $673.80 0" at bounding box center [374, 290] width 710 height 44
click at [94, 265] on div "Total: $2406.16 Deferred: $0 Add Condition Adjustment" at bounding box center [374, 254] width 710 height 26
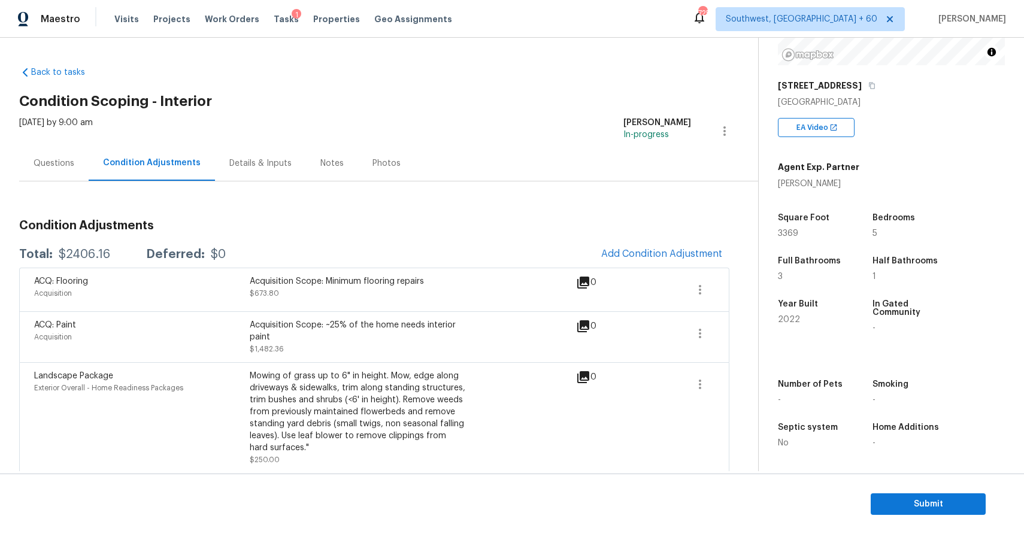
click at [94, 265] on div "Total: $2406.16 Deferred: $0 Add Condition Adjustment" at bounding box center [374, 254] width 710 height 26
copy div "$2406.16"
click at [63, 160] on div "Questions" at bounding box center [54, 164] width 41 height 12
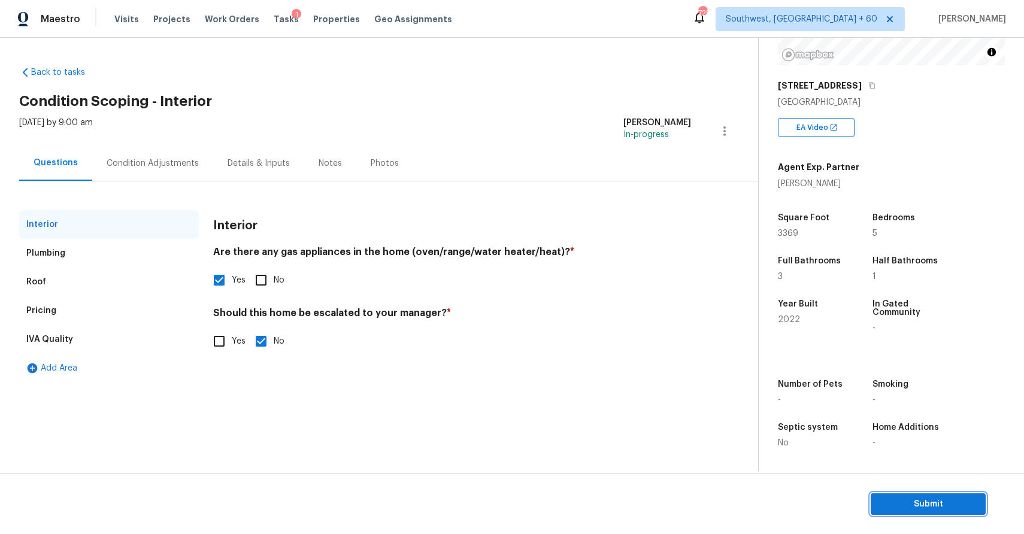
click at [920, 502] on span "Submit" at bounding box center [929, 504] width 96 height 15
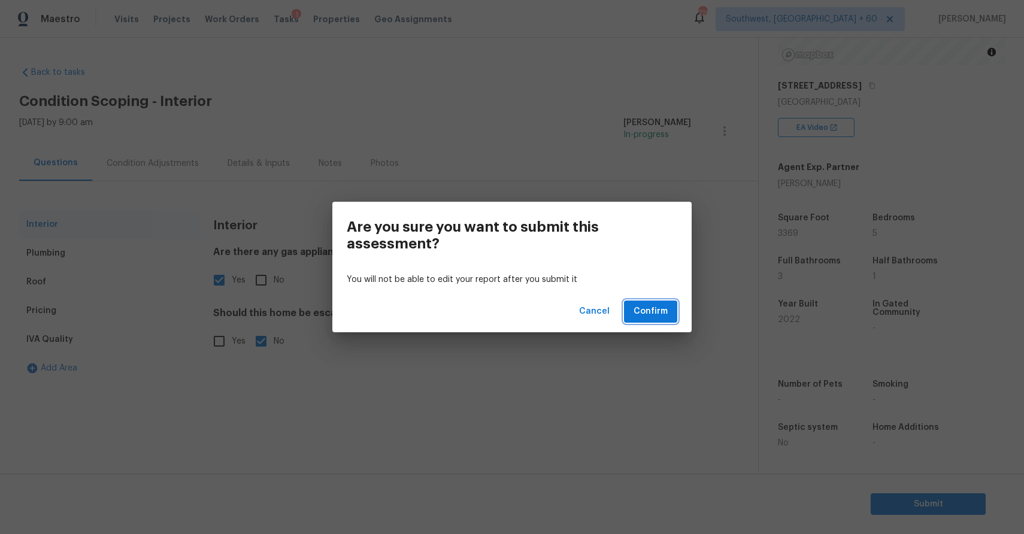
click at [673, 308] on button "Confirm" at bounding box center [650, 312] width 53 height 22
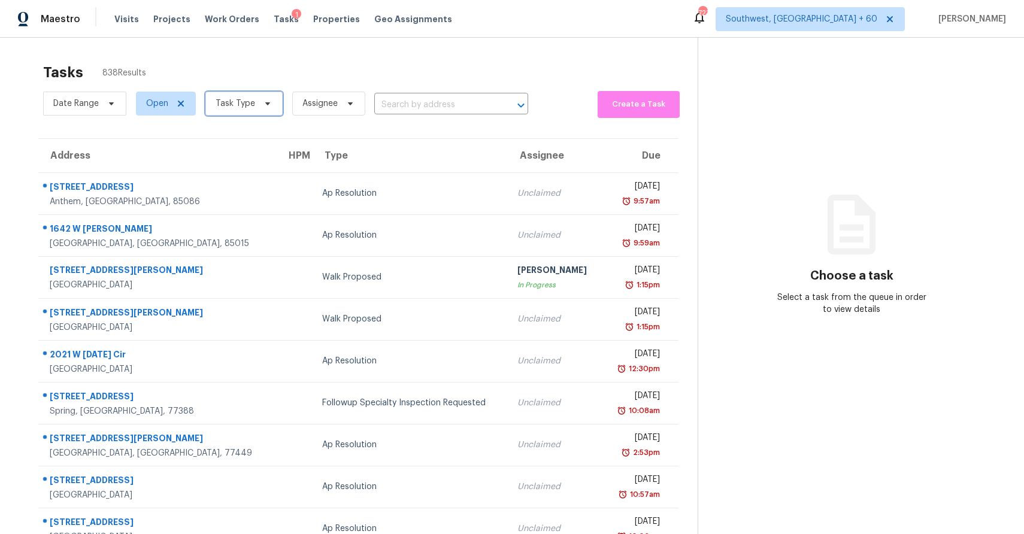
click at [245, 96] on span "Task Type" at bounding box center [243, 104] width 77 height 24
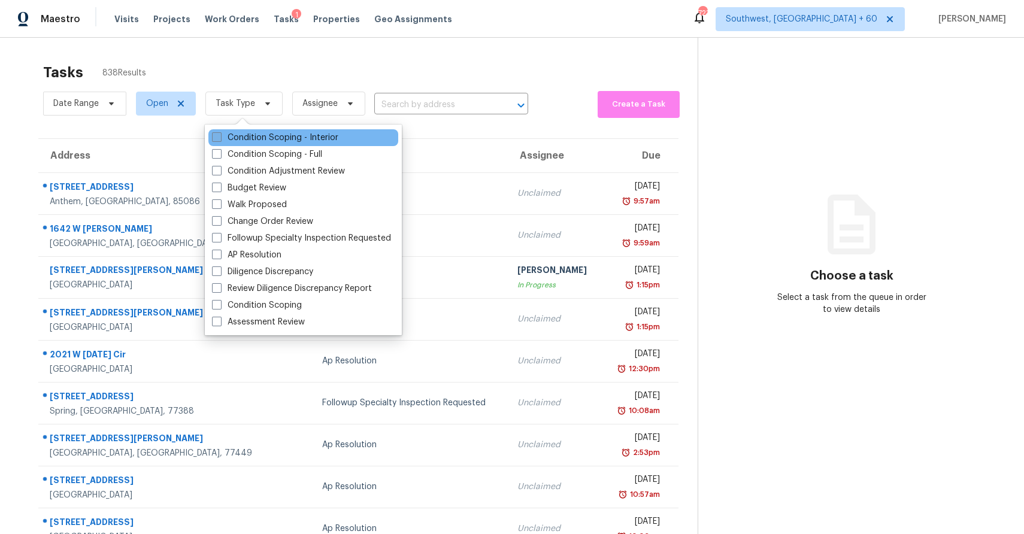
click at [310, 135] on label "Condition Scoping - Interior" at bounding box center [275, 138] width 126 height 12
click at [220, 135] on input "Condition Scoping - Interior" at bounding box center [216, 136] width 8 height 8
checkbox input "true"
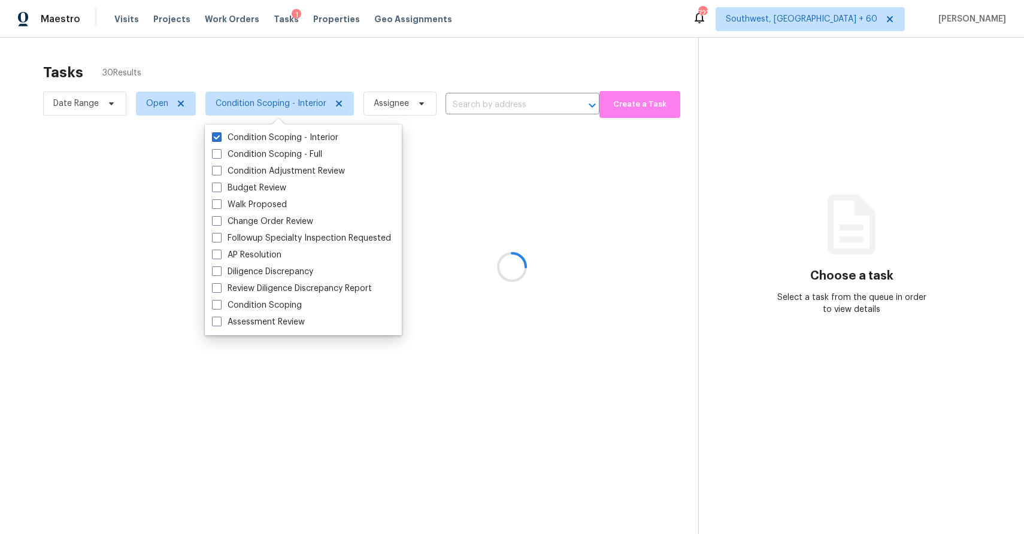
click at [395, 67] on div at bounding box center [512, 267] width 1024 height 534
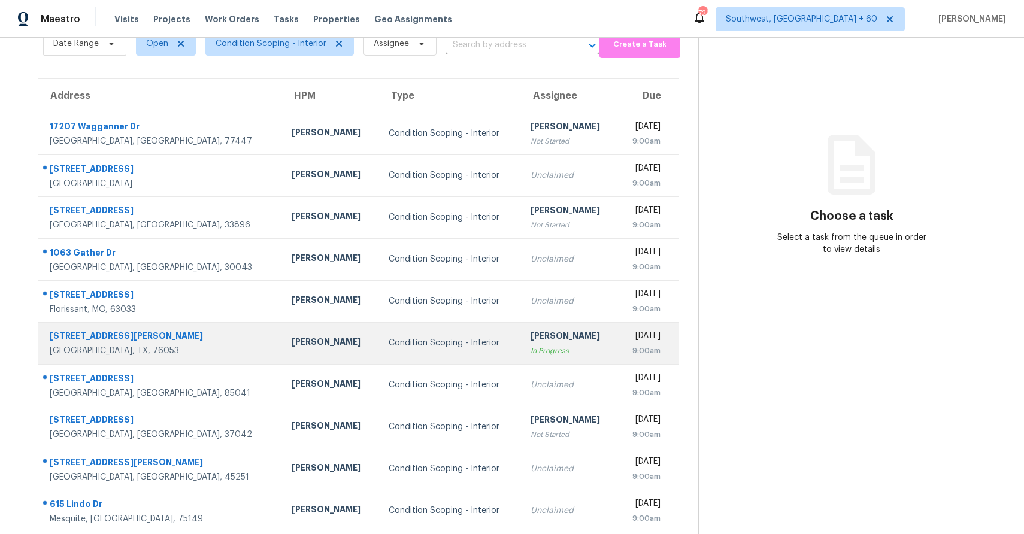
scroll to position [89, 0]
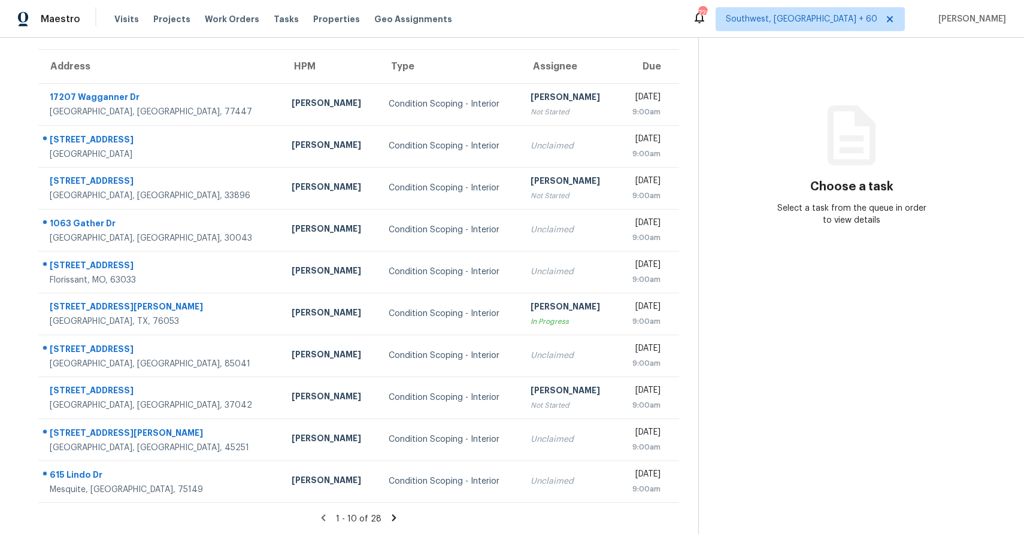
click at [389, 517] on icon at bounding box center [394, 518] width 11 height 11
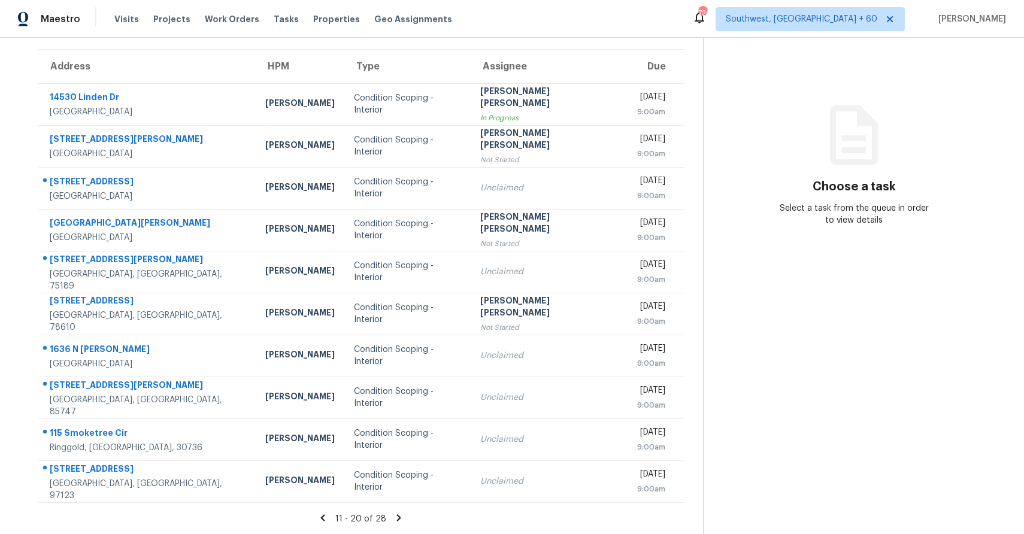
click at [397, 516] on icon at bounding box center [399, 518] width 11 height 11
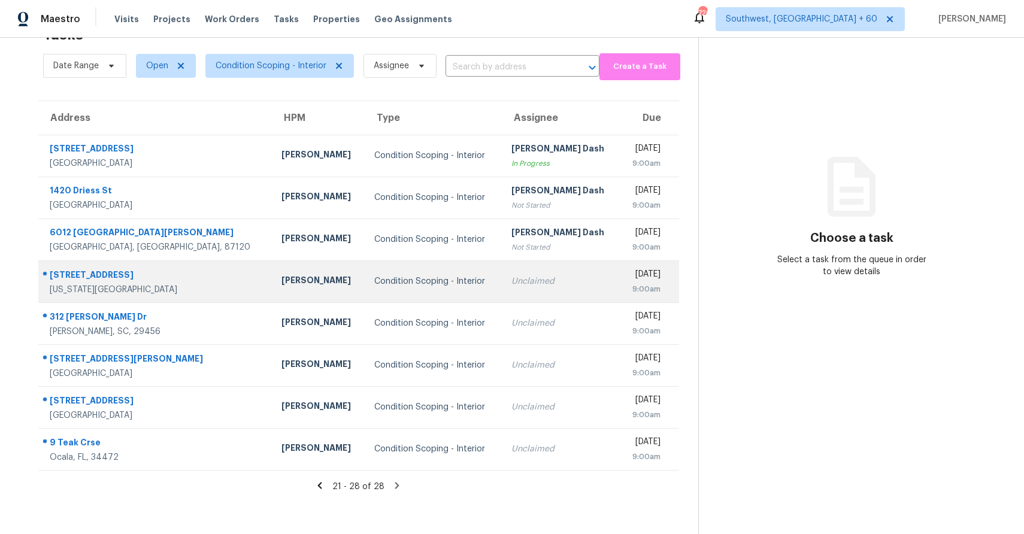
click at [512, 283] on div "Unclaimed" at bounding box center [561, 282] width 99 height 12
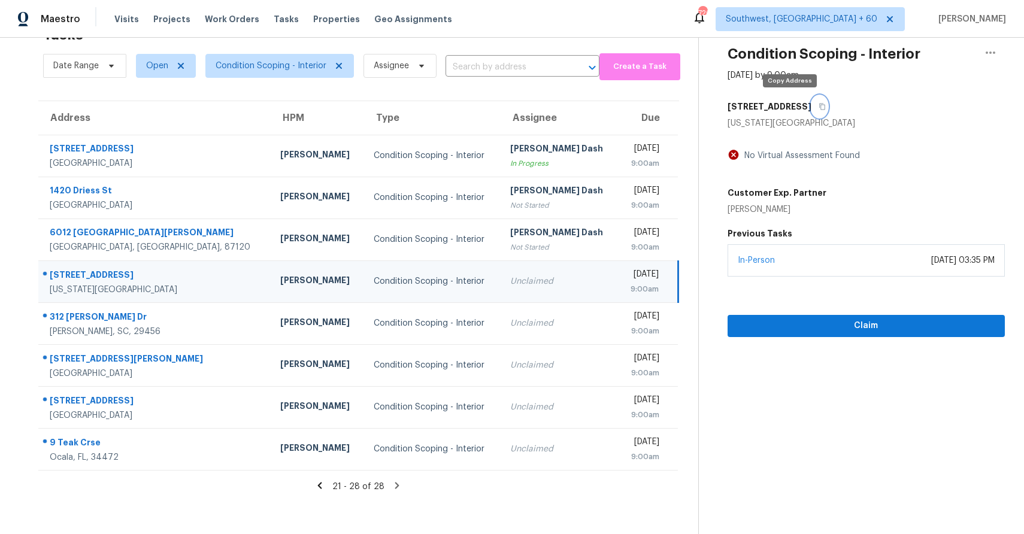
click at [812, 103] on button "button" at bounding box center [820, 107] width 16 height 22
click at [819, 105] on icon "button" at bounding box center [822, 107] width 6 height 7
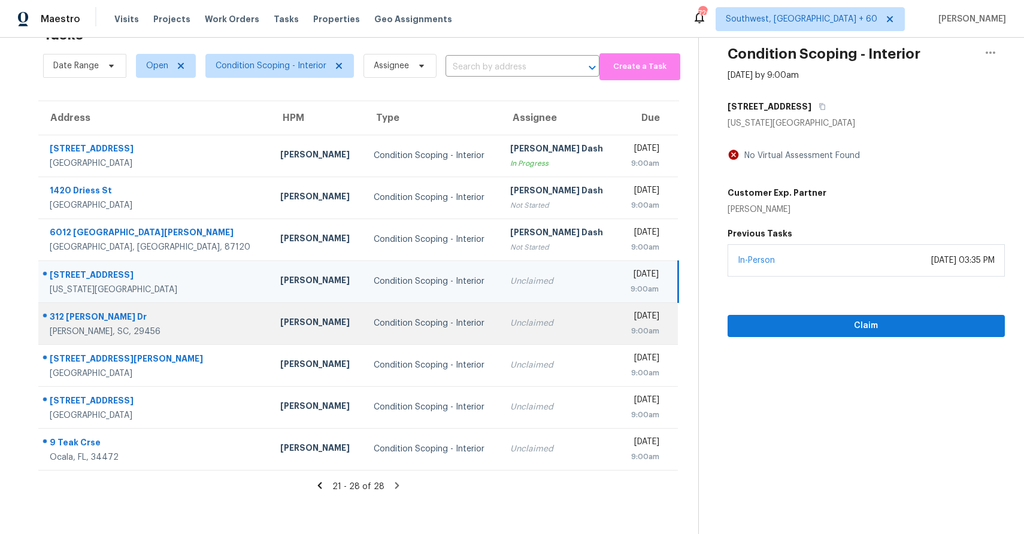
click at [501, 331] on td "Unclaimed" at bounding box center [559, 324] width 117 height 42
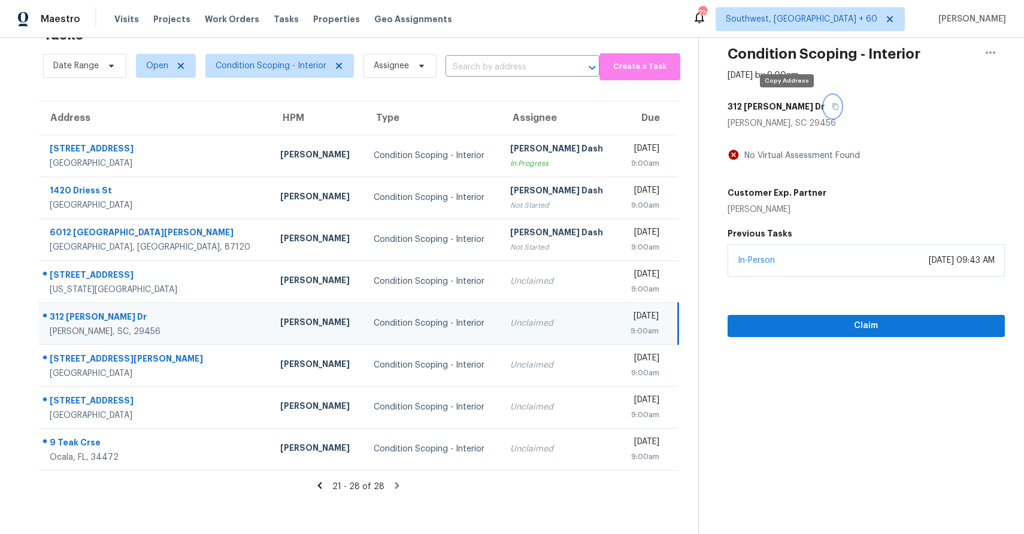
click at [825, 112] on button "button" at bounding box center [833, 107] width 16 height 22
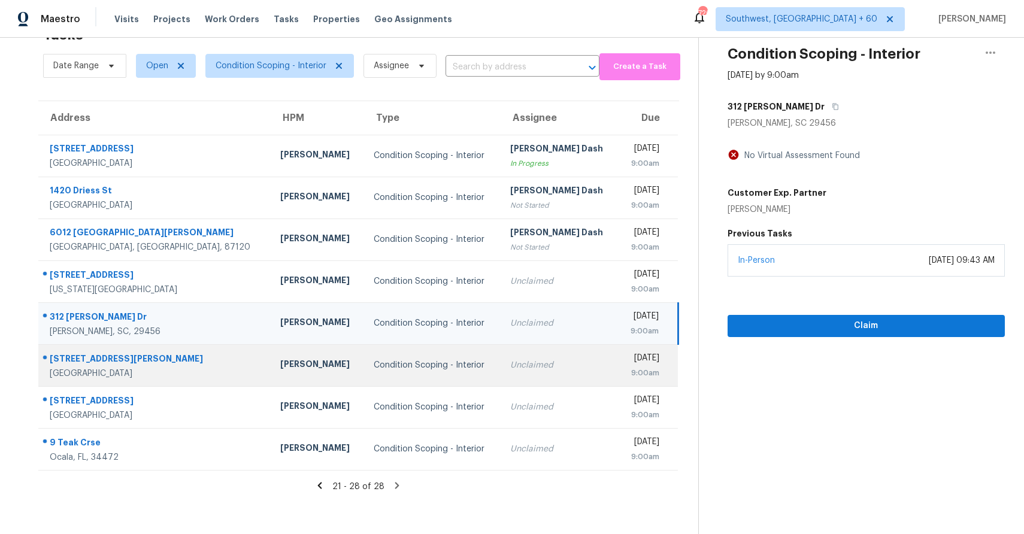
click at [419, 370] on div "Condition Scoping - Interior" at bounding box center [432, 365] width 117 height 12
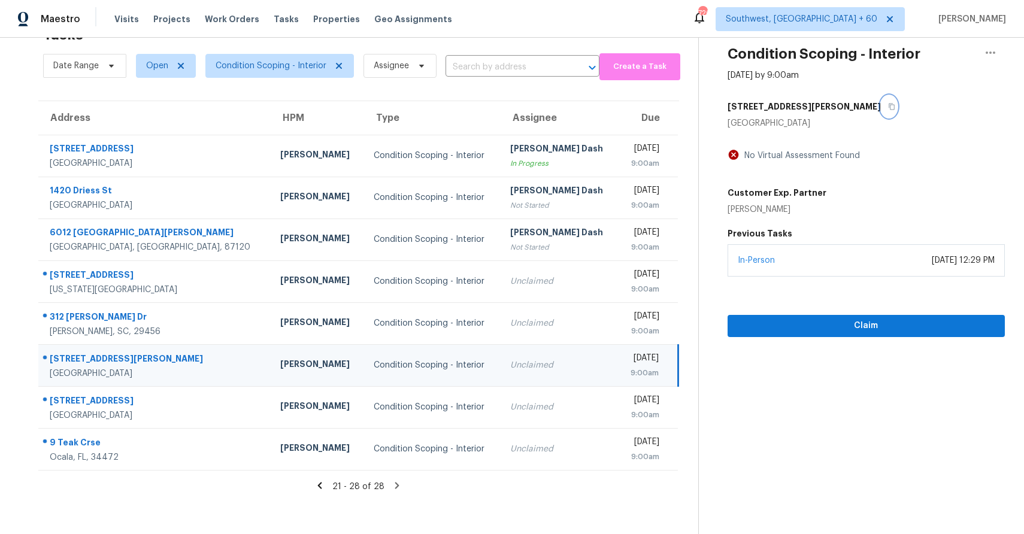
click at [889, 107] on icon "button" at bounding box center [892, 107] width 6 height 7
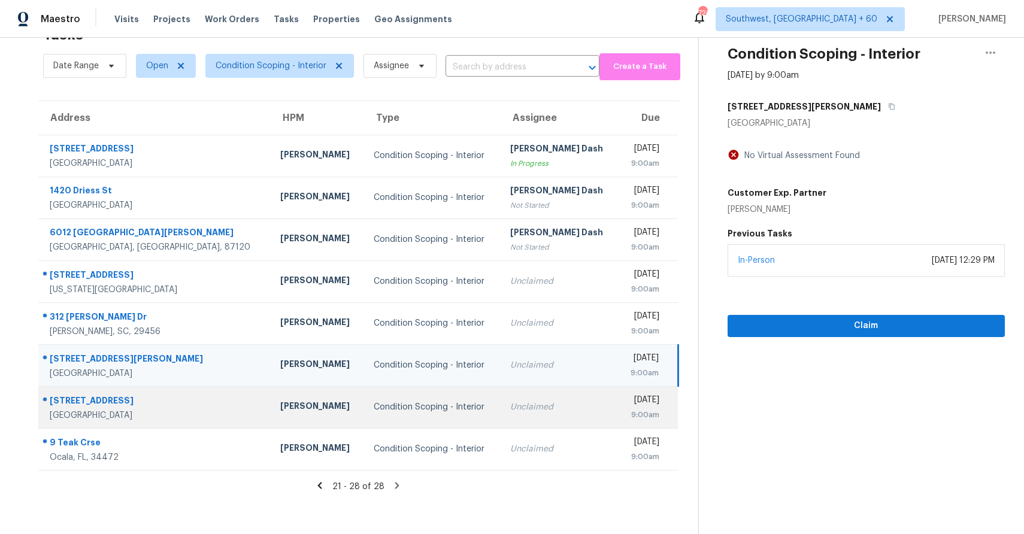
click at [383, 409] on div "Condition Scoping - Interior" at bounding box center [432, 407] width 117 height 12
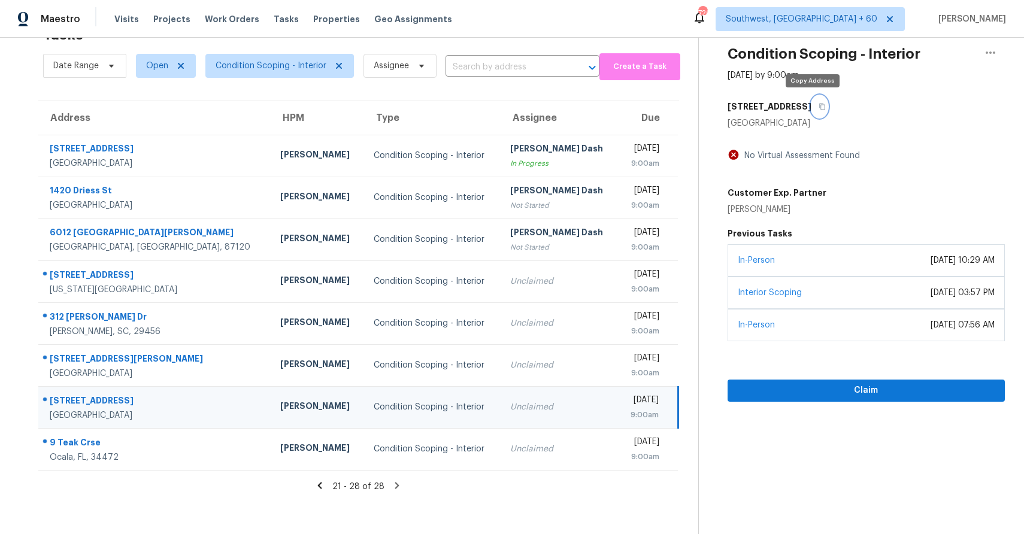
click at [819, 107] on icon "button" at bounding box center [822, 106] width 7 height 7
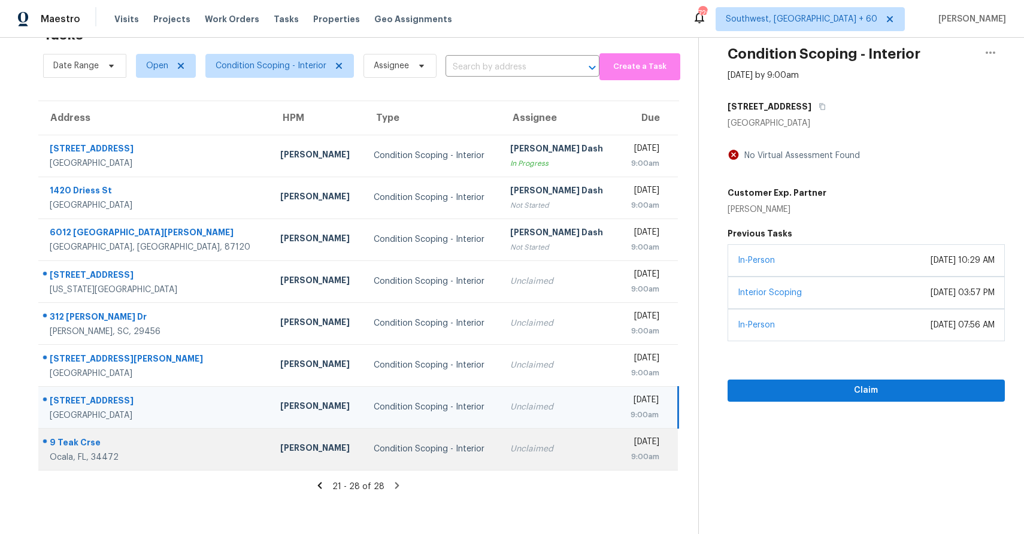
click at [364, 437] on td "Condition Scoping - Interior" at bounding box center [432, 449] width 137 height 42
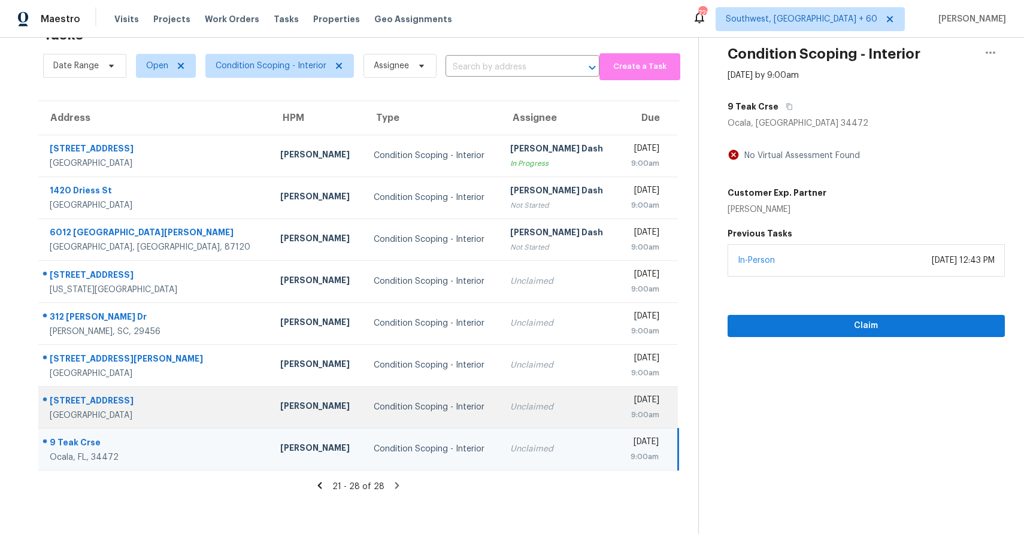
scroll to position [0, 0]
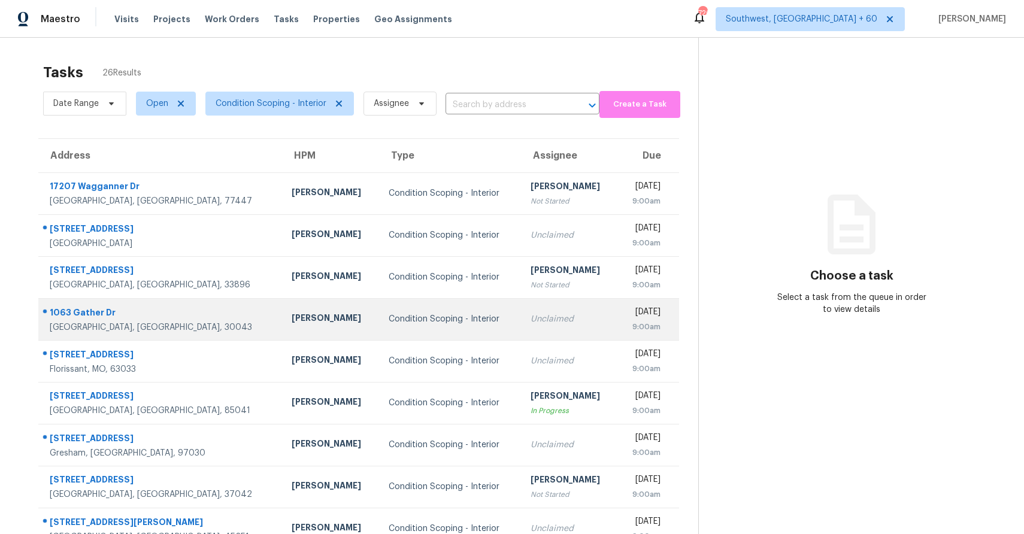
click td "Condition Scoping - Interior"
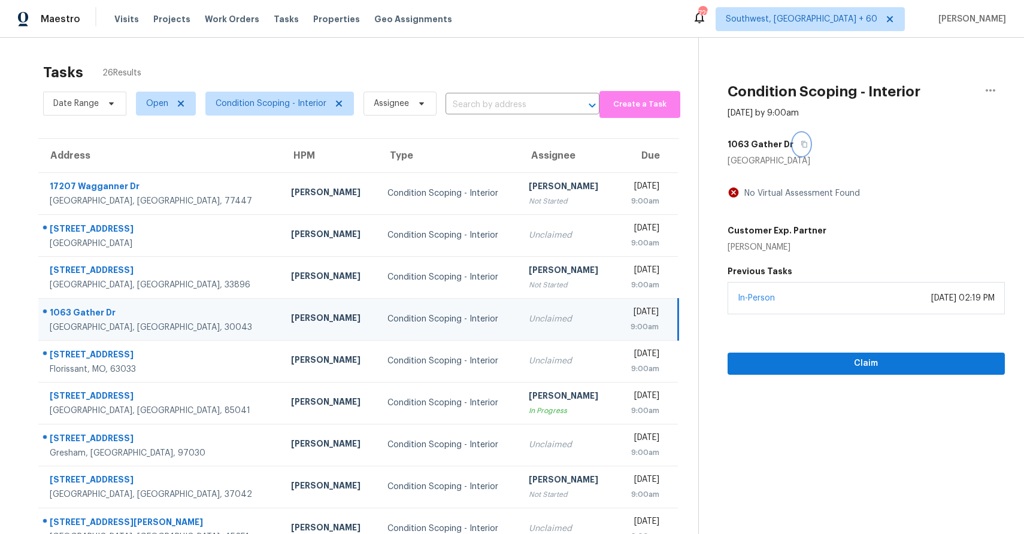
click button "button"
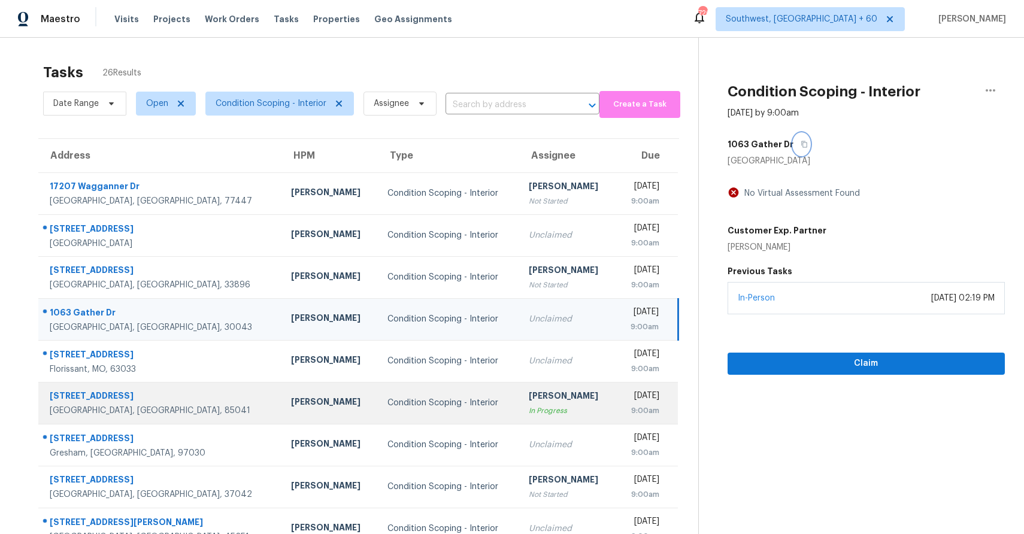
scroll to position [89, 0]
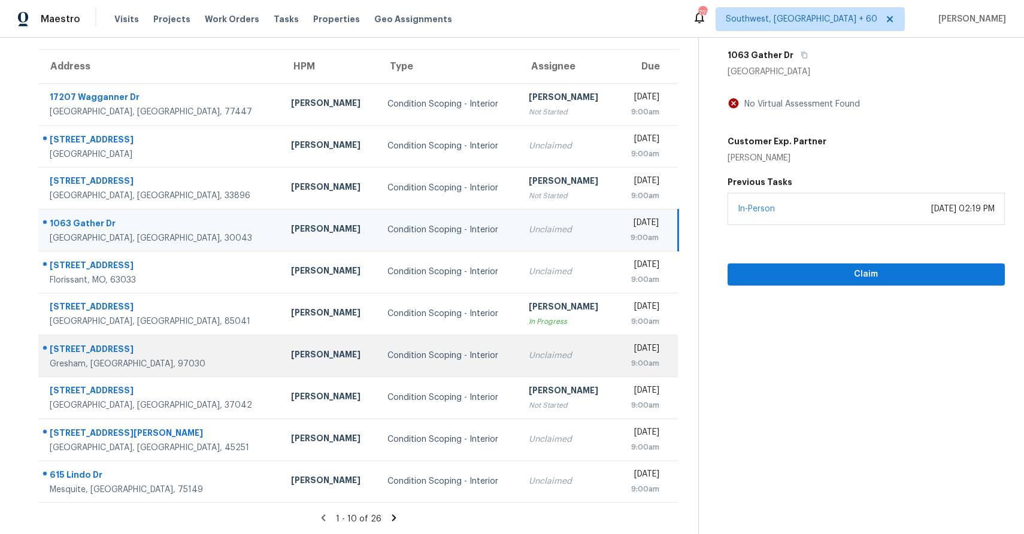
click div "Condition Scoping - Interior"
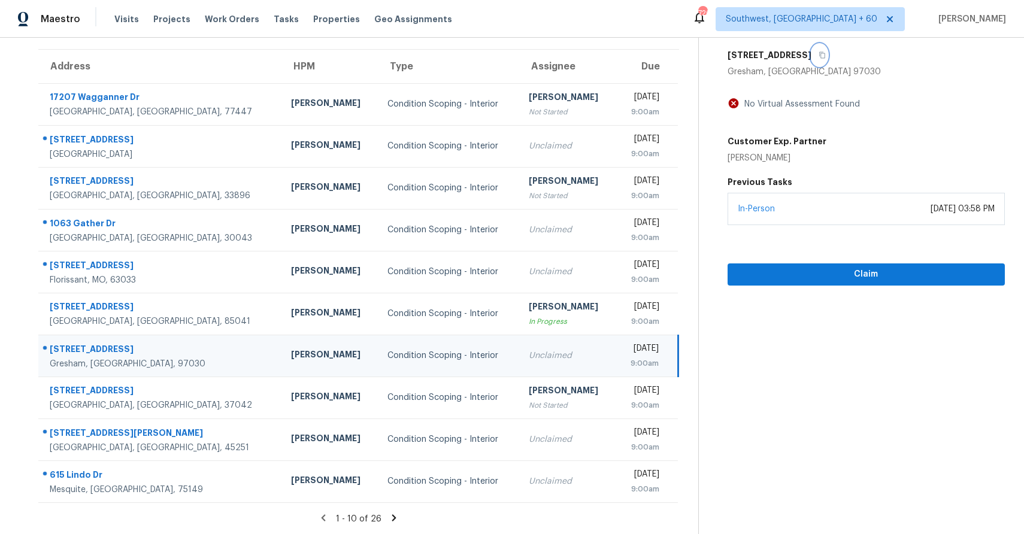
click icon "button"
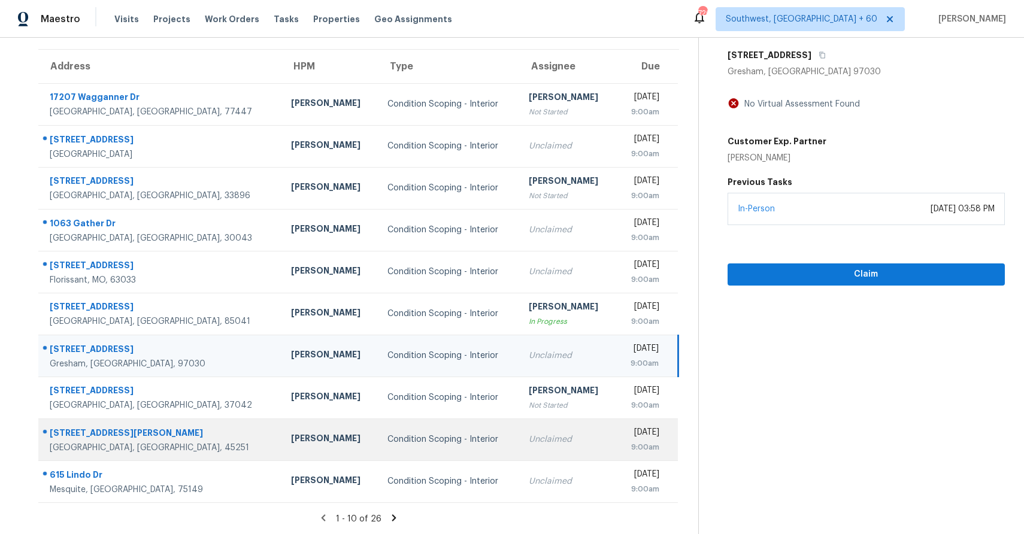
click div "Condition Scoping - Interior"
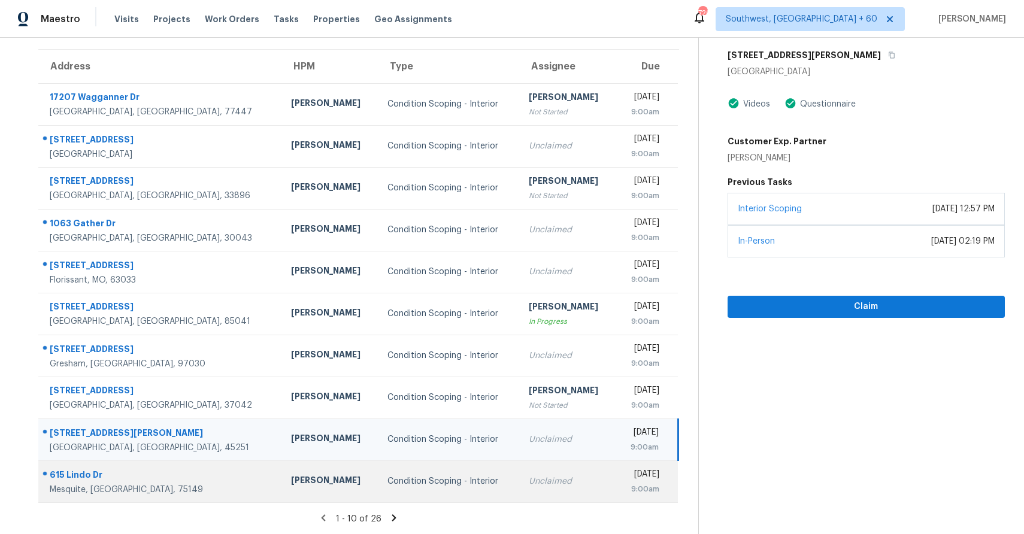
click div "Condition Scoping - Interior"
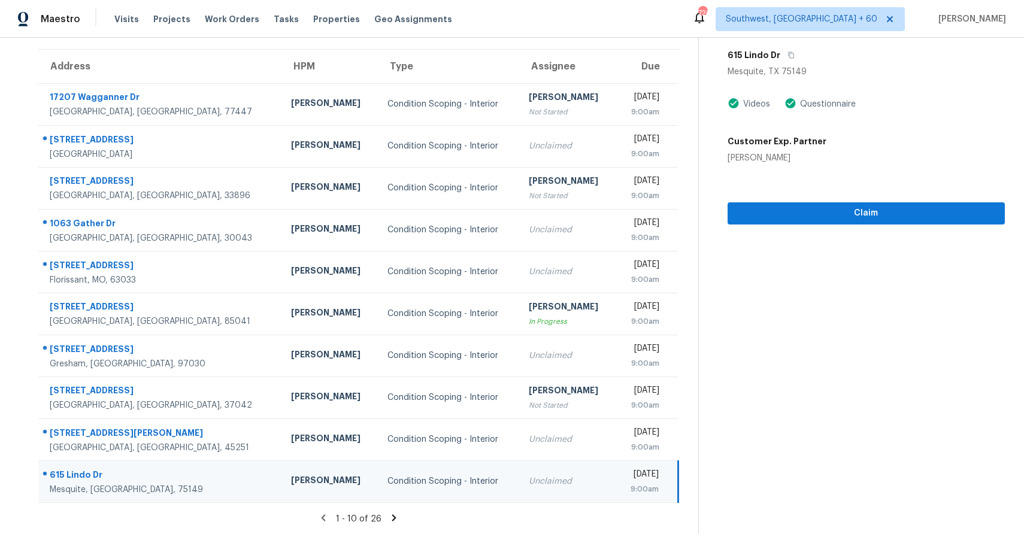
click icon
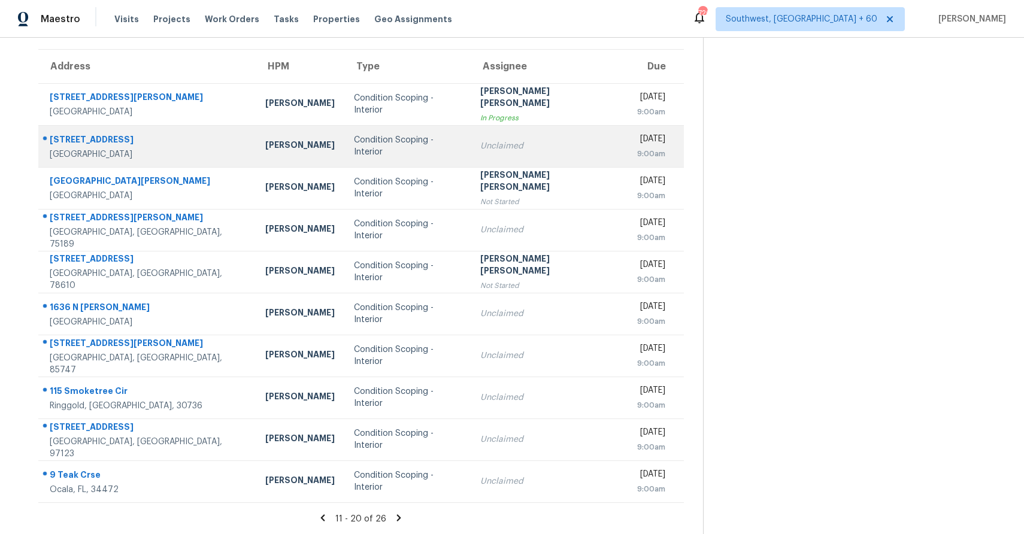
click td "Unclaimed"
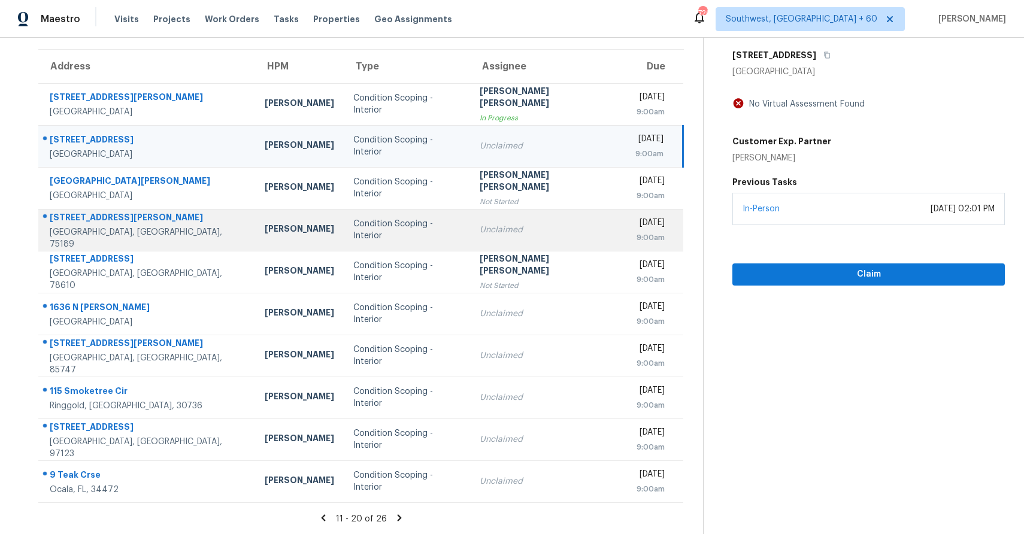
click td "Unclaimed"
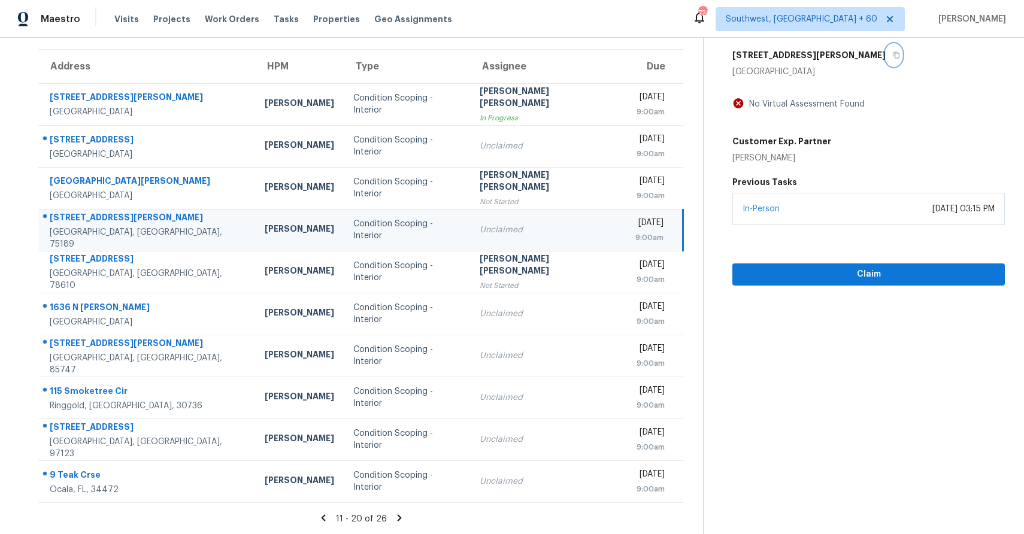
click button "button"
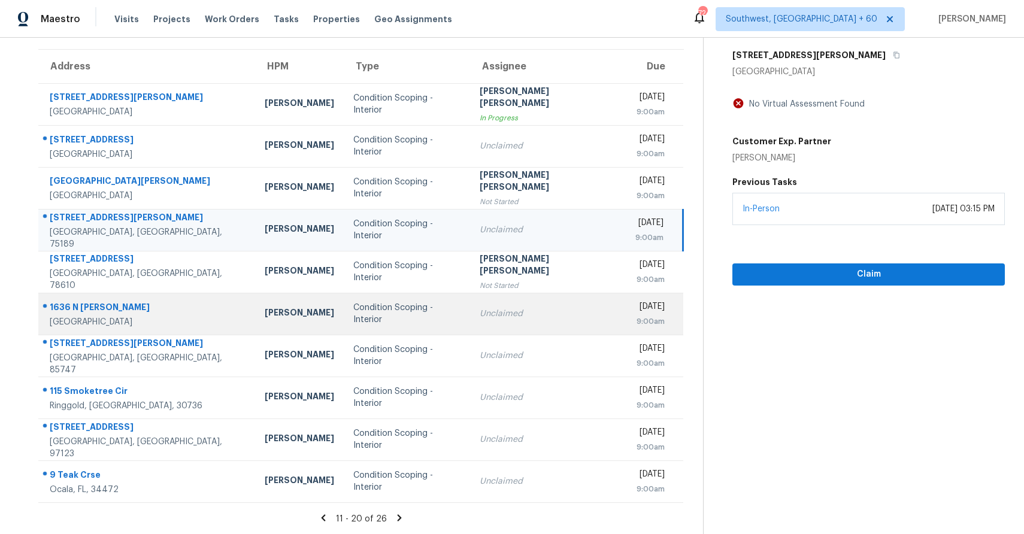
click div "Unclaimed"
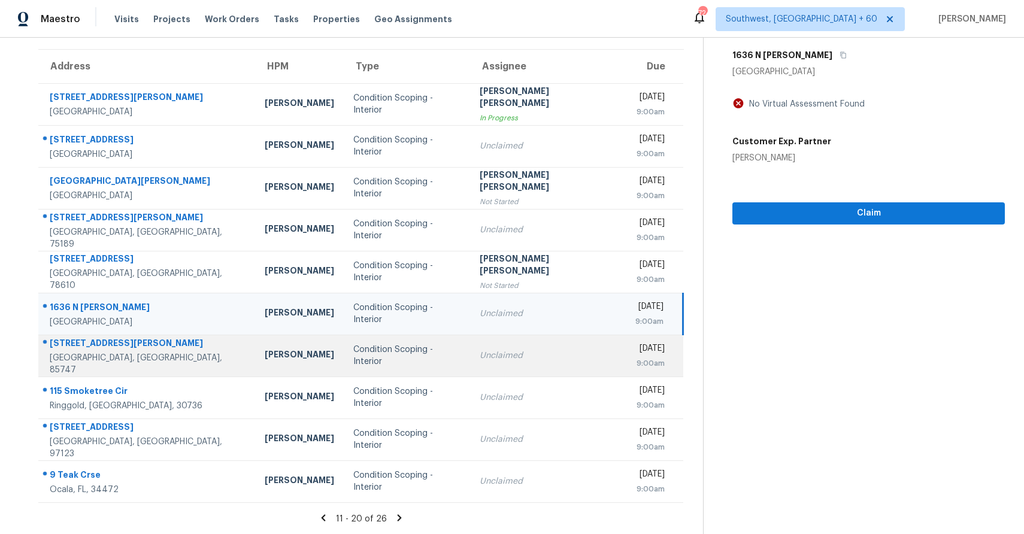
click div "Unclaimed"
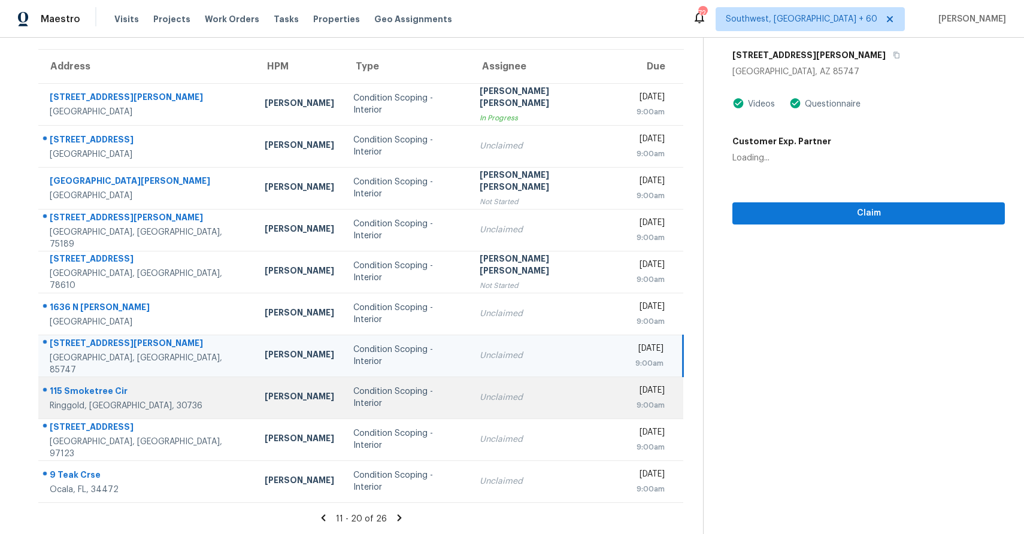
click td "Unclaimed"
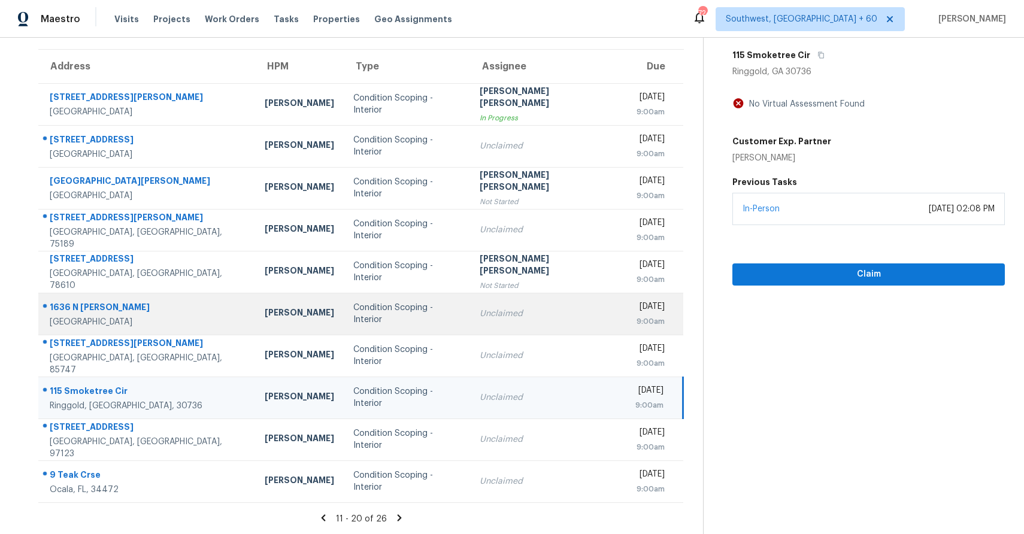
click div "Unclaimed"
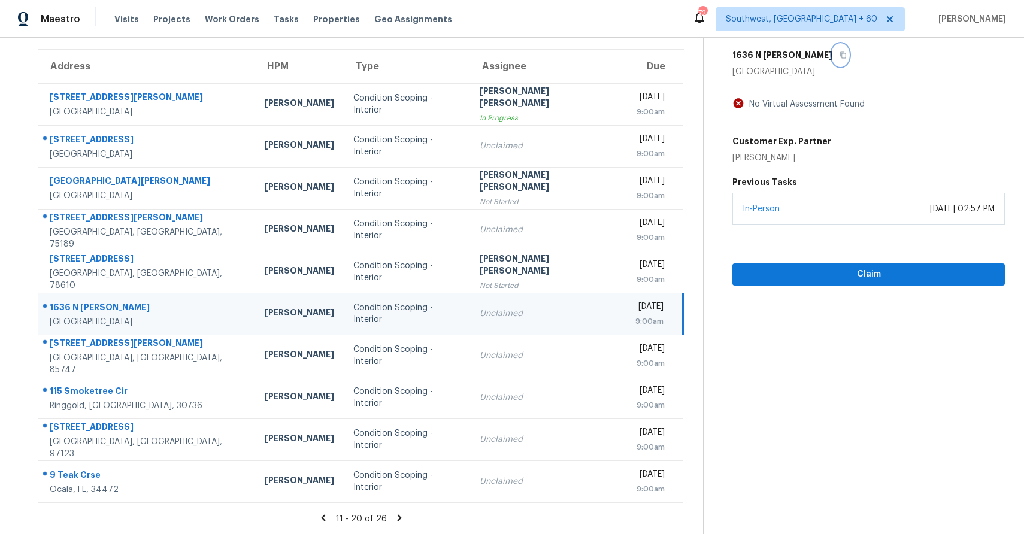
click button "button"
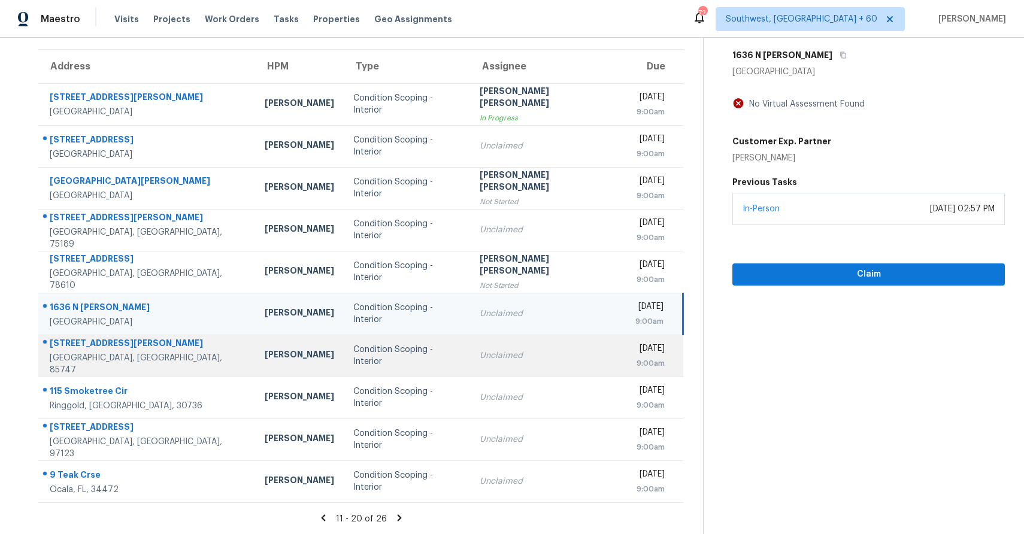
click div "Unclaimed"
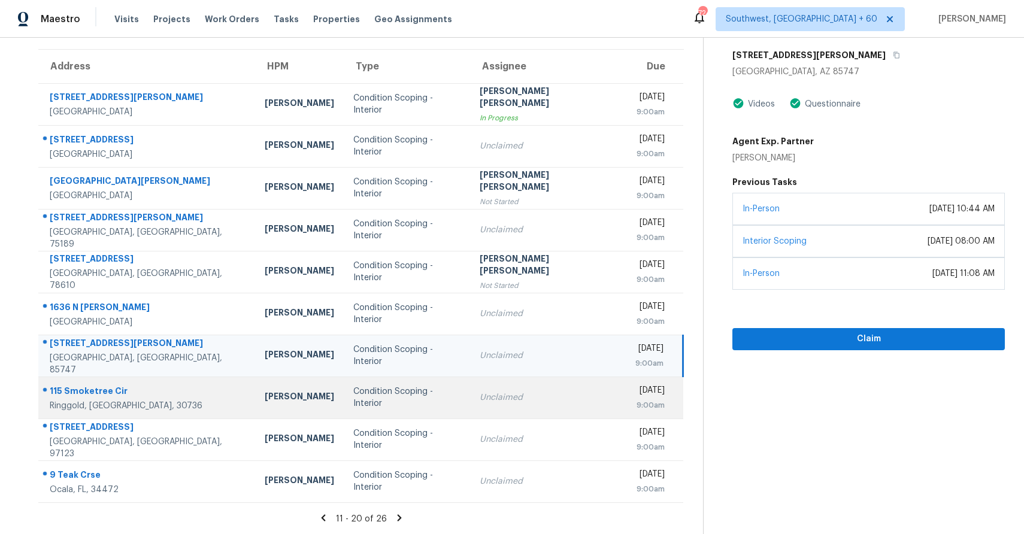
scroll to position [0, 0]
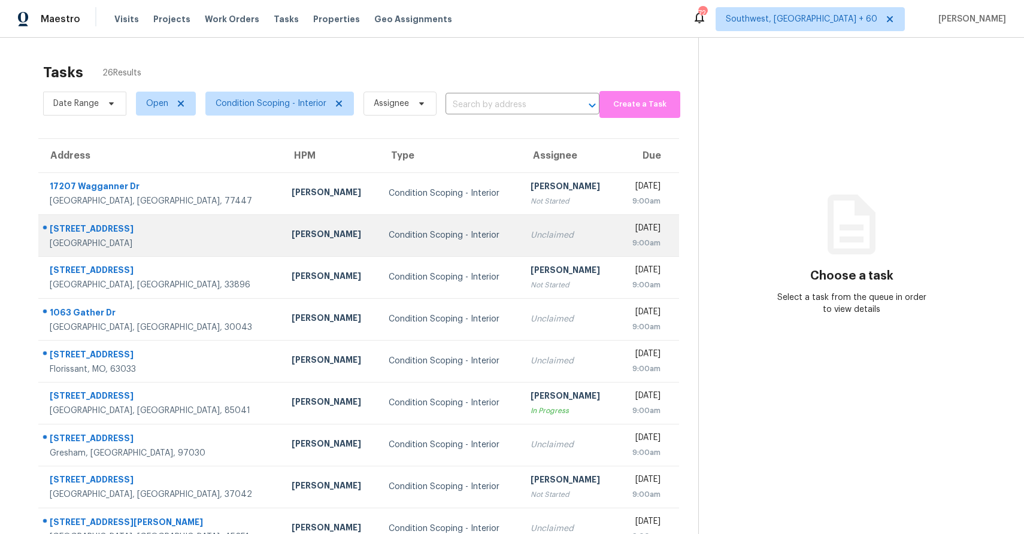
click at [282, 220] on td "[PERSON_NAME]" at bounding box center [330, 235] width 97 height 42
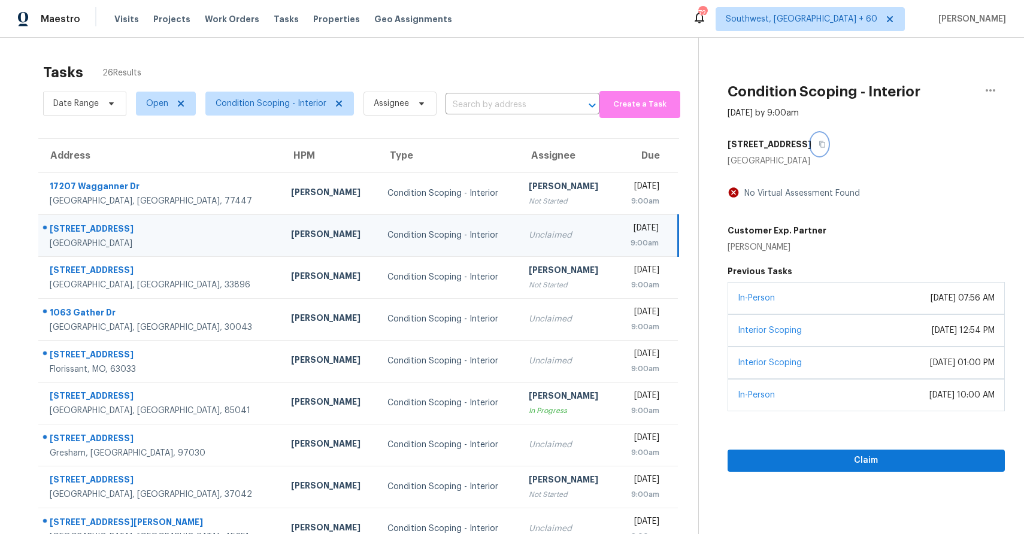
click at [826, 149] on button "button" at bounding box center [820, 145] width 16 height 22
click at [825, 137] on button "button" at bounding box center [820, 145] width 16 height 22
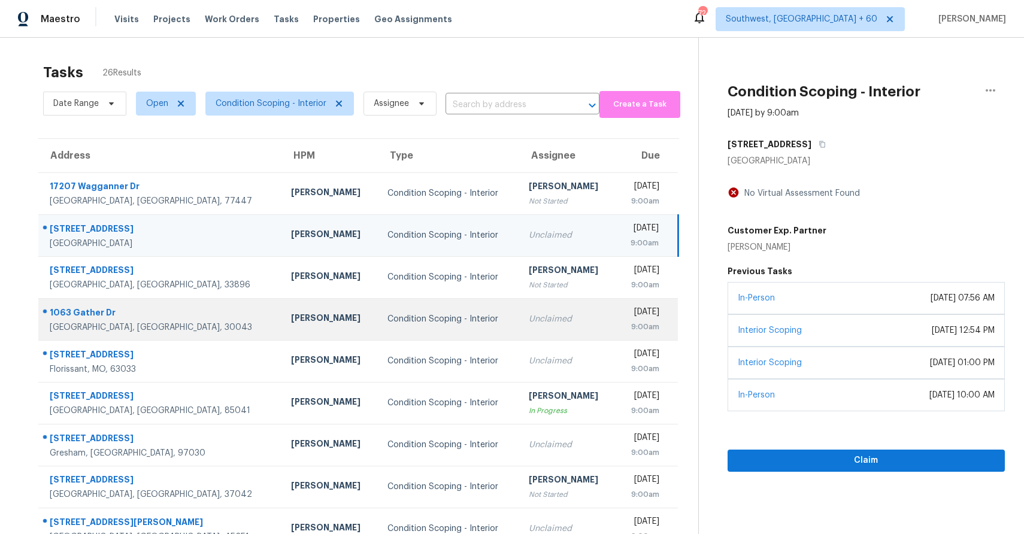
click at [519, 311] on td "Unclaimed" at bounding box center [567, 319] width 96 height 42
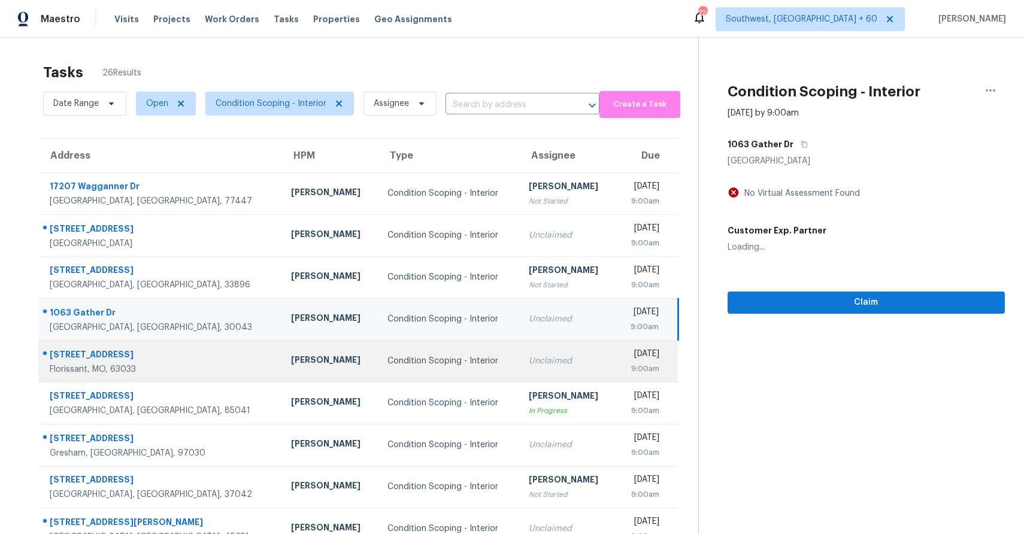
click at [529, 363] on div "Unclaimed" at bounding box center [567, 361] width 77 height 12
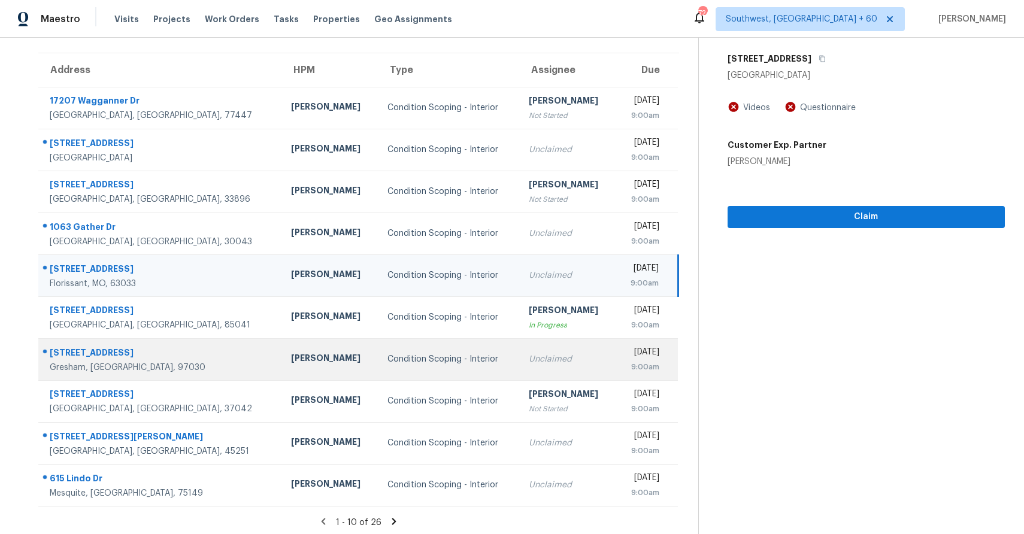
scroll to position [85, 0]
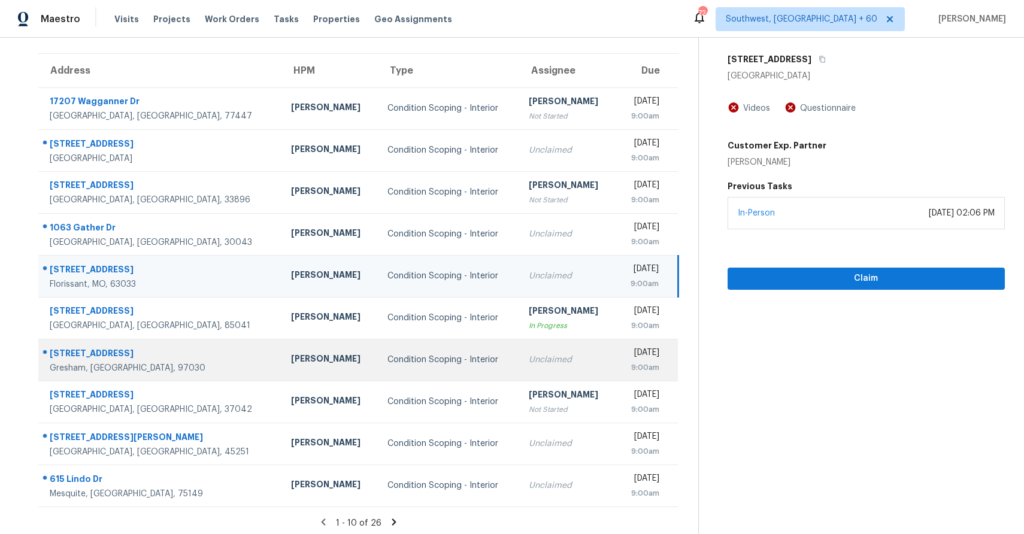
click at [539, 349] on td "Unclaimed" at bounding box center [567, 360] width 96 height 42
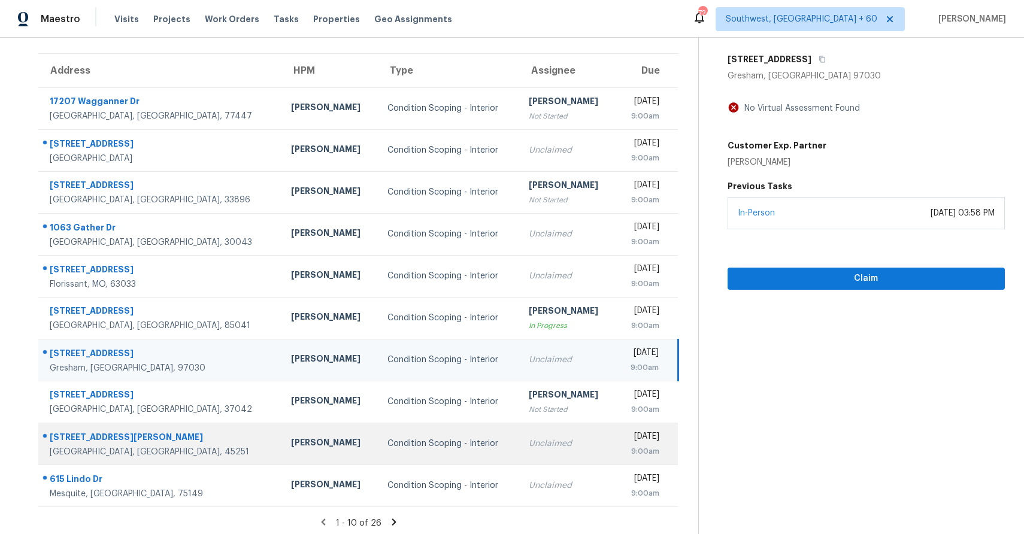
click at [529, 447] on div "Unclaimed" at bounding box center [567, 444] width 77 height 12
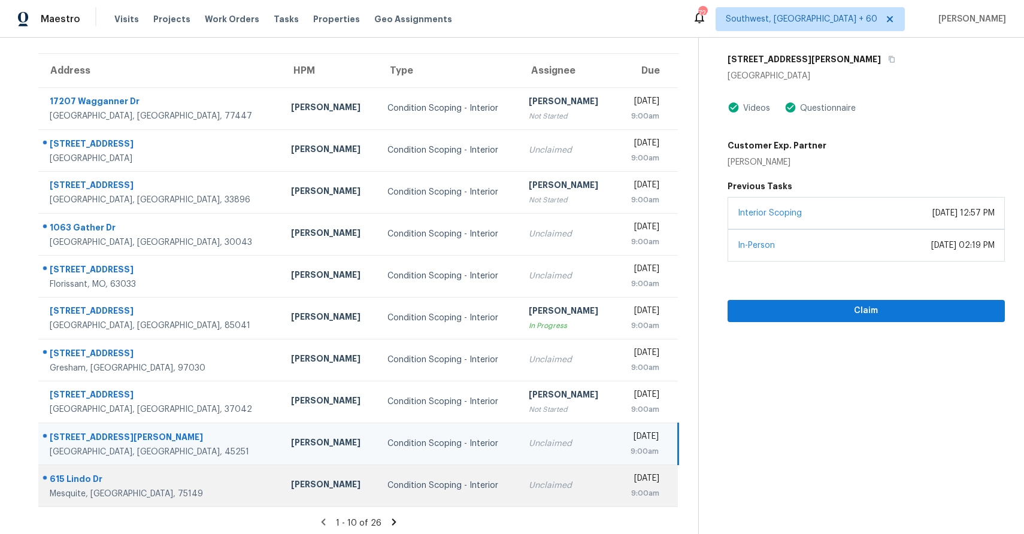
click at [406, 503] on td "Condition Scoping - Interior" at bounding box center [448, 486] width 141 height 42
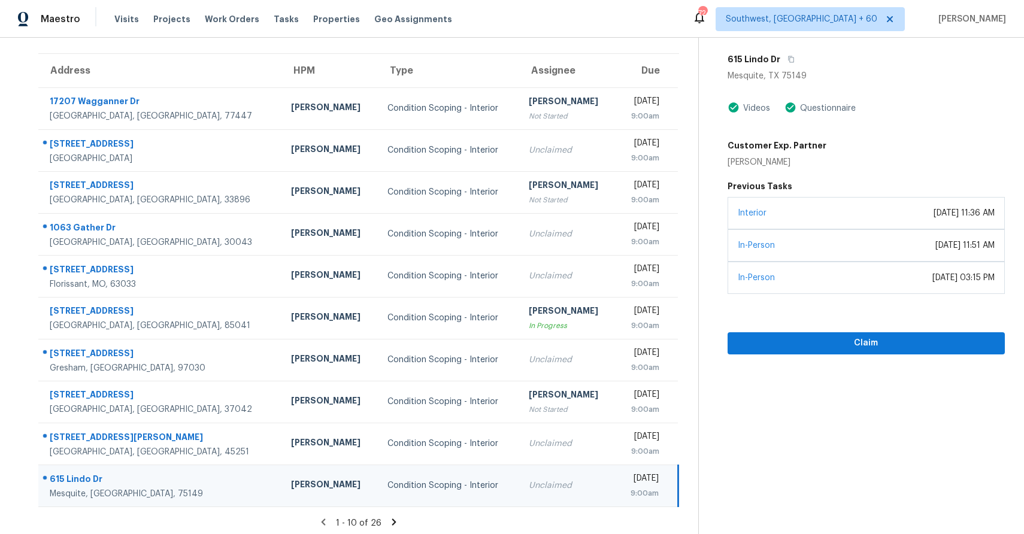
click at [394, 523] on icon at bounding box center [394, 522] width 11 height 11
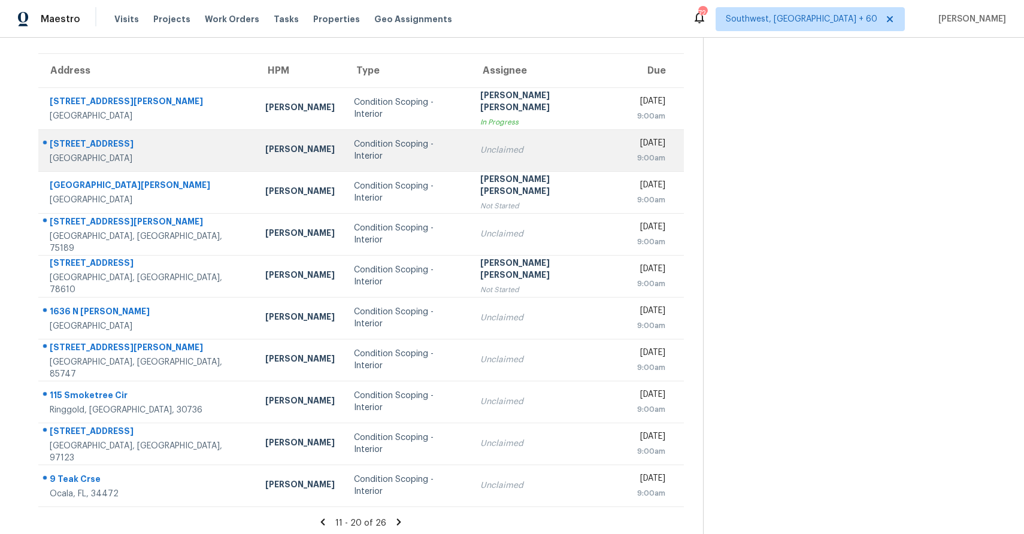
click at [492, 156] on div "Unclaimed" at bounding box center [549, 150] width 138 height 12
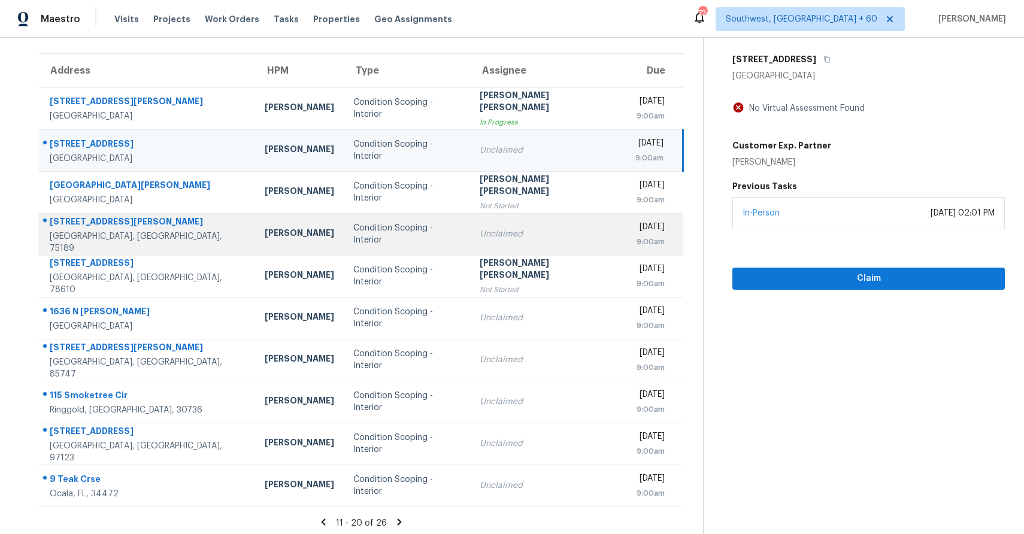
click at [521, 238] on div "Unclaimed" at bounding box center [548, 234] width 137 height 12
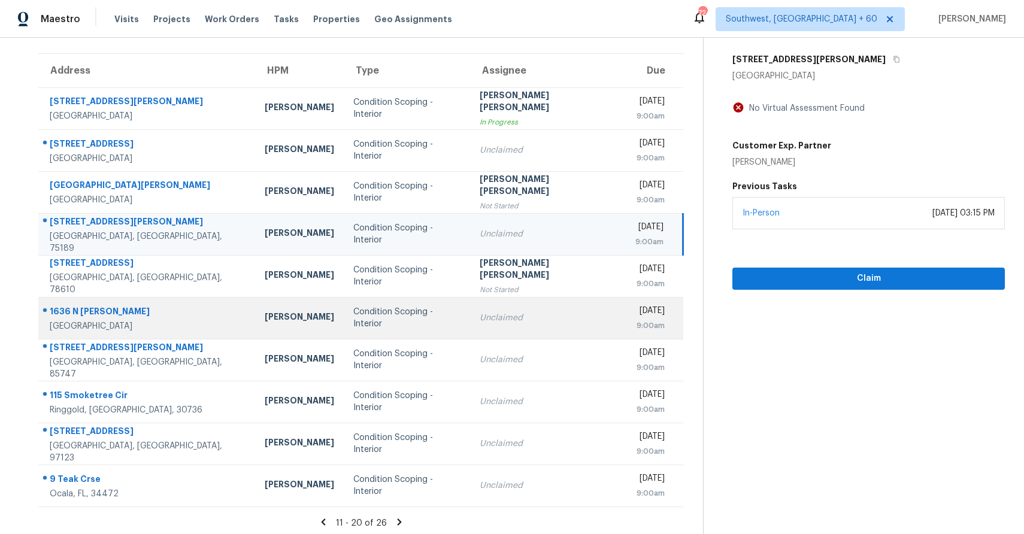
click at [531, 316] on div "Unclaimed" at bounding box center [548, 318] width 137 height 12
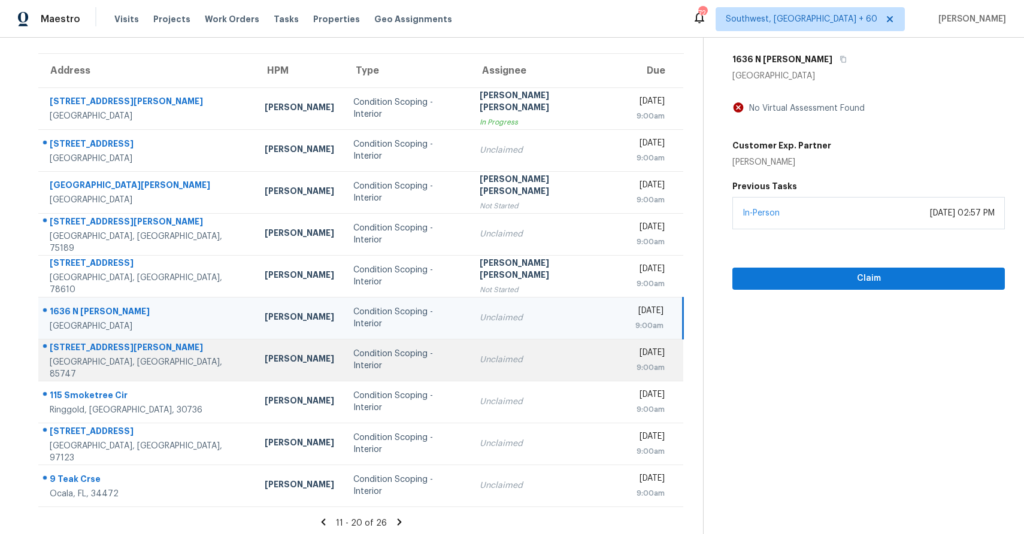
click at [529, 367] on td "Unclaimed" at bounding box center [548, 360] width 156 height 42
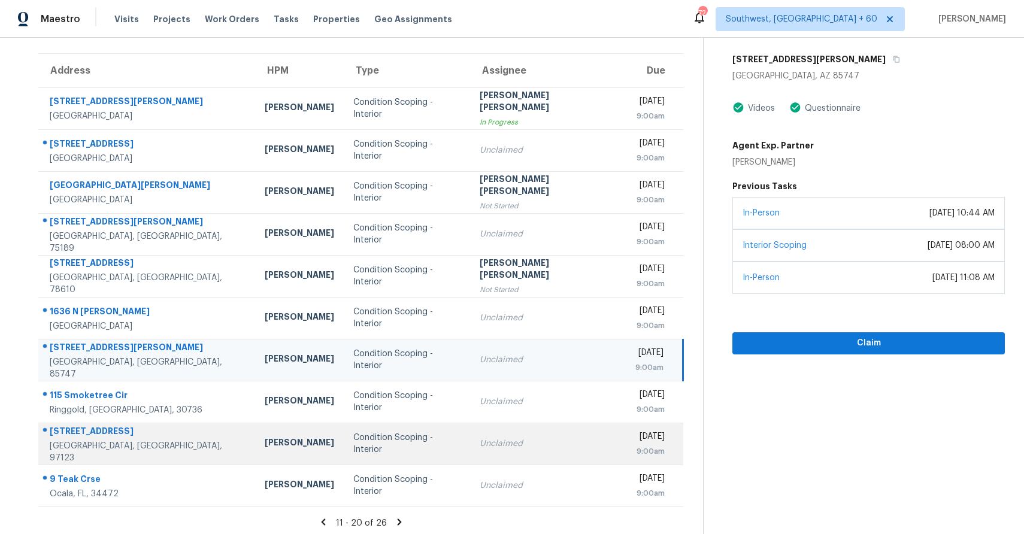
click at [518, 440] on div "Unclaimed" at bounding box center [548, 444] width 137 height 12
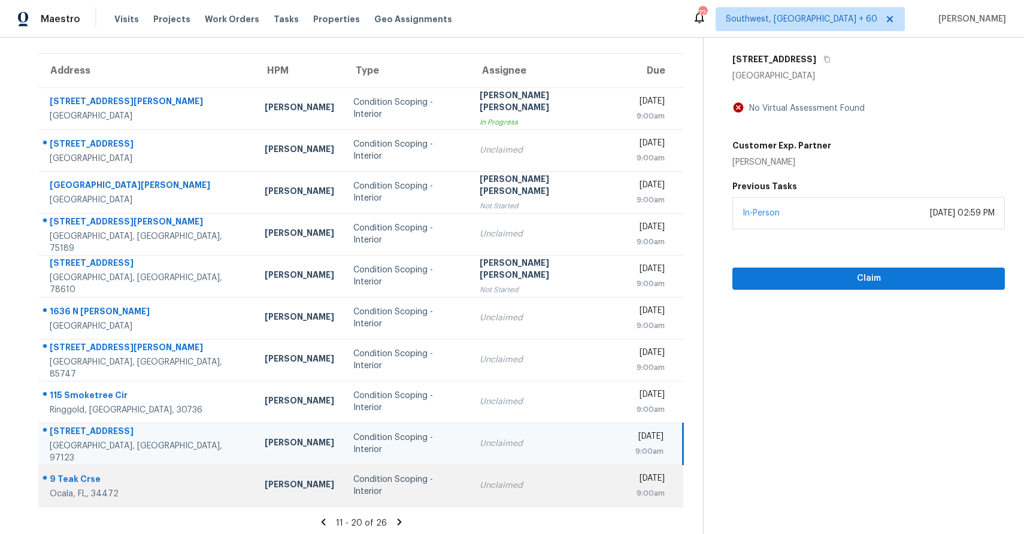
click at [524, 488] on div "Unclaimed" at bounding box center [548, 486] width 137 height 12
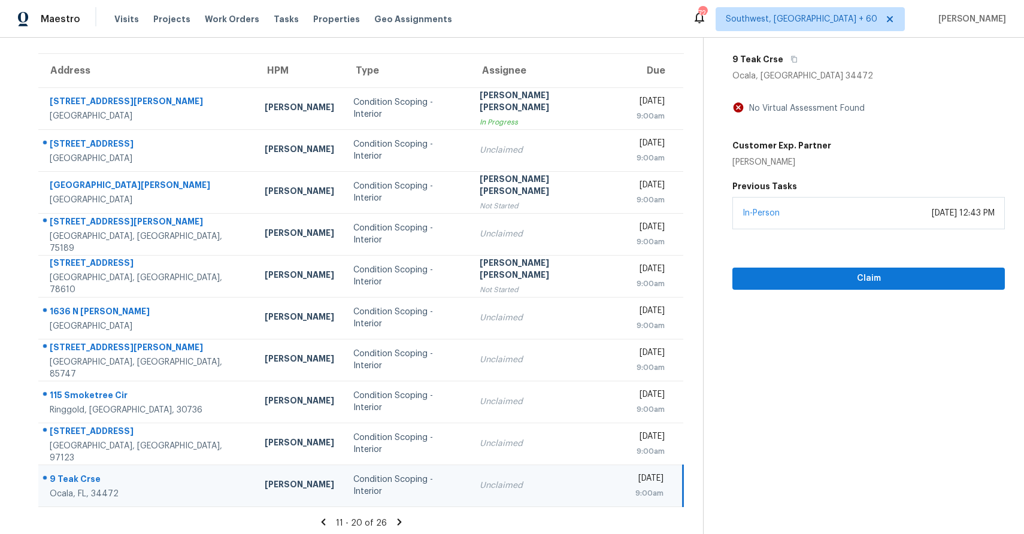
click at [394, 524] on icon at bounding box center [399, 522] width 11 height 11
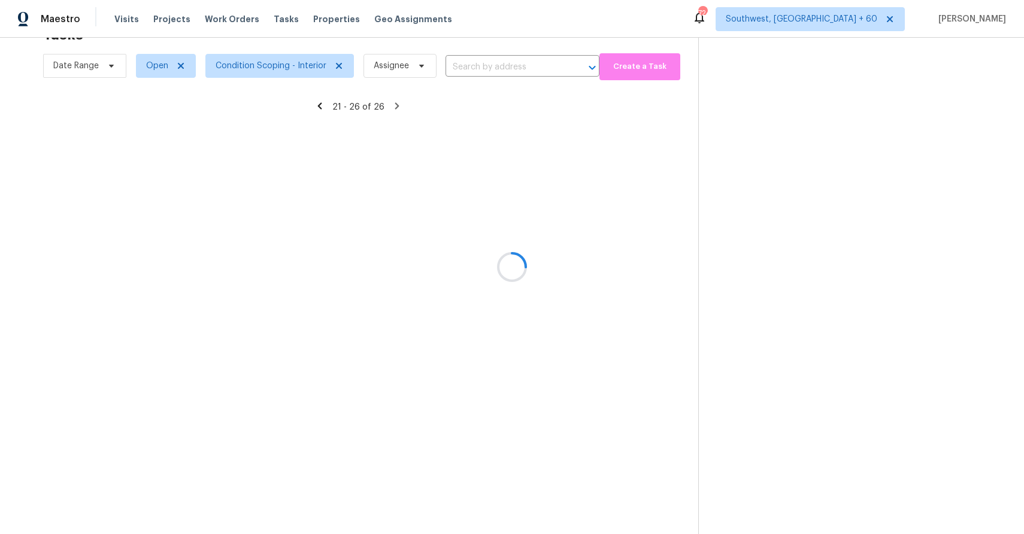
scroll to position [38, 0]
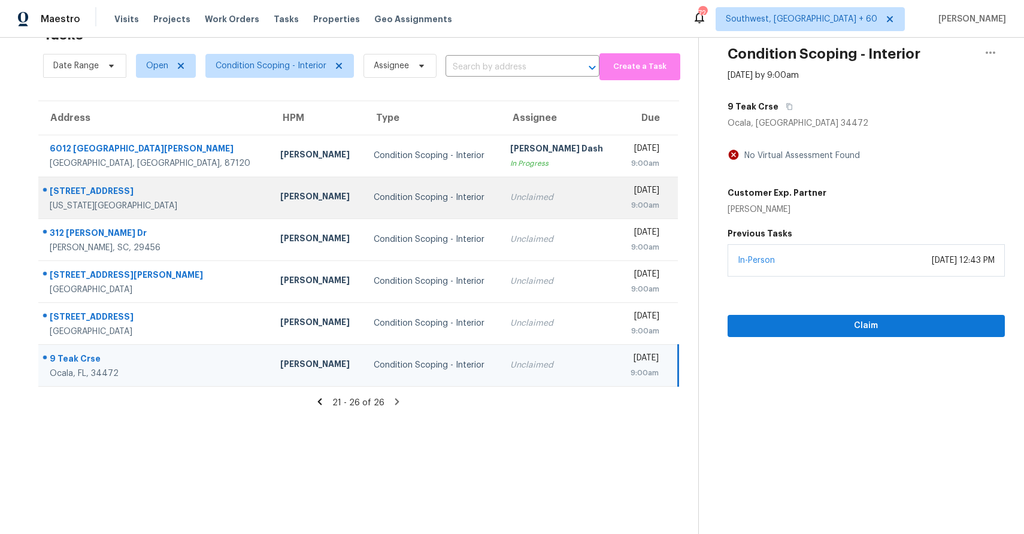
click at [506, 208] on td "Unclaimed" at bounding box center [559, 198] width 117 height 42
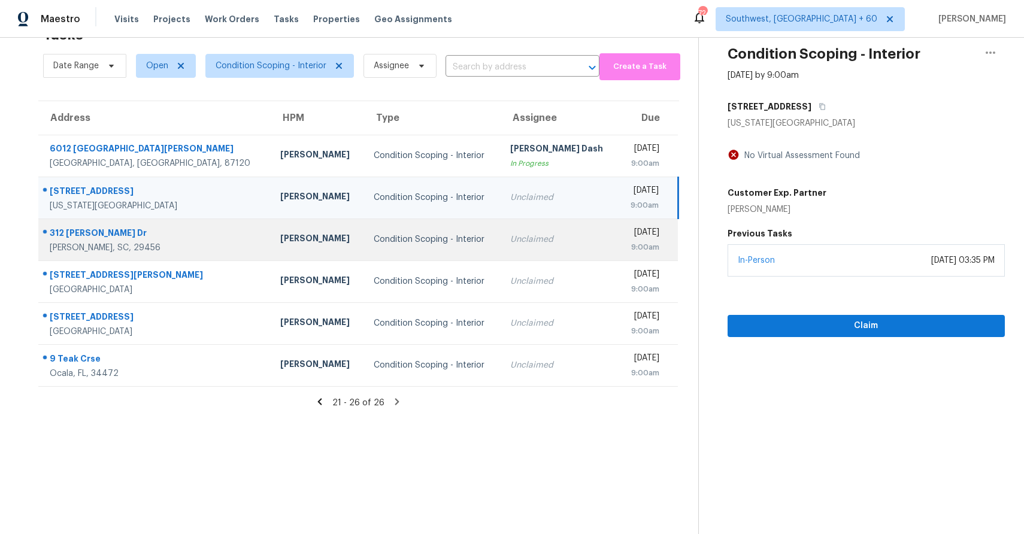
click at [514, 227] on td "Unclaimed" at bounding box center [559, 240] width 117 height 42
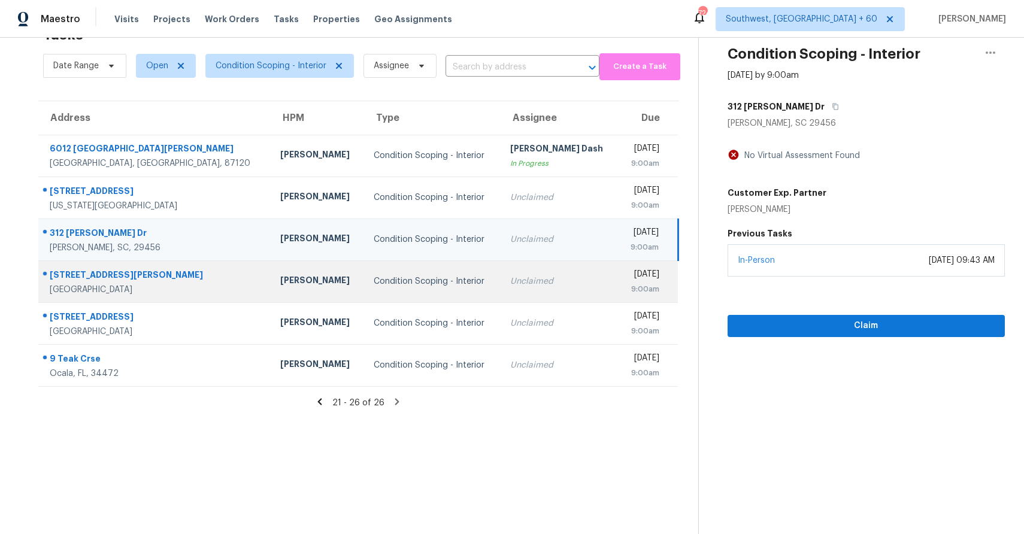
click at [510, 279] on div "Unclaimed" at bounding box center [559, 282] width 98 height 12
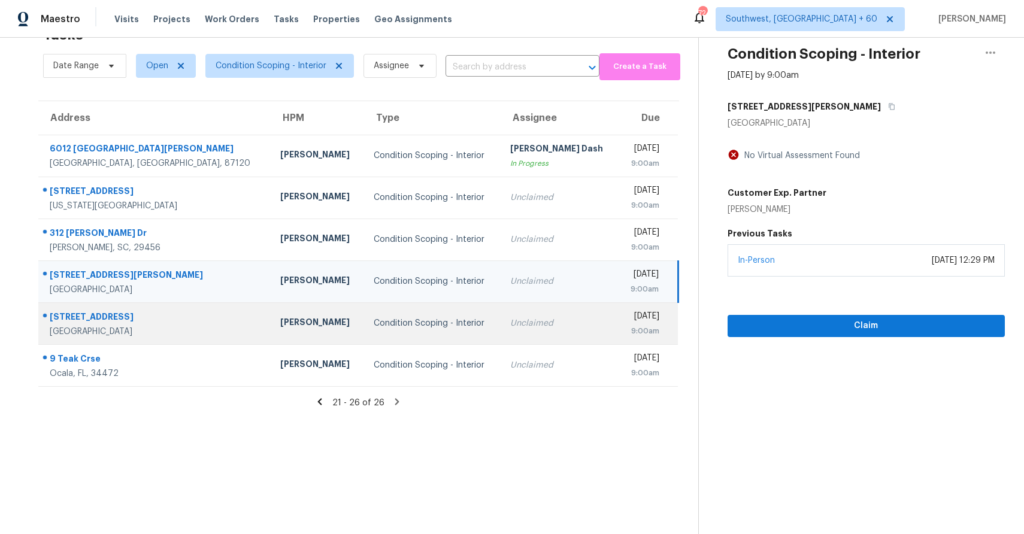
click at [528, 318] on div "Unclaimed" at bounding box center [559, 323] width 98 height 12
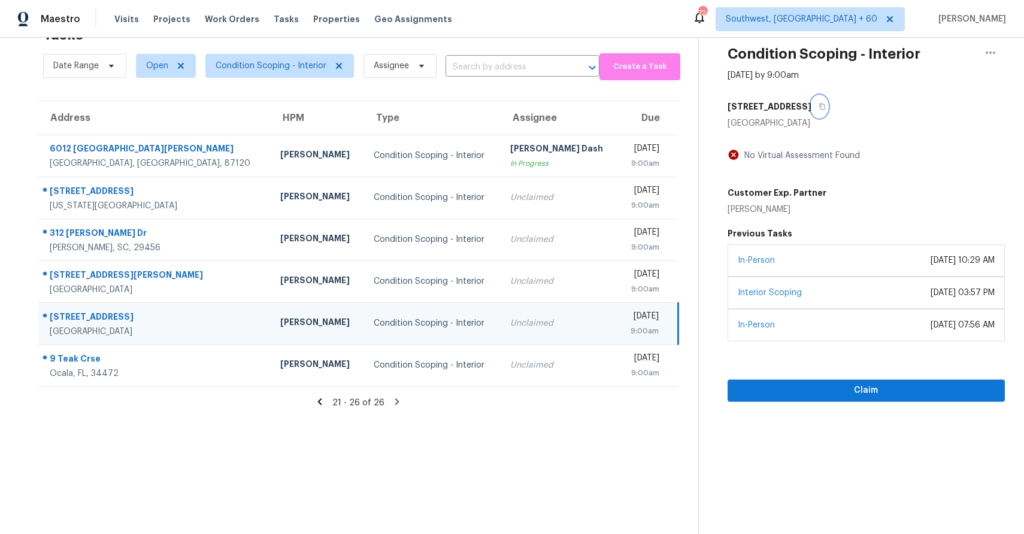
click at [812, 101] on button "button" at bounding box center [820, 107] width 16 height 22
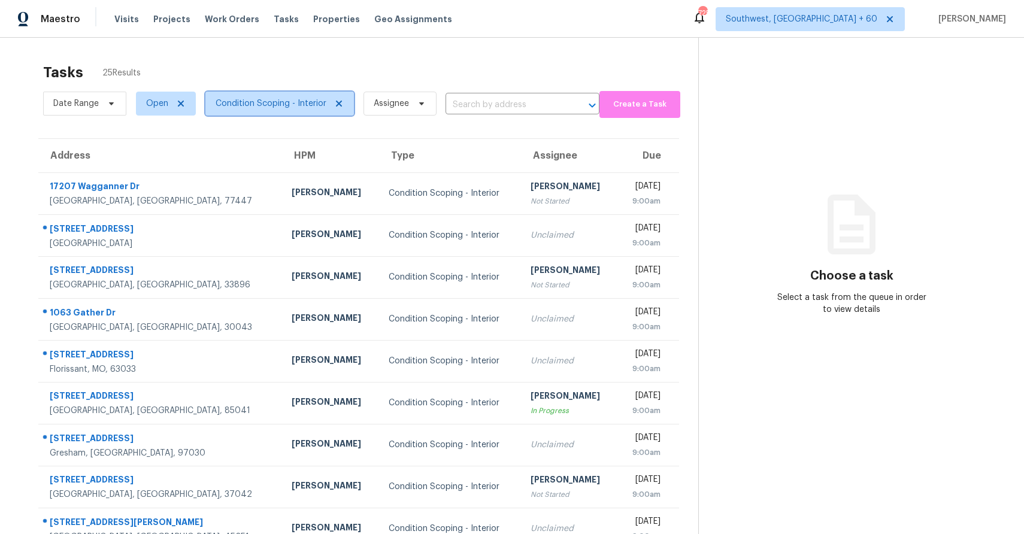
click at [266, 99] on span "Condition Scoping - Interior" at bounding box center [271, 104] width 111 height 12
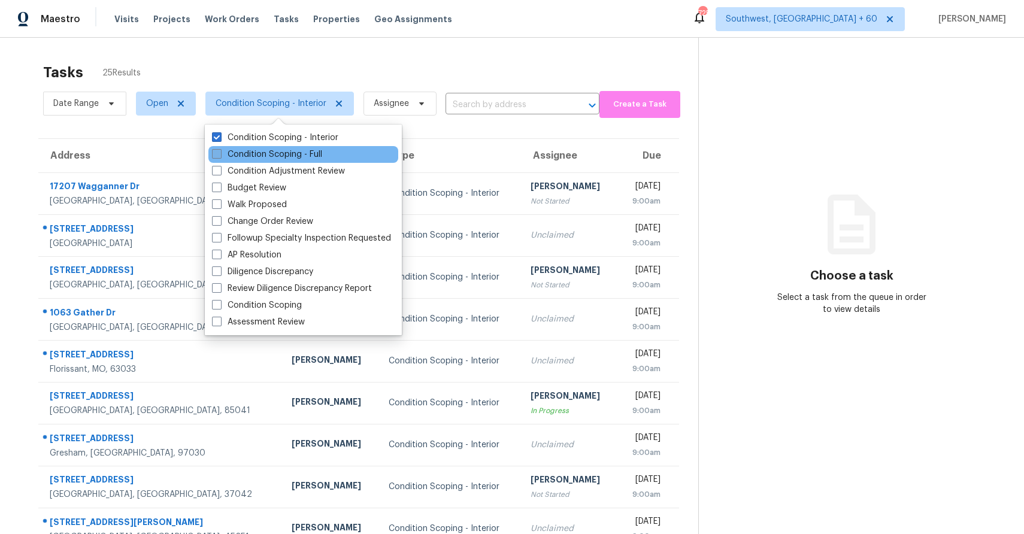
click at [307, 153] on label "Condition Scoping - Full" at bounding box center [267, 155] width 110 height 12
click at [220, 153] on input "Condition Scoping - Full" at bounding box center [216, 153] width 8 height 8
checkbox input "true"
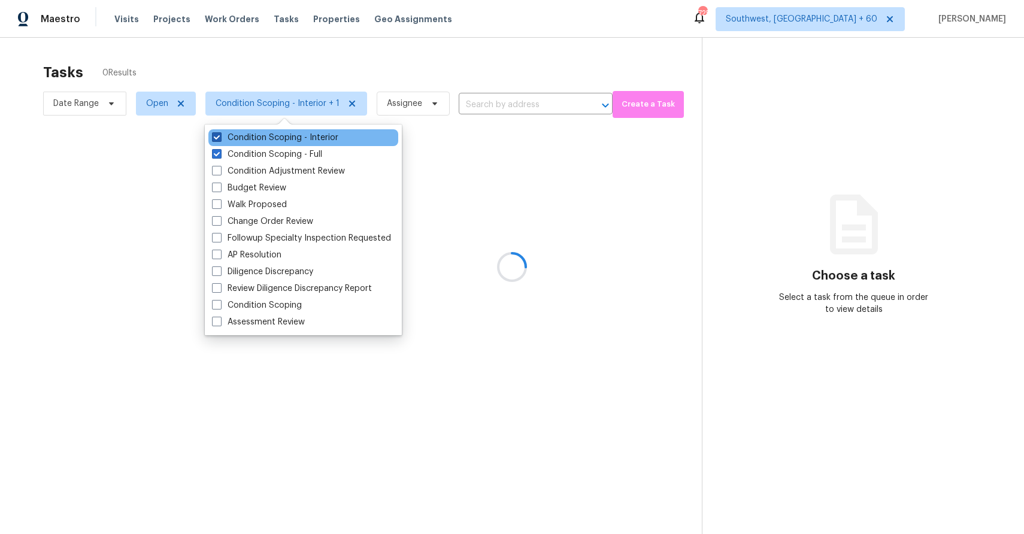
click at [289, 135] on label "Condition Scoping - Interior" at bounding box center [275, 138] width 126 height 12
click at [220, 135] on input "Condition Scoping - Interior" at bounding box center [216, 136] width 8 height 8
checkbox input "false"
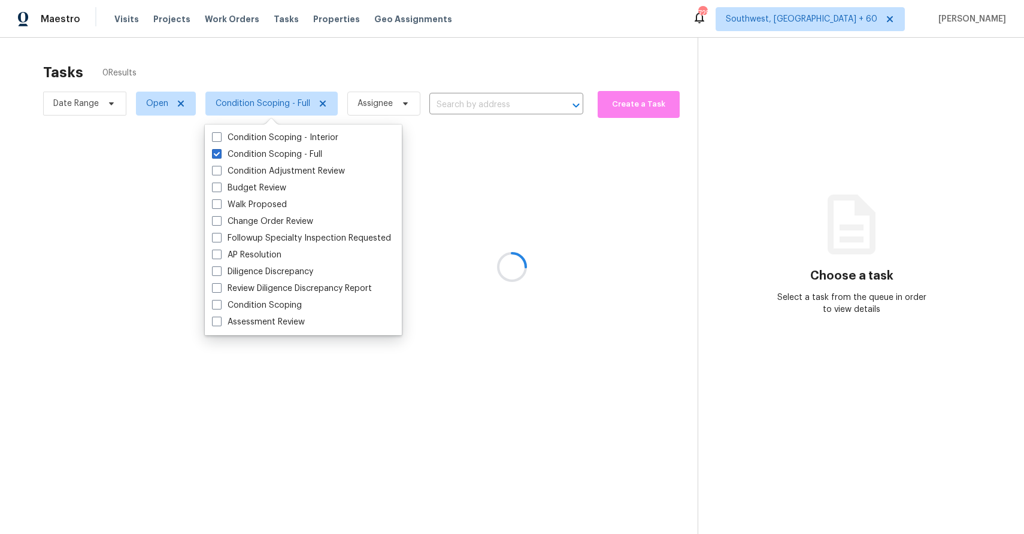
click at [382, 50] on div at bounding box center [512, 267] width 1024 height 534
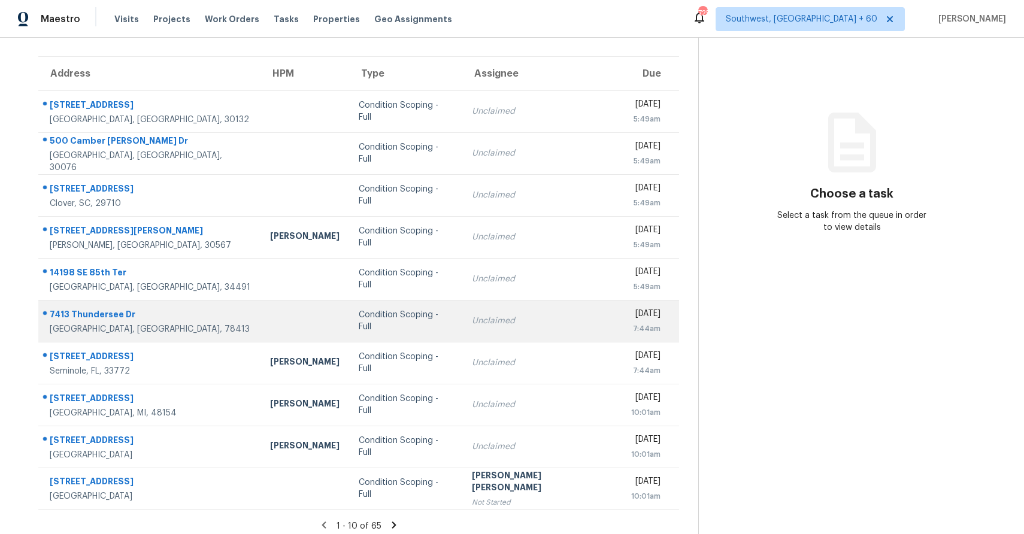
scroll to position [89, 0]
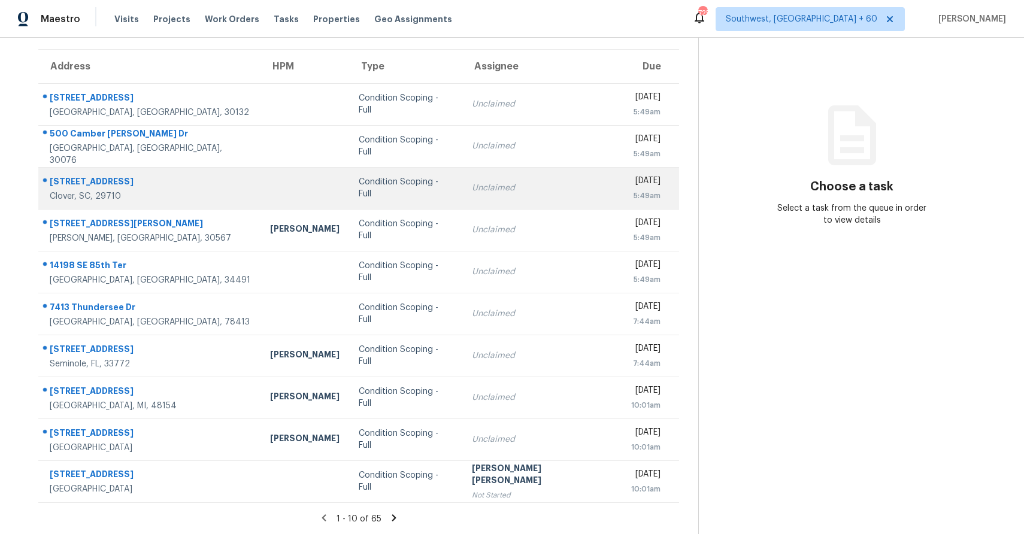
click at [424, 202] on td "Condition Scoping - Full" at bounding box center [405, 188] width 113 height 42
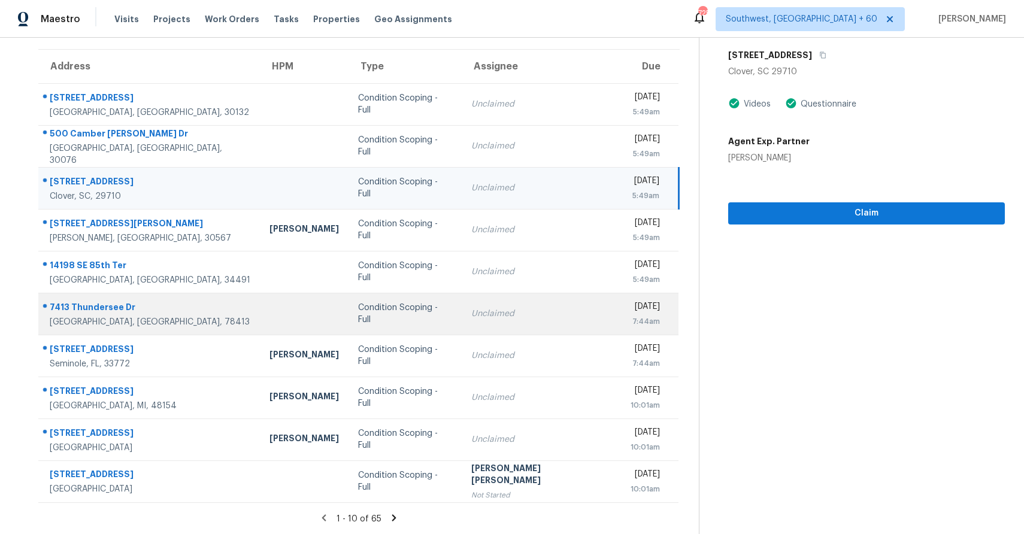
click at [376, 322] on td "Condition Scoping - Full" at bounding box center [405, 314] width 113 height 42
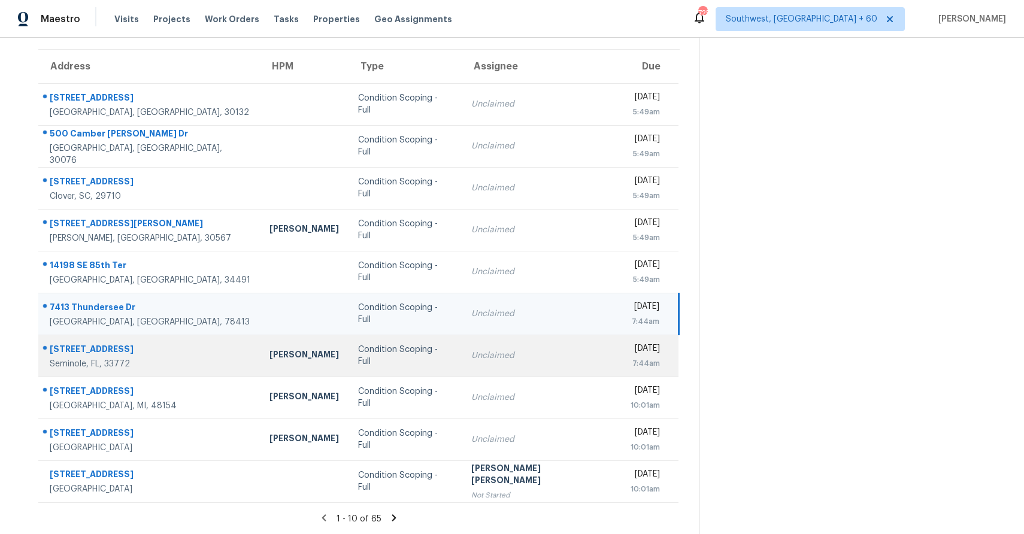
click at [362, 361] on td "Condition Scoping - Full" at bounding box center [405, 356] width 113 height 42
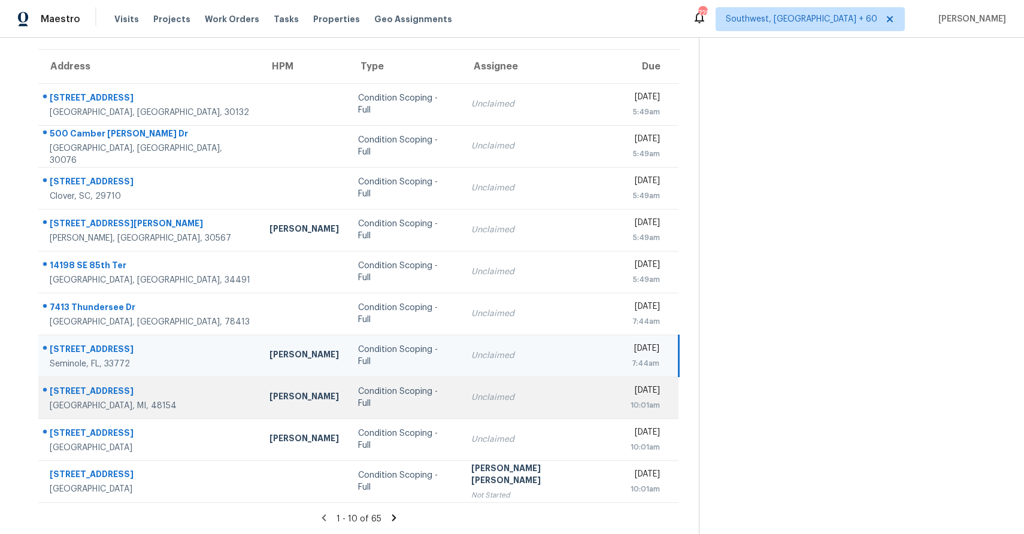
click at [349, 410] on td "Condition Scoping - Full" at bounding box center [405, 398] width 113 height 42
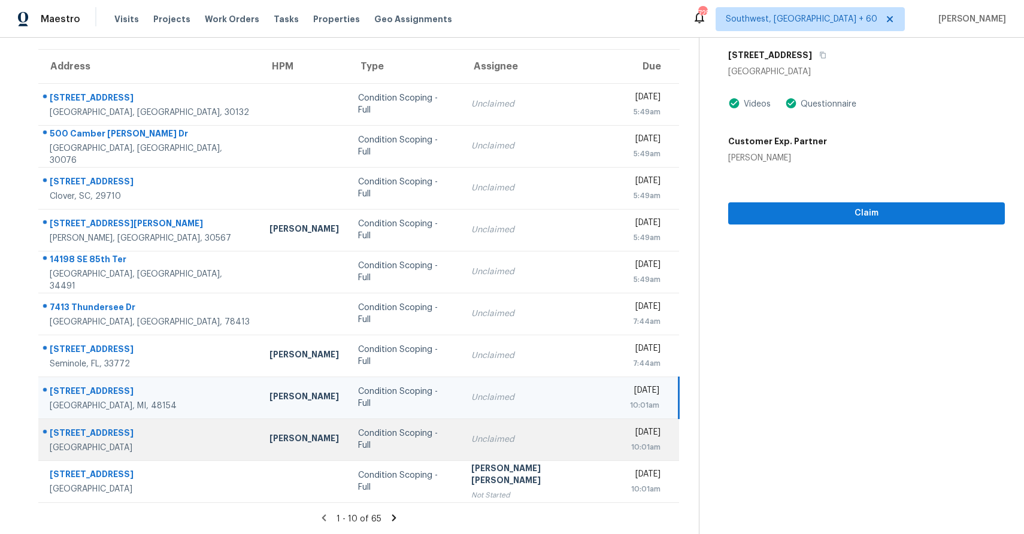
click at [351, 450] on td "Condition Scoping - Full" at bounding box center [405, 440] width 113 height 42
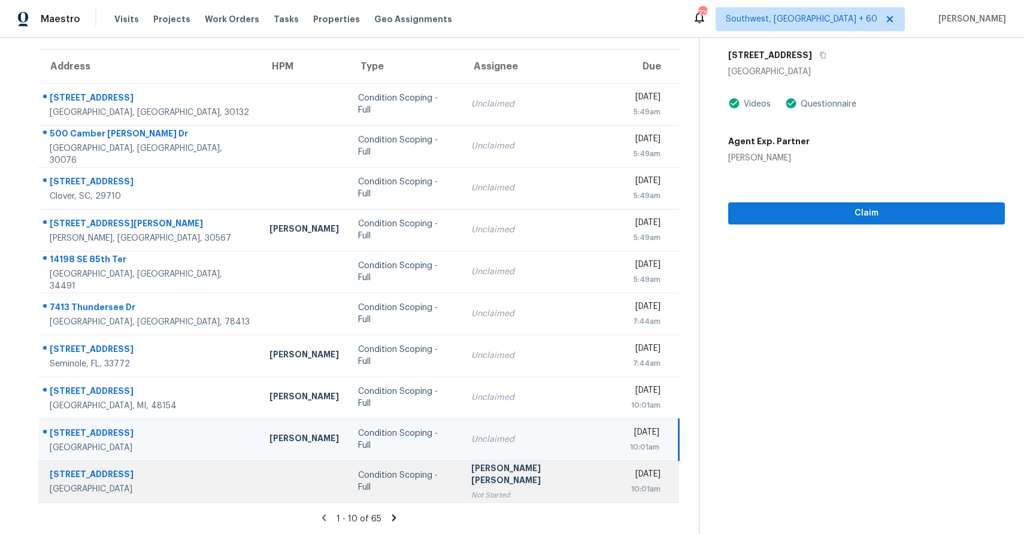
click at [391, 486] on div "Condition Scoping - Full" at bounding box center [405, 482] width 94 height 24
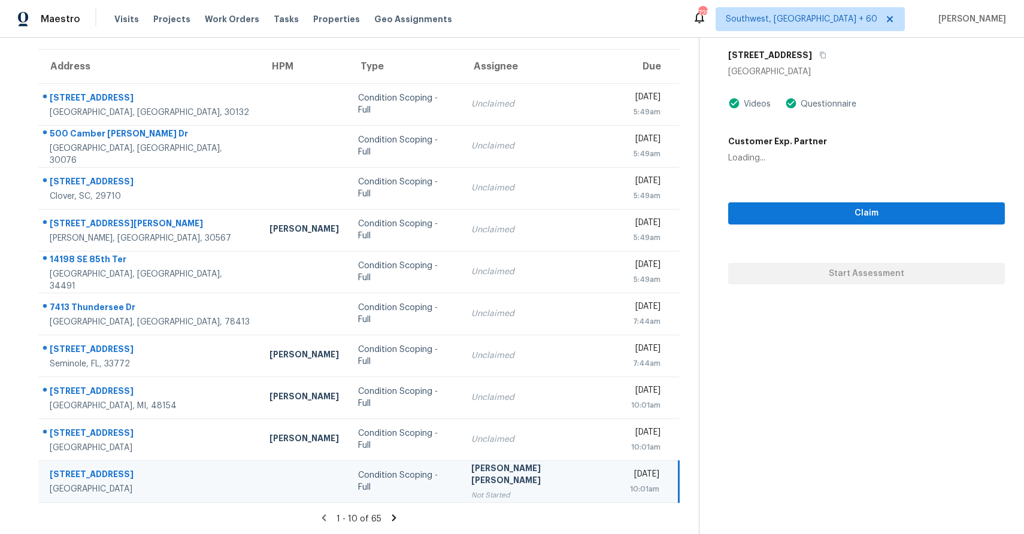
click at [392, 519] on icon at bounding box center [394, 518] width 4 height 7
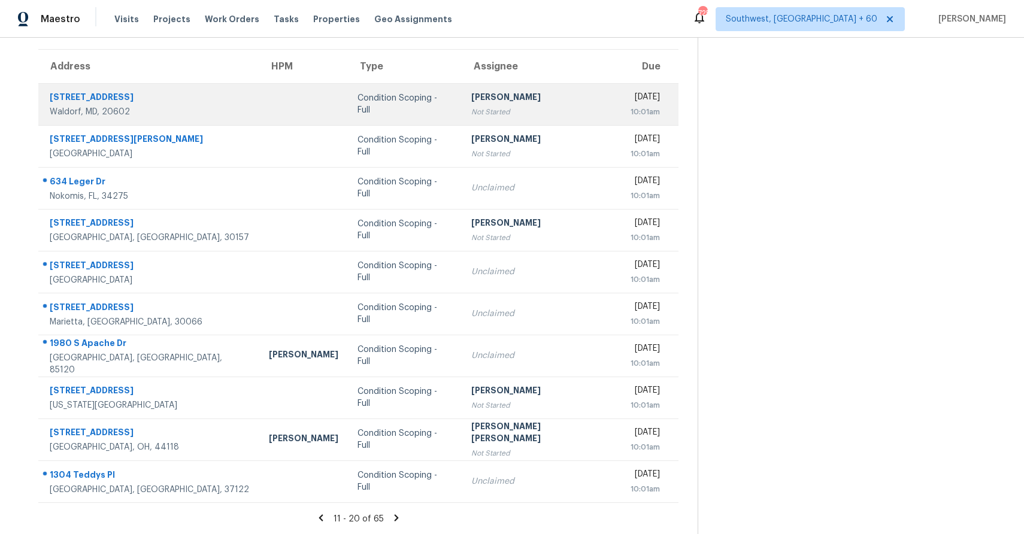
click at [449, 96] on td "Condition Scoping - Full" at bounding box center [405, 104] width 114 height 42
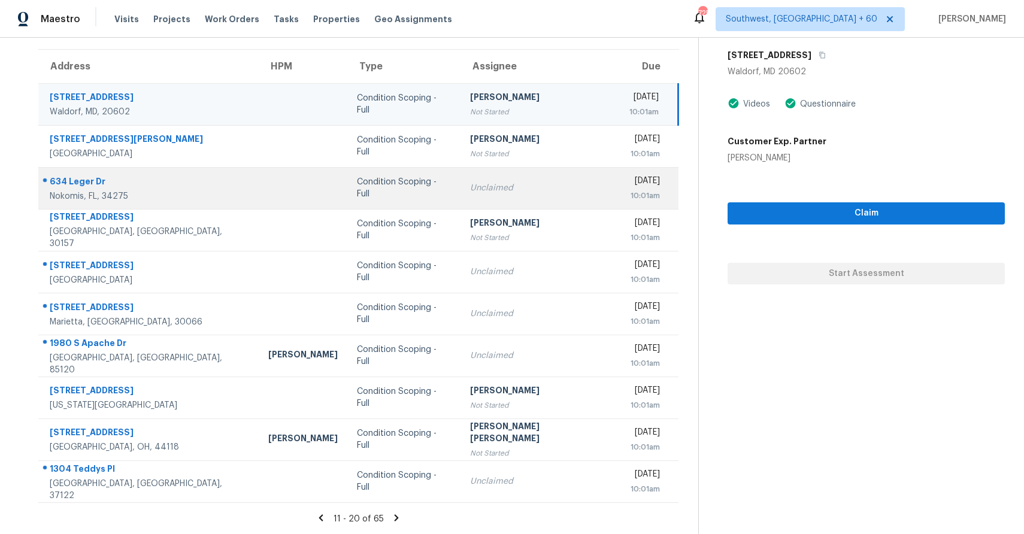
click at [461, 181] on td "Unclaimed" at bounding box center [540, 188] width 159 height 42
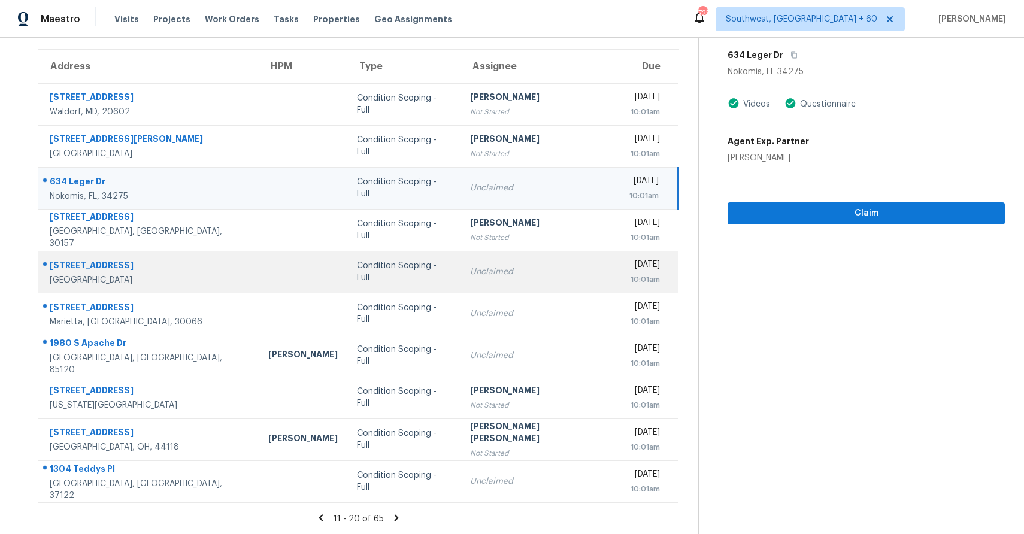
click at [482, 282] on td "Unclaimed" at bounding box center [540, 272] width 159 height 42
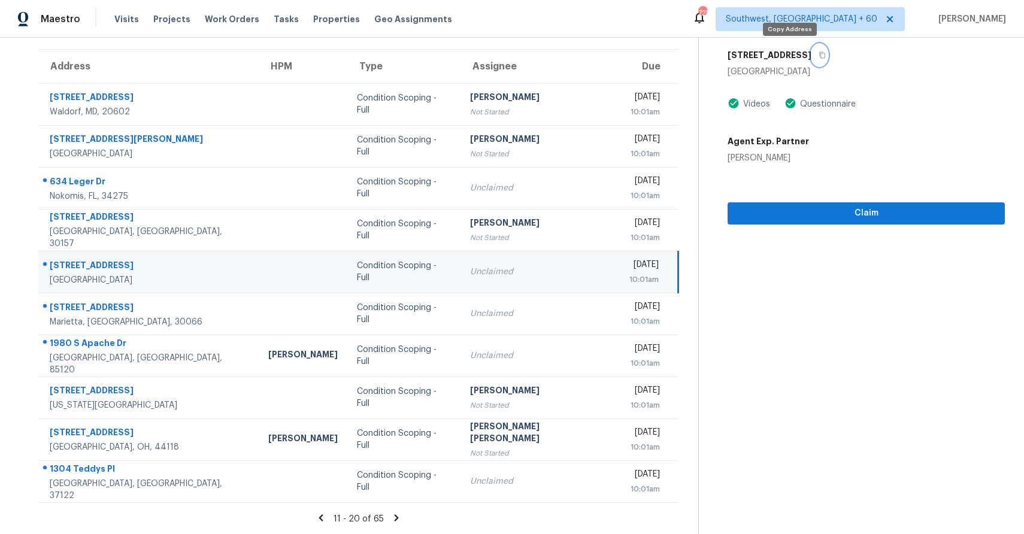
click at [812, 55] on button "button" at bounding box center [820, 55] width 16 height 22
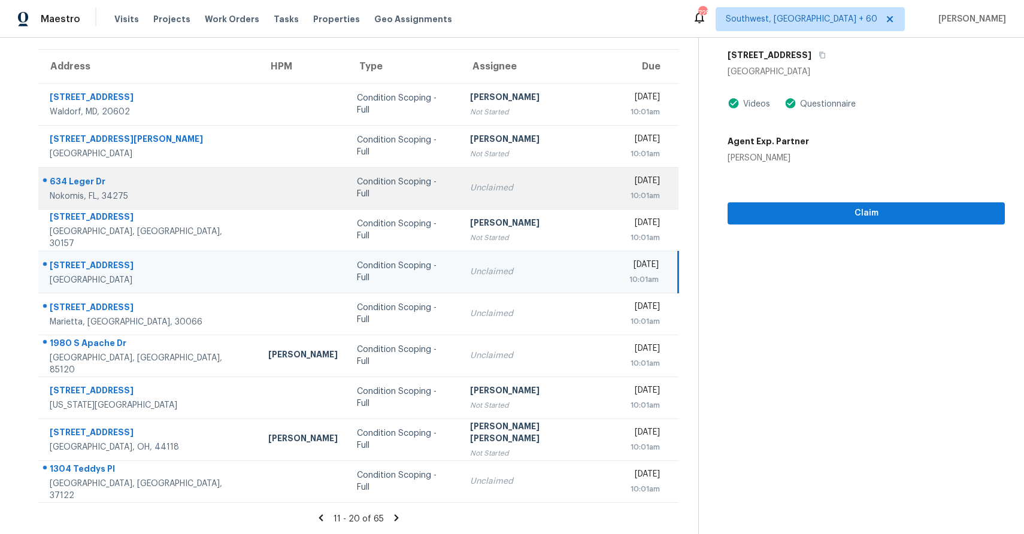
click at [494, 188] on div "Unclaimed" at bounding box center [540, 188] width 140 height 12
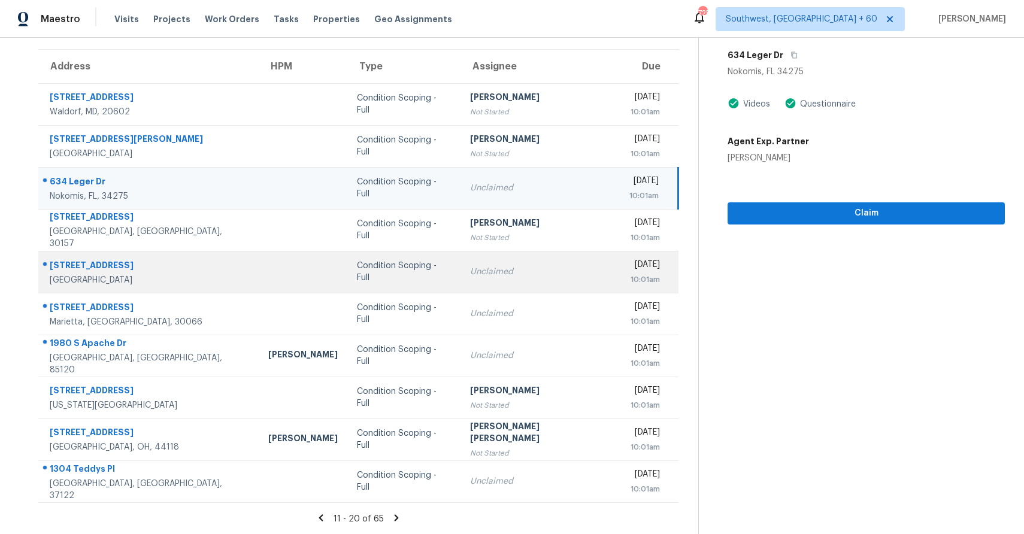
click at [504, 281] on td "Unclaimed" at bounding box center [540, 272] width 159 height 42
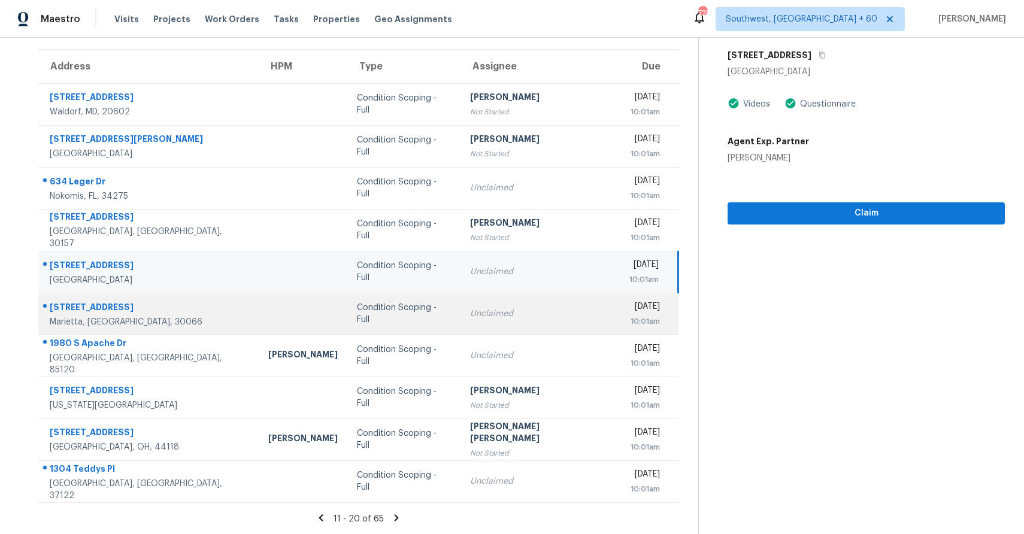
click at [523, 305] on td "Unclaimed" at bounding box center [540, 314] width 159 height 42
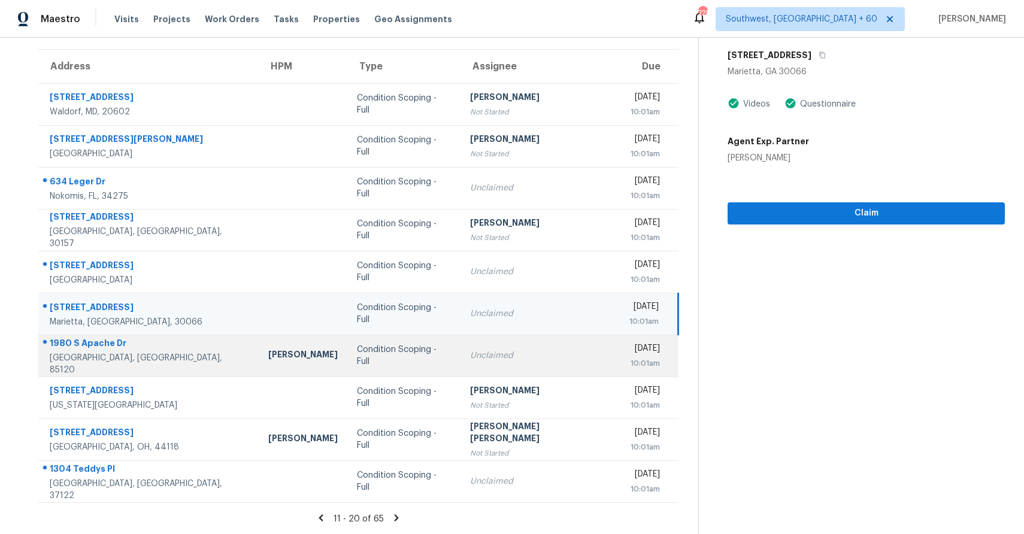
click at [513, 352] on div "Unclaimed" at bounding box center [540, 356] width 140 height 12
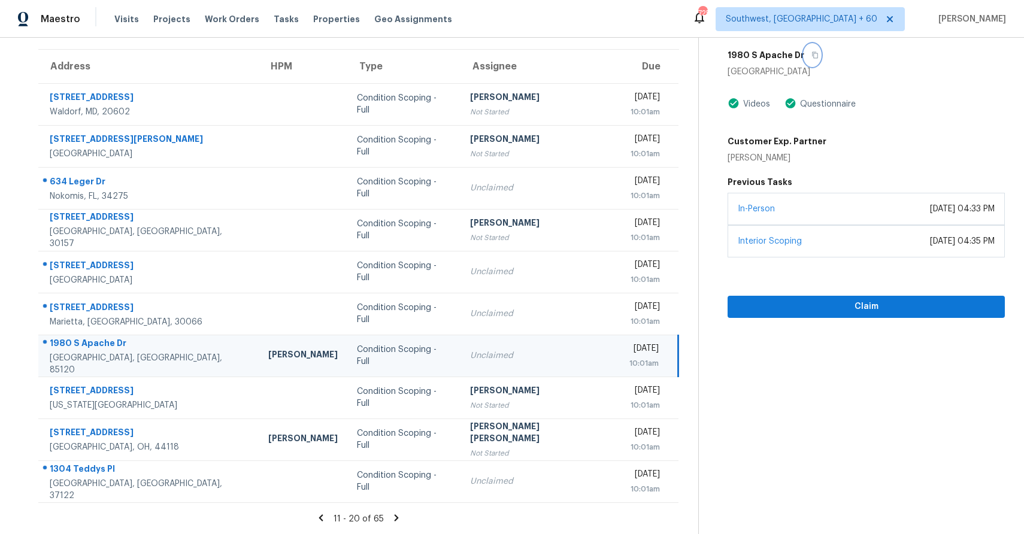
click at [812, 58] on icon "button" at bounding box center [815, 55] width 6 height 7
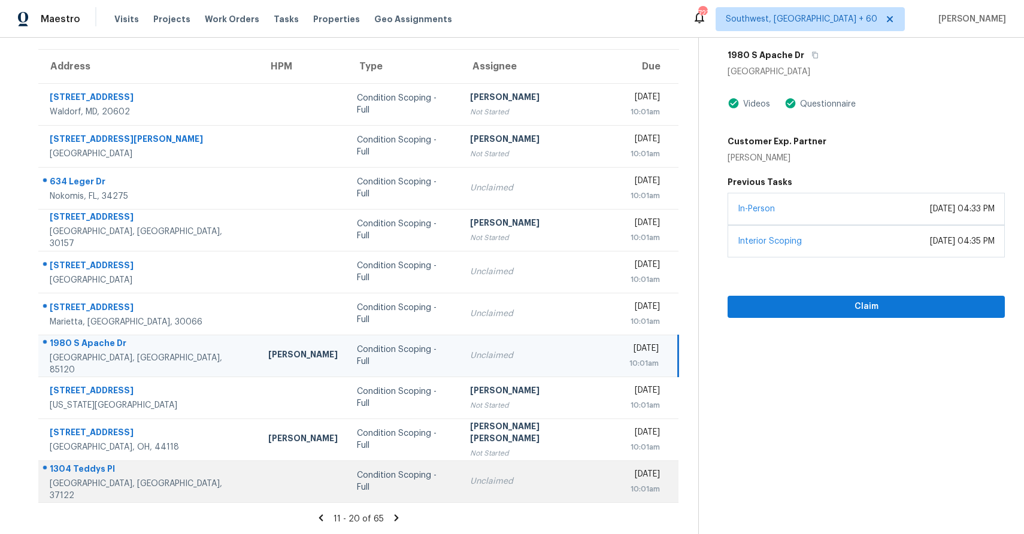
click at [527, 484] on div "Unclaimed" at bounding box center [540, 482] width 140 height 12
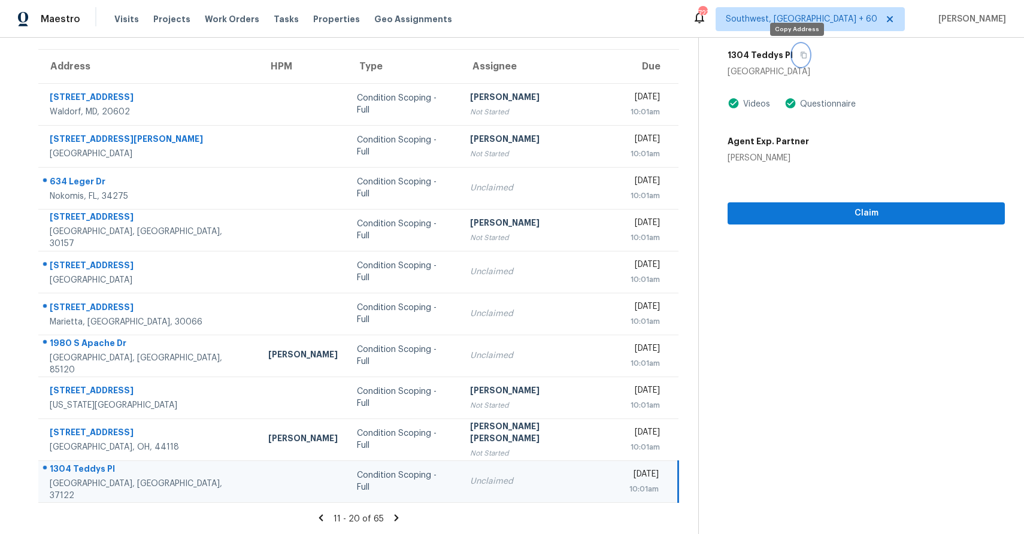
click at [800, 54] on icon "button" at bounding box center [803, 55] width 7 height 7
click at [391, 516] on icon at bounding box center [396, 518] width 11 height 11
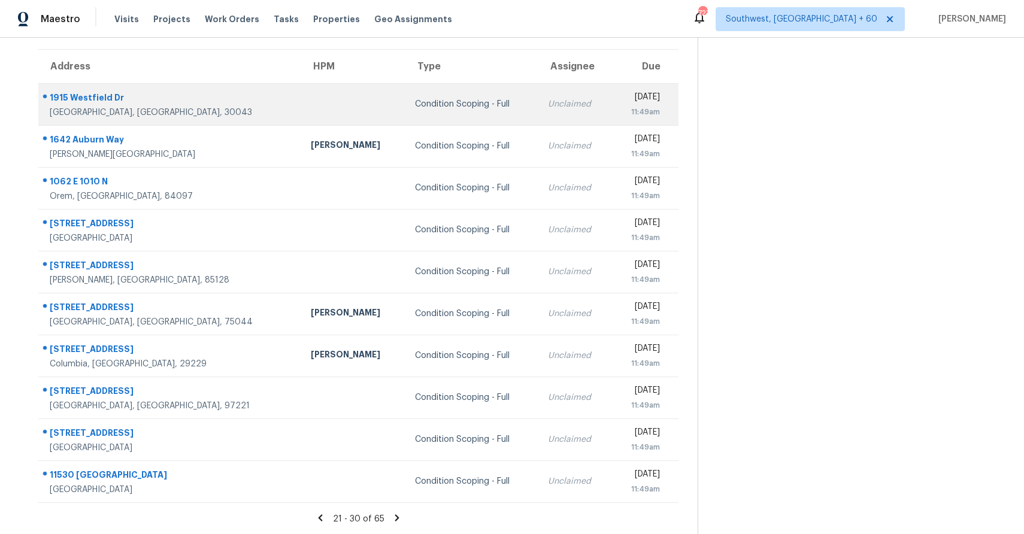
click at [477, 94] on td "Condition Scoping - Full" at bounding box center [473, 104] width 134 height 42
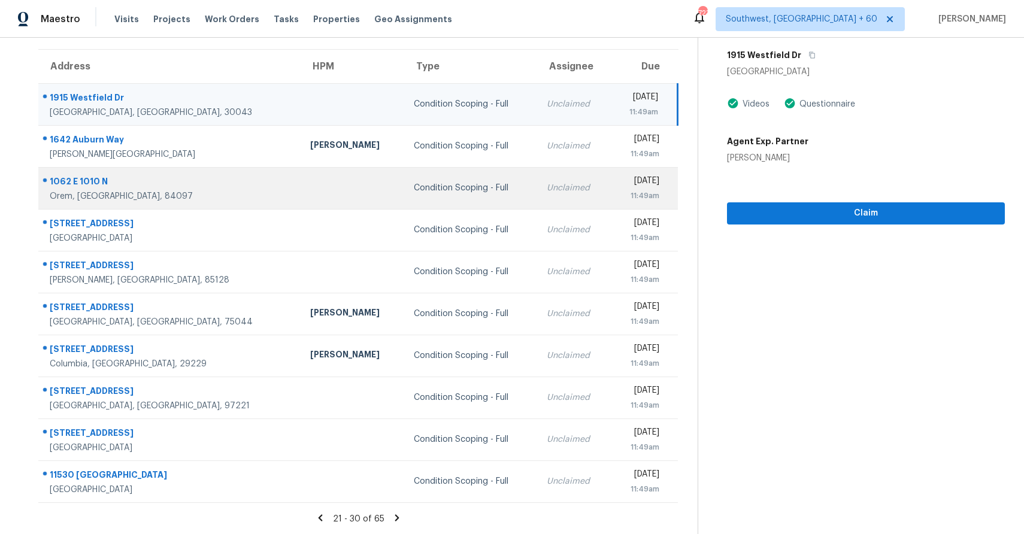
click at [537, 195] on td "Unclaimed" at bounding box center [573, 188] width 73 height 42
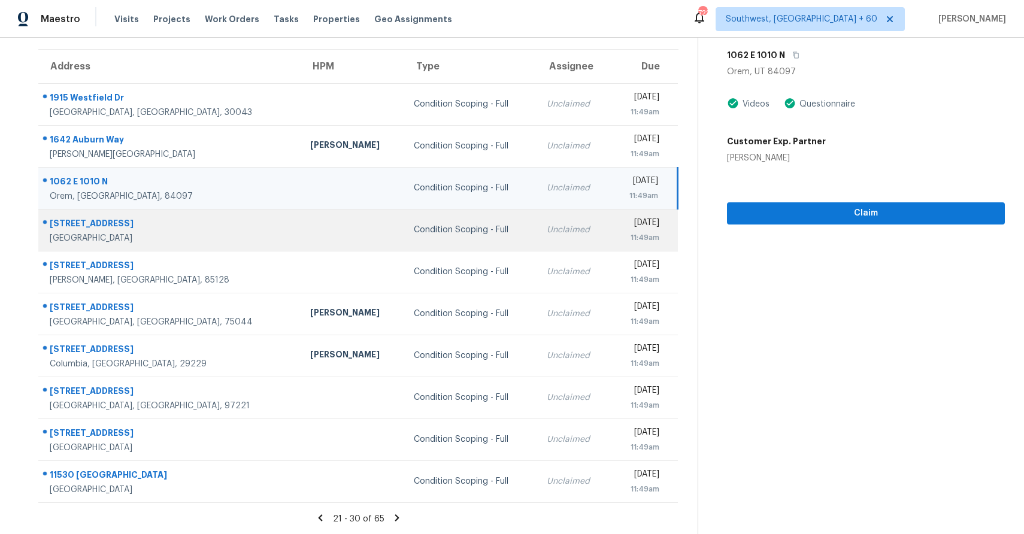
click at [537, 230] on td "Unclaimed" at bounding box center [573, 230] width 73 height 42
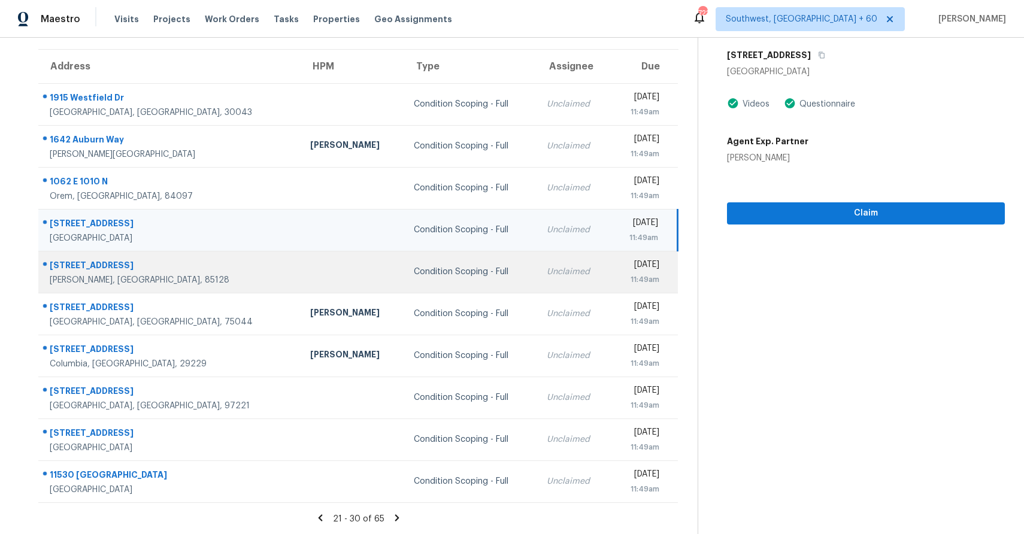
click at [547, 272] on div "Unclaimed" at bounding box center [574, 272] width 54 height 12
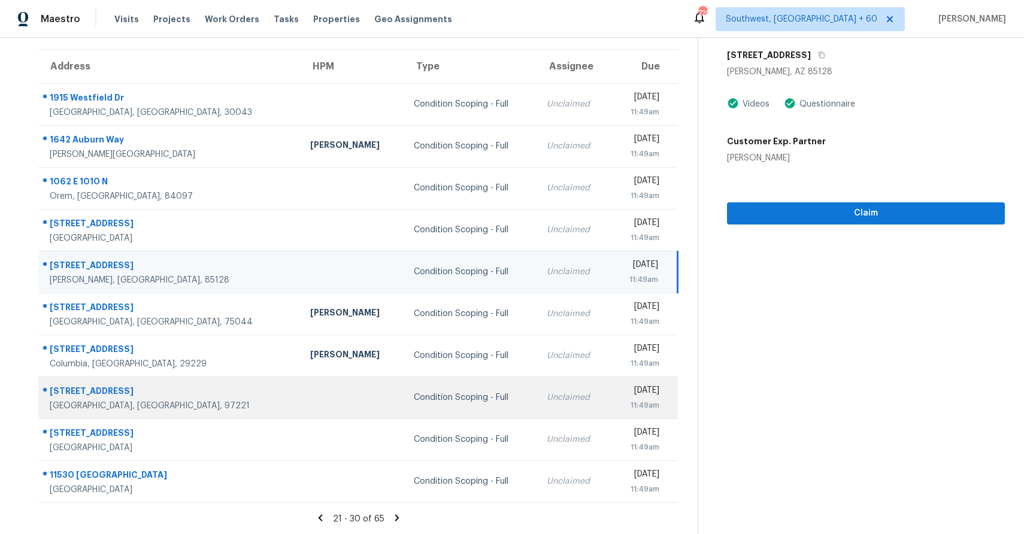
click at [547, 402] on div "Unclaimed" at bounding box center [574, 398] width 54 height 12
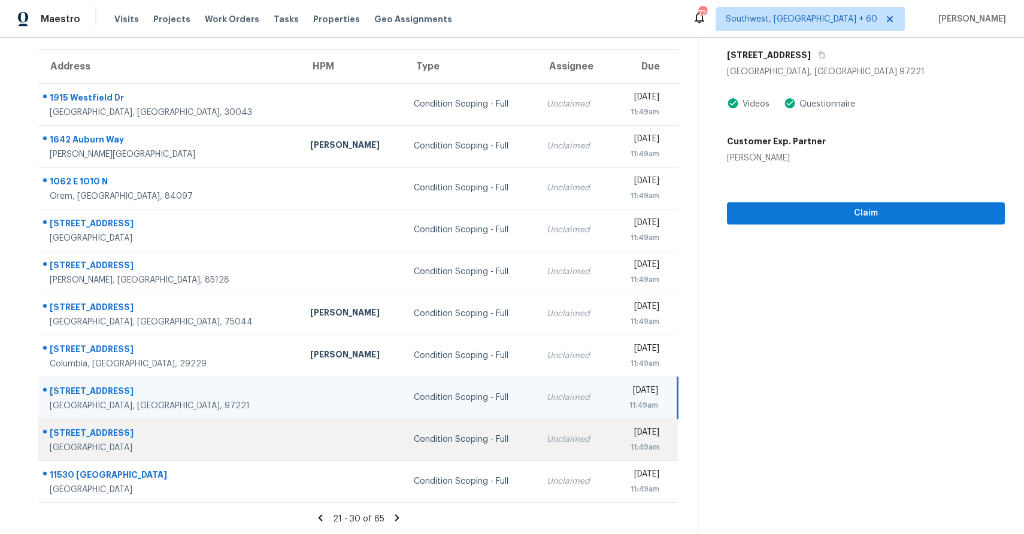
click at [547, 438] on div "Unclaimed" at bounding box center [574, 440] width 54 height 12
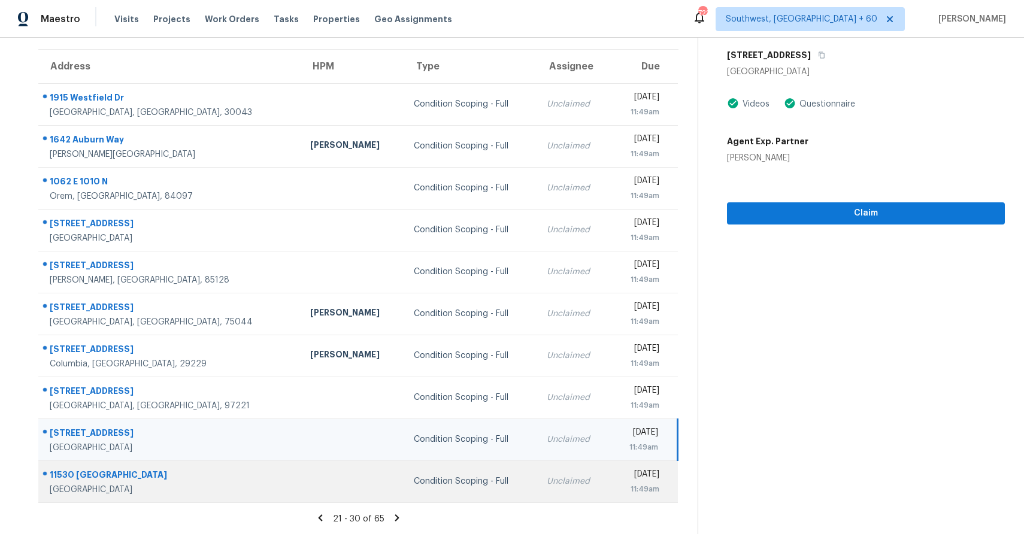
click at [477, 479] on td "Condition Scoping - Full" at bounding box center [470, 482] width 133 height 42
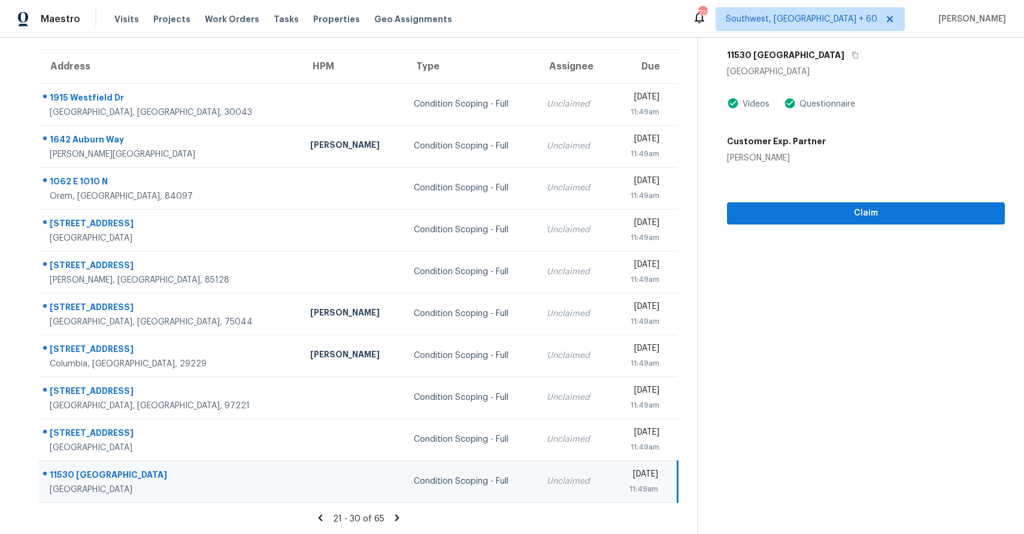
click at [392, 516] on icon at bounding box center [397, 518] width 11 height 11
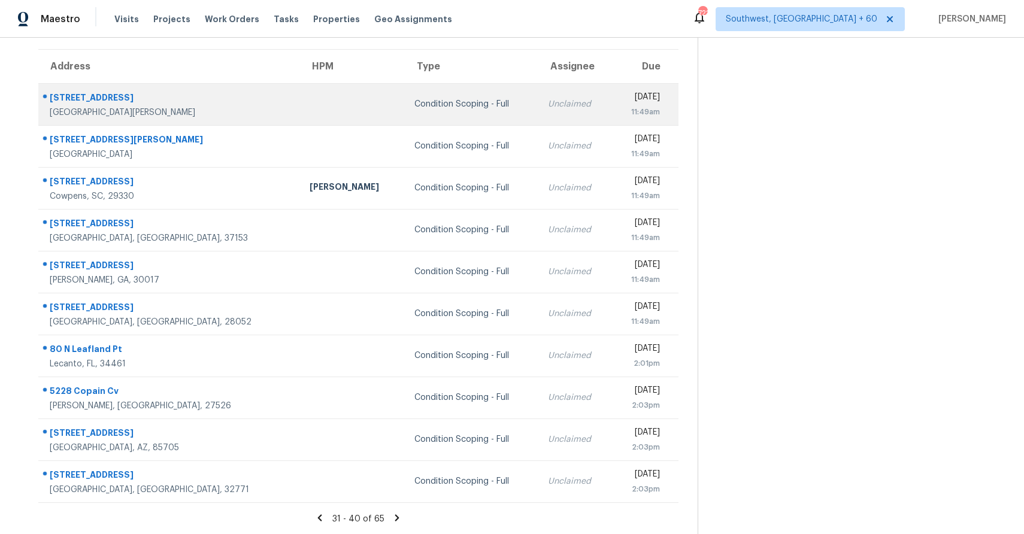
click at [539, 123] on td "Unclaimed" at bounding box center [575, 104] width 73 height 42
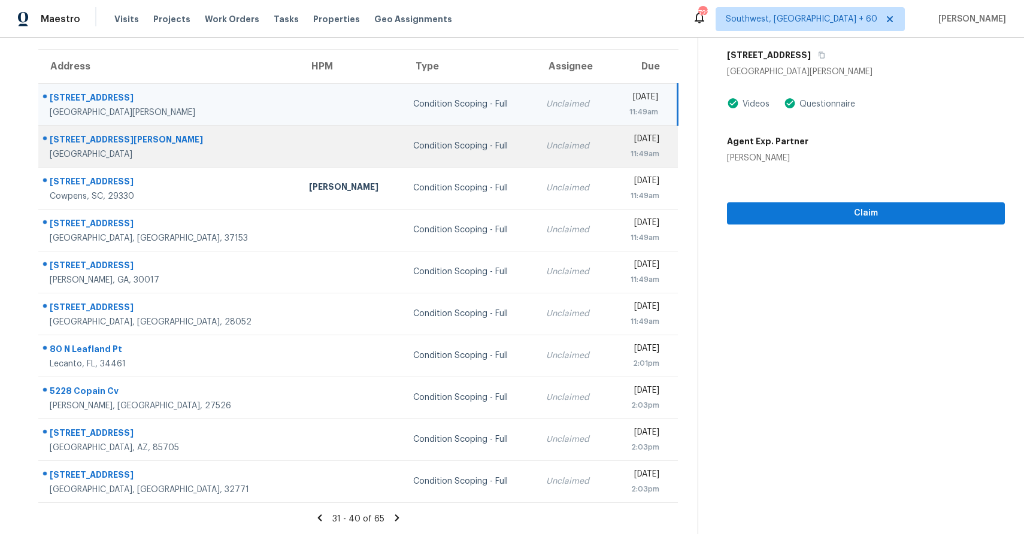
click at [546, 150] on div "Unclaimed" at bounding box center [573, 146] width 54 height 12
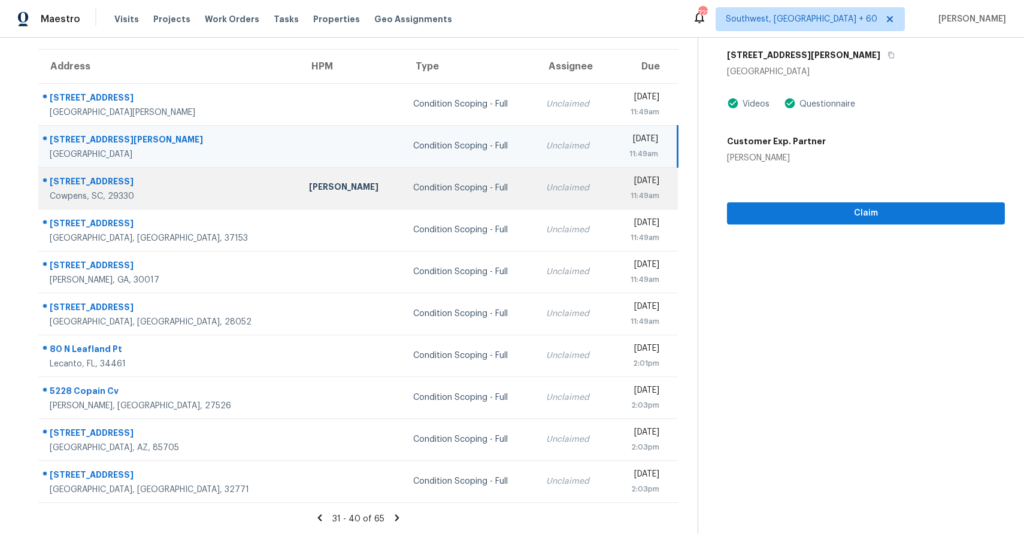
click at [537, 197] on td "Unclaimed" at bounding box center [573, 188] width 73 height 42
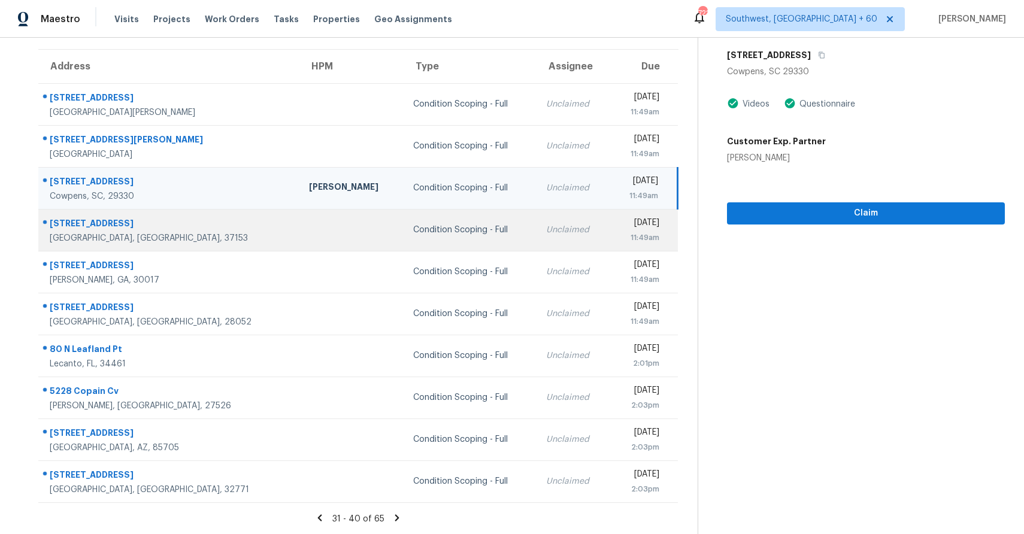
click at [546, 234] on div "Unclaimed" at bounding box center [573, 230] width 54 height 12
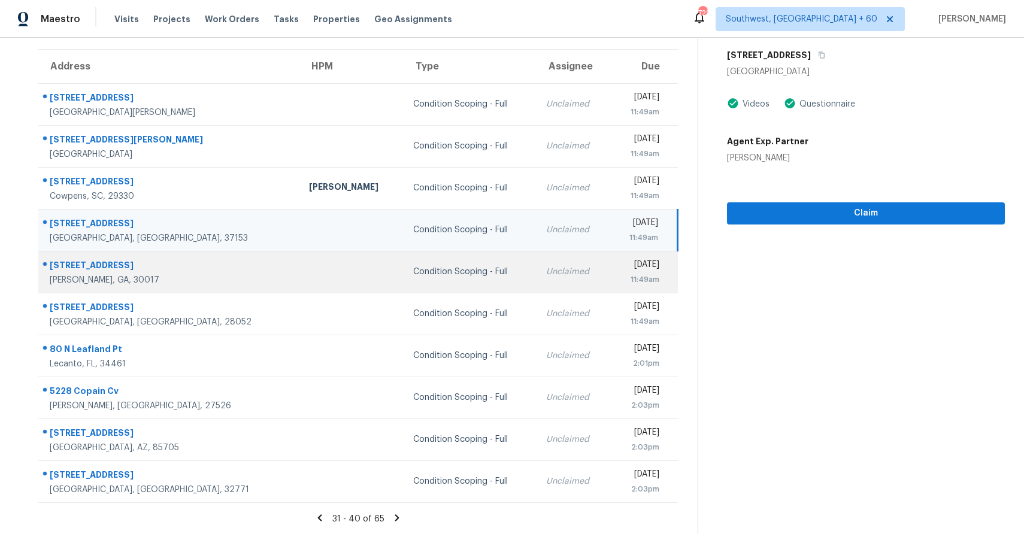
click at [546, 269] on div "Unclaimed" at bounding box center [573, 272] width 54 height 12
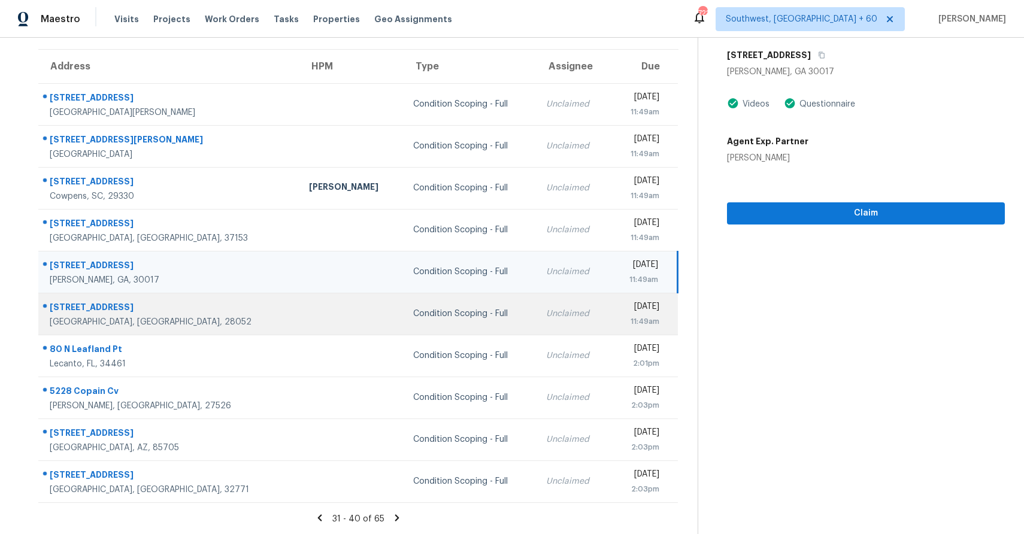
click at [546, 313] on div "Unclaimed" at bounding box center [573, 314] width 54 height 12
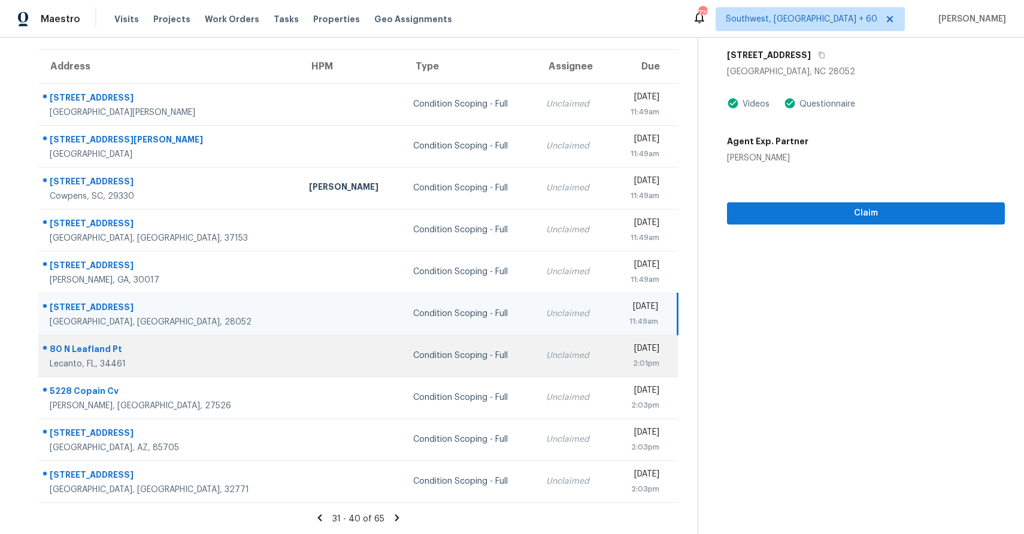
click at [537, 352] on td "Unclaimed" at bounding box center [573, 356] width 73 height 42
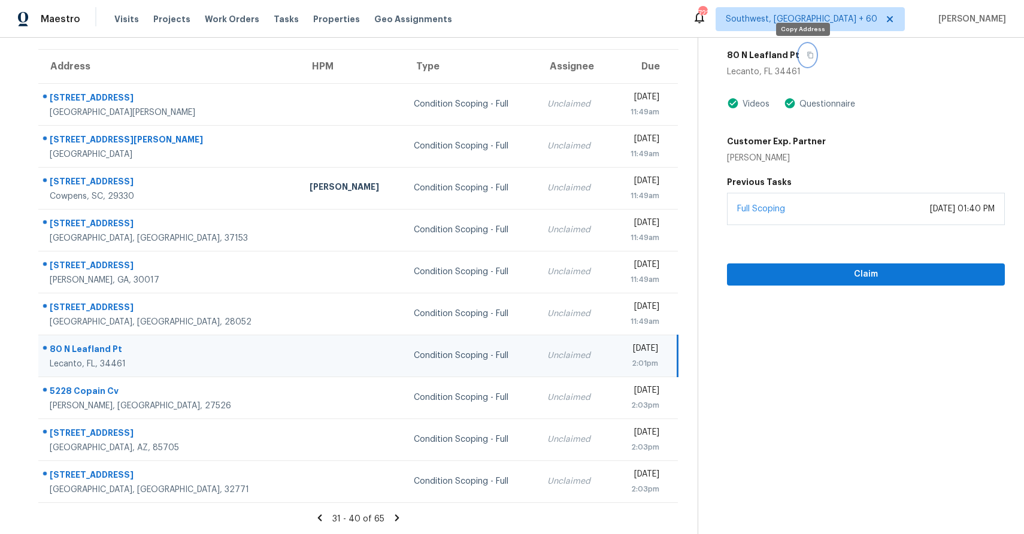
click at [807, 55] on icon "button" at bounding box center [810, 55] width 6 height 7
click at [889, 264] on button "Claim" at bounding box center [866, 275] width 278 height 22
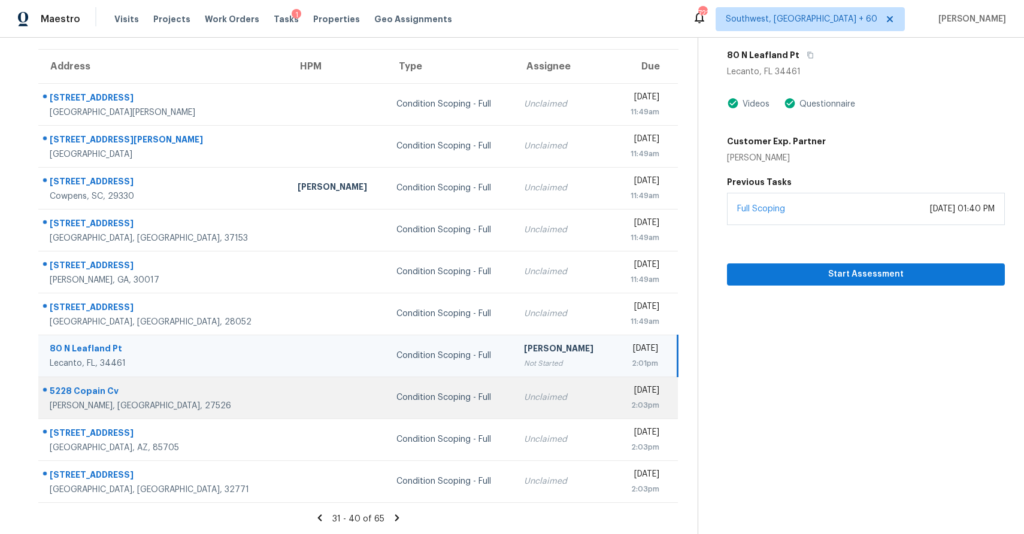
click at [413, 391] on td "Condition Scoping - Full" at bounding box center [451, 398] width 128 height 42
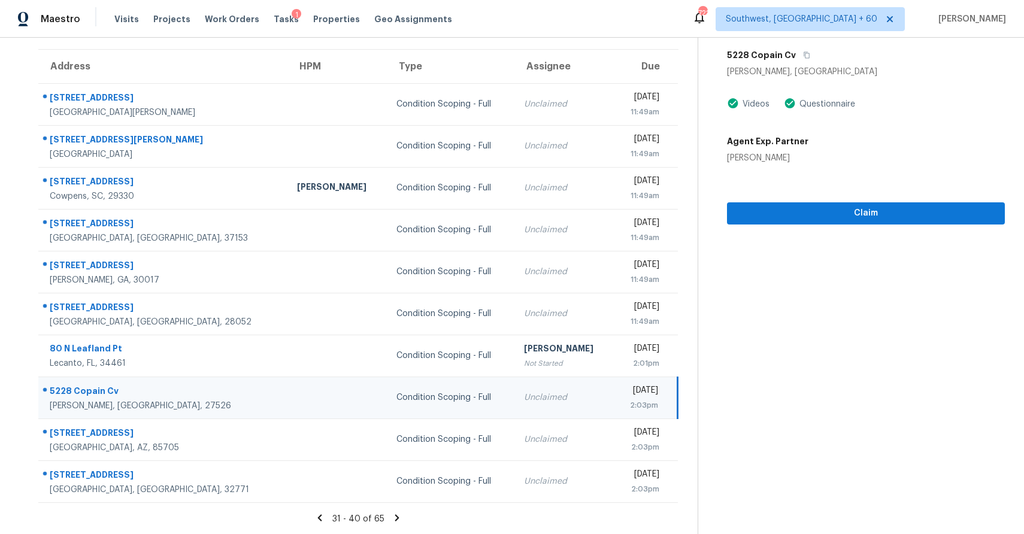
click at [807, 61] on div "5228 Copain Cv" at bounding box center [866, 55] width 278 height 22
click at [803, 52] on icon "button" at bounding box center [806, 55] width 7 height 7
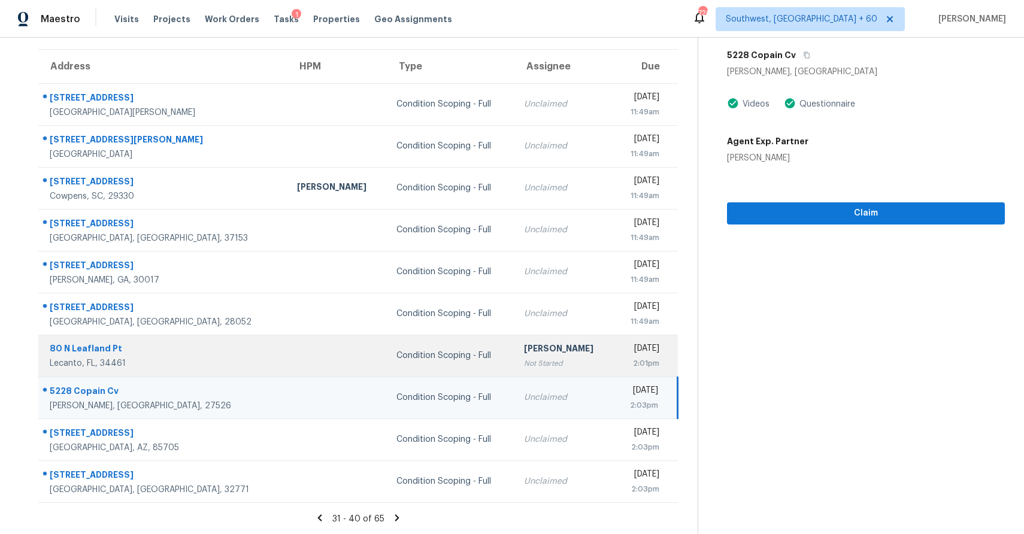
click at [524, 353] on div "[PERSON_NAME]" at bounding box center [564, 350] width 80 height 15
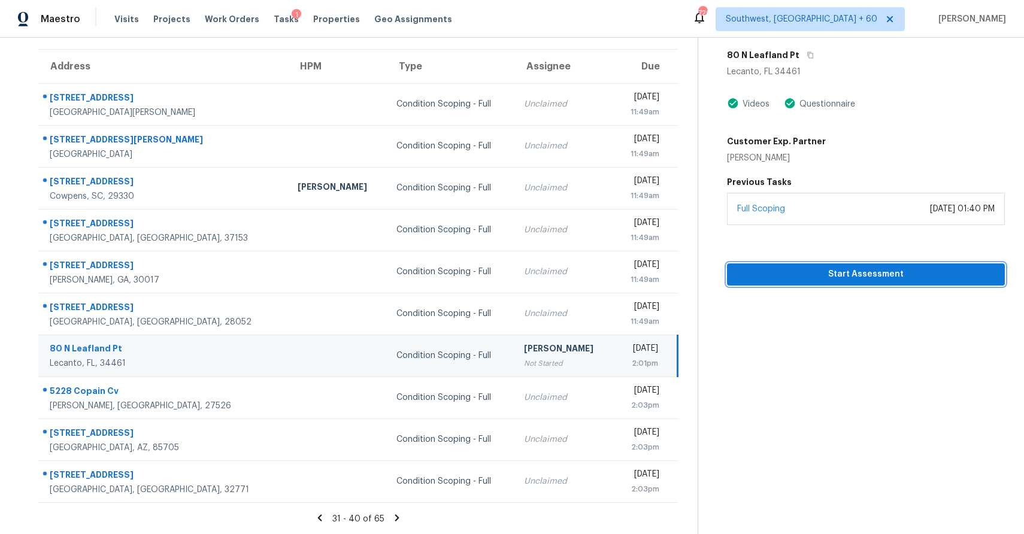
click at [857, 278] on span "Start Assessment" at bounding box center [866, 274] width 259 height 15
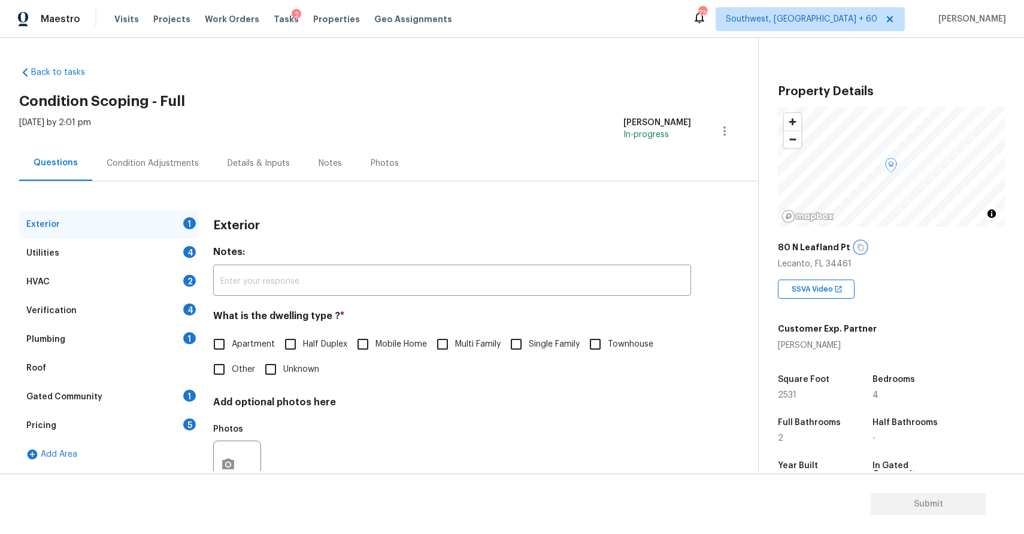
click at [857, 249] on icon "button" at bounding box center [860, 247] width 7 height 7
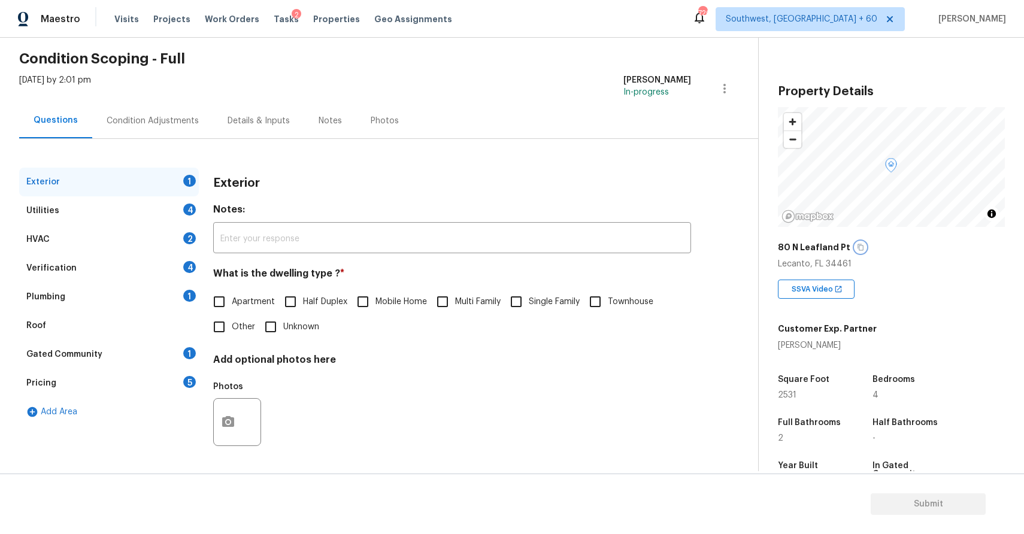
scroll to position [31, 0]
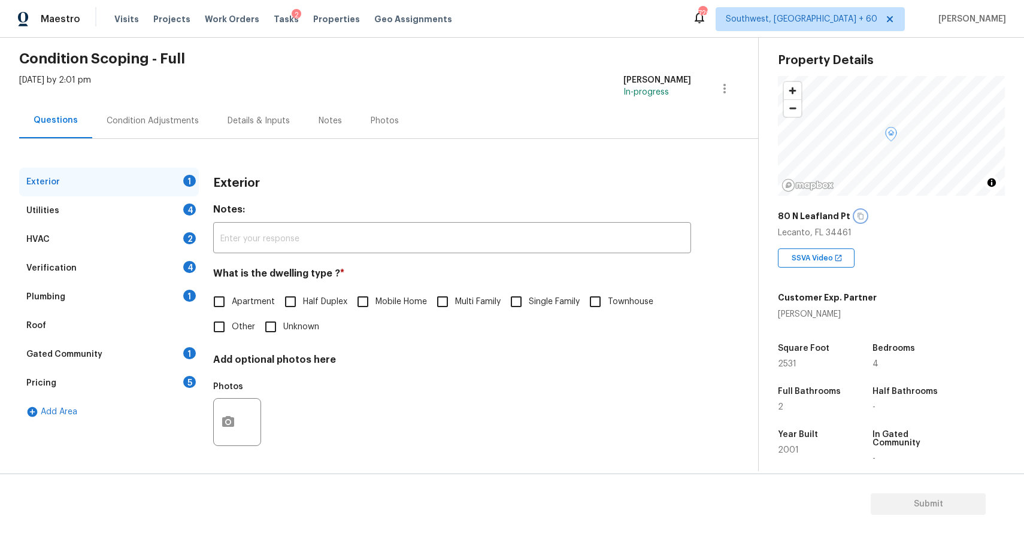
click at [855, 218] on button "button" at bounding box center [860, 216] width 11 height 11
click at [507, 313] on input "Single Family" at bounding box center [516, 301] width 25 height 25
checkbox input "true"
click at [187, 218] on div "Utilities 4" at bounding box center [109, 210] width 180 height 29
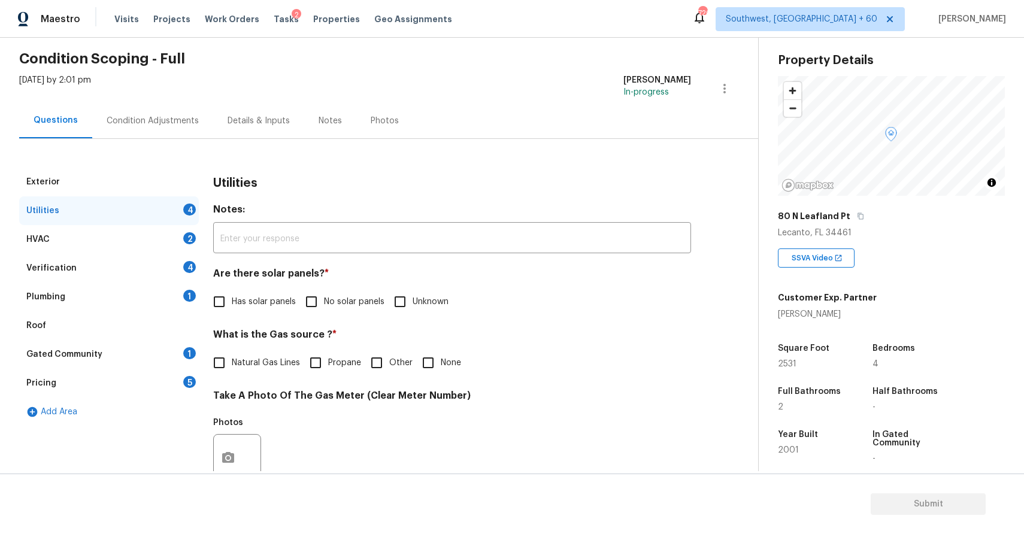
click at [319, 298] on input "No solar panels" at bounding box center [311, 301] width 25 height 25
checkbox input "true"
click at [235, 374] on label "Natural Gas Lines" at bounding box center [253, 362] width 93 height 25
click at [232, 374] on input "Natural Gas Lines" at bounding box center [219, 362] width 25 height 25
checkbox input "true"
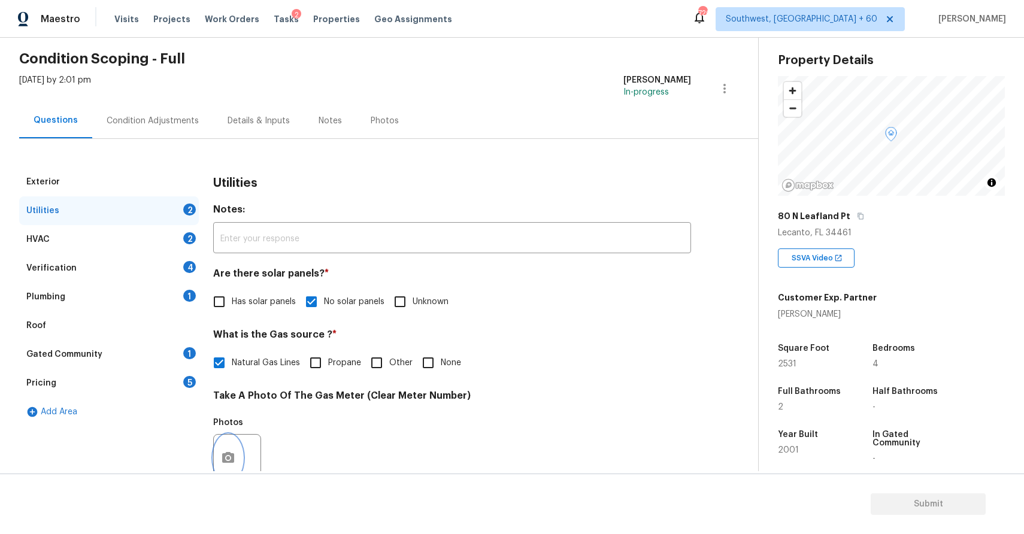
click at [229, 455] on icon "button" at bounding box center [228, 457] width 12 height 11
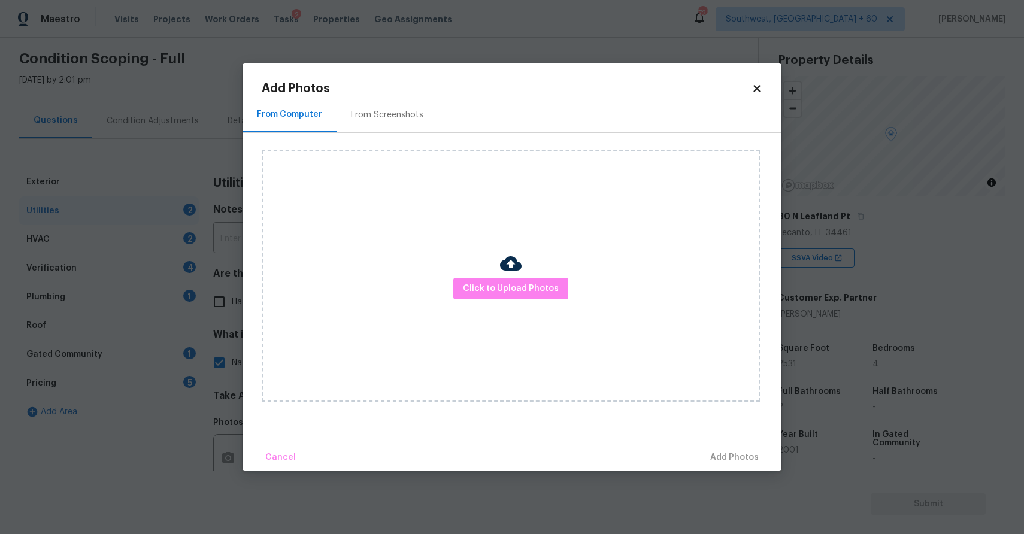
click at [464, 314] on div "Click to Upload Photos" at bounding box center [511, 276] width 498 height 252
click at [507, 289] on span "Click to Upload Photos" at bounding box center [511, 289] width 96 height 15
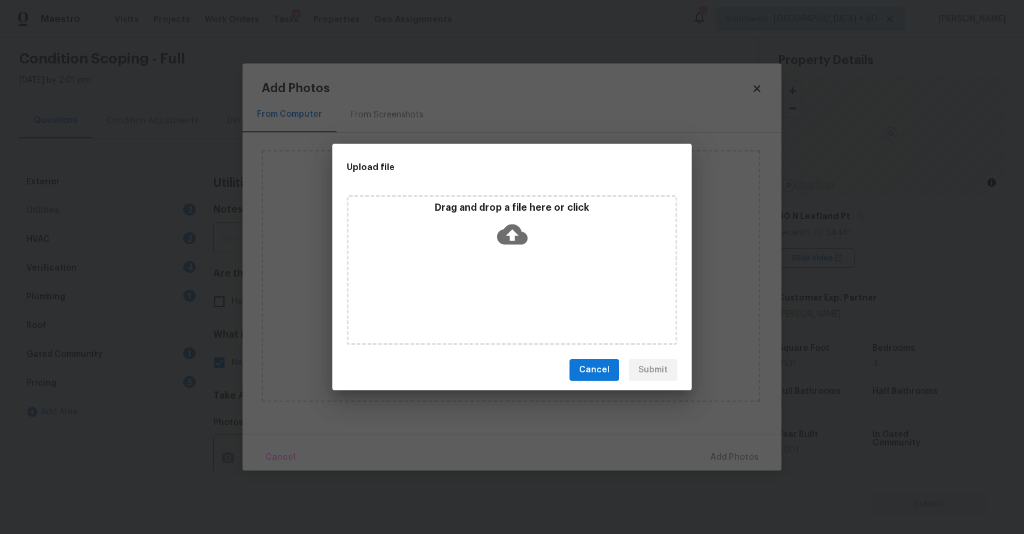
click at [507, 289] on div "Drag and drop a file here or click" at bounding box center [512, 270] width 331 height 150
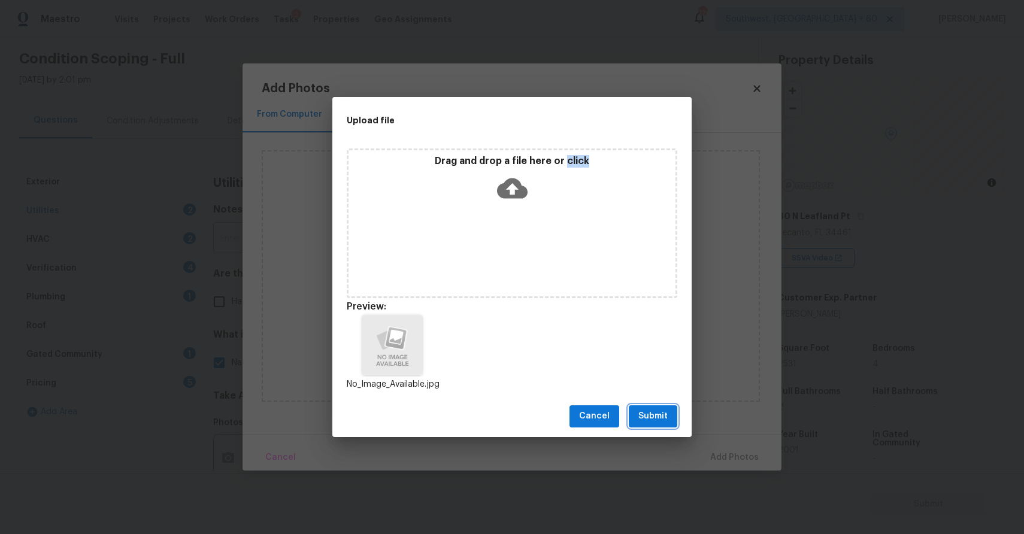
click at [657, 418] on span "Submit" at bounding box center [653, 416] width 29 height 15
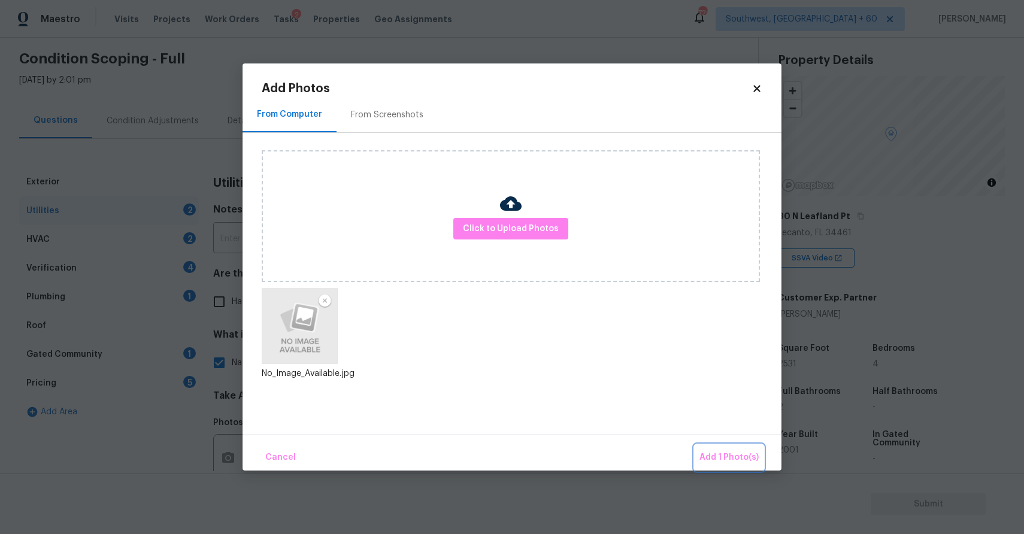
click at [727, 462] on span "Add 1 Photo(s)" at bounding box center [729, 457] width 59 height 15
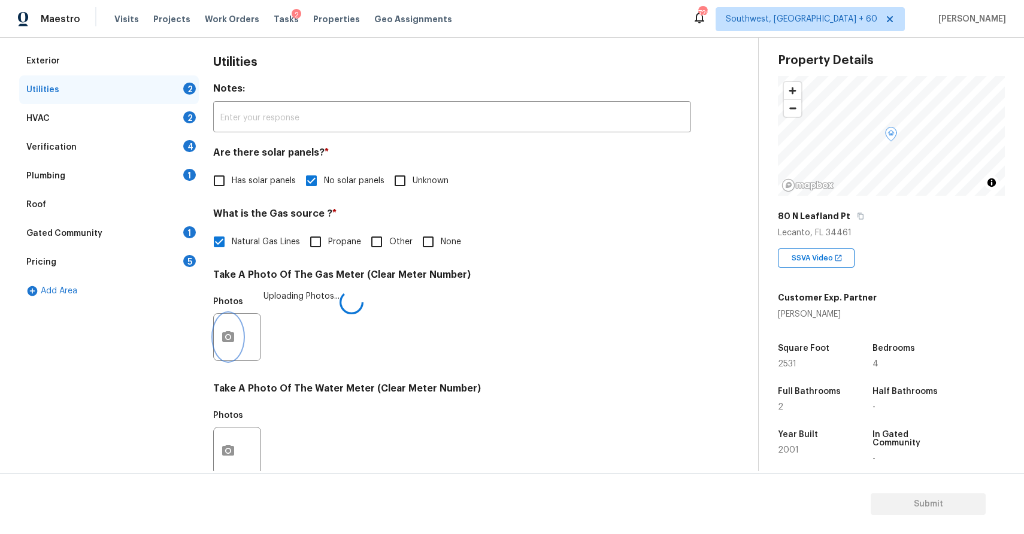
scroll to position [258, 0]
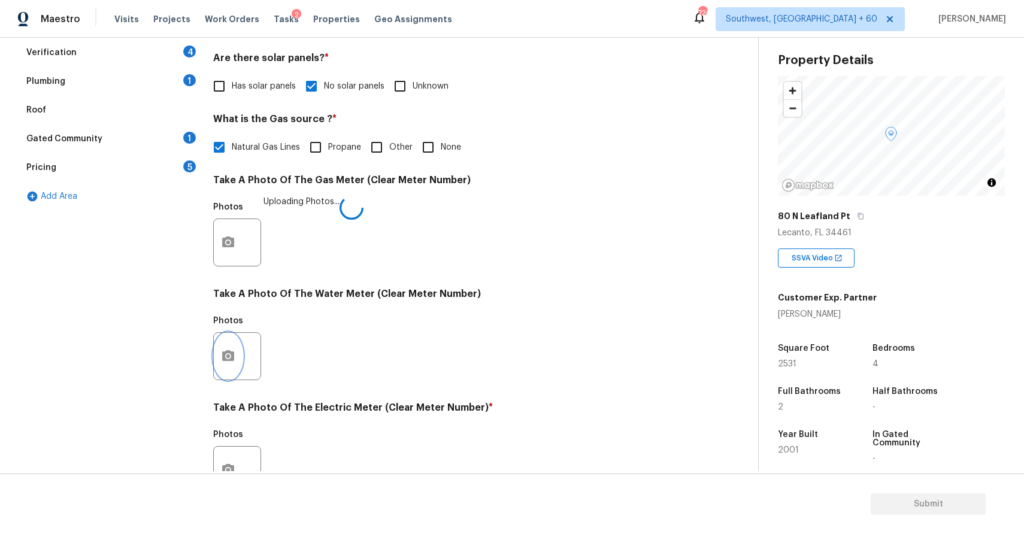
click at [233, 347] on button "button" at bounding box center [228, 356] width 29 height 47
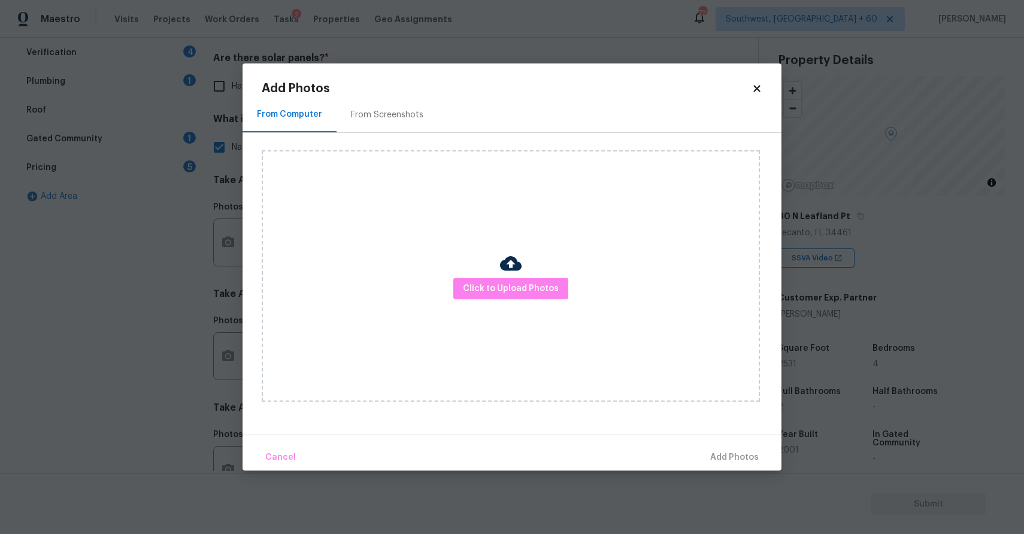
click at [516, 300] on div "Click to Upload Photos" at bounding box center [511, 276] width 498 height 252
click at [526, 292] on span "Click to Upload Photos" at bounding box center [511, 289] width 96 height 15
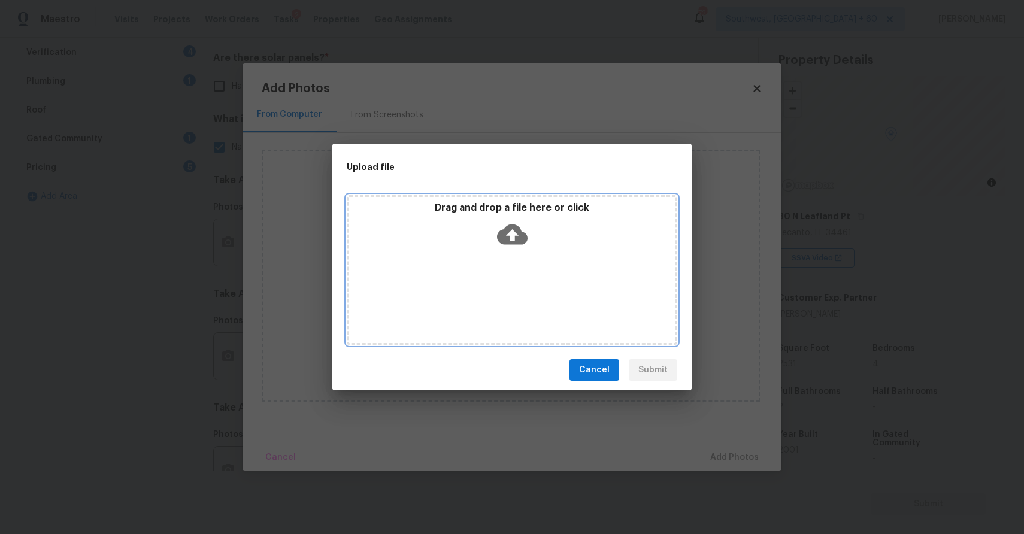
click at [526, 292] on div "Drag and drop a file here or click" at bounding box center [512, 270] width 331 height 150
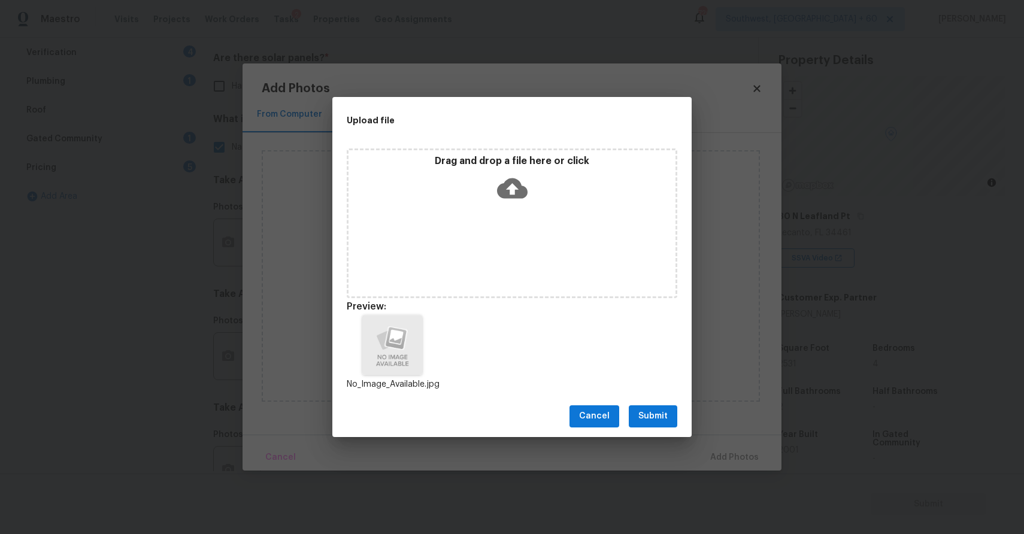
click at [658, 432] on div "Cancel Submit" at bounding box center [511, 416] width 359 height 41
click at [658, 414] on span "Submit" at bounding box center [653, 416] width 29 height 15
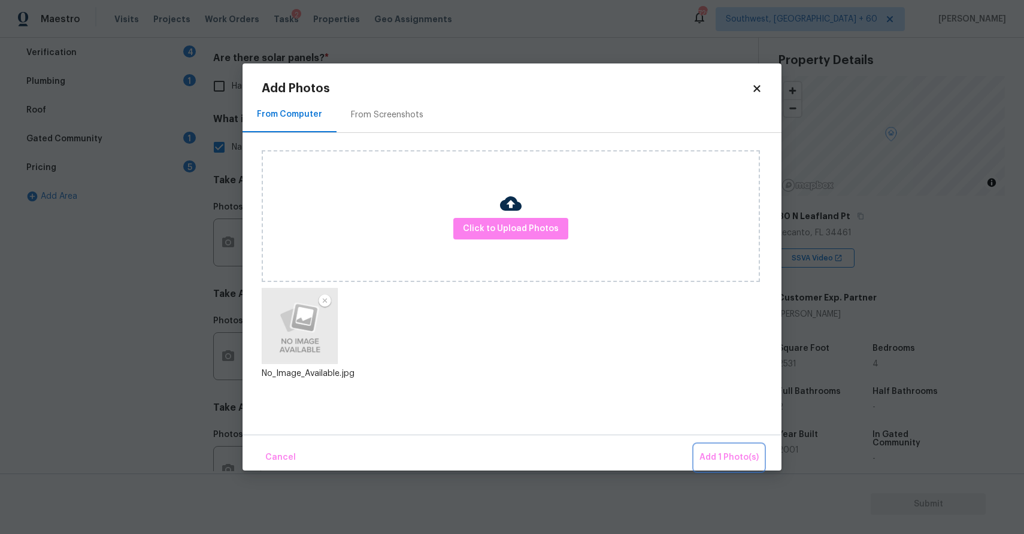
click at [735, 450] on button "Add 1 Photo(s)" at bounding box center [729, 458] width 69 height 26
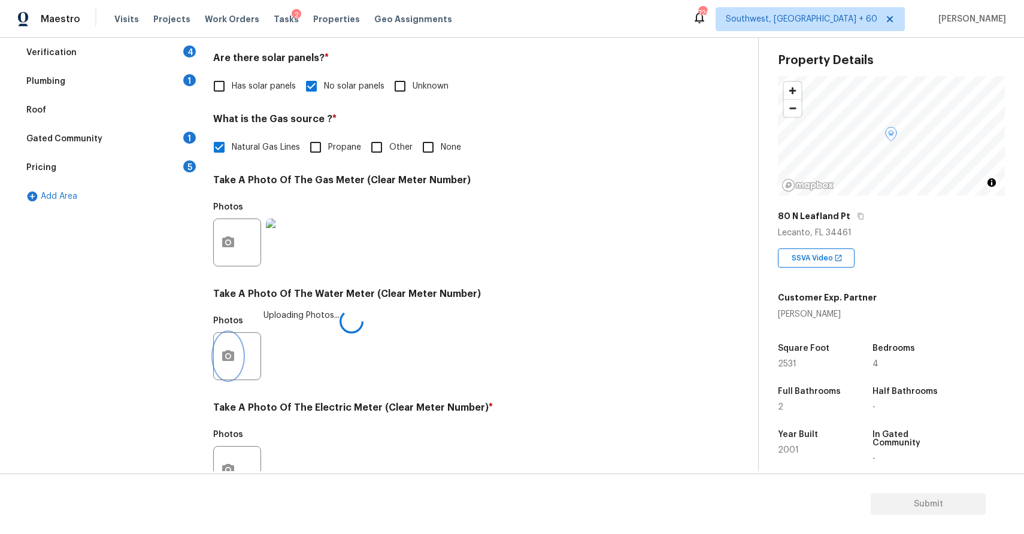
scroll to position [367, 0]
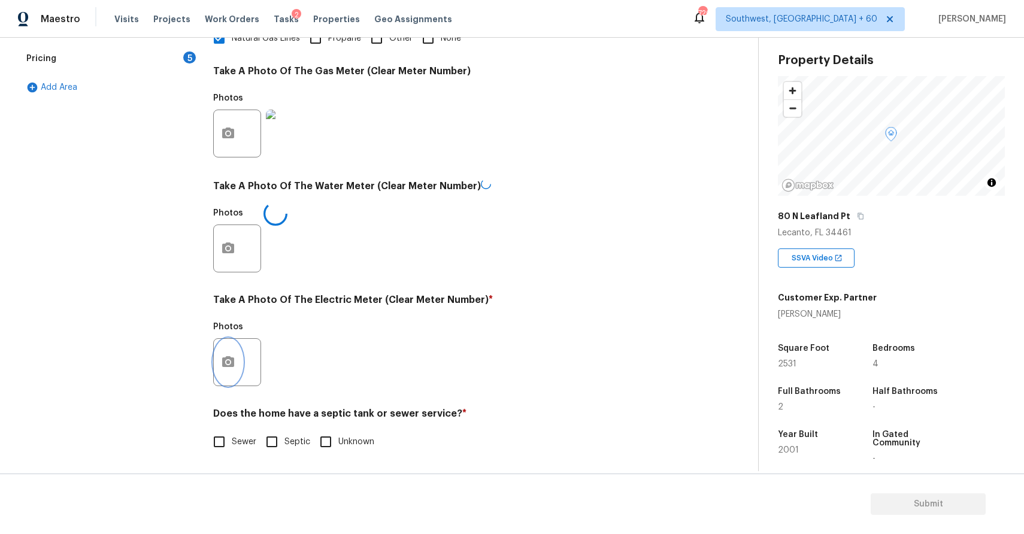
click at [228, 359] on icon "button" at bounding box center [228, 362] width 14 height 14
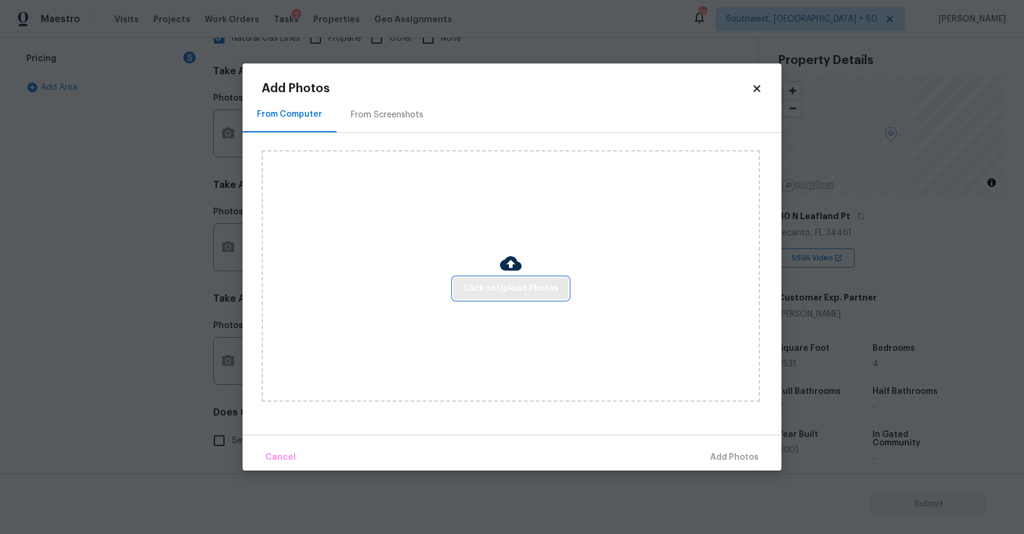
click at [560, 288] on button "Click to Upload Photos" at bounding box center [510, 289] width 115 height 22
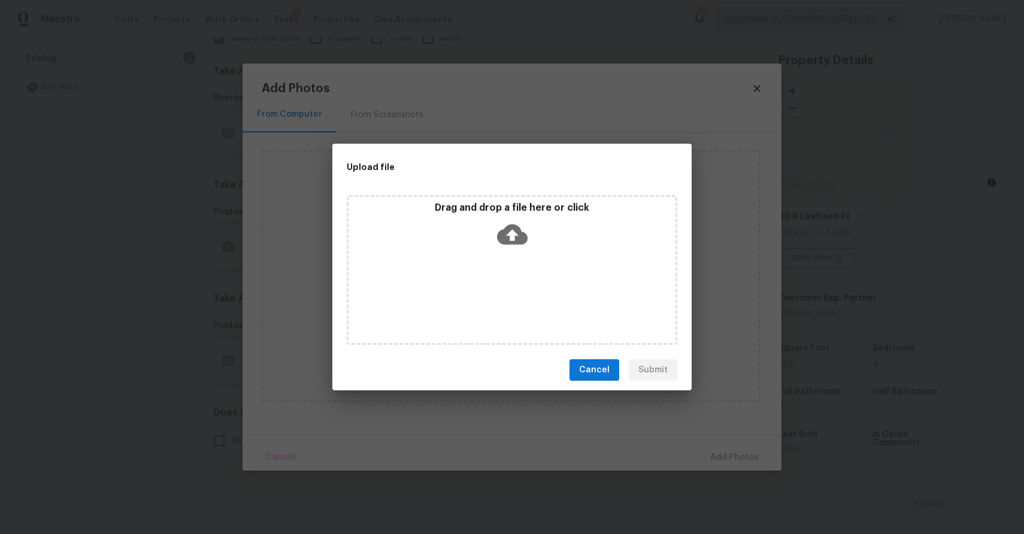
click at [560, 288] on div "Drag and drop a file here or click" at bounding box center [512, 270] width 331 height 150
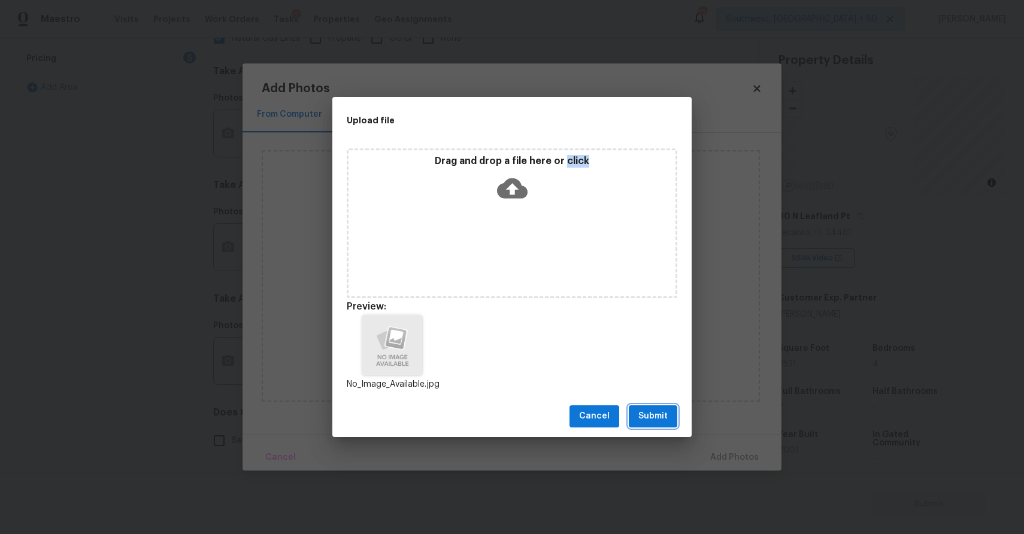
click at [658, 417] on span "Submit" at bounding box center [653, 416] width 29 height 15
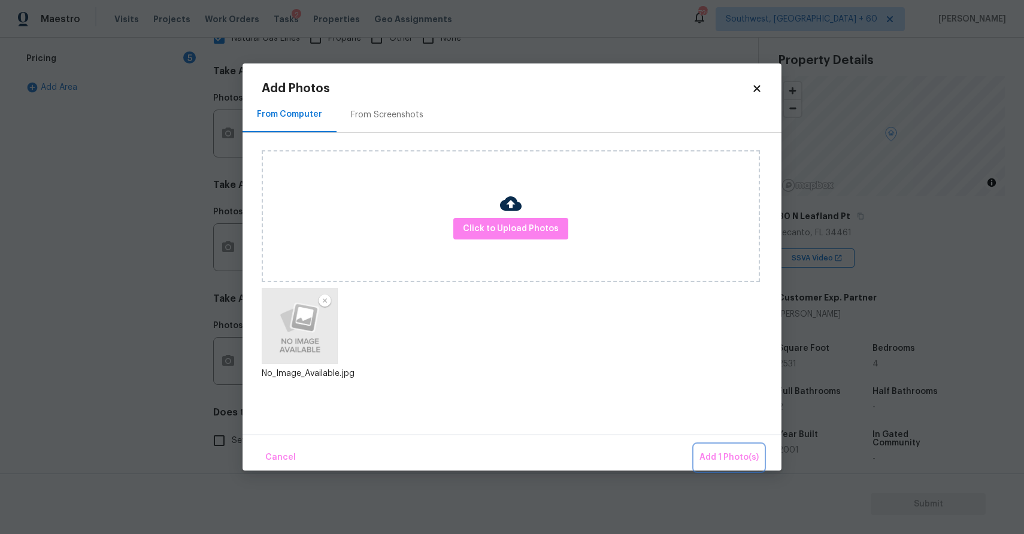
click at [721, 450] on button "Add 1 Photo(s)" at bounding box center [729, 458] width 69 height 26
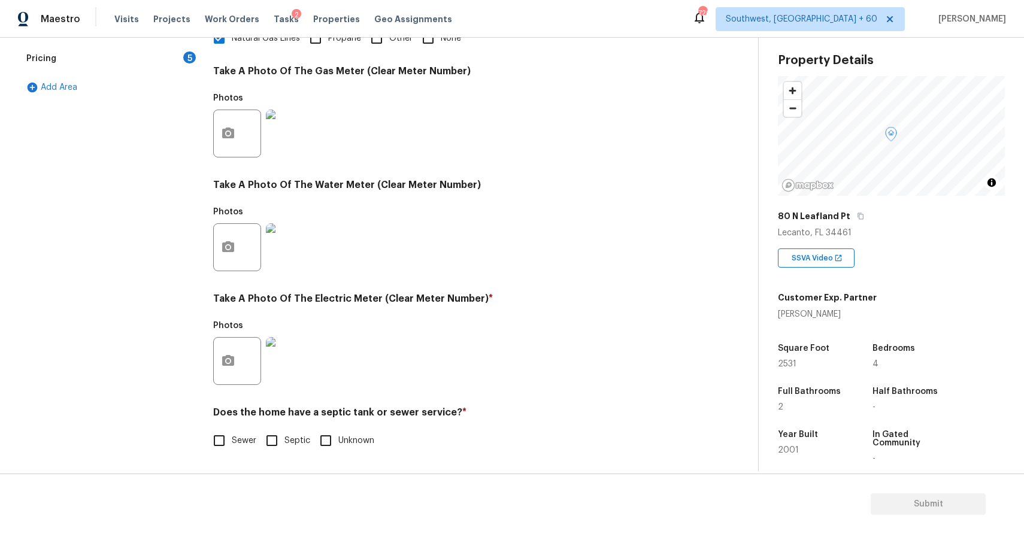
click at [240, 442] on span "Sewer" at bounding box center [244, 441] width 25 height 13
click at [232, 442] on input "Sewer" at bounding box center [219, 440] width 25 height 25
checkbox input "true"
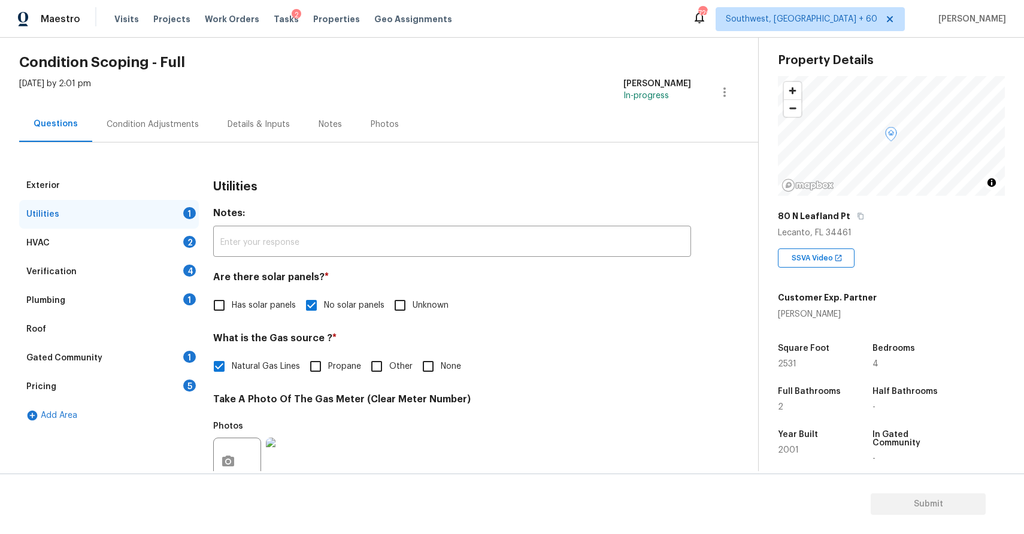
scroll to position [0, 0]
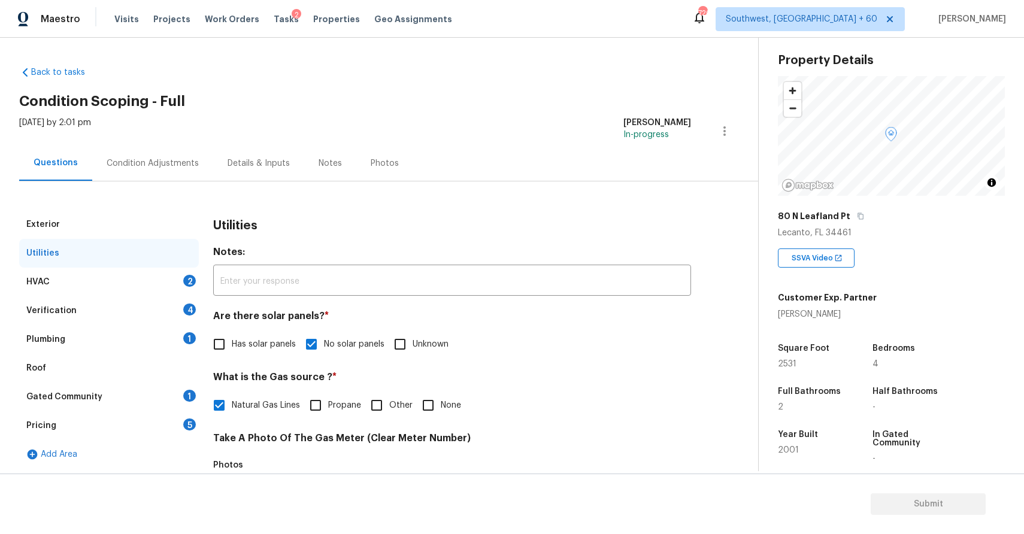
click at [153, 256] on div "Utilities" at bounding box center [109, 253] width 180 height 29
click at [174, 282] on div "HVAC 2" at bounding box center [109, 282] width 180 height 29
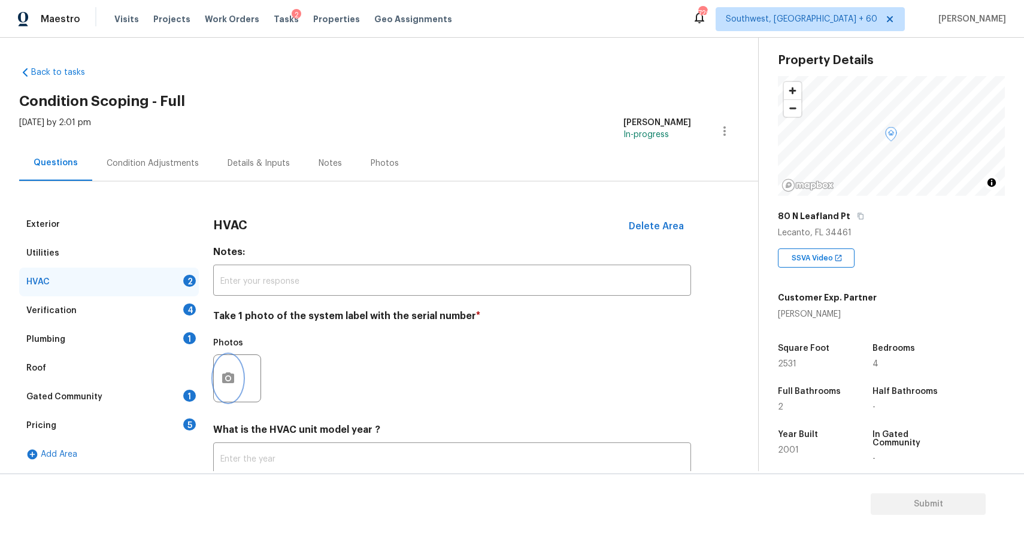
click at [240, 382] on button "button" at bounding box center [228, 378] width 29 height 47
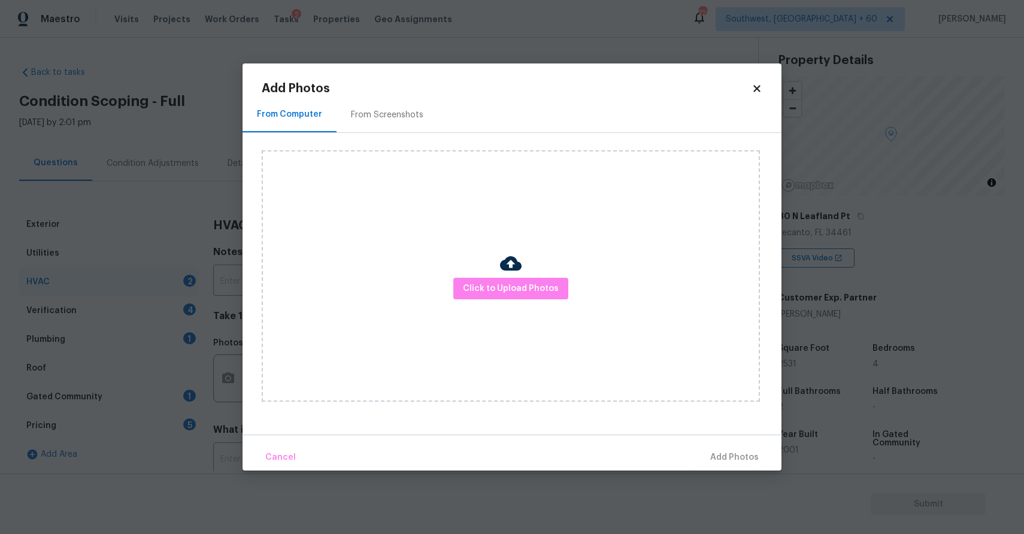
click at [558, 307] on div "Click to Upload Photos" at bounding box center [511, 276] width 498 height 252
click at [551, 291] on span "Click to Upload Photos" at bounding box center [511, 289] width 96 height 15
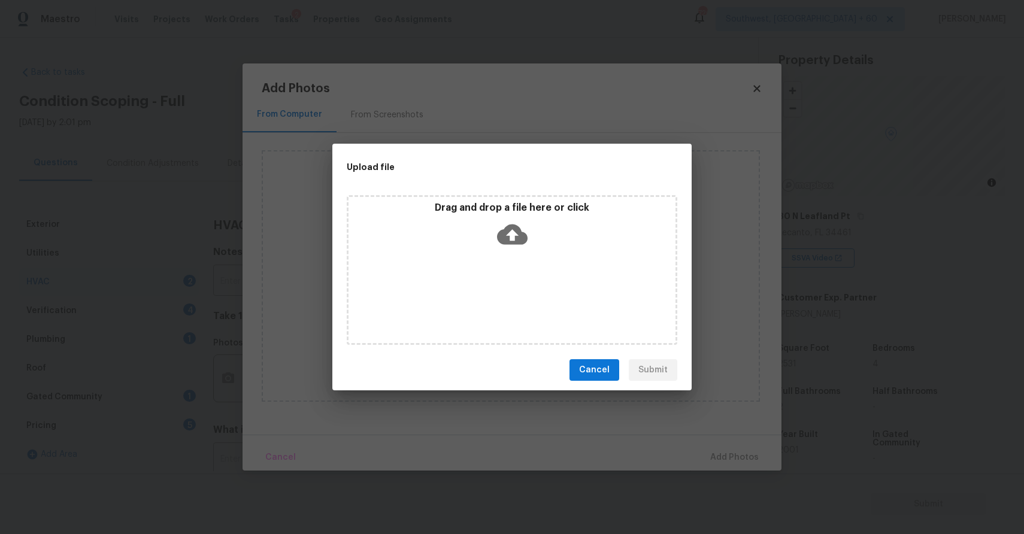
click at [551, 291] on div "Drag and drop a file here or click" at bounding box center [512, 270] width 331 height 150
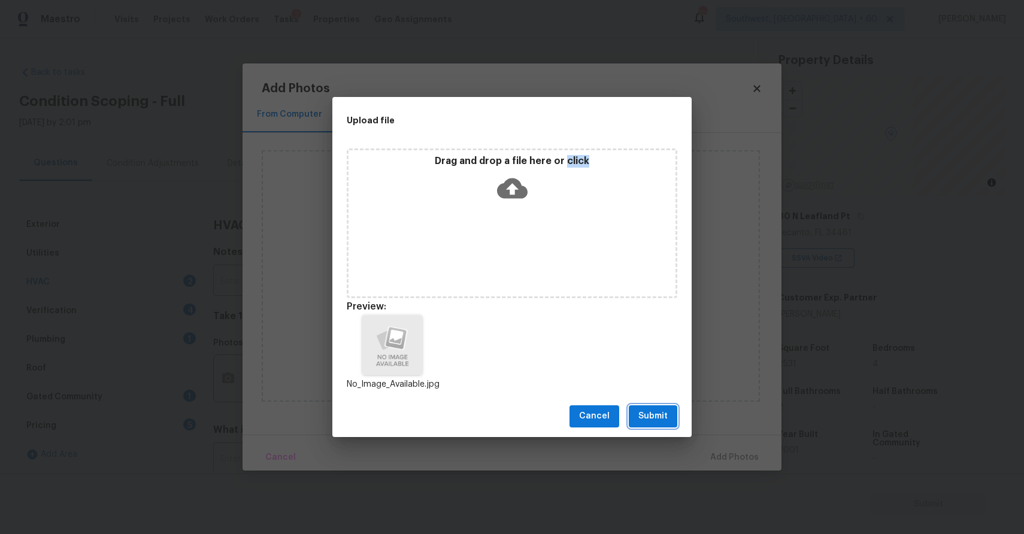
click at [654, 413] on span "Submit" at bounding box center [653, 416] width 29 height 15
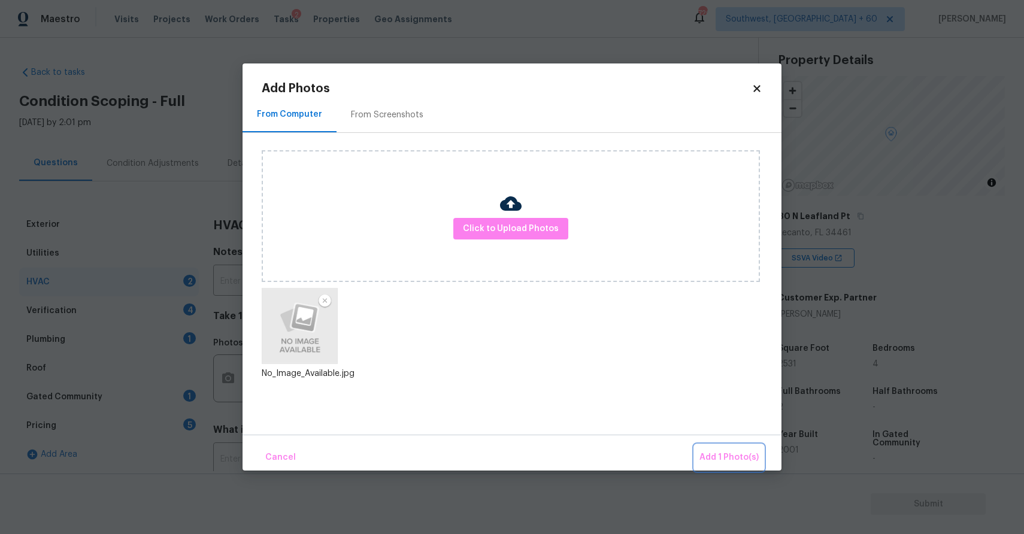
click at [718, 458] on span "Add 1 Photo(s)" at bounding box center [729, 457] width 59 height 15
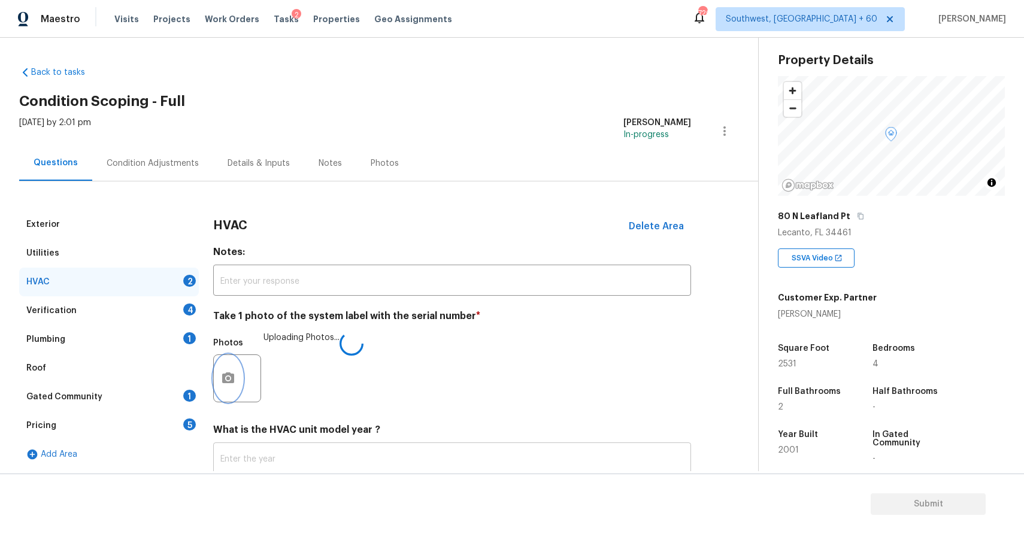
scroll to position [82, 0]
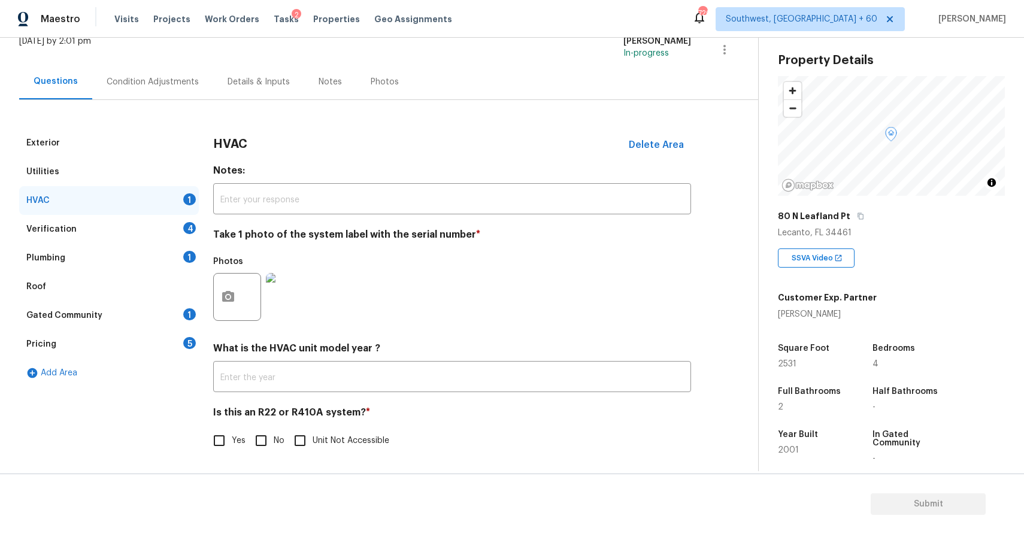
click at [257, 441] on input "No" at bounding box center [261, 440] width 25 height 25
checkbox input "true"
click at [159, 230] on div "Verification 4" at bounding box center [109, 229] width 180 height 29
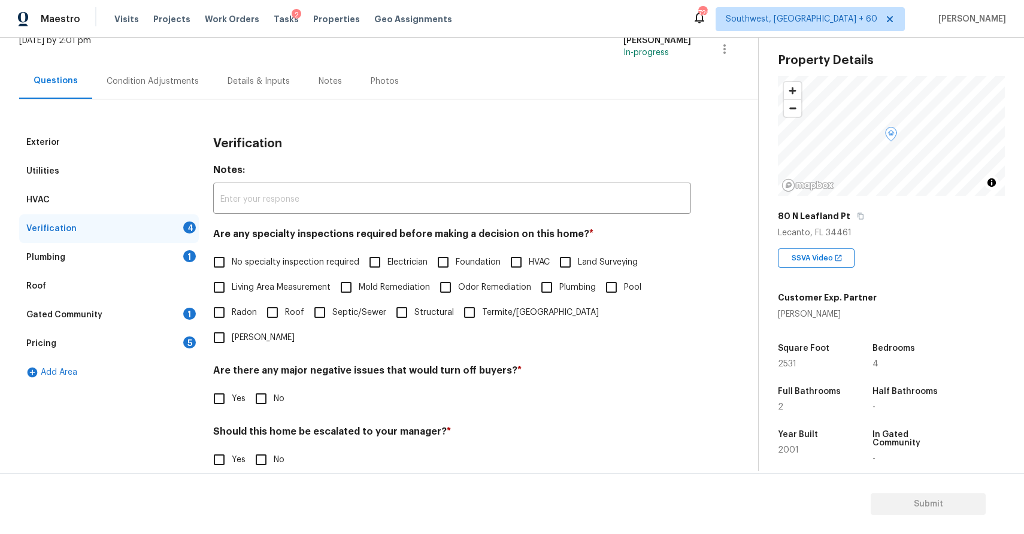
click at [276, 264] on span "No specialty inspection required" at bounding box center [296, 262] width 128 height 13
click at [232, 264] on input "No specialty inspection required" at bounding box center [219, 262] width 25 height 25
checkbox input "true"
click at [264, 386] on input "No" at bounding box center [261, 398] width 25 height 25
checkbox input "true"
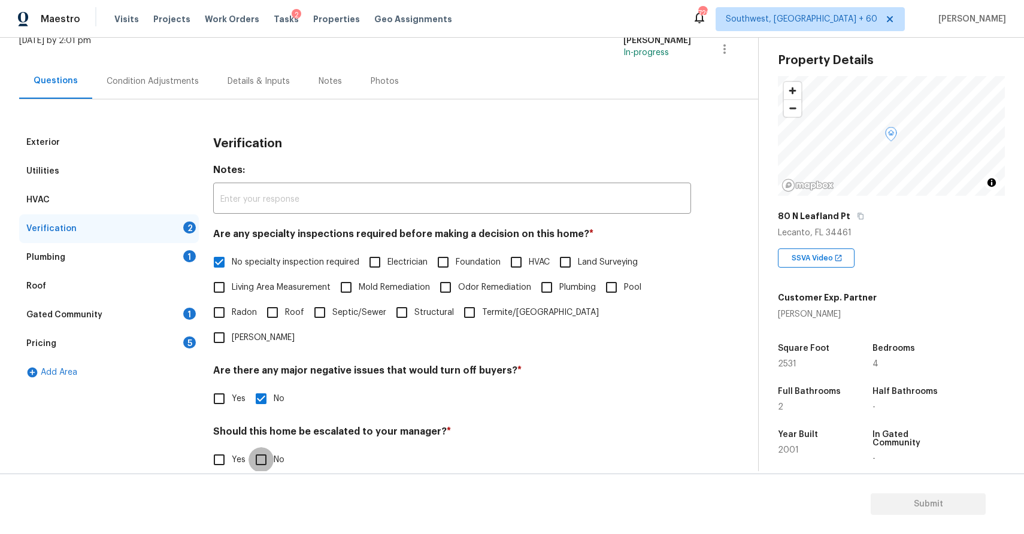
click at [252, 447] on input "No" at bounding box center [261, 459] width 25 height 25
checkbox input "true"
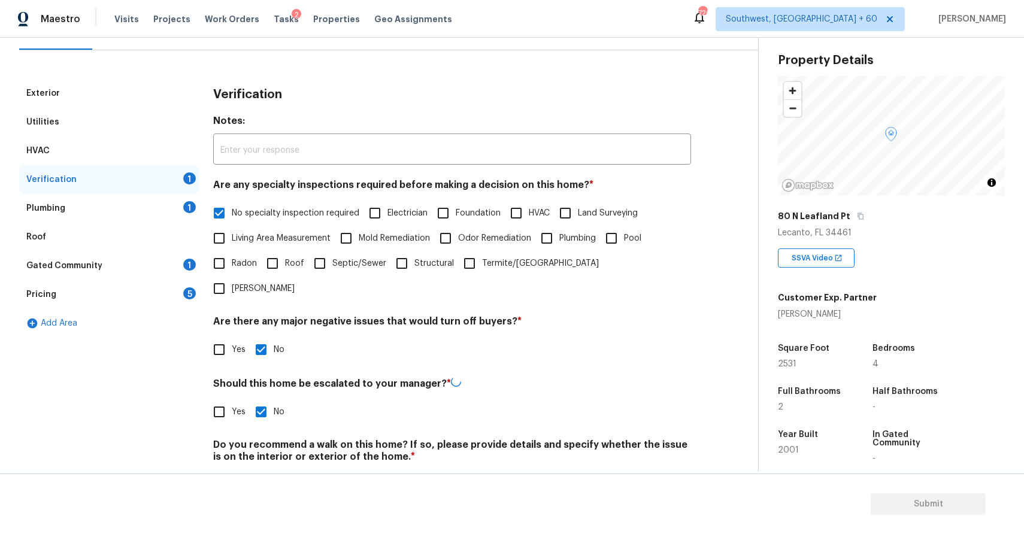
scroll to position [149, 0]
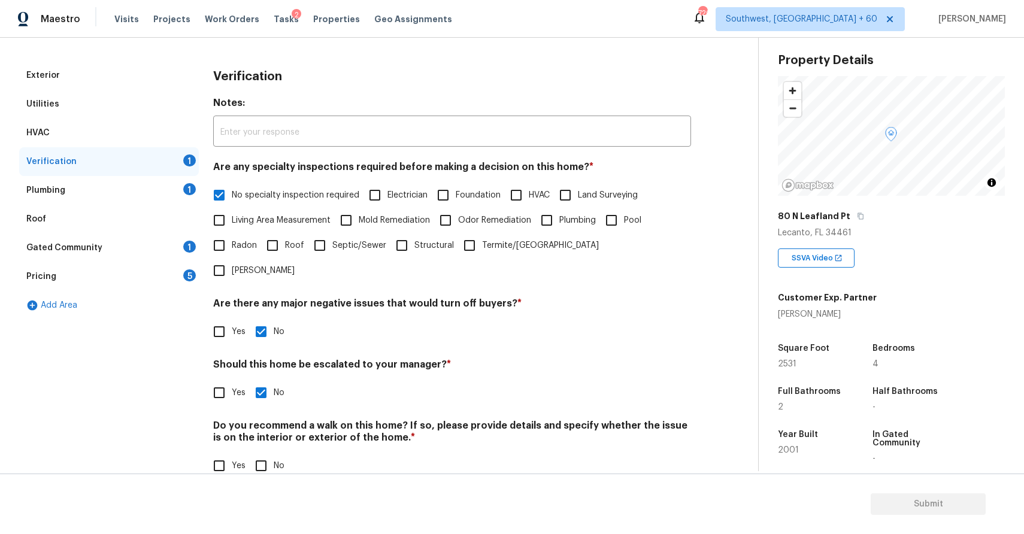
click at [264, 453] on input "No" at bounding box center [261, 465] width 25 height 25
checkbox input "true"
click at [159, 185] on div "Plumbing 1" at bounding box center [109, 190] width 180 height 29
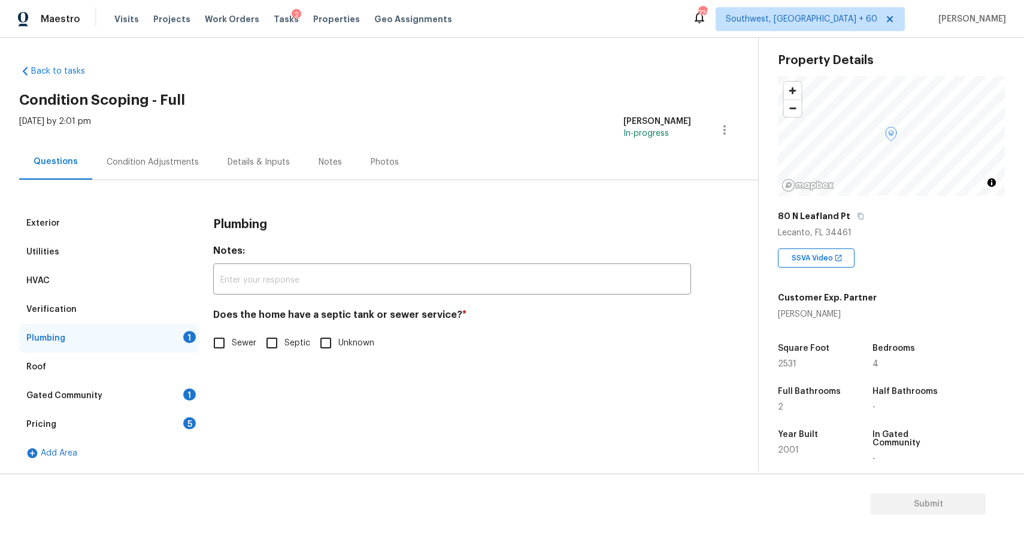
click at [228, 337] on input "Sewer" at bounding box center [219, 343] width 25 height 25
checkbox input "true"
click at [161, 386] on div "Gated Community 1" at bounding box center [109, 396] width 180 height 29
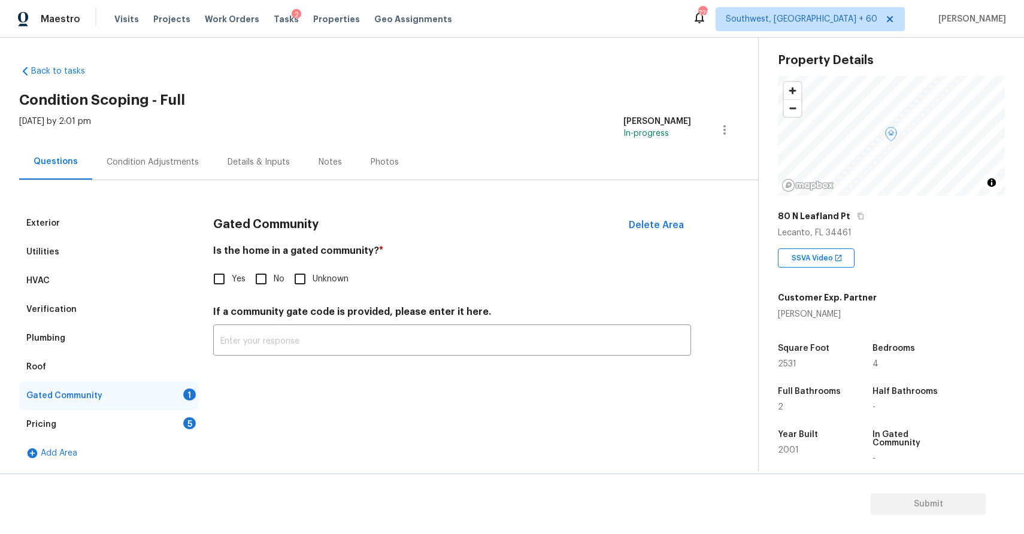
click at [167, 394] on div "Gated Community 1" at bounding box center [109, 396] width 180 height 29
click at [266, 283] on input "No" at bounding box center [261, 279] width 25 height 25
checkbox input "true"
click at [175, 417] on div "Pricing 5" at bounding box center [109, 424] width 180 height 29
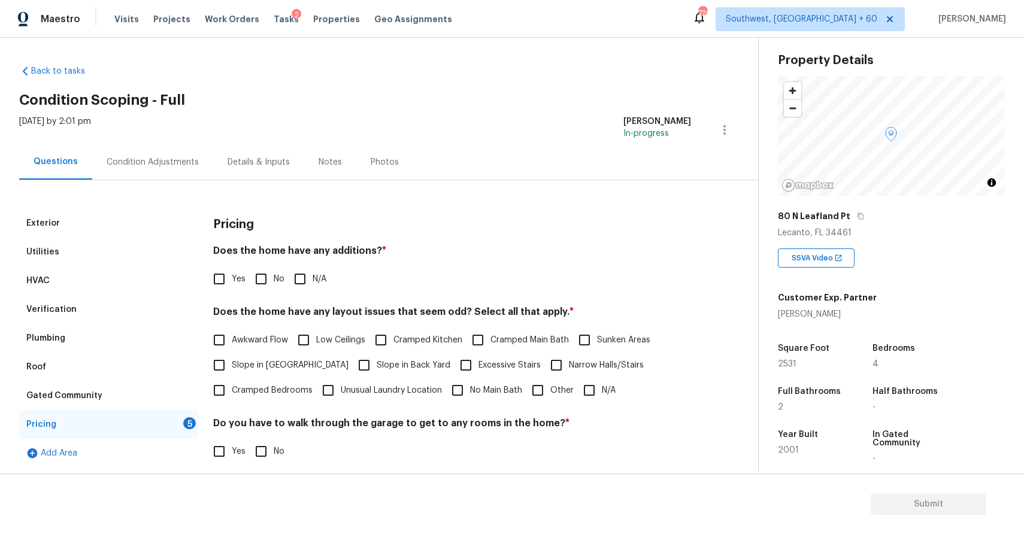
scroll to position [10, 0]
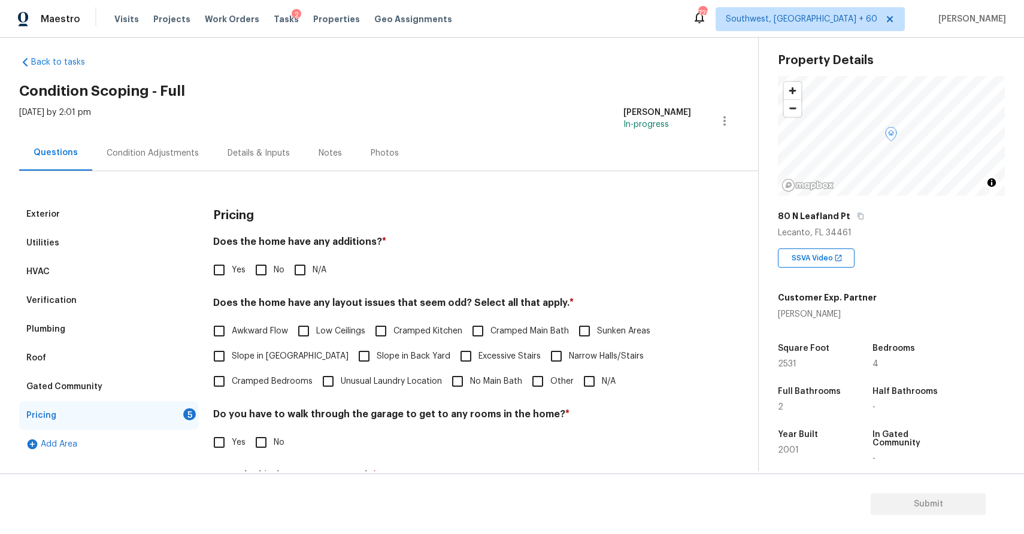
click at [294, 264] on input "N/A" at bounding box center [300, 270] width 25 height 25
checkbox input "true"
click at [595, 369] on input "N/A" at bounding box center [589, 381] width 25 height 25
checkbox input "true"
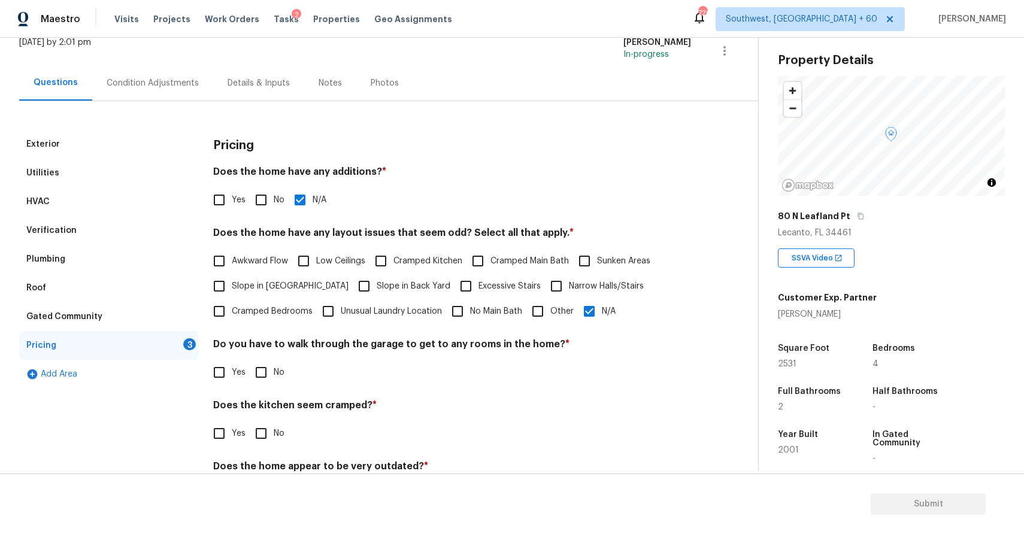
click at [268, 372] on input "No" at bounding box center [261, 372] width 25 height 25
checkbox input "true"
click at [264, 435] on input "No" at bounding box center [261, 433] width 25 height 25
checkbox input "true"
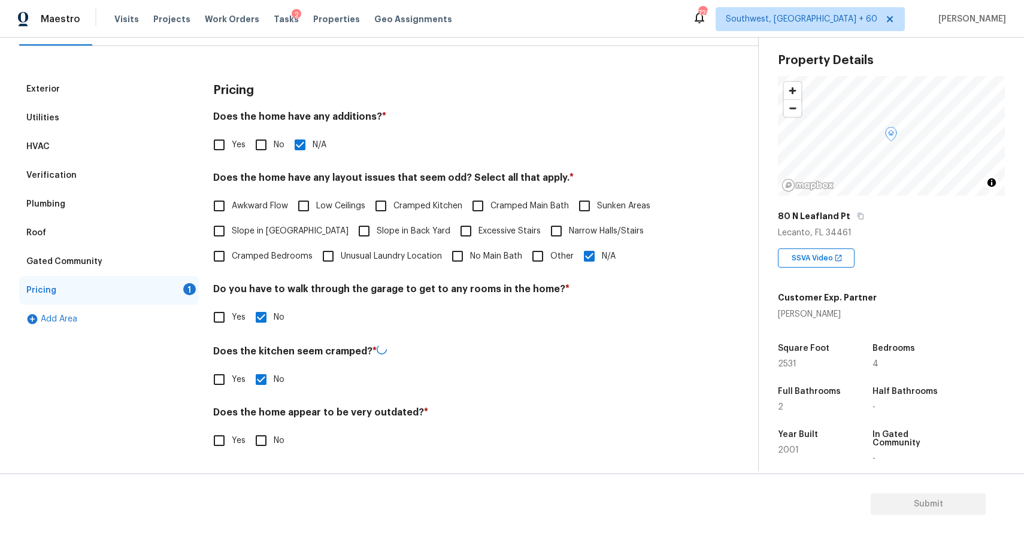
scroll to position [134, 0]
click at [261, 439] on input "No" at bounding box center [261, 440] width 25 height 25
checkbox input "true"
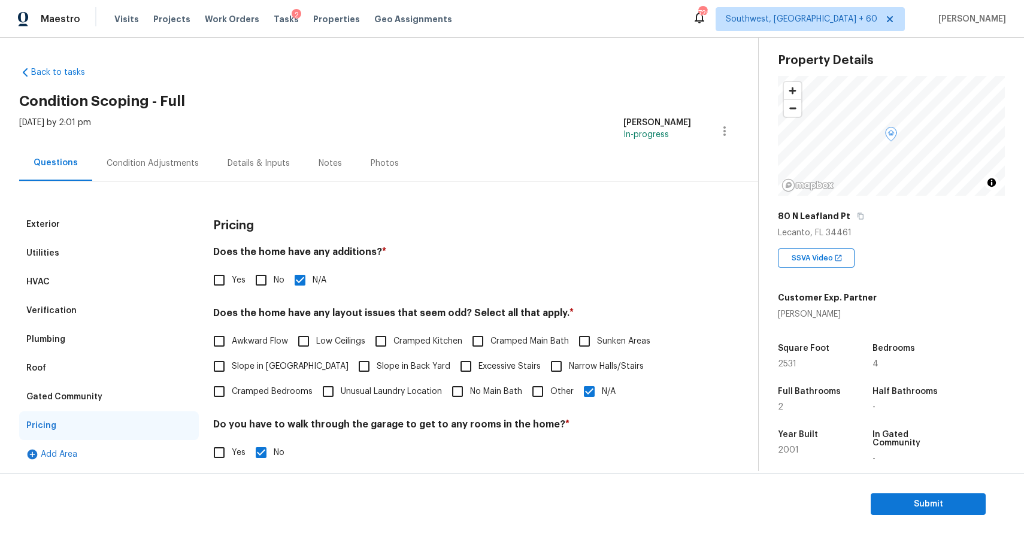
click at [160, 153] on div "Condition Adjustments" at bounding box center [152, 163] width 121 height 35
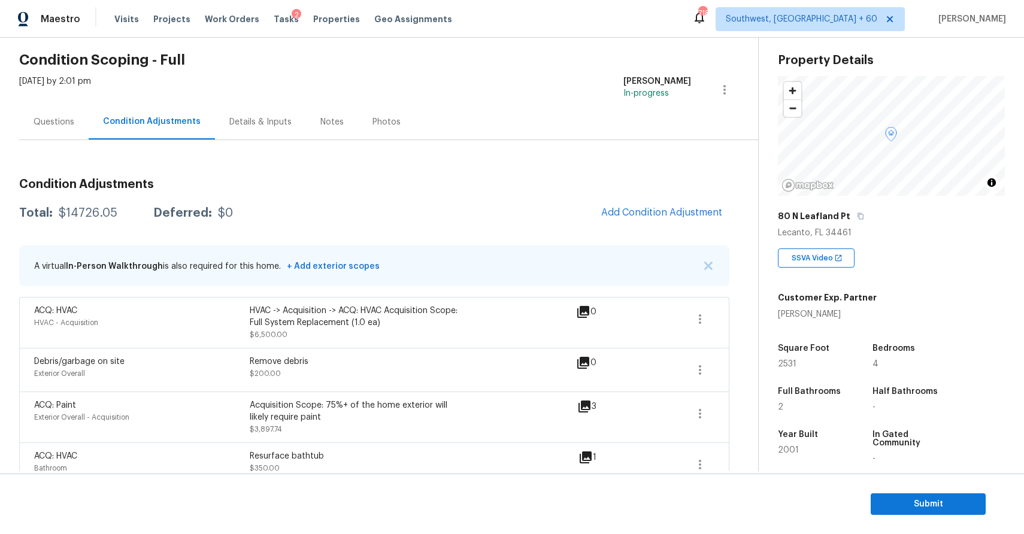
scroll to position [56, 0]
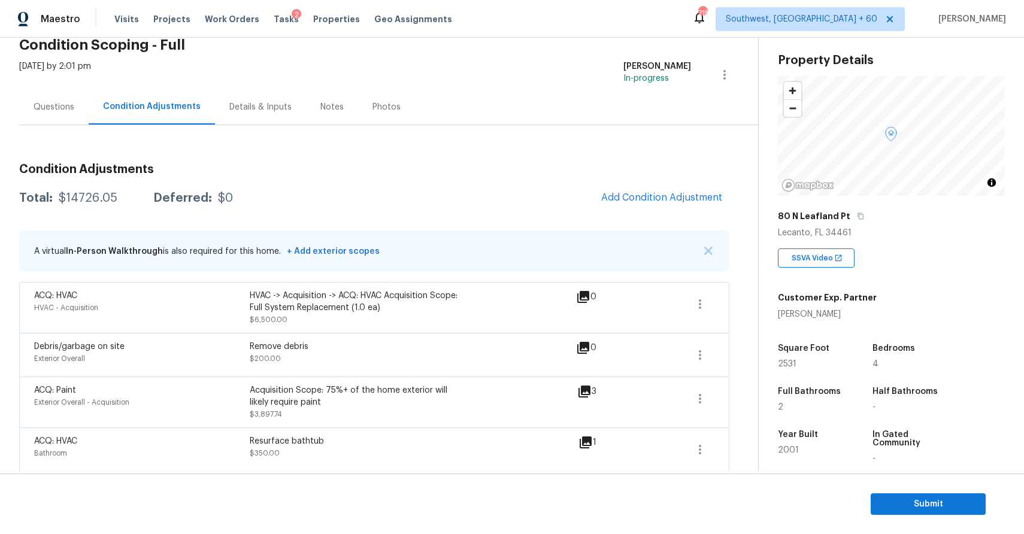
click at [25, 88] on div "Mon, Sep 29 2025 by 2:01 pm" at bounding box center [55, 75] width 72 height 29
click at [57, 114] on div "Questions" at bounding box center [53, 106] width 69 height 35
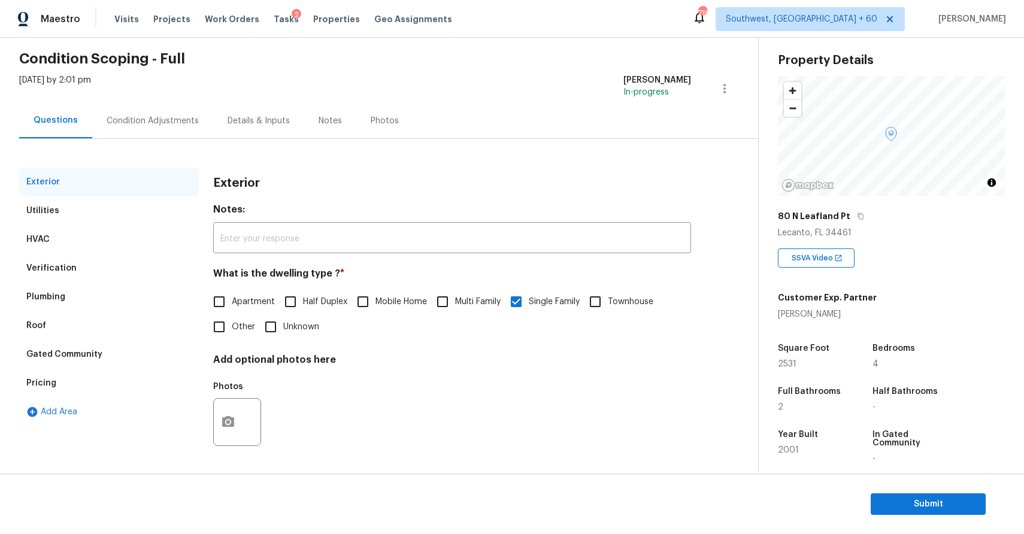
click at [128, 257] on div "Verification" at bounding box center [109, 268] width 180 height 29
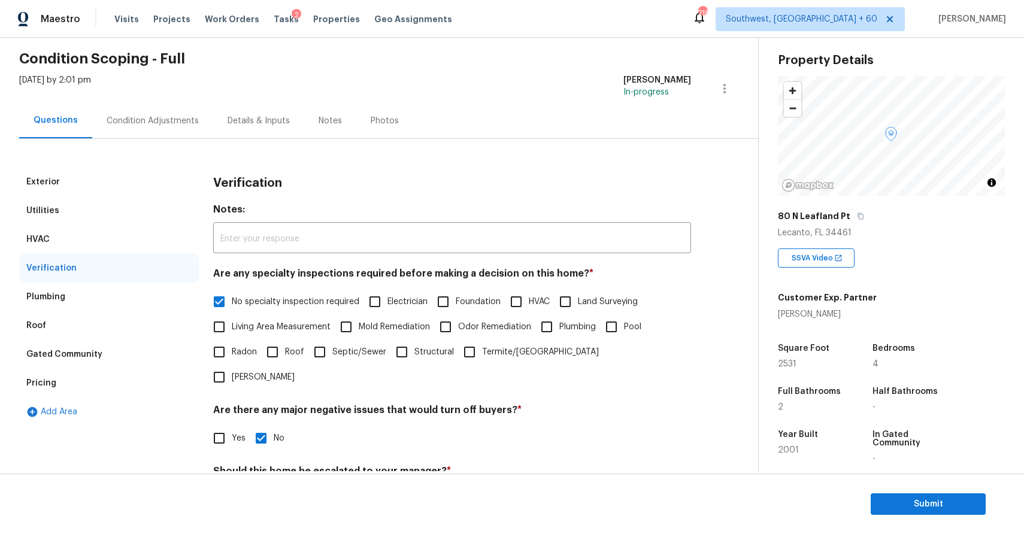
scroll to position [56, 0]
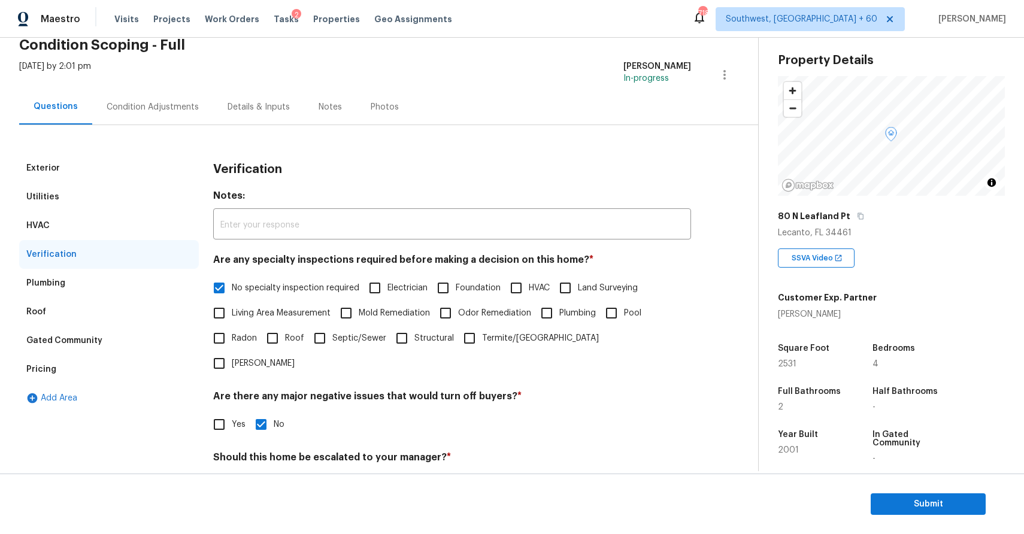
click at [234, 480] on span "Yes" at bounding box center [239, 486] width 14 height 13
click at [232, 473] on input "Yes" at bounding box center [219, 485] width 25 height 25
checkbox input "true"
checkbox input "false"
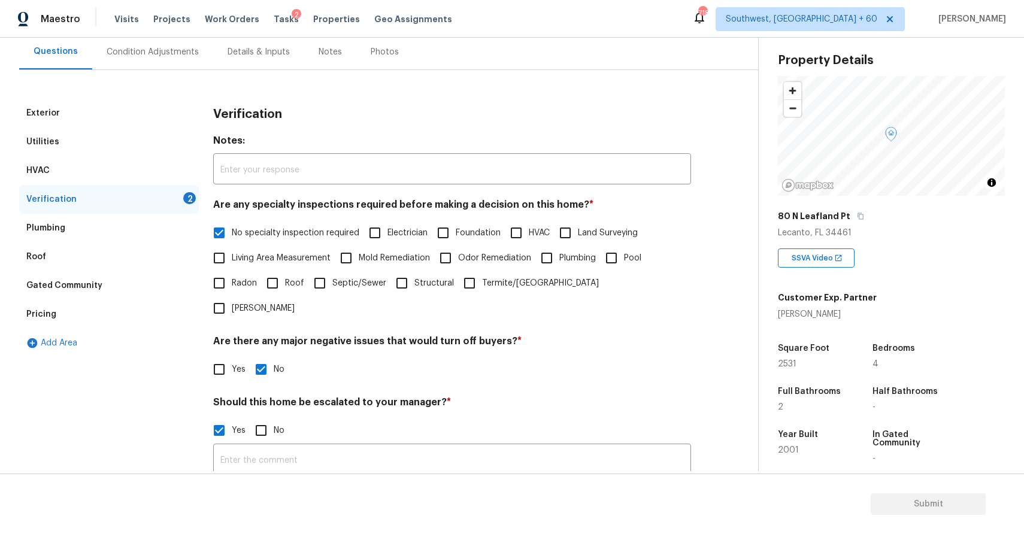
scroll to position [174, 0]
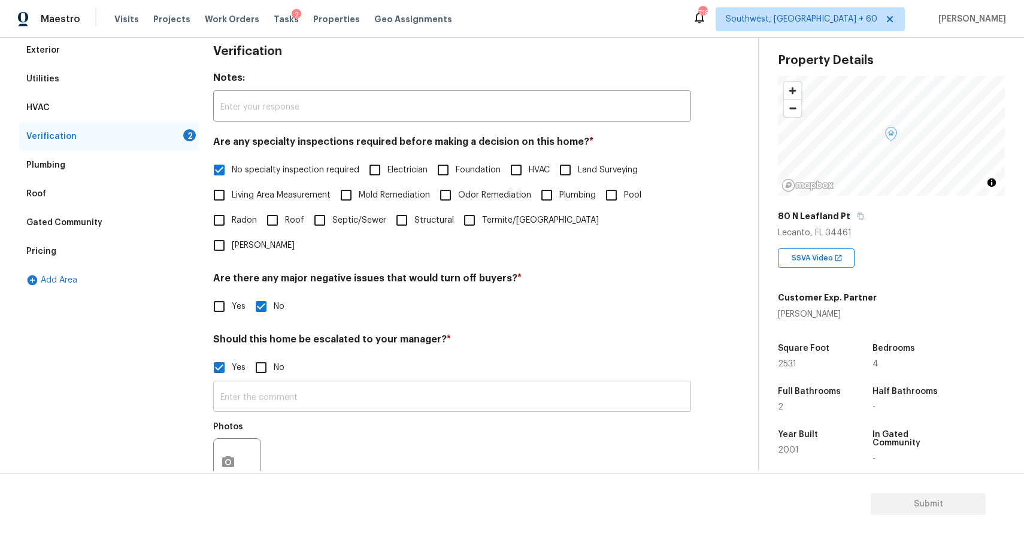
click at [362, 384] on input "text" at bounding box center [452, 398] width 478 height 28
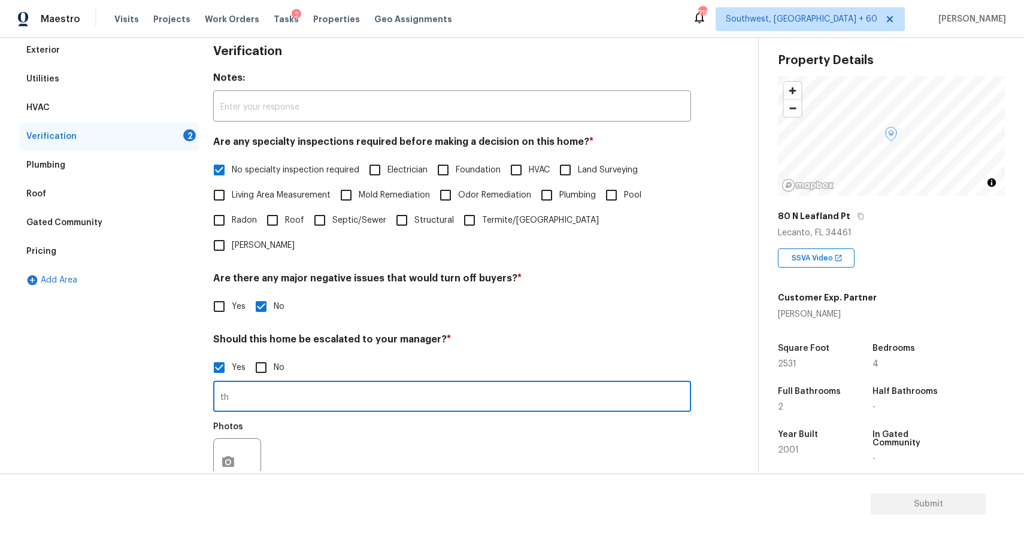
type input "t"
click at [307, 384] on input "text" at bounding box center [452, 398] width 478 height 28
paste input "This is a duplicate assessment ,last assessment completed recently ,all scopes …"
type input "This is a duplicate assessment ,last assessment completed recently ,all scopes …"
click at [230, 456] on icon "button" at bounding box center [228, 461] width 12 height 11
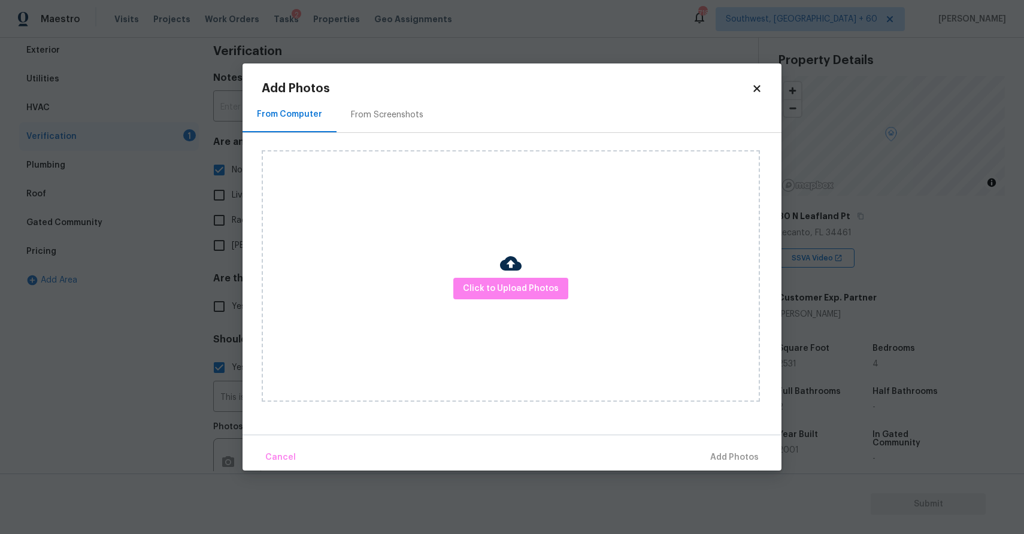
click at [537, 276] on div "Click to Upload Photos" at bounding box center [511, 276] width 498 height 252
click at [540, 291] on span "Click to Upload Photos" at bounding box center [511, 289] width 96 height 15
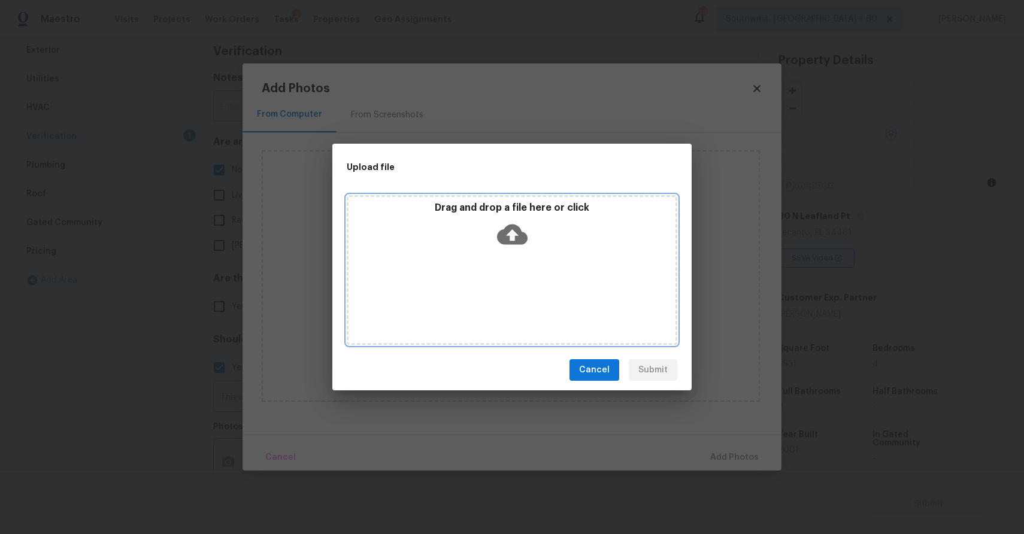
click at [540, 291] on div "Drag and drop a file here or click" at bounding box center [512, 270] width 331 height 150
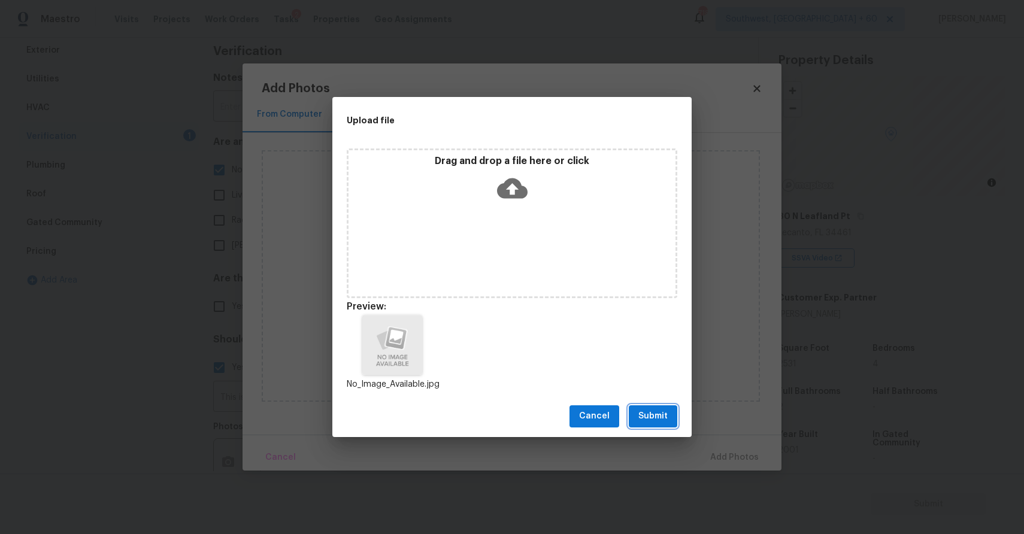
click at [673, 412] on button "Submit" at bounding box center [653, 417] width 49 height 22
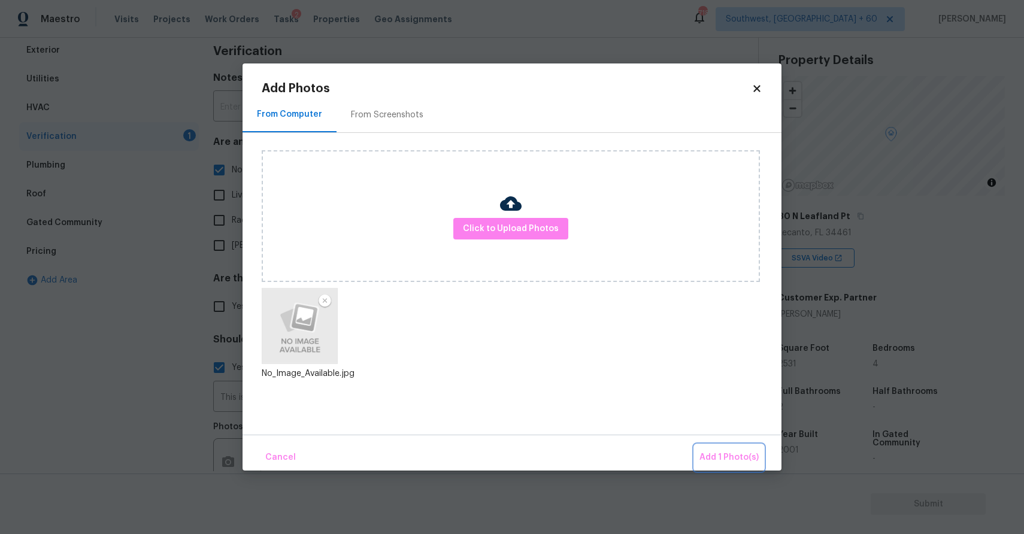
click at [717, 445] on button "Add 1 Photo(s)" at bounding box center [729, 458] width 69 height 26
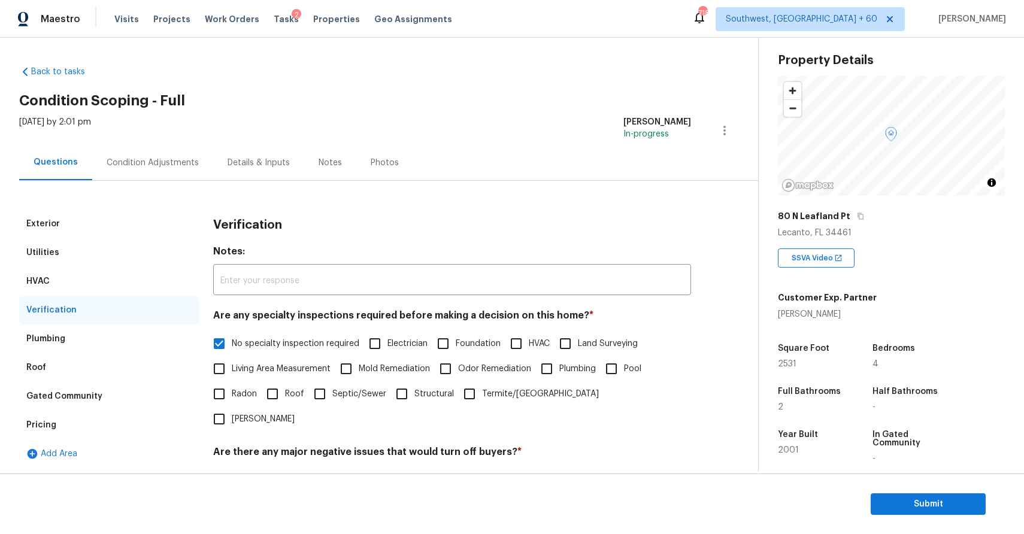
scroll to position [0, 0]
click at [179, 180] on div "Condition Adjustments" at bounding box center [152, 163] width 121 height 35
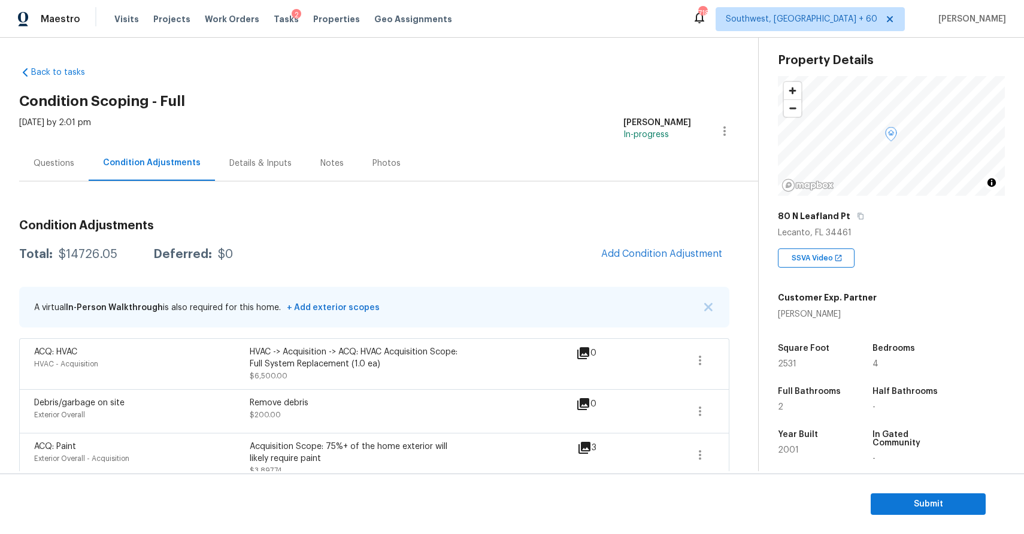
click at [80, 247] on div "Total: $14726.05 Deferred: $0 Add Condition Adjustment" at bounding box center [374, 254] width 710 height 26
copy div "$14726.05"
click at [52, 158] on div "Questions" at bounding box center [54, 164] width 41 height 12
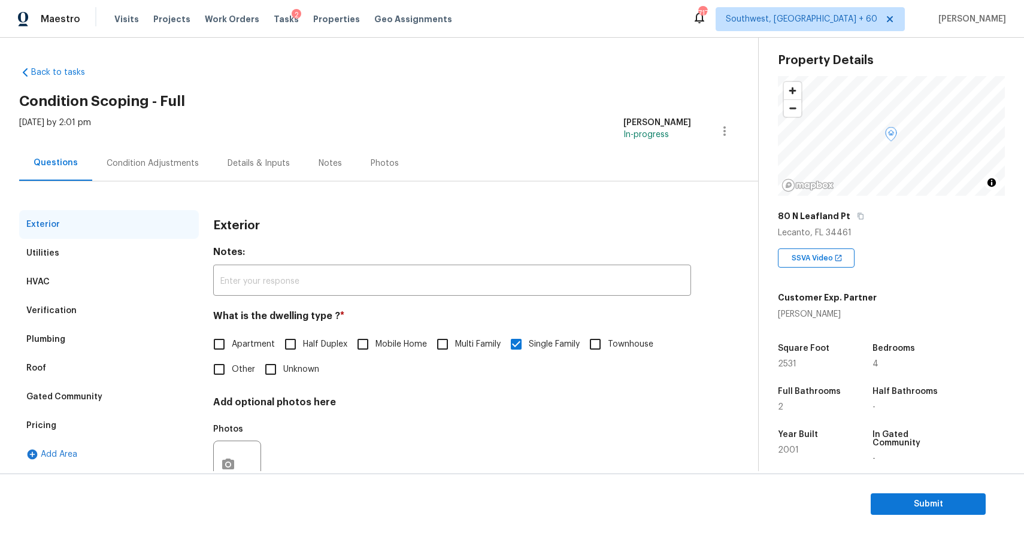
scroll to position [43, 0]
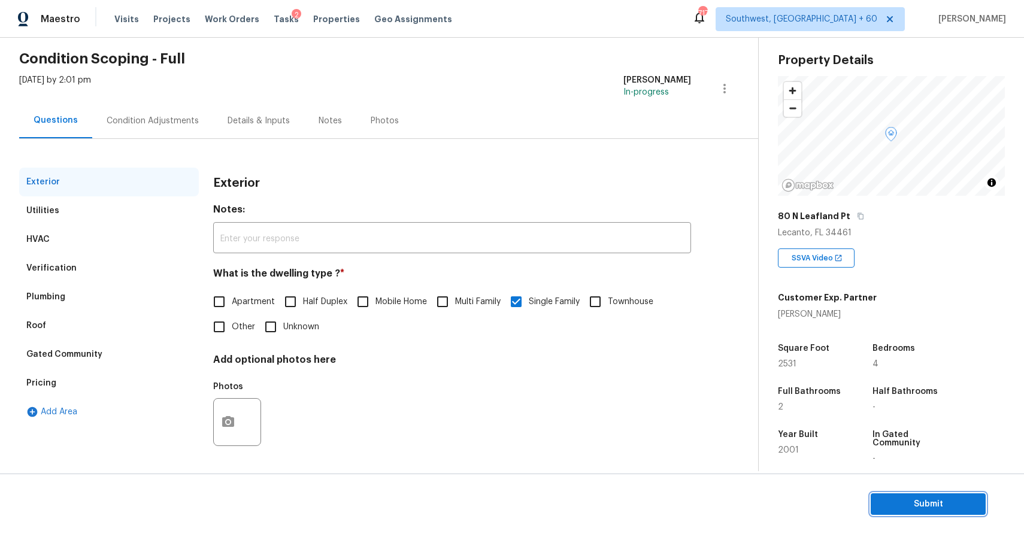
click at [943, 512] on button "Submit" at bounding box center [928, 505] width 115 height 22
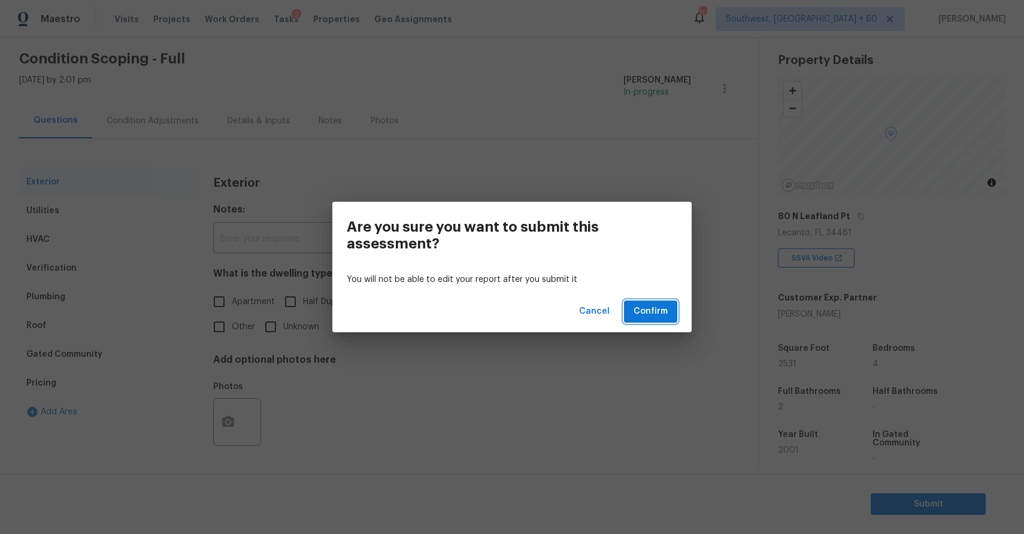
click at [674, 313] on button "Confirm" at bounding box center [650, 312] width 53 height 22
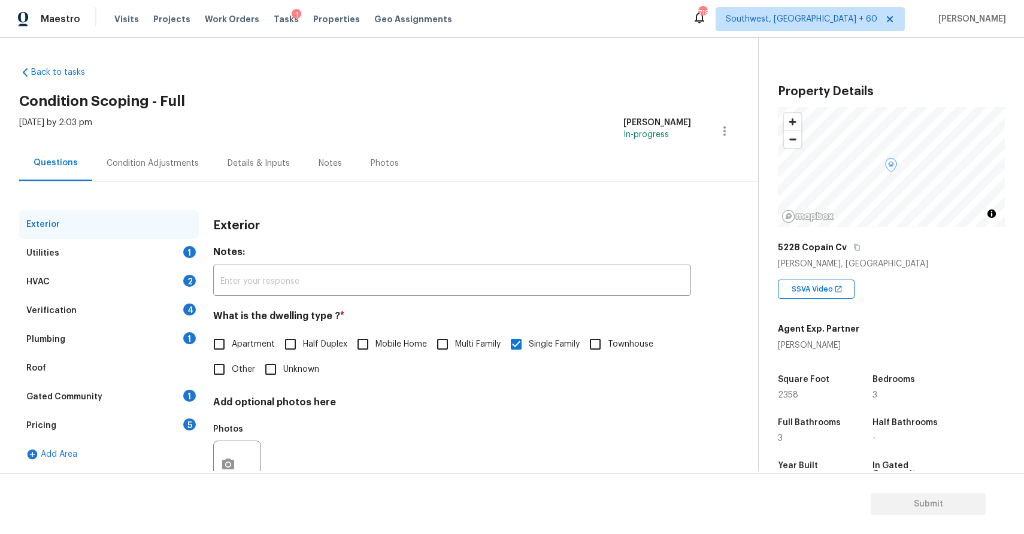
click at [106, 231] on div "Exterior" at bounding box center [109, 224] width 180 height 29
click at [137, 247] on div "Utilities 1" at bounding box center [109, 253] width 180 height 29
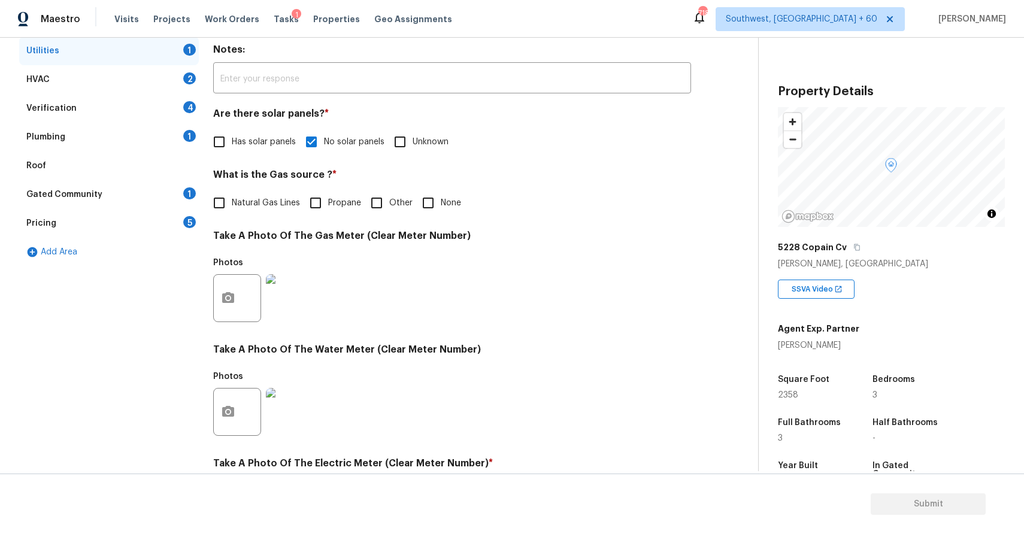
scroll to position [1, 0]
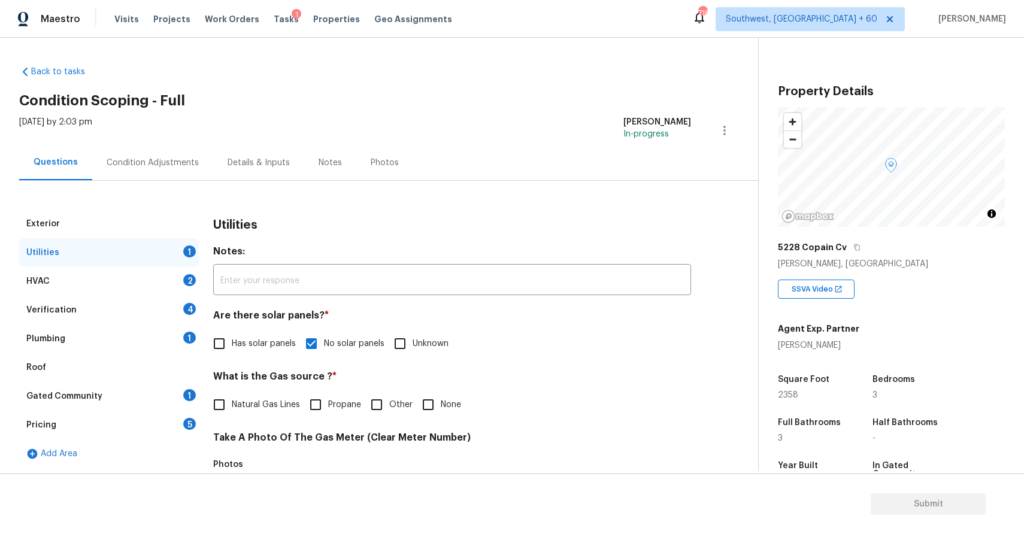
click at [132, 294] on div "HVAC 2" at bounding box center [109, 281] width 180 height 29
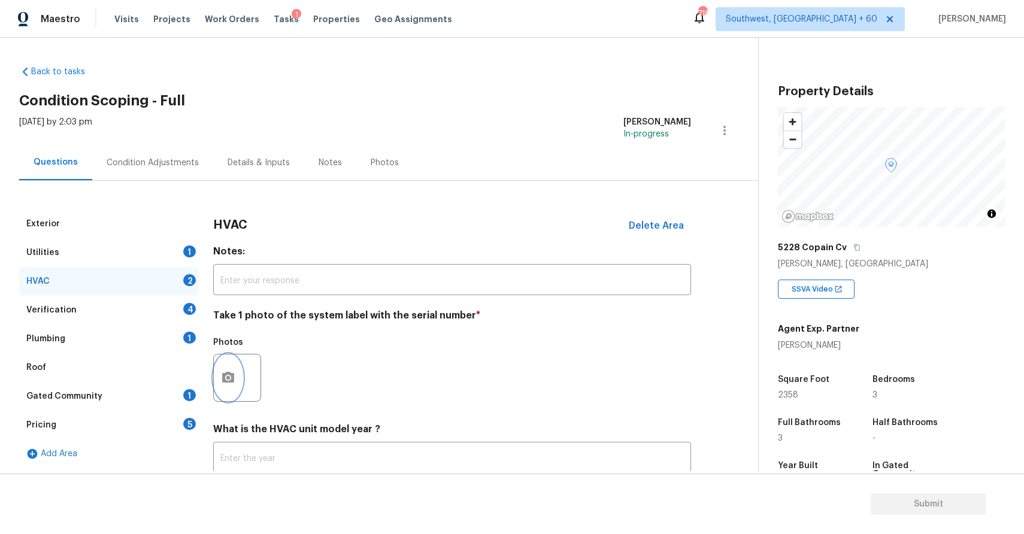
click at [219, 384] on button "button" at bounding box center [228, 378] width 29 height 47
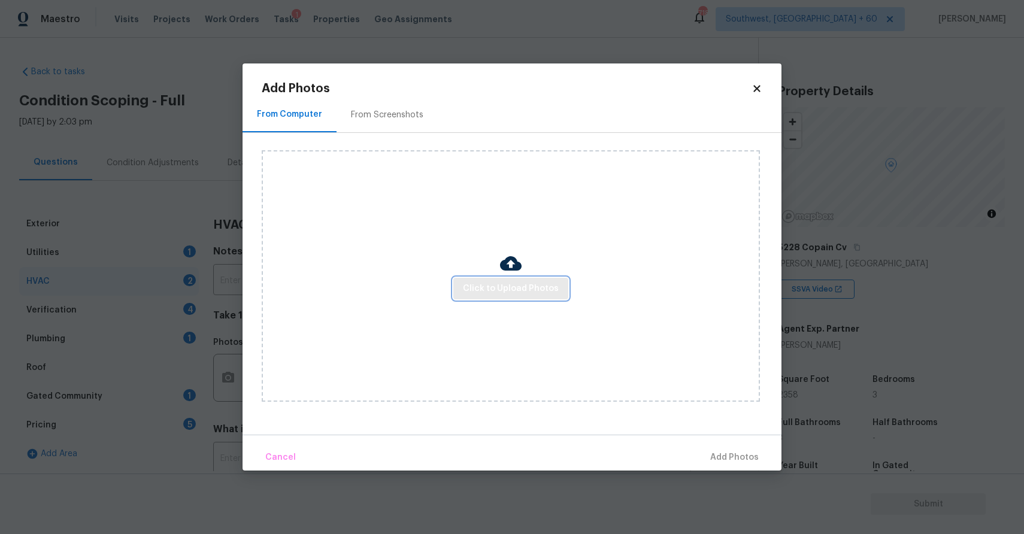
click at [488, 278] on button "Click to Upload Photos" at bounding box center [510, 289] width 115 height 22
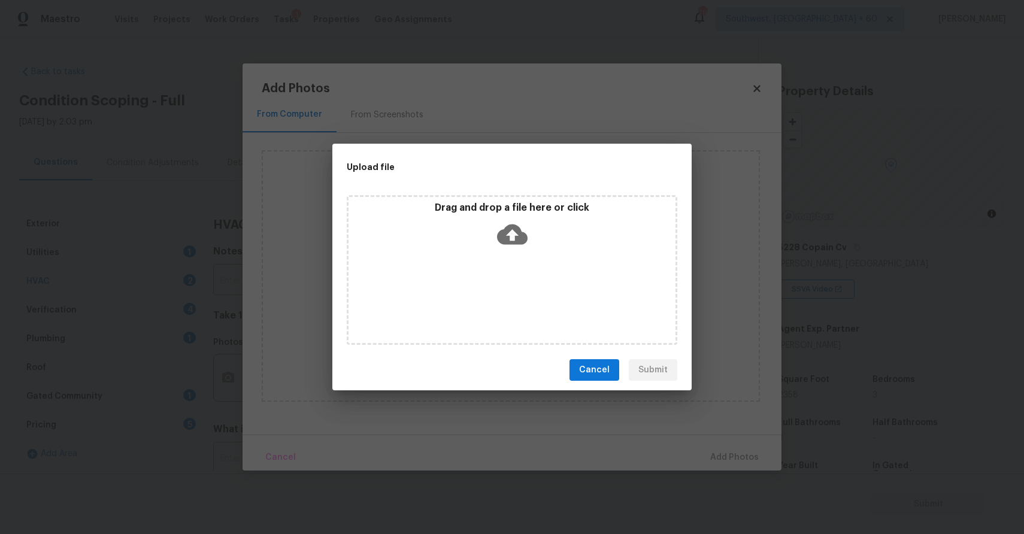
click at [488, 277] on div "Drag and drop a file here or click" at bounding box center [512, 270] width 331 height 150
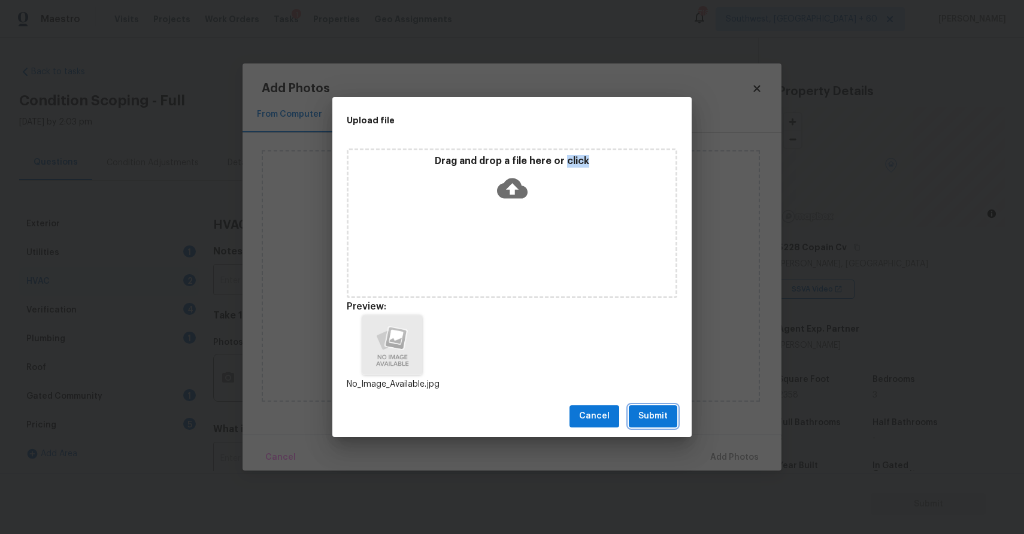
click at [655, 410] on span "Submit" at bounding box center [653, 416] width 29 height 15
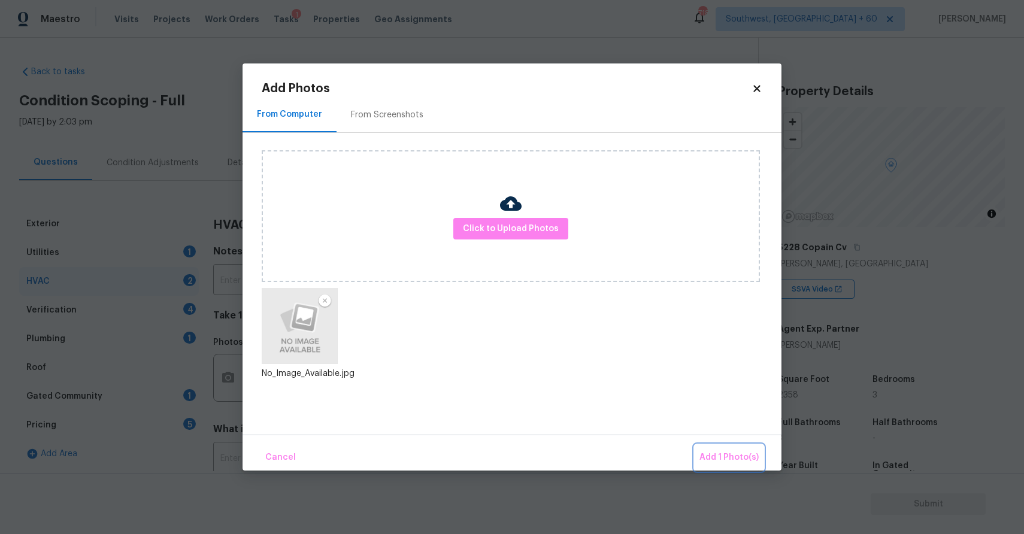
click at [734, 458] on span "Add 1 Photo(s)" at bounding box center [729, 457] width 59 height 15
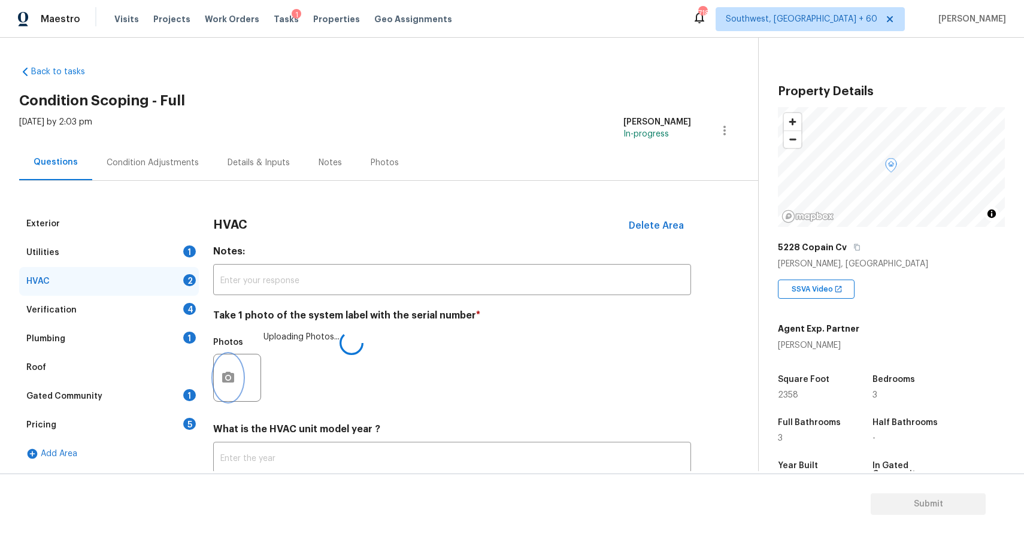
scroll to position [82, 0]
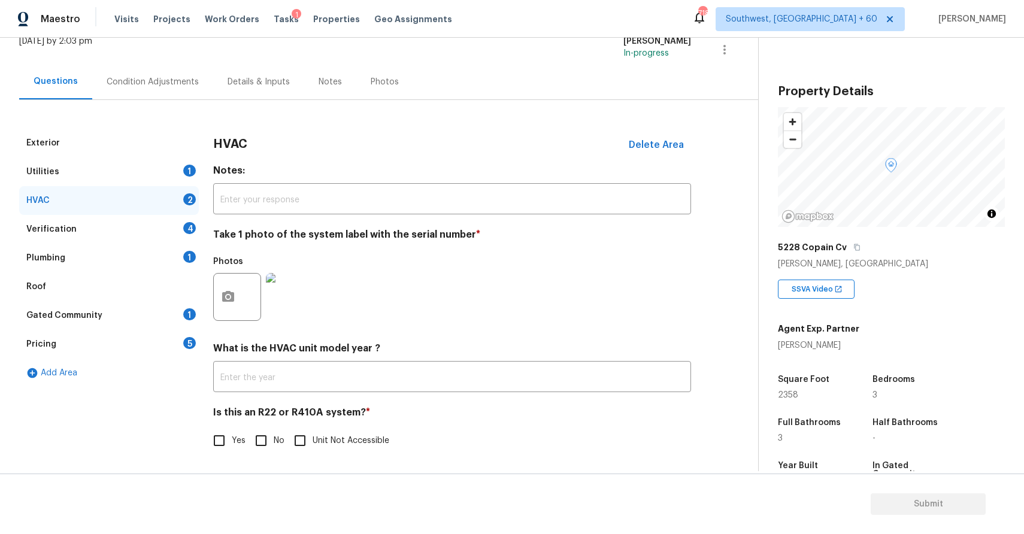
click at [276, 441] on span "No" at bounding box center [279, 441] width 11 height 13
click at [274, 441] on input "No" at bounding box center [261, 440] width 25 height 25
checkbox input "true"
click at [175, 220] on div "Verification 4" at bounding box center [109, 229] width 180 height 29
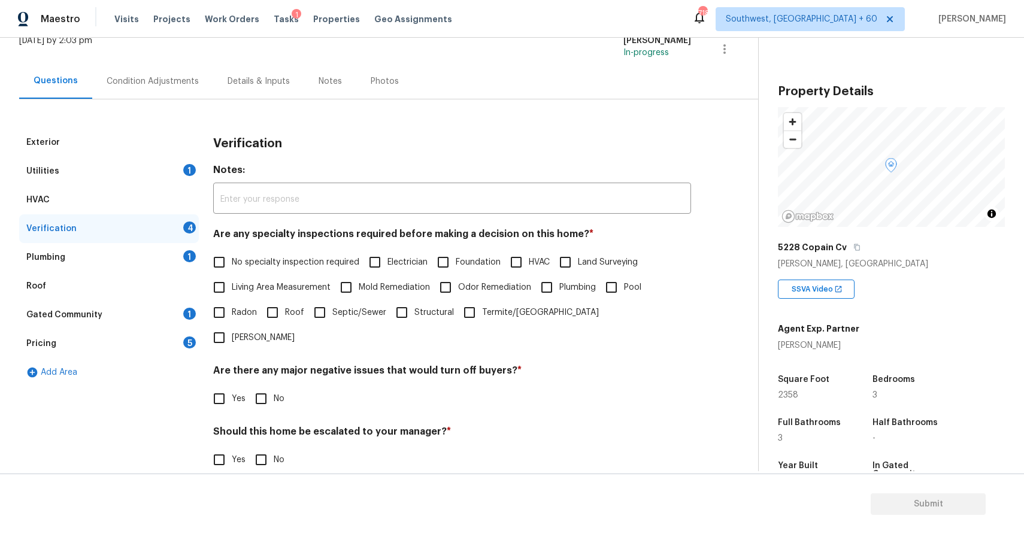
click at [274, 260] on span "No specialty inspection required" at bounding box center [296, 262] width 128 height 13
click at [232, 260] on input "No specialty inspection required" at bounding box center [219, 262] width 25 height 25
checkbox input "true"
click at [267, 393] on div "Verification Notes: ​ Are any specialty inspections required before making a de…" at bounding box center [452, 344] width 478 height 432
click at [268, 386] on input "No" at bounding box center [261, 398] width 25 height 25
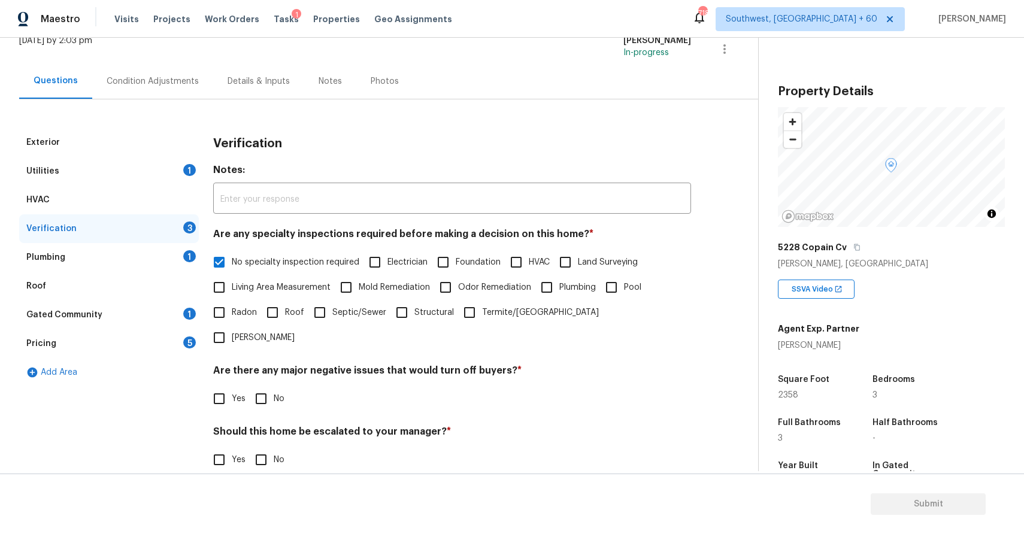
checkbox input "true"
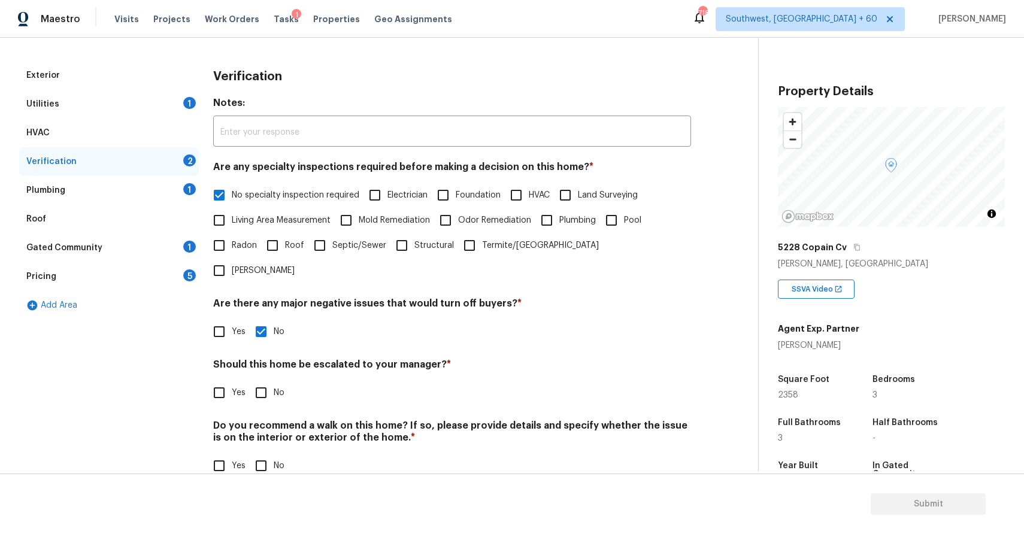
click at [264, 380] on input "No" at bounding box center [261, 392] width 25 height 25
checkbox input "true"
click at [262, 453] on input "No" at bounding box center [261, 465] width 25 height 25
checkbox input "true"
click at [161, 197] on div "Plumbing 1" at bounding box center [109, 190] width 180 height 29
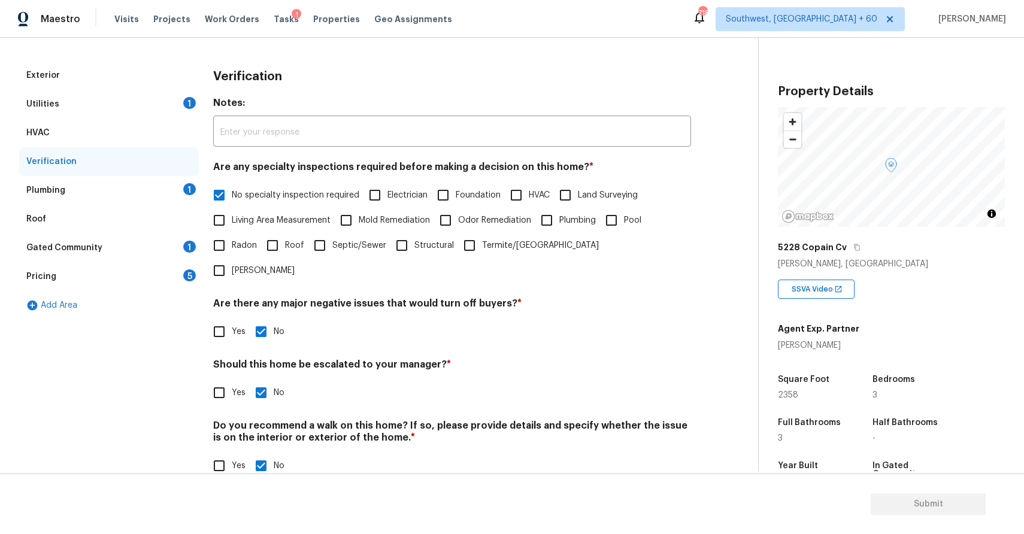
scroll to position [1, 0]
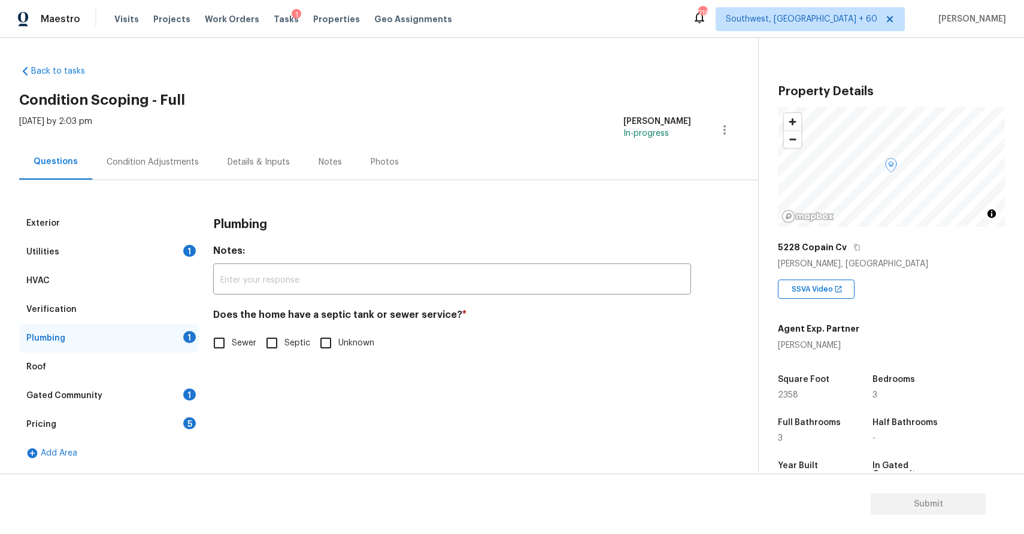
click at [238, 329] on div "Does the home have a septic tank or sewer service? * Sewer Septic Unknown" at bounding box center [452, 332] width 478 height 47
click at [217, 350] on input "Sewer" at bounding box center [219, 343] width 25 height 25
checkbox input "true"
click at [163, 388] on div "Gated Community 1" at bounding box center [109, 396] width 180 height 29
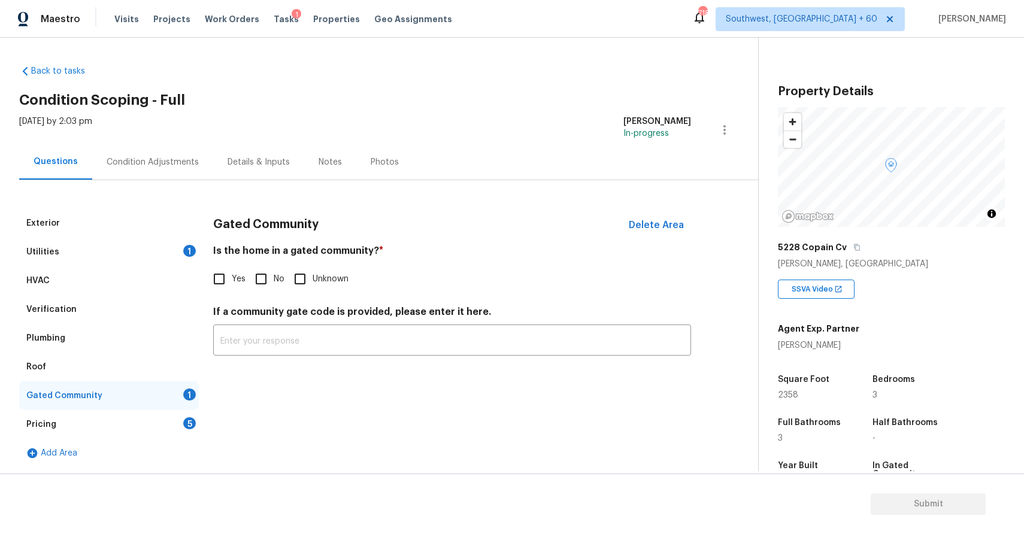
click at [244, 274] on span "Yes" at bounding box center [239, 279] width 14 height 13
click at [232, 274] on input "Yes" at bounding box center [219, 279] width 25 height 25
checkbox input "true"
click at [265, 279] on input "No" at bounding box center [261, 280] width 25 height 25
checkbox input "true"
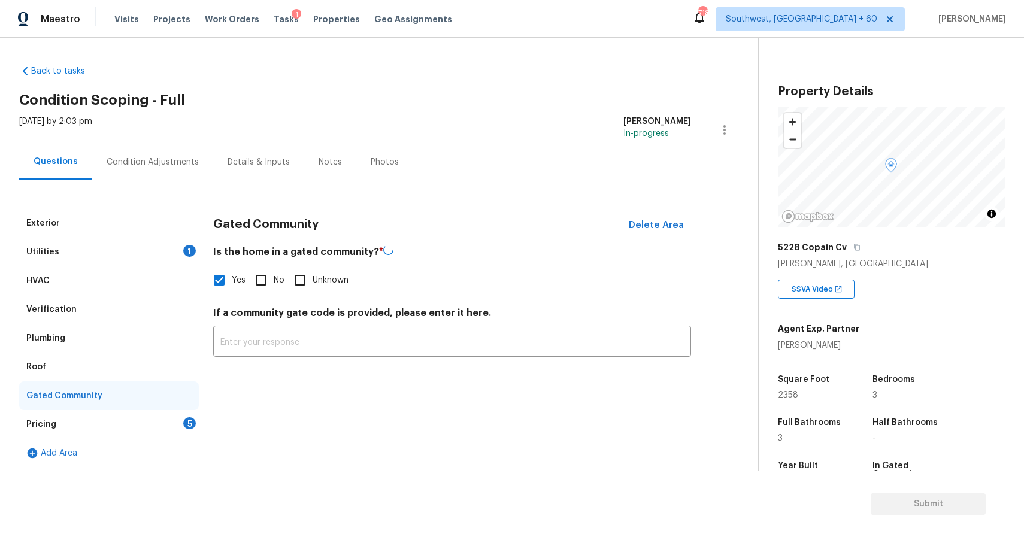
checkbox input "false"
click at [159, 441] on div "Add Area" at bounding box center [109, 453] width 180 height 29
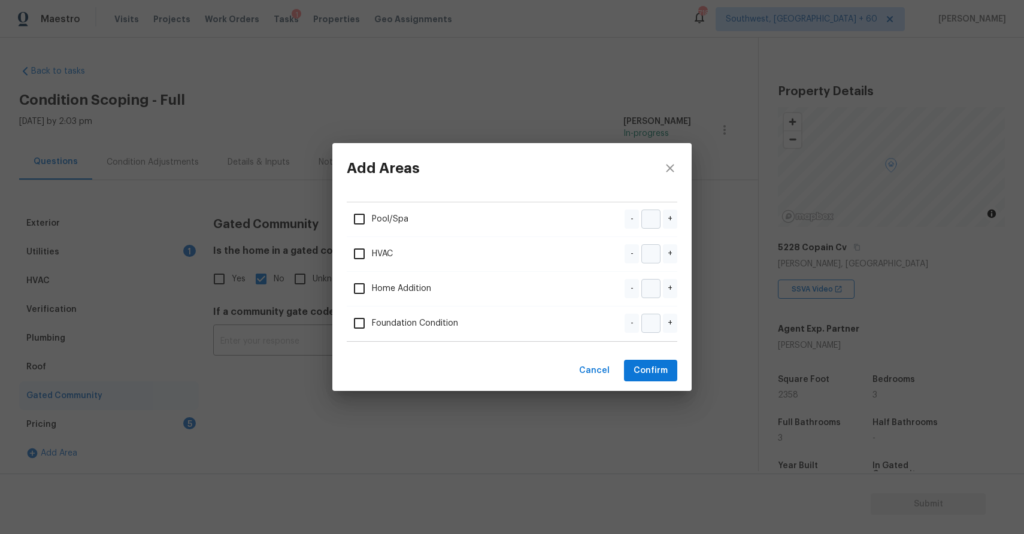
click at [194, 424] on div "Add Areas Pool/Spa - + HVAC - + Home Addition - + Foundation Condition - + Canc…" at bounding box center [512, 267] width 1024 height 534
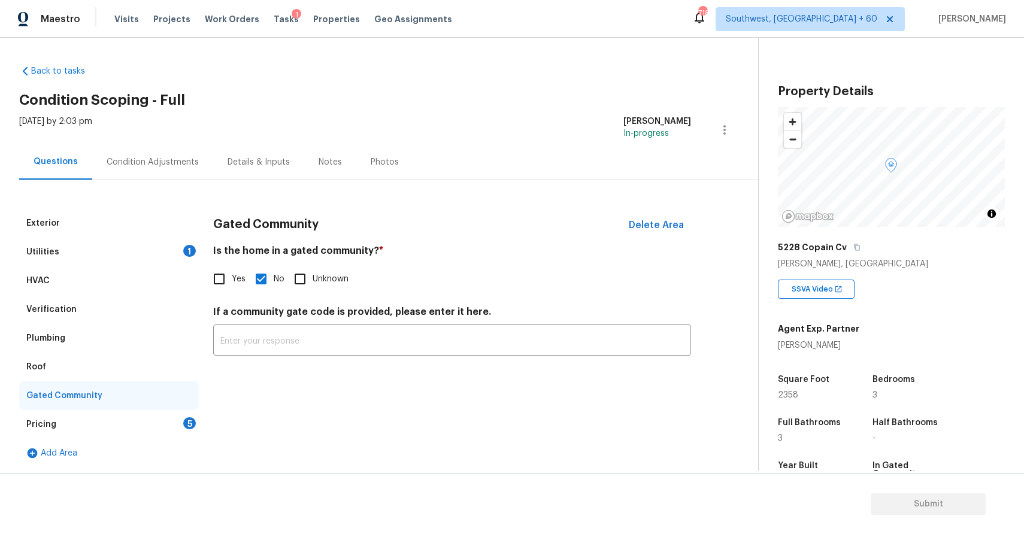
click at [194, 424] on div "Add Areas Pool/Spa - + HVAC - + Home Addition - + Foundation Condition - + Canc…" at bounding box center [512, 267] width 1024 height 534
click at [177, 424] on div "Pricing 5" at bounding box center [109, 424] width 180 height 29
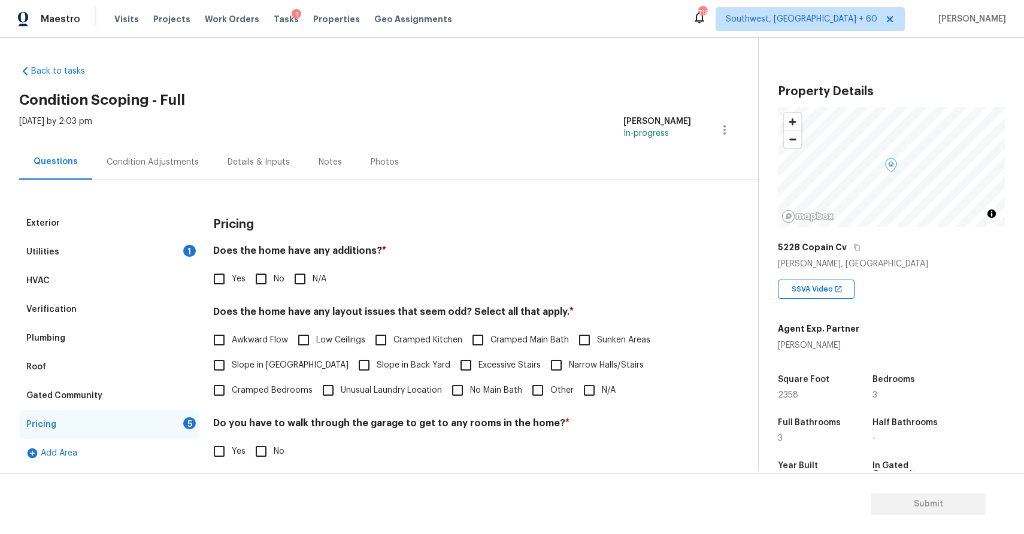
click at [293, 292] on div "Pricing Does the home have any additions? * Yes No N/A Does the home have any l…" at bounding box center [452, 405] width 478 height 392
click at [314, 284] on span "N/A" at bounding box center [320, 279] width 14 height 13
click at [313, 284] on input "N/A" at bounding box center [300, 279] width 25 height 25
checkbox input "true"
click at [622, 409] on div "Pricing Does the home have any additions? * Yes No N/A Does the home have any l…" at bounding box center [452, 405] width 478 height 392
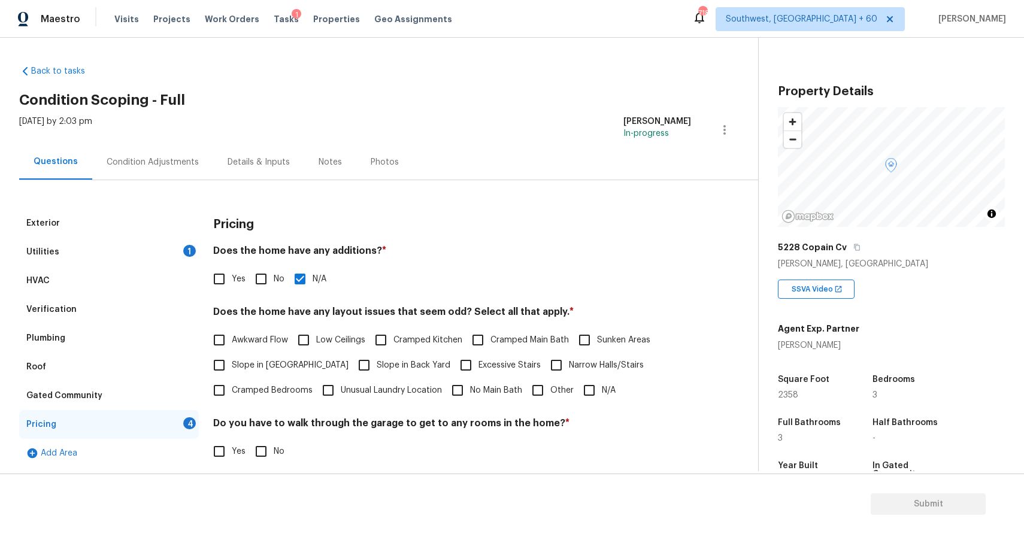
scroll to position [134, 0]
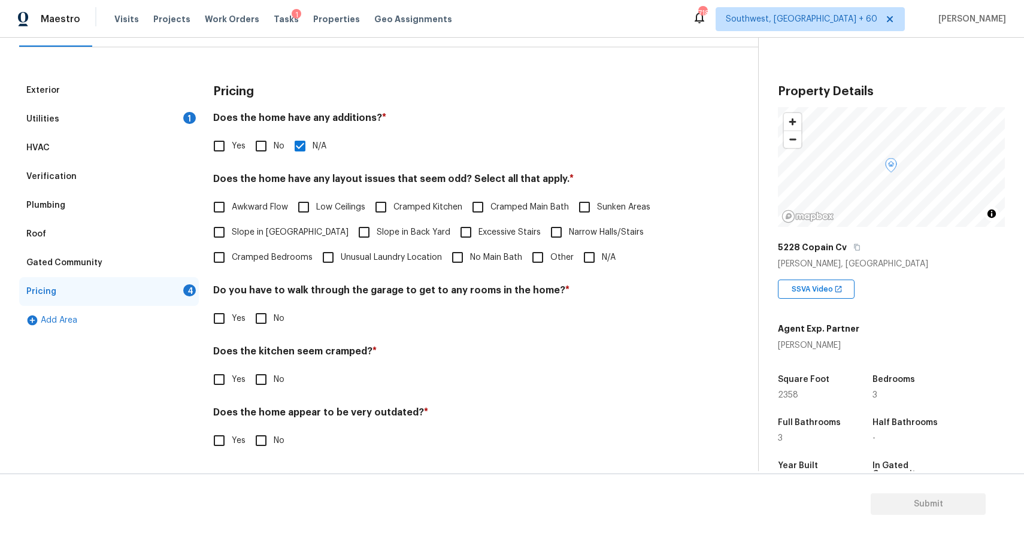
click at [595, 262] on input "N/A" at bounding box center [589, 257] width 25 height 25
checkbox input "true"
click at [262, 324] on input "No" at bounding box center [261, 318] width 25 height 25
checkbox input "true"
click at [249, 379] on input "No" at bounding box center [261, 379] width 25 height 25
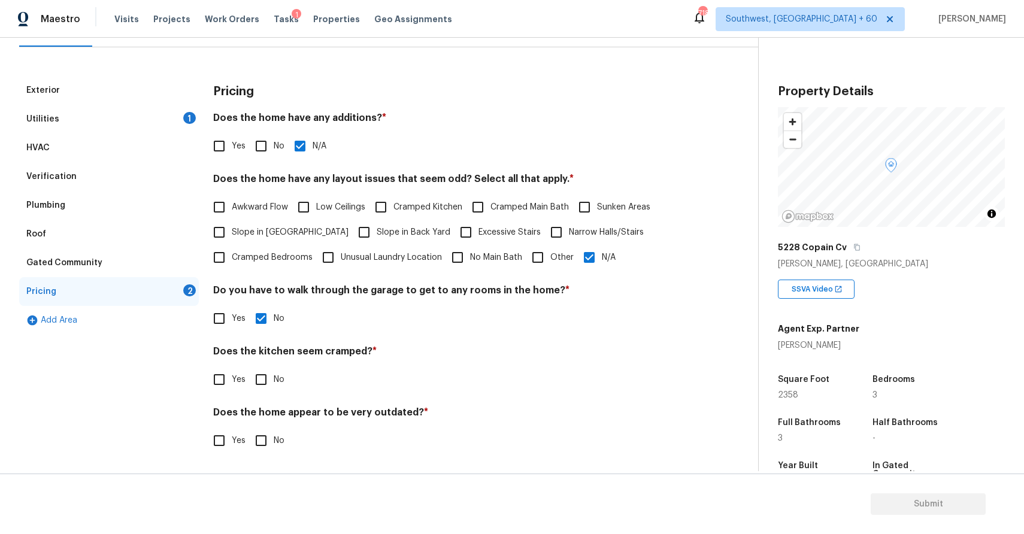
checkbox input "true"
click at [260, 427] on div "Does the home appear to be very outdated? * Yes No" at bounding box center [452, 430] width 478 height 47
click at [262, 440] on input "No" at bounding box center [261, 440] width 25 height 25
checkbox input "true"
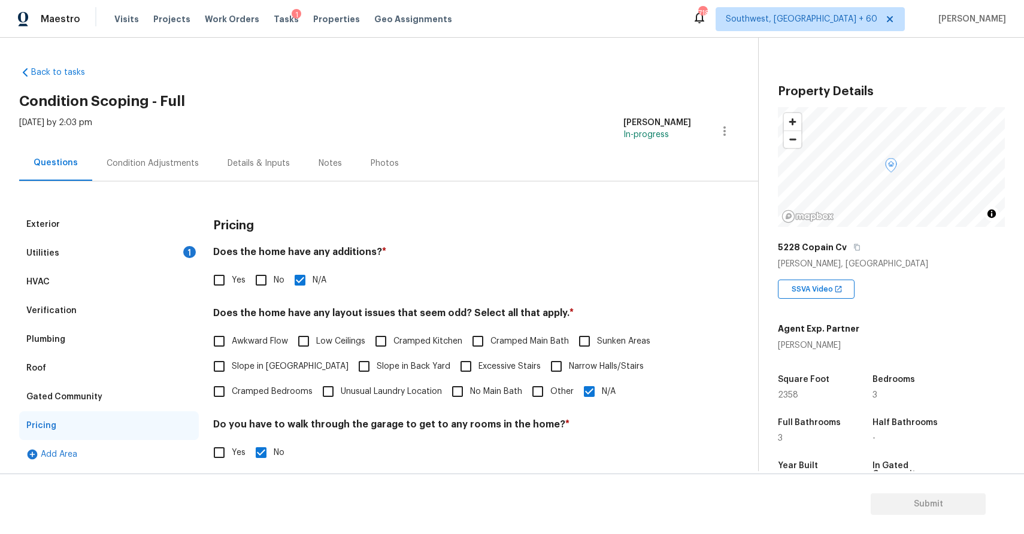
click at [120, 260] on div "Utilities 1" at bounding box center [109, 253] width 180 height 29
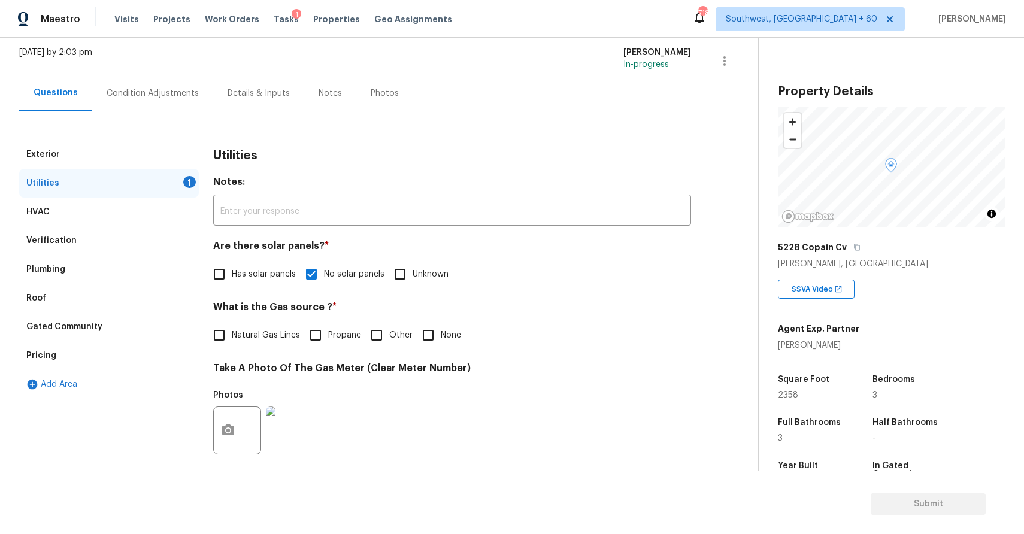
scroll to position [69, 0]
click at [147, 116] on div "Exterior Utilities 1 HVAC Verification Plumbing Roof Gated Community Pricing Ad…" at bounding box center [374, 439] width 710 height 654
click at [173, 90] on div "Condition Adjustments" at bounding box center [153, 94] width 92 height 12
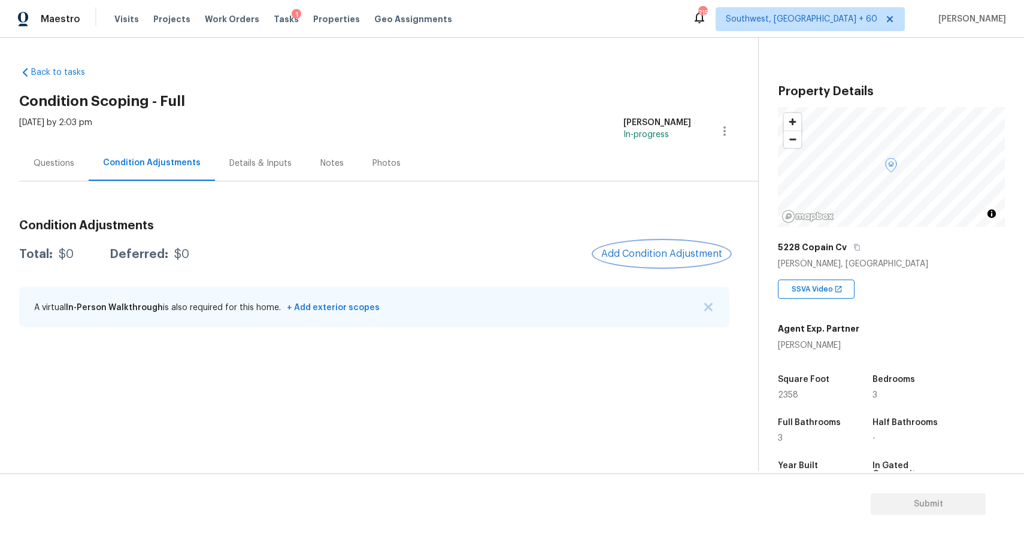
click at [672, 253] on span "Add Condition Adjustment" at bounding box center [661, 254] width 121 height 11
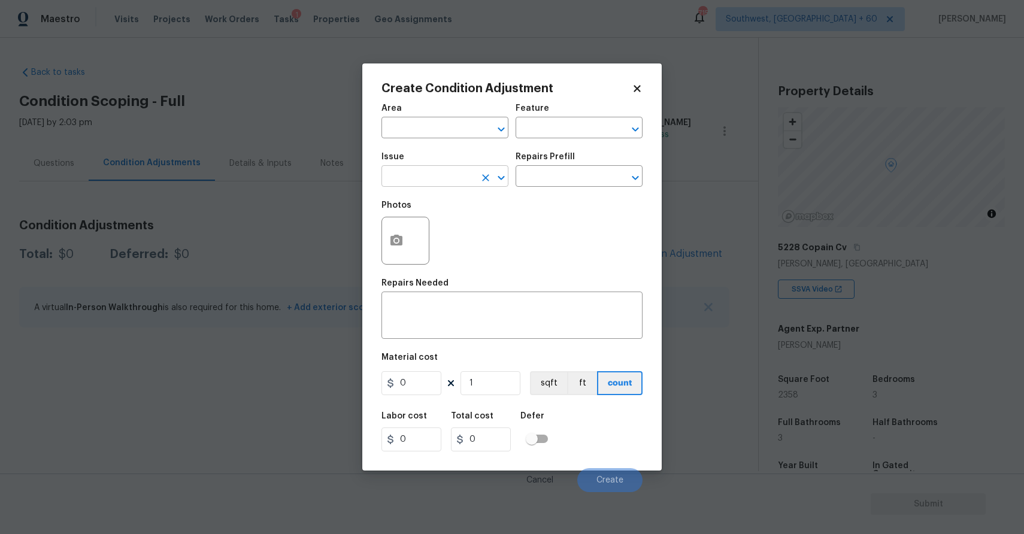
click at [426, 173] on input "text" at bounding box center [428, 177] width 93 height 19
type input "o"
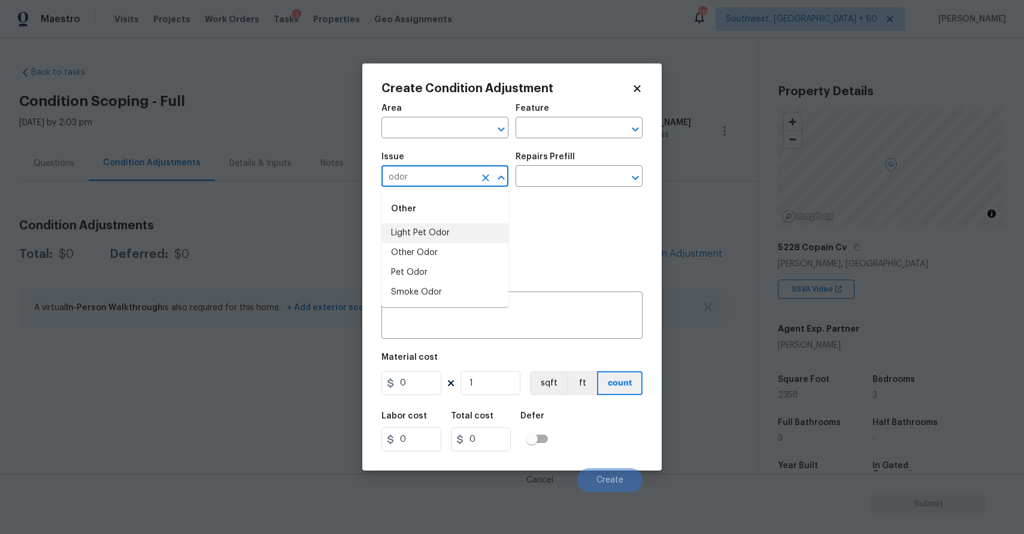
click at [470, 235] on li "Light Pet Odor" at bounding box center [445, 233] width 127 height 20
type input "Light Pet Odor"
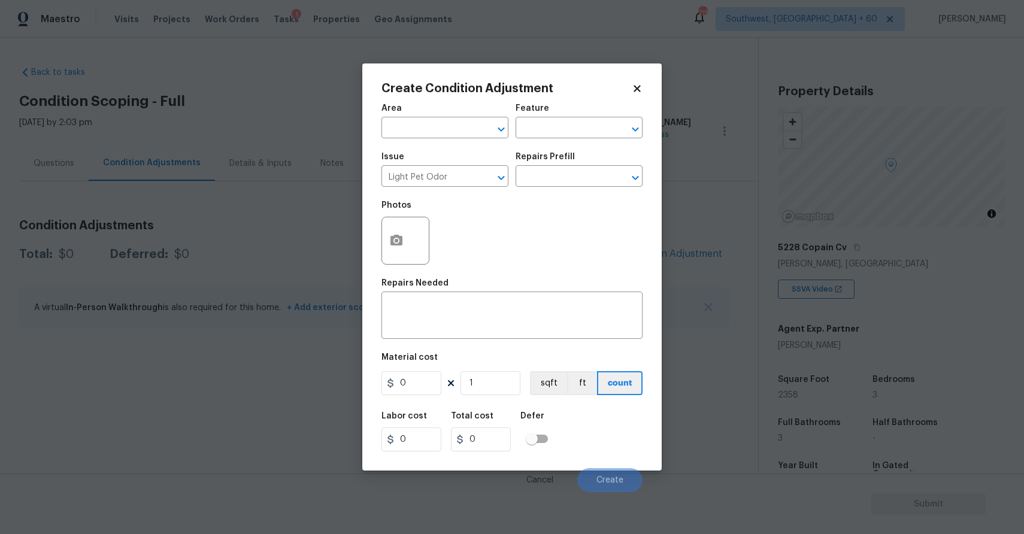
click at [542, 164] on div "Repairs Prefill" at bounding box center [579, 161] width 127 height 16
click at [566, 180] on input "text" at bounding box center [562, 177] width 93 height 19
click at [577, 192] on ul "Acquisition Scope: 1-2 pets present $575.00" at bounding box center [579, 211] width 127 height 42
click at [595, 213] on li "Acquisition Scope: 1-2 pets present $575.00" at bounding box center [579, 211] width 127 height 32
type textarea "Acquisition Scope: 1-2 pets present"
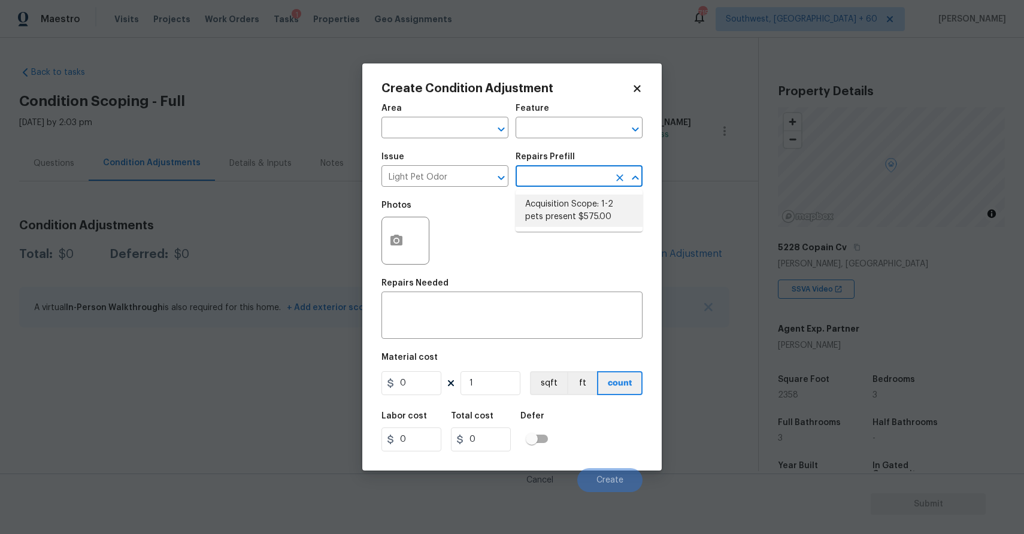
type input "575"
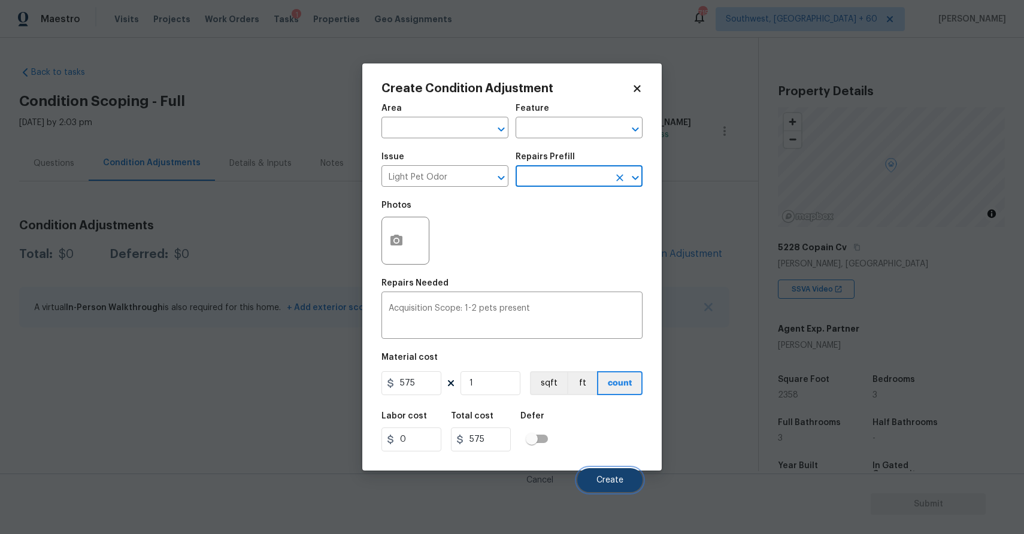
click at [618, 482] on span "Create" at bounding box center [610, 480] width 27 height 9
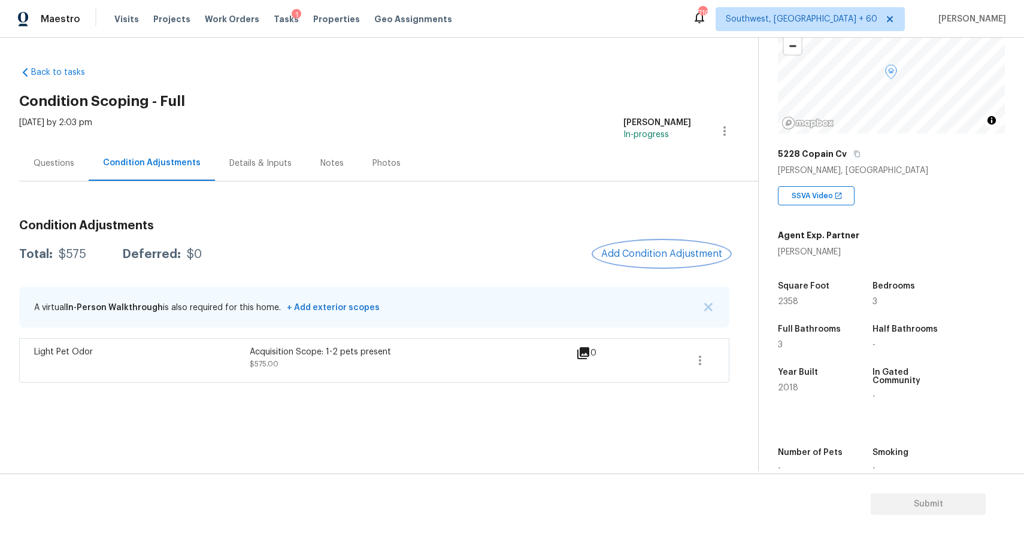
scroll to position [162, 0]
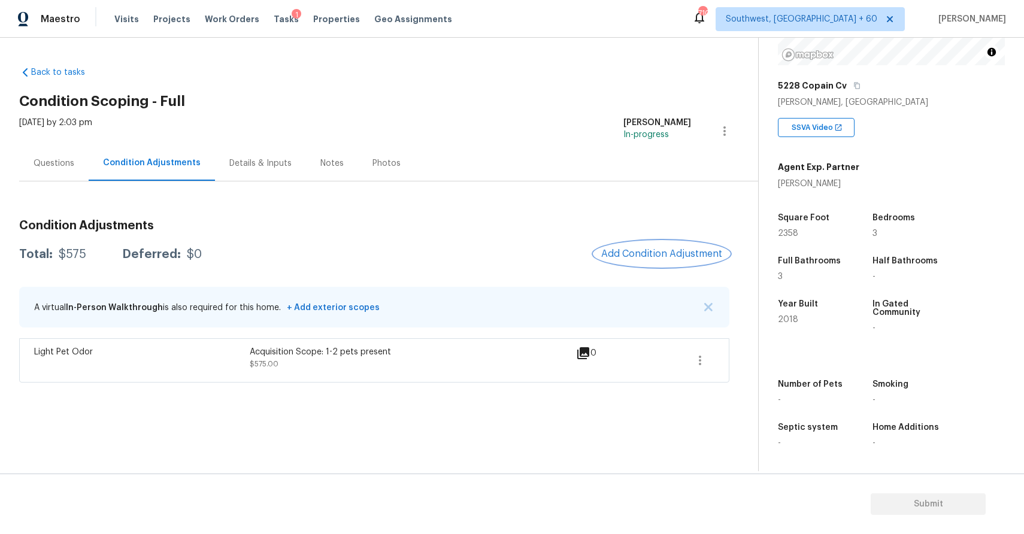
click at [674, 249] on span "Add Condition Adjustment" at bounding box center [661, 254] width 121 height 11
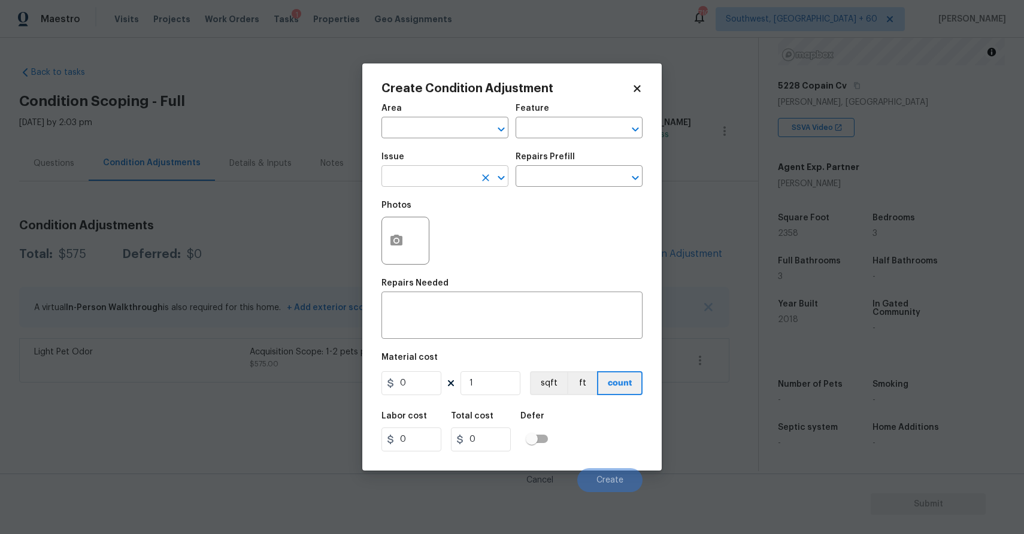
click at [425, 182] on input "text" at bounding box center [428, 177] width 93 height 19
click at [430, 220] on div "Other" at bounding box center [445, 209] width 127 height 29
click at [458, 229] on li "Landscape Package" at bounding box center [445, 233] width 127 height 20
type input "Landscape Package"
click at [559, 180] on input "text" at bounding box center [562, 177] width 93 height 19
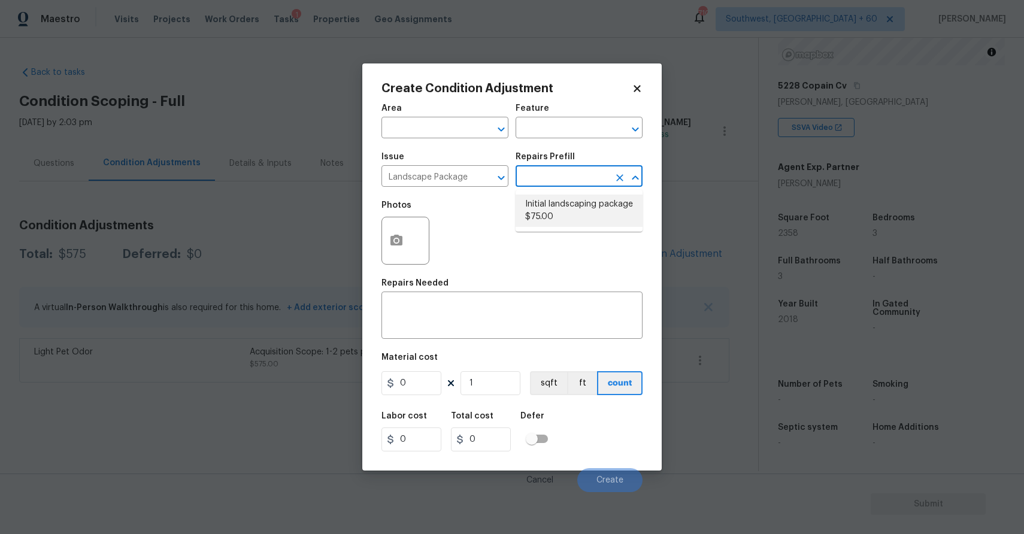
click at [558, 215] on li "Initial landscaping package $75.00" at bounding box center [579, 211] width 127 height 32
type input "Home Readiness Packages"
type textarea "Mowing of grass up to 6" in height. Mow, edge along driveways & sidewalks, trim…"
type input "75"
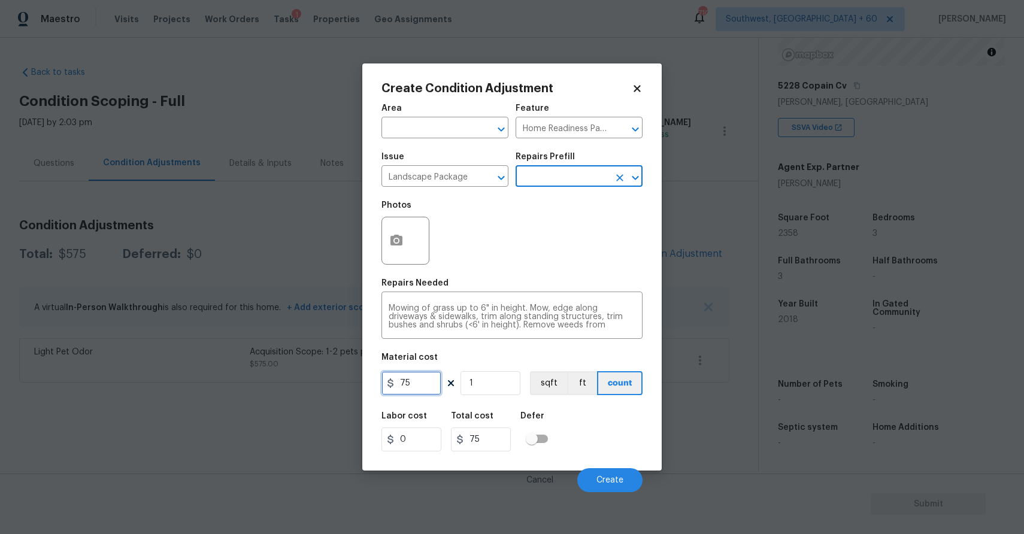
click at [419, 383] on input "75" at bounding box center [412, 383] width 60 height 24
type input "300"
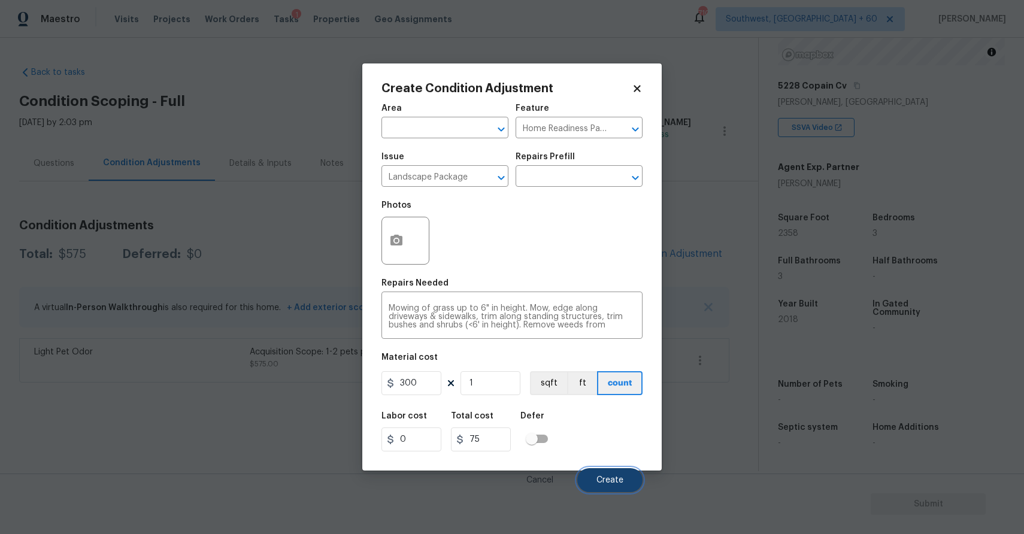
click at [609, 474] on button "Create" at bounding box center [609, 480] width 65 height 24
type input "300"
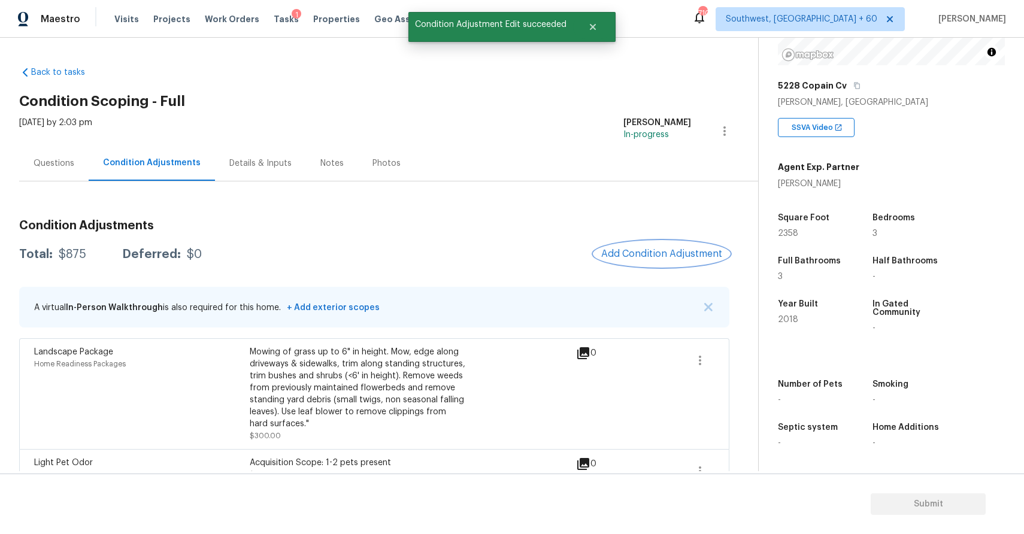
click at [652, 243] on button "Add Condition Adjustment" at bounding box center [661, 253] width 135 height 25
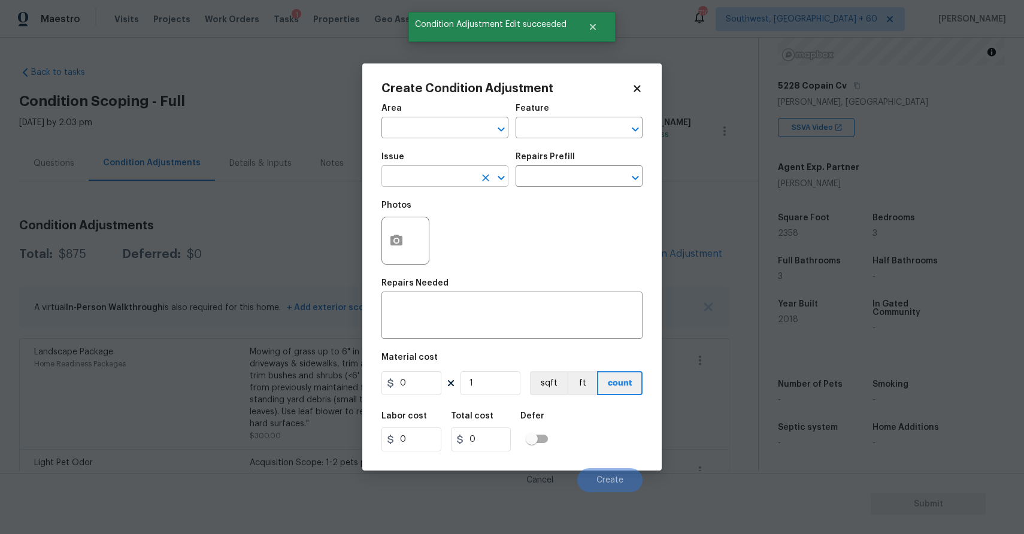
click at [440, 171] on input "text" at bounding box center [428, 177] width 93 height 19
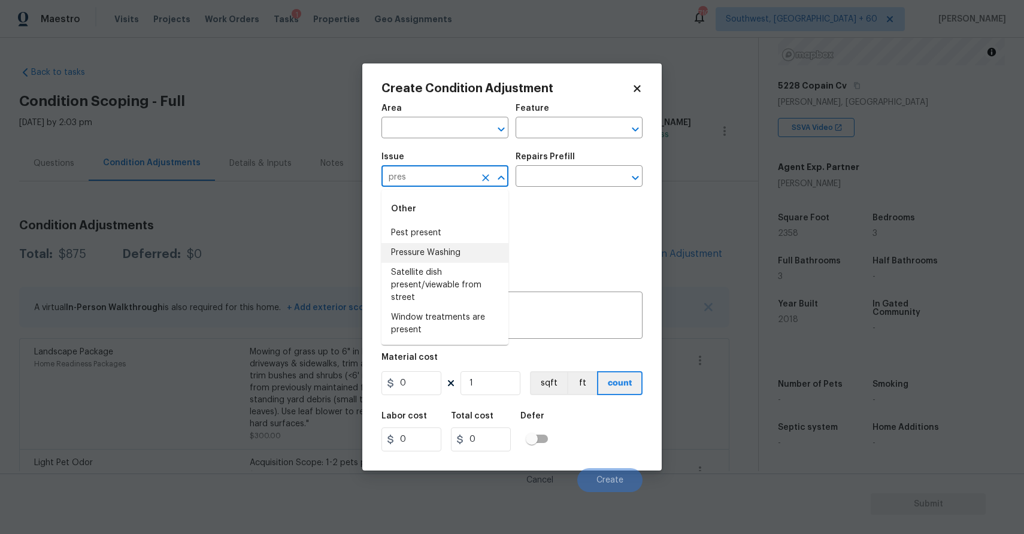
click at [447, 252] on li "Pressure Washing" at bounding box center [445, 253] width 127 height 20
type input "Pressure Washing"
click at [571, 177] on input "text" at bounding box center [562, 177] width 93 height 19
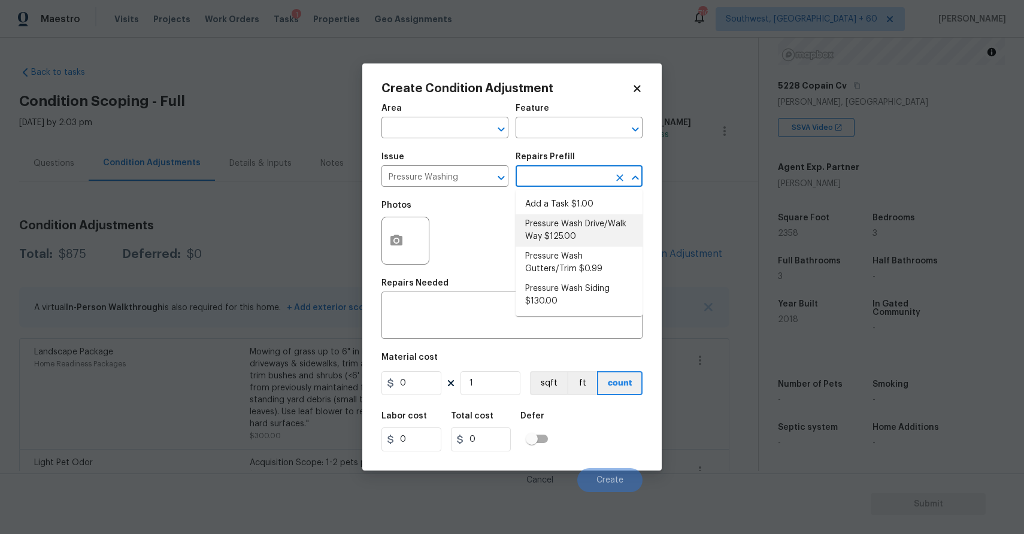
click at [588, 224] on li "Pressure Wash Drive/Walk Way $125.00" at bounding box center [579, 230] width 127 height 32
type input "Siding"
type textarea "Pressure wash the driveways/walkways as directed by the PM. Ensure that all deb…"
type input "125"
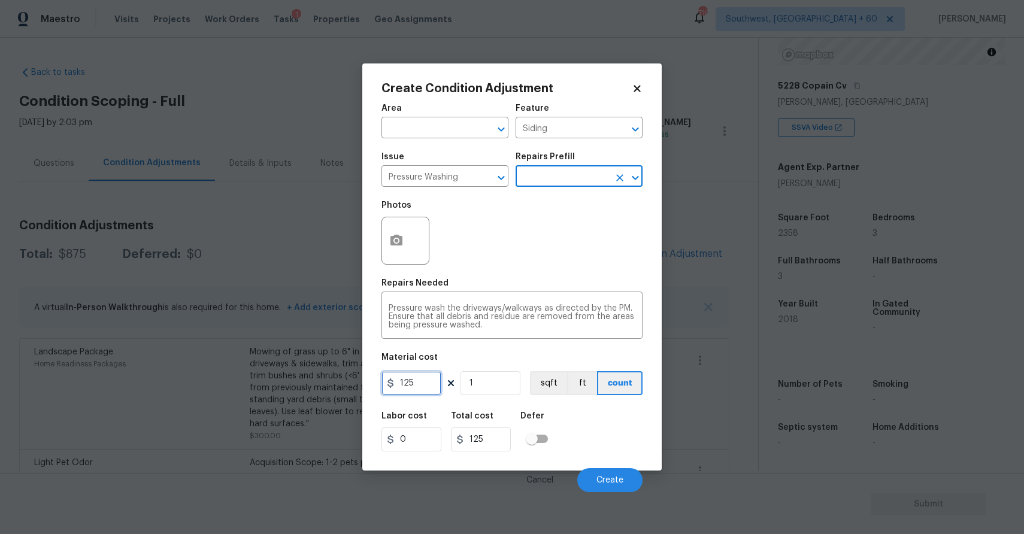
click at [427, 388] on input "125" at bounding box center [412, 383] width 60 height 24
type input "300"
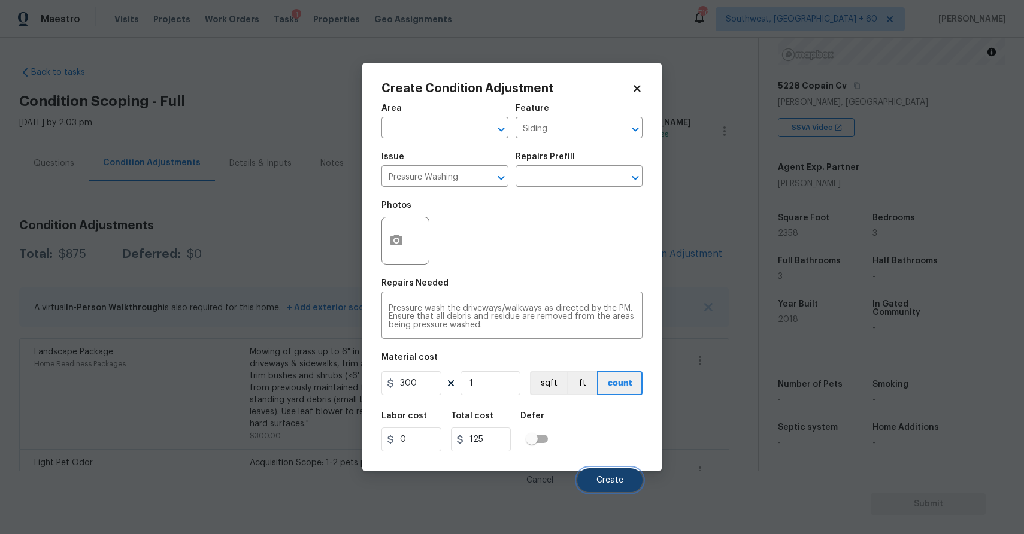
click at [615, 473] on button "Create" at bounding box center [609, 480] width 65 height 24
type input "300"
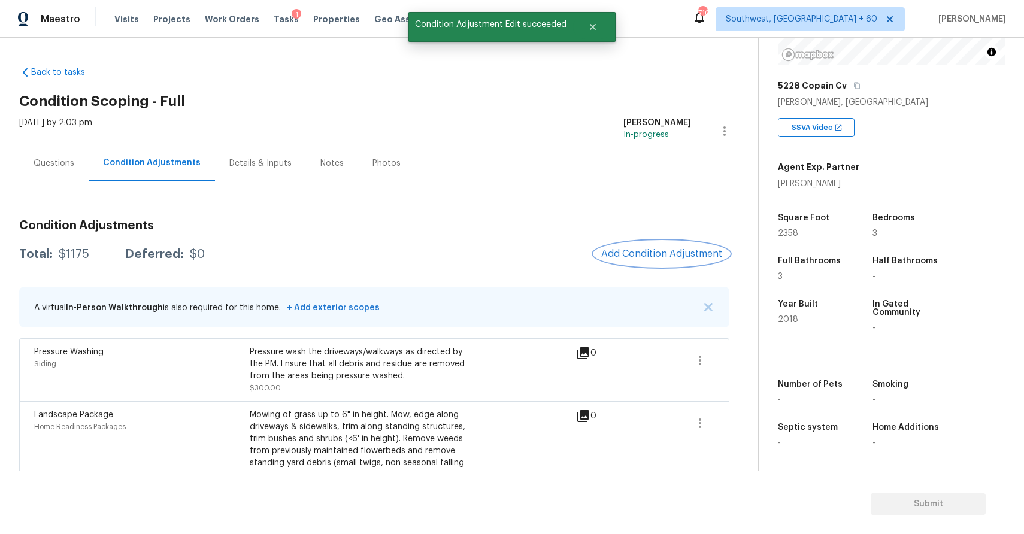
scroll to position [89, 0]
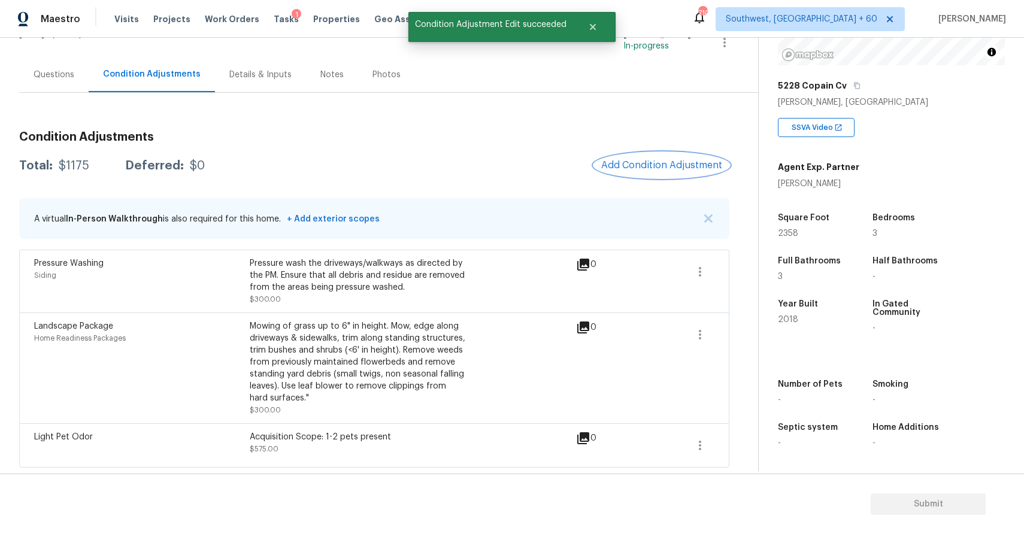
click at [654, 153] on button "Add Condition Adjustment" at bounding box center [661, 165] width 135 height 25
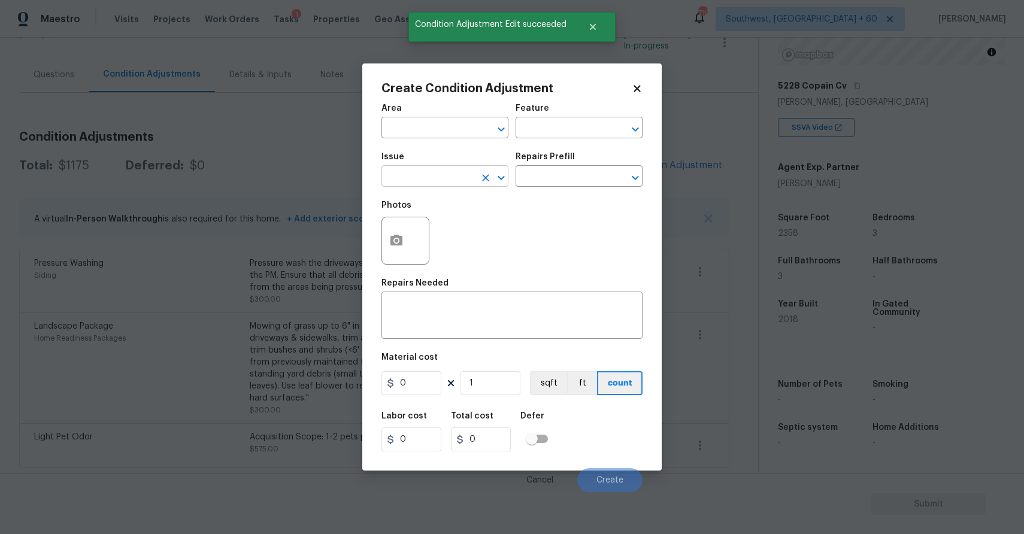
click at [450, 179] on input "text" at bounding box center [428, 177] width 93 height 19
click at [443, 230] on li "Debris/garbage on site" at bounding box center [445, 233] width 127 height 20
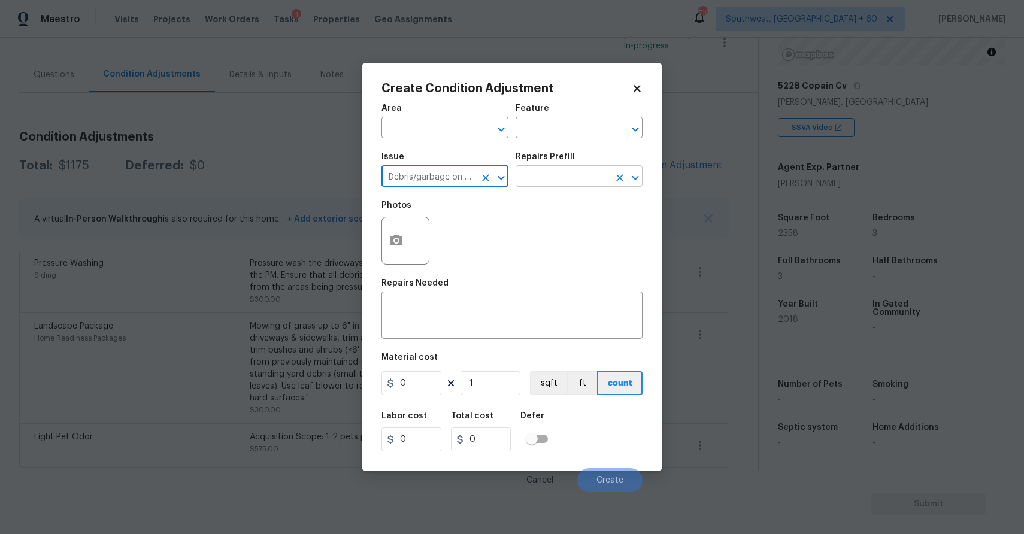
type input "Debris/garbage on site"
click at [547, 174] on input "text" at bounding box center [562, 177] width 93 height 19
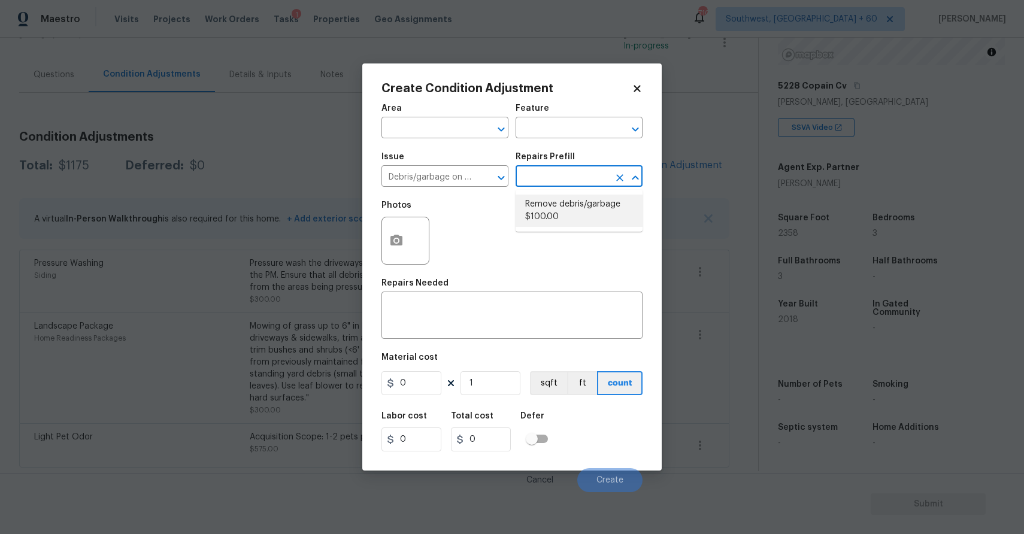
click at [575, 223] on li "Remove debris/garbage $100.00" at bounding box center [579, 211] width 127 height 32
type textarea "Remove, haul off, and properly dispose of any debris left by seller to offsite …"
type input "100"
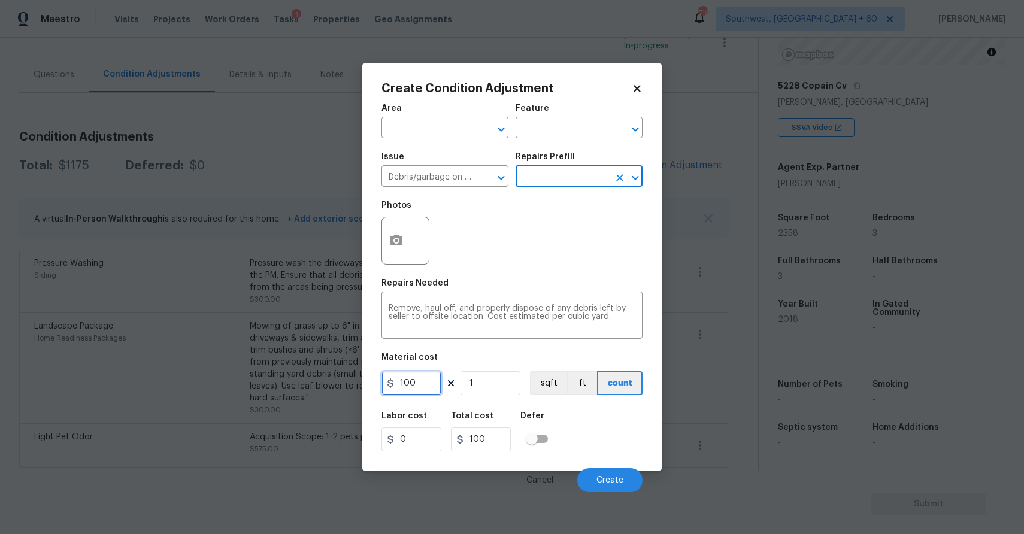
click at [408, 387] on input "100" at bounding box center [412, 383] width 60 height 24
type input "600"
click at [400, 236] on icon "button" at bounding box center [396, 241] width 14 height 14
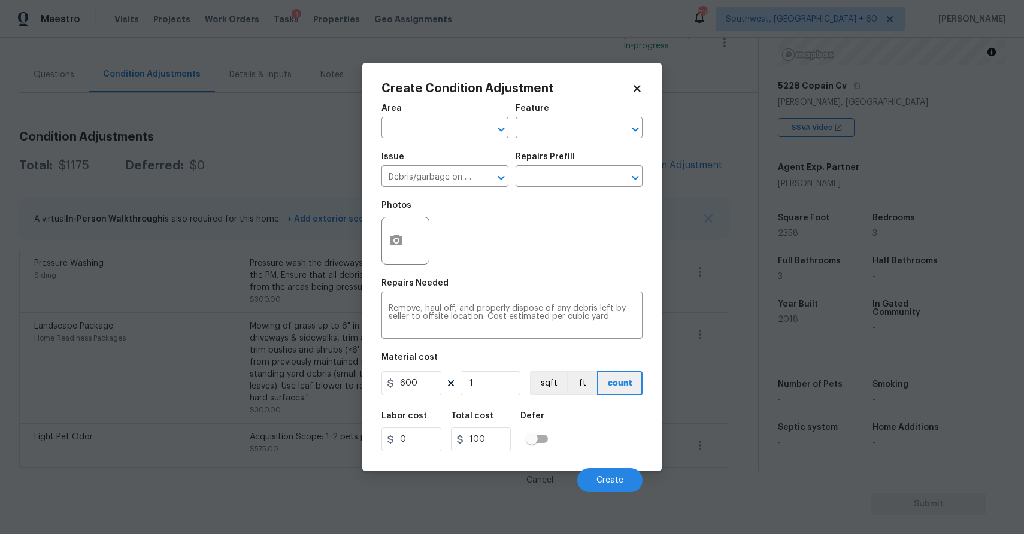
type input "600"
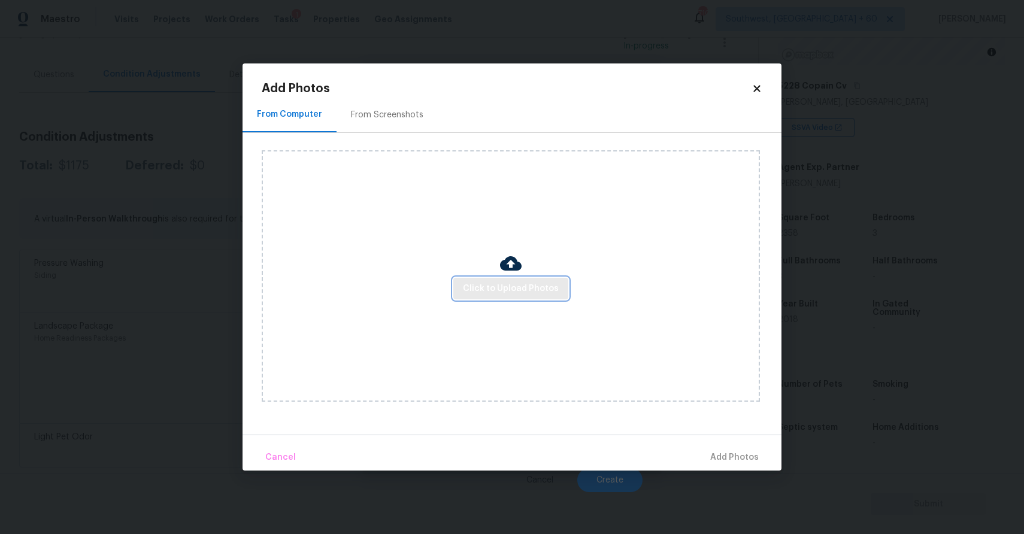
click at [480, 280] on button "Click to Upload Photos" at bounding box center [510, 289] width 115 height 22
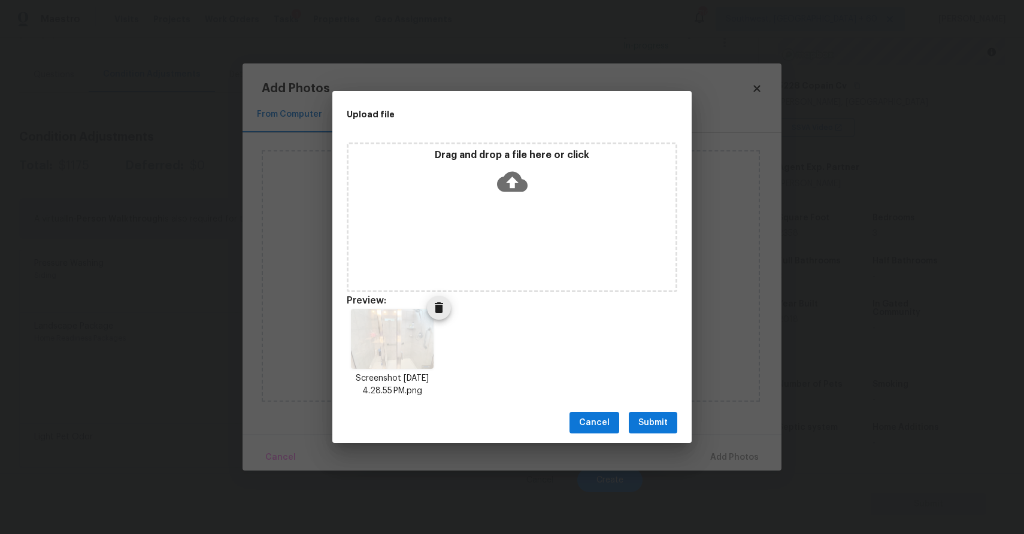
click at [422, 310] on img at bounding box center [392, 339] width 83 height 60
click at [447, 306] on span "Delete" at bounding box center [439, 308] width 24 height 14
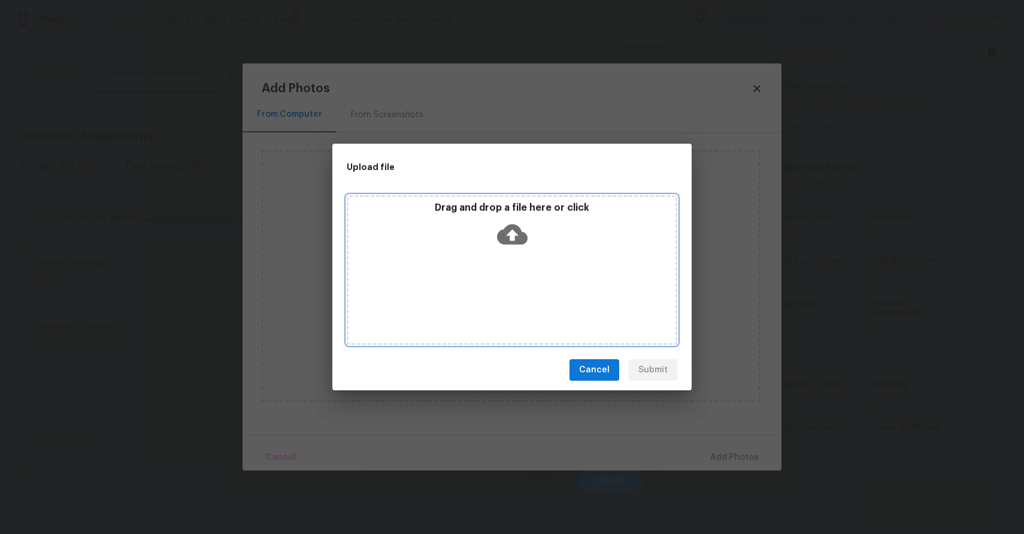
click at [470, 270] on div "Drag and drop a file here or click" at bounding box center [512, 270] width 331 height 150
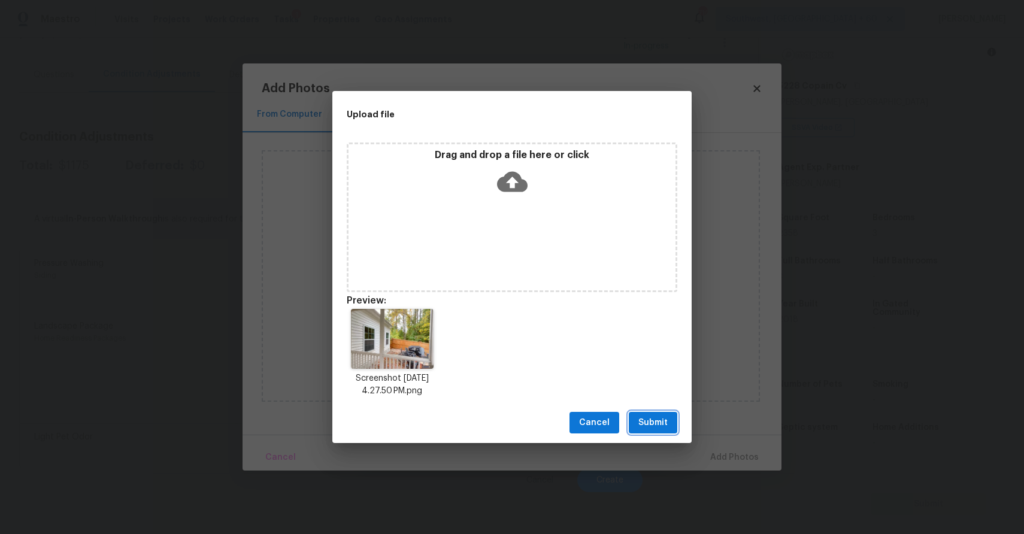
click at [657, 418] on span "Submit" at bounding box center [653, 423] width 29 height 15
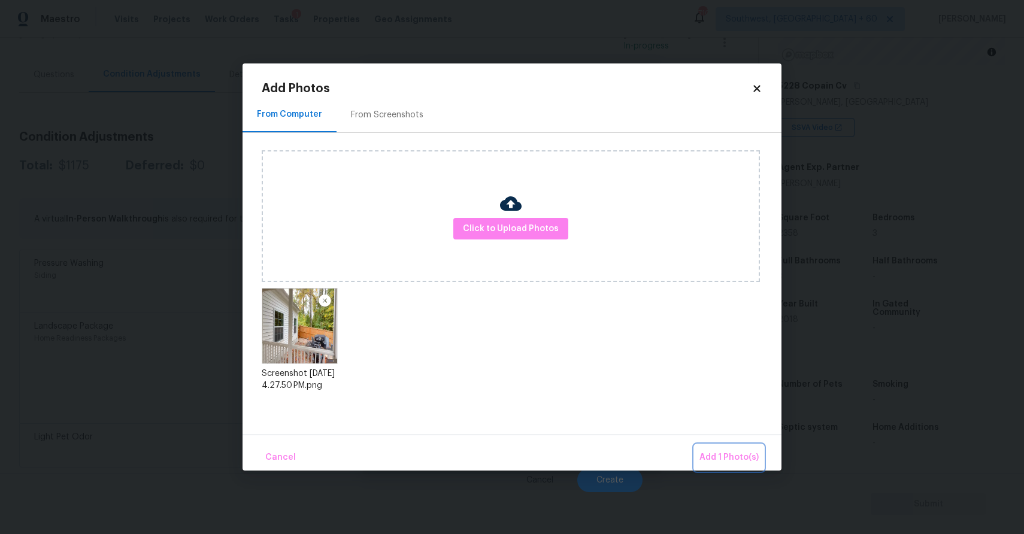
click at [731, 457] on span "Add 1 Photo(s)" at bounding box center [729, 457] width 59 height 15
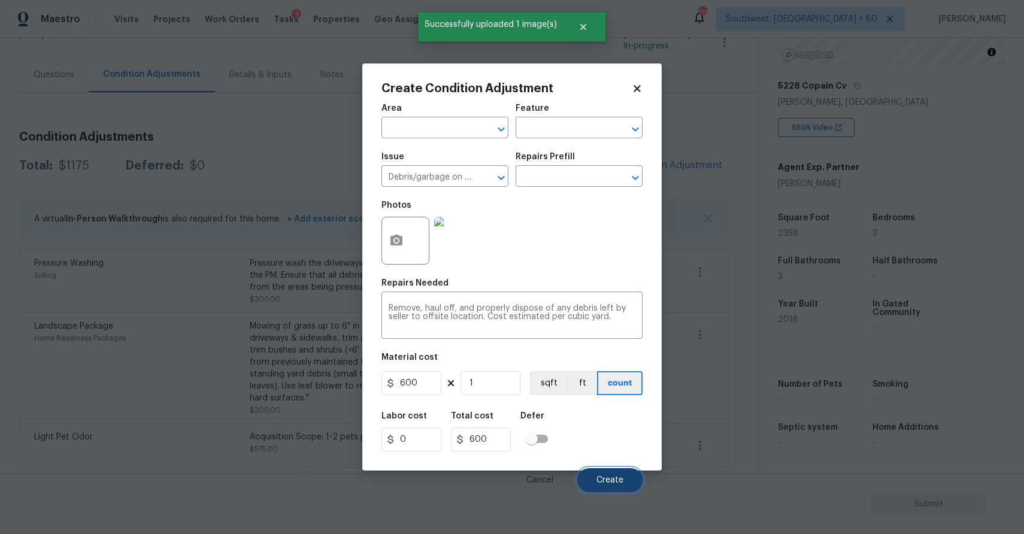
click at [615, 483] on span "Create" at bounding box center [610, 480] width 27 height 9
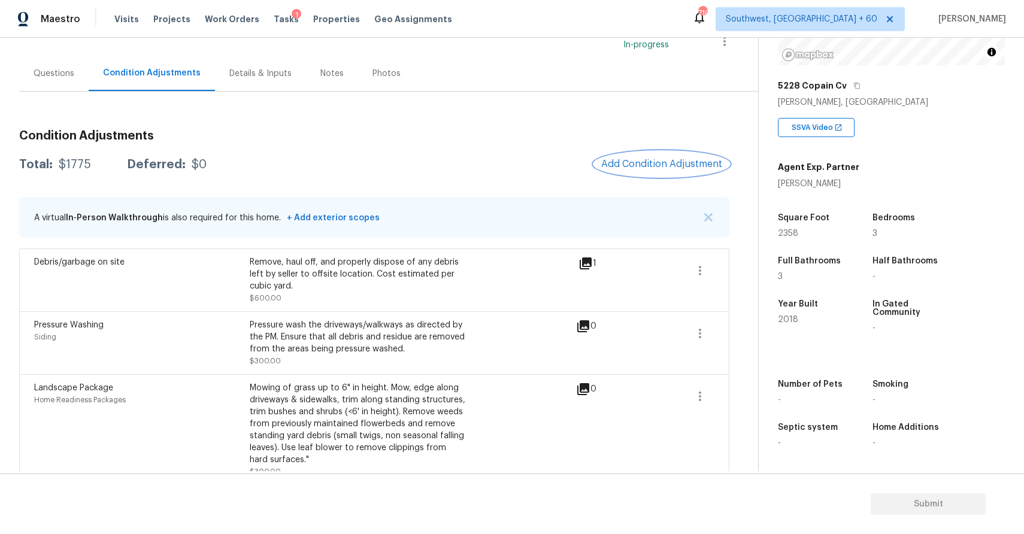
scroll to position [5, 0]
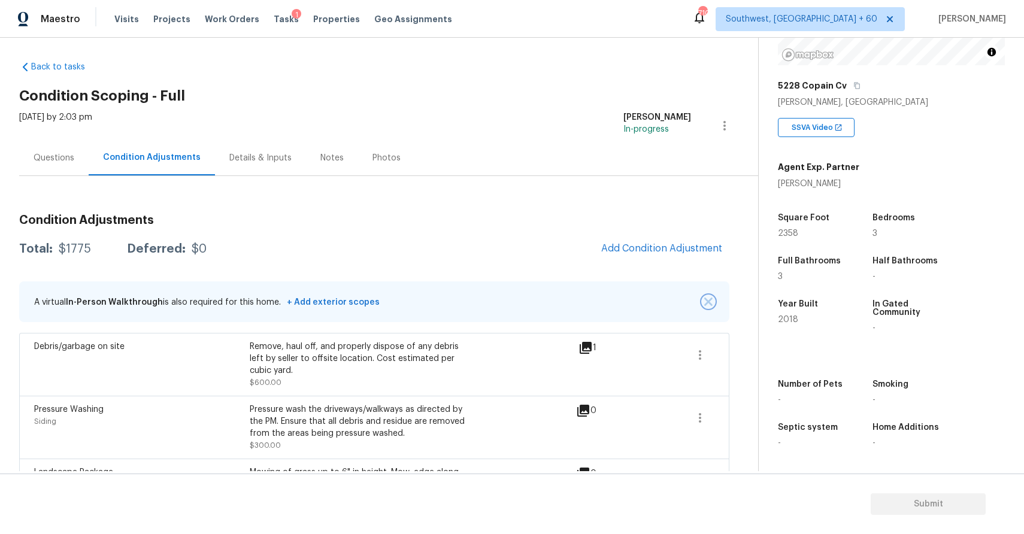
click at [703, 298] on button "button" at bounding box center [709, 302] width 12 height 12
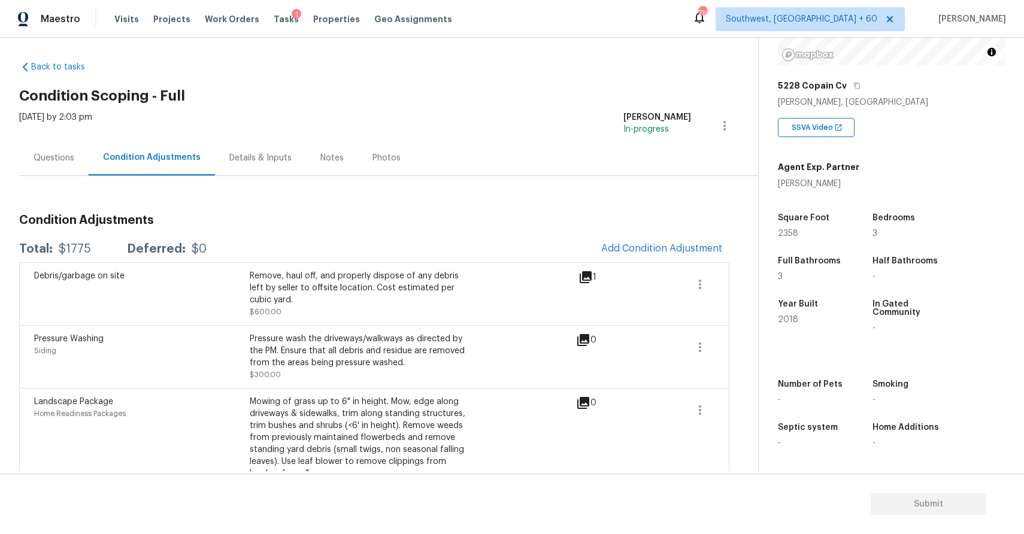
click at [524, 231] on div "Condition Adjustments Total: $1775 Deferred: $0 Add Condition Adjustment Debris…" at bounding box center [374, 374] width 710 height 338
click at [724, 264] on div "Debris/garbage on site Remove, haul off, and properly dispose of any debris lef…" at bounding box center [374, 293] width 710 height 63
click at [675, 244] on span "Add Condition Adjustment" at bounding box center [661, 248] width 121 height 11
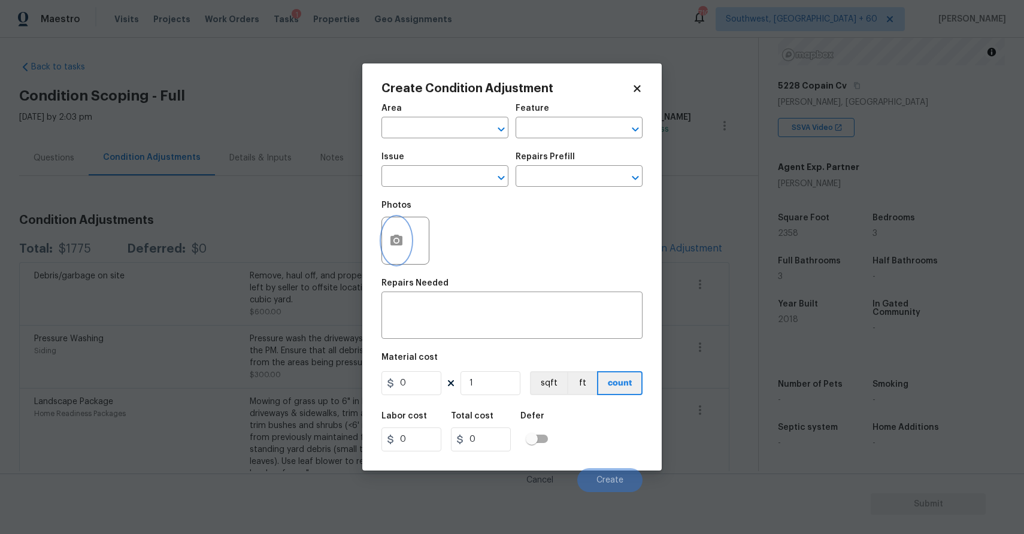
click at [395, 241] on circle "button" at bounding box center [397, 241] width 4 height 4
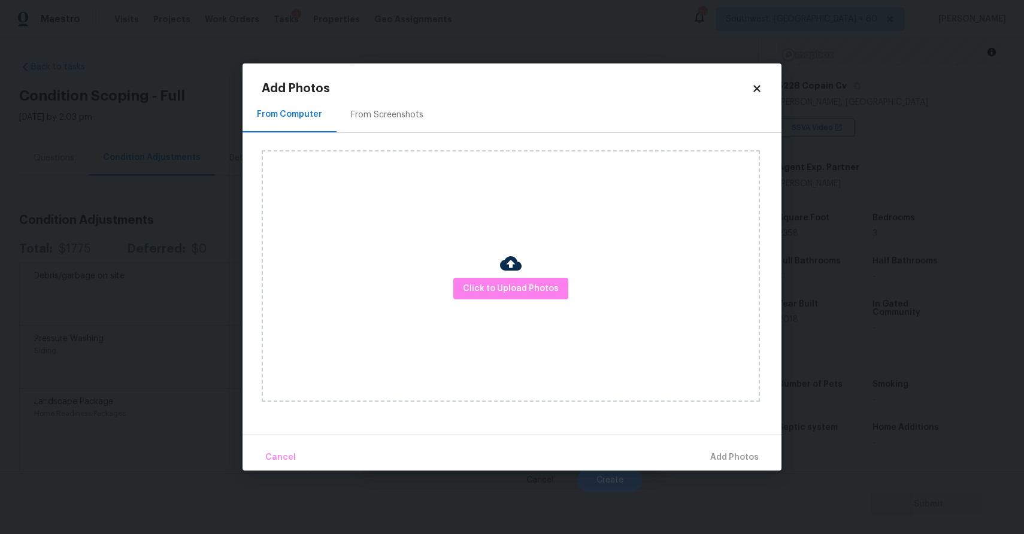
click at [479, 276] on div "Click to Upload Photos" at bounding box center [511, 276] width 498 height 252
click at [491, 286] on span "Click to Upload Photos" at bounding box center [511, 289] width 96 height 15
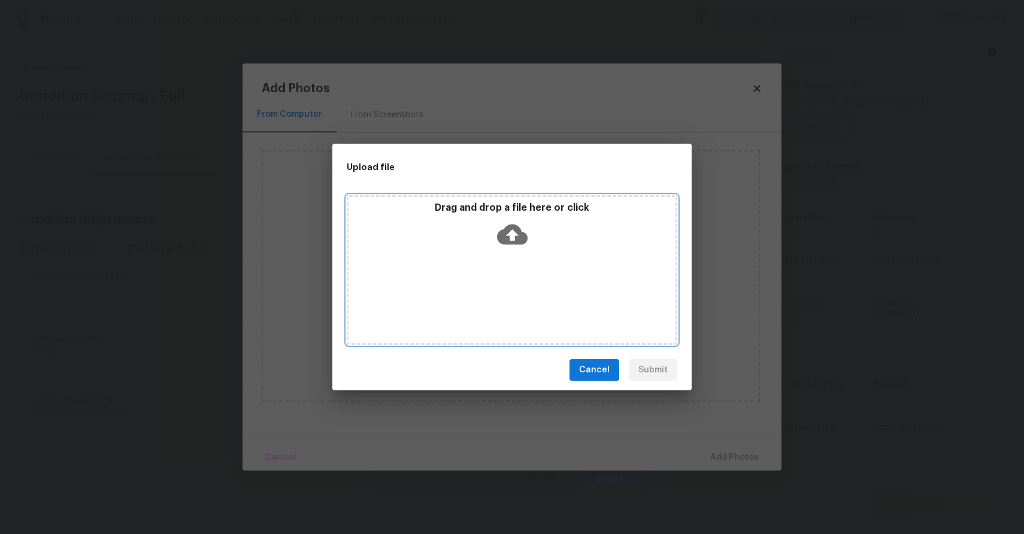
click at [491, 286] on div "Drag and drop a file here or click" at bounding box center [512, 270] width 331 height 150
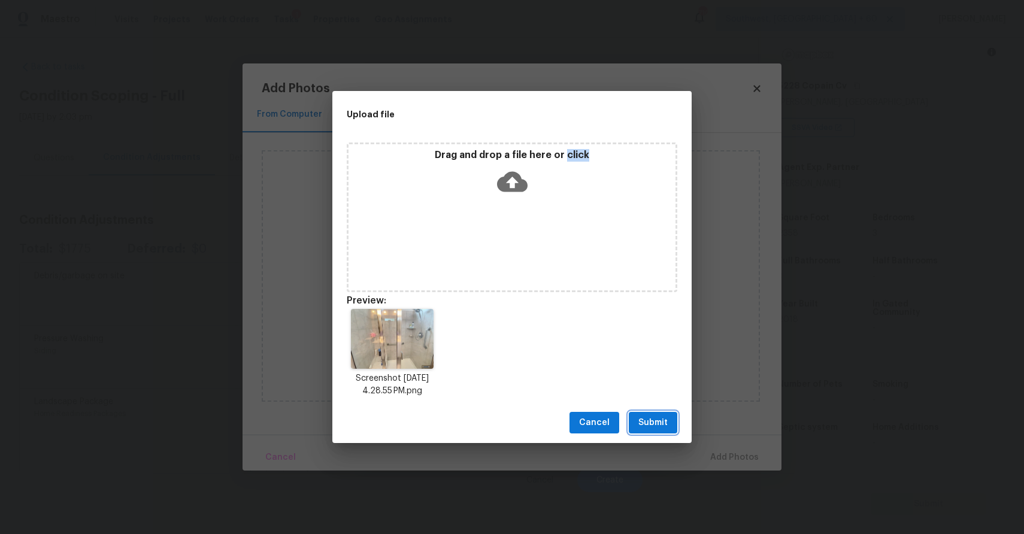
click at [645, 423] on span "Submit" at bounding box center [653, 423] width 29 height 15
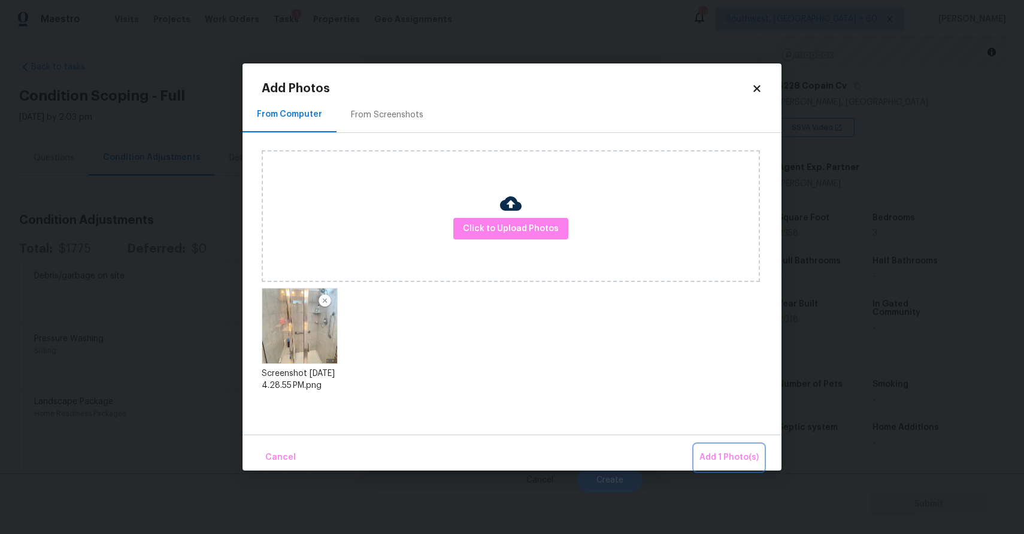
click at [732, 445] on button "Add 1 Photo(s)" at bounding box center [729, 458] width 69 height 26
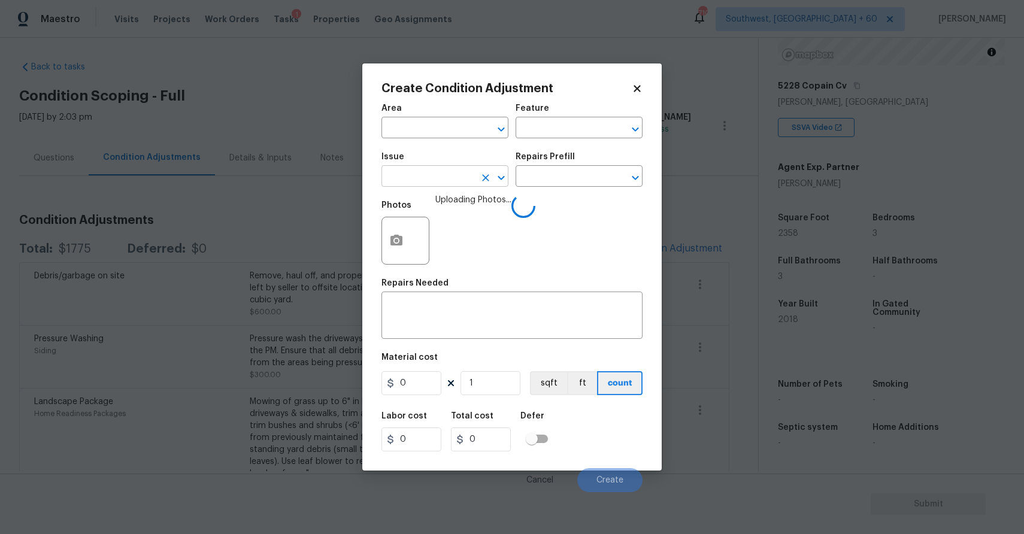
click at [425, 173] on input "text" at bounding box center [428, 177] width 93 height 19
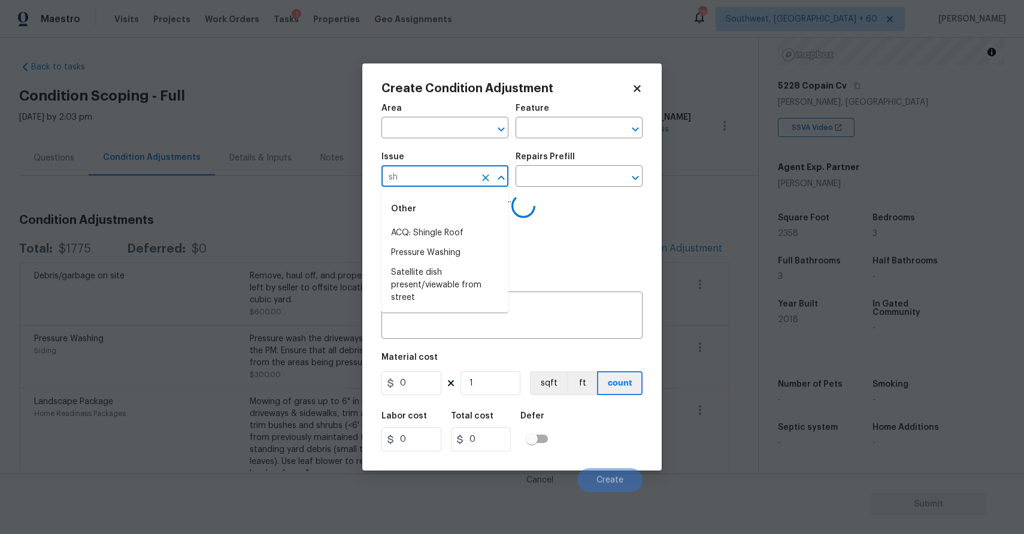
type input "s"
click at [470, 275] on li "Bathroom Plumbing" at bounding box center [445, 273] width 127 height 20
type input "Bathroom Plumbing"
click at [561, 174] on input "text" at bounding box center [562, 177] width 93 height 19
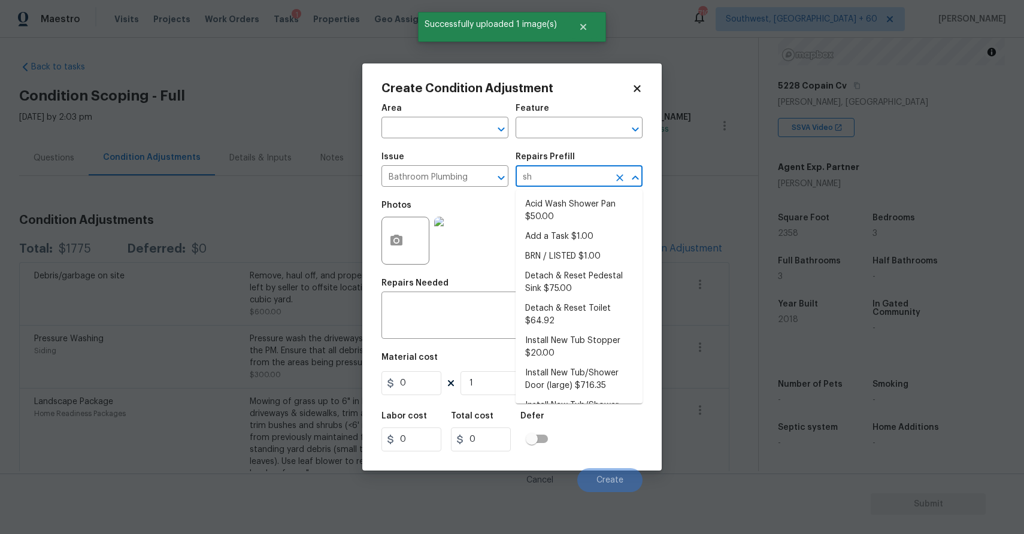
type input "sho"
click at [589, 200] on li "Acid Wash Shower Pan $50.00" at bounding box center [579, 211] width 127 height 32
type input "Plumbing"
type textarea "Prep and acid wash/deep clean the shower pan."
type input "50"
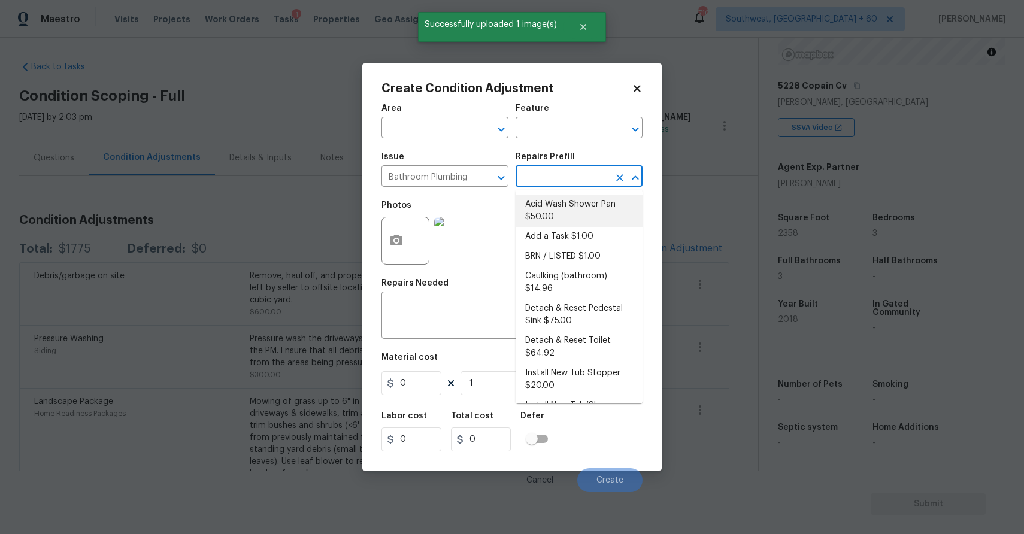
type input "50"
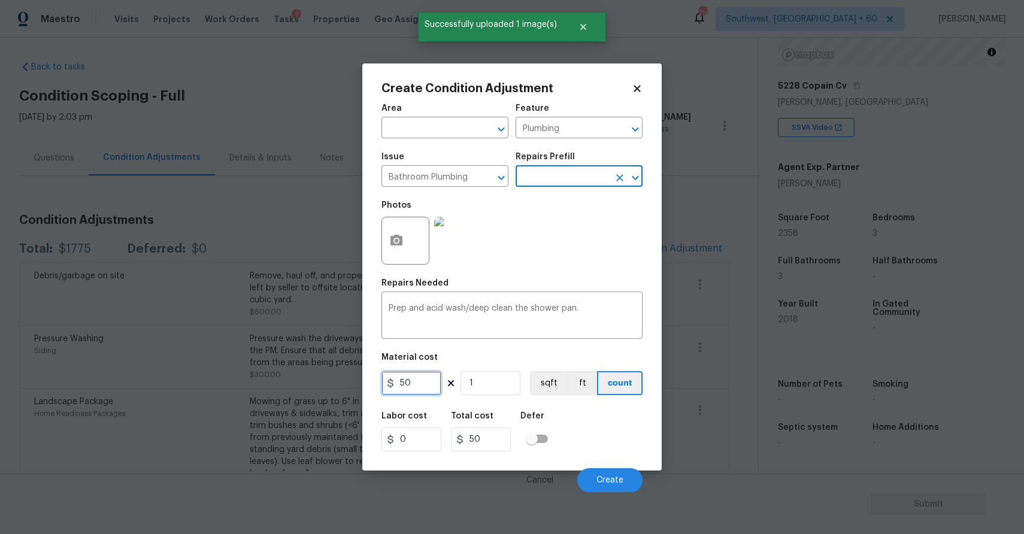
click at [423, 386] on input "50" at bounding box center [412, 383] width 60 height 24
type input "80"
click at [611, 461] on div "Cancel Create" at bounding box center [512, 476] width 261 height 34
type input "80"
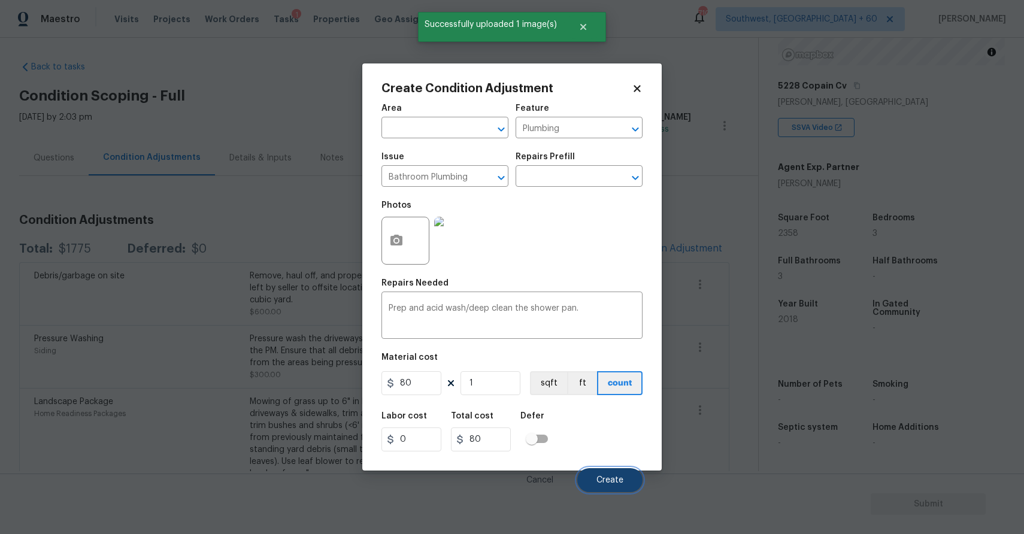
click at [615, 477] on span "Create" at bounding box center [610, 480] width 27 height 9
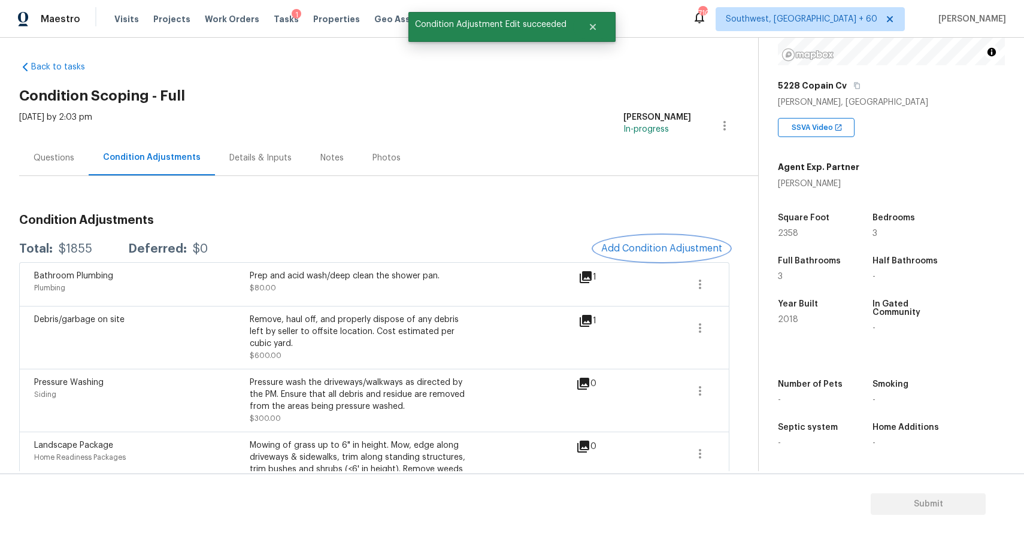
click at [681, 244] on span "Add Condition Adjustment" at bounding box center [661, 248] width 121 height 11
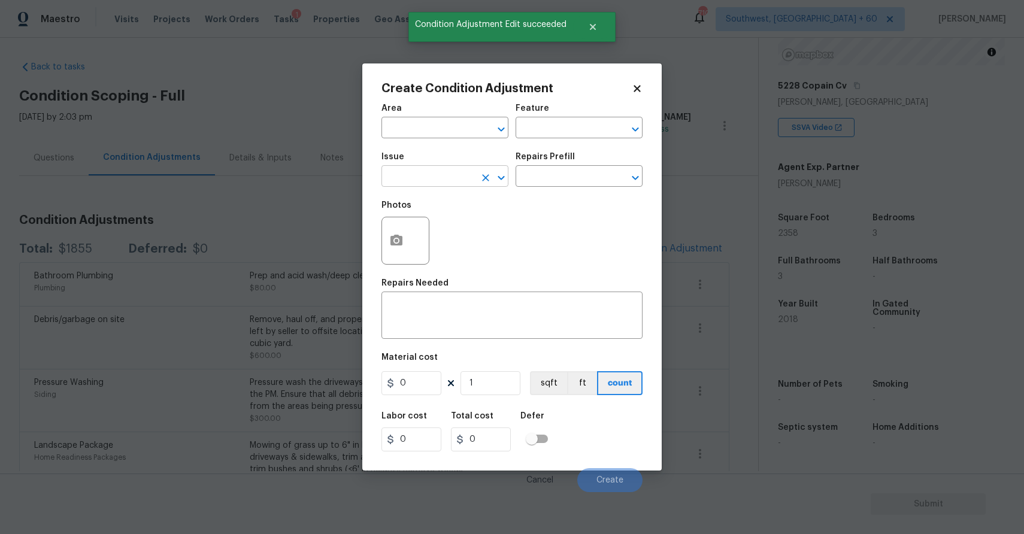
click at [404, 174] on input "text" at bounding box center [428, 177] width 93 height 19
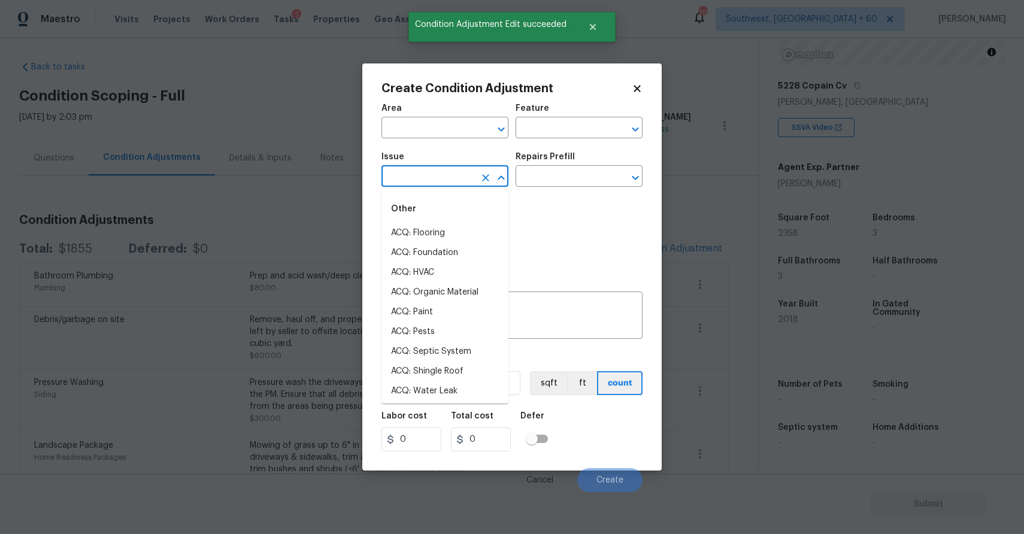
click at [87, 185] on body "Maestro Visits Projects Work Orders Tasks 1 Properties Geo Assignments 710 Sout…" at bounding box center [512, 267] width 1024 height 534
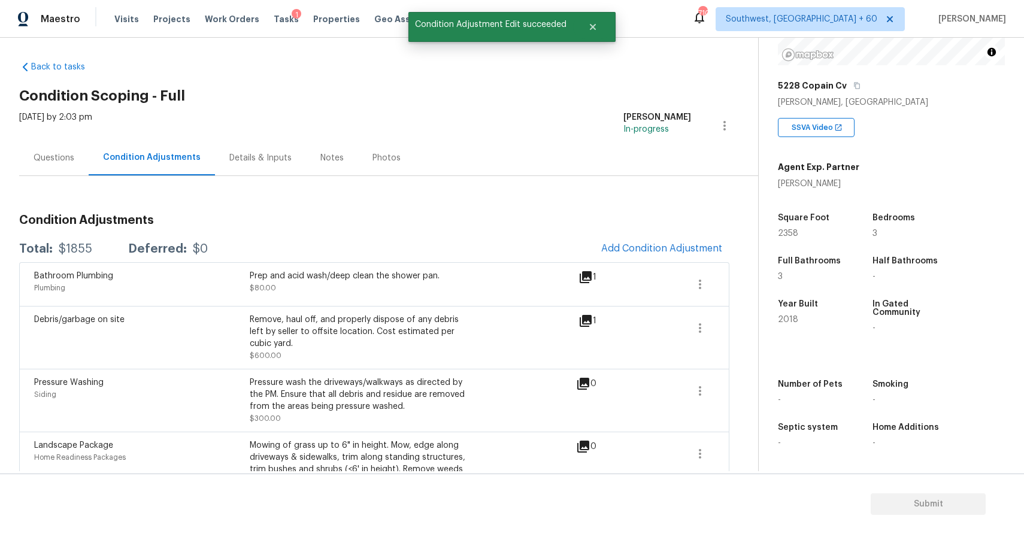
click at [700, 264] on div "Bathroom Plumbing Plumbing Prep and acid wash/deep clean the shower pan. $80.00…" at bounding box center [374, 284] width 710 height 44
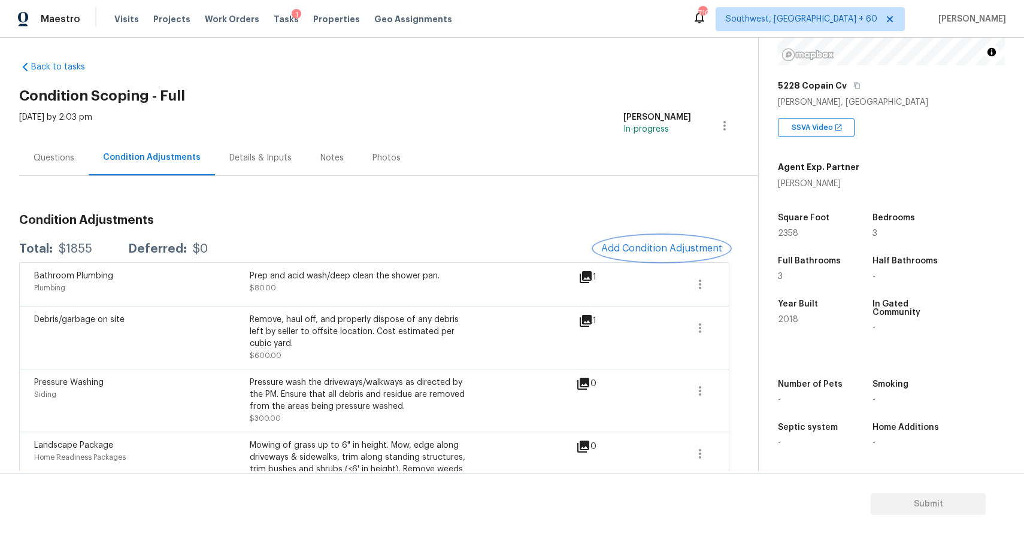
click at [673, 249] on span "Add Condition Adjustment" at bounding box center [661, 248] width 121 height 11
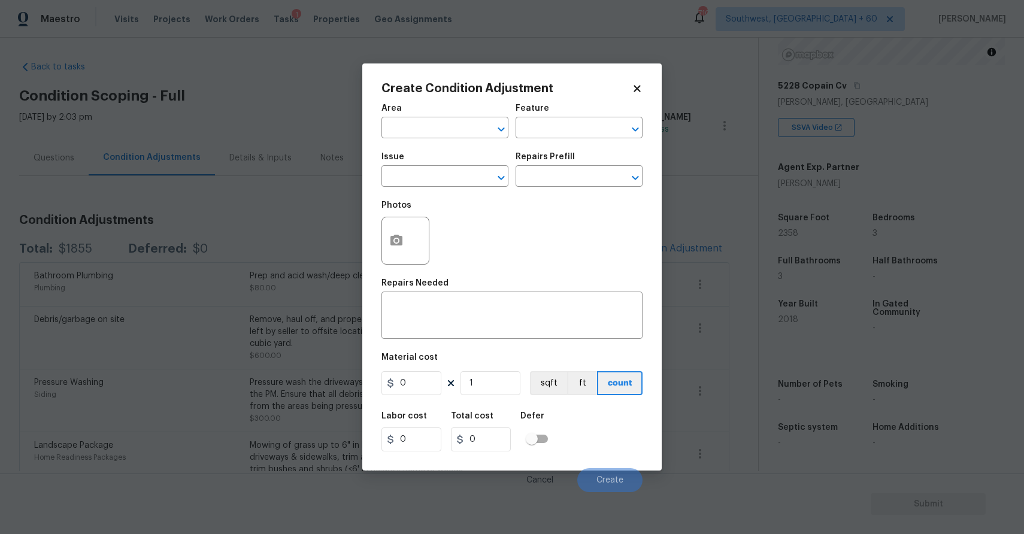
click at [418, 247] on div at bounding box center [406, 241] width 48 height 48
click at [403, 244] on icon "button" at bounding box center [396, 241] width 14 height 14
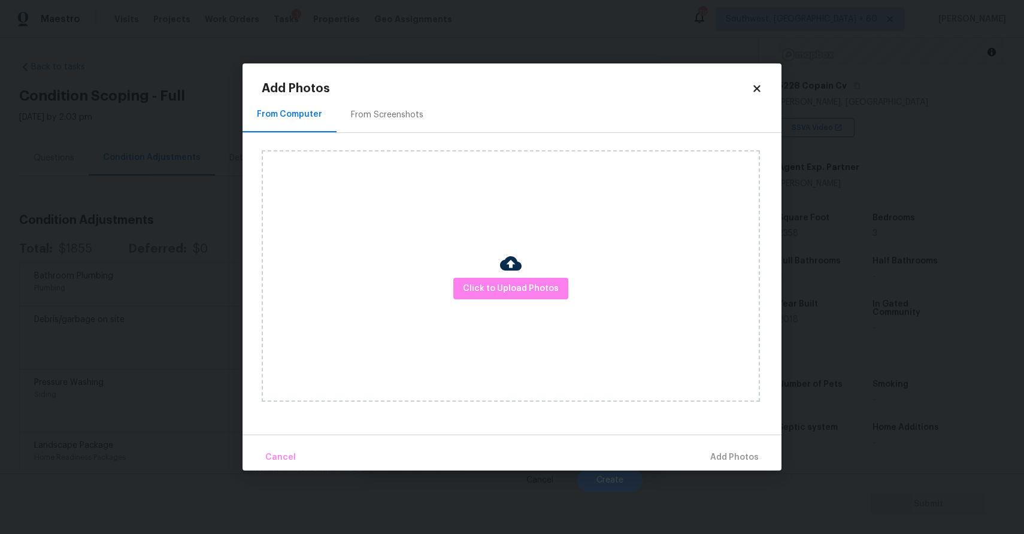
click at [515, 277] on div at bounding box center [511, 265] width 22 height 25
click at [519, 282] on span "Click to Upload Photos" at bounding box center [511, 289] width 96 height 15
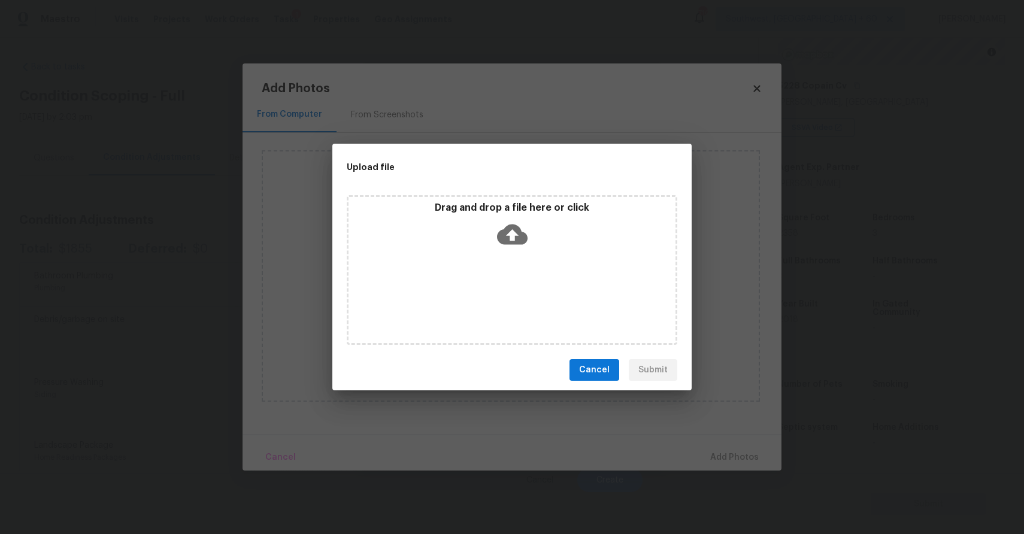
click at [519, 282] on div "Drag and drop a file here or click" at bounding box center [512, 270] width 331 height 150
click at [772, 435] on div "Upload file Drag and drop a file here or click Cancel Submit" at bounding box center [512, 267] width 1024 height 534
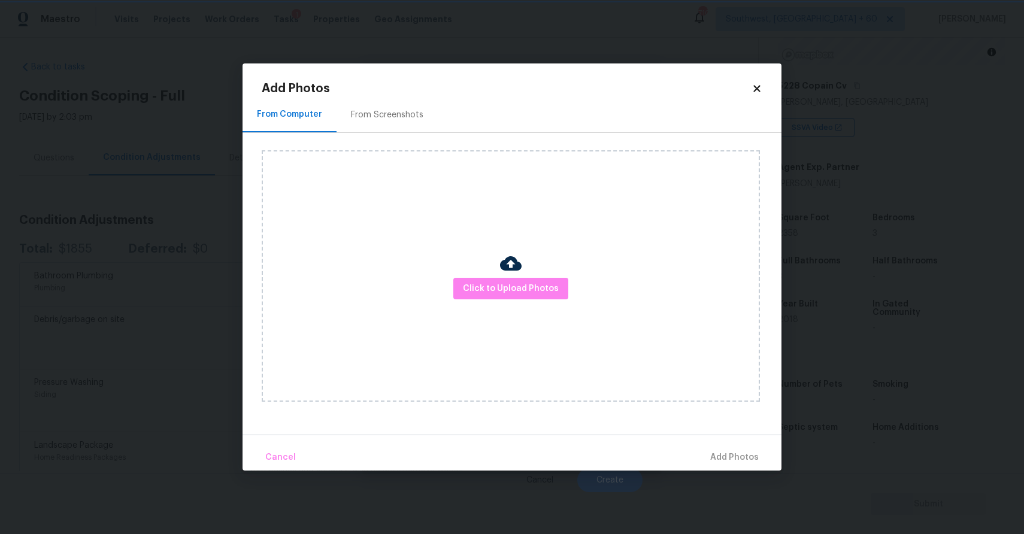
click at [772, 435] on div "Upload file Drag and drop a file here or click Cancel Submit" at bounding box center [512, 267] width 1024 height 534
click at [772, 435] on div "Cancel Add Photos" at bounding box center [512, 453] width 539 height 36
click at [811, 437] on body "Maestro Visits Projects Work Orders Tasks 1 Properties Geo Assignments 710 Sout…" at bounding box center [512, 267] width 1024 height 534
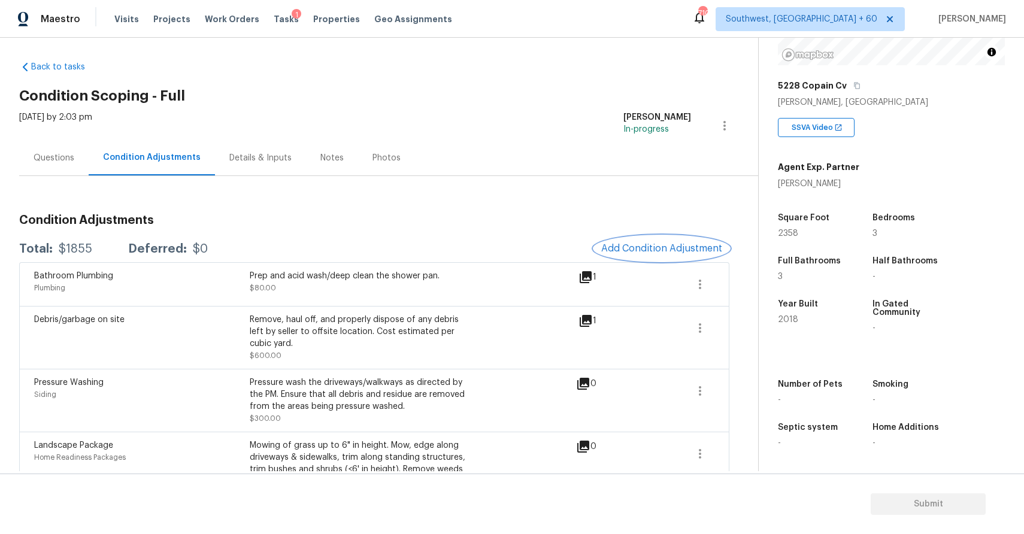
click at [630, 250] on span "Add Condition Adjustment" at bounding box center [661, 248] width 121 height 11
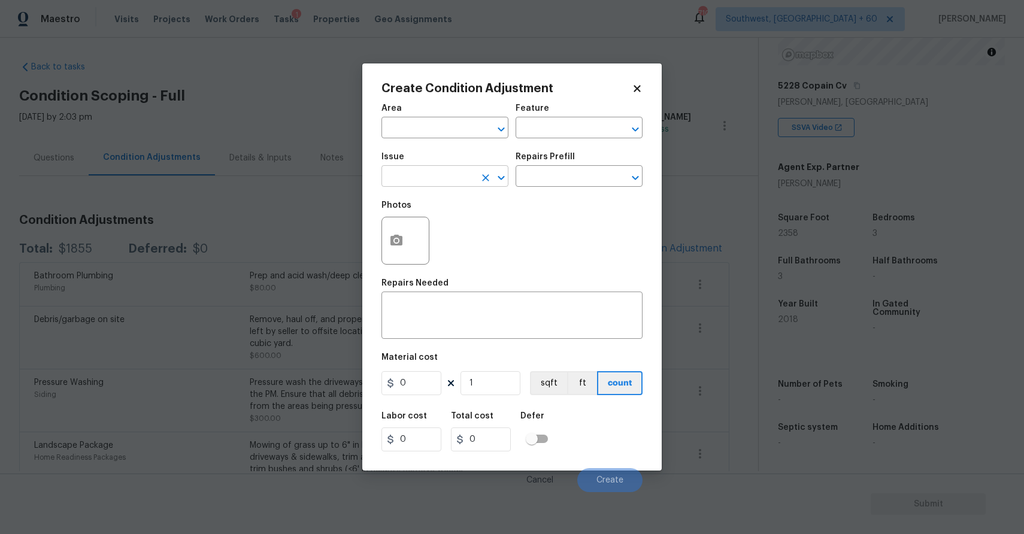
click at [461, 175] on input "text" at bounding box center [428, 177] width 93 height 19
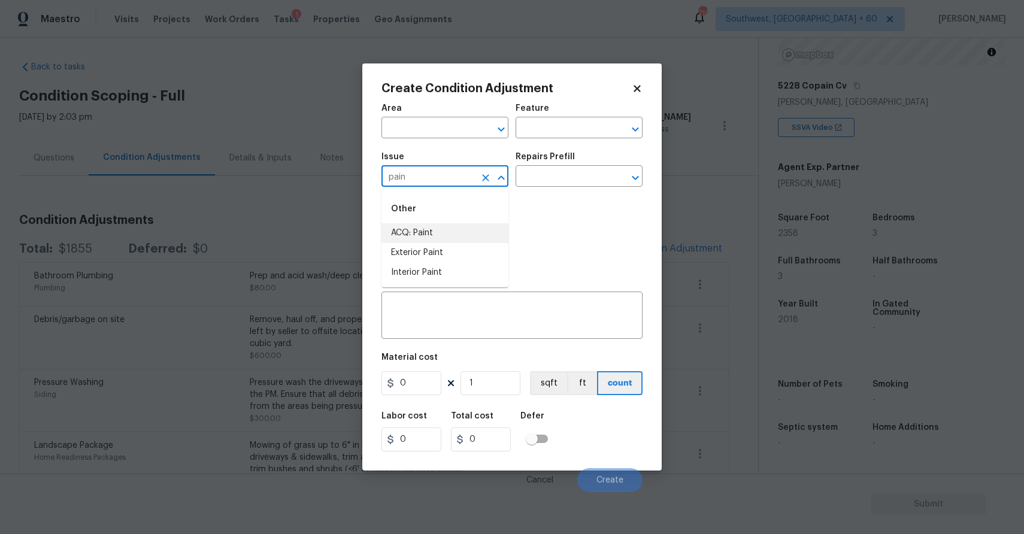
click at [459, 232] on li "ACQ: Paint" at bounding box center [445, 233] width 127 height 20
type input "ACQ: Paint"
click at [549, 186] on input "text" at bounding box center [562, 177] width 93 height 19
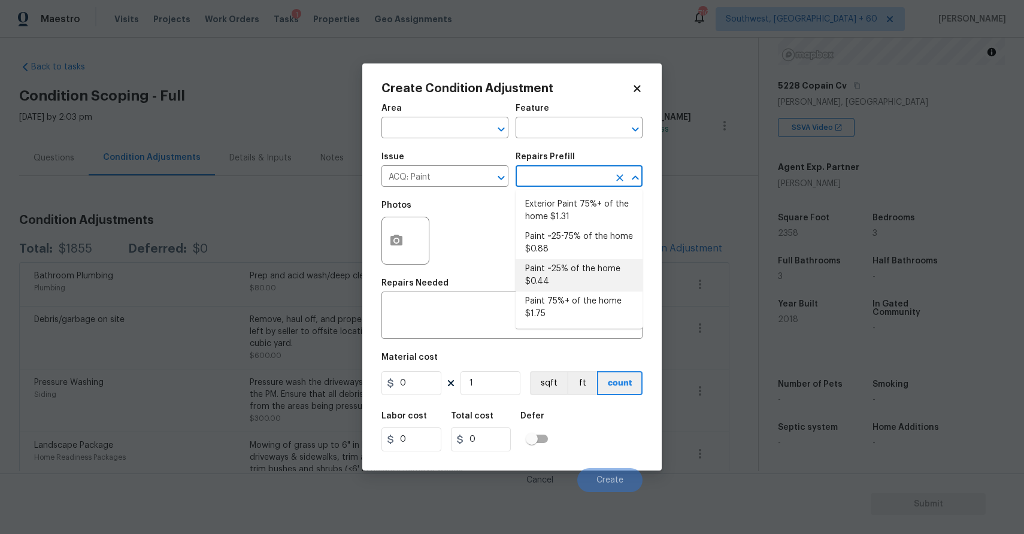
click at [592, 269] on li "Paint ~25% of the home $0.44" at bounding box center [579, 275] width 127 height 32
type input "Acquisition"
type textarea "Acquisition Scope: ~25% of the home needs interior paint"
type input "0.44"
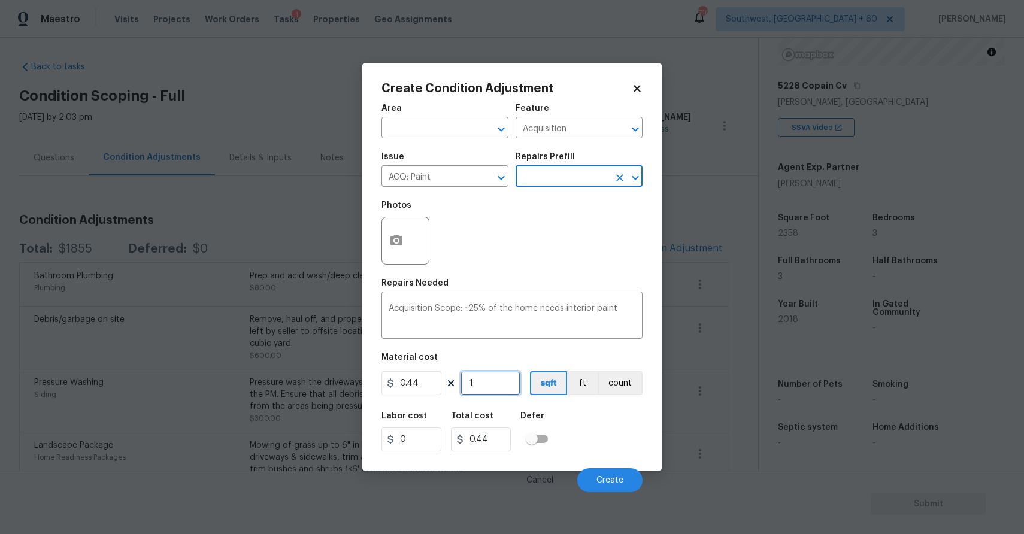
click at [496, 389] on input "1" at bounding box center [491, 383] width 60 height 24
type input "0"
type input "2"
type input "0.88"
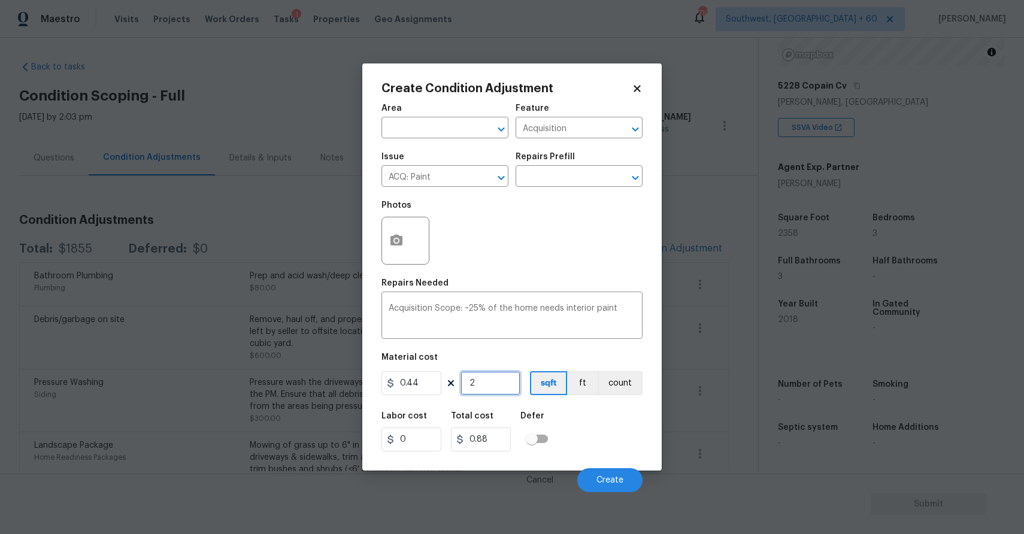
type input "23"
type input "10.12"
type input "235"
type input "103.4"
type input "2358"
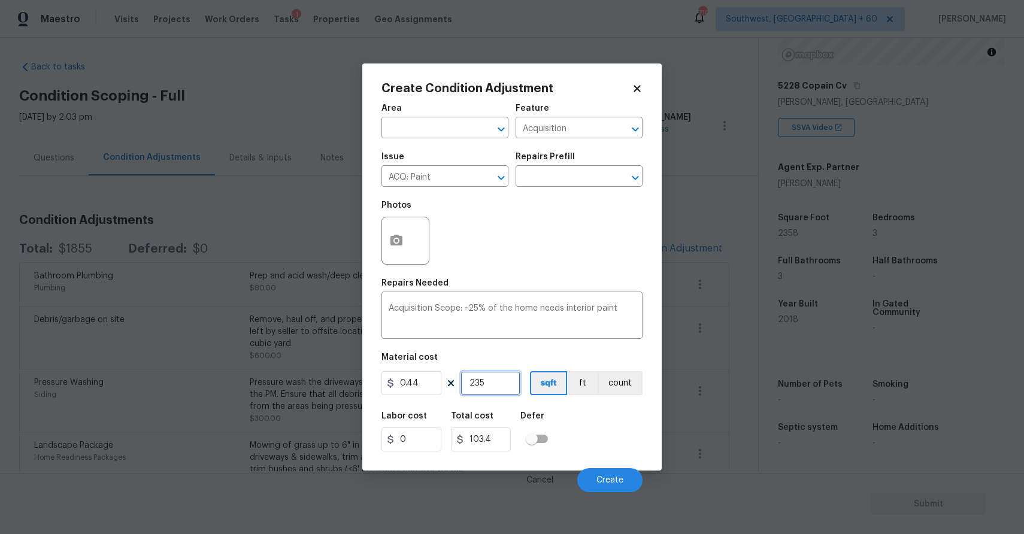
type input "1037.52"
type input "2358"
click at [618, 485] on span "Create" at bounding box center [610, 480] width 27 height 9
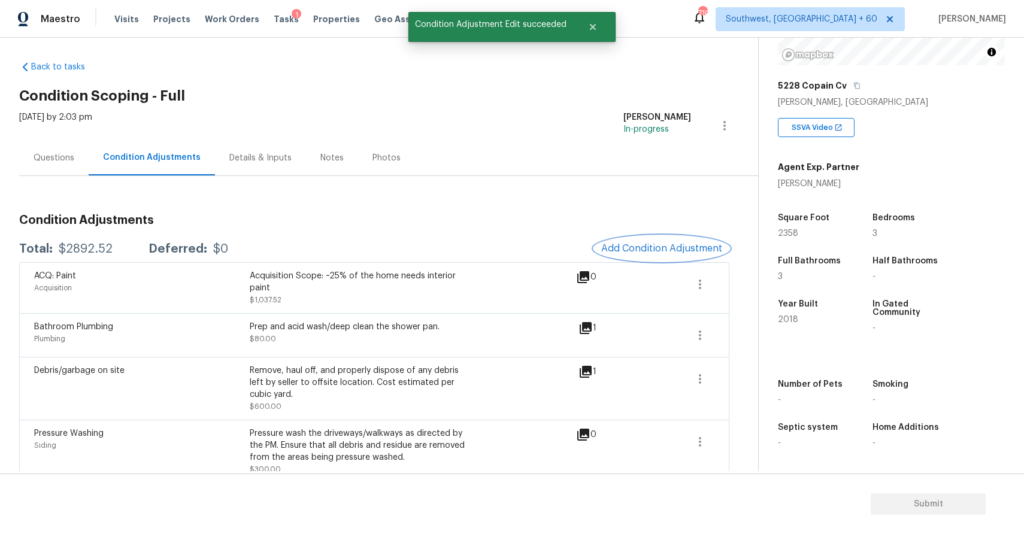
click at [672, 248] on span "Add Condition Adjustment" at bounding box center [661, 248] width 121 height 11
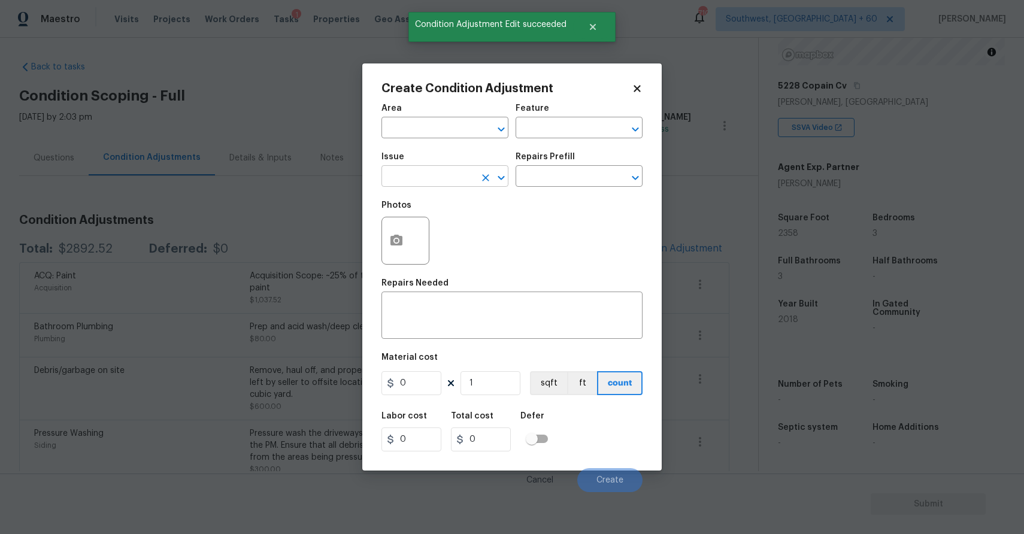
click at [406, 185] on input "text" at bounding box center [428, 177] width 93 height 19
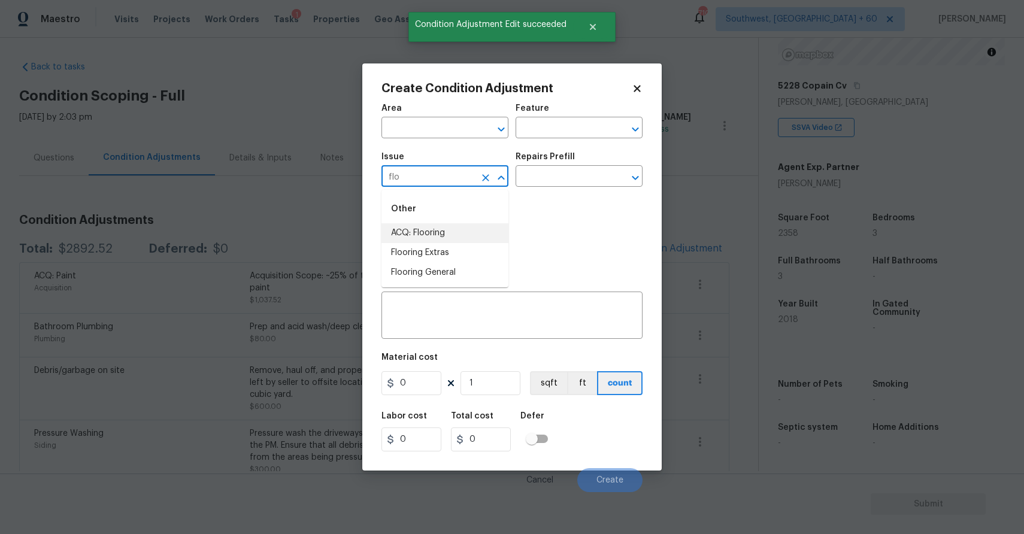
click at [437, 238] on li "ACQ: Flooring" at bounding box center [445, 233] width 127 height 20
type input "ACQ: Flooring"
click at [536, 176] on input "text" at bounding box center [562, 177] width 93 height 19
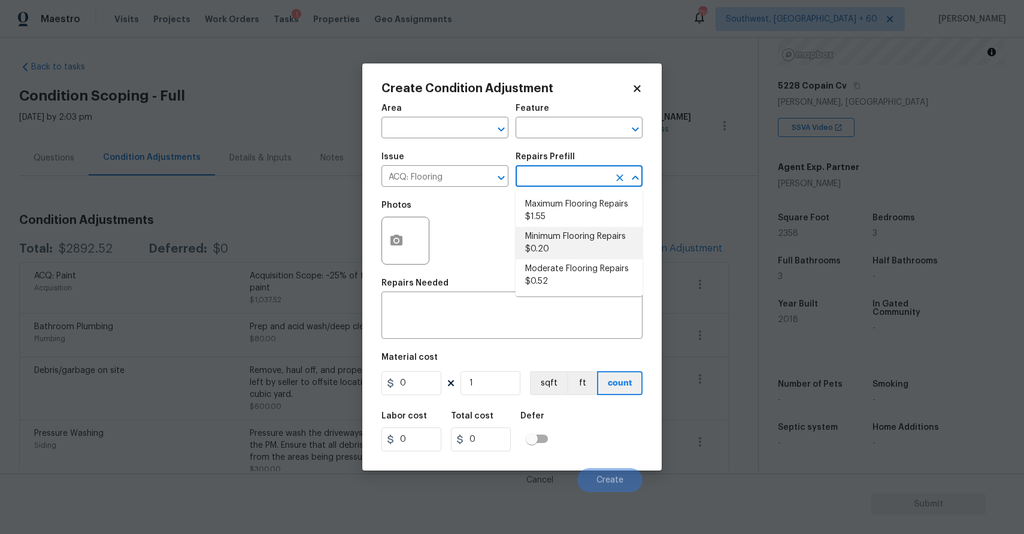
click at [589, 231] on li "Minimum Flooring Repairs $0.20" at bounding box center [579, 243] width 127 height 32
type input "Acquisition"
type textarea "Acquisition Scope: Minimum flooring repairs"
type input "0.2"
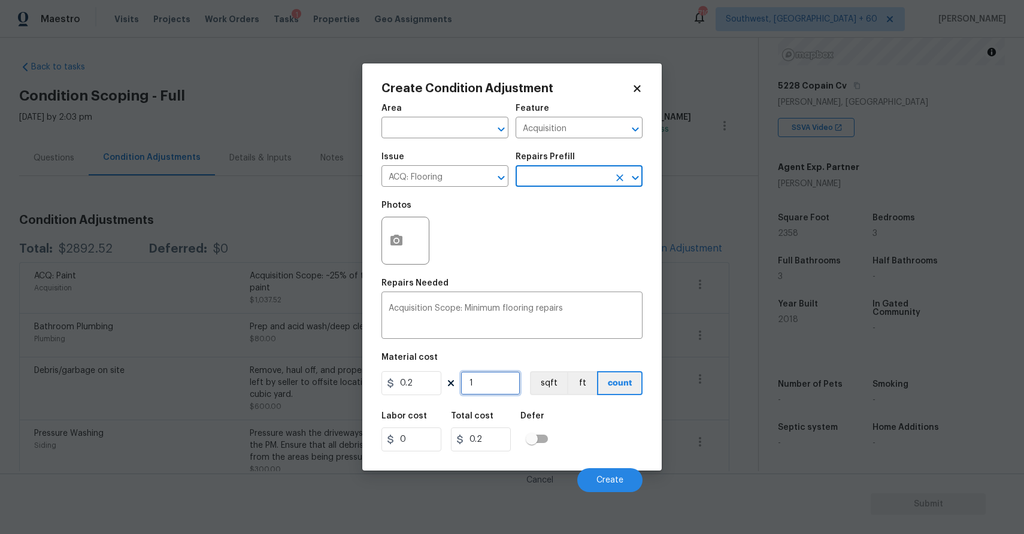
click at [483, 384] on input "1" at bounding box center [491, 383] width 60 height 24
type input "0"
type input "2"
type input "0.4"
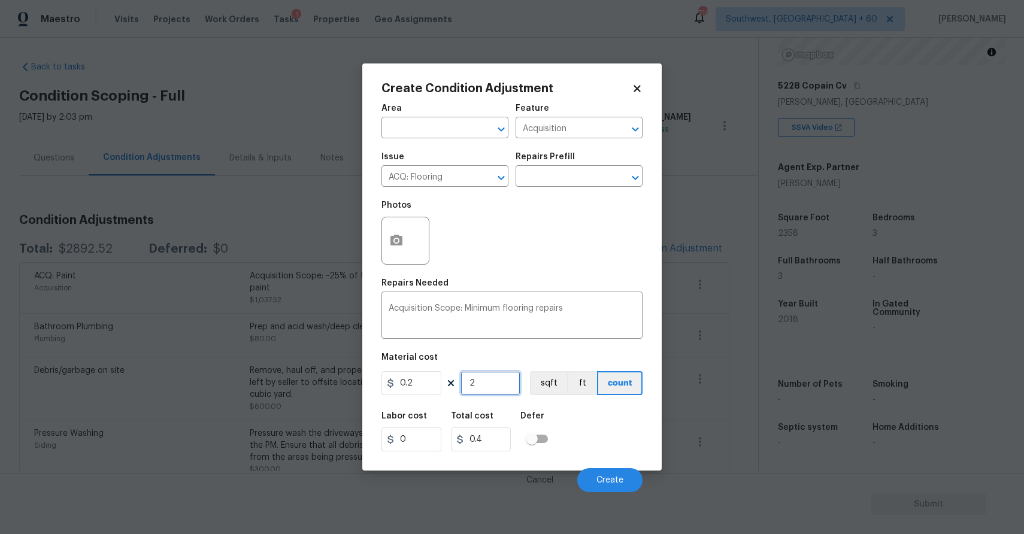
type input "23"
type input "4.6"
type input "235"
type input "47"
type input "2358"
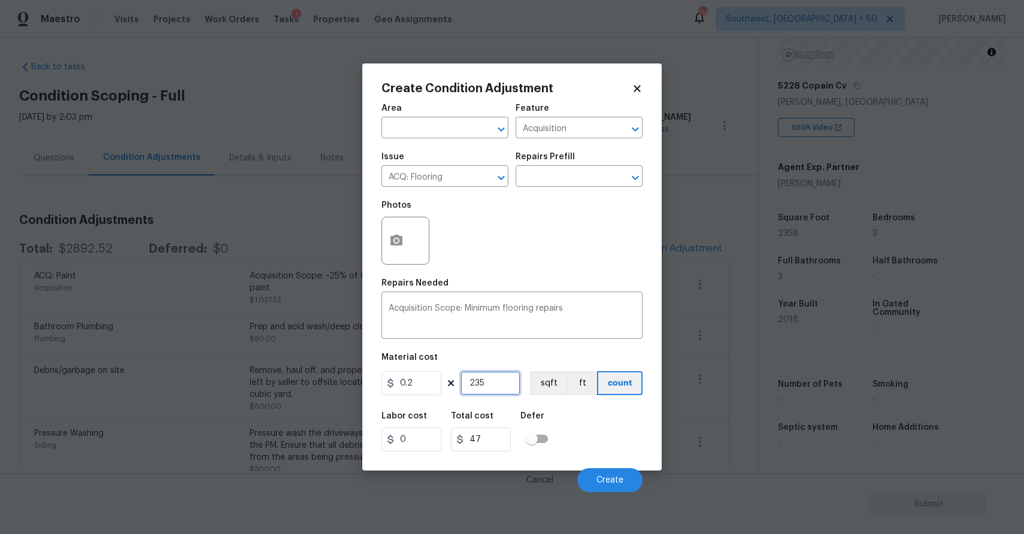
type input "471.6"
type input "2358"
click at [607, 486] on button "Create" at bounding box center [609, 480] width 65 height 24
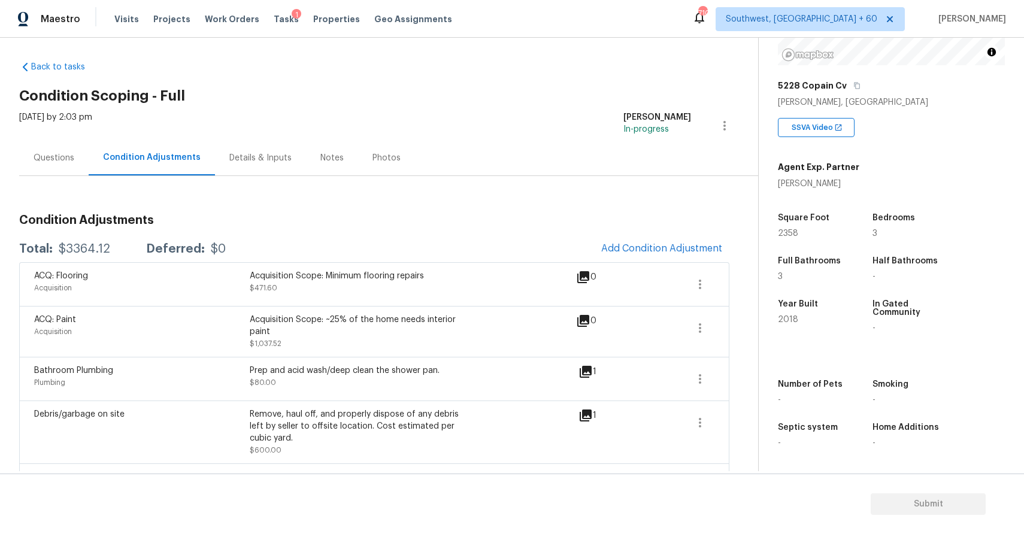
click at [61, 154] on div "Questions" at bounding box center [54, 158] width 41 height 12
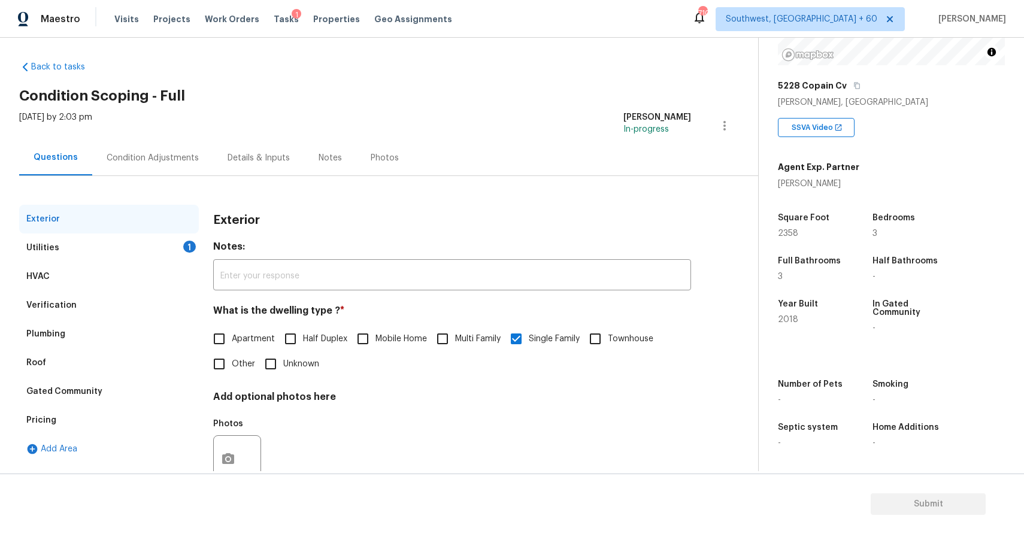
scroll to position [5, 0]
click at [134, 149] on div "Condition Adjustments" at bounding box center [152, 157] width 121 height 35
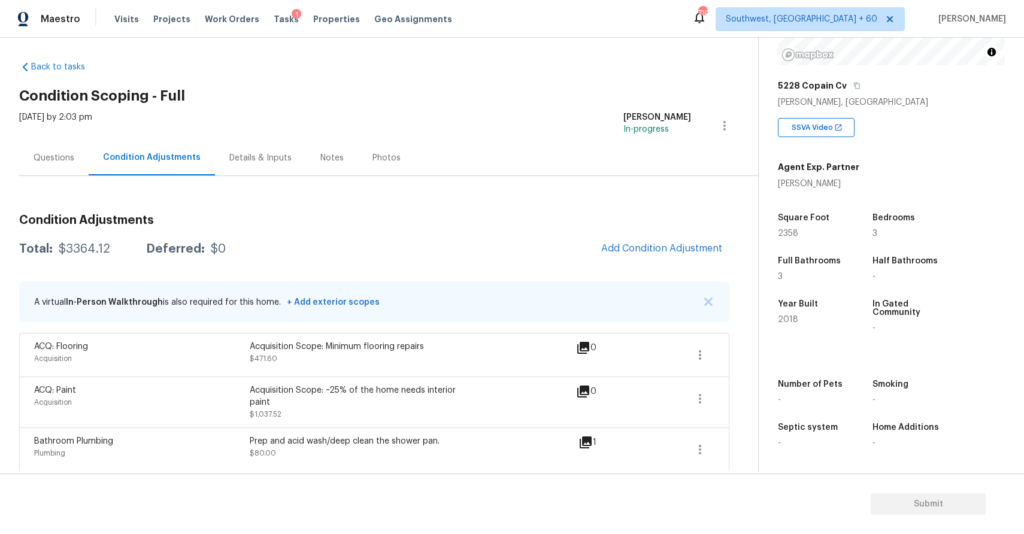
click at [61, 158] on div "Questions" at bounding box center [54, 158] width 41 height 12
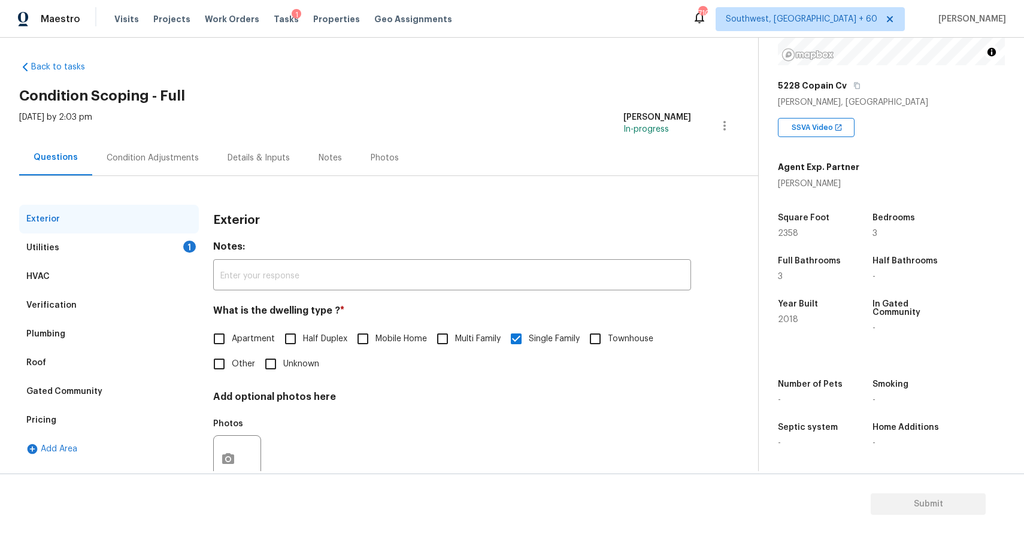
click at [181, 253] on div "Utilities 1" at bounding box center [109, 248] width 180 height 29
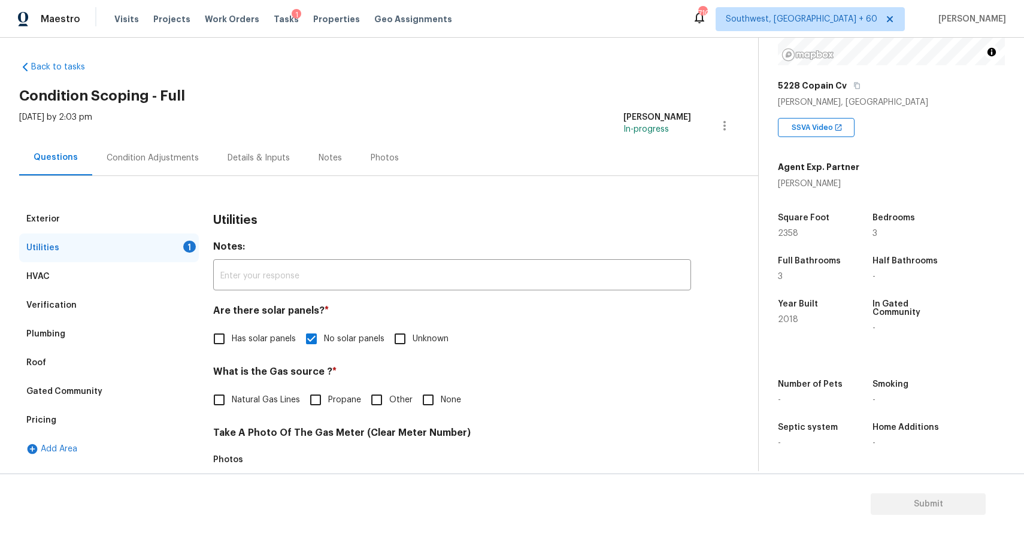
click at [273, 401] on span "Natural Gas Lines" at bounding box center [266, 400] width 68 height 13
click at [232, 401] on input "Natural Gas Lines" at bounding box center [219, 400] width 25 height 25
checkbox input "true"
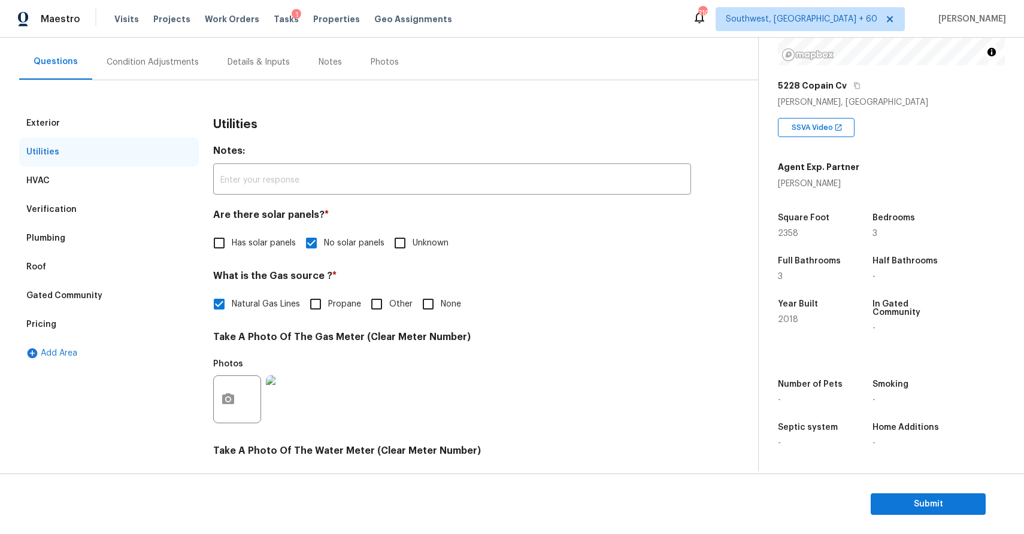
scroll to position [92, 0]
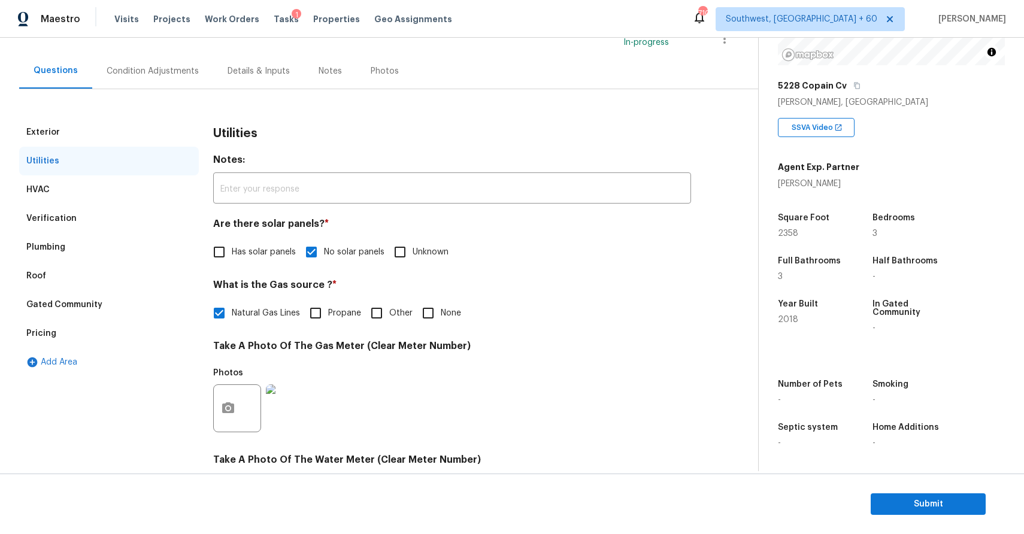
click at [421, 316] on input "None" at bounding box center [428, 313] width 25 height 25
checkbox input "true"
checkbox input "false"
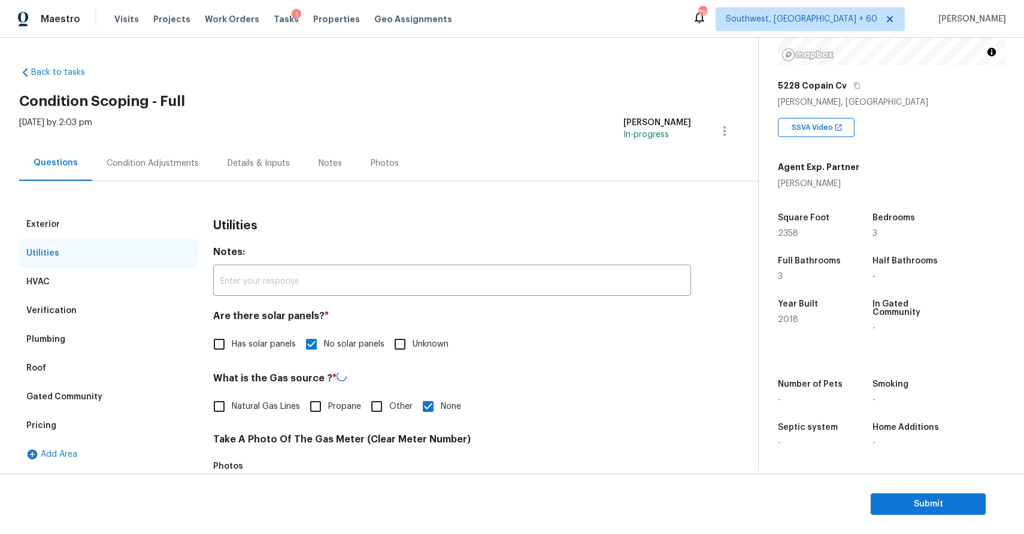
click at [159, 143] on div "[DATE] by 2:03 pm [PERSON_NAME] P In-progress" at bounding box center [388, 131] width 739 height 29
click at [162, 162] on div "Condition Adjustments" at bounding box center [153, 164] width 92 height 12
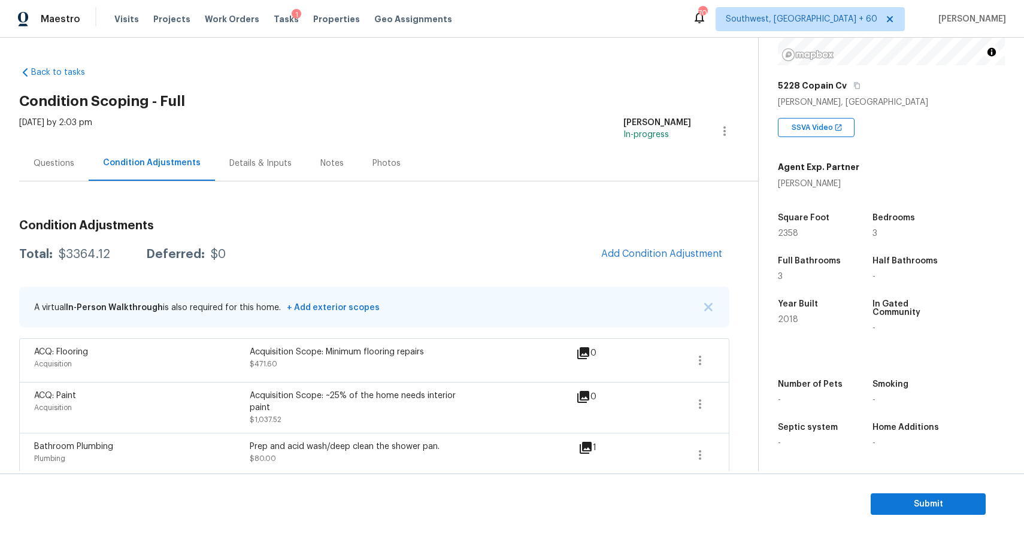
click at [41, 161] on div "Questions" at bounding box center [54, 164] width 41 height 12
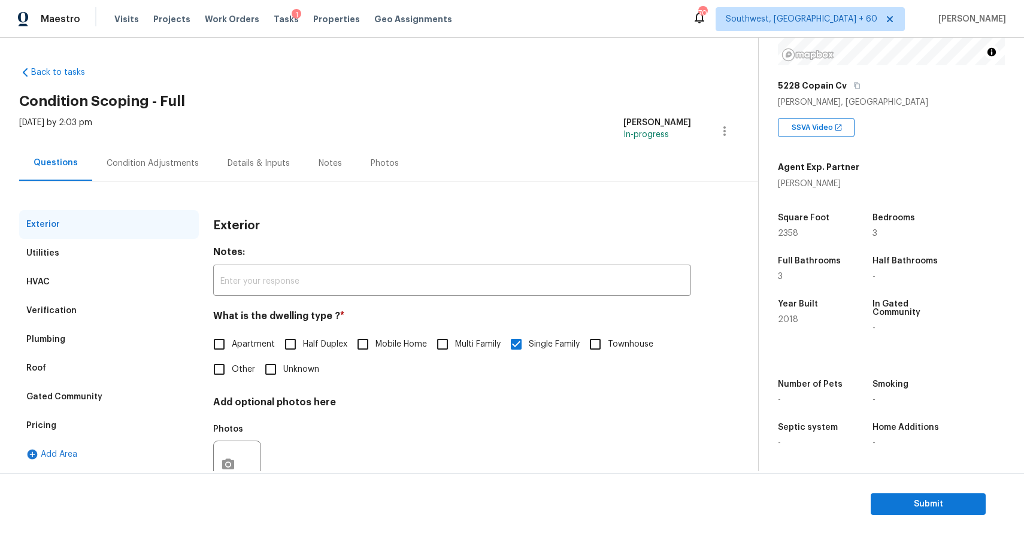
click at [92, 120] on div "[DATE] by 2:03 pm" at bounding box center [55, 131] width 73 height 29
click at [153, 162] on div "Condition Adjustments" at bounding box center [153, 164] width 92 height 12
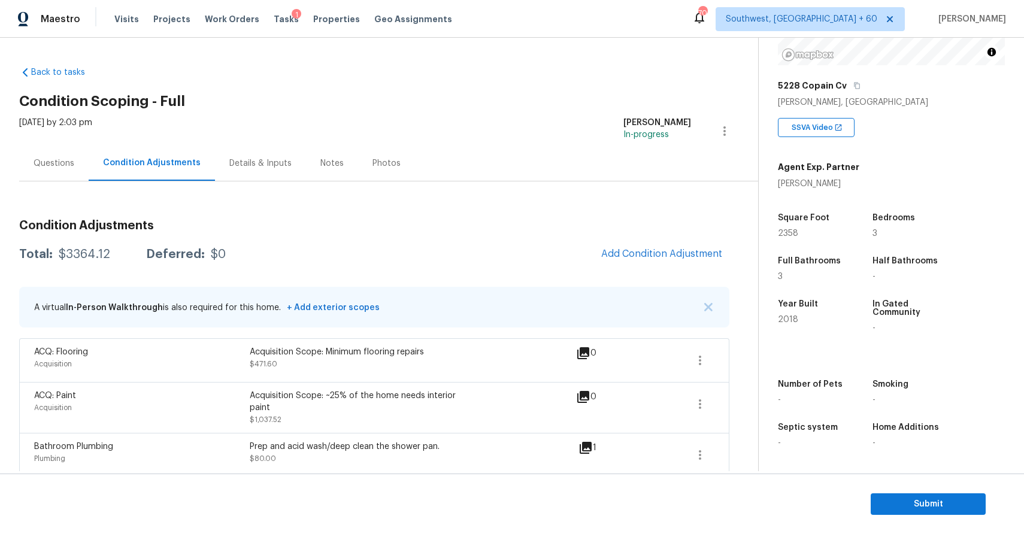
click at [72, 249] on div "$3364.12" at bounding box center [85, 255] width 52 height 12
copy div "$3364.12"
click at [47, 153] on div "Questions" at bounding box center [53, 163] width 69 height 35
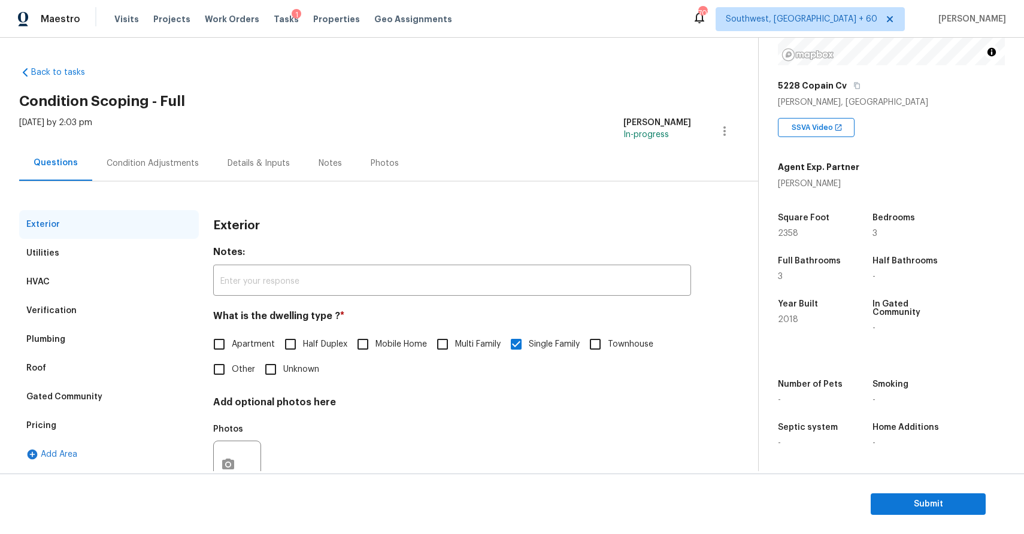
click at [47, 153] on div "Questions" at bounding box center [55, 163] width 73 height 35
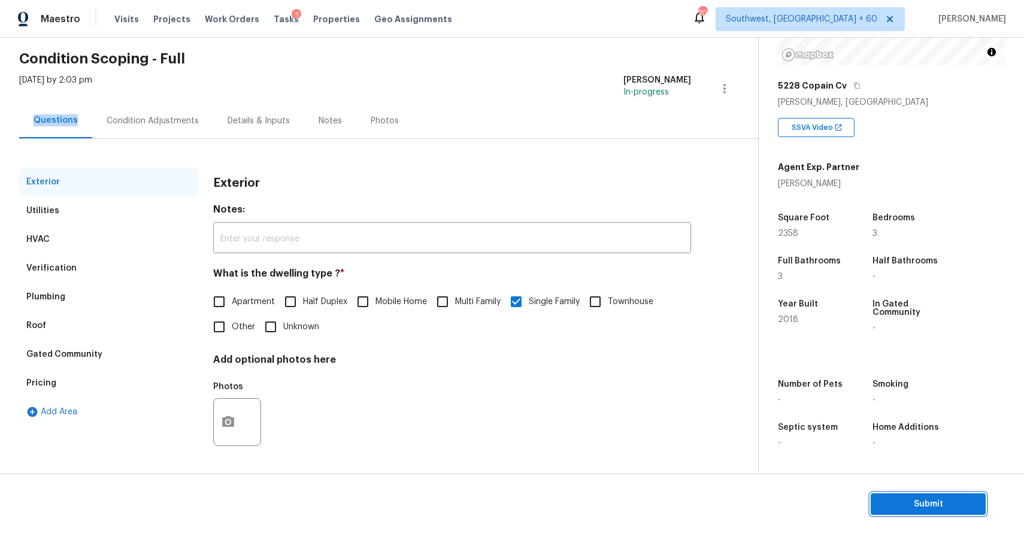
click at [923, 494] on button "Submit" at bounding box center [928, 505] width 115 height 22
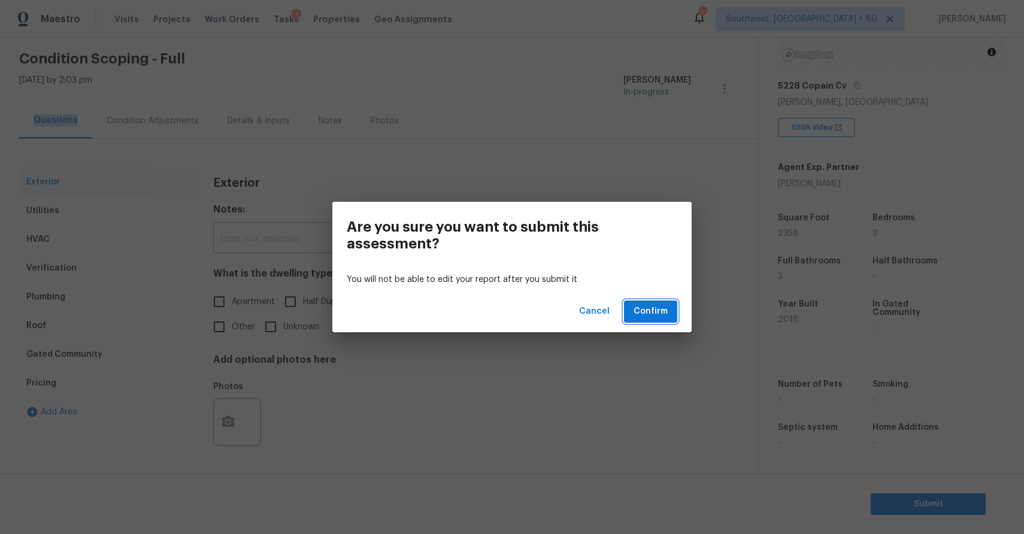
click at [669, 311] on button "Confirm" at bounding box center [650, 312] width 53 height 22
